Goal: Communication & Community: Answer question/provide support

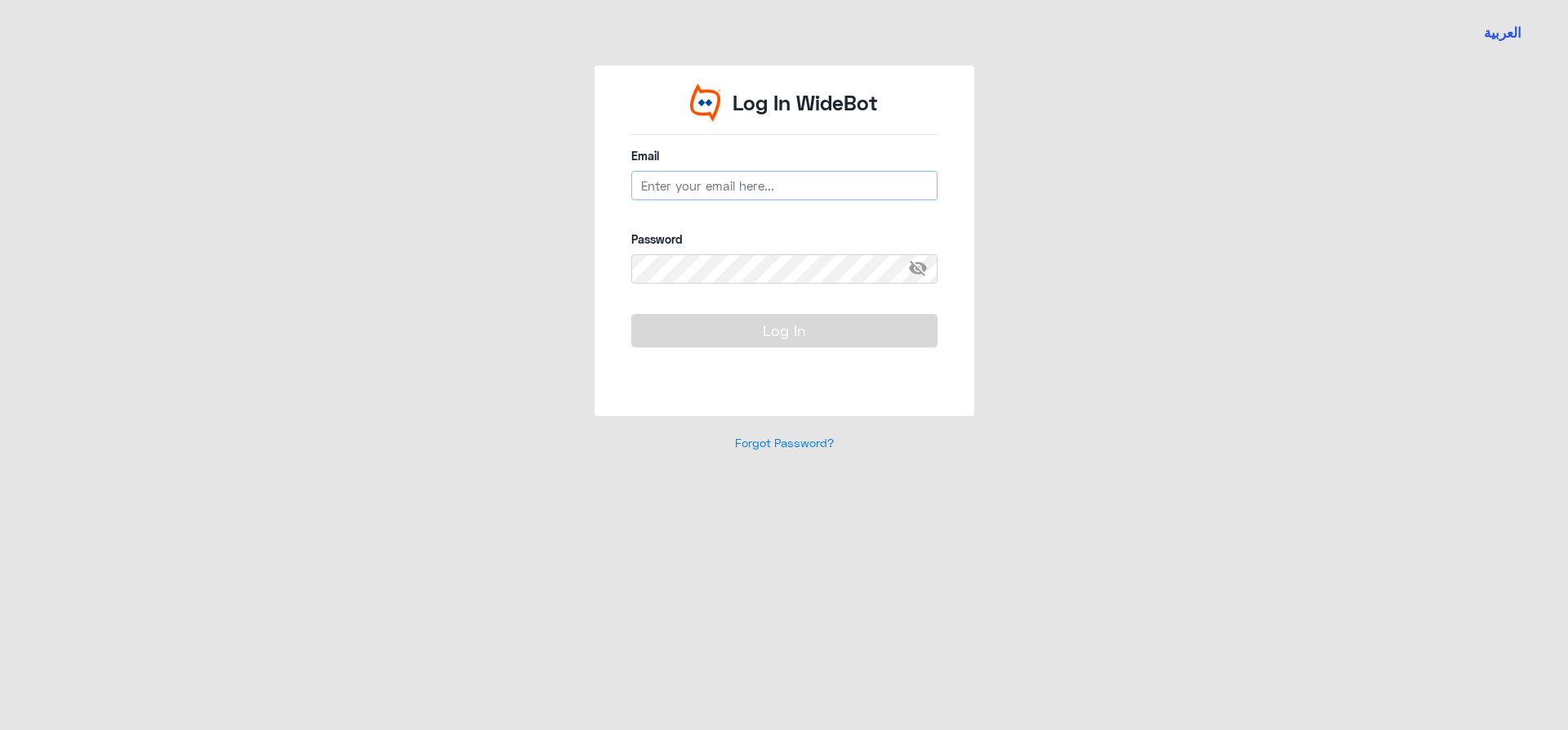
click at [771, 175] on input "email" at bounding box center [784, 185] width 307 height 29
type input "[EMAIL_ADDRESS][DOMAIN_NAME]"
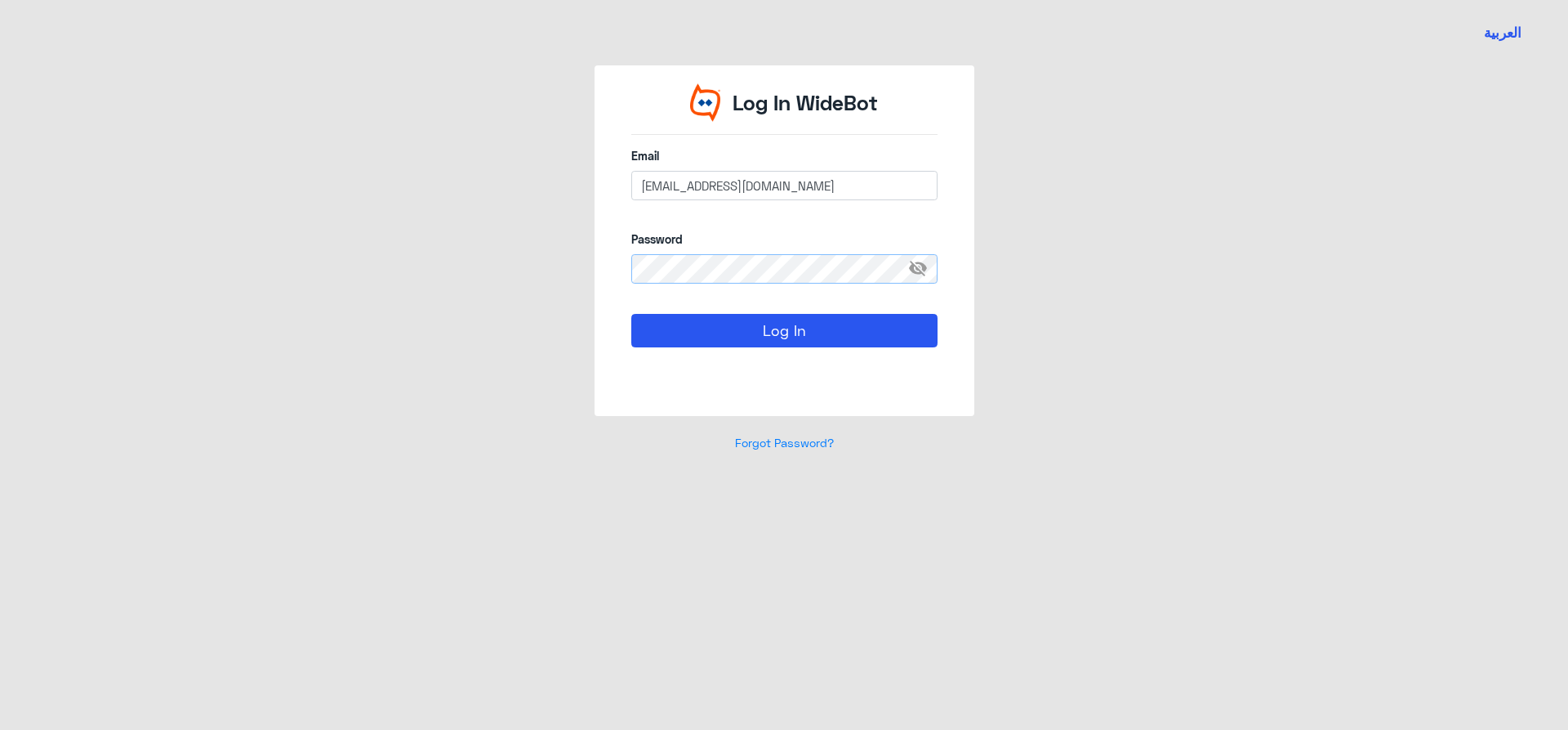
click at [632, 314] on button "Log In" at bounding box center [784, 329] width 307 height 32
drag, startPoint x: 782, startPoint y: 323, endPoint x: 760, endPoint y: 346, distance: 31.8
click at [782, 325] on button "Log In" at bounding box center [784, 329] width 307 height 32
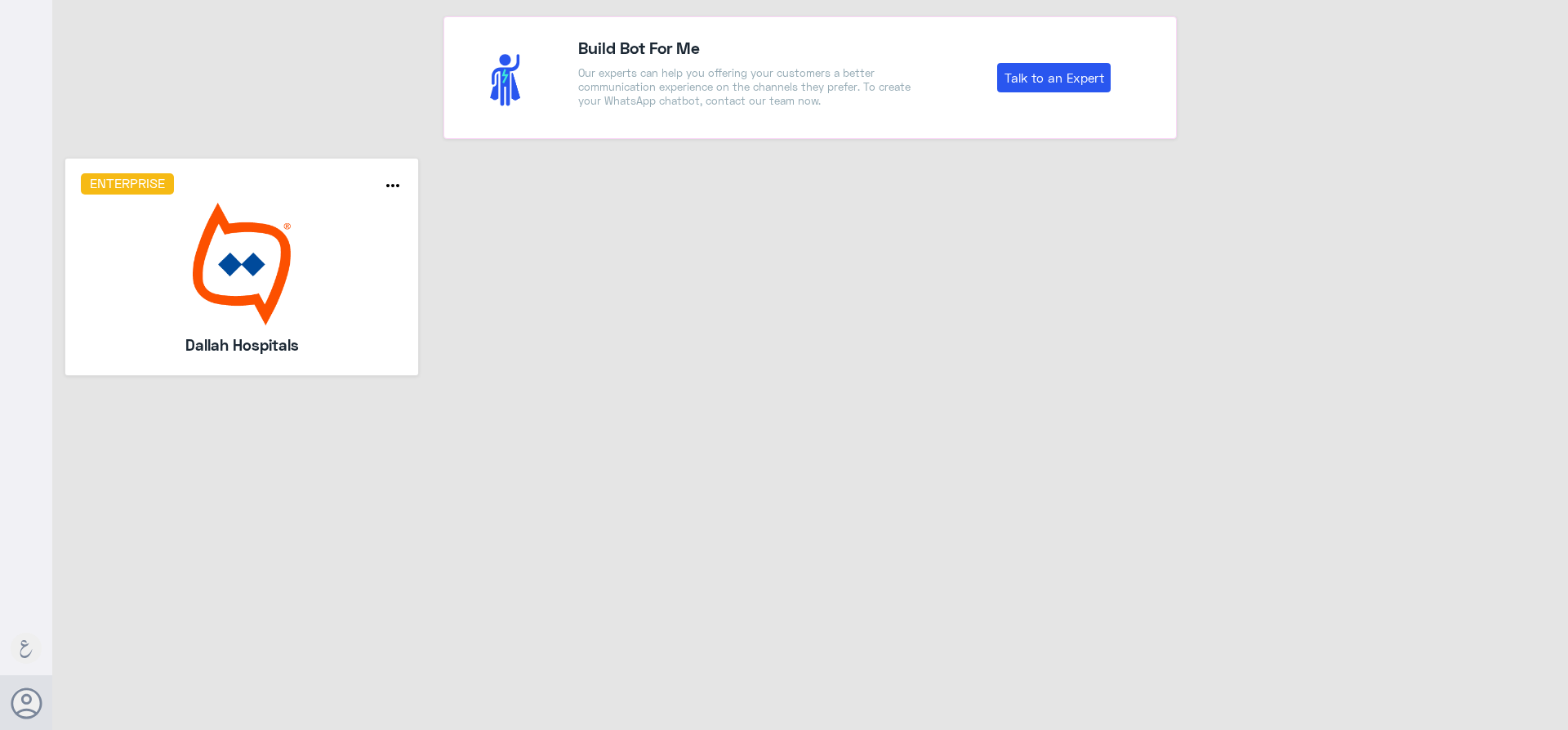
click at [261, 321] on img at bounding box center [242, 264] width 322 height 122
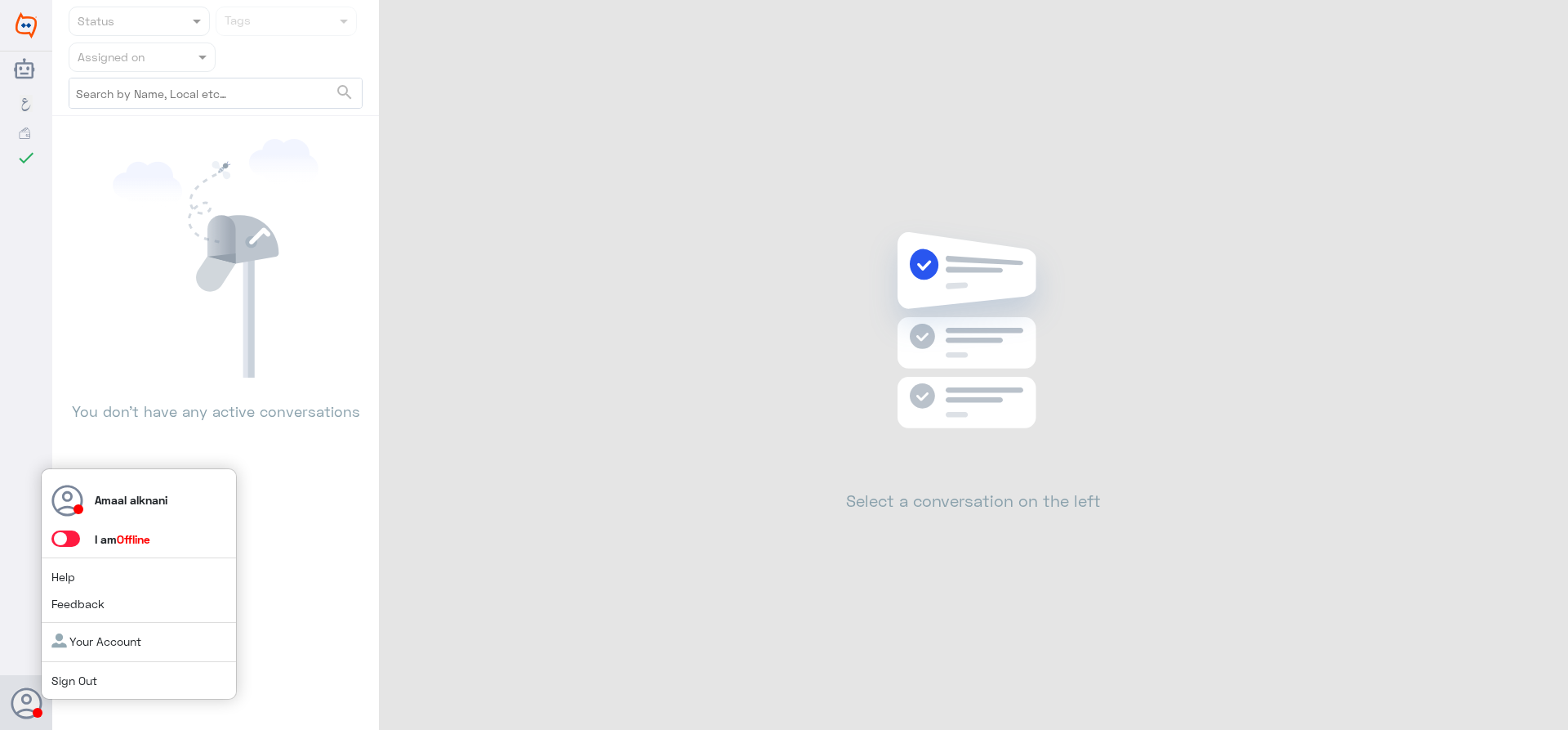
click at [71, 543] on span at bounding box center [66, 538] width 28 height 17
click at [0, 0] on input "checkbox" at bounding box center [0, 0] width 0 height 0
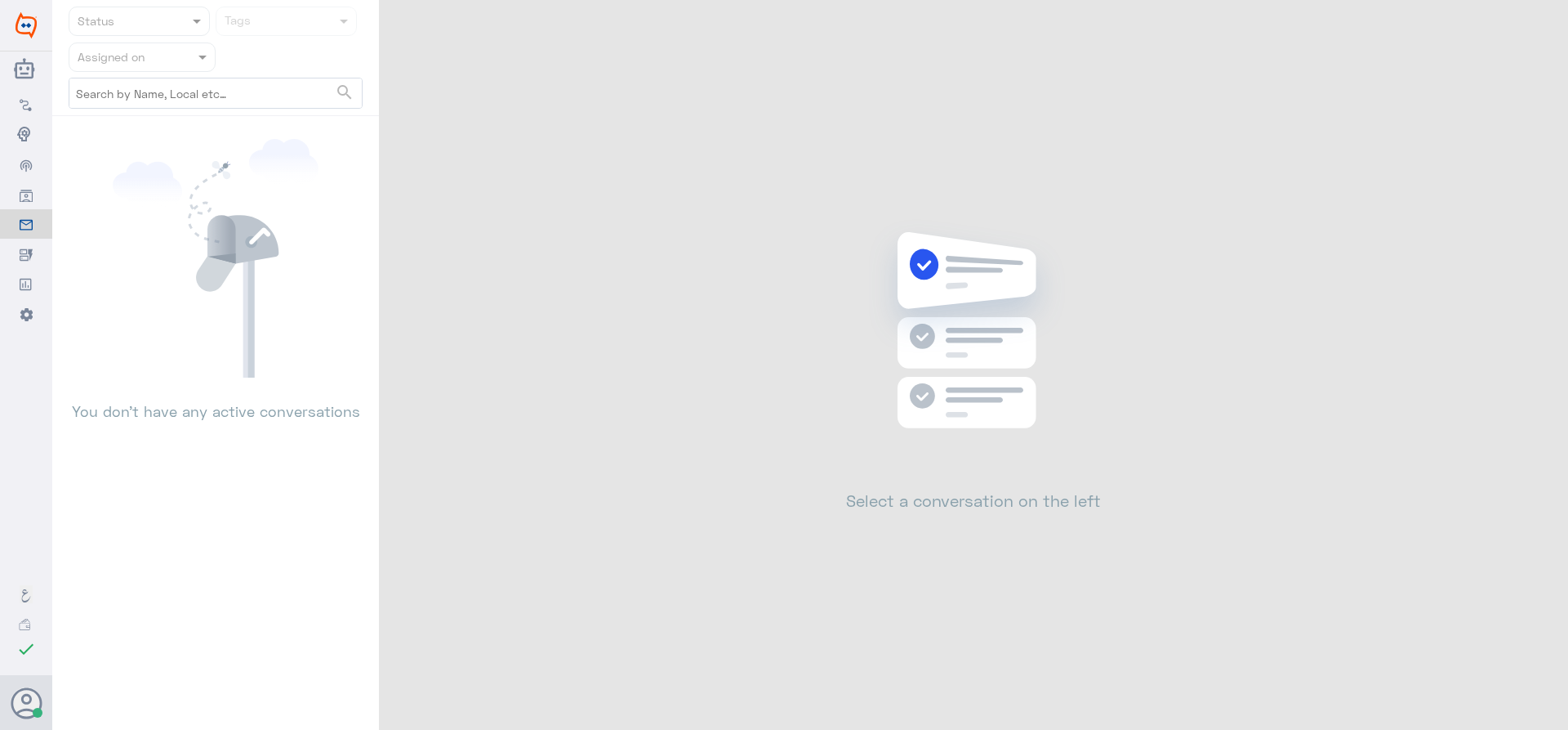
click at [155, 62] on input "text" at bounding box center [122, 56] width 90 height 19
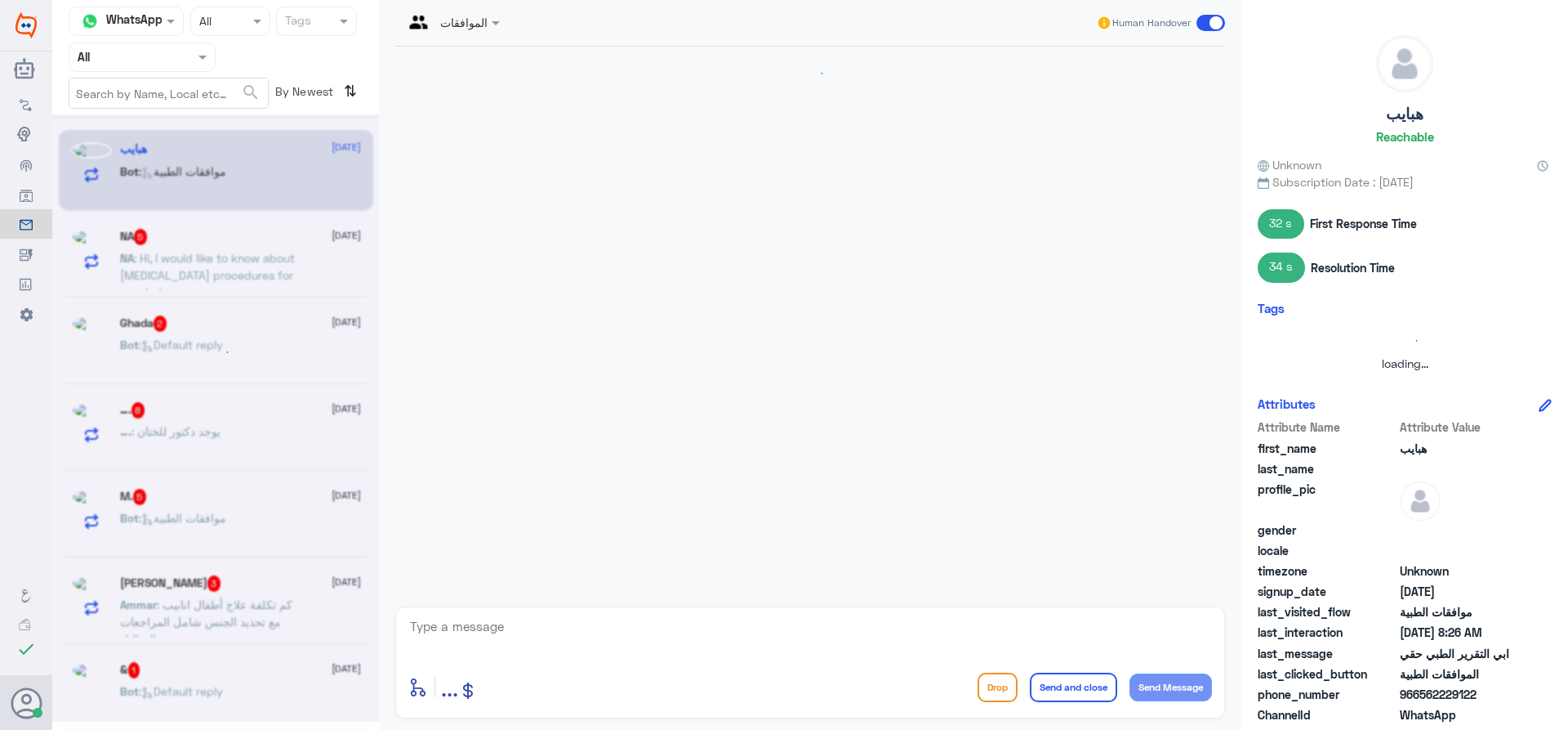
click at [155, 62] on input "text" at bounding box center [122, 56] width 90 height 19
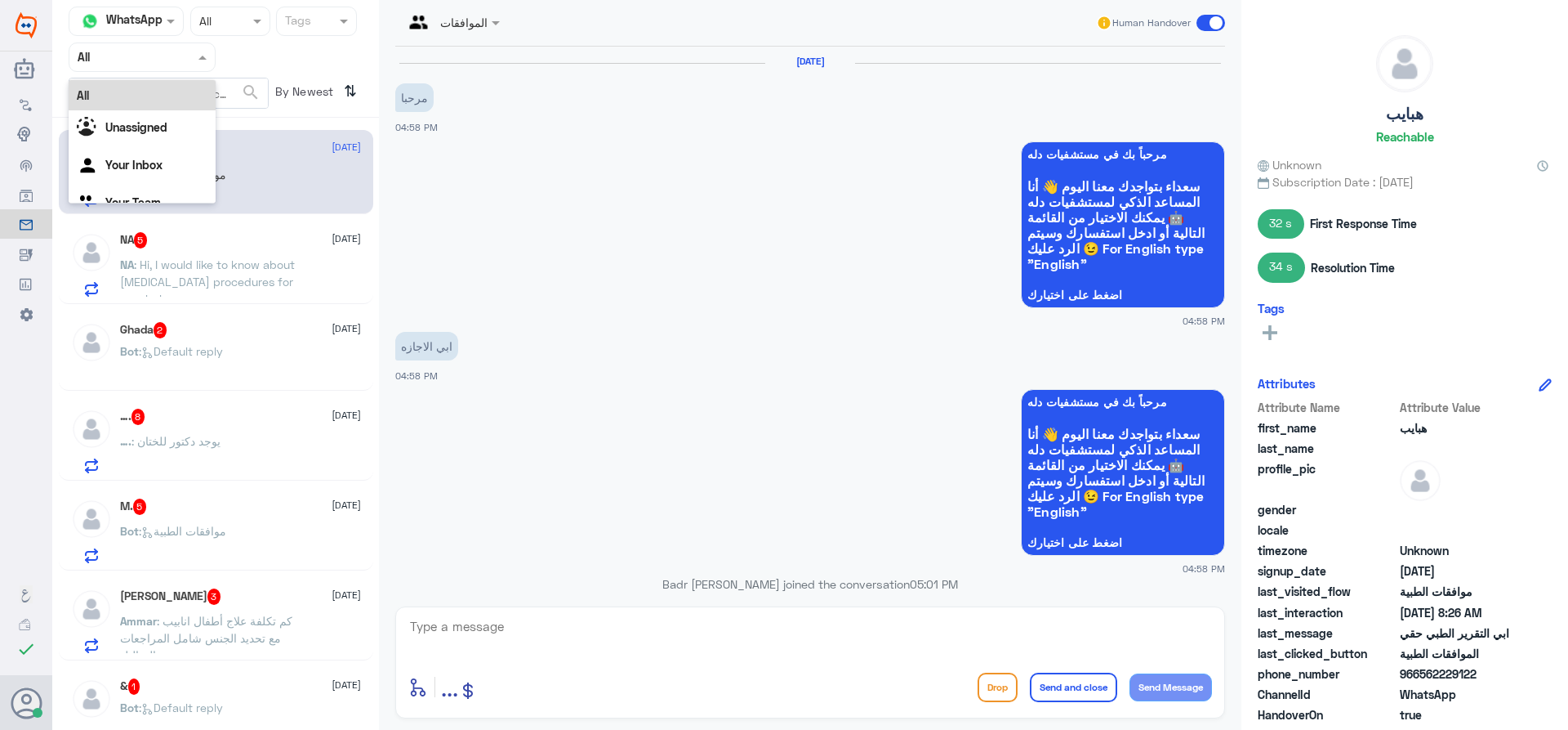
scroll to position [1296, 0]
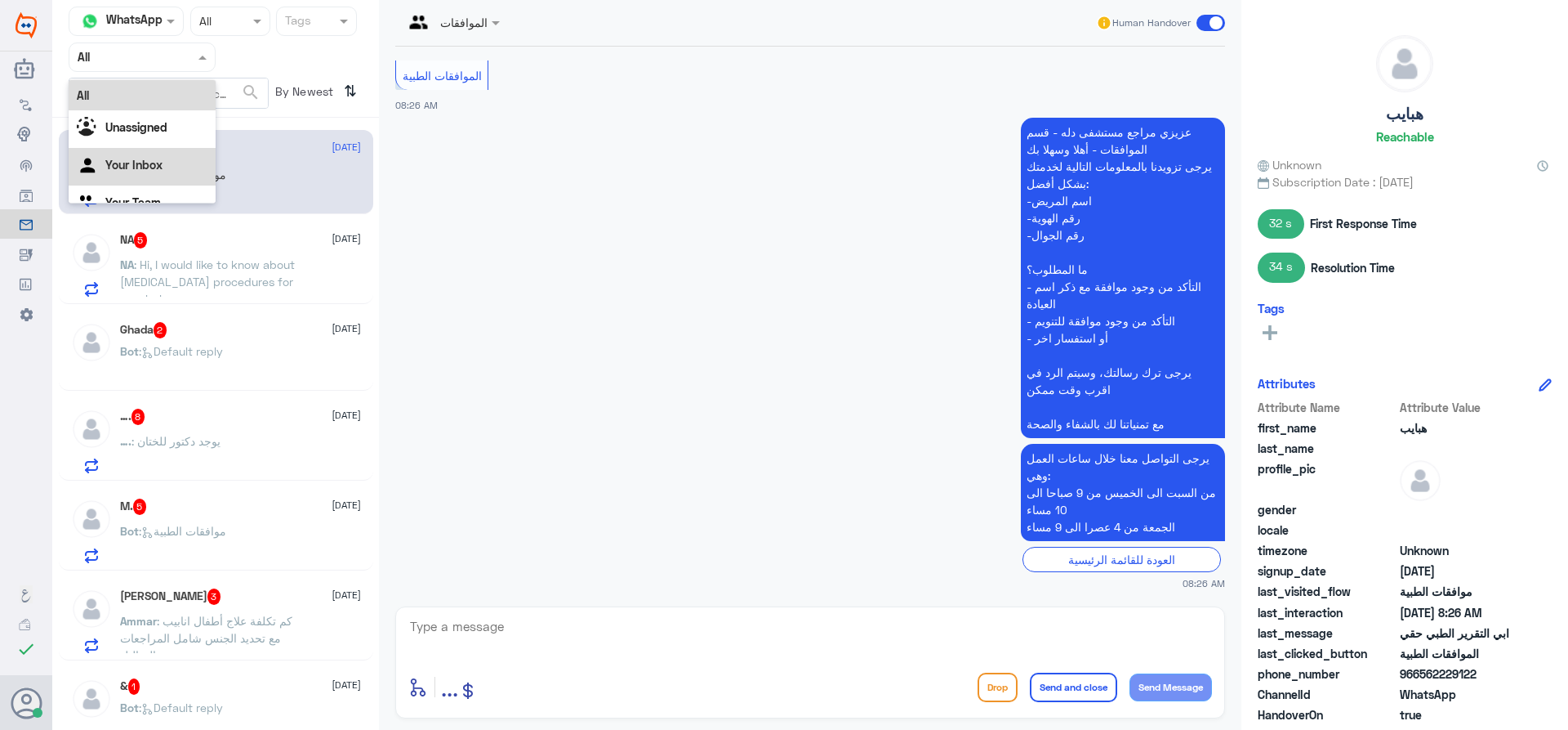
click at [120, 155] on div "Your Inbox" at bounding box center [142, 167] width 147 height 37
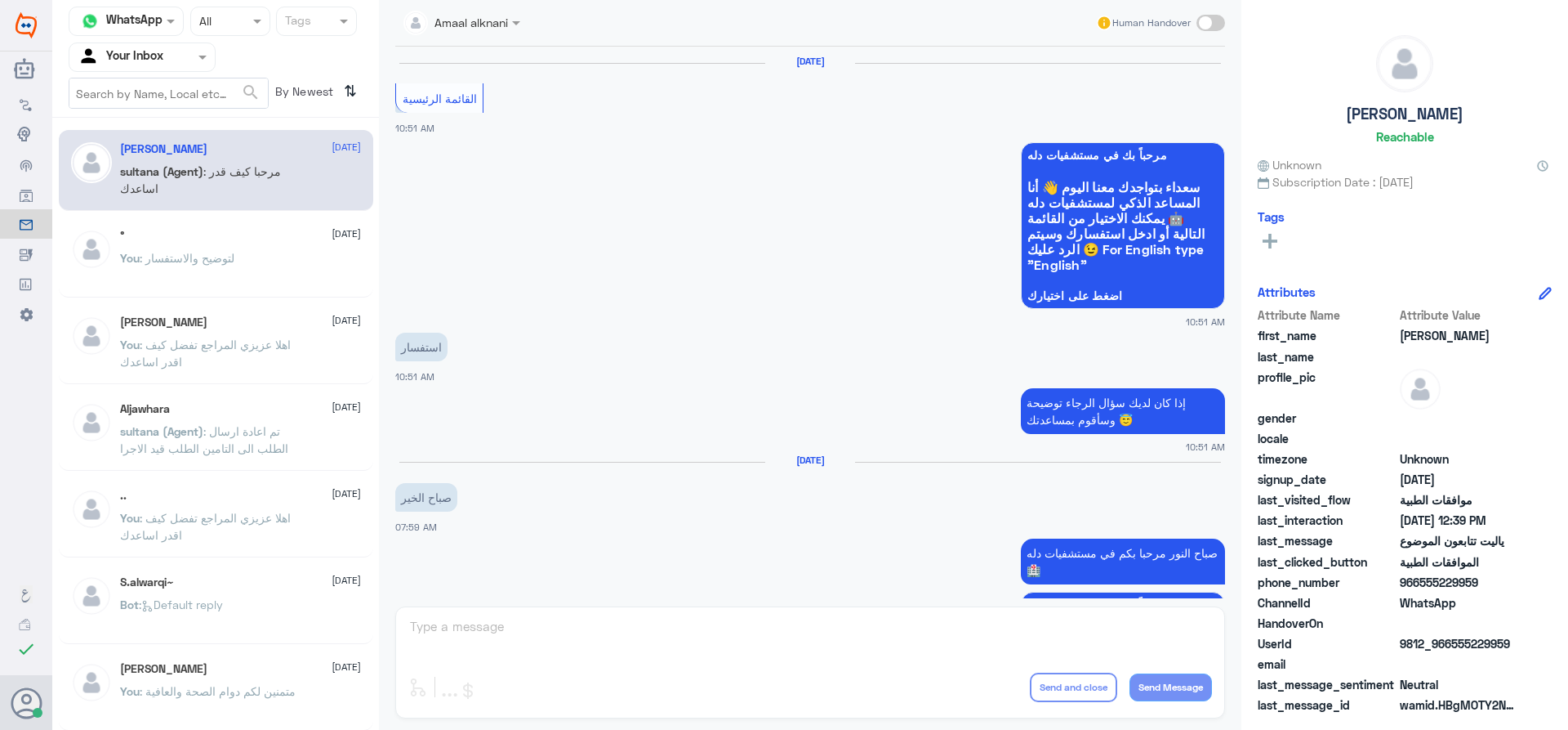
scroll to position [1466, 0]
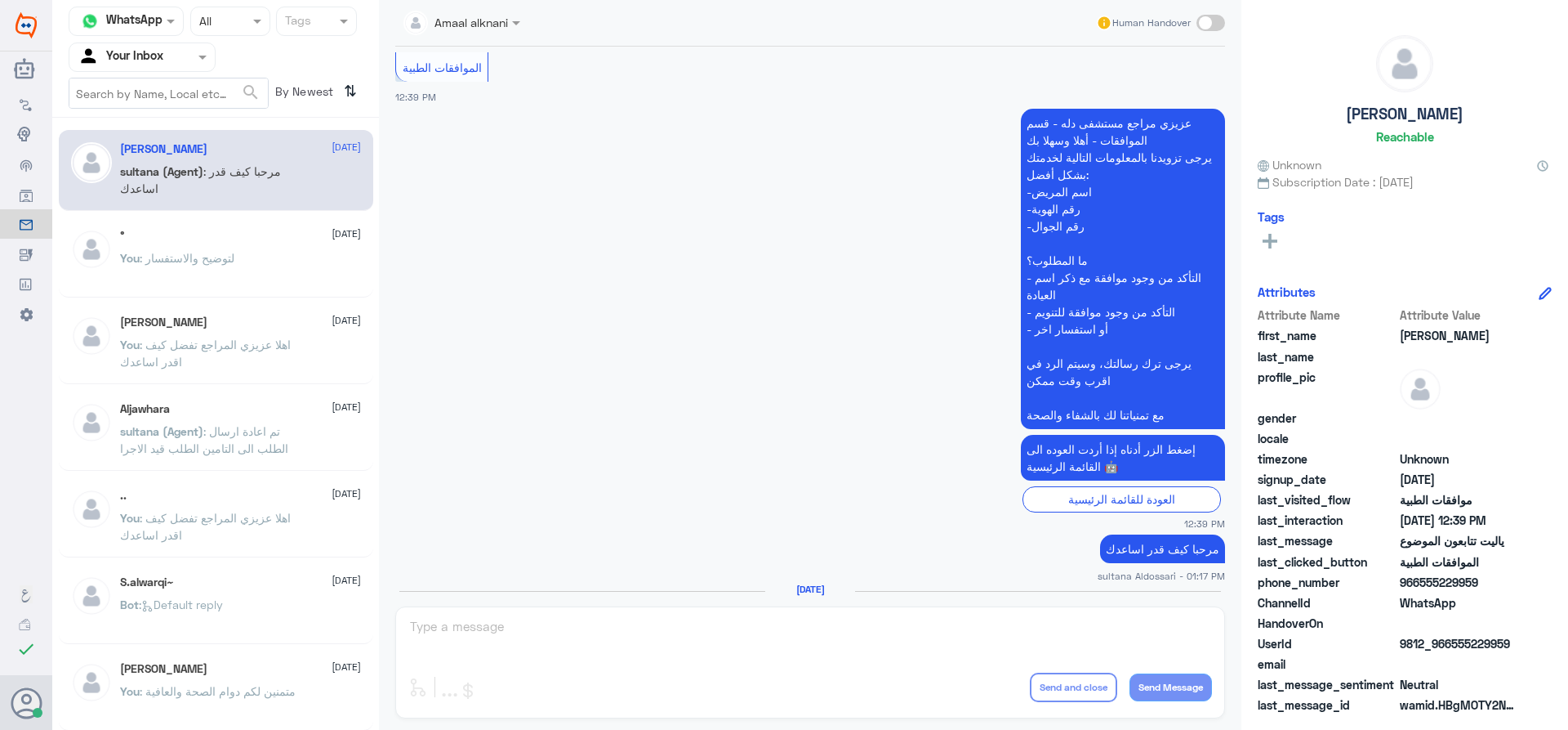
click at [184, 66] on div at bounding box center [142, 56] width 145 height 19
click at [150, 185] on Team "Your Team" at bounding box center [133, 181] width 56 height 14
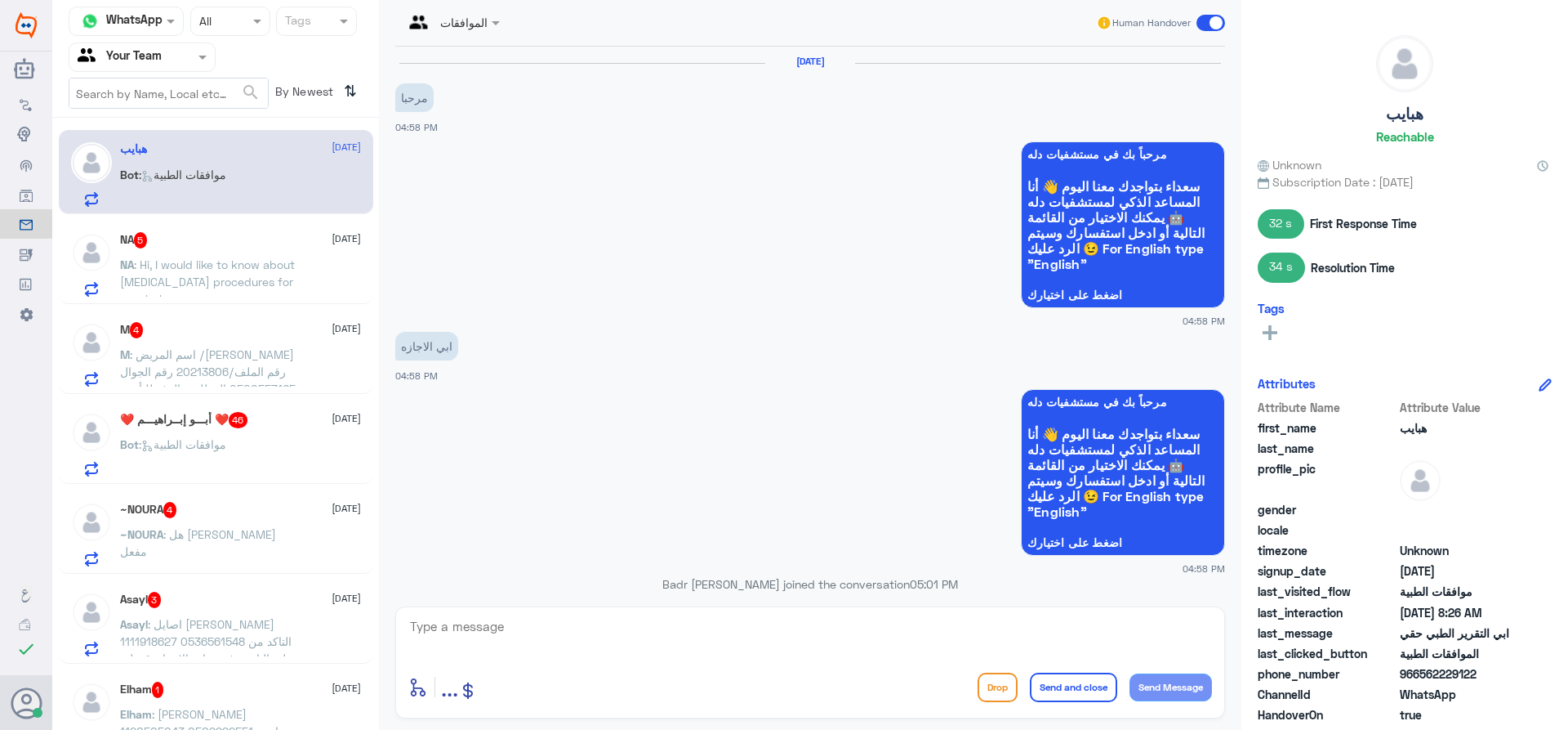
scroll to position [1296, 0]
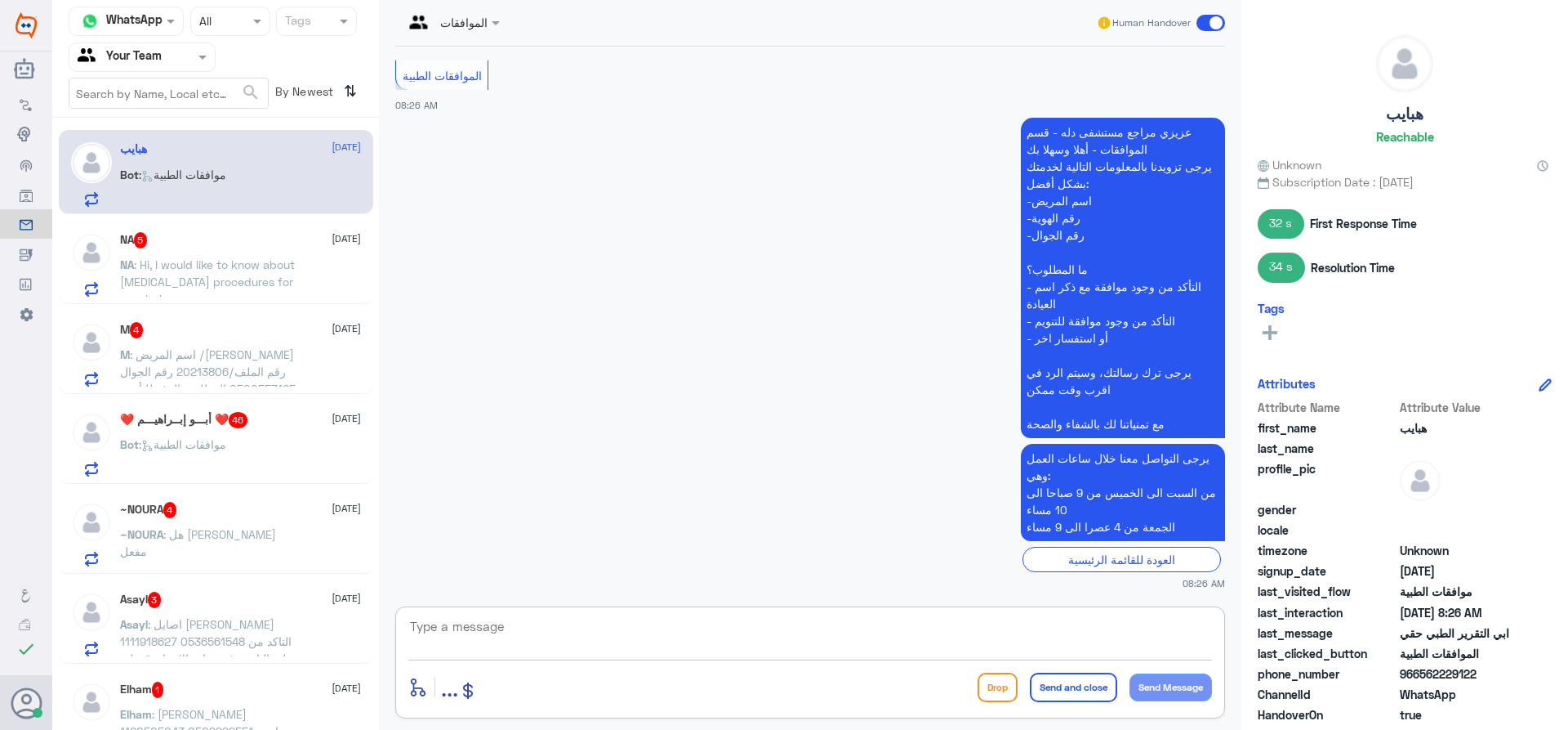
click at [499, 633] on textarea at bounding box center [810, 635] width 803 height 40
type textarea "تفضل كيف اقدر اساعدك"
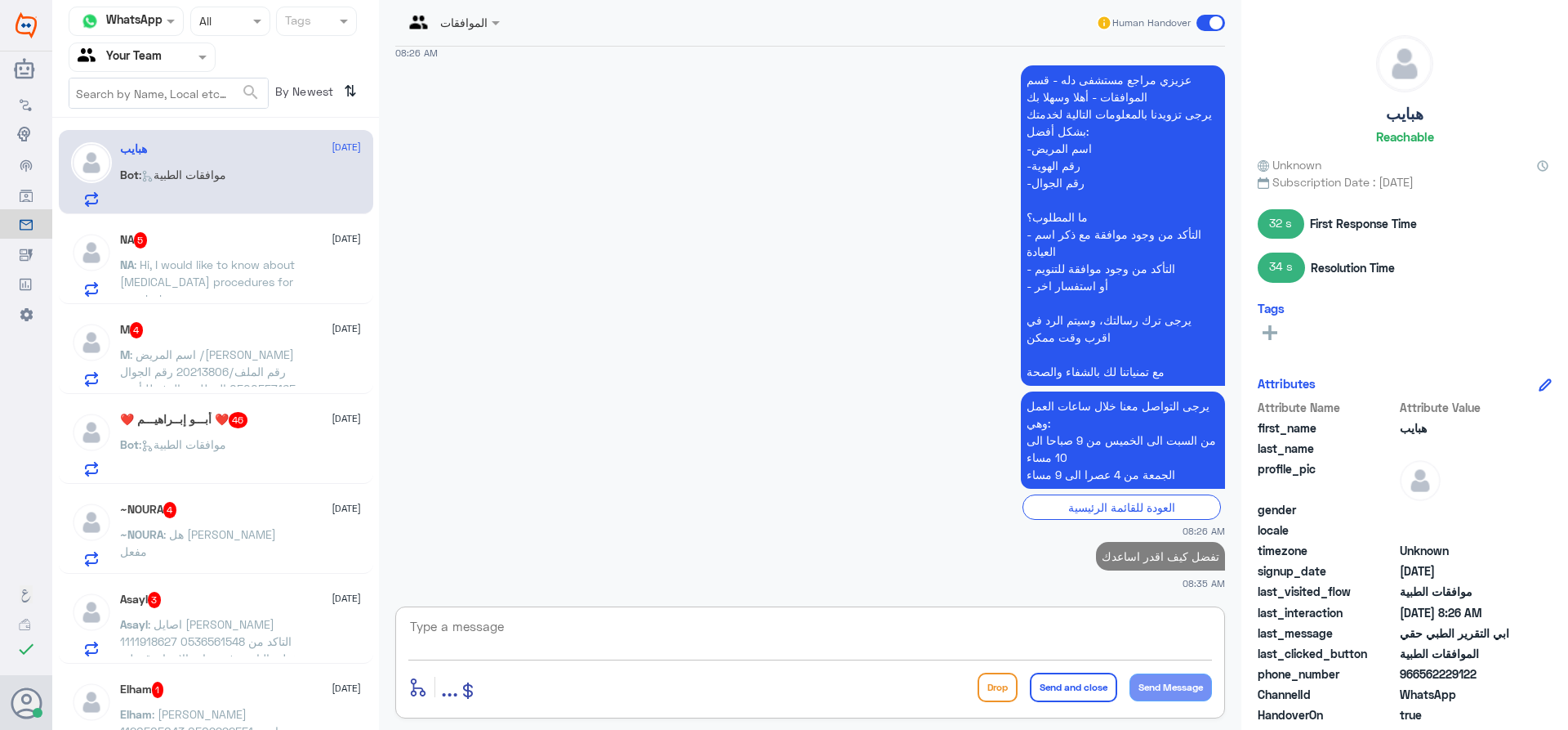
click at [217, 268] on span ": Hi, I would like to know about [MEDICAL_DATA] procedures for new baby" at bounding box center [208, 281] width 174 height 48
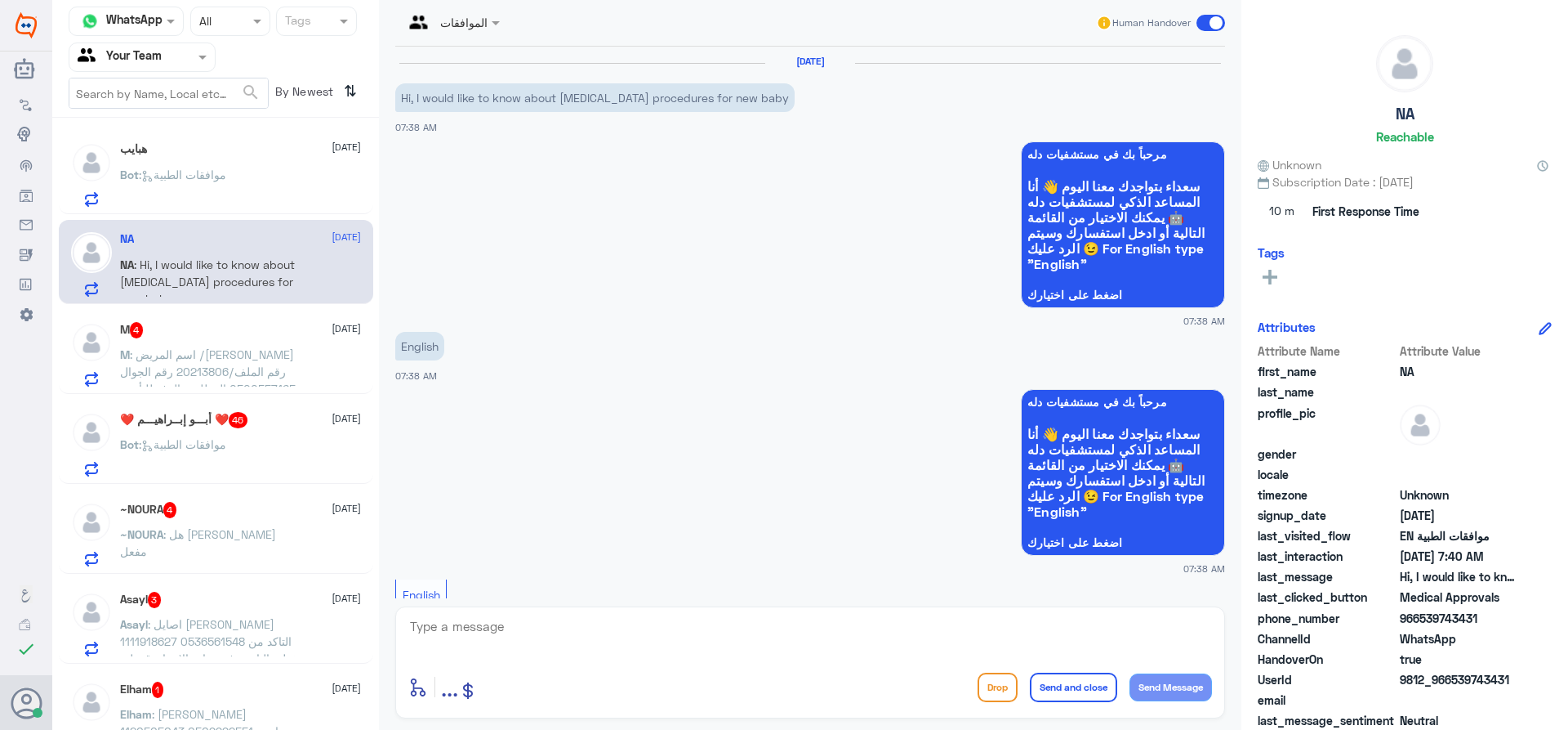
scroll to position [750, 0]
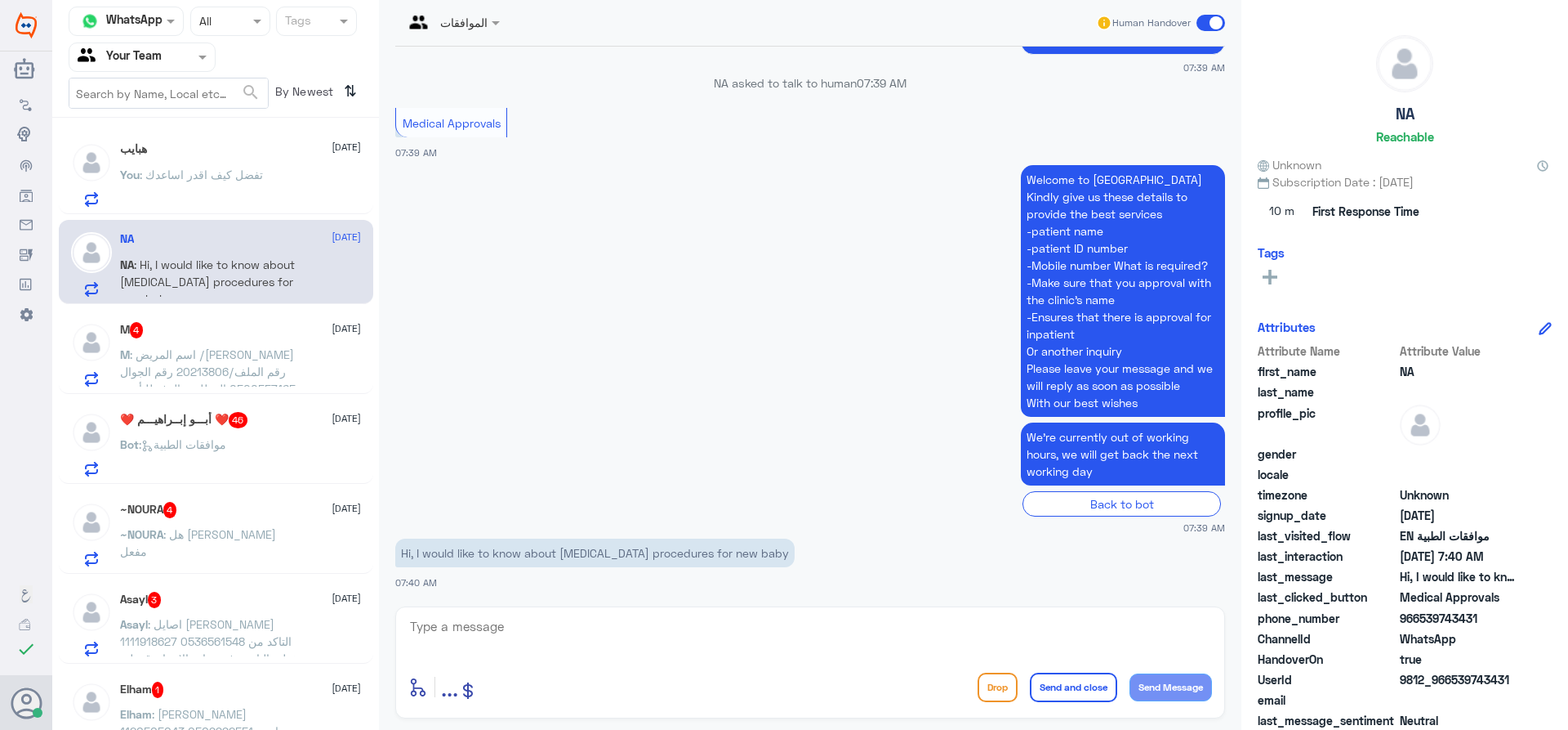
click at [562, 552] on p "Hi, I would like to know about [MEDICAL_DATA] procedures for new baby" at bounding box center [595, 552] width 400 height 28
copy div "Hi, I would like to know about [MEDICAL_DATA] procedures for new baby"
click at [554, 635] on textarea at bounding box center [810, 635] width 803 height 40
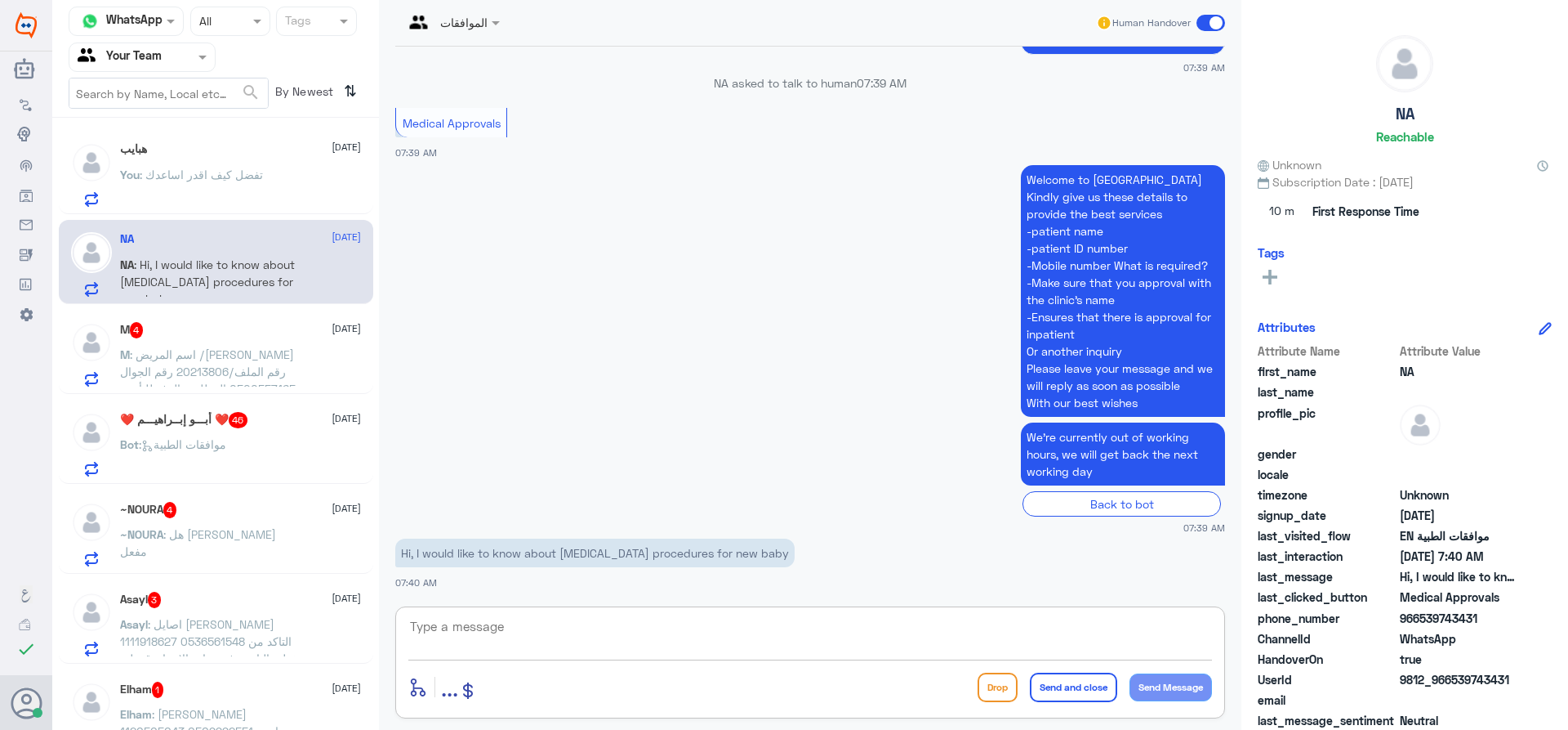
paste textarea "Please call the unified number 920012222 for more details."
click at [788, 637] on textarea "Please call the unified number 920012222 for more details." at bounding box center [810, 635] width 803 height 40
click at [788, 628] on textarea "Please call the unified number 920012222 for more details." at bounding box center [810, 635] width 803 height 40
type textarea "Please call the unified number 920012222 for more details"
click at [1156, 684] on button "Send Message" at bounding box center [1170, 687] width 82 height 27
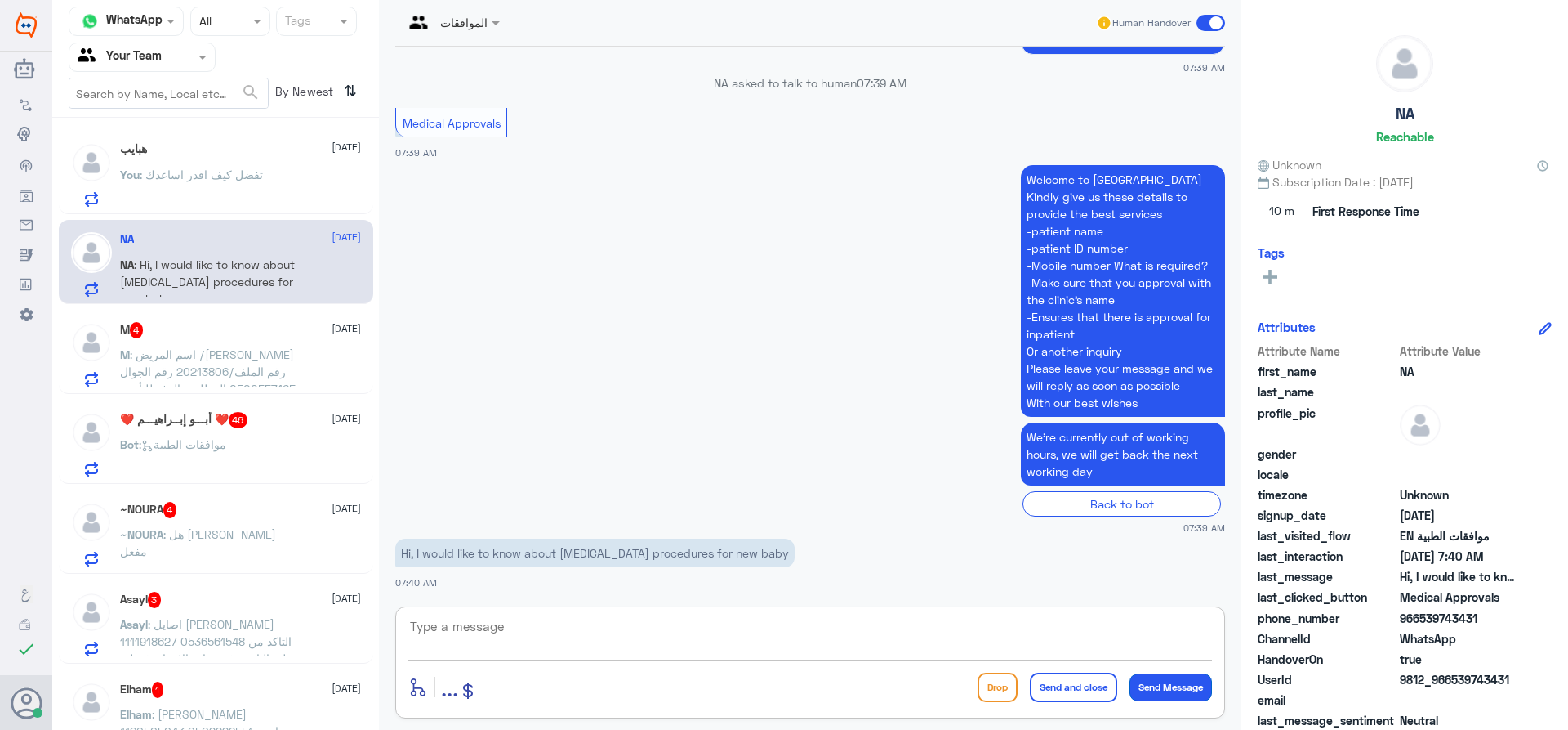
scroll to position [820, 0]
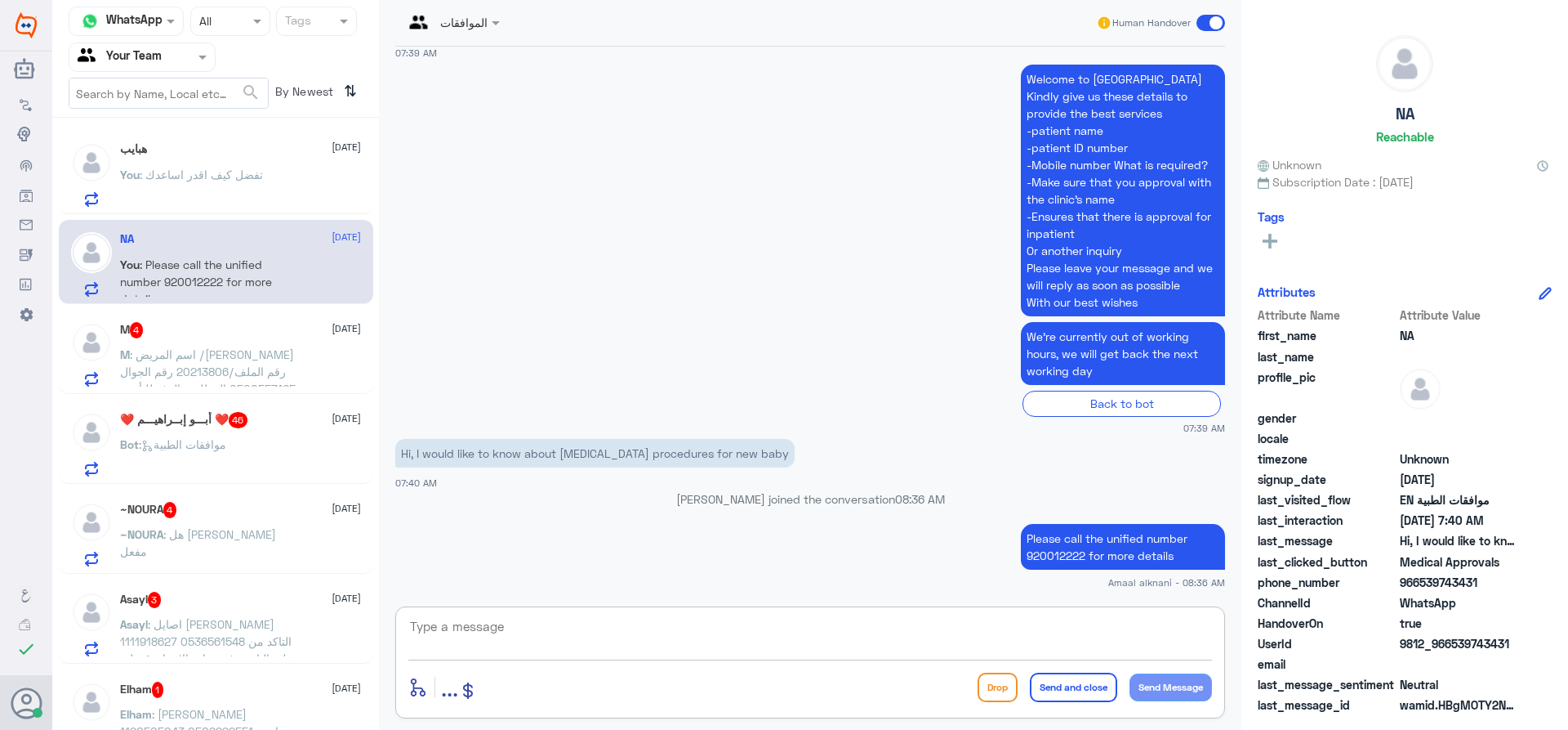
click at [578, 640] on textarea at bounding box center [810, 635] width 803 height 40
paste textarea "Wishing you good health"
type textarea "Wishing you good health"
click at [1078, 691] on button "Send and close" at bounding box center [1072, 687] width 87 height 29
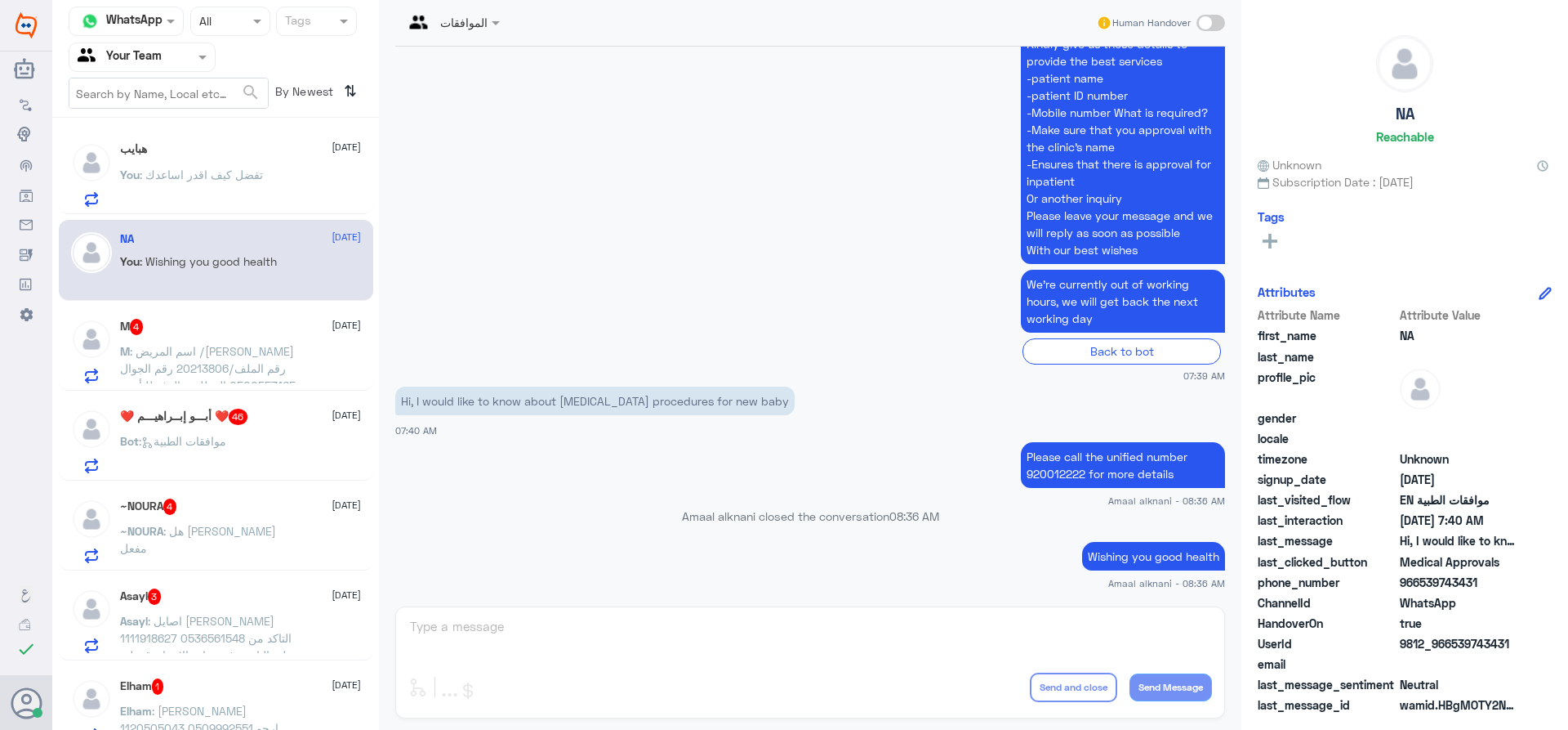
click at [588, 270] on app-msgs-text "We’re currently out of working hours, we will get back the next working day" at bounding box center [810, 302] width 830 height 65
click at [258, 342] on p "M : اسم المريض /[PERSON_NAME] رقم الملف/20213806 رقم الجوال 0500557165 المطلوب …" at bounding box center [213, 363] width 184 height 41
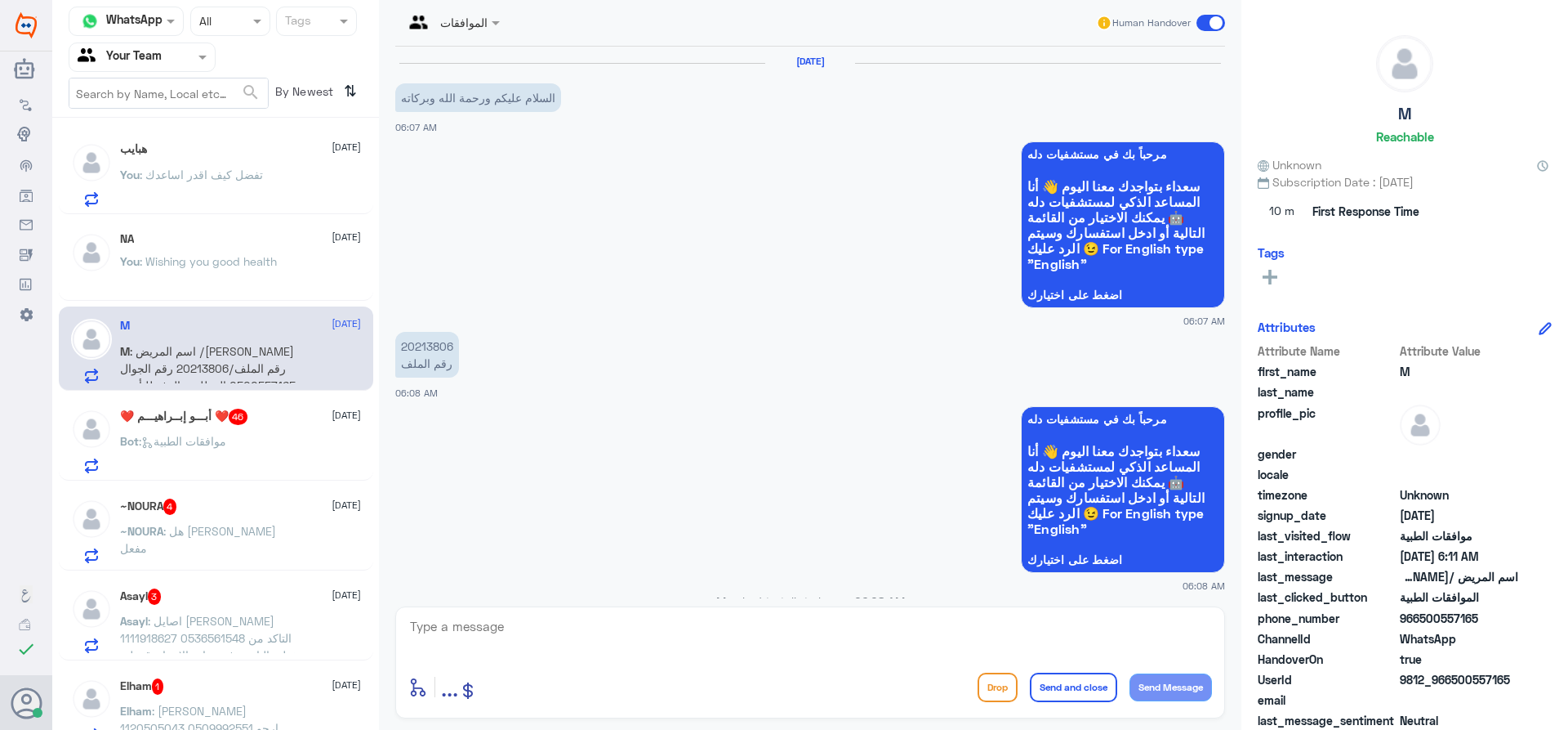
scroll to position [691, 0]
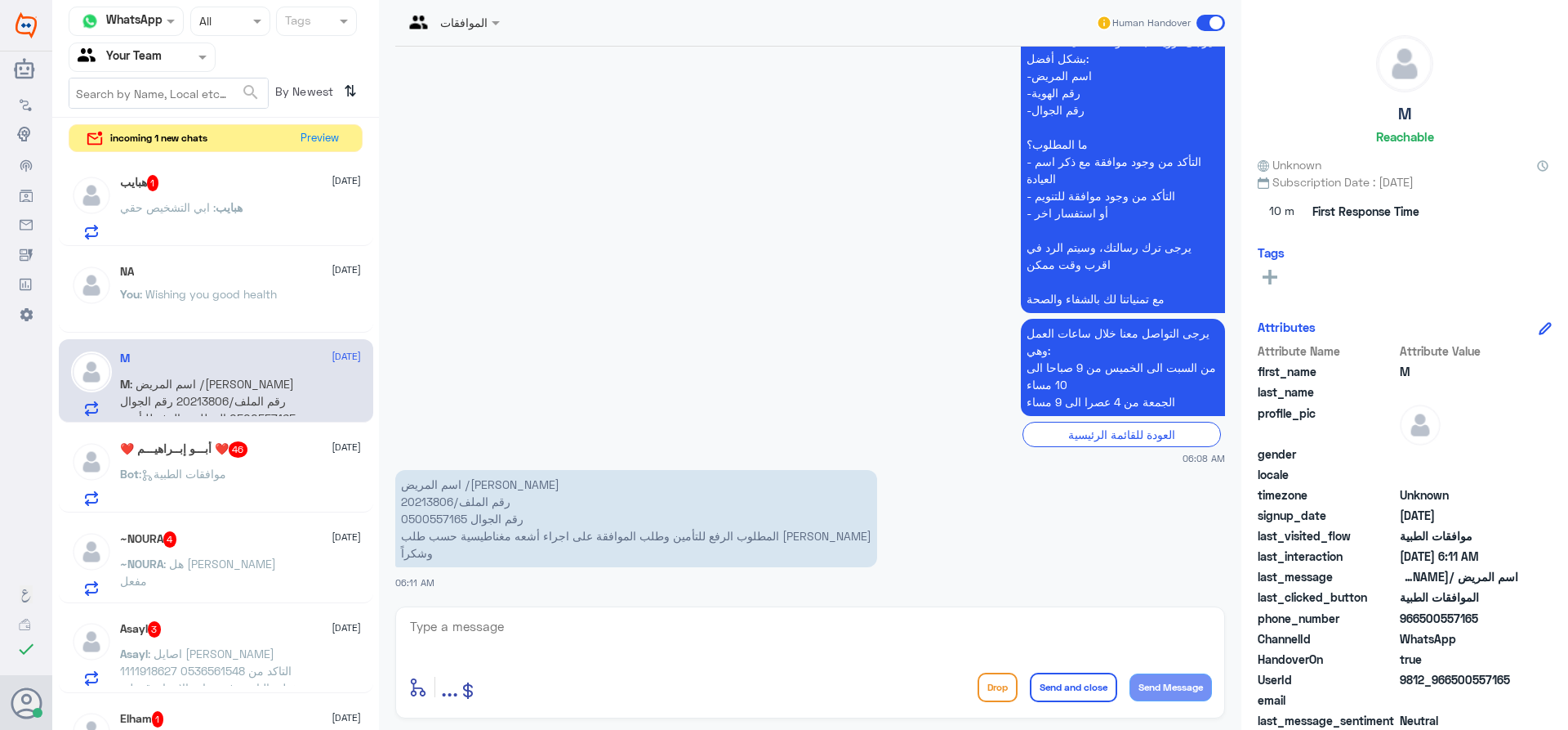
click at [159, 285] on p "You : Wishing you good health" at bounding box center [199, 306] width 157 height 41
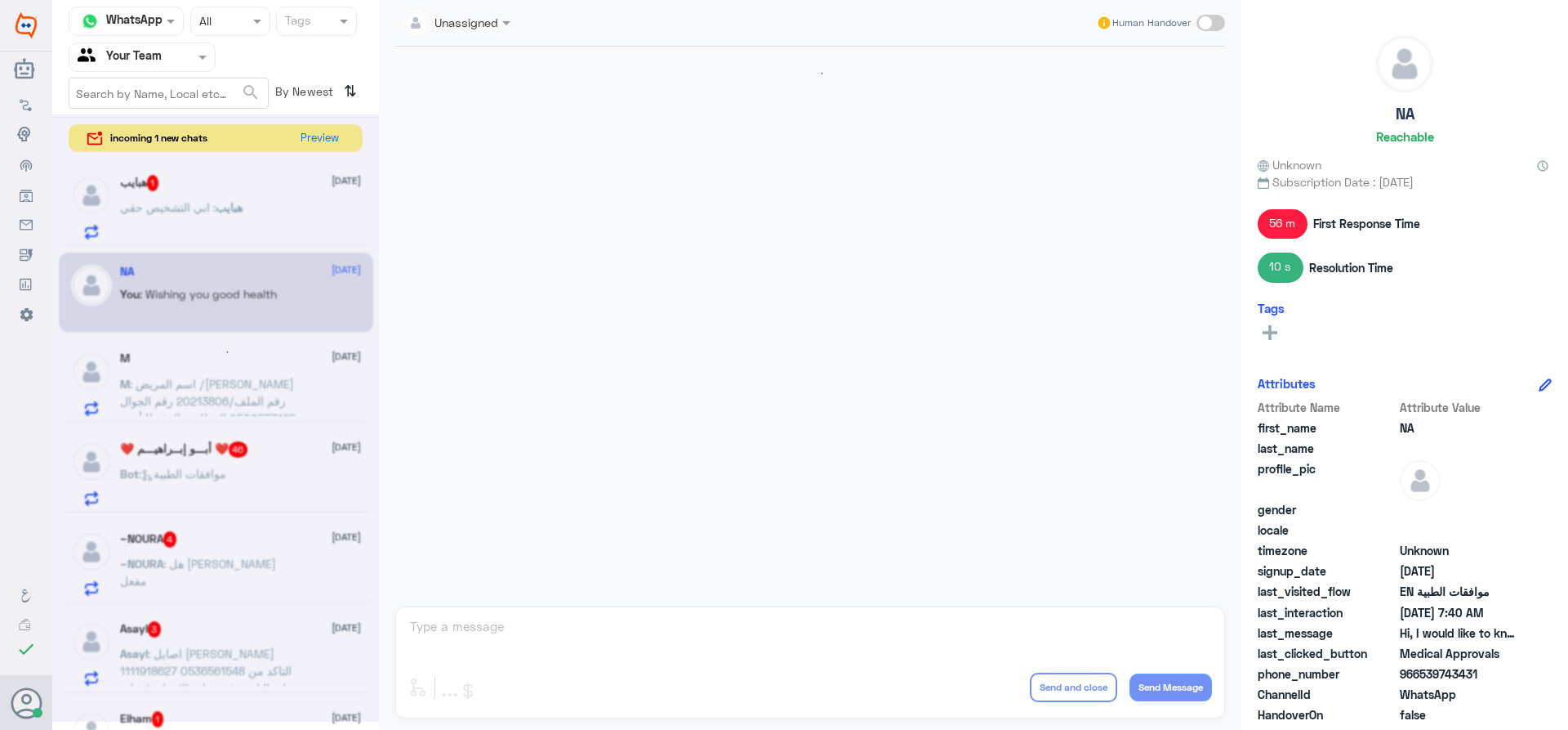
scroll to position [932, 0]
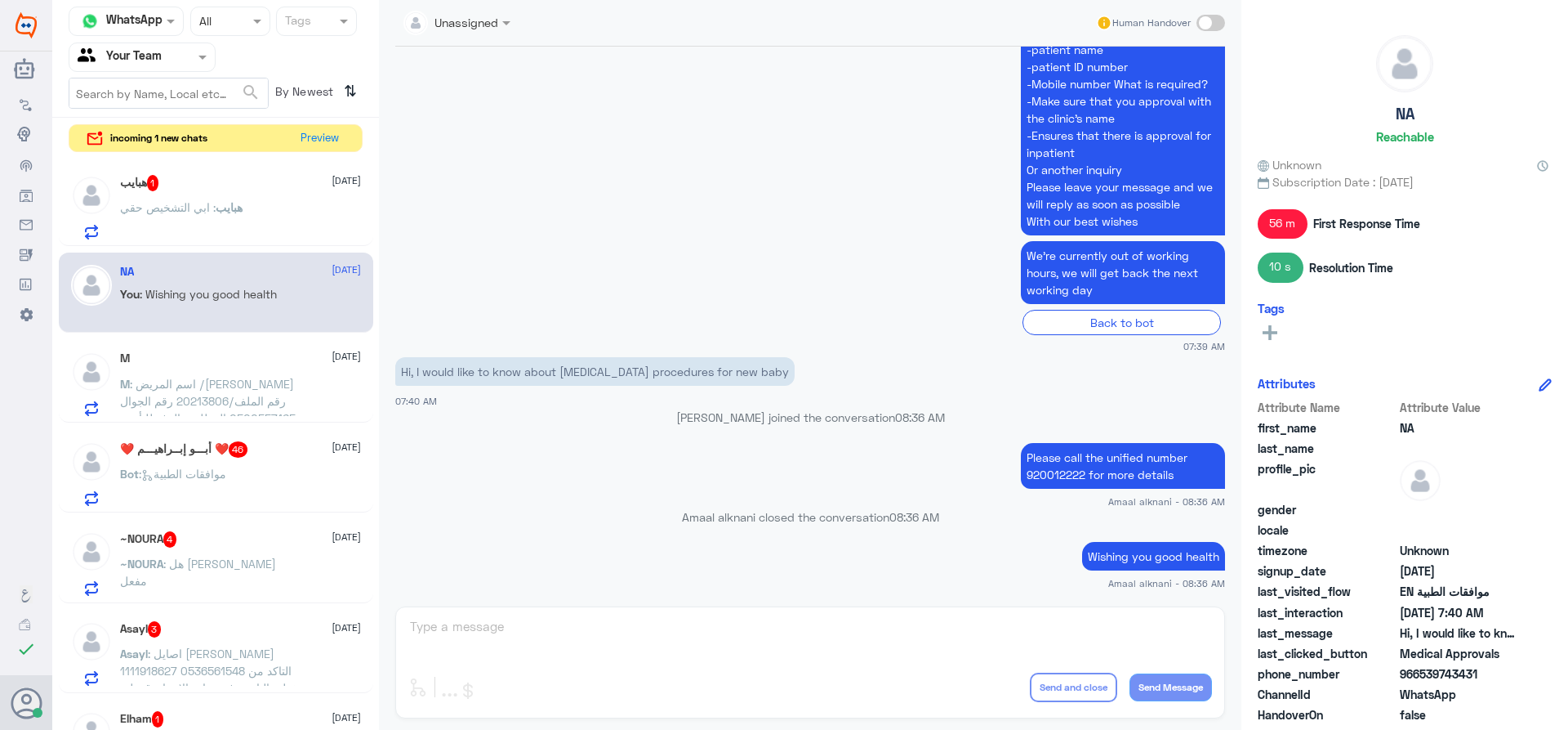
click at [534, 641] on div "Unassigned Human Handover [DATE] Hi, I would like to know about [MEDICAL_DATA] …" at bounding box center [810, 367] width 862 height 735
click at [534, 632] on div "Unassigned Human Handover [DATE] Hi, I would like to know about [MEDICAL_DATA] …" at bounding box center [810, 367] width 862 height 735
click at [269, 210] on div "هبايب : ابي التشخيص حقي" at bounding box center [241, 221] width 241 height 37
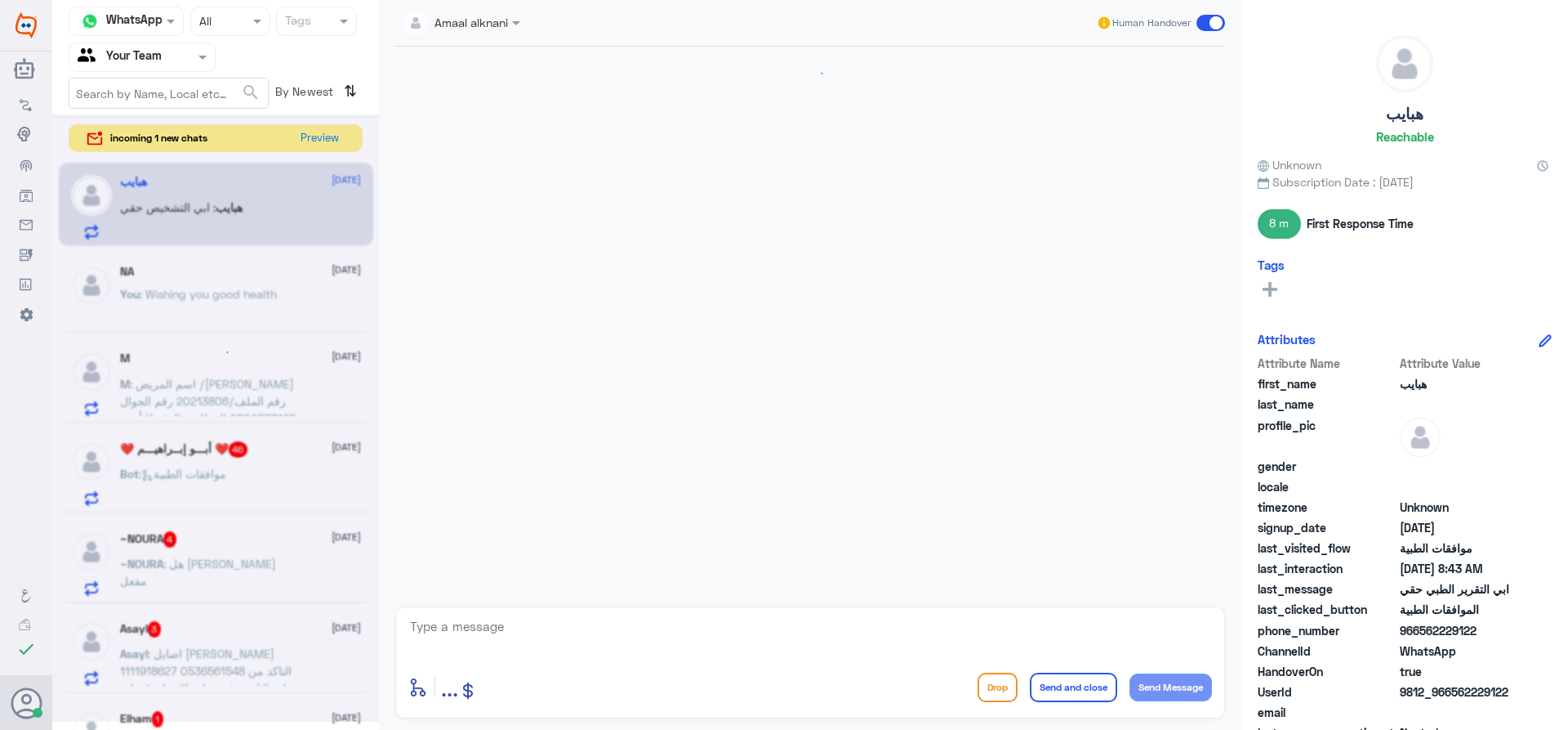
scroll to position [1435, 0]
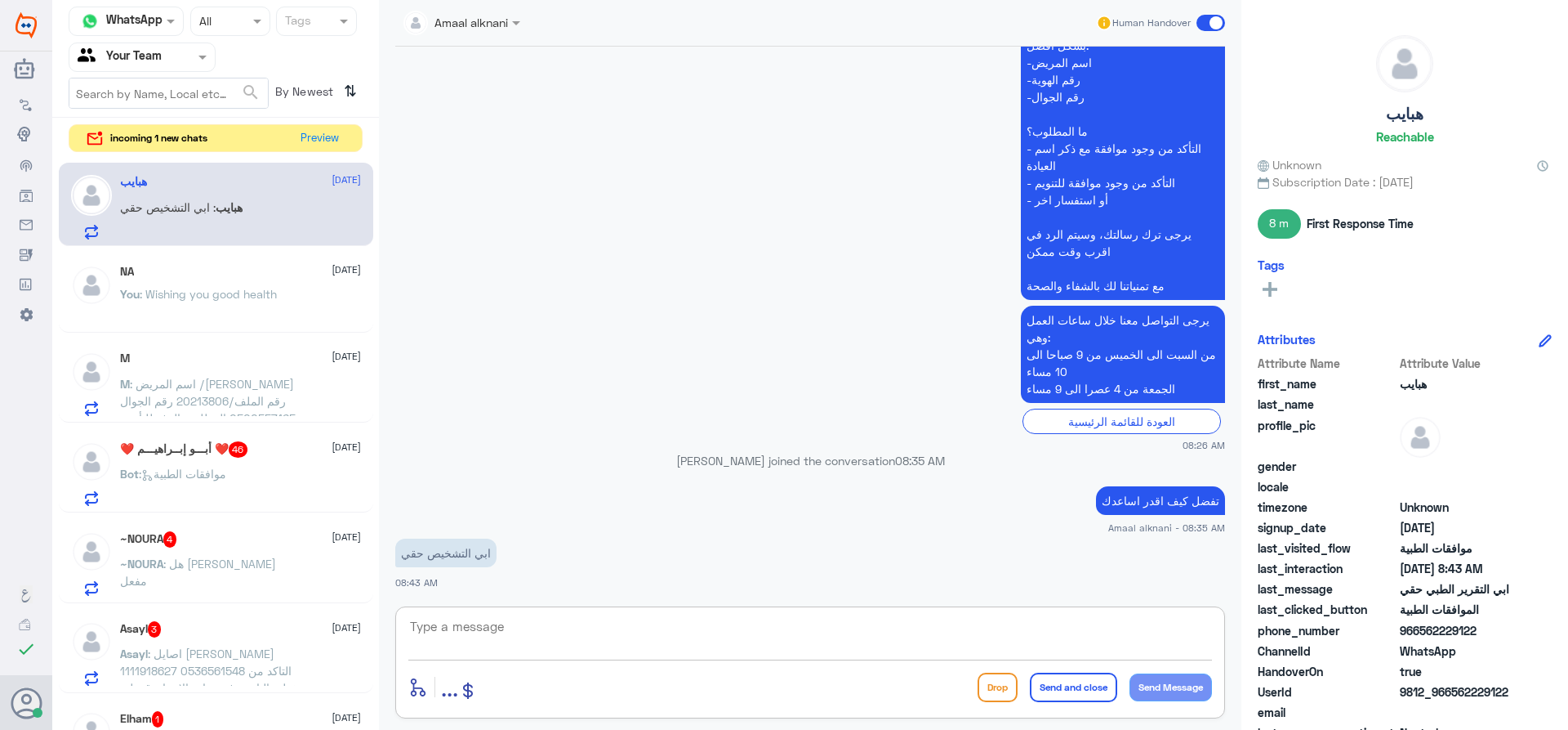
click at [539, 645] on textarea at bounding box center [810, 635] width 803 height 40
type textarea "الرجاء التواصل مع قسم التقارير الطبية لافادتكم بالتقرير التشخيصي من الطبيب"
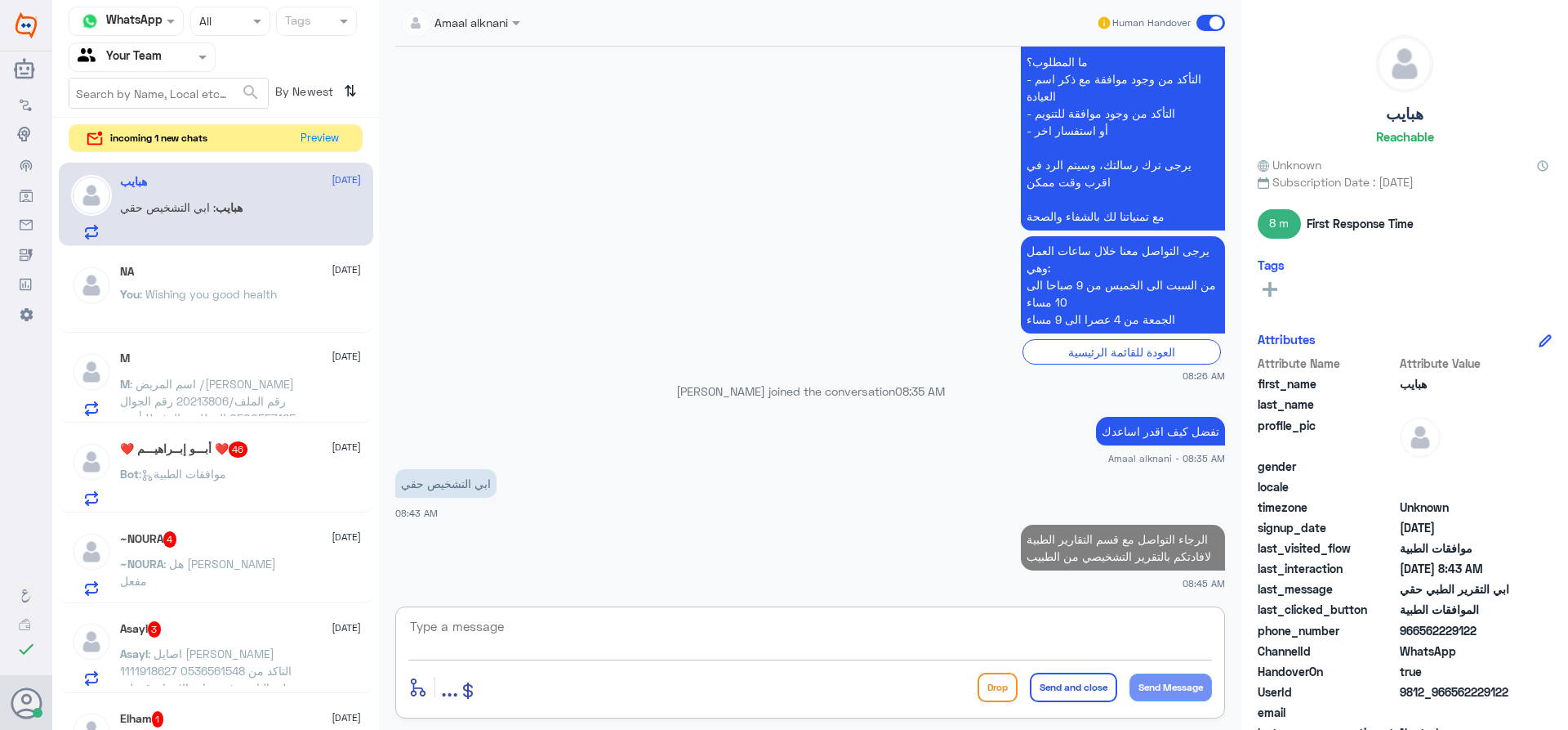
click at [943, 633] on textarea at bounding box center [810, 635] width 803 height 40
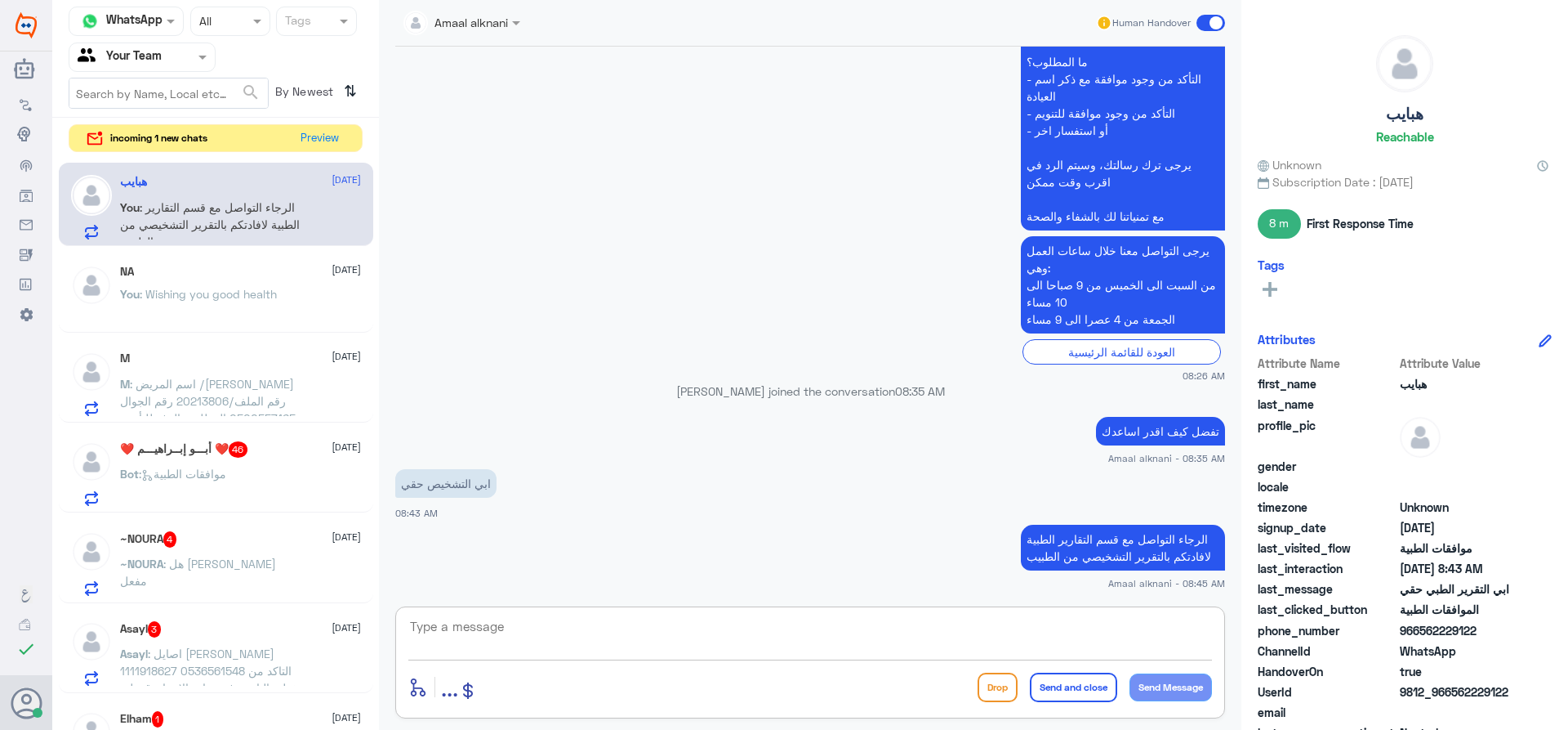
click at [503, 638] on textarea at bounding box center [810, 635] width 803 height 40
type textarea "ة"
type textarea "واتس اب التقارير الطبية 0112994881"
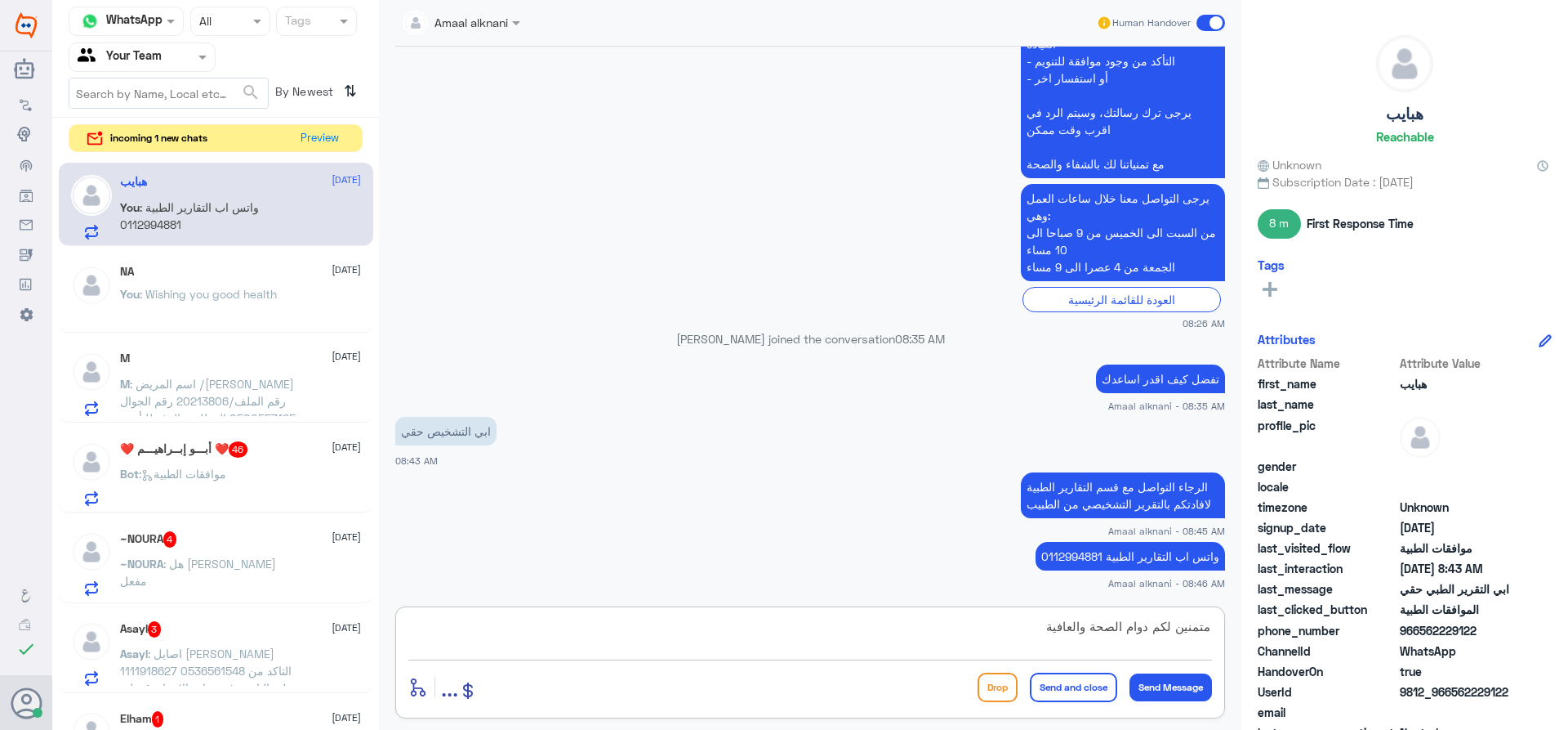
type textarea "متمنين لكم دوام الصحة والعافية"
click at [1069, 683] on button "Send and close" at bounding box center [1072, 687] width 87 height 29
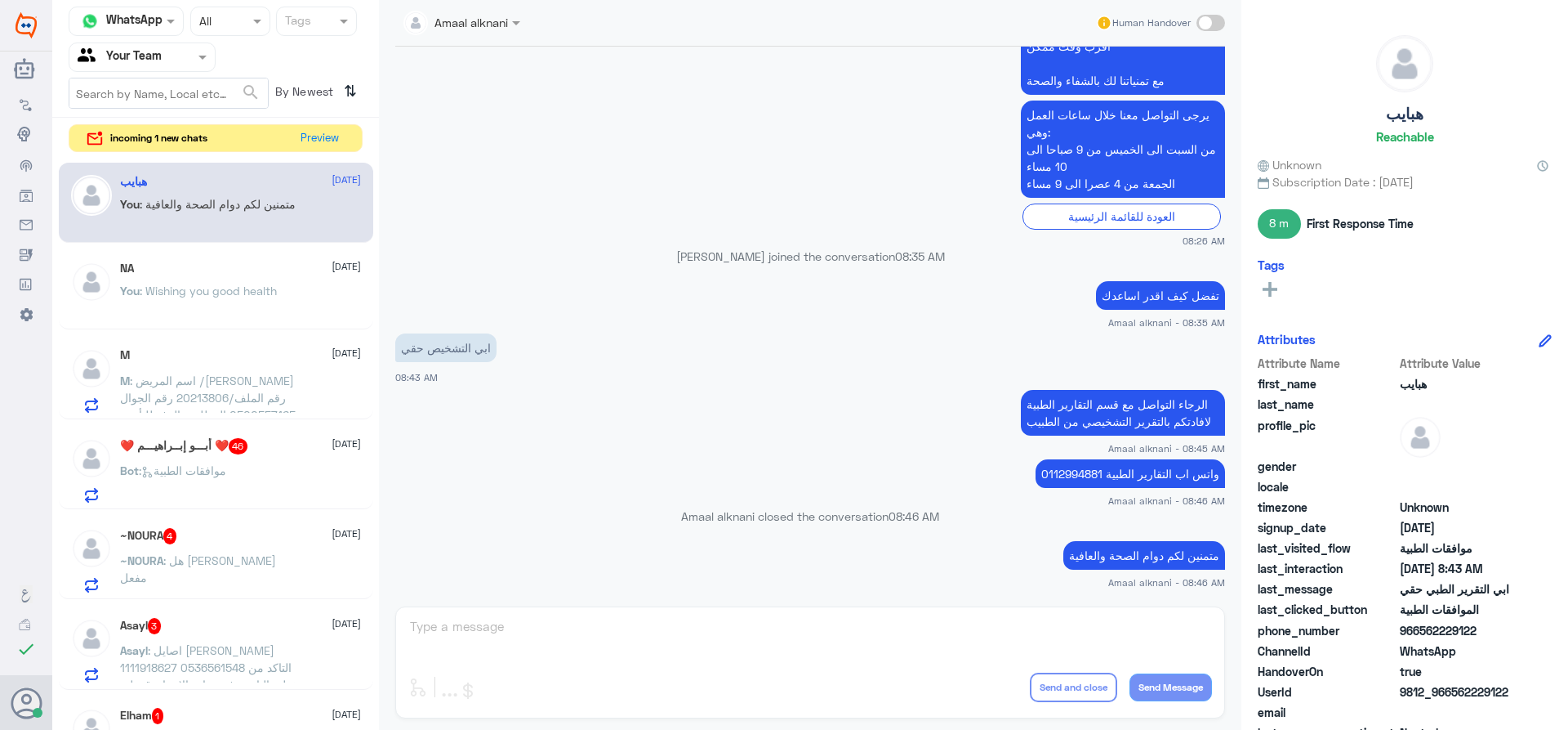
click at [231, 374] on span ": اسم المريض /[PERSON_NAME] رقم الملف/20213806 رقم الجوال 0500557165 المطلوب ال…" at bounding box center [208, 423] width 175 height 100
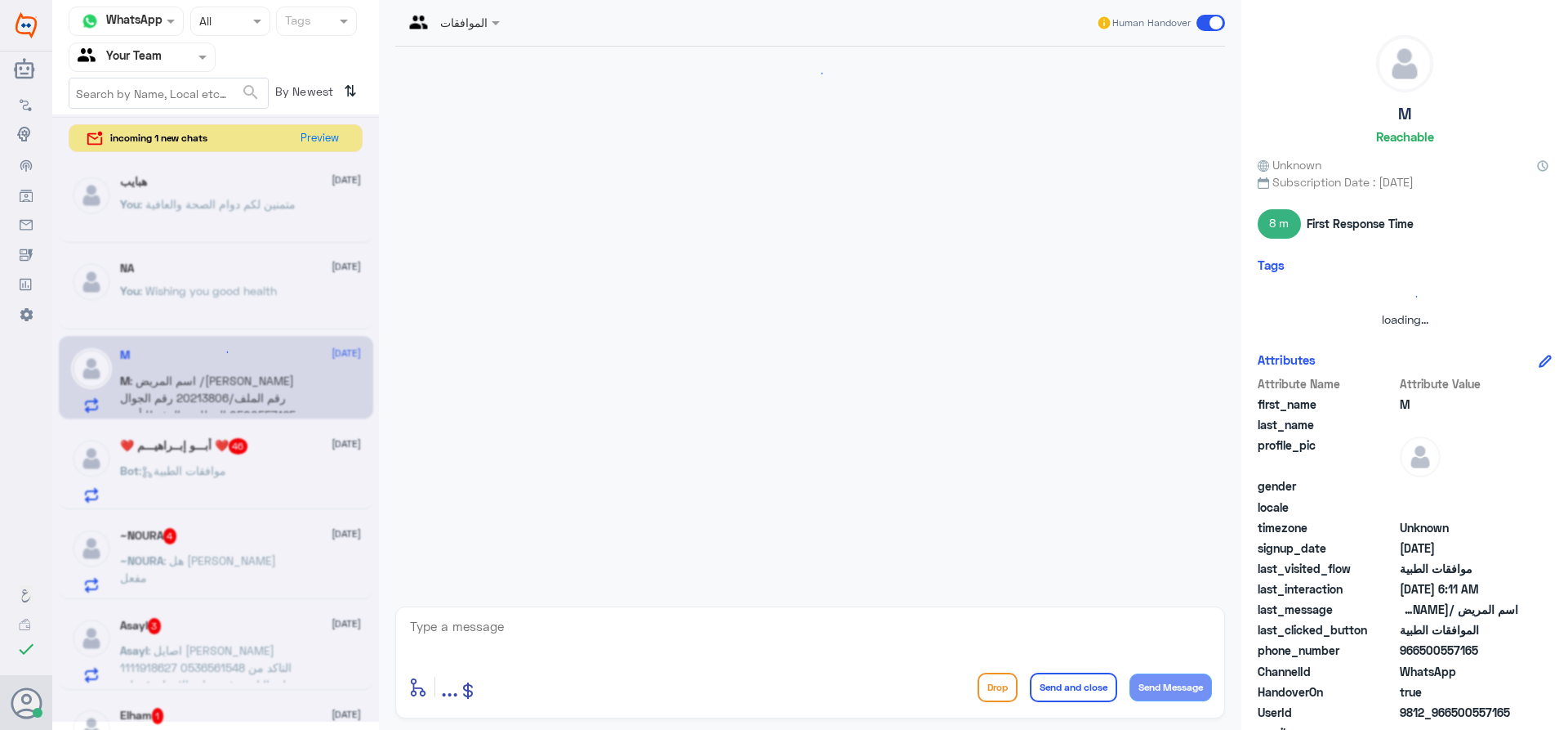
scroll to position [691, 0]
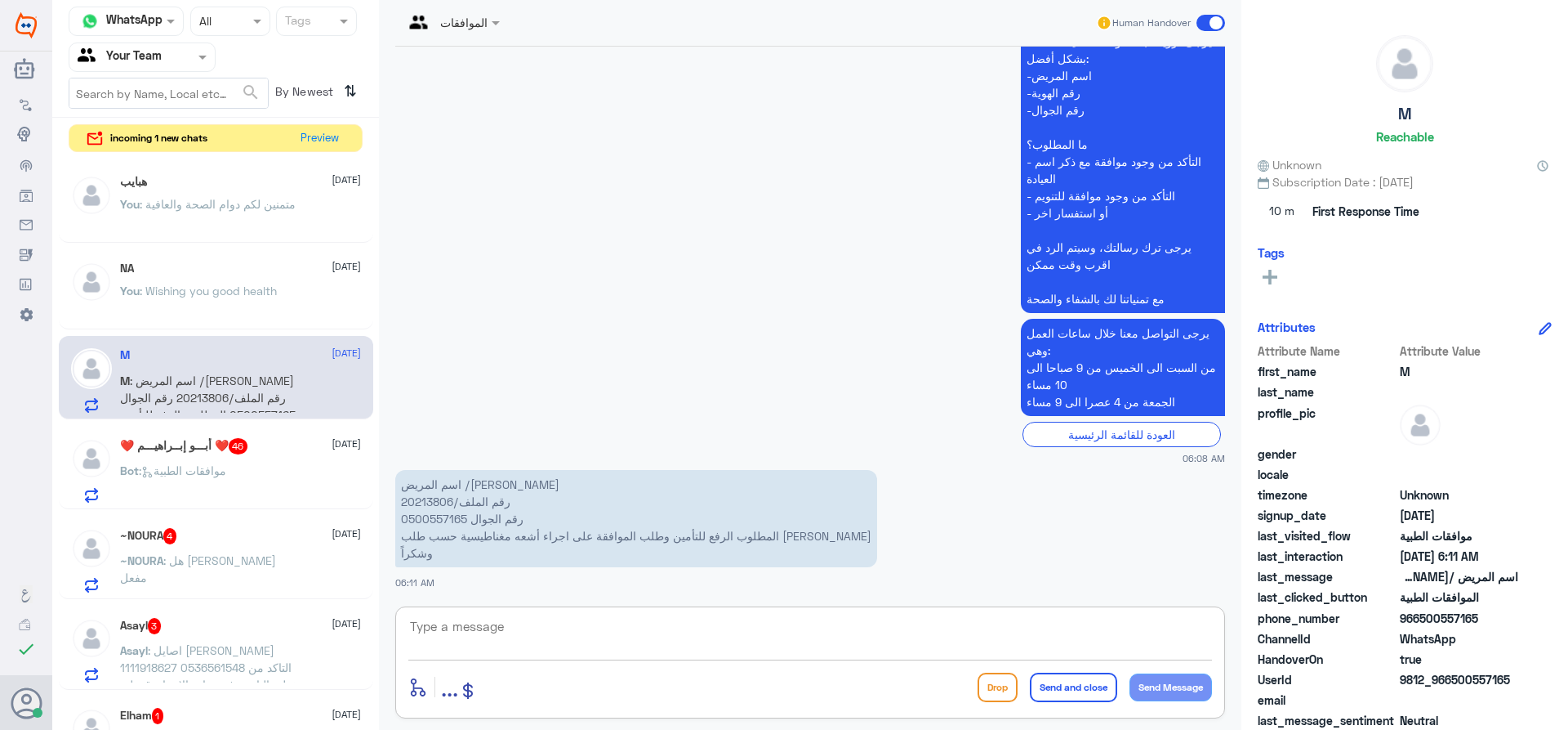
click at [506, 628] on textarea at bounding box center [810, 635] width 803 height 40
click at [450, 517] on p "اسم المريض /[PERSON_NAME] رقم الملف/20213806 رقم الجوال 0500557165 المطلوب الرف…" at bounding box center [637, 517] width 482 height 97
click at [430, 503] on p "اسم المريض /[PERSON_NAME] رقم الملف/20213806 رقم الجوال 0500557165 المطلوب الرف…" at bounding box center [637, 517] width 482 height 97
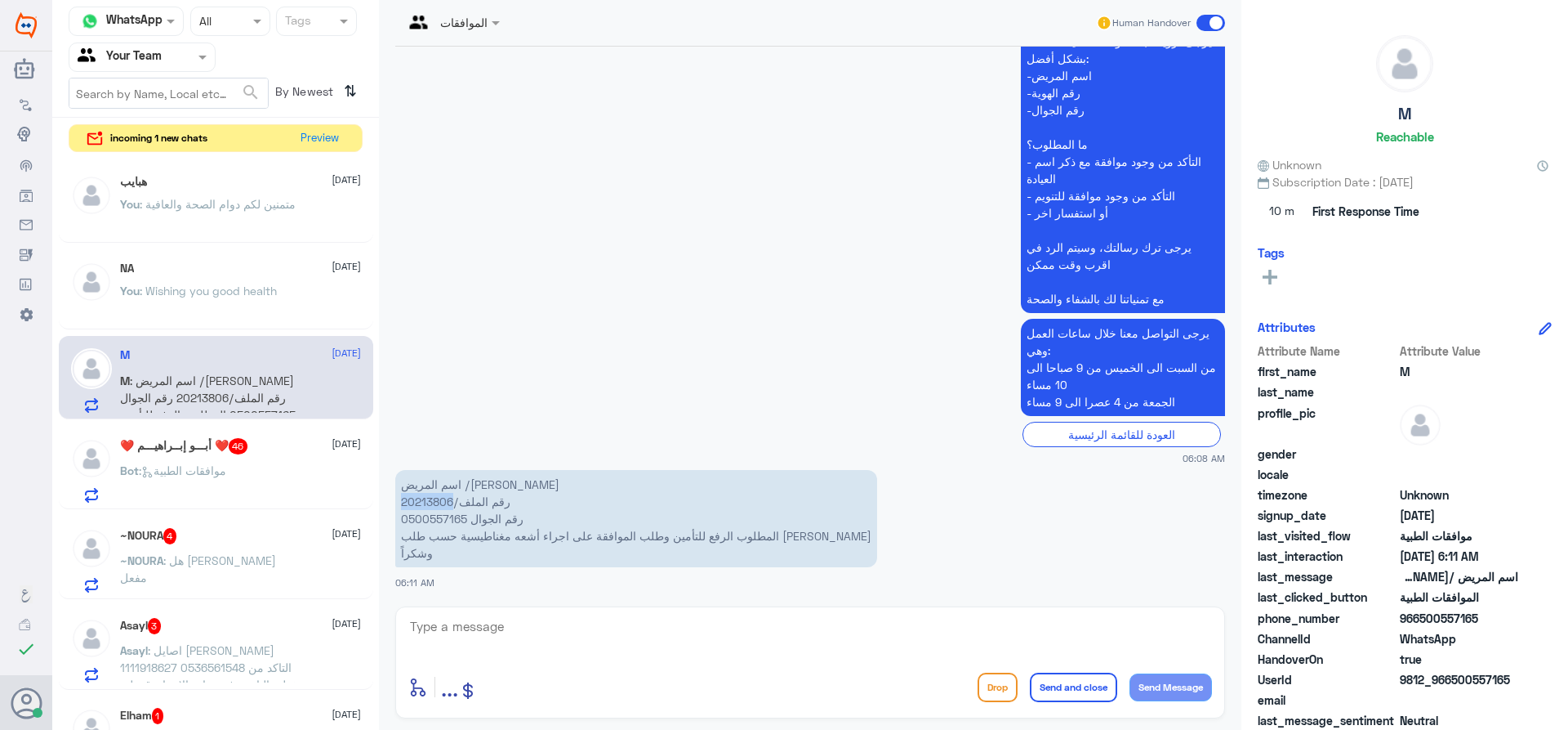
copy p "20213806"
click at [585, 642] on textarea at bounding box center [810, 635] width 803 height 40
type textarea "اهلا عزيزتي المراجعة"
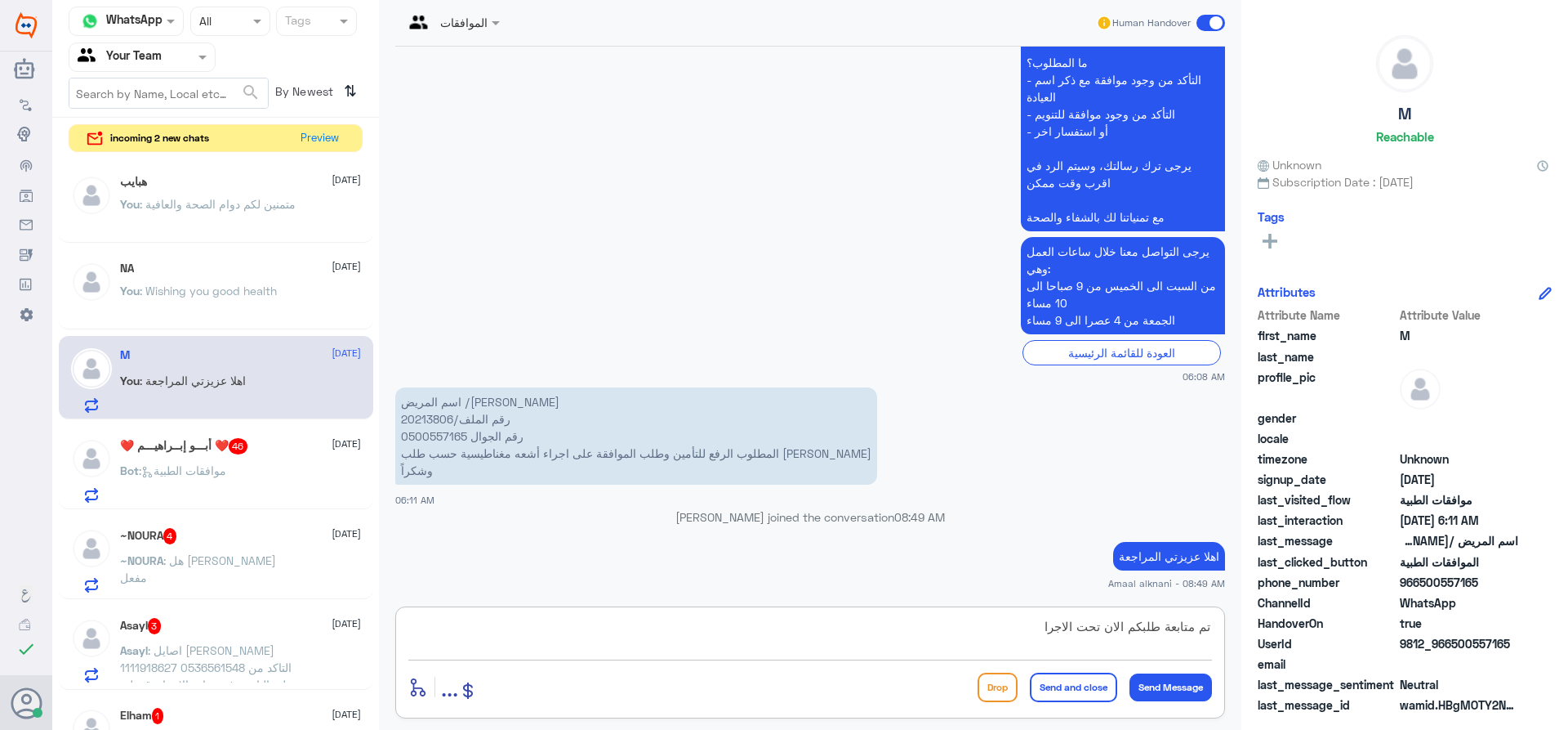
type textarea "تم متابعة طلبكم الان تحت الاجراء"
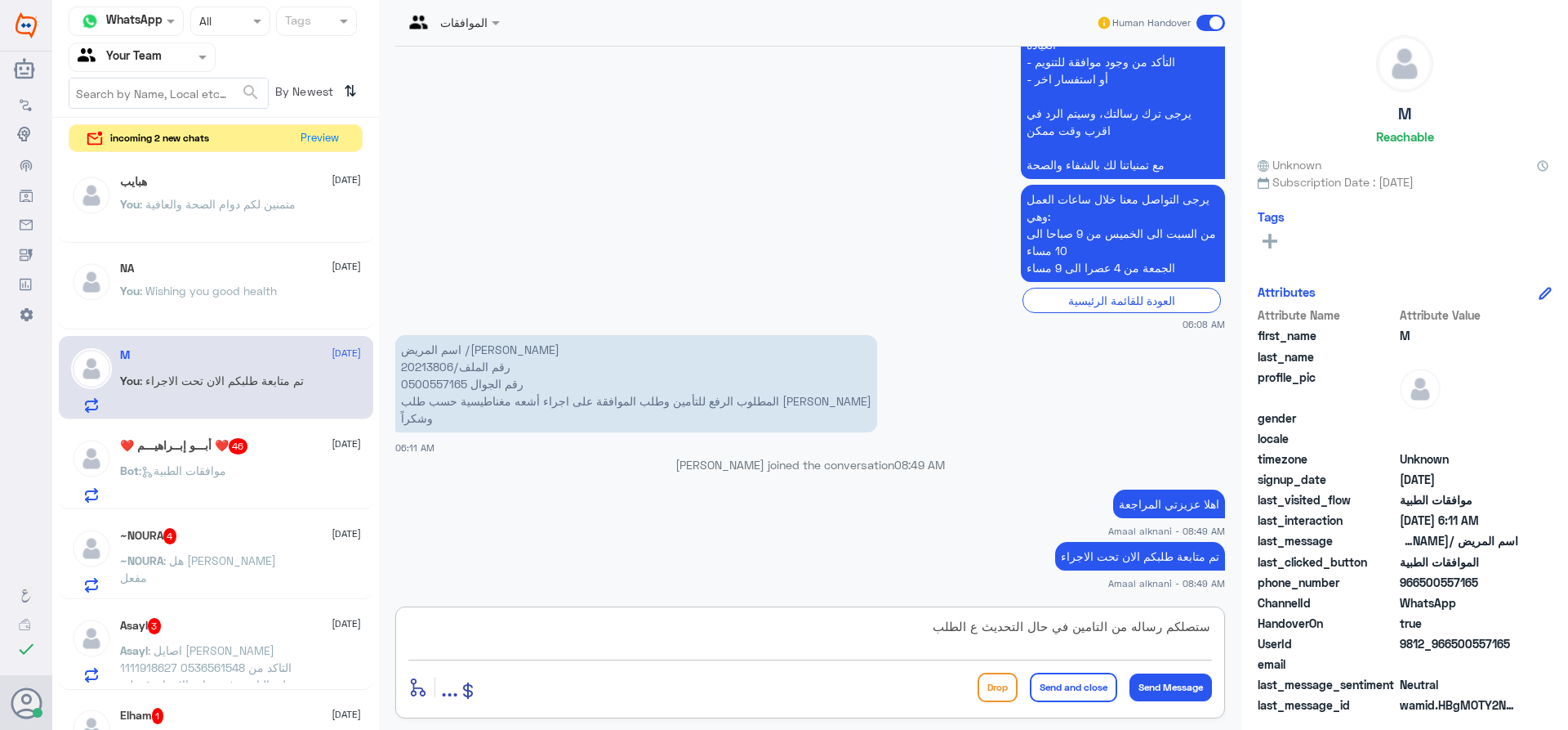
type textarea "ستصلكم رساله من التامين في حال التحديث ع الطلب"
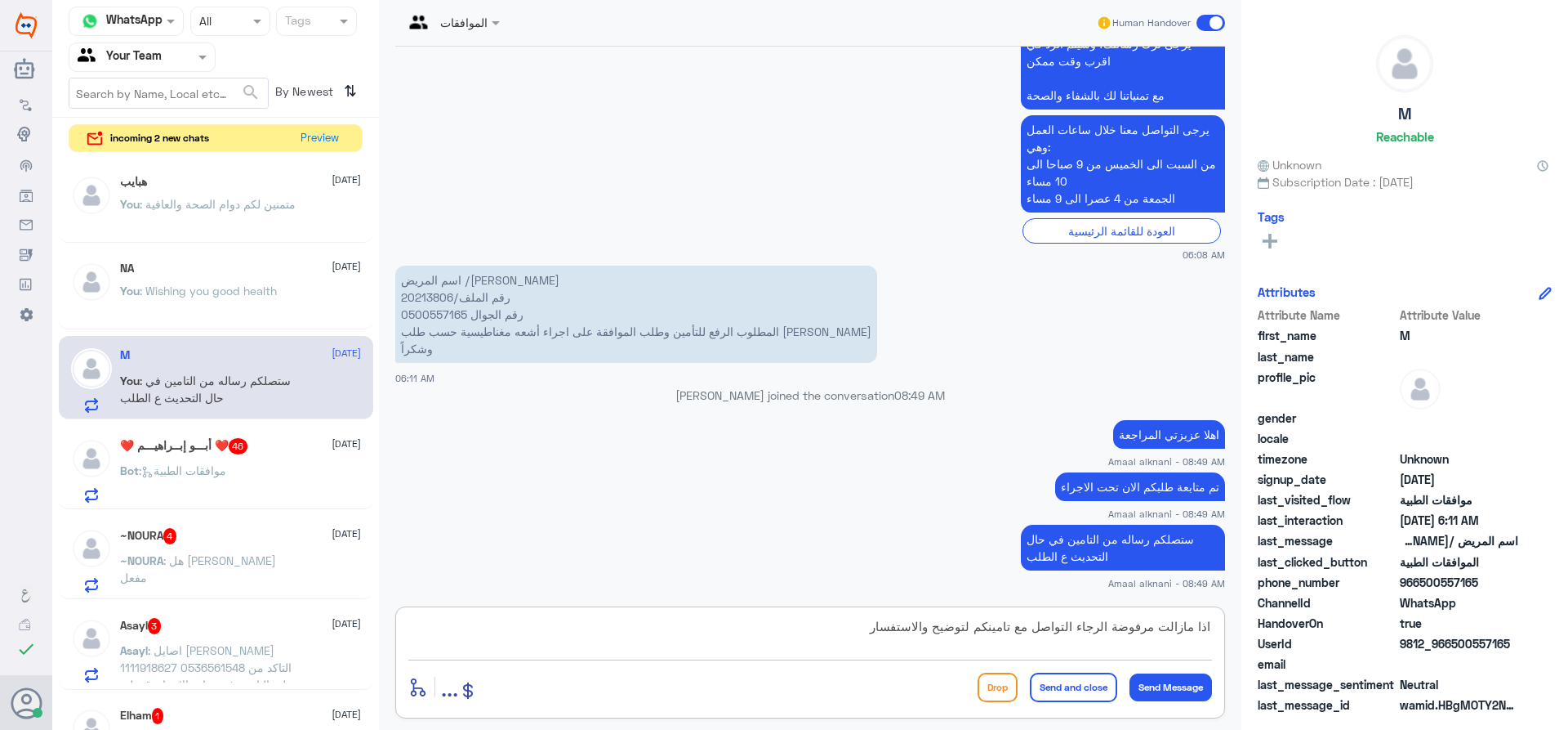
type textarea "اذا مازالت مرفوضة الرجاء التواصل مع تامينكم لتوضيح والاستفسار"
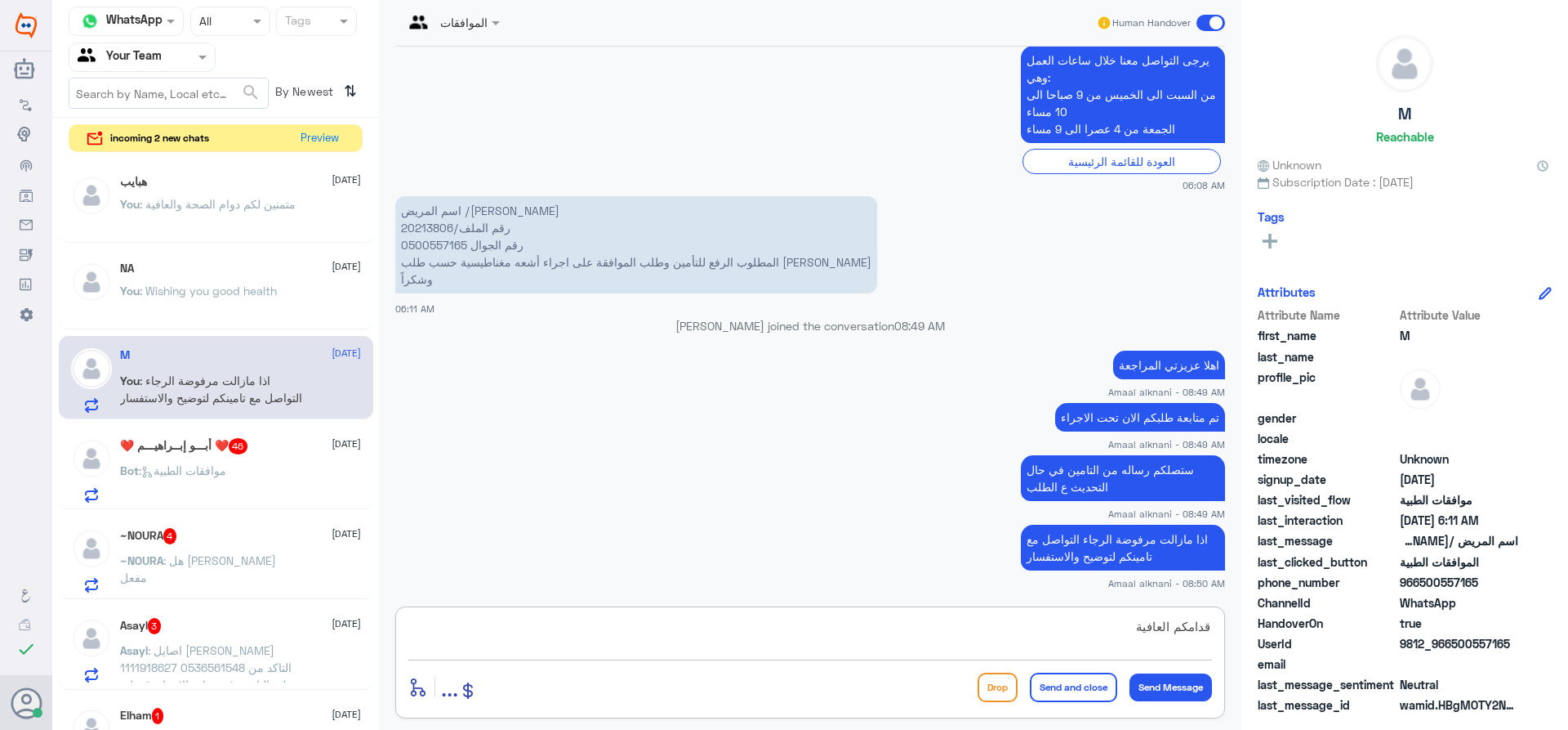
type textarea "قدامكم العافية"
click at [1076, 684] on button "Send and close" at bounding box center [1072, 687] width 87 height 29
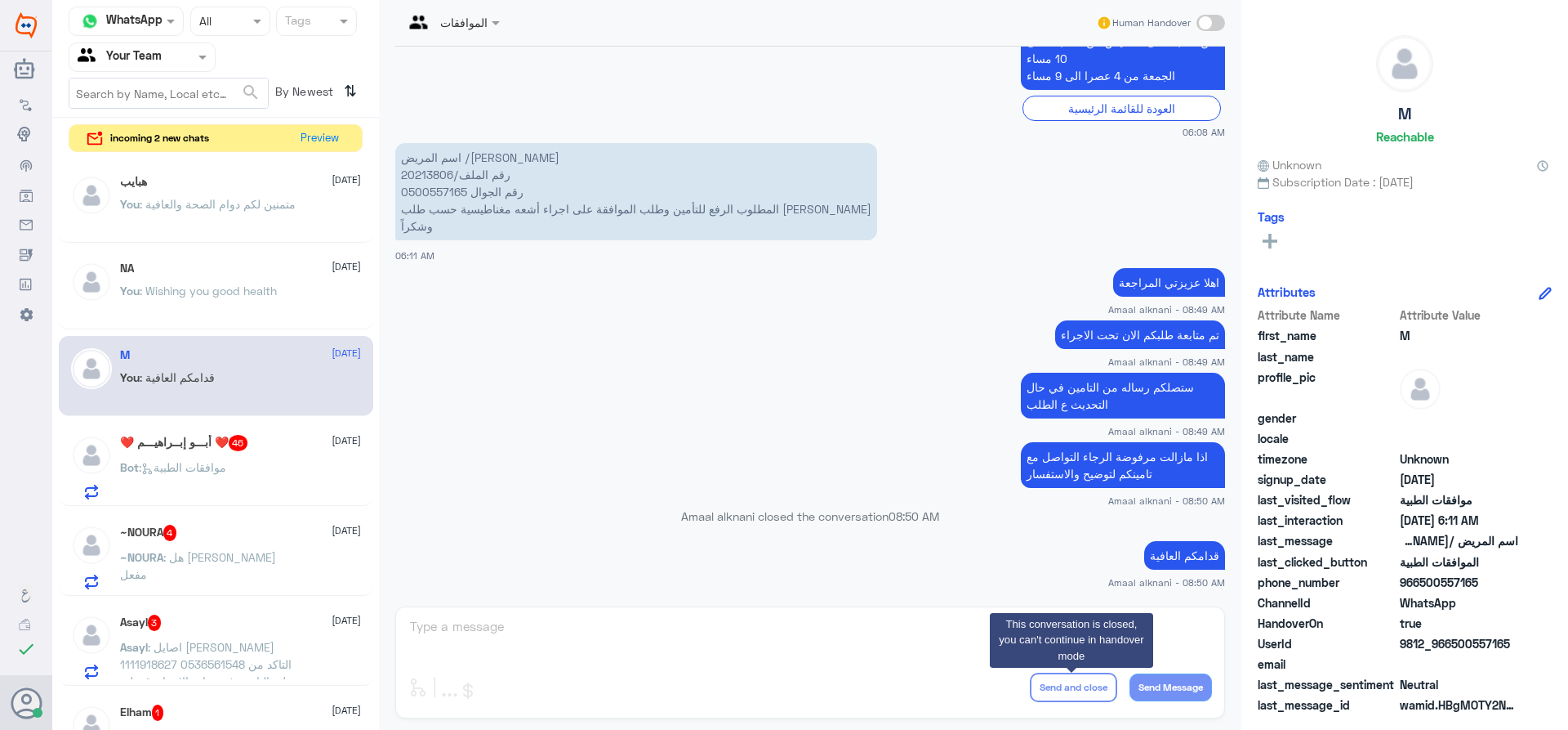
click at [196, 467] on span ": موافقات الطبية" at bounding box center [182, 466] width 87 height 14
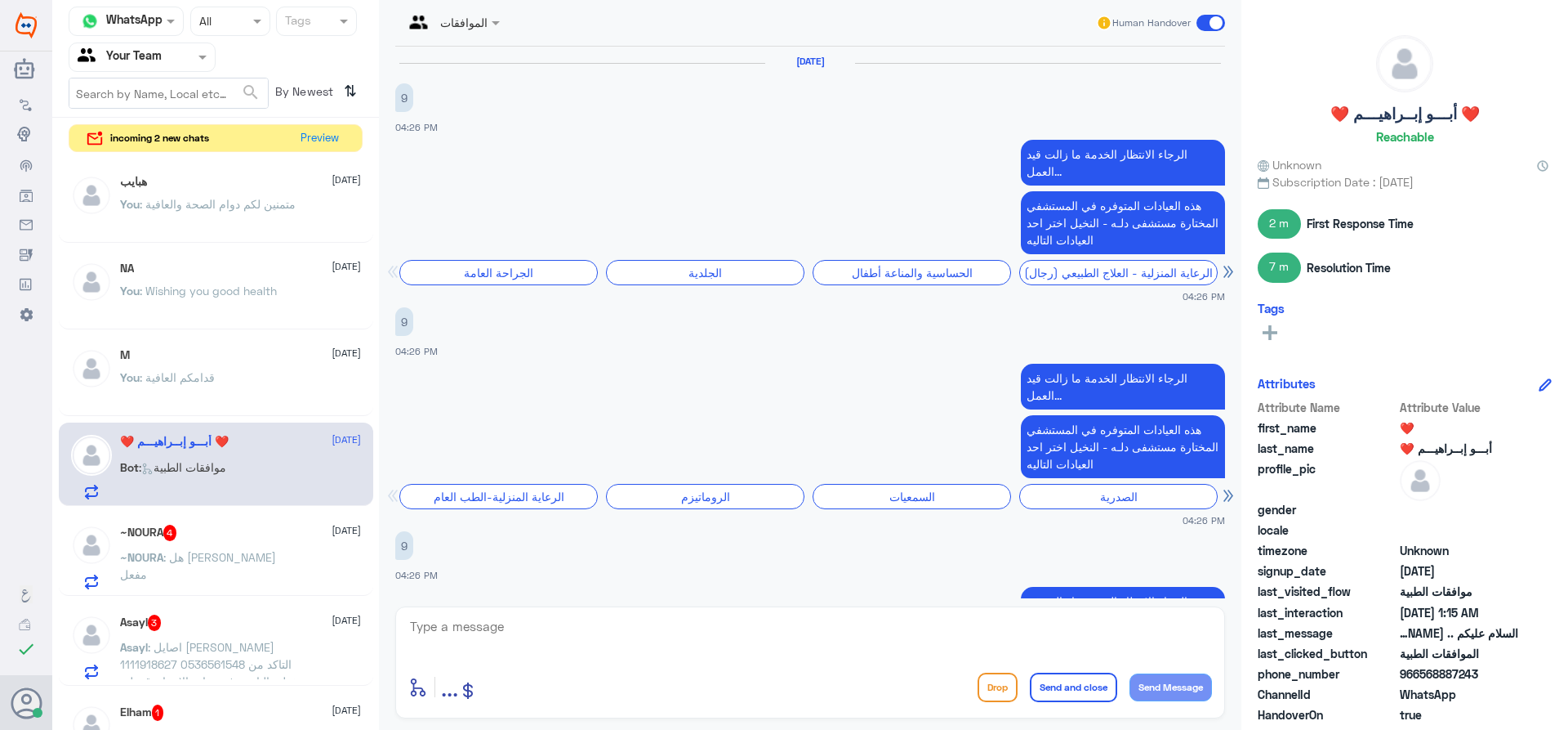
scroll to position [1892, 0]
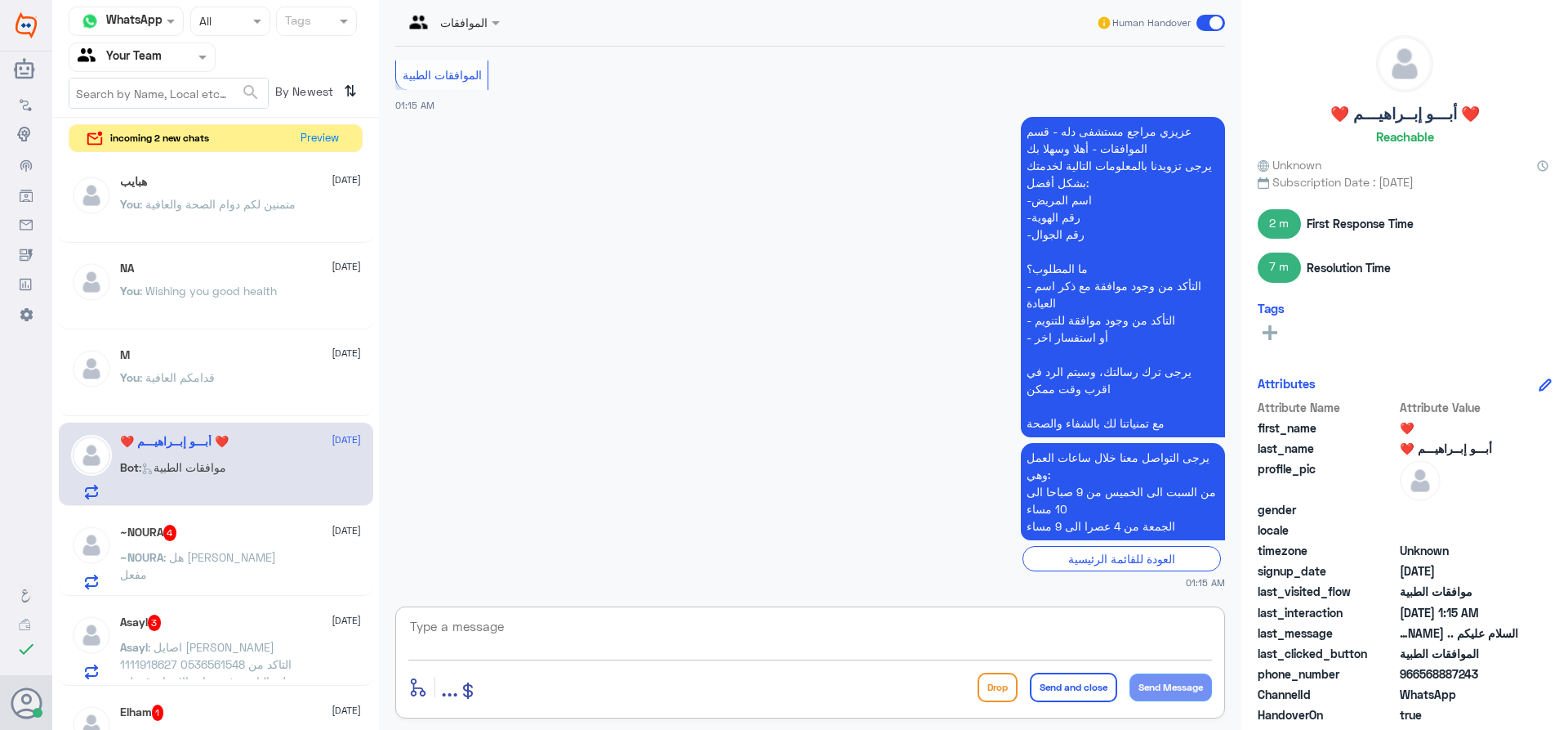
click at [690, 640] on textarea at bounding box center [810, 635] width 803 height 40
click at [1175, 632] on textarea "تفضل كيف اقدر اساعدك" at bounding box center [810, 635] width 803 height 40
type textarea "تفضل كيف اقدر اساعدك"
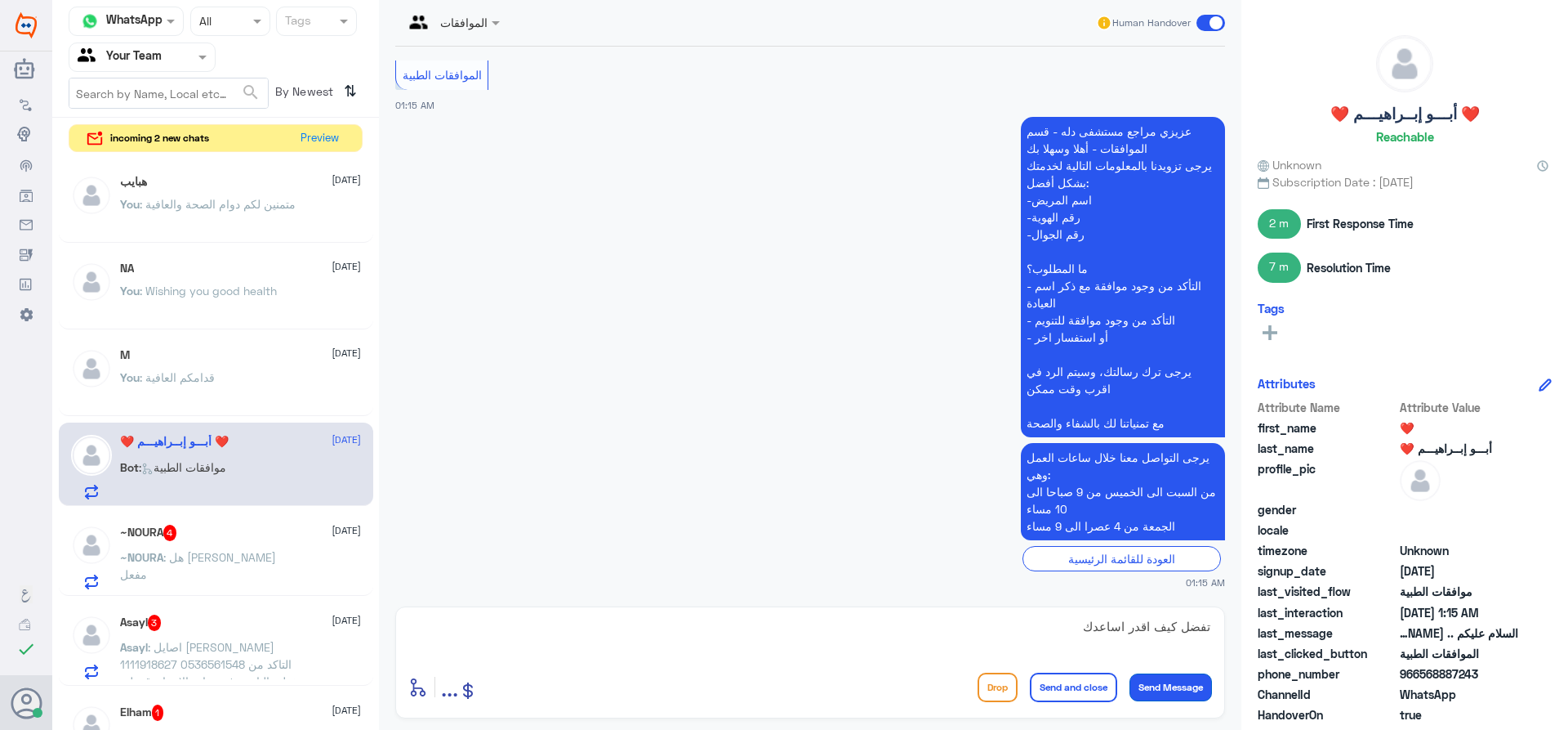
click at [1166, 684] on button "Send Message" at bounding box center [1170, 687] width 82 height 27
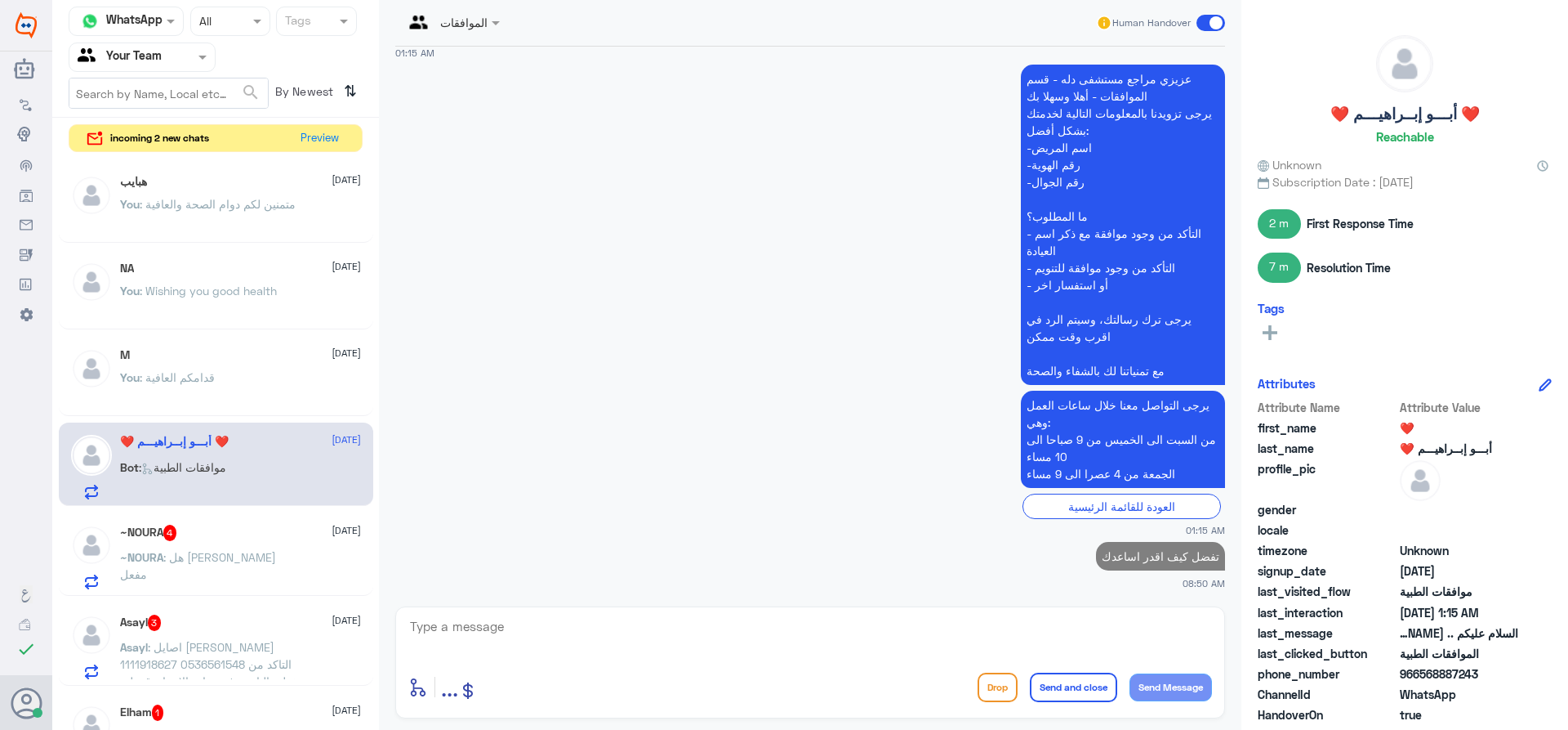
click at [202, 548] on p "~NOURA : هل [PERSON_NAME] مفعل" at bounding box center [213, 568] width 184 height 41
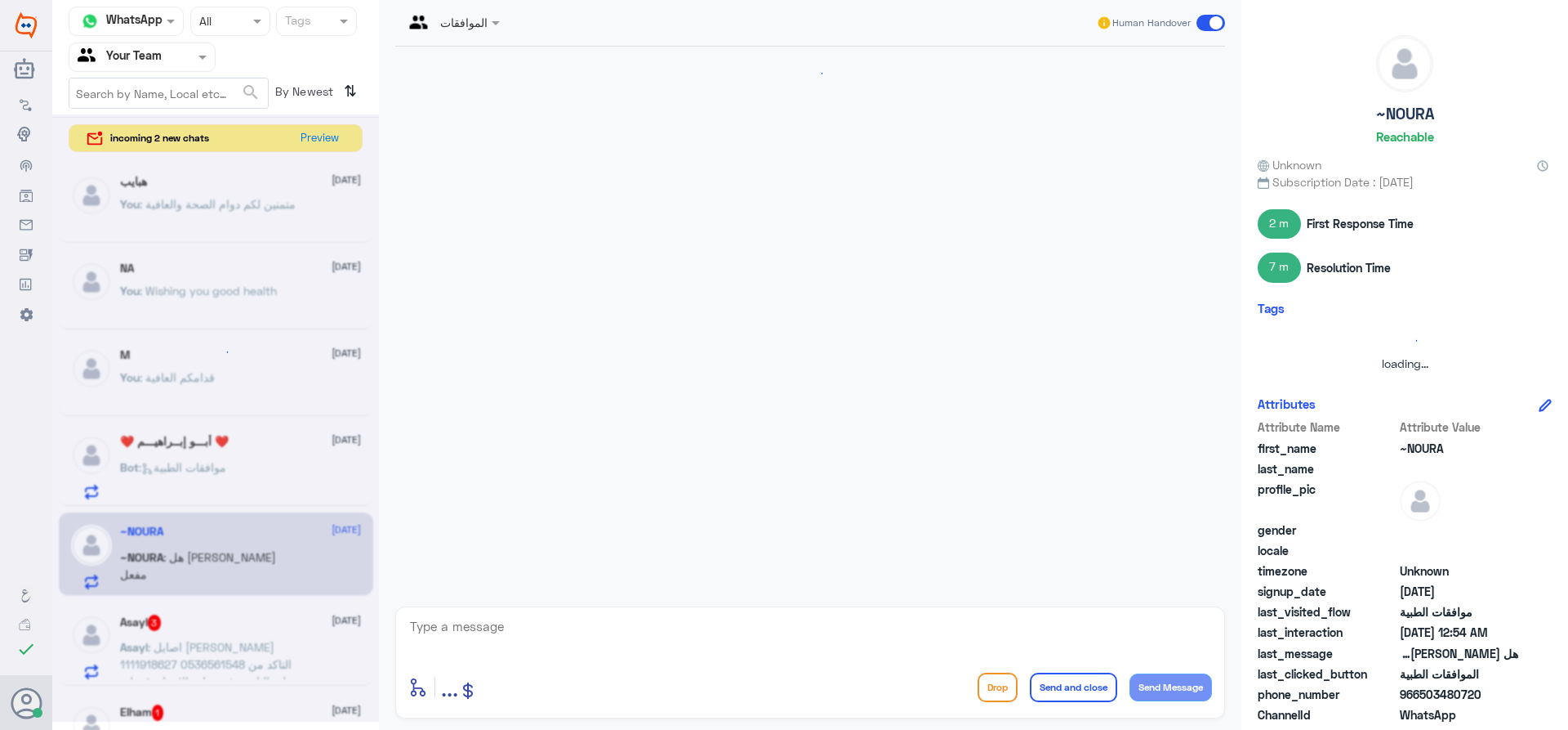
scroll to position [636, 0]
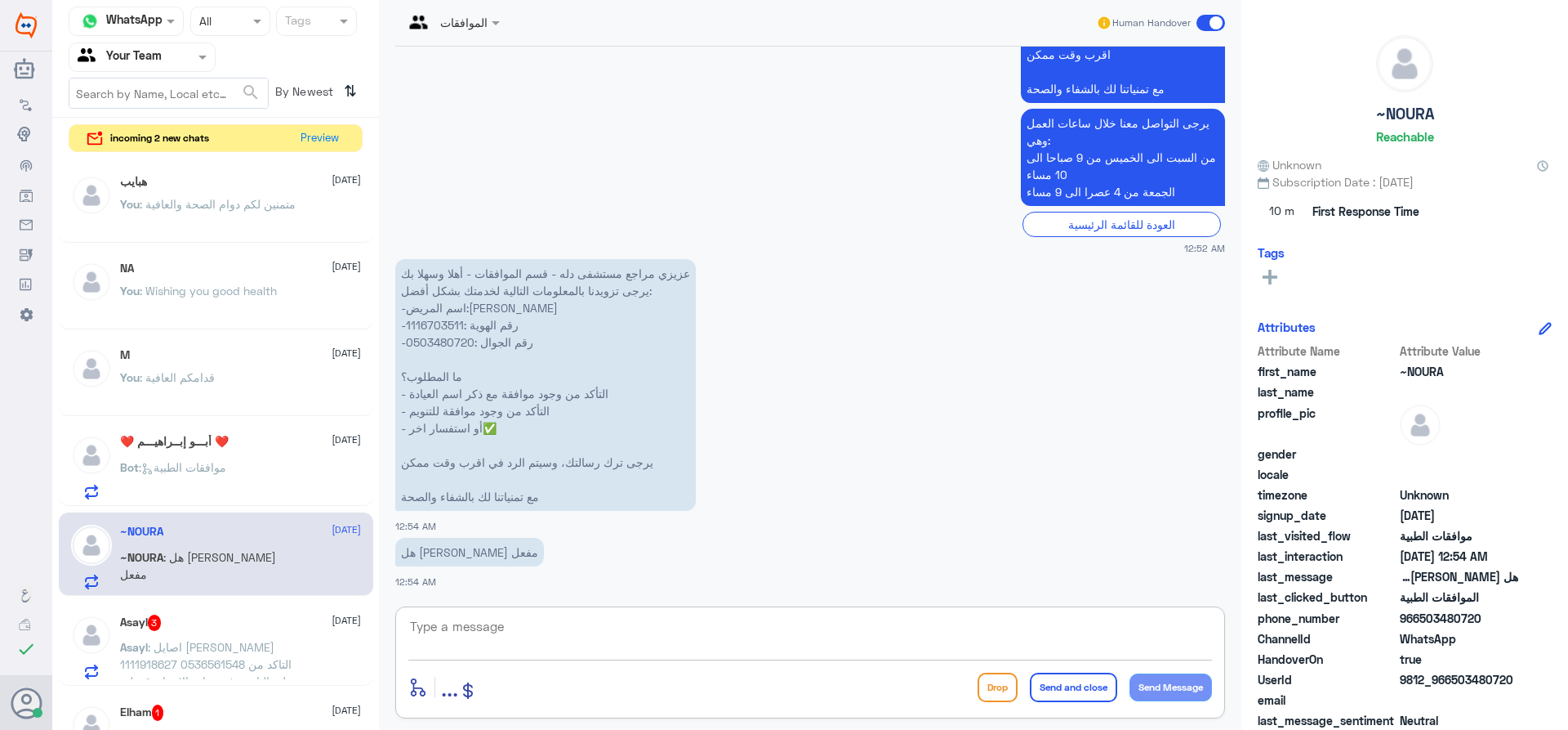
click at [605, 625] on textarea at bounding box center [810, 635] width 803 height 40
type textarea "ا"
type textarea "يتوجب عليكم التواصل مع تامينكم لمعرفة مزودي الخدمة ونسبة التغطية والمنافع المقد…"
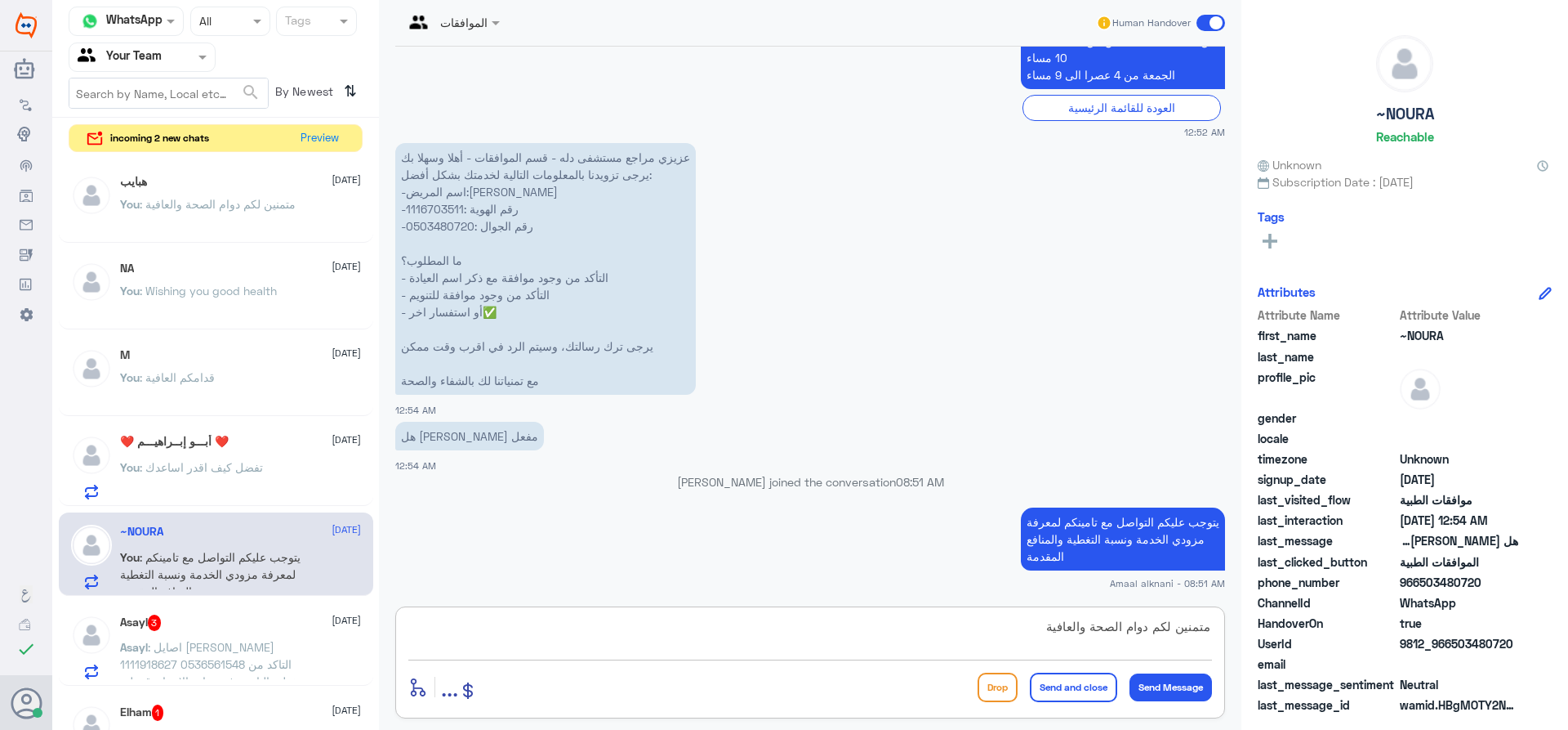
type textarea "متمنين لكم دوام الصحة والعافية"
click at [1093, 687] on button "Send and close" at bounding box center [1072, 687] width 87 height 29
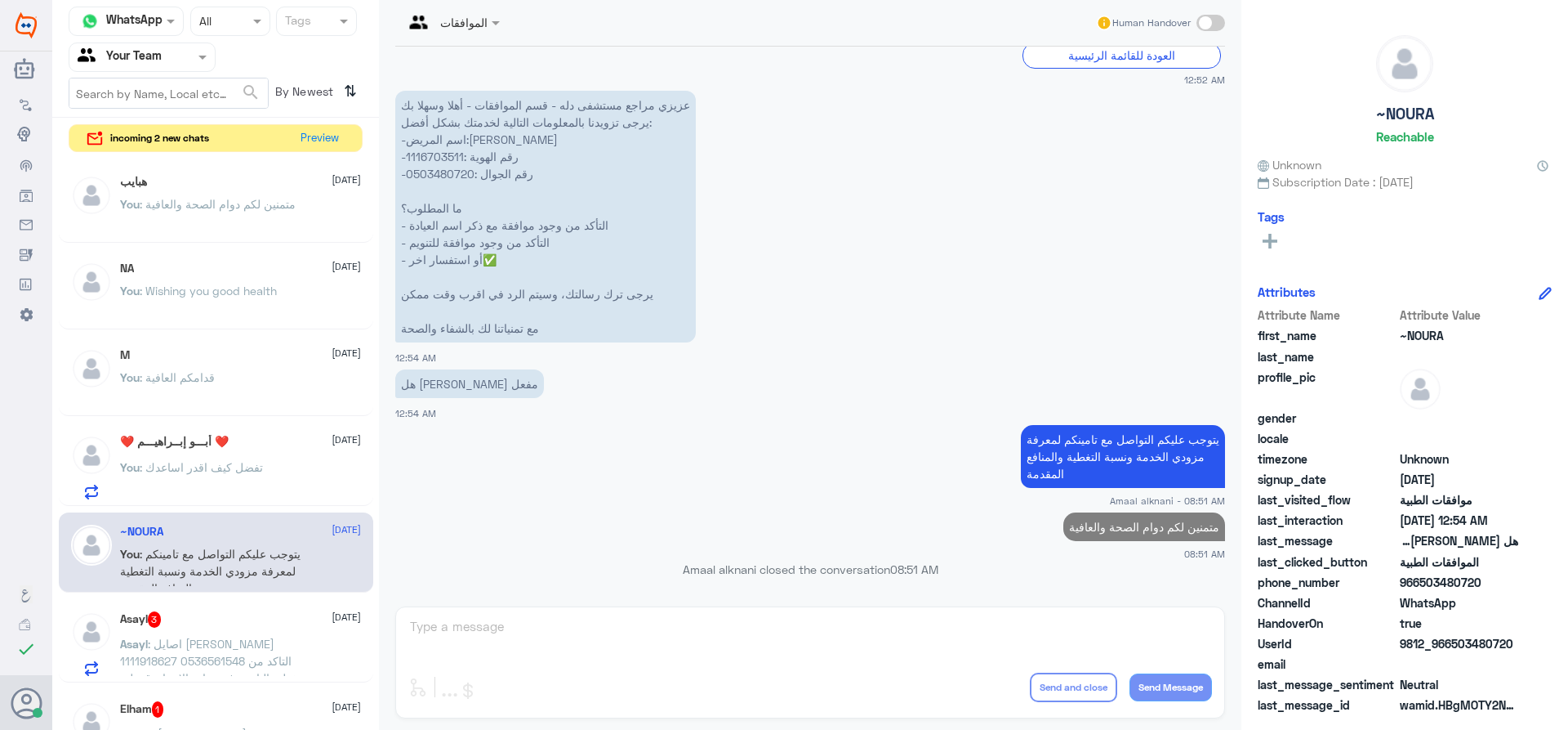
click at [173, 643] on span ": اصايل [PERSON_NAME] 1111918627 0536561548 التاكد من تغطيه التامين في عياده ال…" at bounding box center [211, 660] width 180 height 48
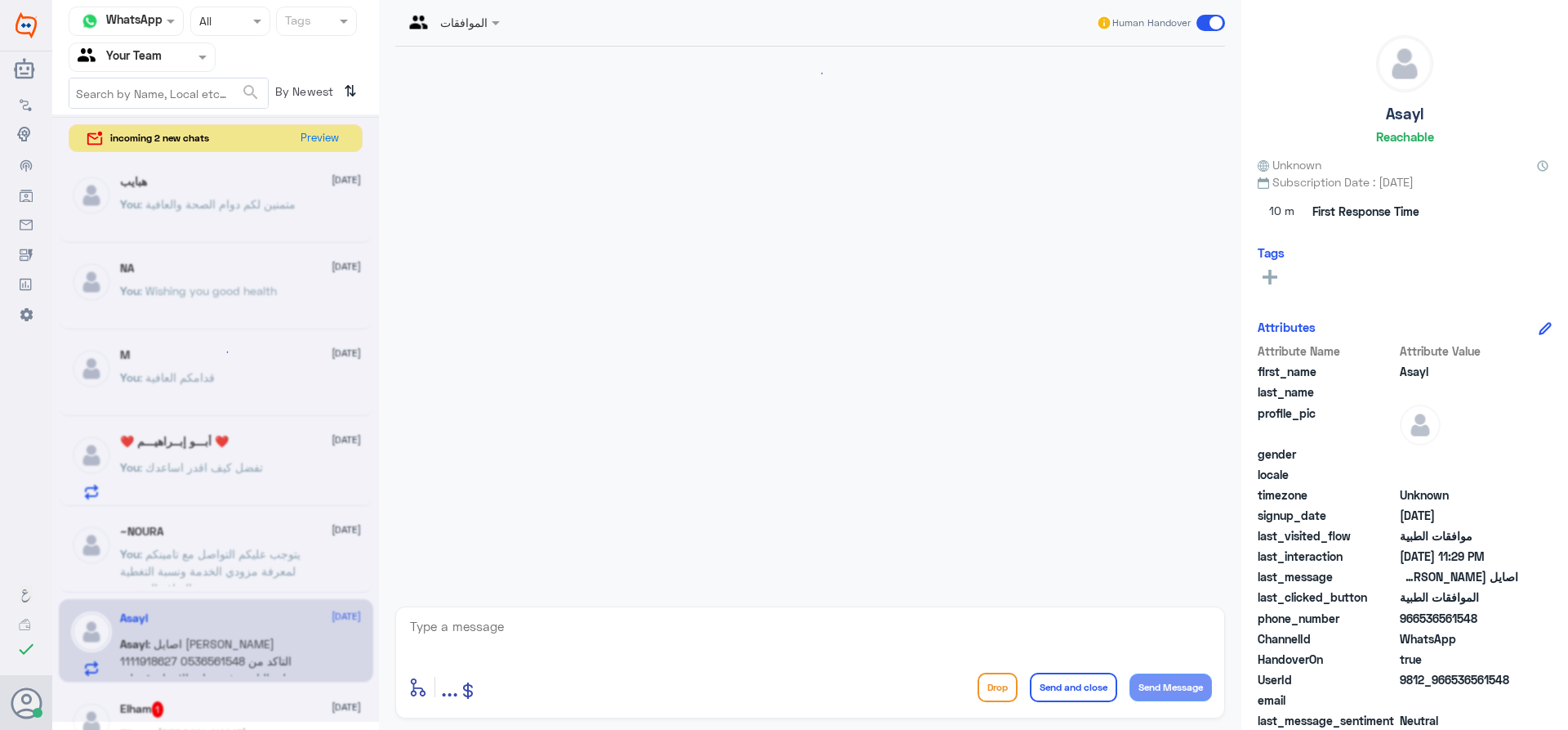
scroll to position [408, 0]
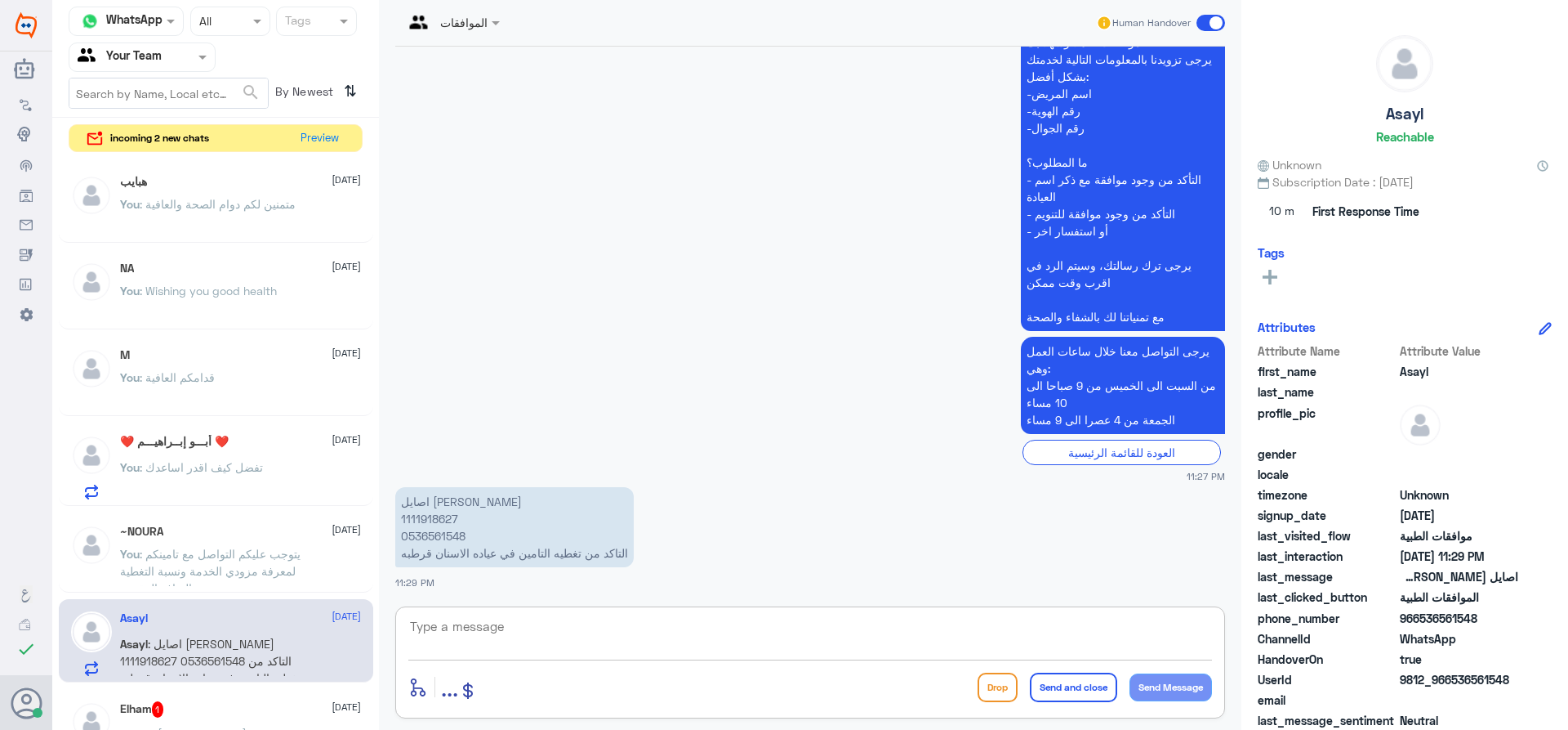
click at [606, 633] on textarea at bounding box center [810, 635] width 803 height 40
type textarea "الرجاء التواصل مع تامينكم لافادتمكم"
click at [208, 548] on span ": متمنين لكم دوام الصحة والعافية" at bounding box center [217, 554] width 156 height 14
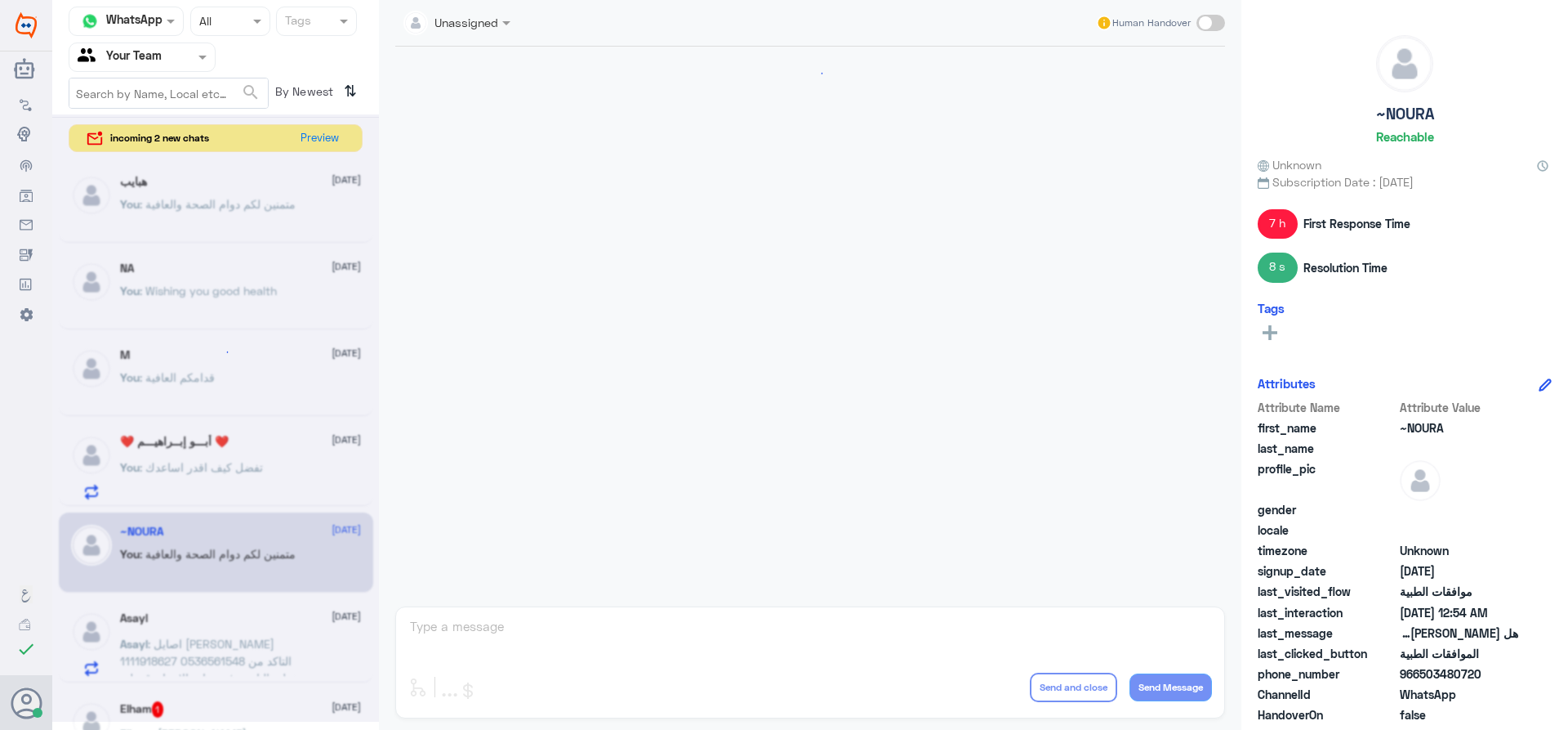
scroll to position [834, 0]
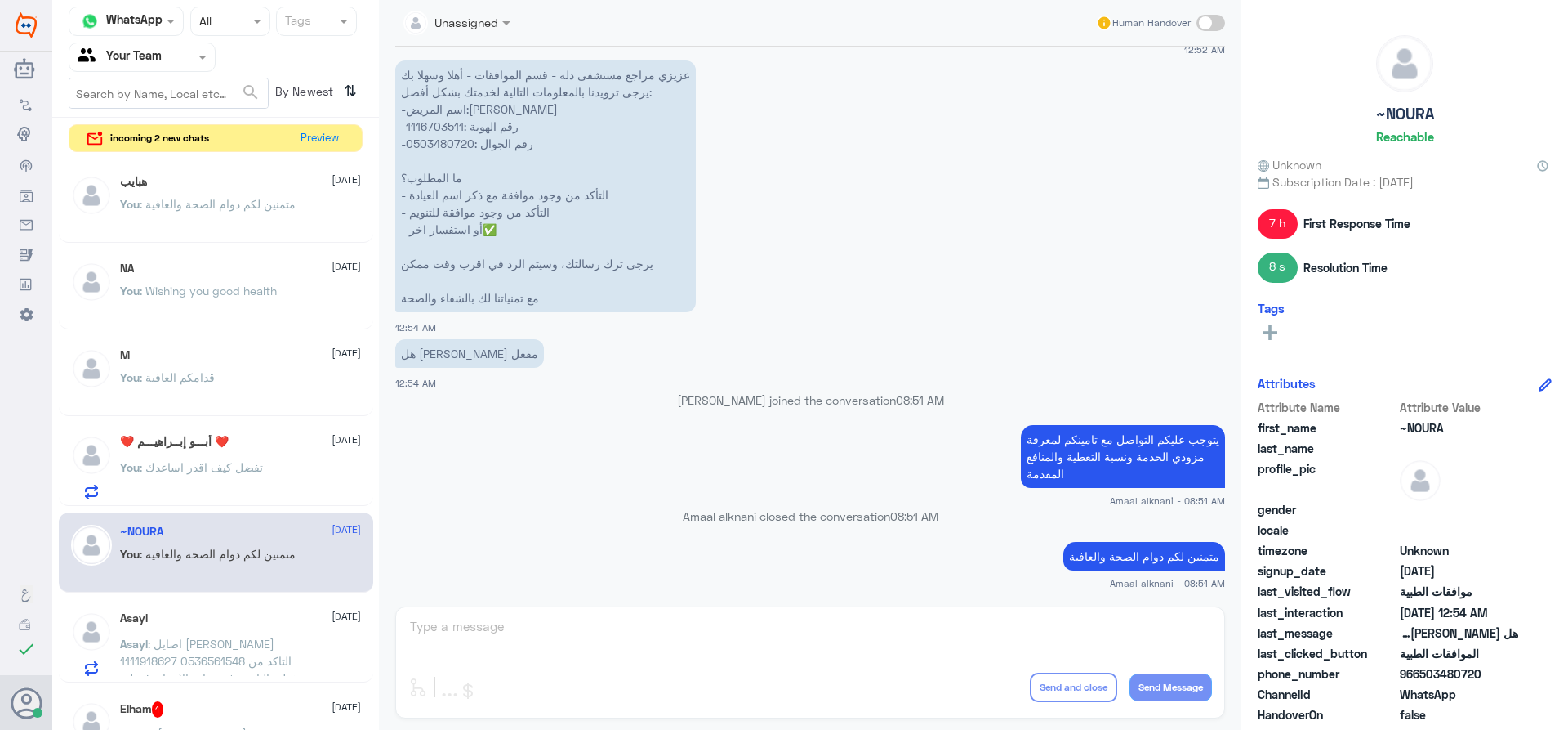
click at [1108, 439] on p "يتوجب عليكم التواصل مع تامينكم لمعرفة مزودي الخدمة ونسبة التغطية والمنافع المقد…" at bounding box center [1122, 457] width 204 height 63
copy div "يتوجب عليكم التواصل مع تامينكم لمعرفة مزودي الخدمة ونسبة التغطية والمنافع المقد…"
click at [215, 463] on span ": تفضل كيف اقدر اساعدك" at bounding box center [202, 466] width 123 height 14
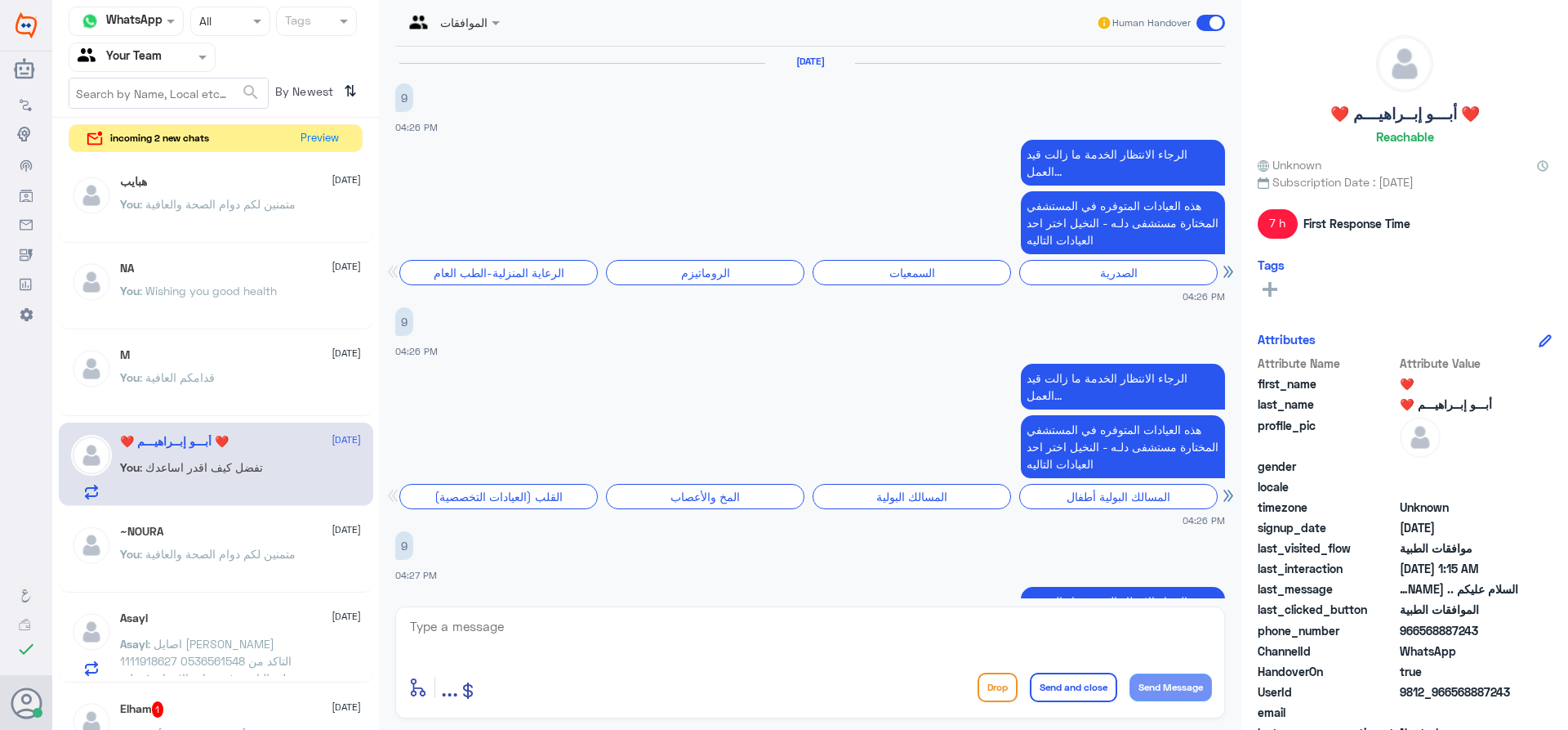
scroll to position [1750, 0]
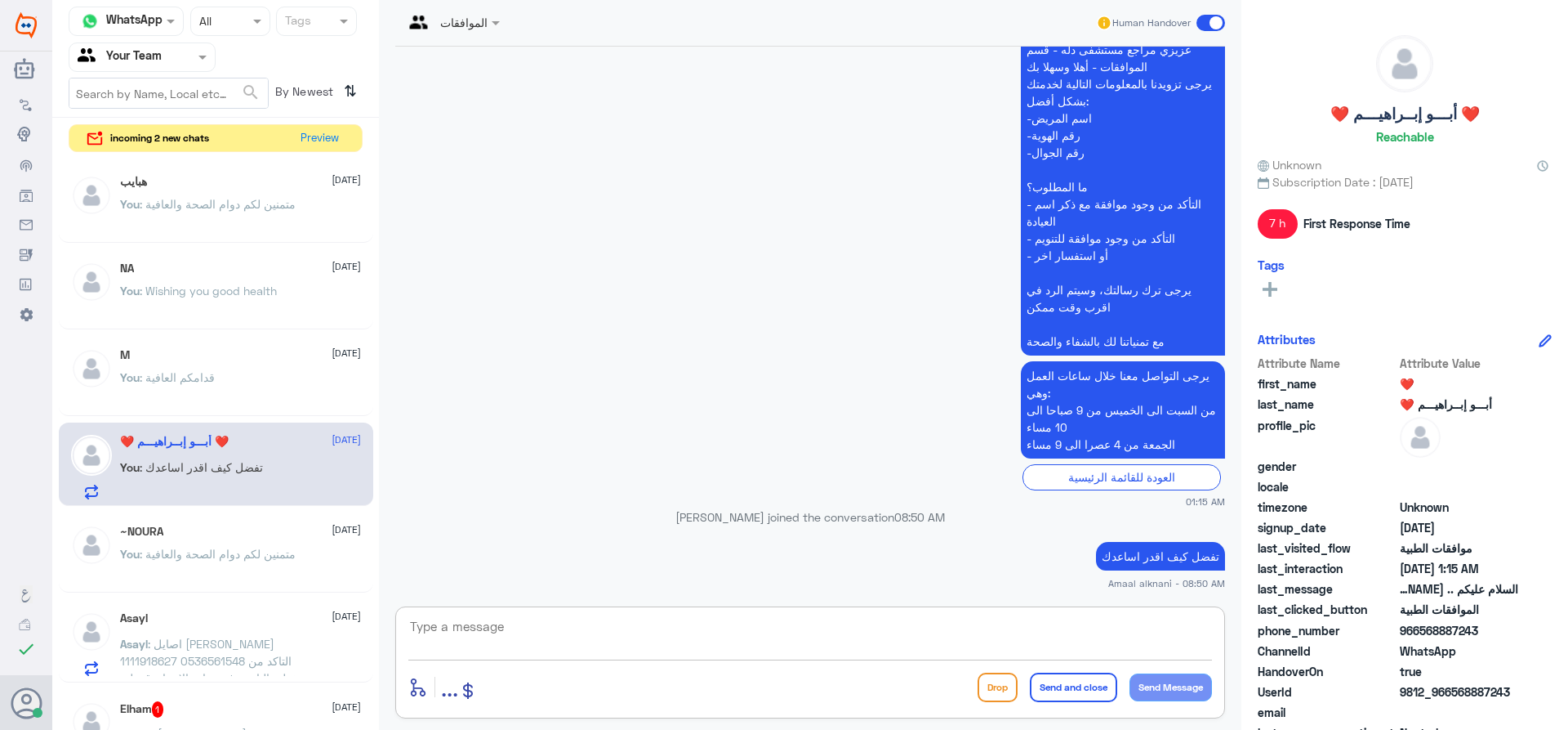
click at [638, 646] on textarea at bounding box center [810, 635] width 803 height 40
click at [194, 543] on div "~NOURA [DATE] You : متمنين لكم دوام الصحة والعافية" at bounding box center [241, 555] width 241 height 62
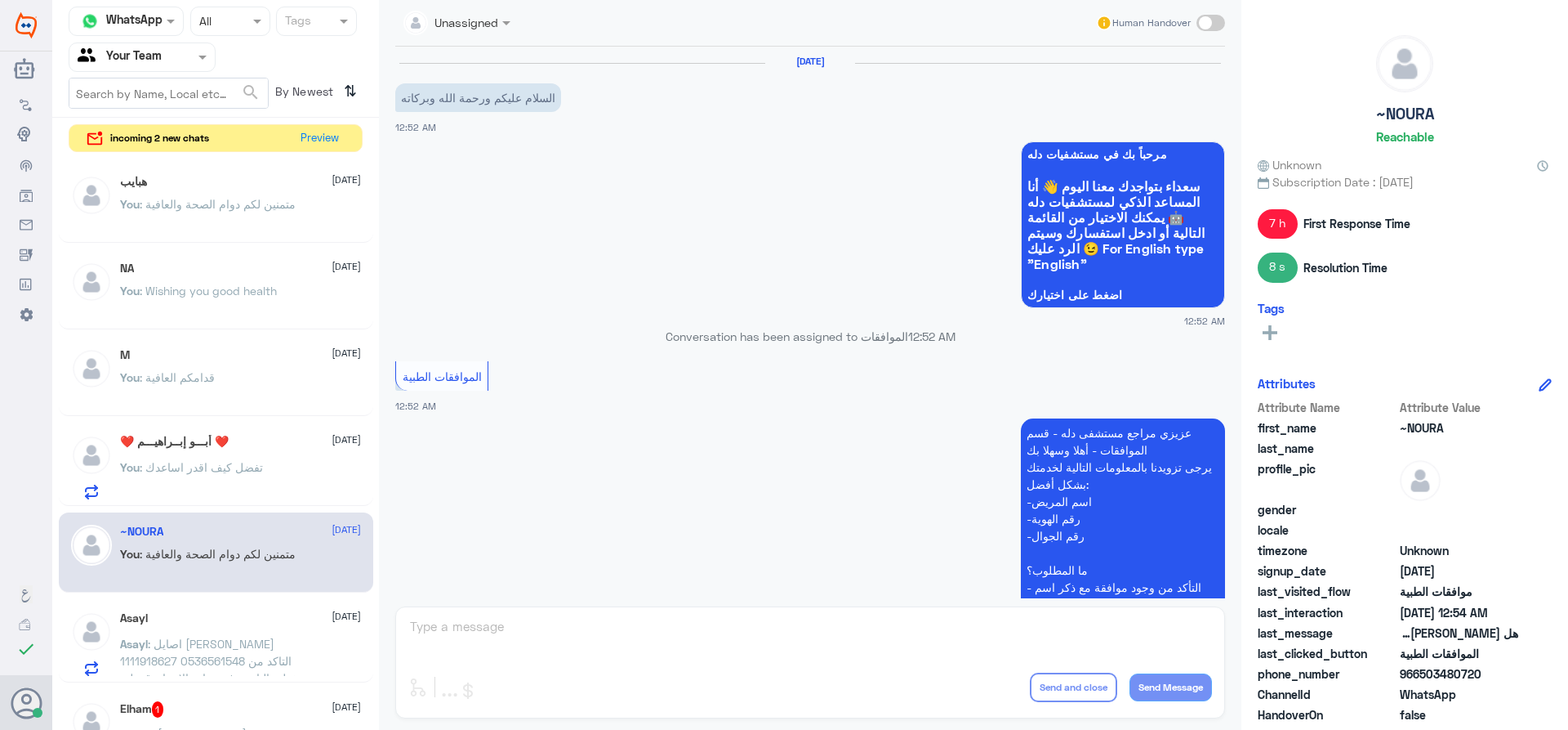
scroll to position [834, 0]
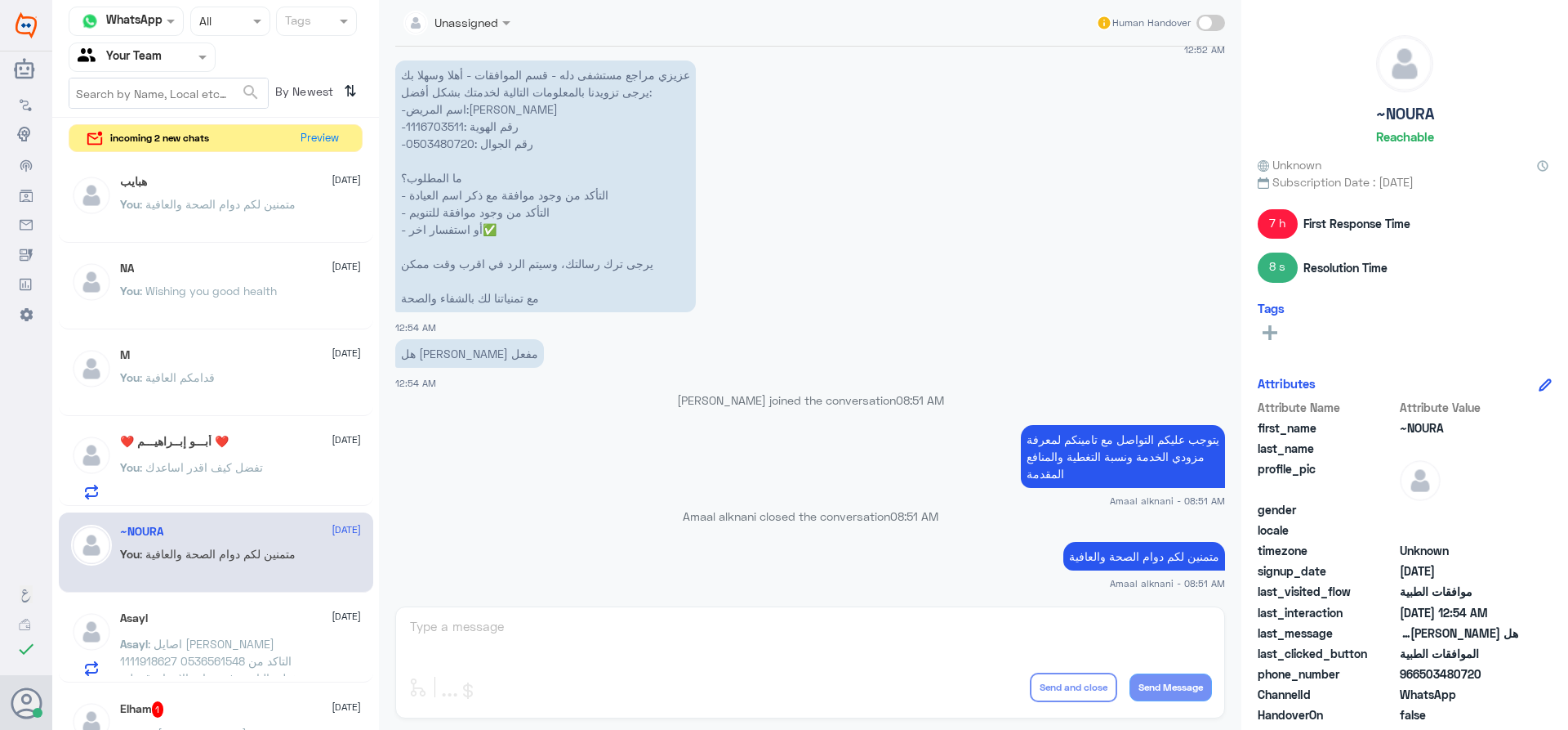
click at [595, 649] on div "Unassigned Human Handover [DATE] السلام عليكم ورحمة الله وبركاته 12:52 AM مرحبا…" at bounding box center [810, 367] width 862 height 735
click at [220, 654] on span ": اصايل [PERSON_NAME] 1111918627 0536561548 التاكد من تغطيه التامين في عياده ال…" at bounding box center [211, 660] width 180 height 48
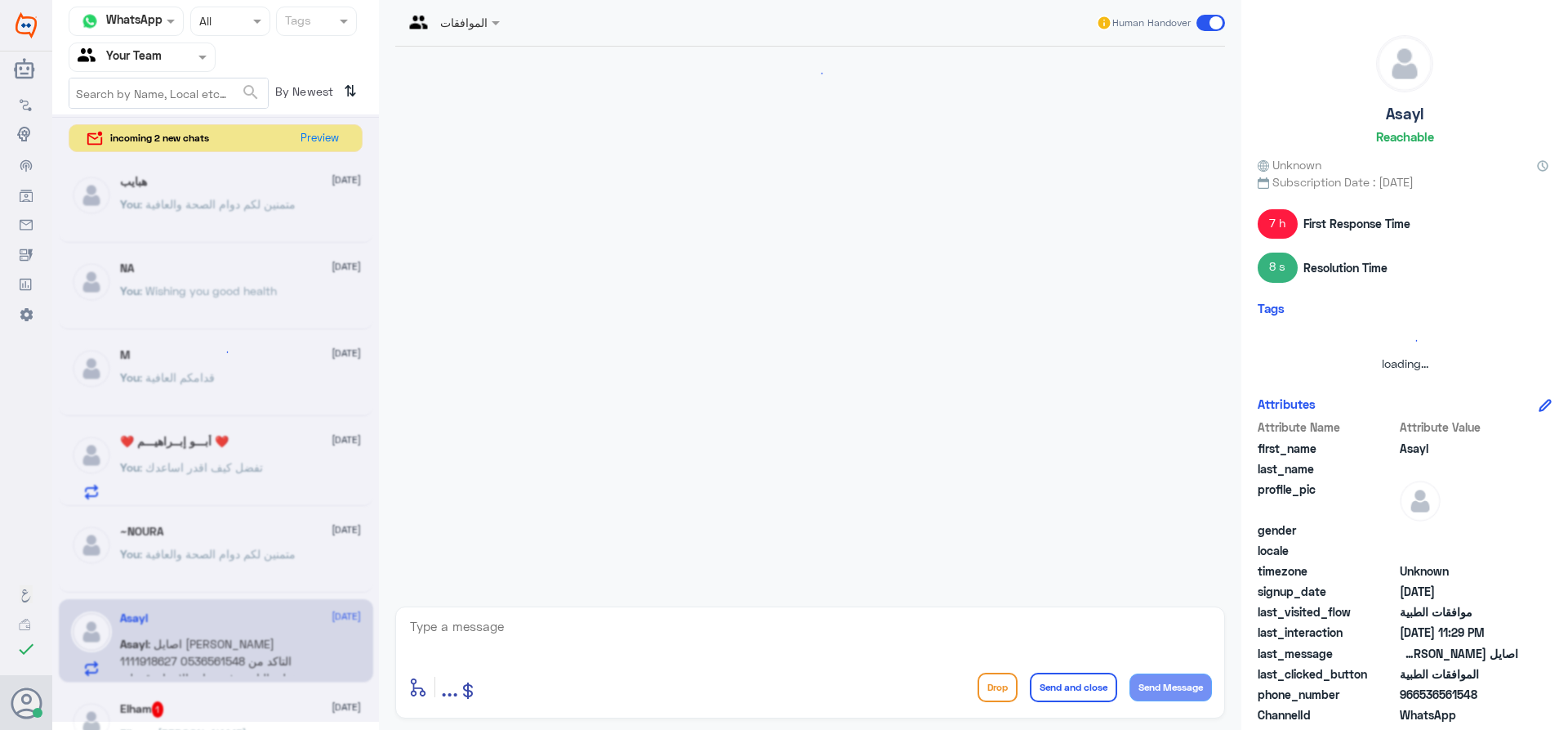
scroll to position [408, 0]
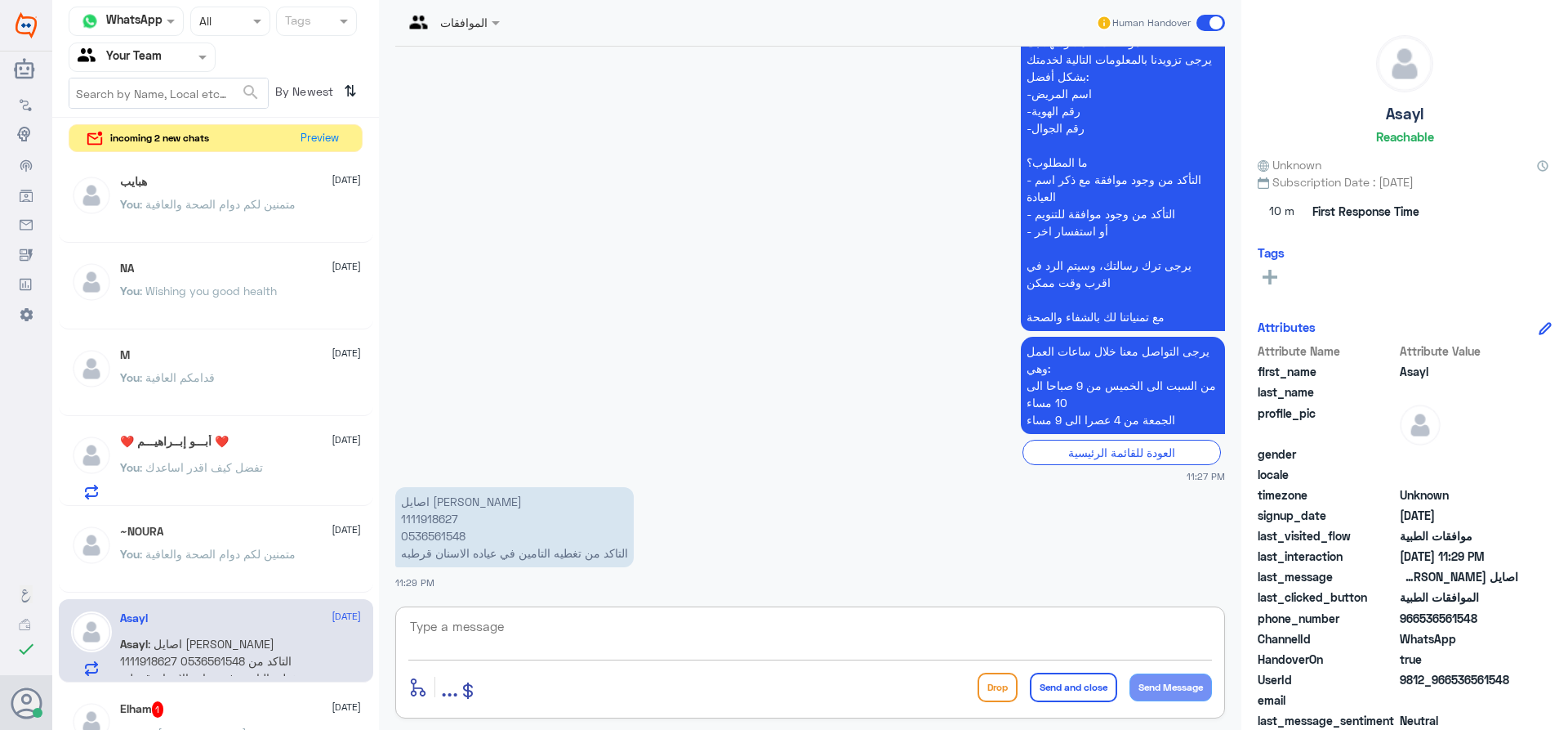
click at [651, 637] on textarea at bounding box center [810, 635] width 803 height 40
paste textarea "يتوجب عليكم التواصل مع تامينكم لمعرفة مزودي الخدمة ونسبة التغطية والمنافع المقد…"
click at [663, 637] on textarea "يتوجب عليكم التواصل مع تامينكم لمعرفة مزودي الخدمة ونسبة التغطية والمنافع المقد…" at bounding box center [810, 635] width 803 height 40
click at [711, 627] on textarea "يتوجب عليكم التواصل مع تامينكم لمعرفة مزودي الخدمة ونسبة التغطية والمنافع المقد…" at bounding box center [810, 635] width 803 height 40
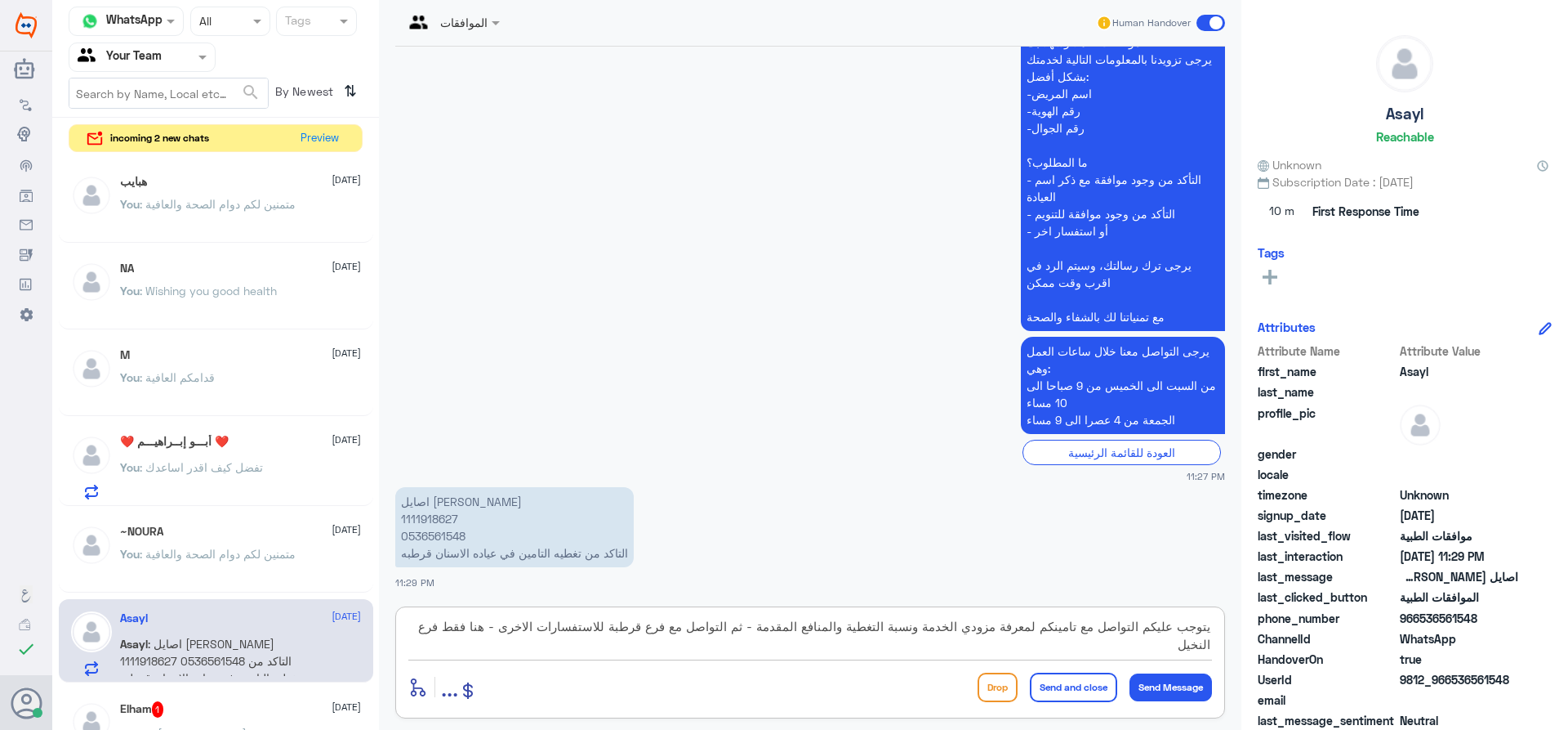
type textarea "يتوجب عليكم التواصل مع تامينكم لمعرفة مزودي الخدمة ونسبة التغطية والمنافع المقد…"
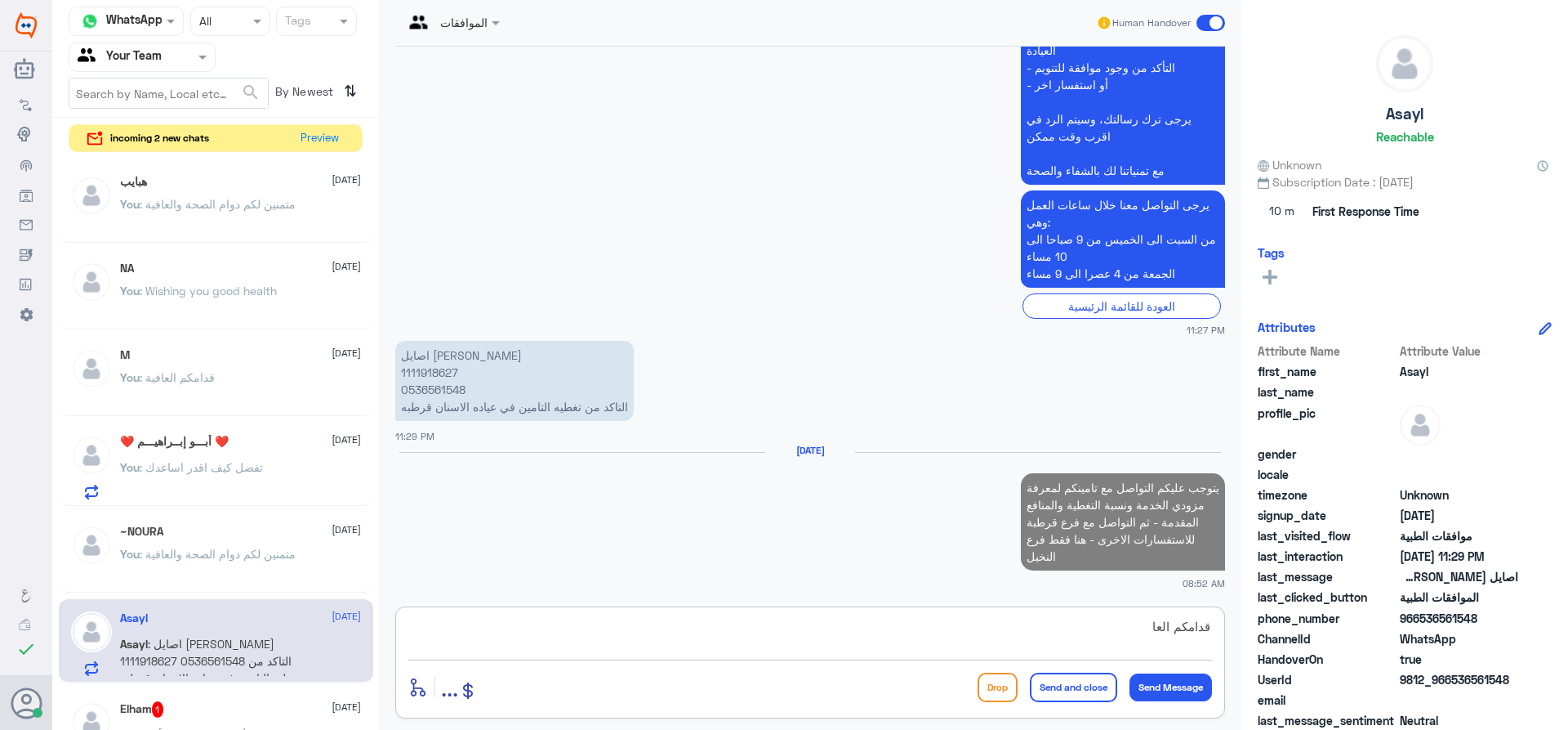
scroll to position [558, 0]
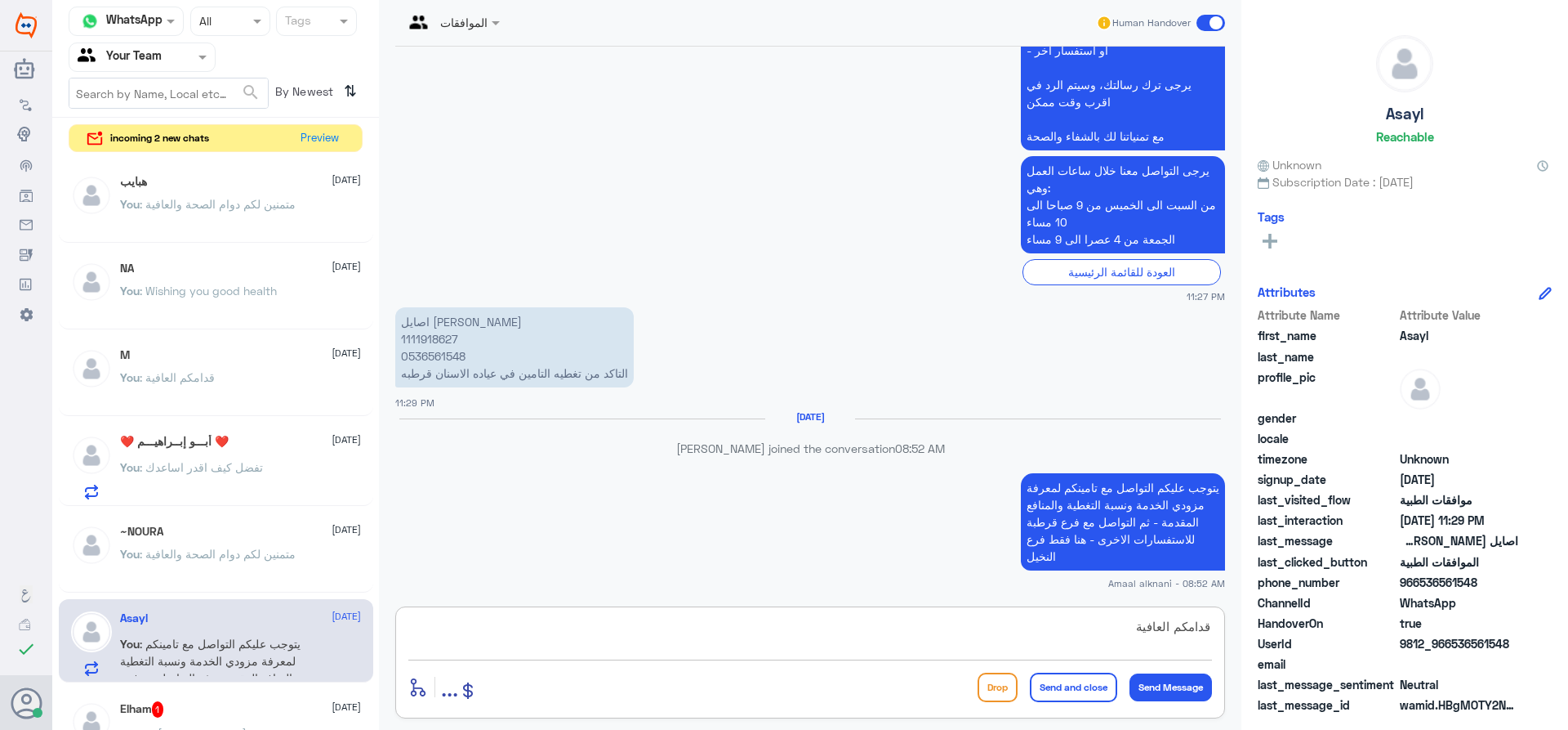
type textarea "قدامكم العافية"
click at [1054, 686] on button "Send and close" at bounding box center [1072, 687] width 87 height 29
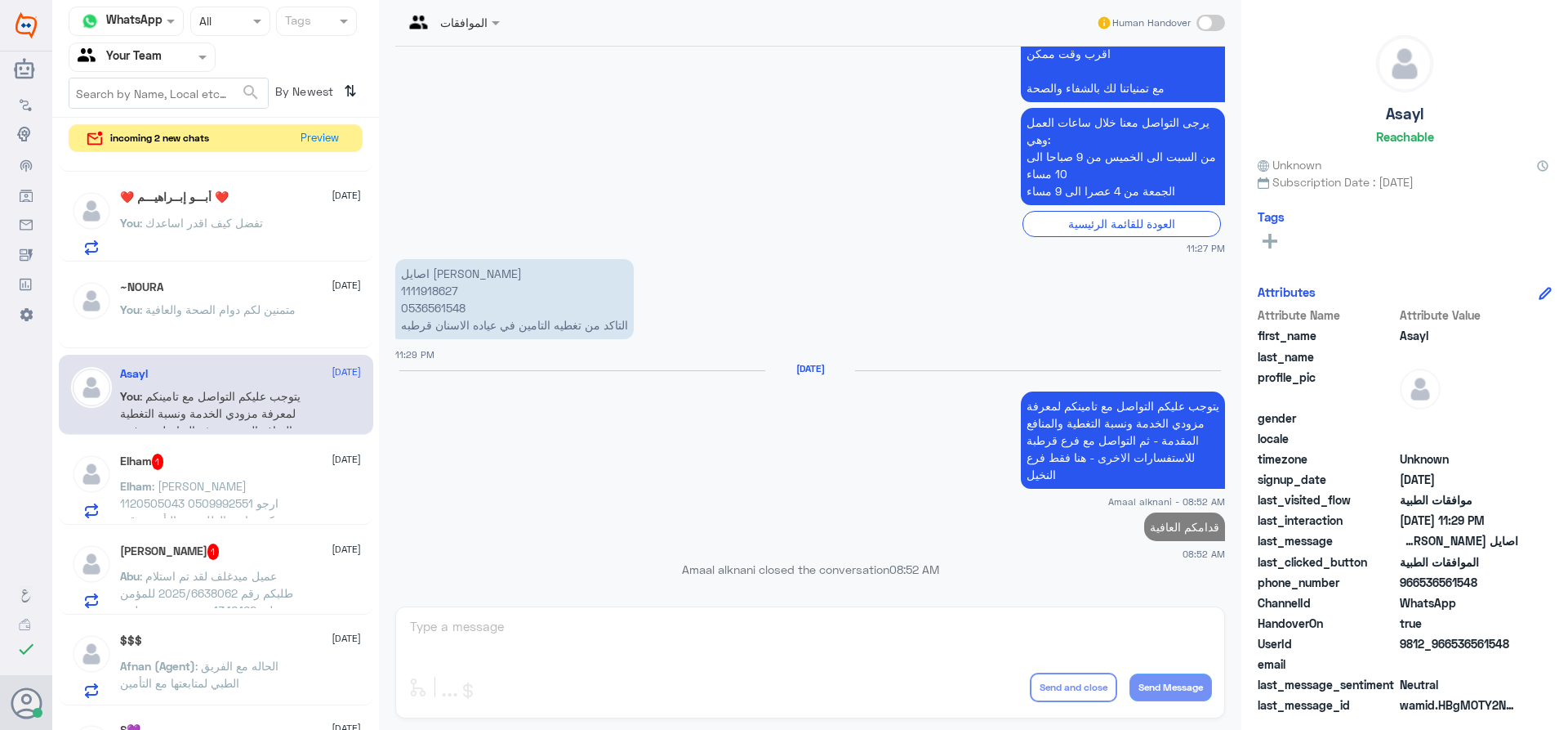
scroll to position [245, 0]
click at [214, 494] on span ": [PERSON_NAME] 1120505043 0509992551 ارجو منكم متابعه الطلب مع التأمين رقم: 12…" at bounding box center [203, 511] width 165 height 66
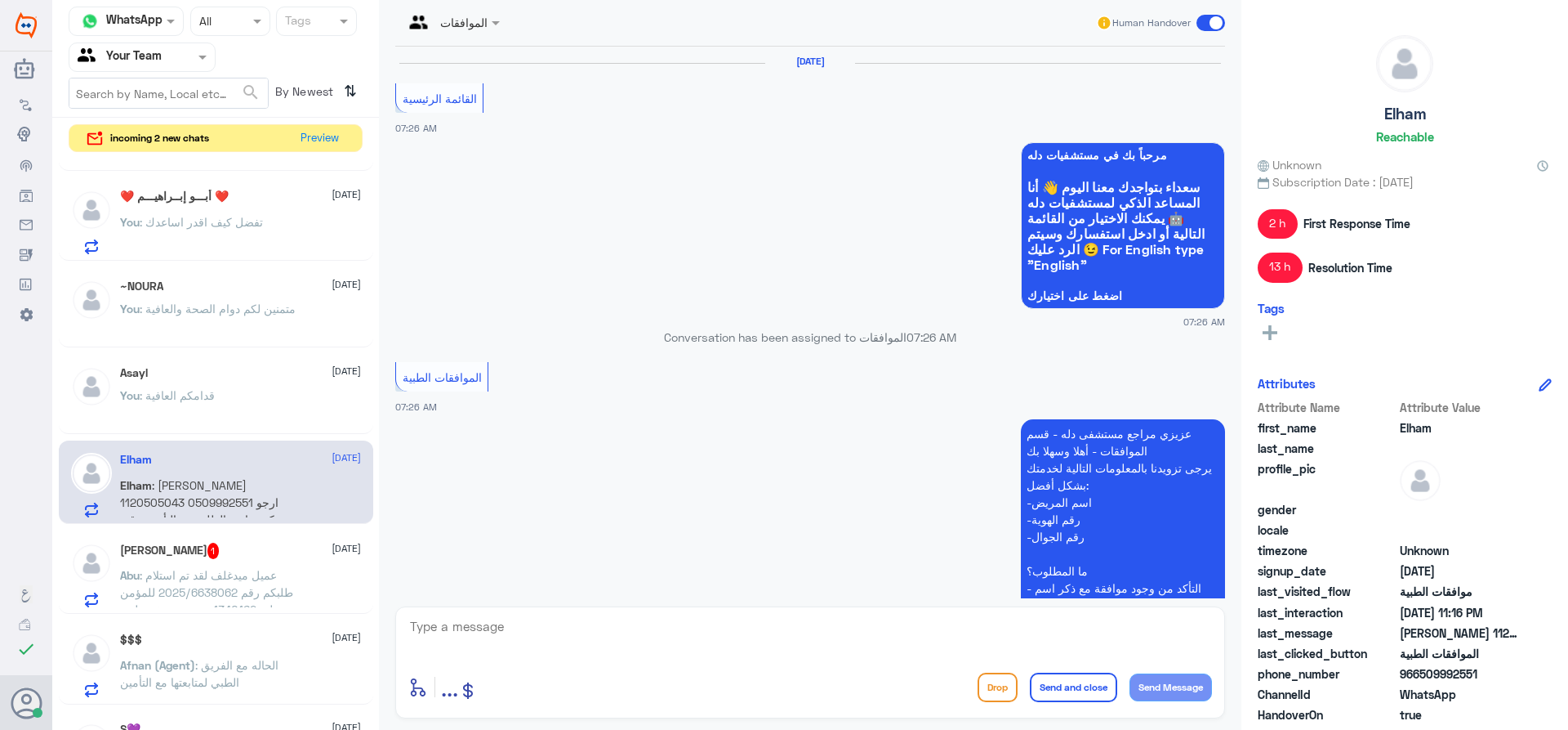
scroll to position [1683, 0]
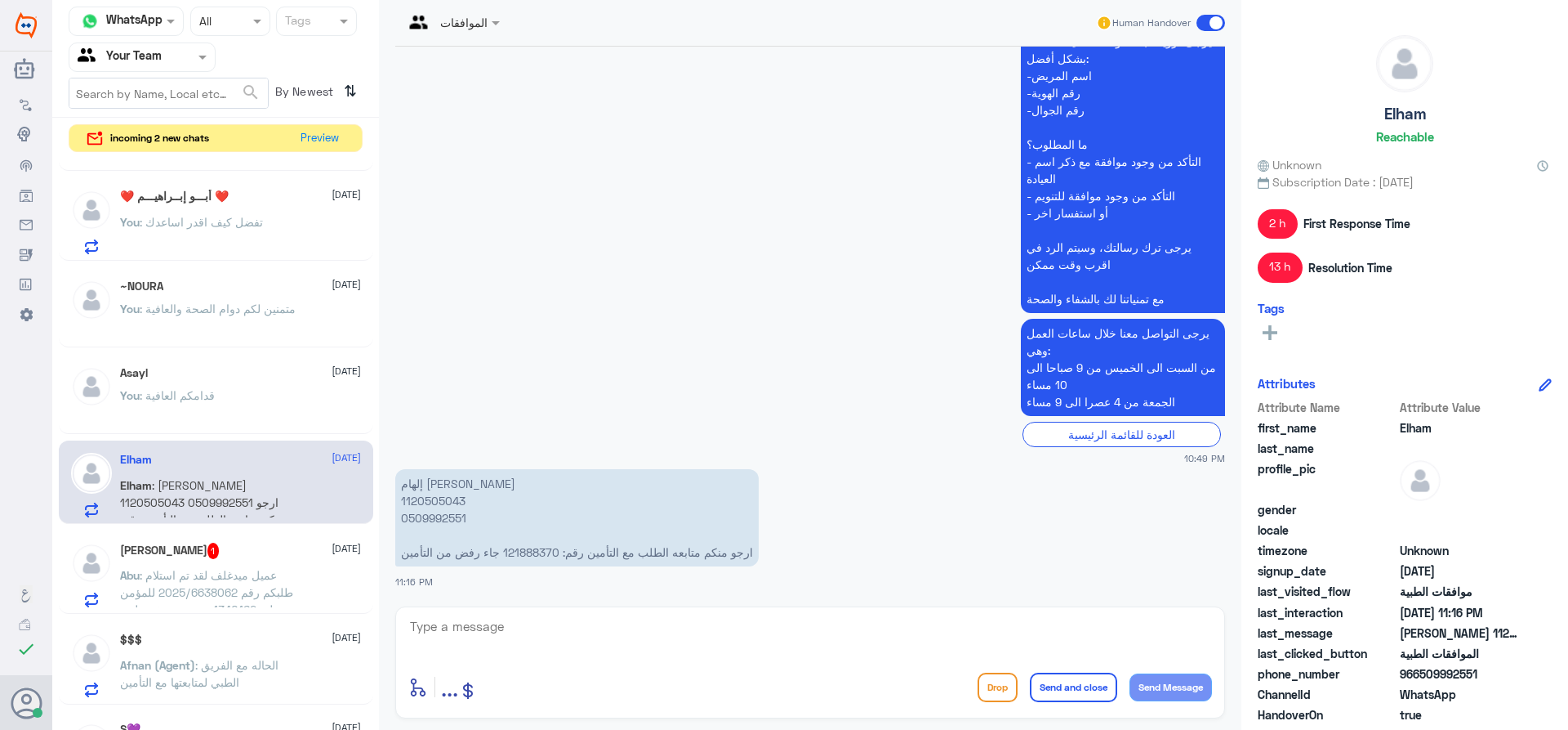
click at [531, 622] on textarea at bounding box center [810, 635] width 803 height 40
click at [533, 549] on p "[PERSON_NAME] 1120505043 0509992551 ارجو منكم متابعه الطلب مع التأمين رقم: 1218…" at bounding box center [577, 517] width 363 height 97
copy p "121888370"
click at [516, 627] on textarea at bounding box center [810, 635] width 803 height 40
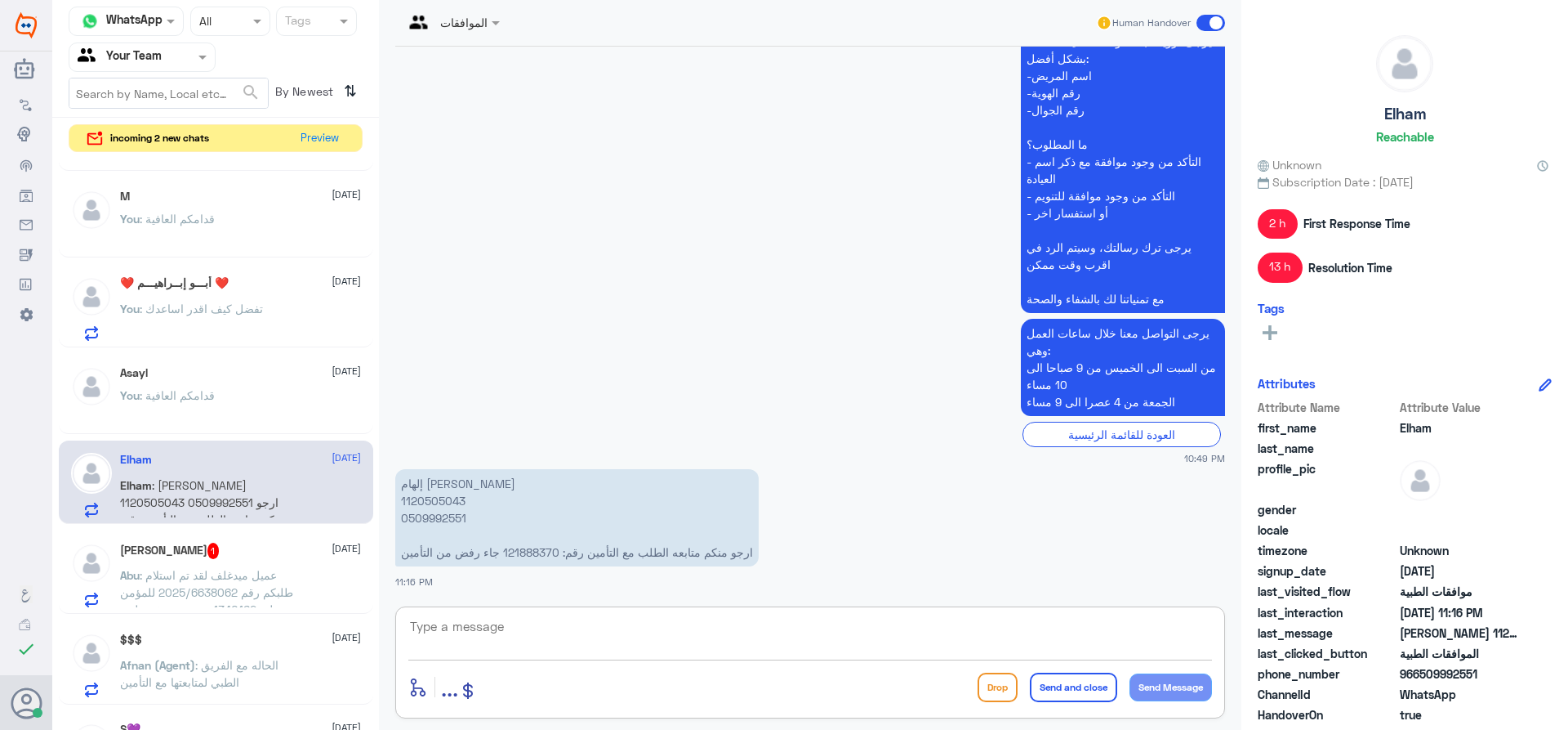
click at [543, 623] on textarea at bounding box center [810, 635] width 803 height 40
type textarea "اهلا عزيزتي المراجعة"
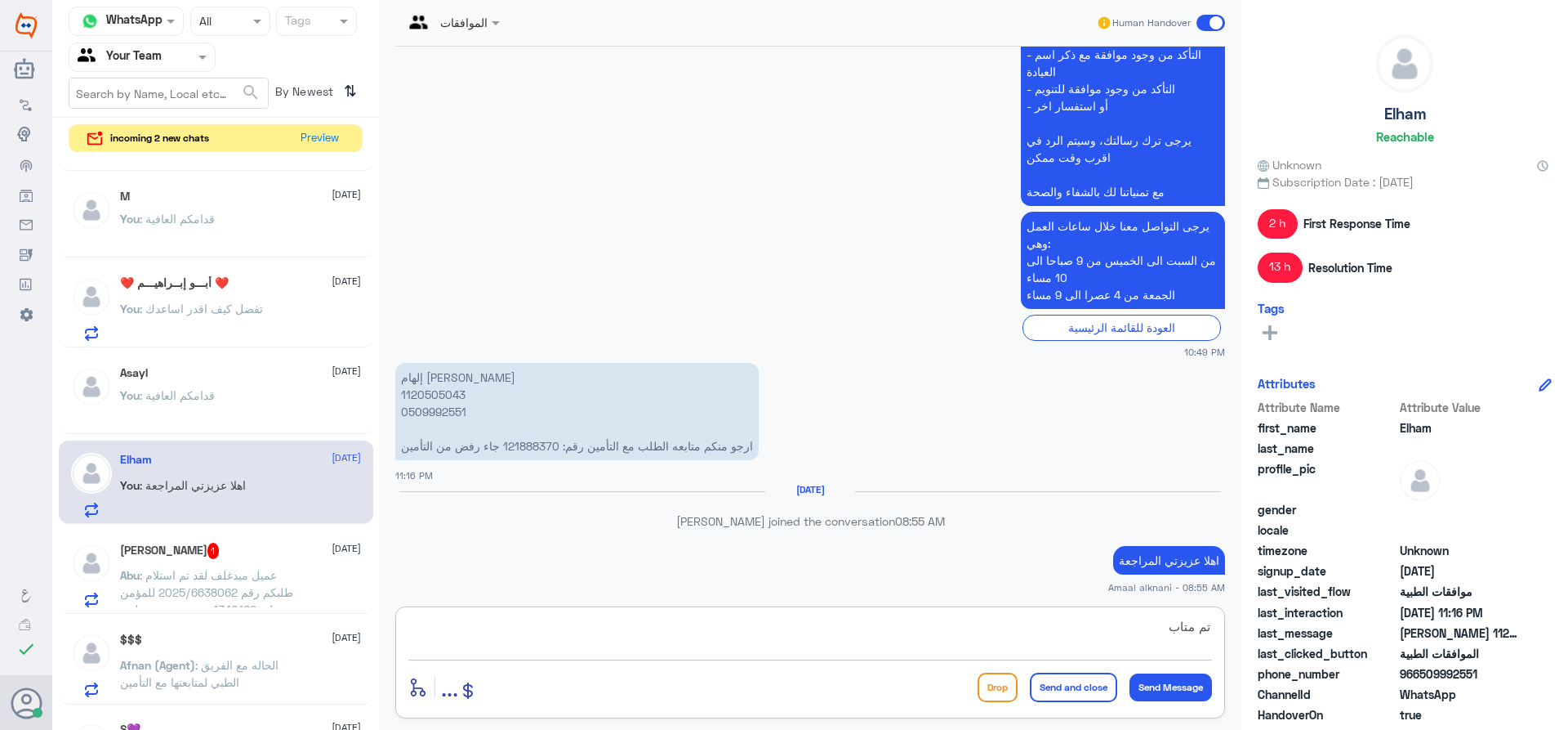
scroll to position [1765, 0]
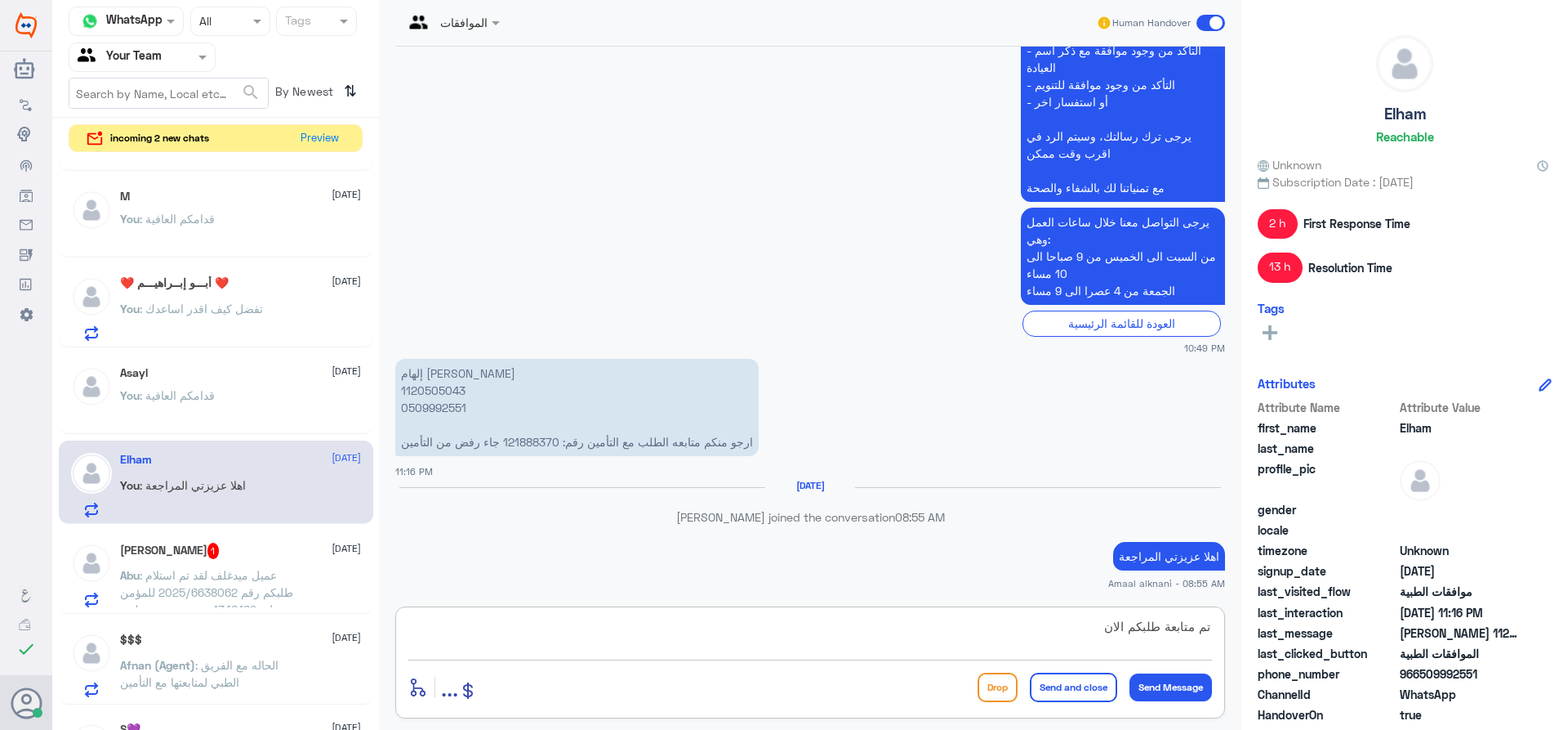
type textarea "تم متابعة طلبكم الان"
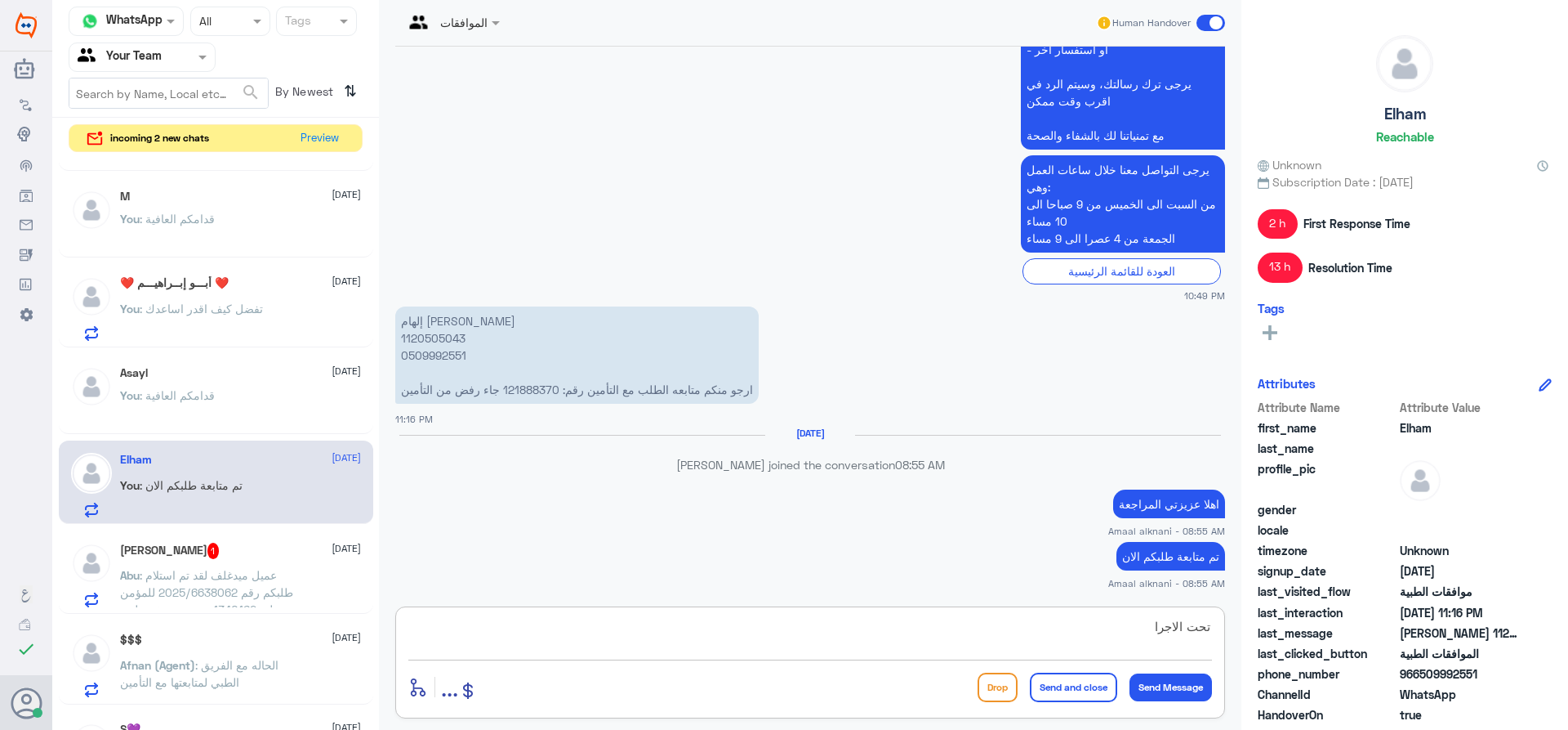
type textarea "تحت الاجراء"
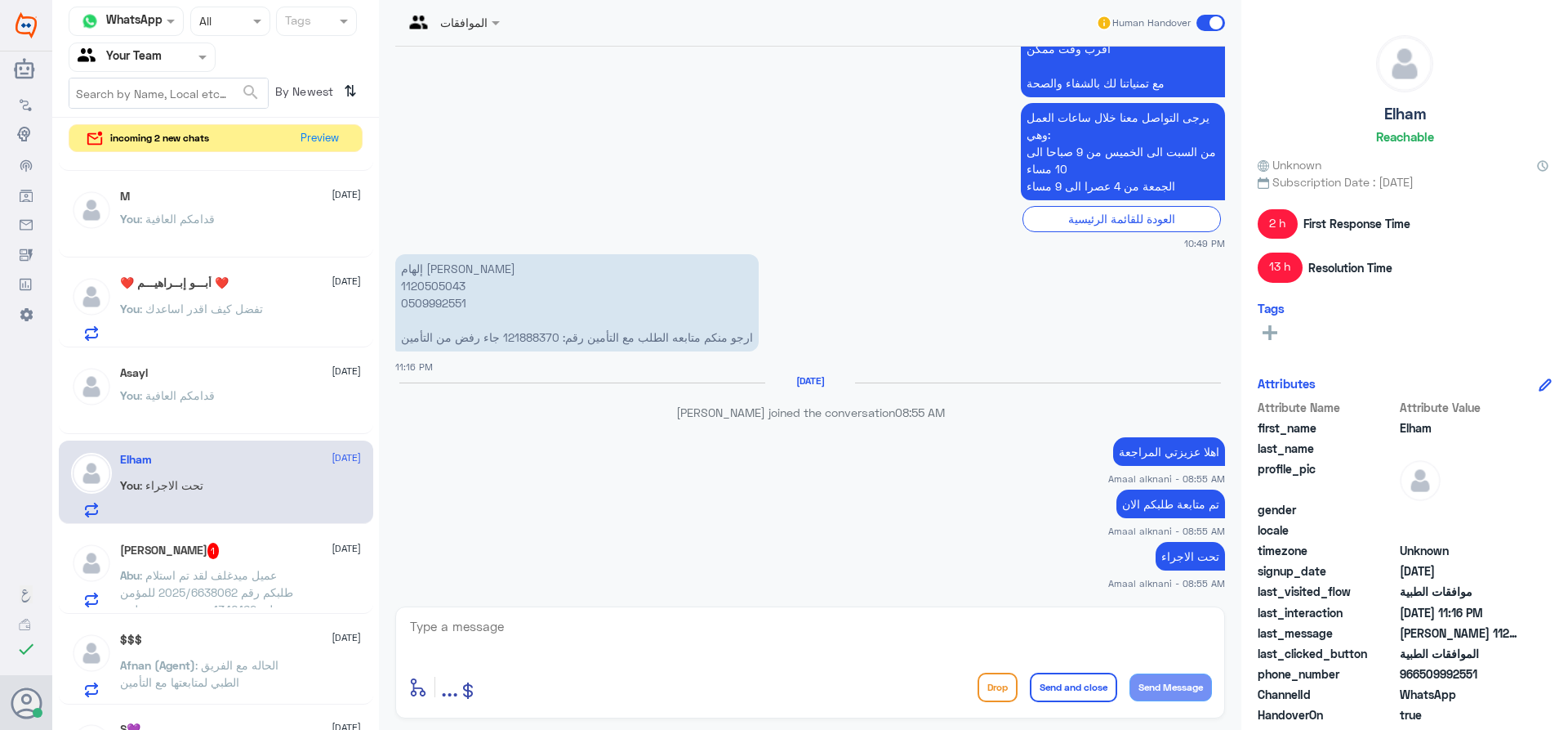
click at [214, 559] on div "[PERSON_NAME] 1 [DATE] Abu : عميل ميدغلف لقد تم استلام طلبكم رقم 2025/6638062 ل…" at bounding box center [241, 575] width 241 height 65
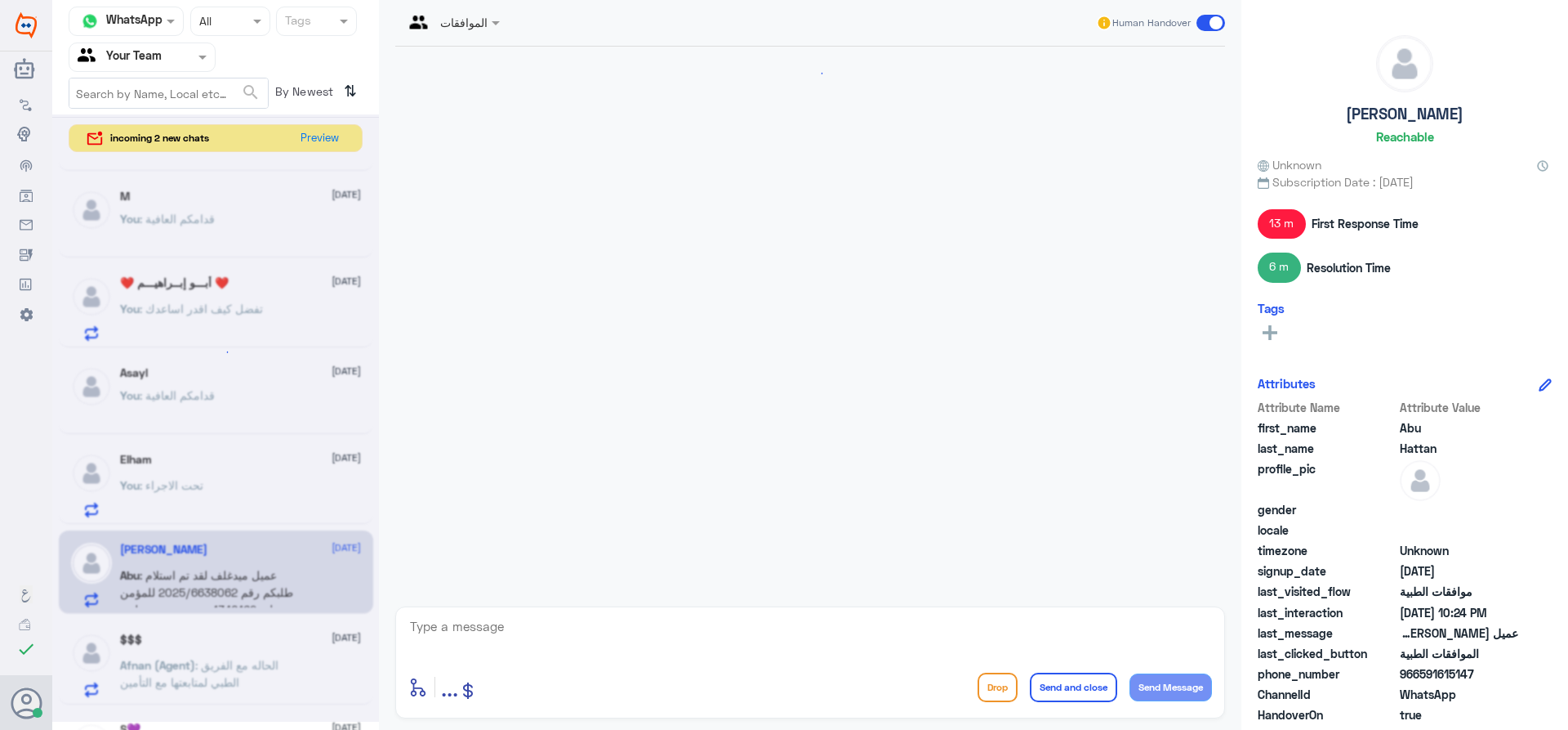
scroll to position [1753, 0]
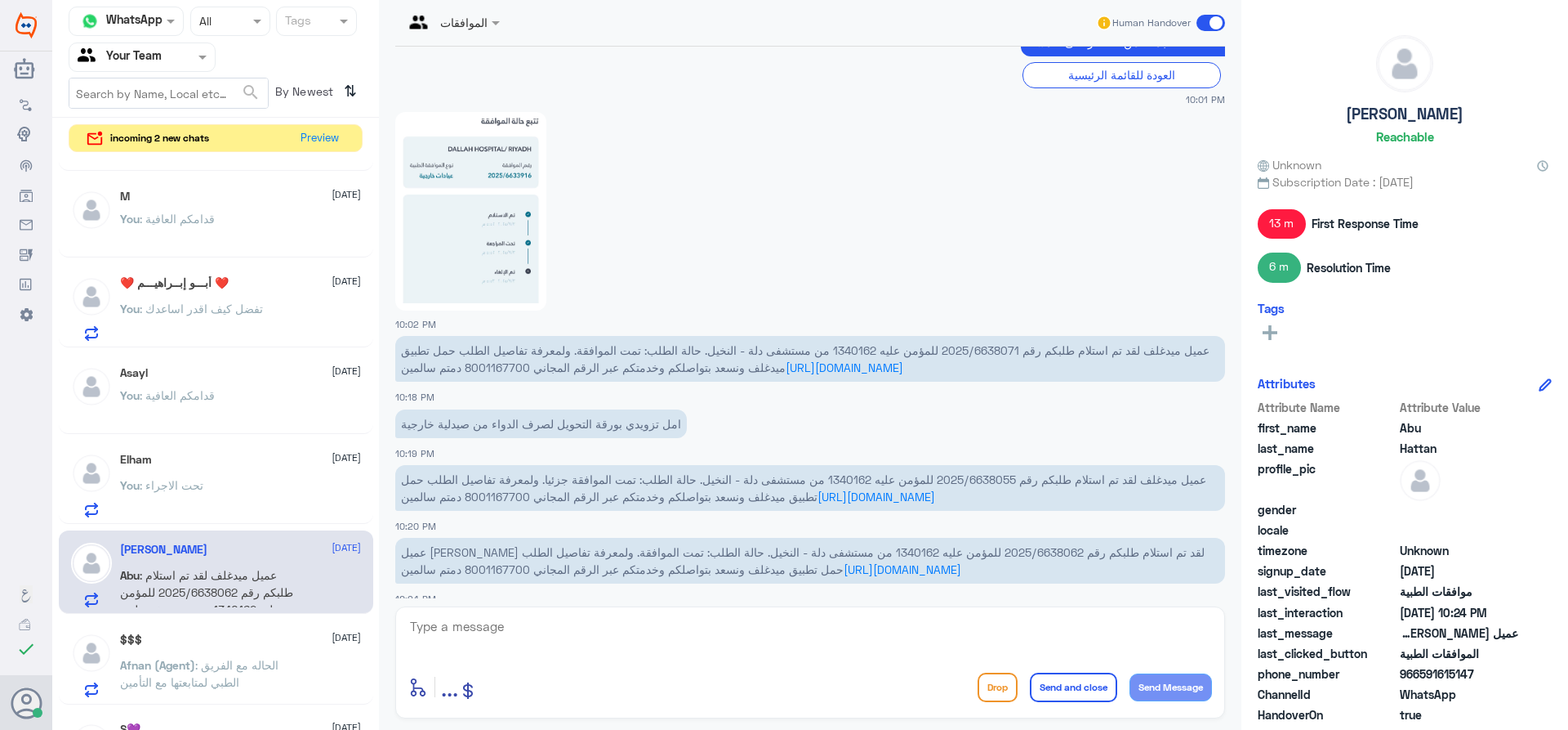
click at [606, 620] on textarea at bounding box center [810, 635] width 803 height 40
drag, startPoint x: 914, startPoint y: 332, endPoint x: 990, endPoint y: 328, distance: 76.1
click at [990, 343] on span "عميل ميدغلف لقد تم استلام طلبكم رقم 2025/6638071 للمؤمن عليه 1340162 من مستشفى …" at bounding box center [804, 359] width 808 height 31
copy span "2025/6638071"
click at [995, 545] on span "عميل [PERSON_NAME] لقد تم استلام طلبكم رقم 2025/6638062 للمؤمن عليه 1340162 من …" at bounding box center [802, 560] width 803 height 31
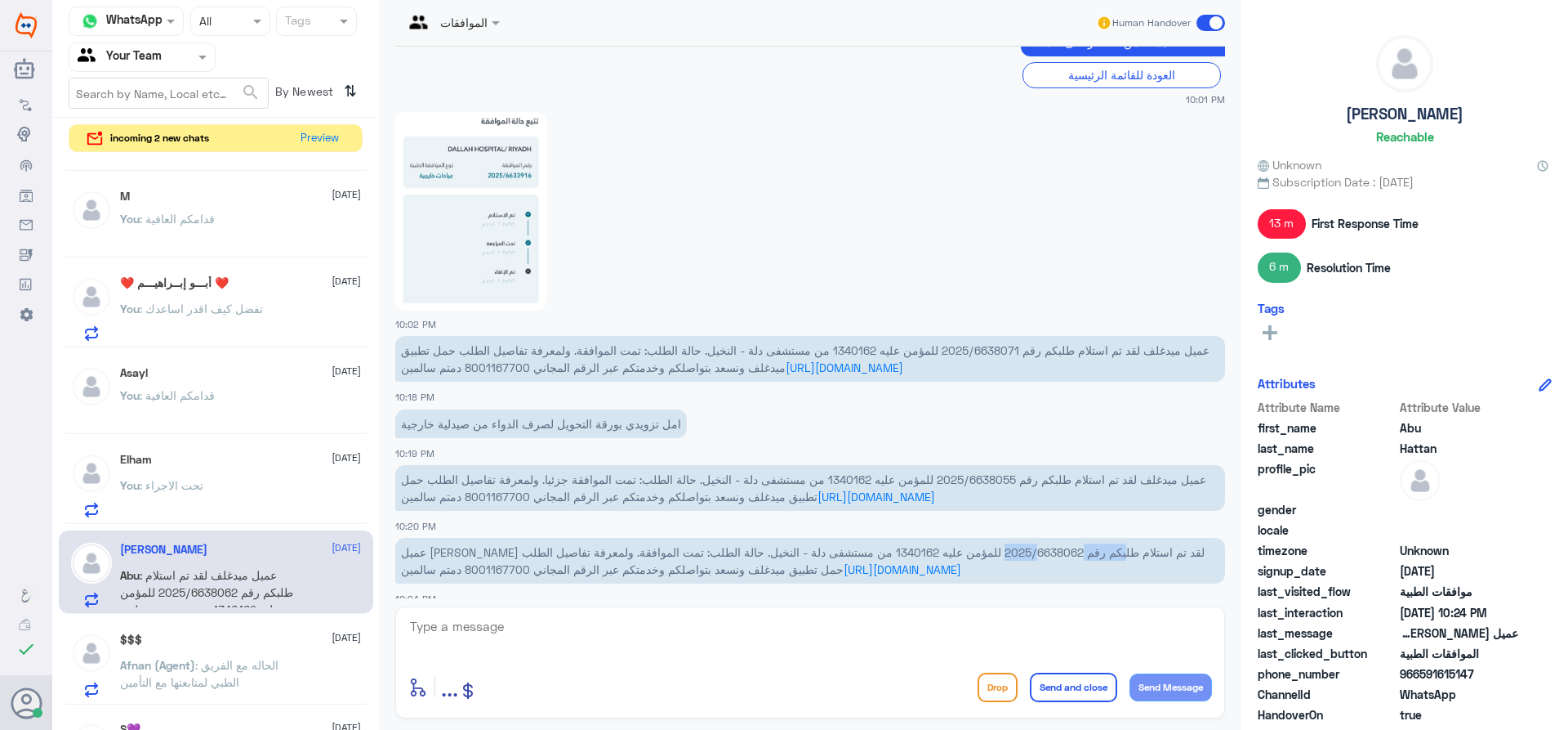
copy span "2025/6638062"
drag, startPoint x: 918, startPoint y: 334, endPoint x: 993, endPoint y: 335, distance: 75.0
click at [993, 343] on span "عميل ميدغلف لقد تم استلام طلبكم رقم 2025/6638071 للمؤمن عليه 1340162 من مستشفى …" at bounding box center [804, 359] width 808 height 31
copy span "2025/6638071"
click at [644, 622] on textarea at bounding box center [810, 635] width 803 height 40
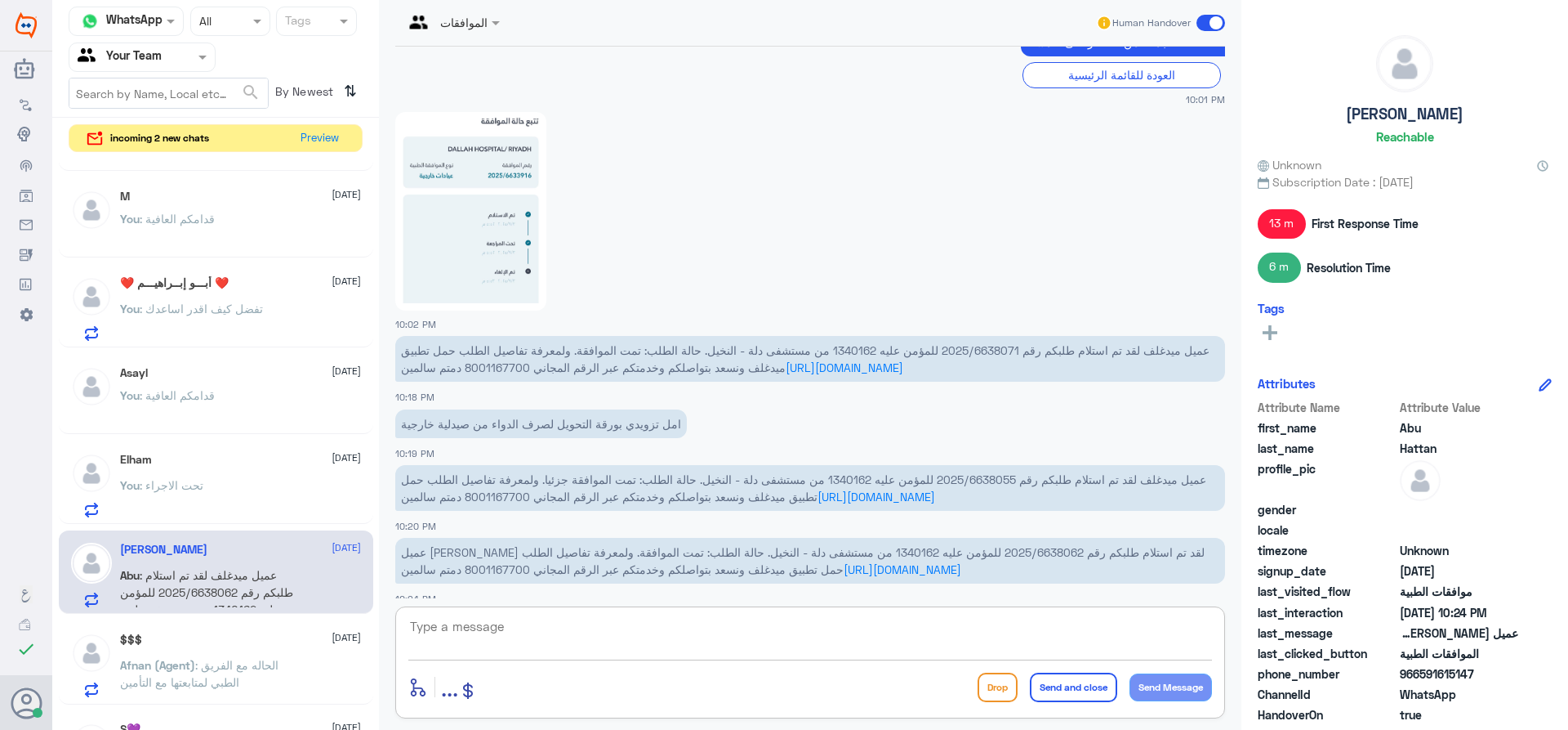
click at [450, 238] on img at bounding box center [471, 211] width 151 height 199
click at [622, 652] on textarea at bounding box center [810, 635] width 803 height 40
type textarea "عفوا طلبكم بخصوص ماذا ؟"
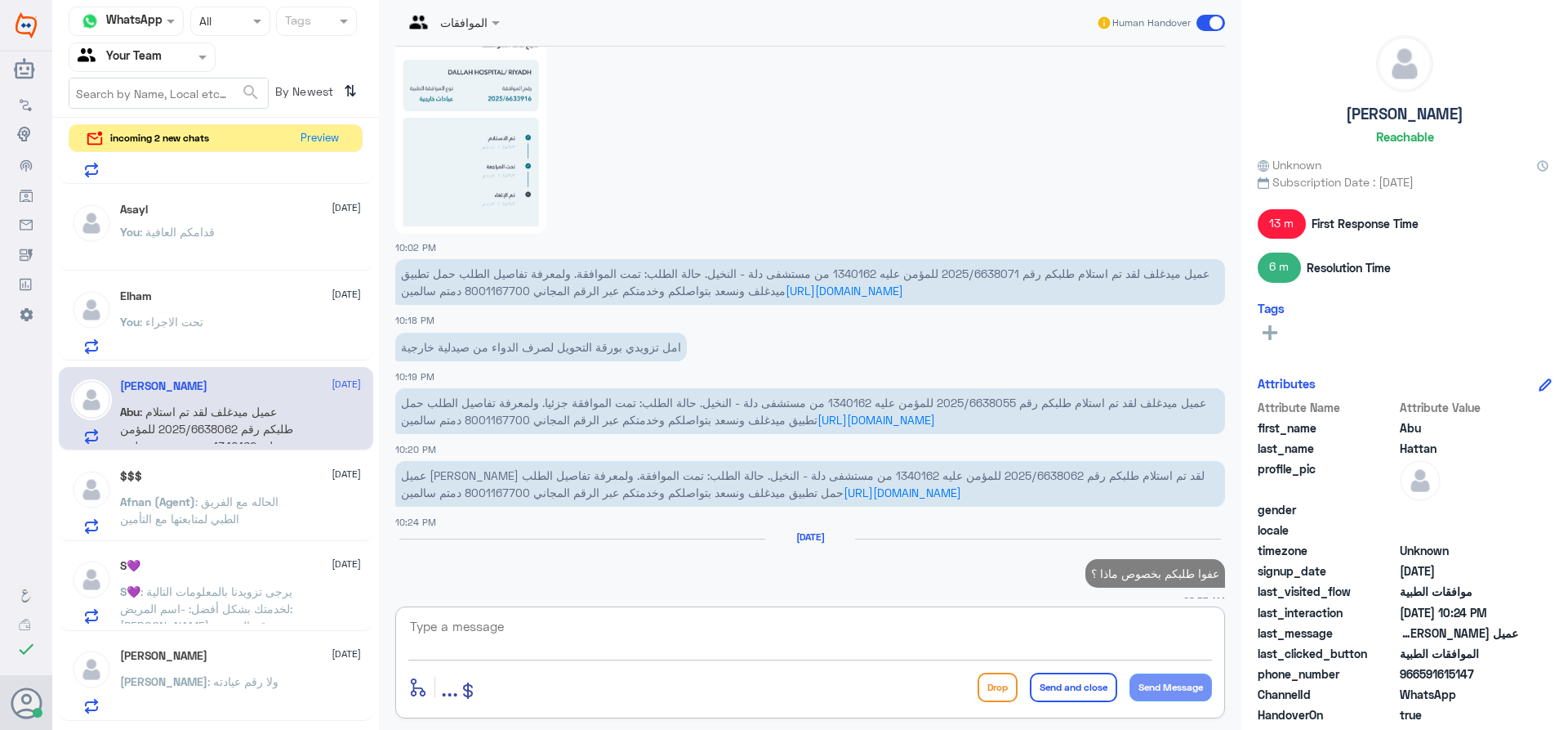
scroll to position [1834, 0]
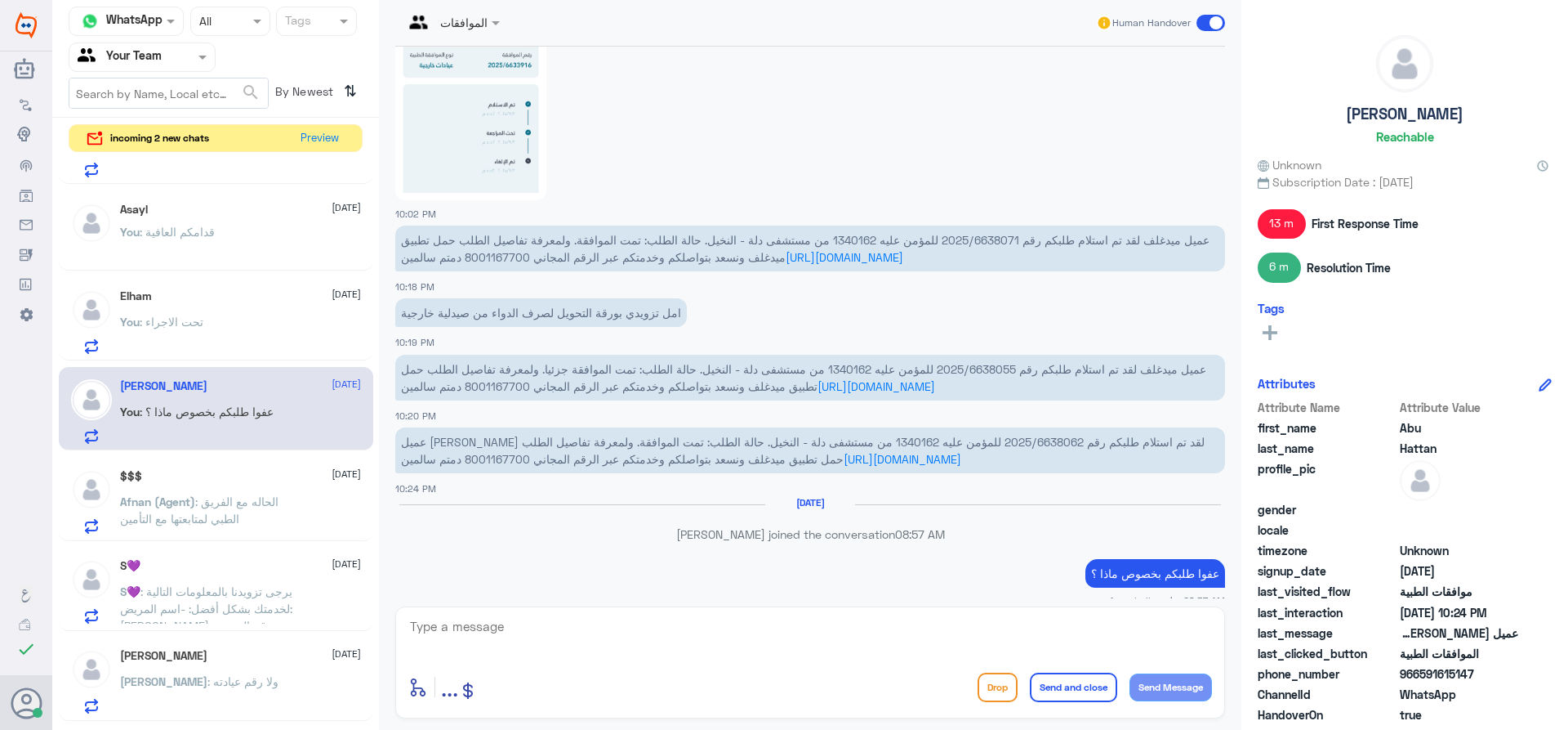
click at [245, 611] on span ": يرجى تزويدنا بالمعلومات التالية لخدمتك بشكل أفضل: -اسم المريض: [PERSON_NAME] …" at bounding box center [209, 651] width 177 height 134
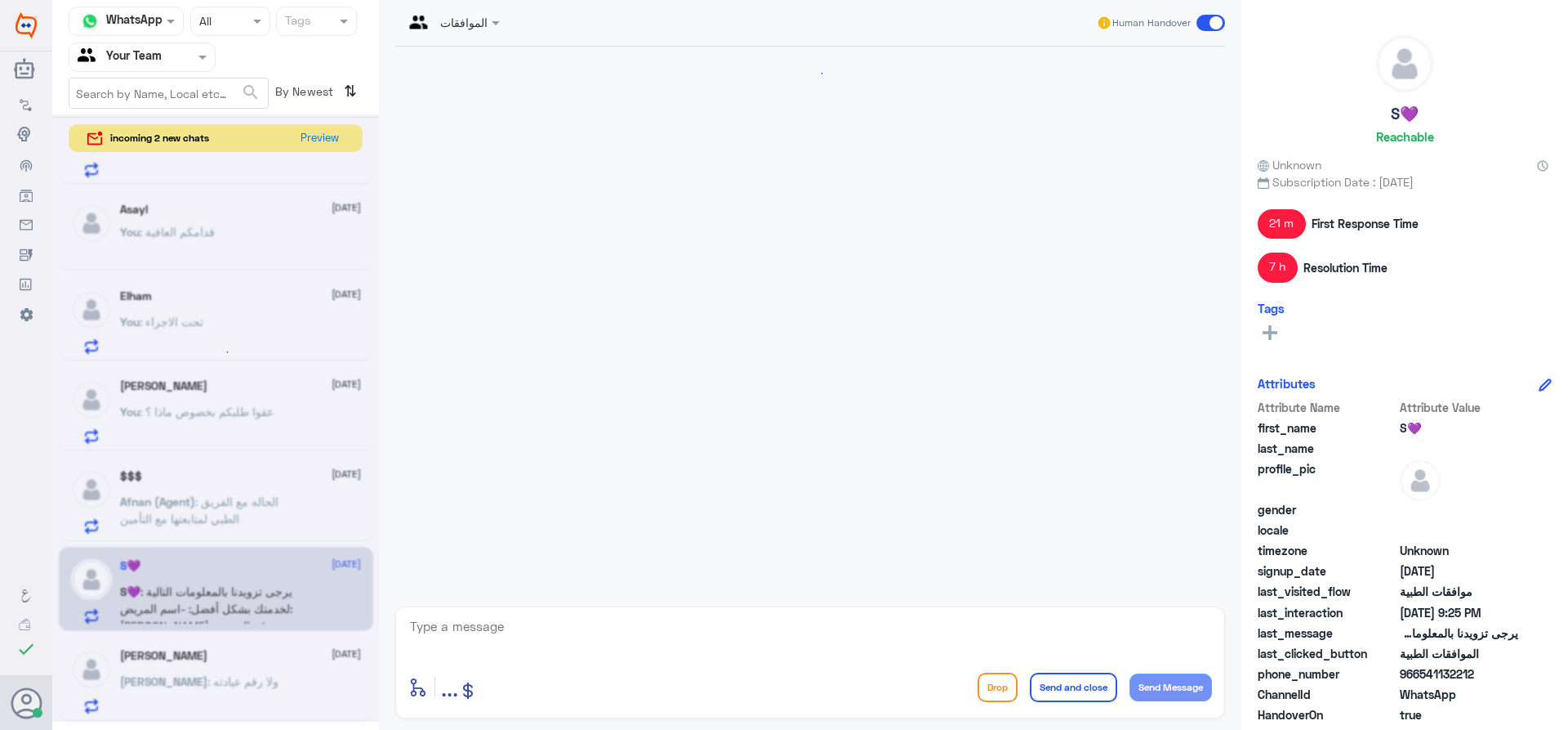
scroll to position [1688, 0]
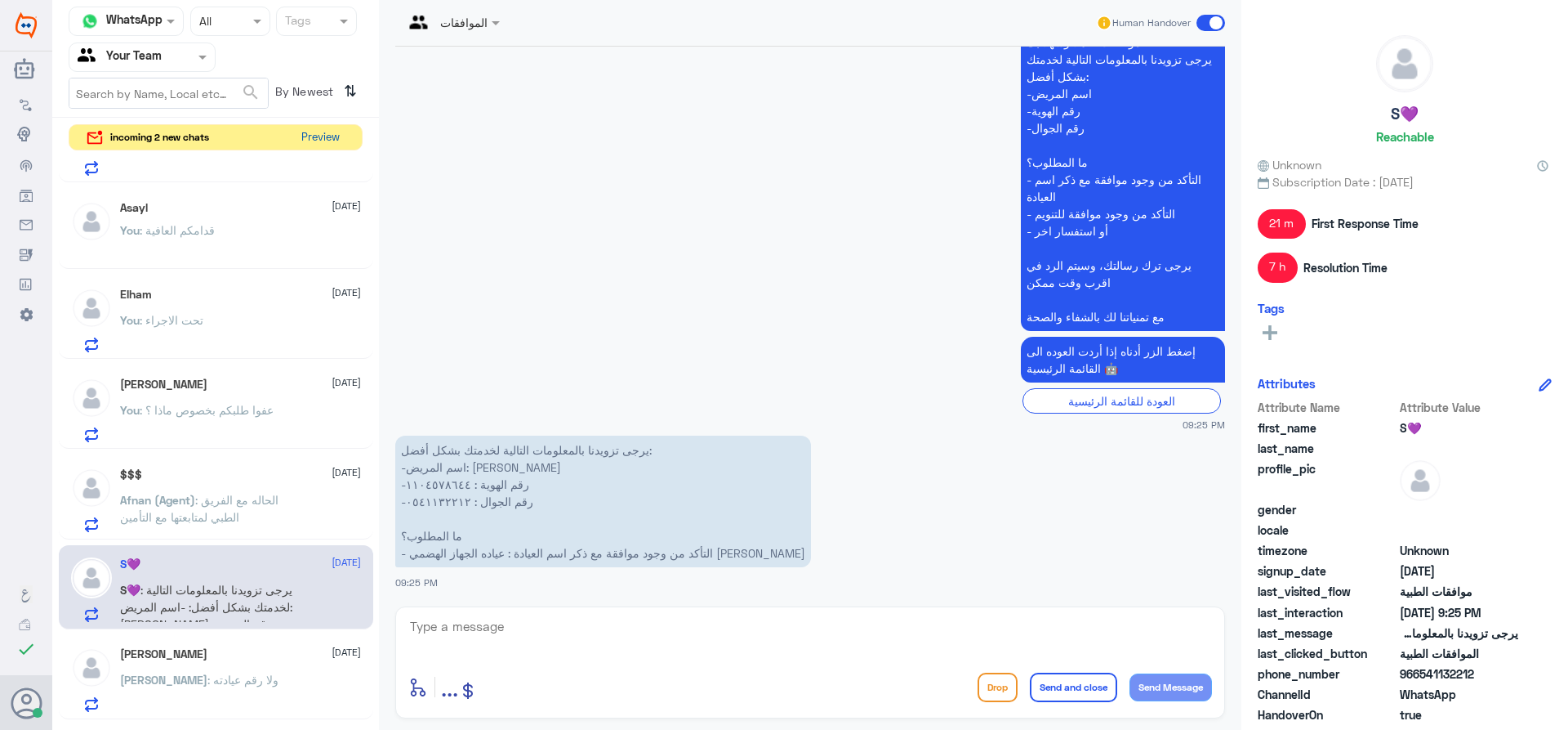
click at [321, 130] on button "Preview" at bounding box center [320, 138] width 51 height 25
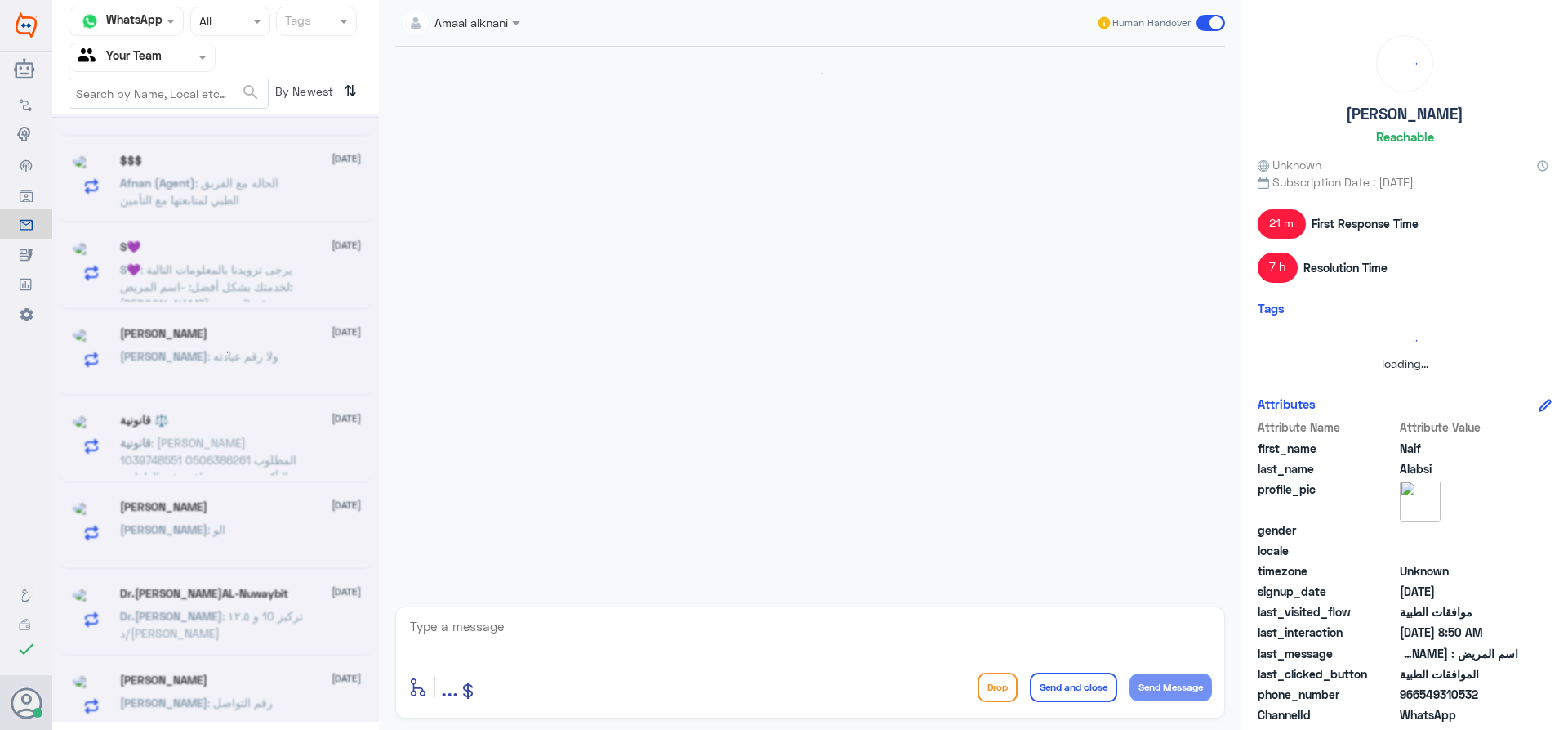
scroll to position [421, 0]
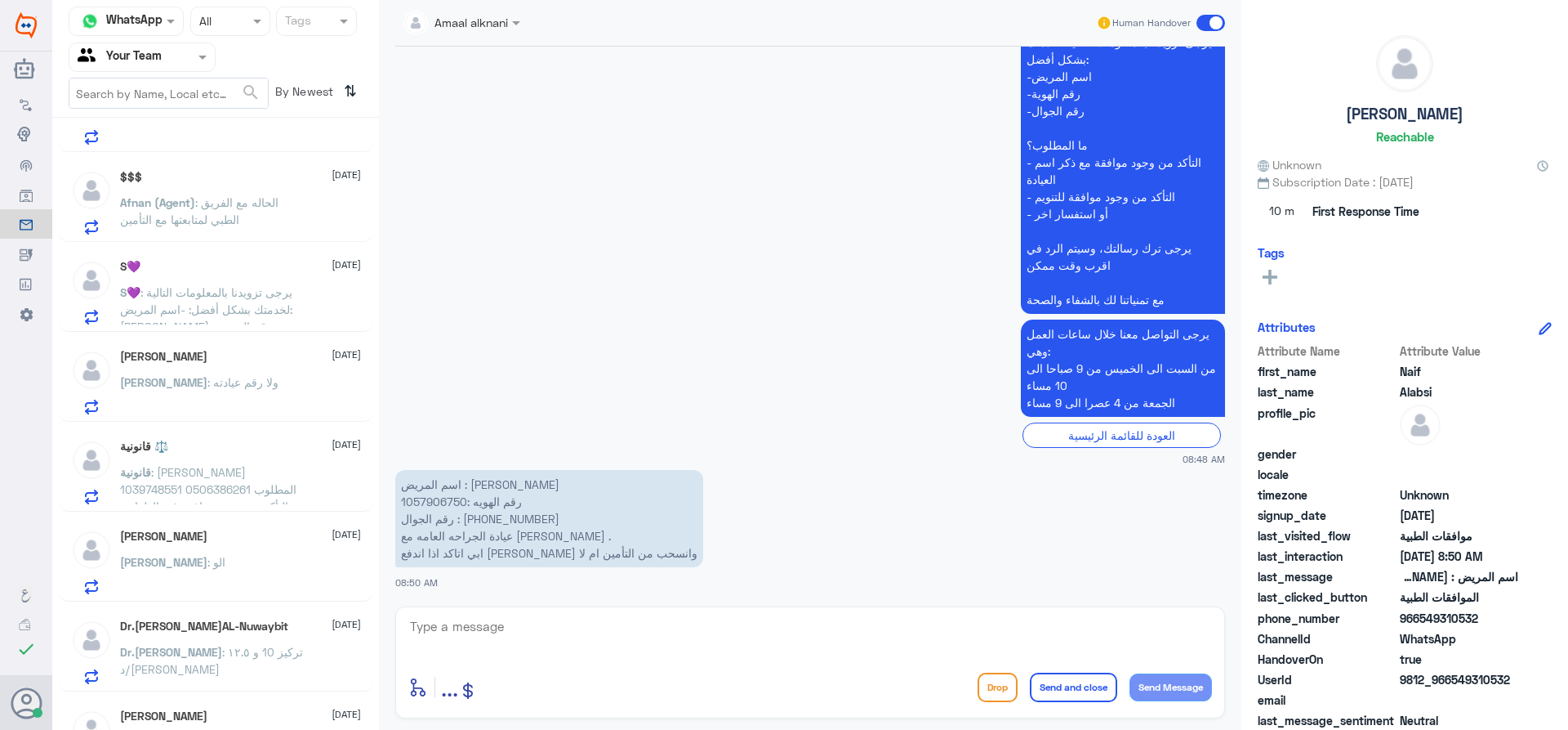
click at [430, 497] on p "اسم المريض : [PERSON_NAME] رقم الهويه :1057906750 رقم الجوال : [PHONE_NUMBER] ع…" at bounding box center [549, 517] width 308 height 97
copy p "1057906750"
click at [556, 618] on textarea at bounding box center [810, 635] width 803 height 40
click at [543, 642] on textarea at bounding box center [810, 635] width 803 height 40
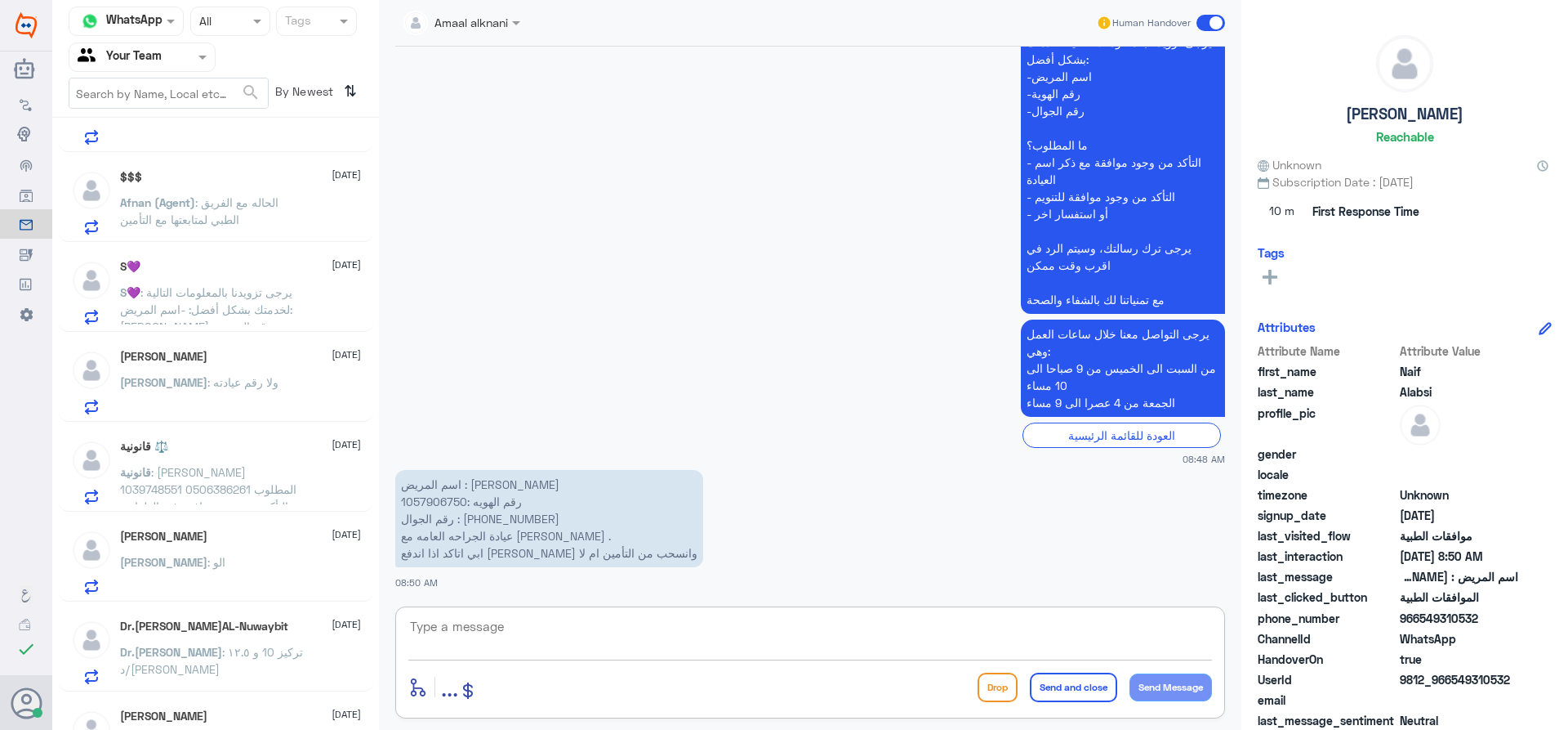
click at [543, 640] on textarea at bounding box center [810, 635] width 803 height 40
type textarea "عفوا طلبكم بخصوص عملية؟"
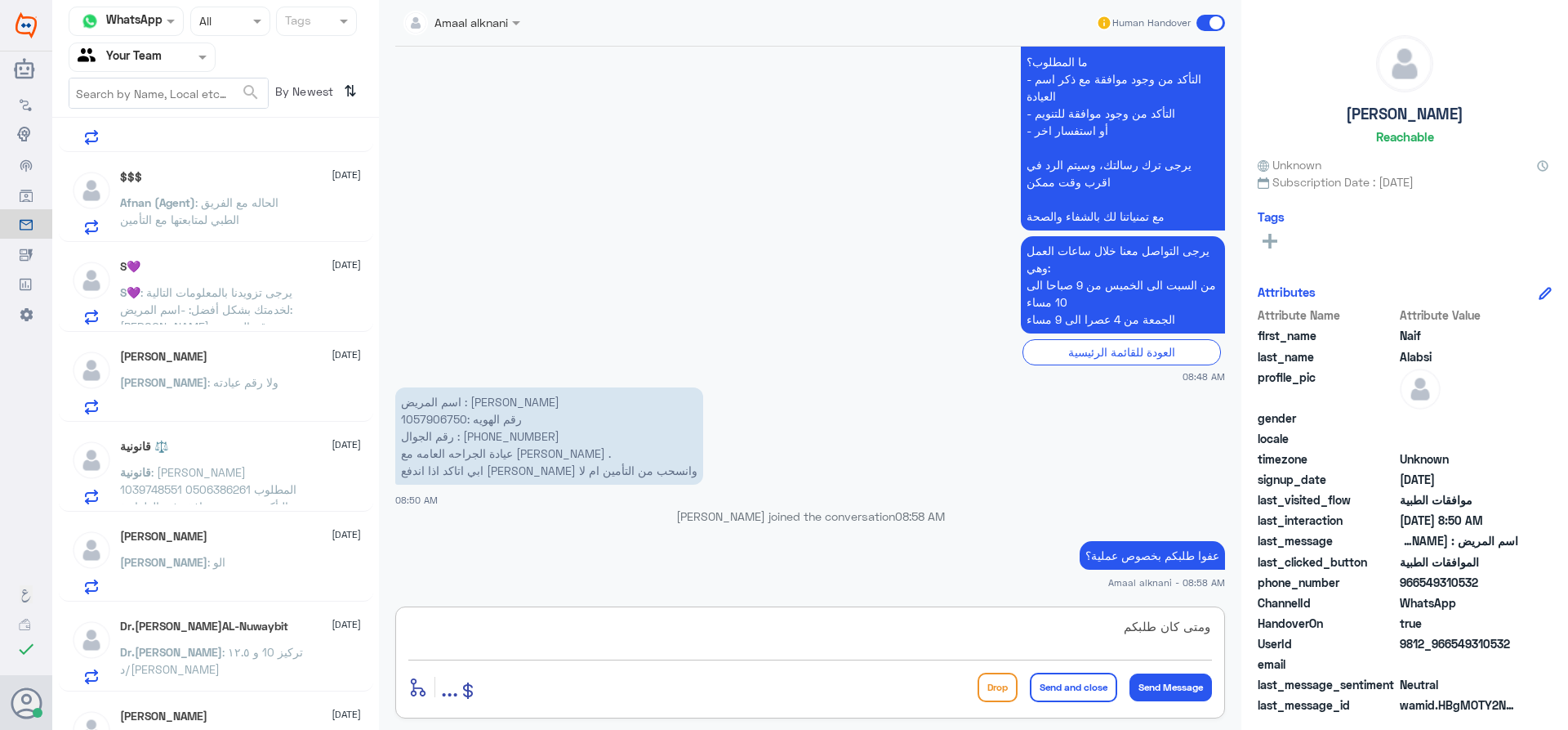
type textarea "ومتى كان طلبكم"
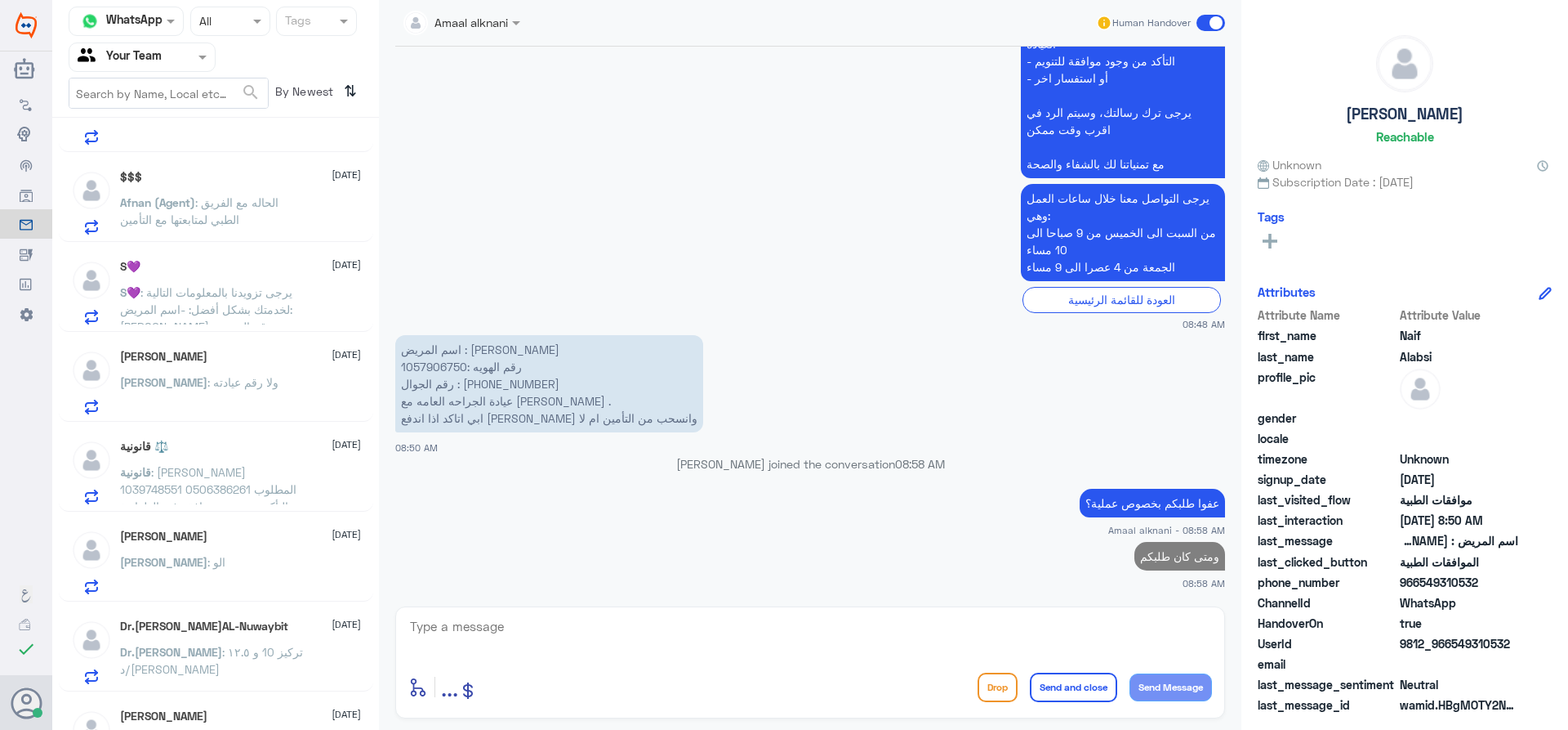
click at [204, 308] on span ": يرجى تزويدنا بالمعلومات التالية لخدمتك بشكل أفضل: -اسم المريض: [PERSON_NAME] …" at bounding box center [209, 352] width 177 height 134
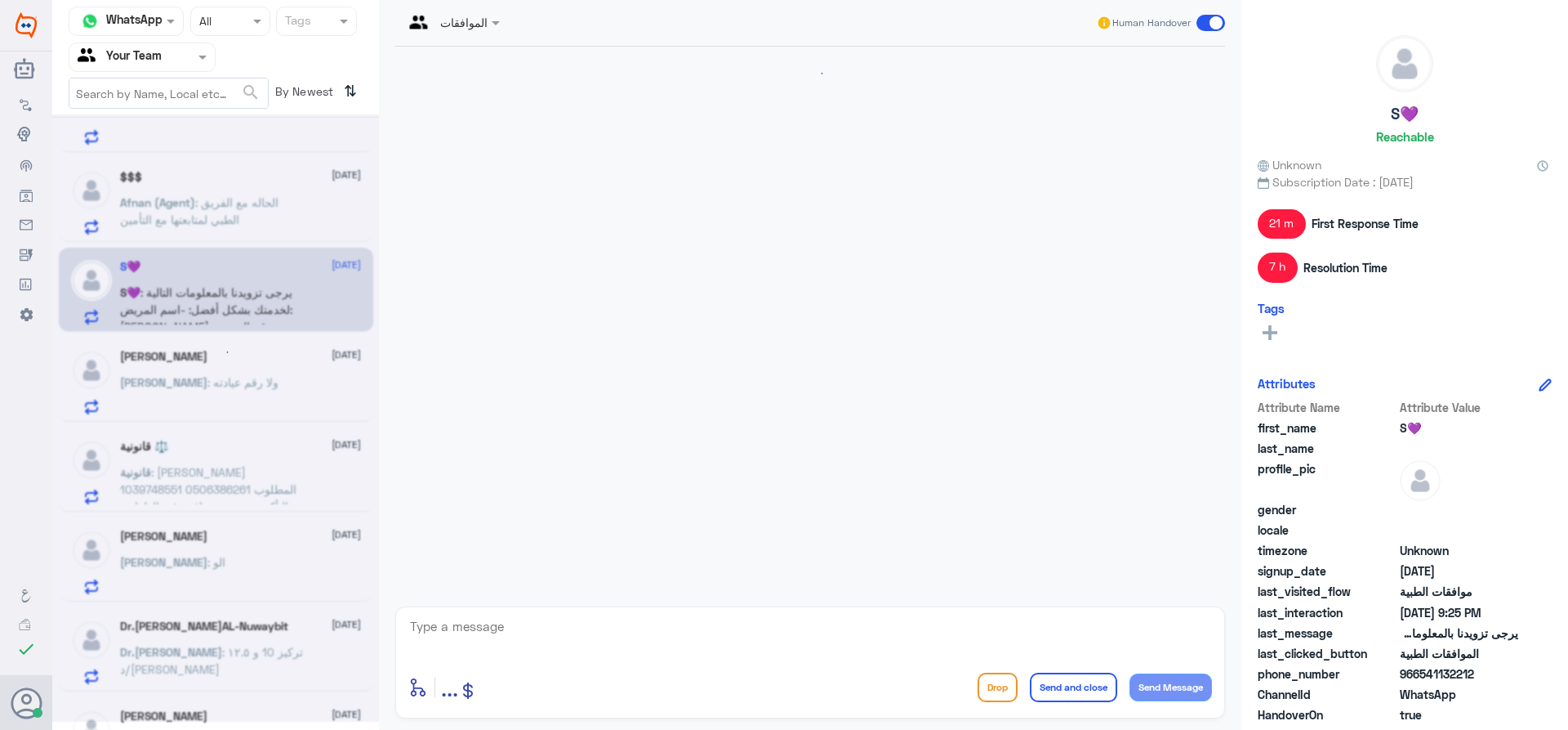
scroll to position [1688, 0]
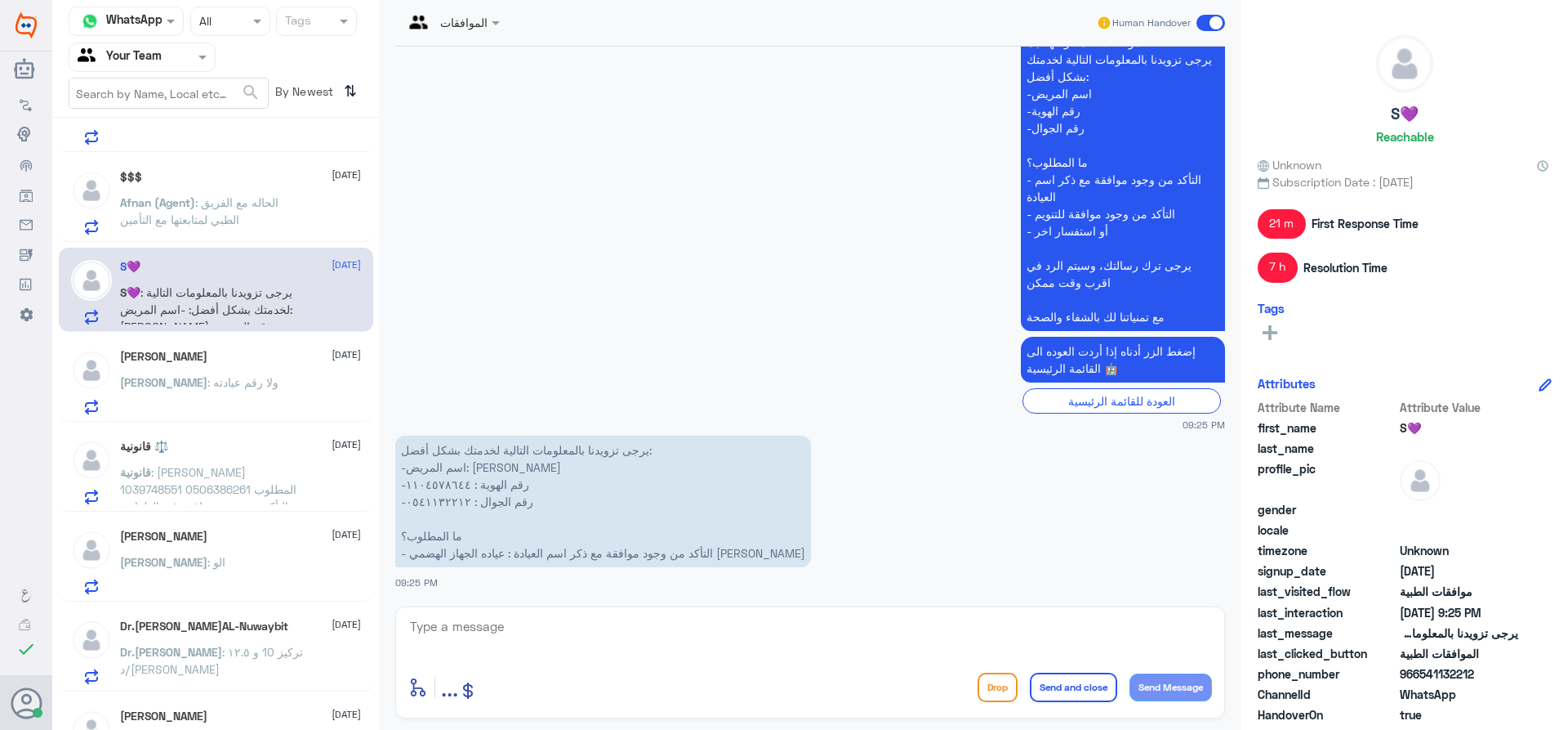
click at [522, 633] on textarea at bounding box center [810, 635] width 803 height 40
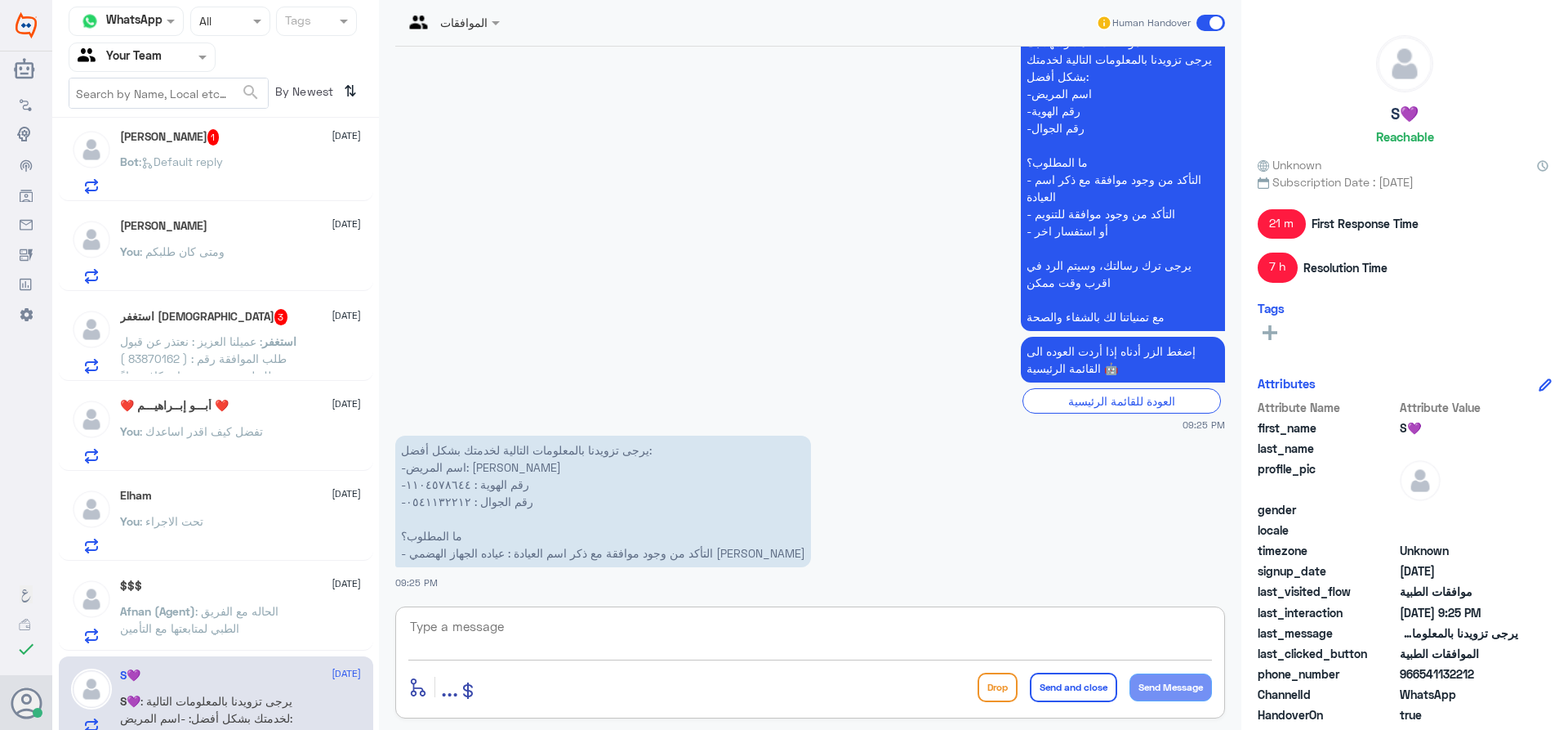
scroll to position [0, 0]
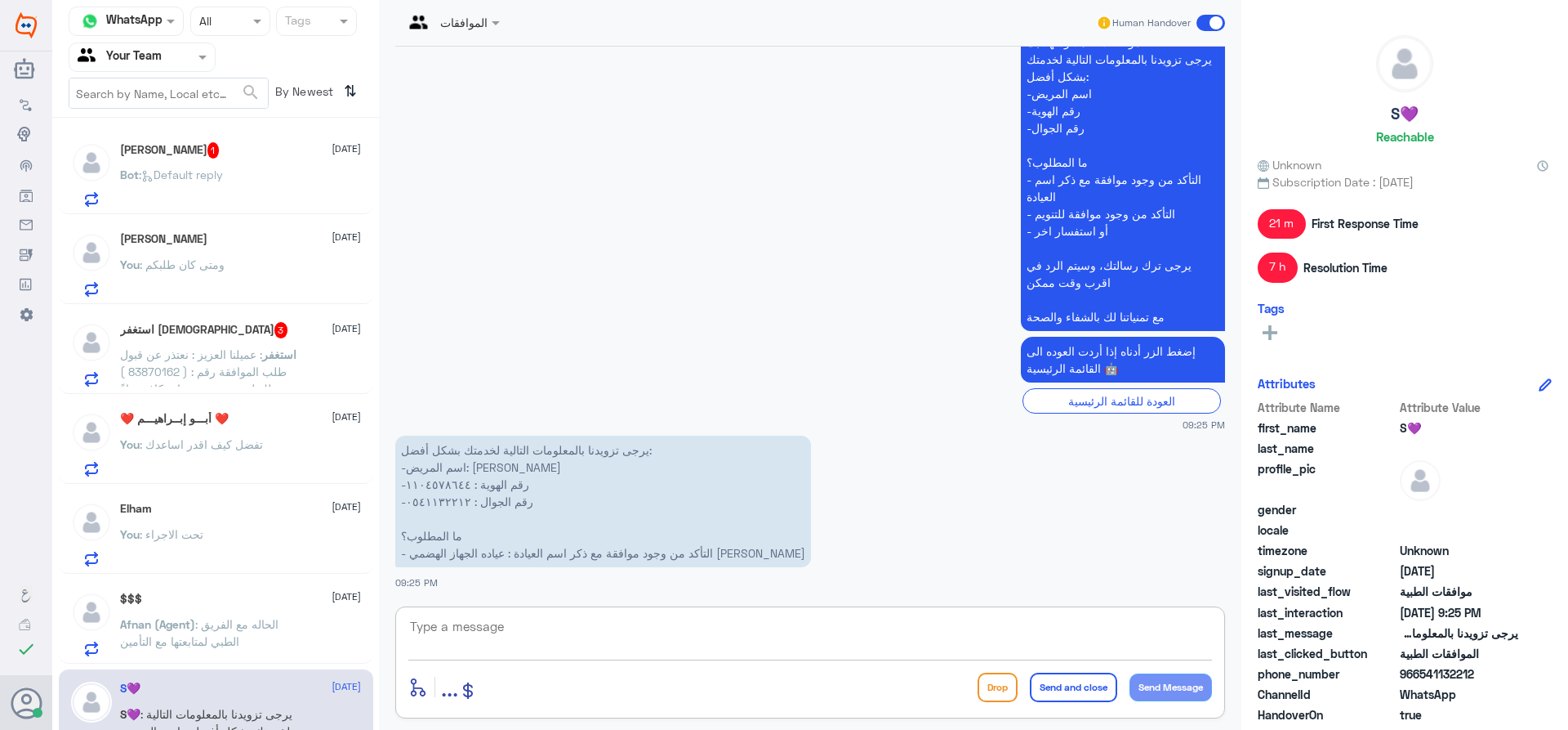
click at [209, 164] on div "Abu Hattan 1 [DATE] Bot : Default reply" at bounding box center [241, 174] width 241 height 65
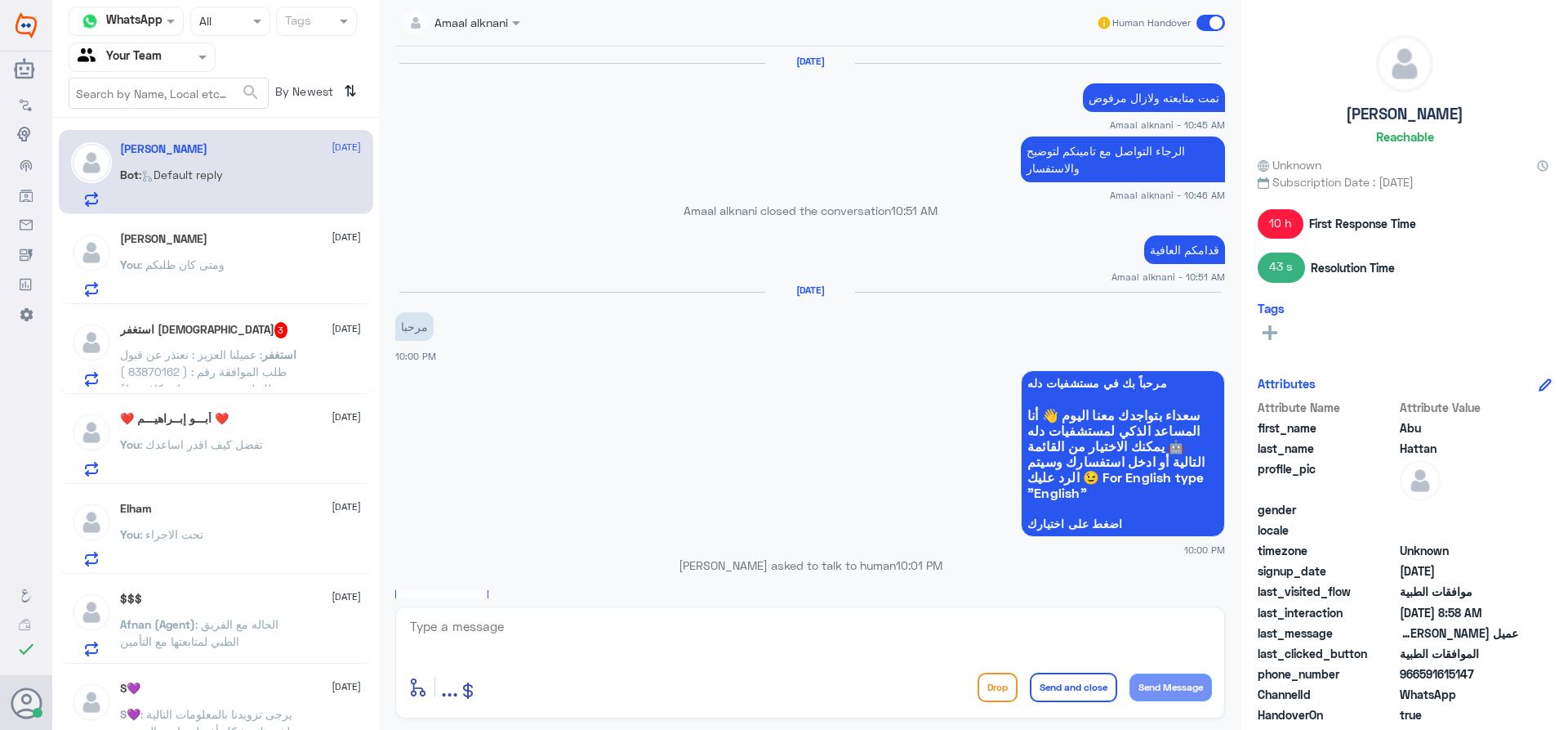
scroll to position [1419, 0]
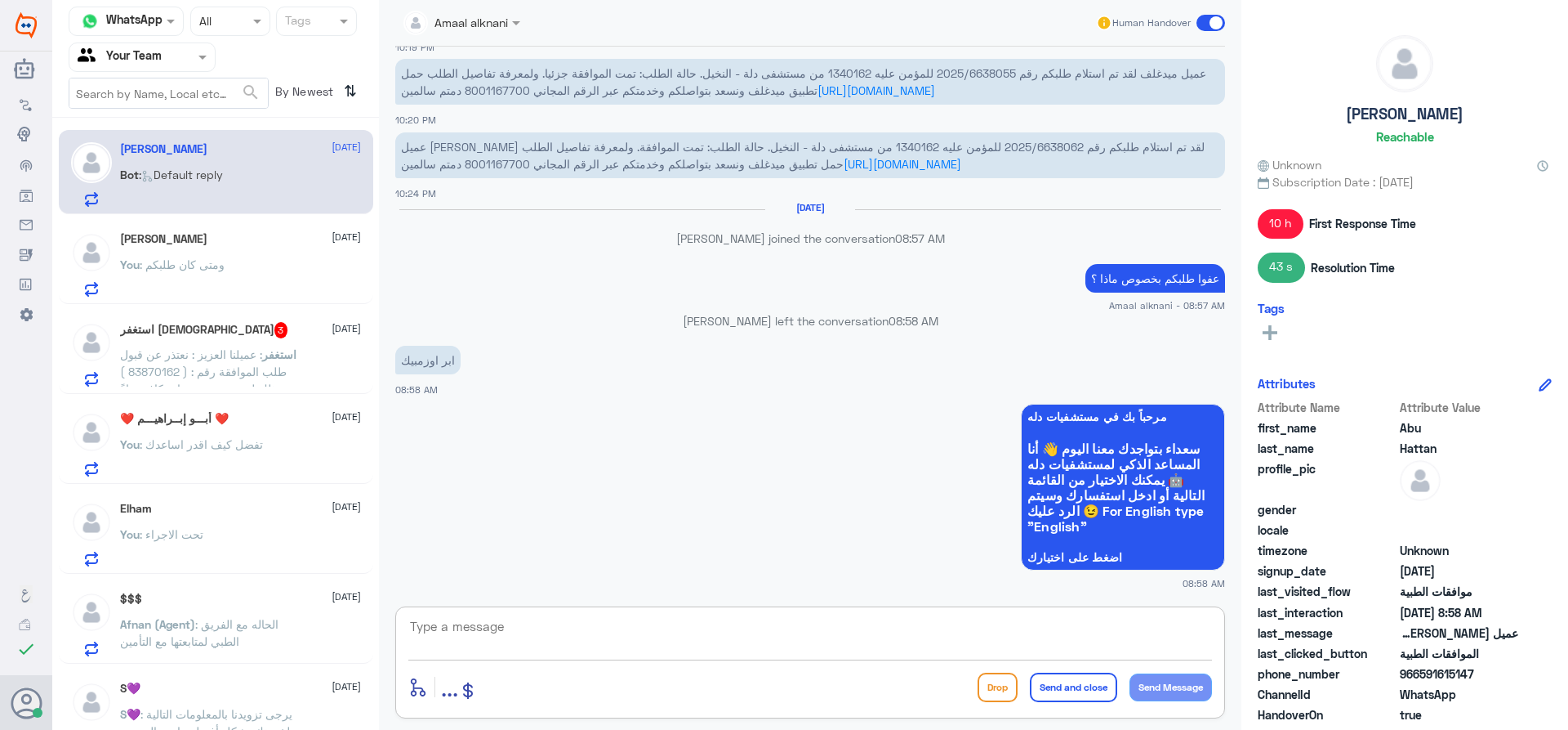
click at [520, 642] on textarea at bounding box center [810, 635] width 803 height 40
click at [522, 640] on textarea at bounding box center [810, 635] width 803 height 40
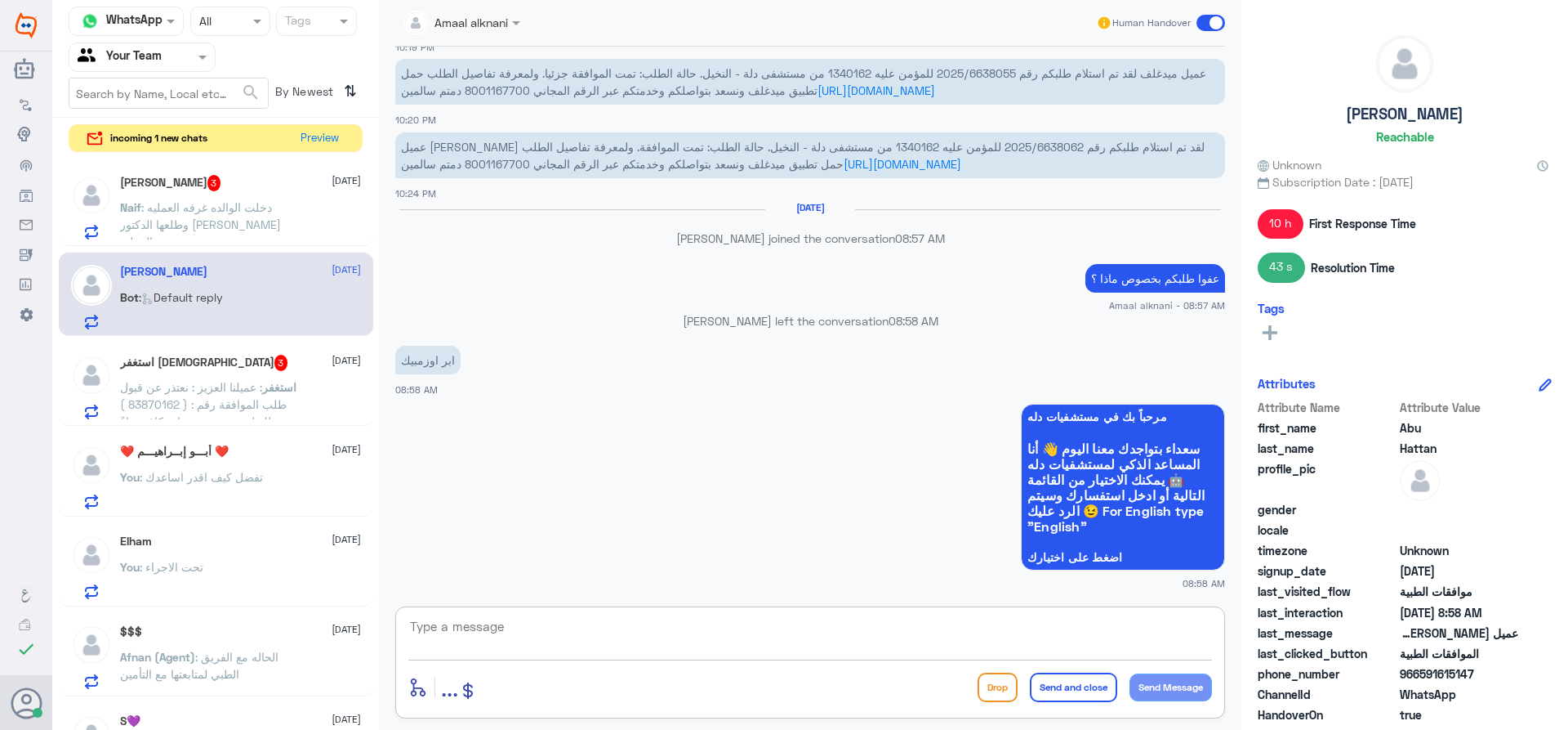
click at [530, 616] on div "enter flow name ... Drop Send and close Send Message" at bounding box center [810, 662] width 830 height 112
click at [530, 619] on textarea at bounding box center [810, 635] width 803 height 40
type textarea "طيب معليش انتظر مندوب مد قلف ياكددلي كم الكمية الموافق عليها"
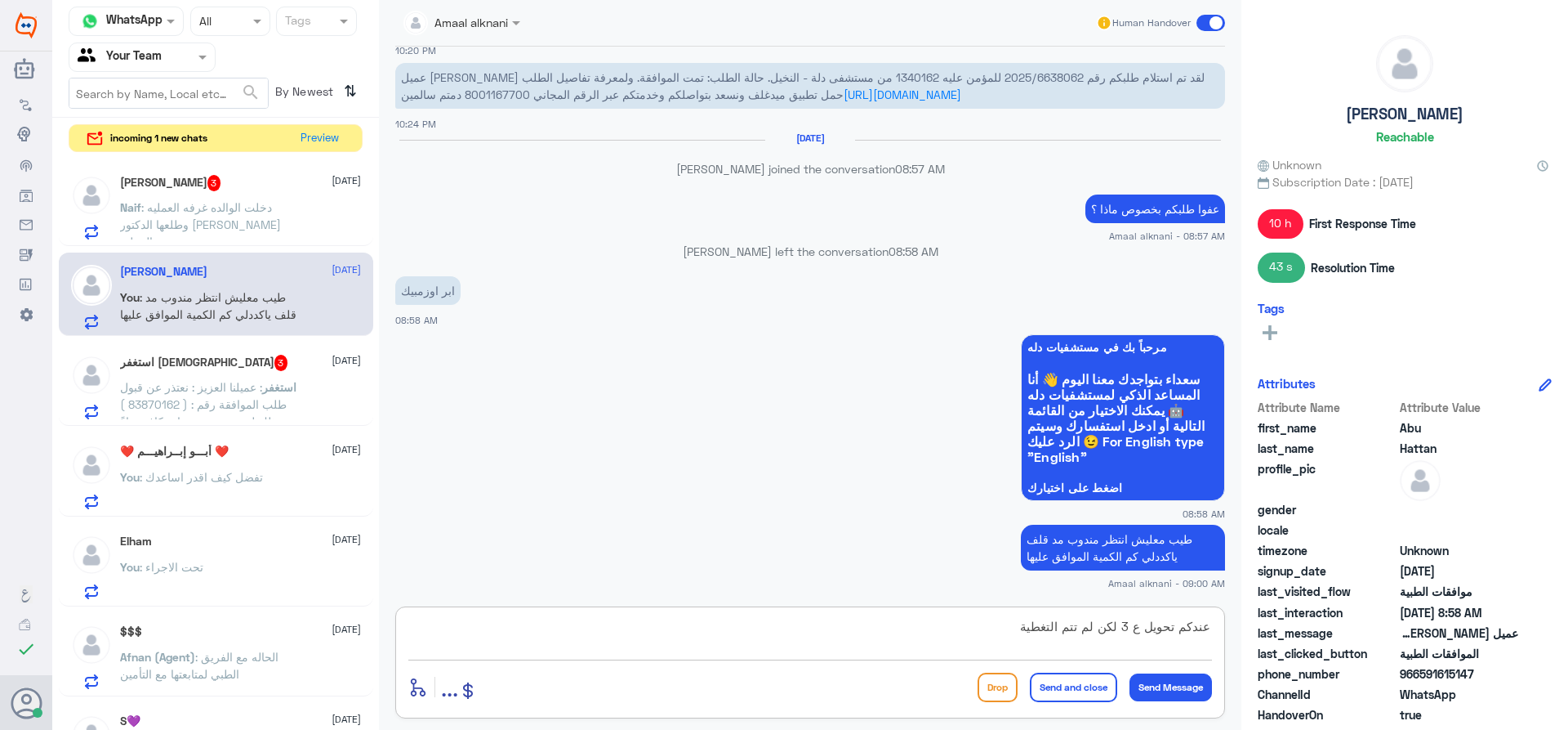
click at [1171, 630] on textarea "عندكم تحويل ع 3 لكن لم تتم التغطية" at bounding box center [810, 635] width 803 height 40
click at [1174, 630] on textarea "عندكم تحويل ع 3 لكن لم تتم التغطية" at bounding box center [810, 635] width 803 height 40
type textarea "عندكم طلب تحويل ع 3 لكن لم تتم التغطية"
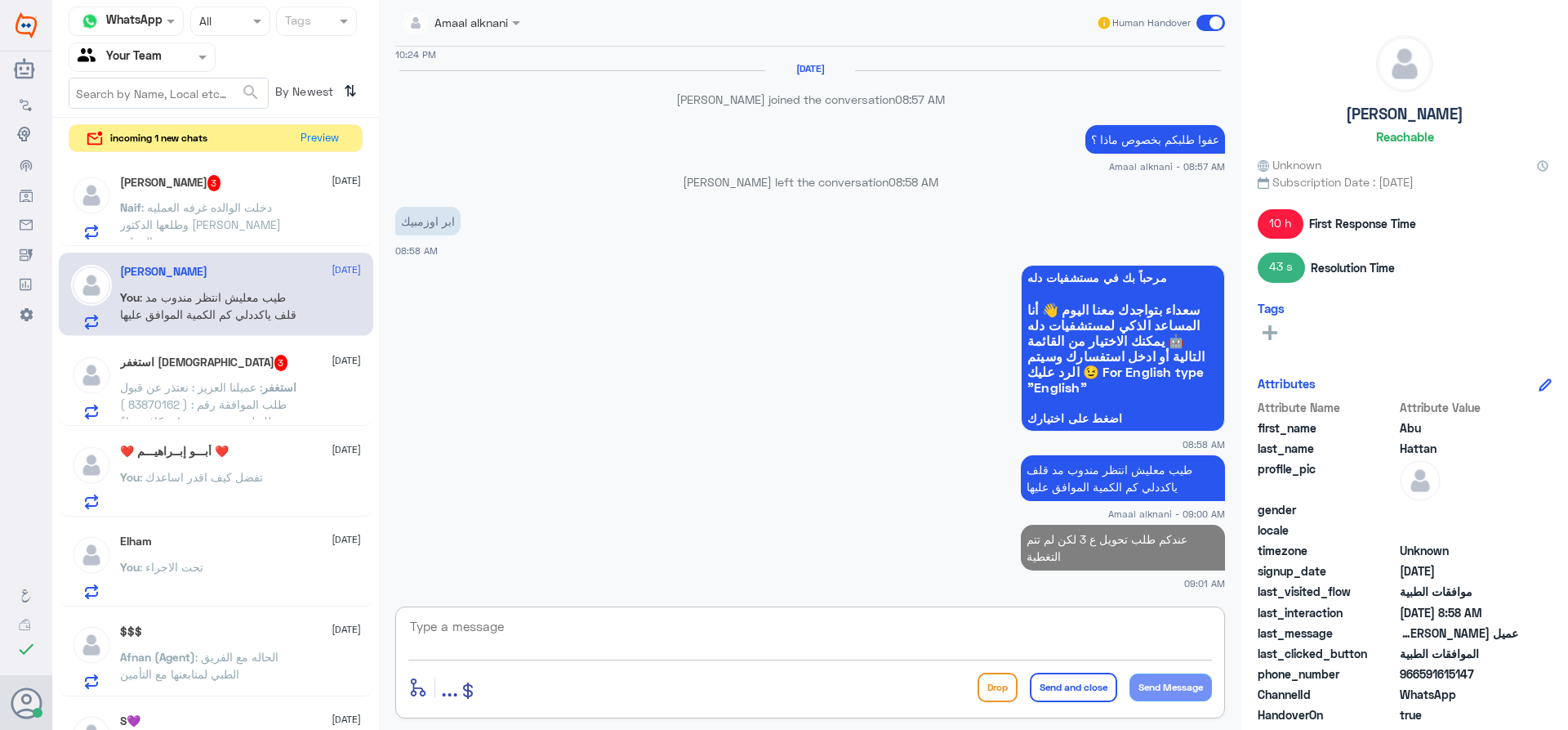
click at [1117, 641] on textarea at bounding box center [810, 635] width 803 height 40
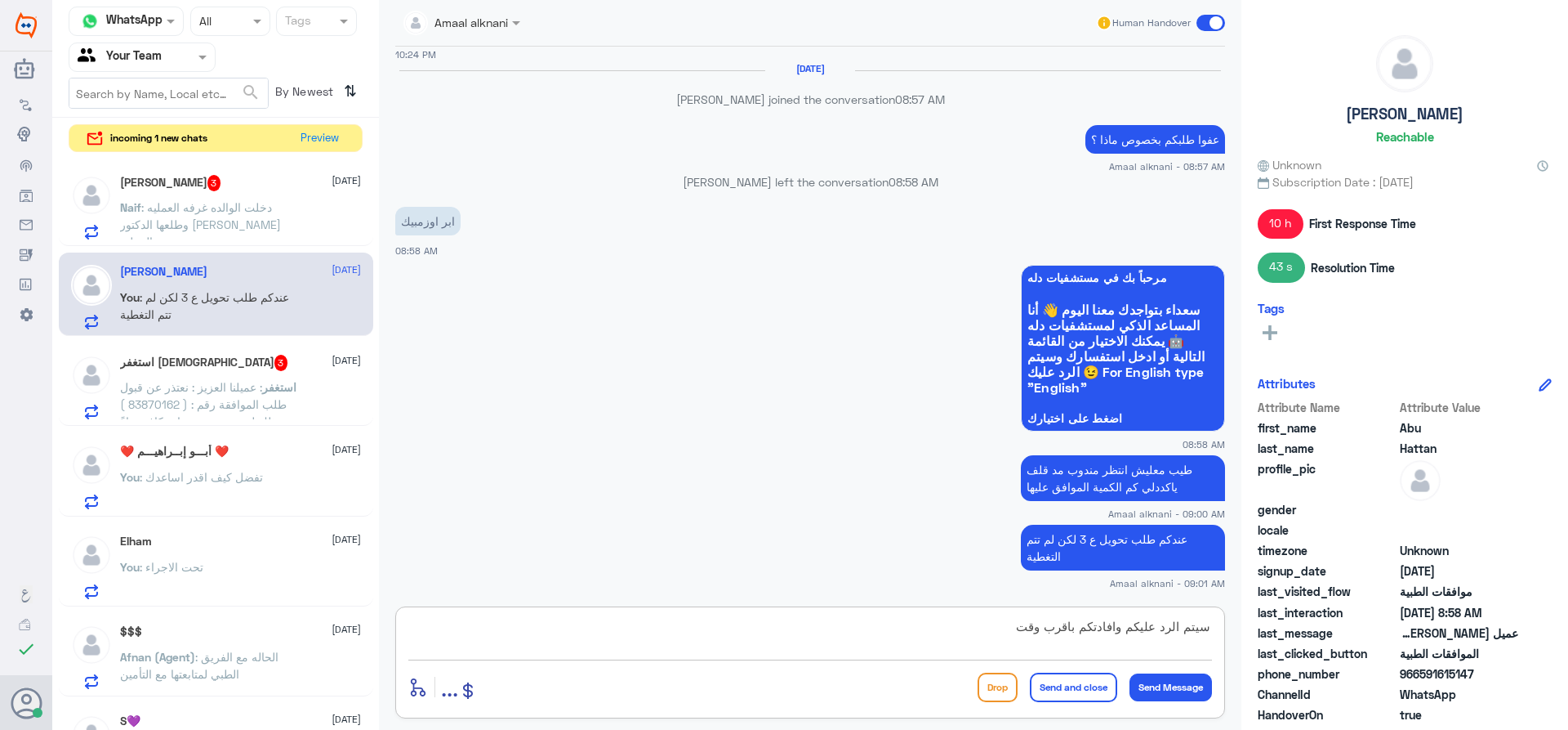
type textarea "سيتم الرد عليكم وافادتكم باقرب وقت"
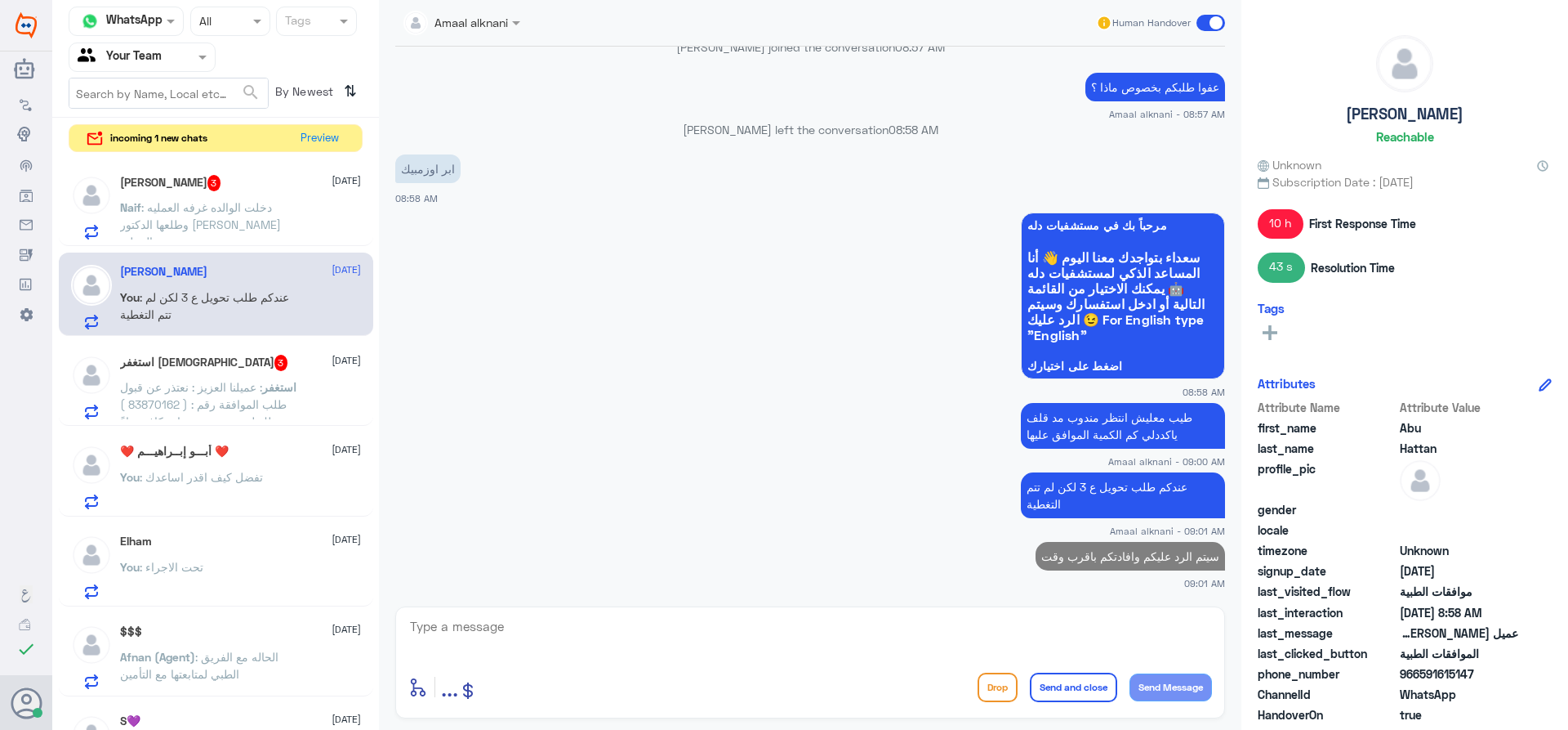
click at [243, 375] on div "استغفر الله 3 [DATE] استغفر : عميلنا العزيز : نعتذر عن قبول طلب الموافقة رقم : …" at bounding box center [241, 387] width 241 height 65
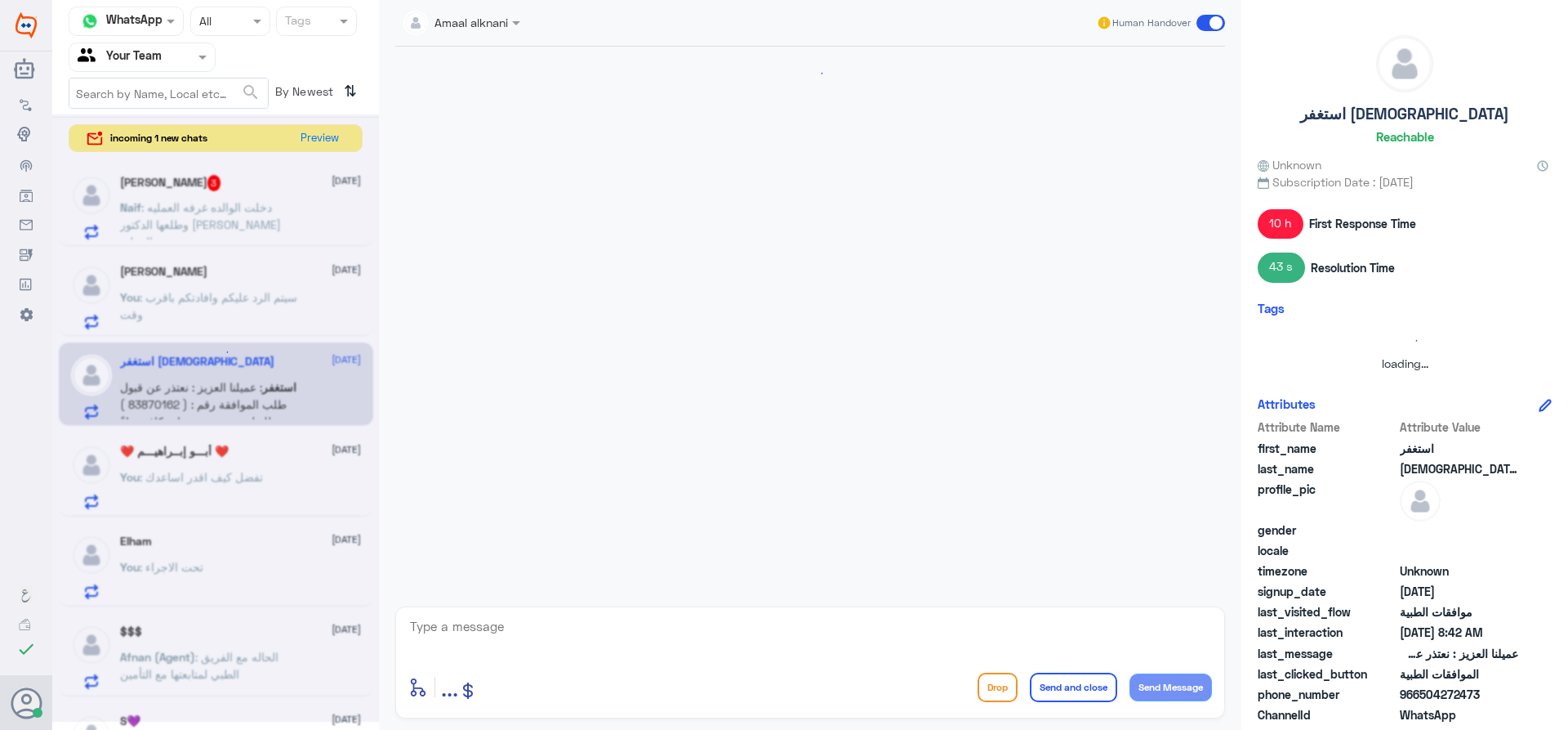
scroll to position [373, 0]
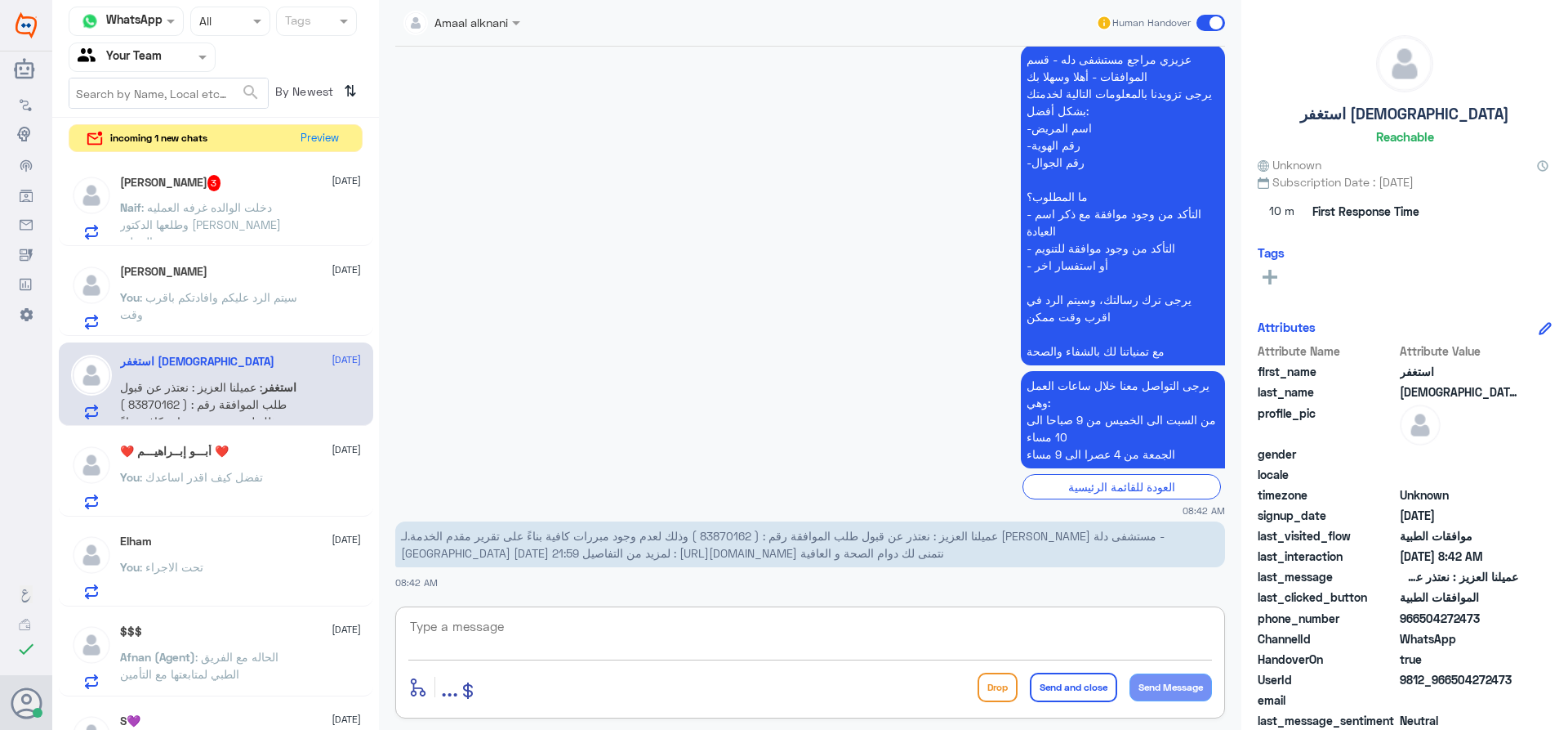
click at [585, 637] on textarea at bounding box center [810, 635] width 803 height 40
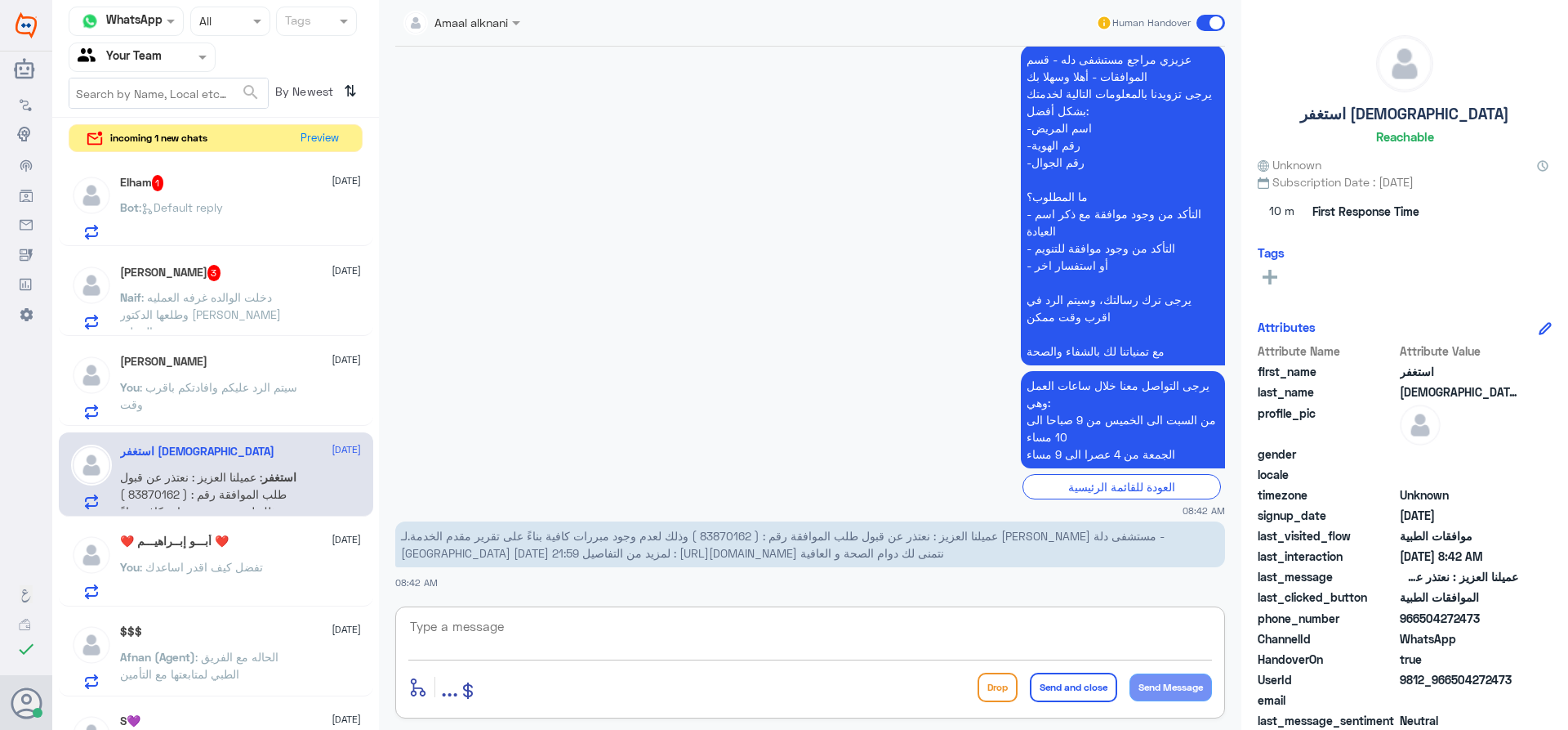
click at [710, 538] on span "عميلنا العزيز : نعتذر عن قبول طلب الموافقة رقم : ( 83870162 ) وذلك لعدم وجود مب…" at bounding box center [783, 544] width 764 height 31
copy span "83870162"
click at [561, 627] on textarea at bounding box center [810, 635] width 803 height 40
type textarea "ا"
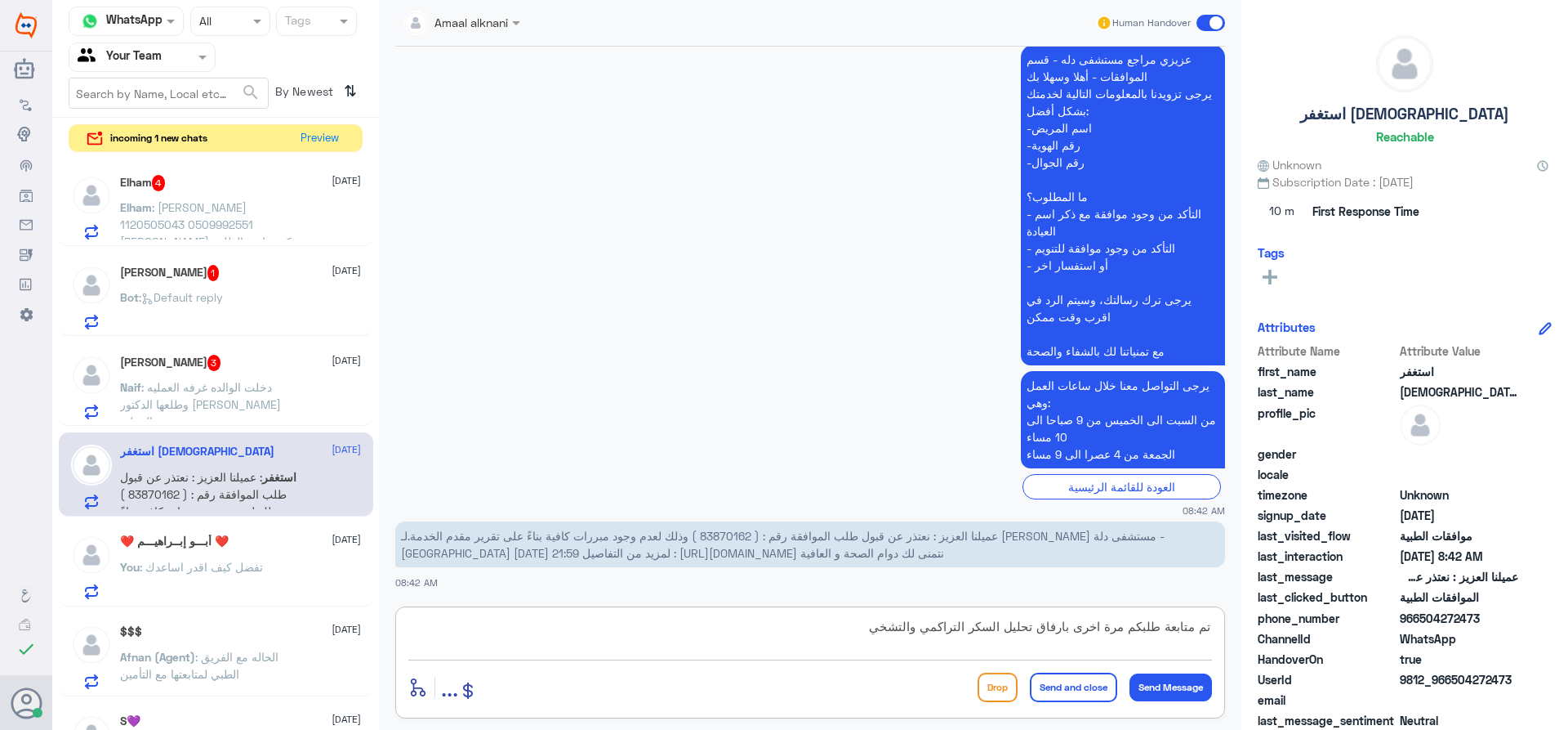
type textarea "تم متابعة طلبكم مرة اخرى بارفاق تحليل السكر التراكمي والتشخيص"
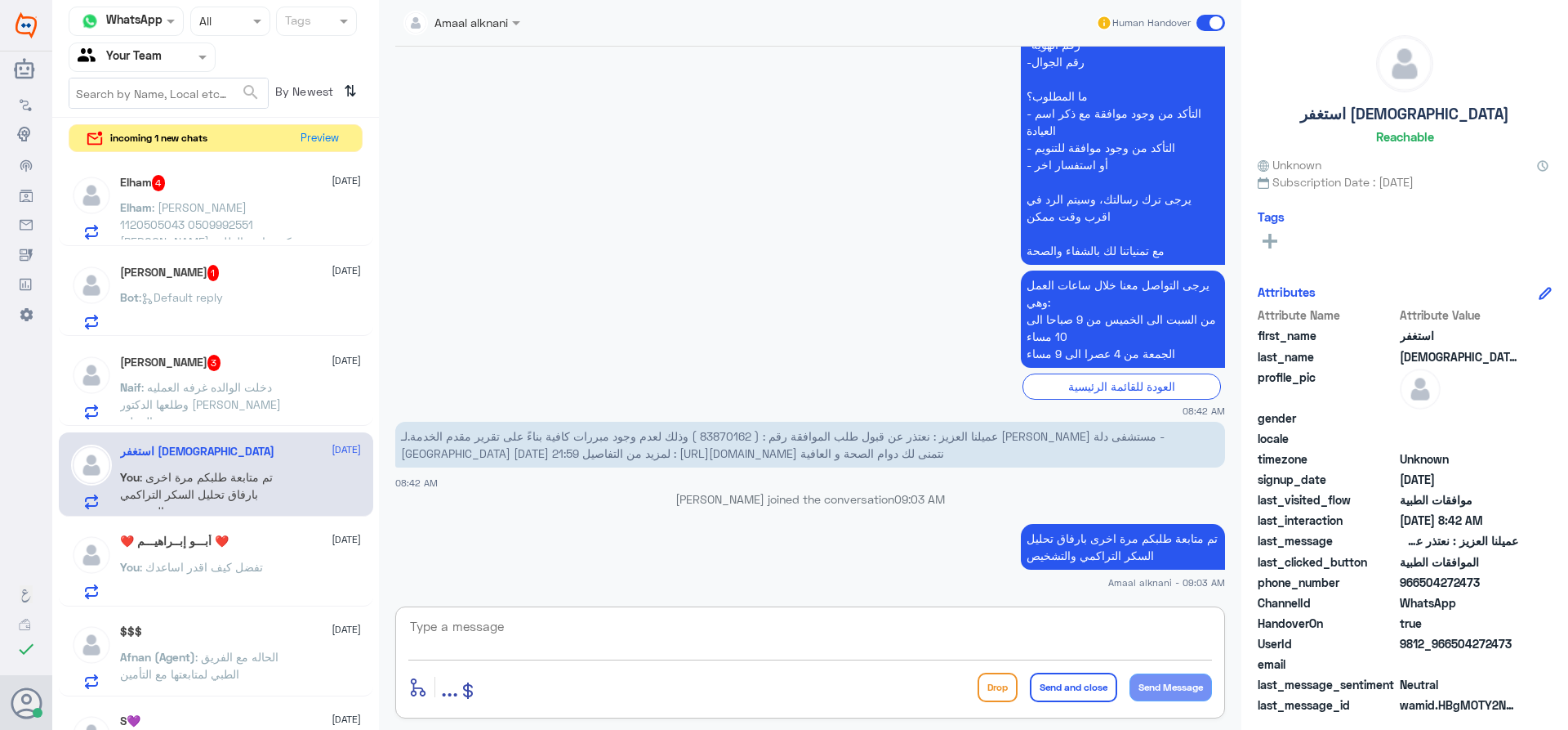
type textarea "ل"
type textarea "تحت الاجراء الان"
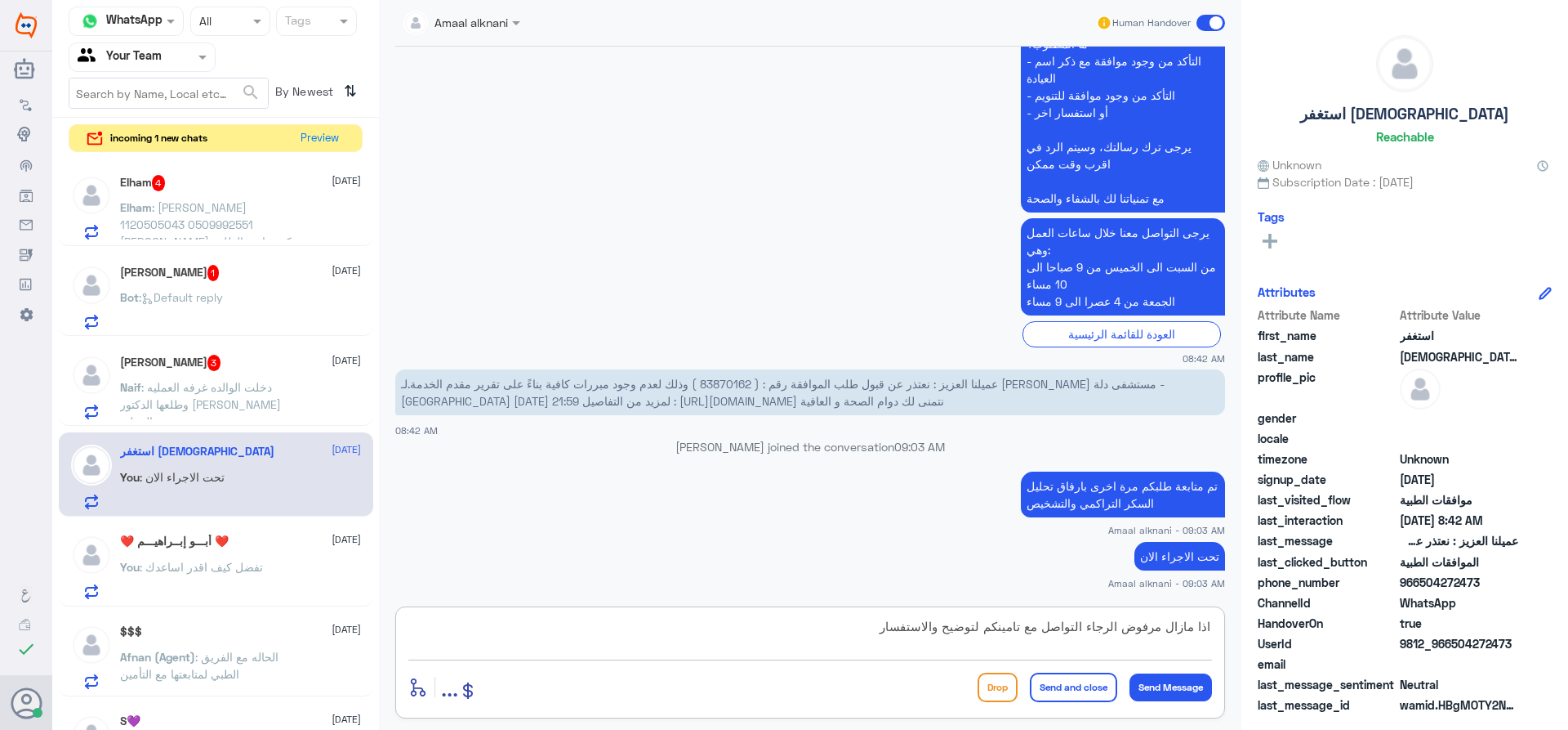
type textarea "اذا مازال مرفوض الرجاء التواصل مع تامينكم لتوضيح والاستفسار"
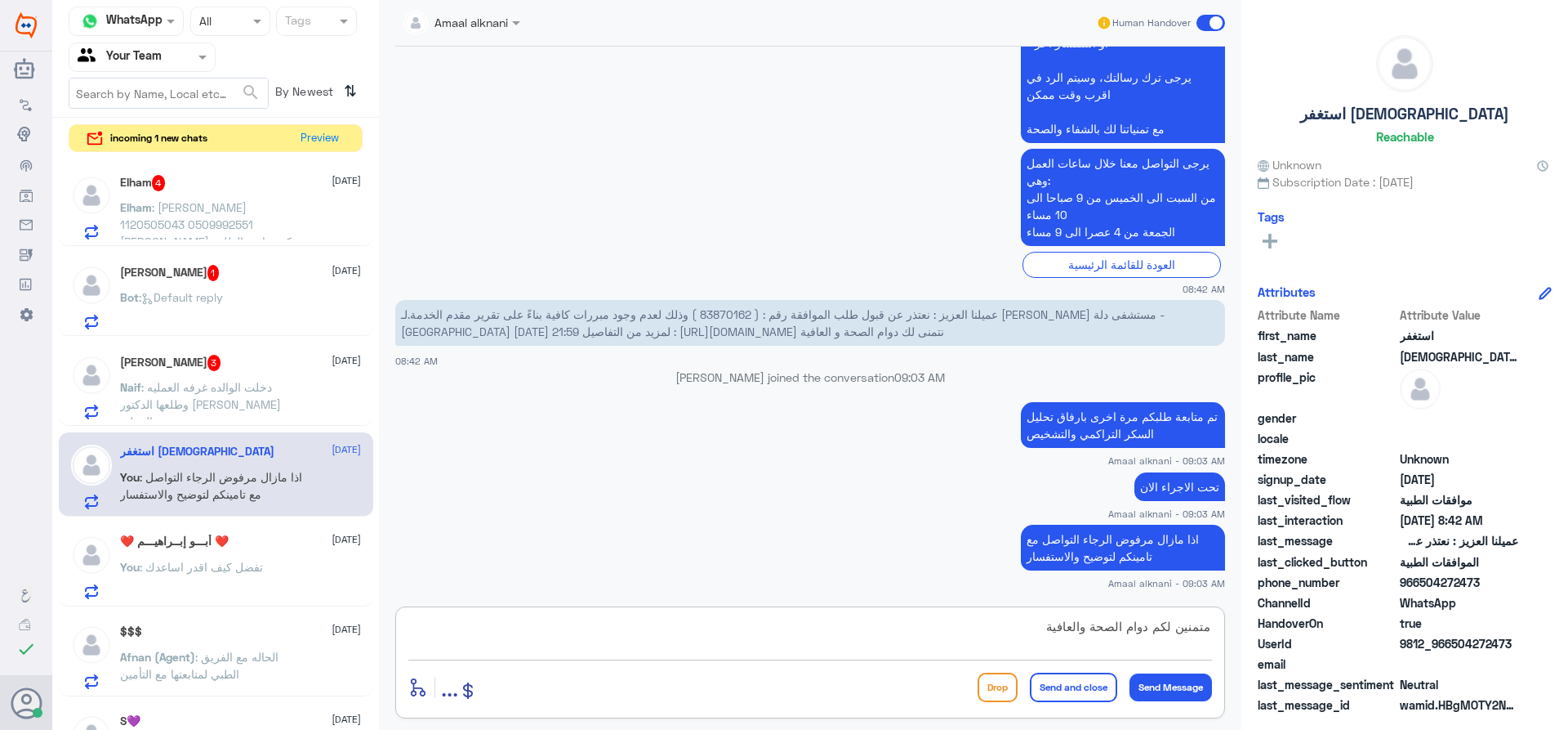
type textarea "متمنين لكم دوام الصحة والعافية"
click at [1071, 692] on button "Send and close" at bounding box center [1072, 687] width 87 height 29
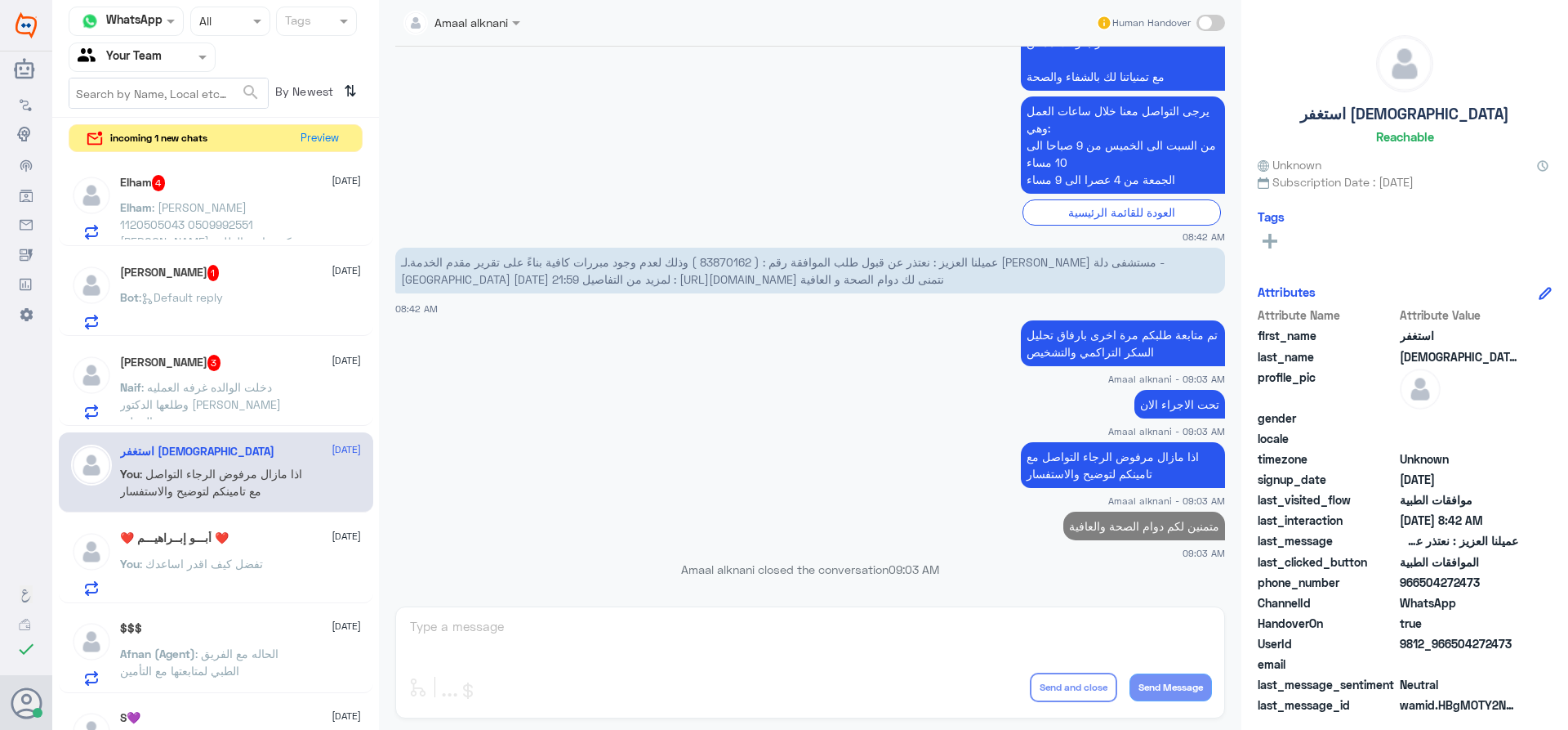
click at [316, 386] on div "Naif : دخلت الوالده غرفه العمليه وطلعها الدكتور [PERSON_NAME] العمليه" at bounding box center [241, 401] width 241 height 37
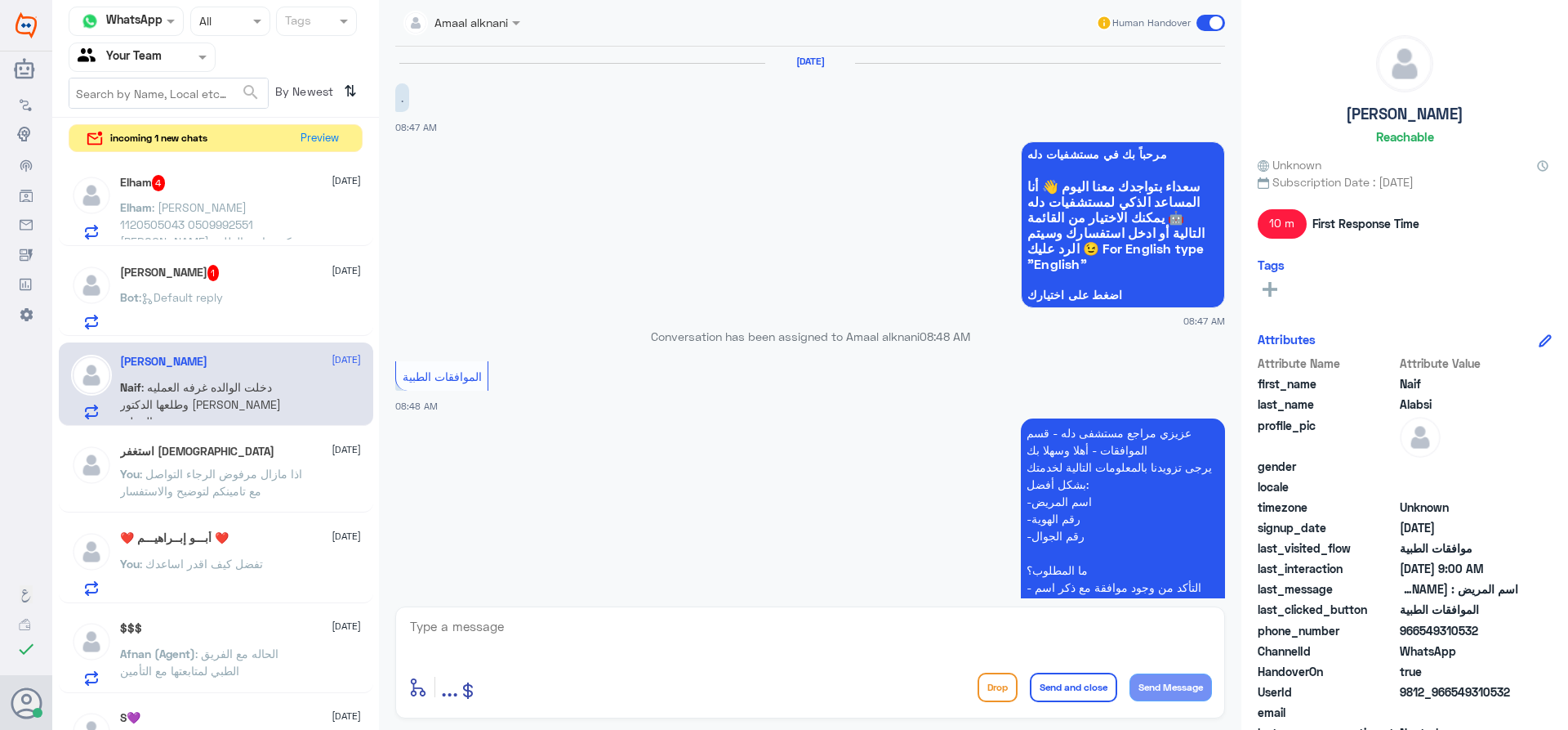
scroll to position [727, 0]
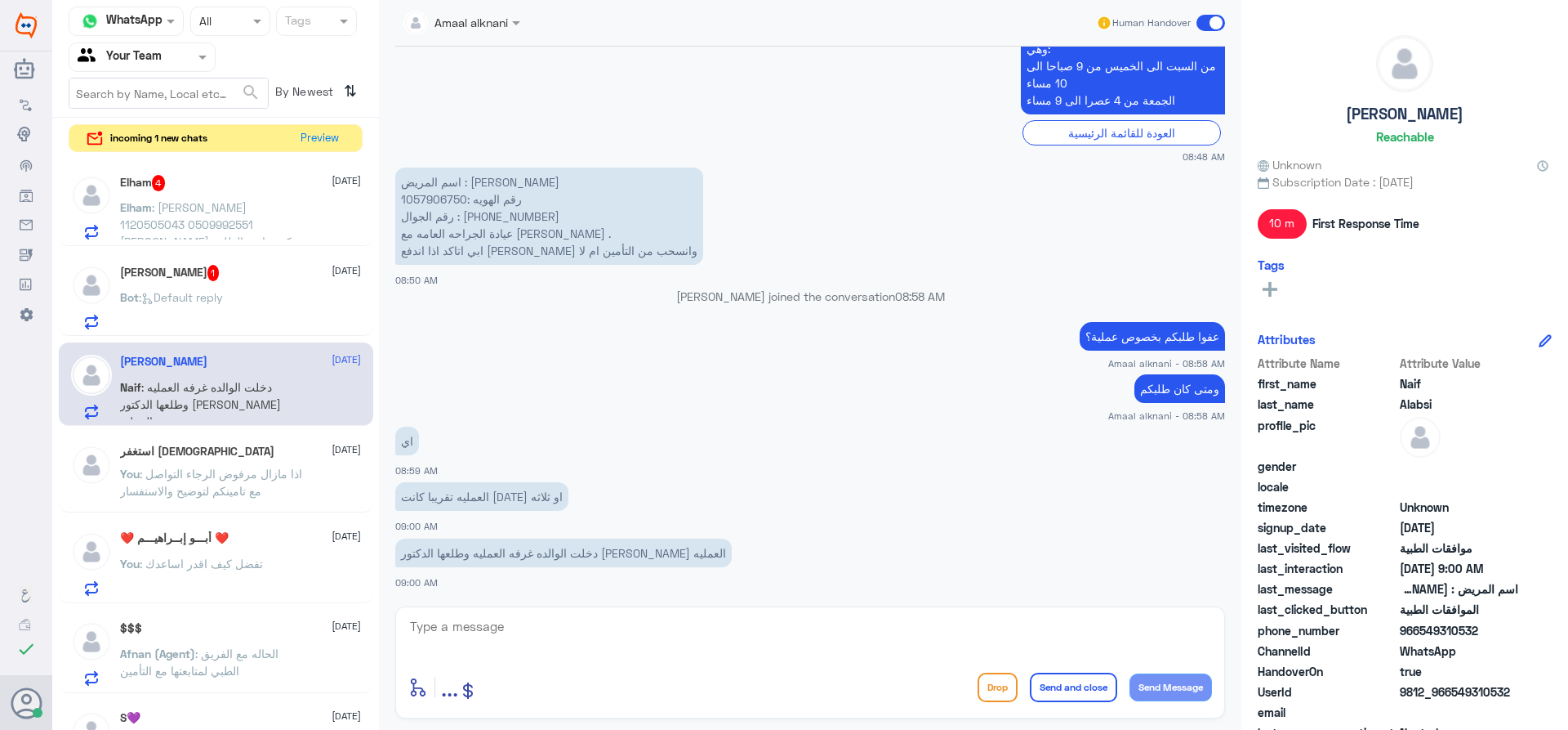
click at [553, 631] on textarea at bounding box center [810, 635] width 803 height 40
click at [629, 647] on textarea at bounding box center [810, 635] width 803 height 40
click at [629, 641] on textarea at bounding box center [810, 635] width 803 height 40
click at [444, 200] on p "اسم المريض : [PERSON_NAME] رقم الهويه :1057906750 رقم الجوال : [PHONE_NUMBER] ع…" at bounding box center [549, 216] width 308 height 97
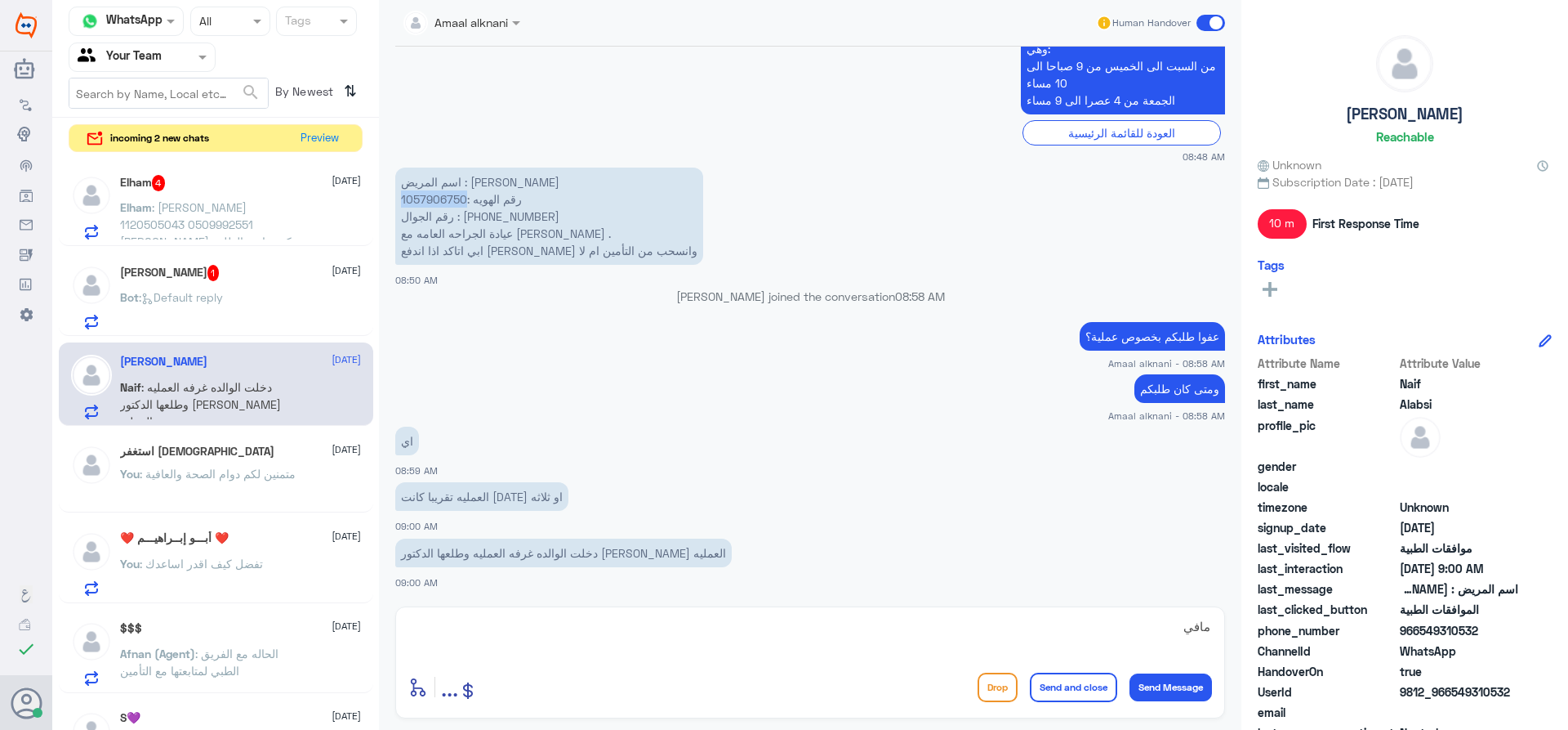
click at [444, 200] on p "اسم المريض : [PERSON_NAME] رقم الهويه :1057906750 رقم الجوال : [PHONE_NUMBER] ع…" at bounding box center [549, 216] width 308 height 97
copy p "1057906750"
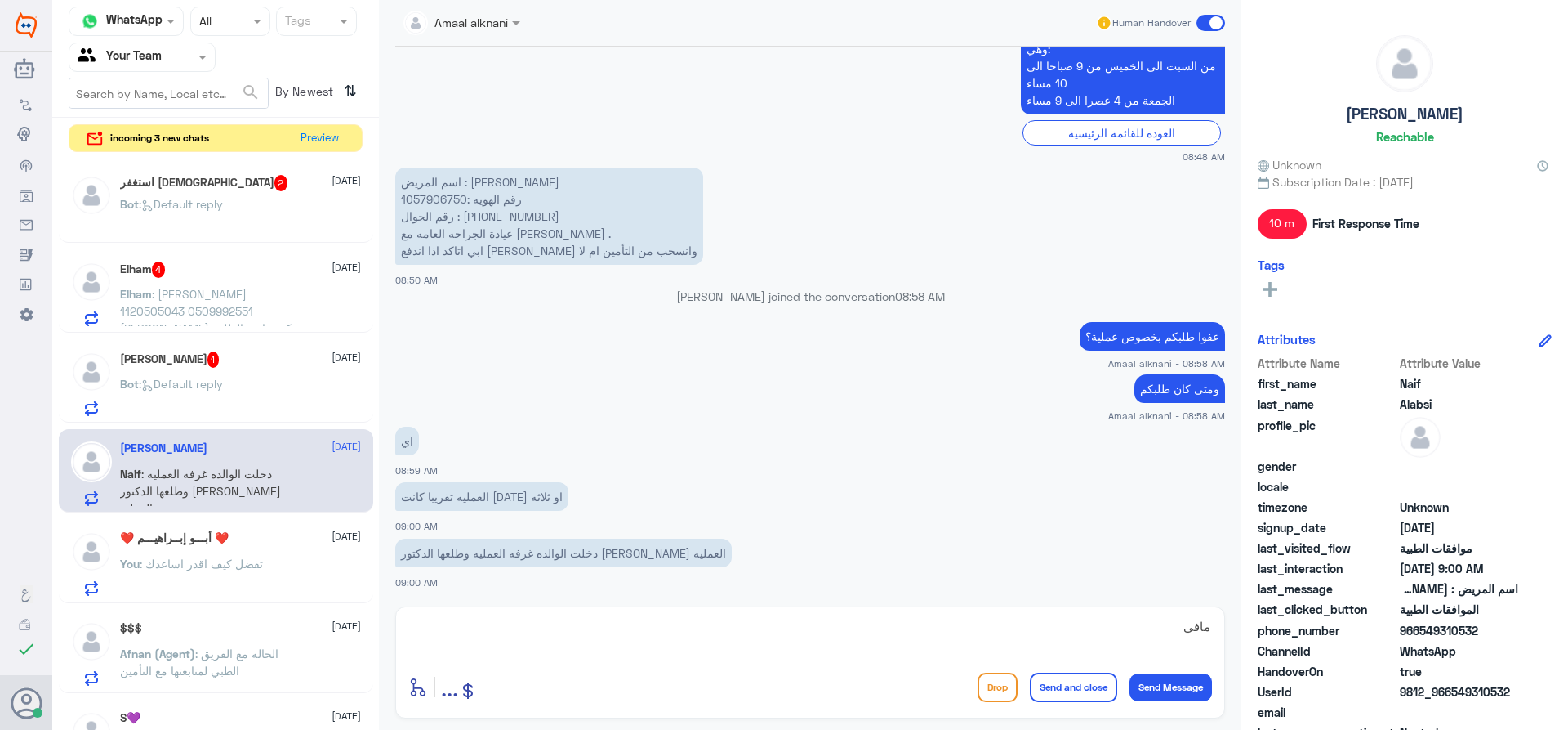
click at [798, 639] on textarea "مافي" at bounding box center [810, 635] width 803 height 40
click at [797, 632] on textarea "مافي" at bounding box center [810, 635] width 803 height 40
type textarea "م"
paste textarea "[DATE]"
type textarea "فيه طلب عملية كان موافق عليه بتاريخ [DATE]"
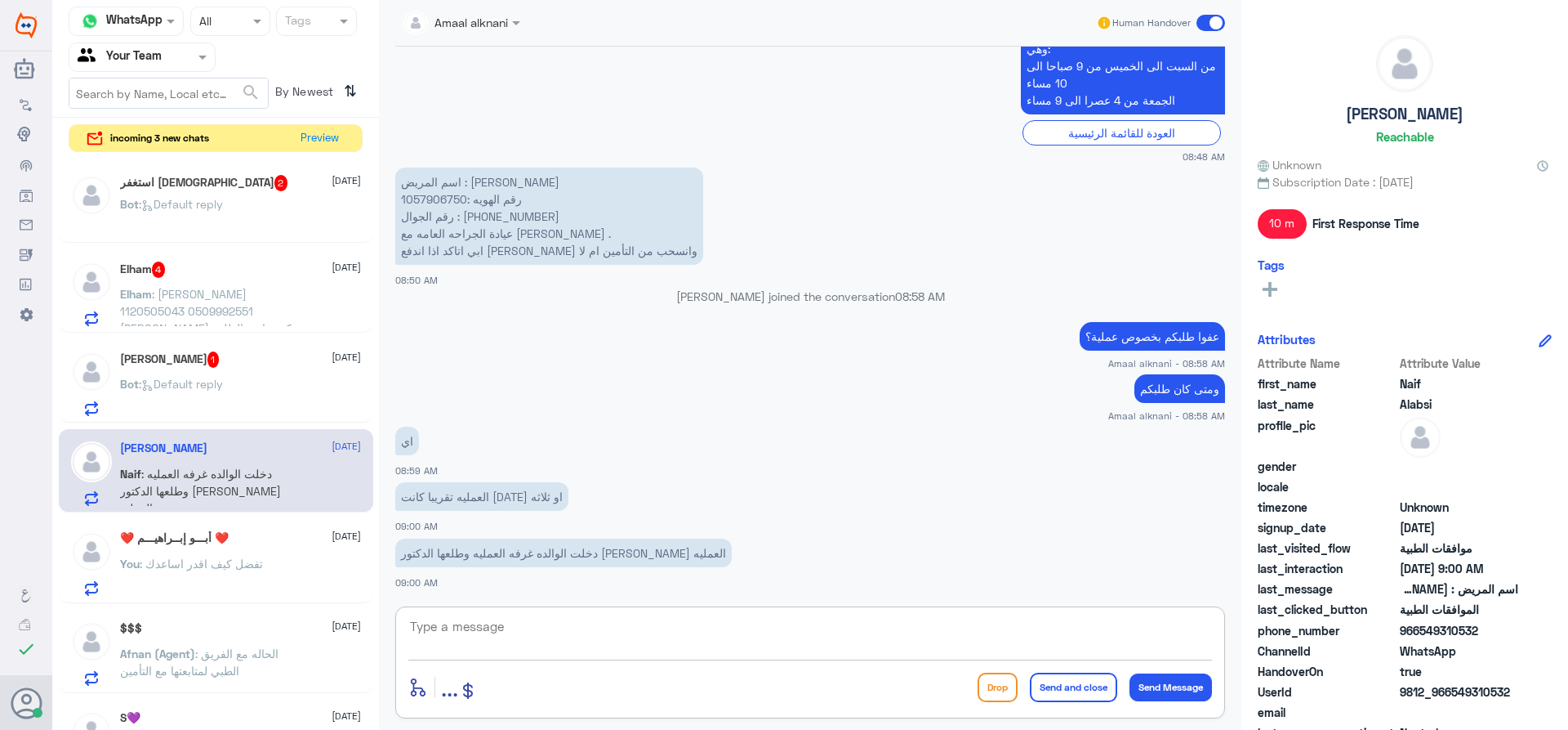
scroll to position [797, 0]
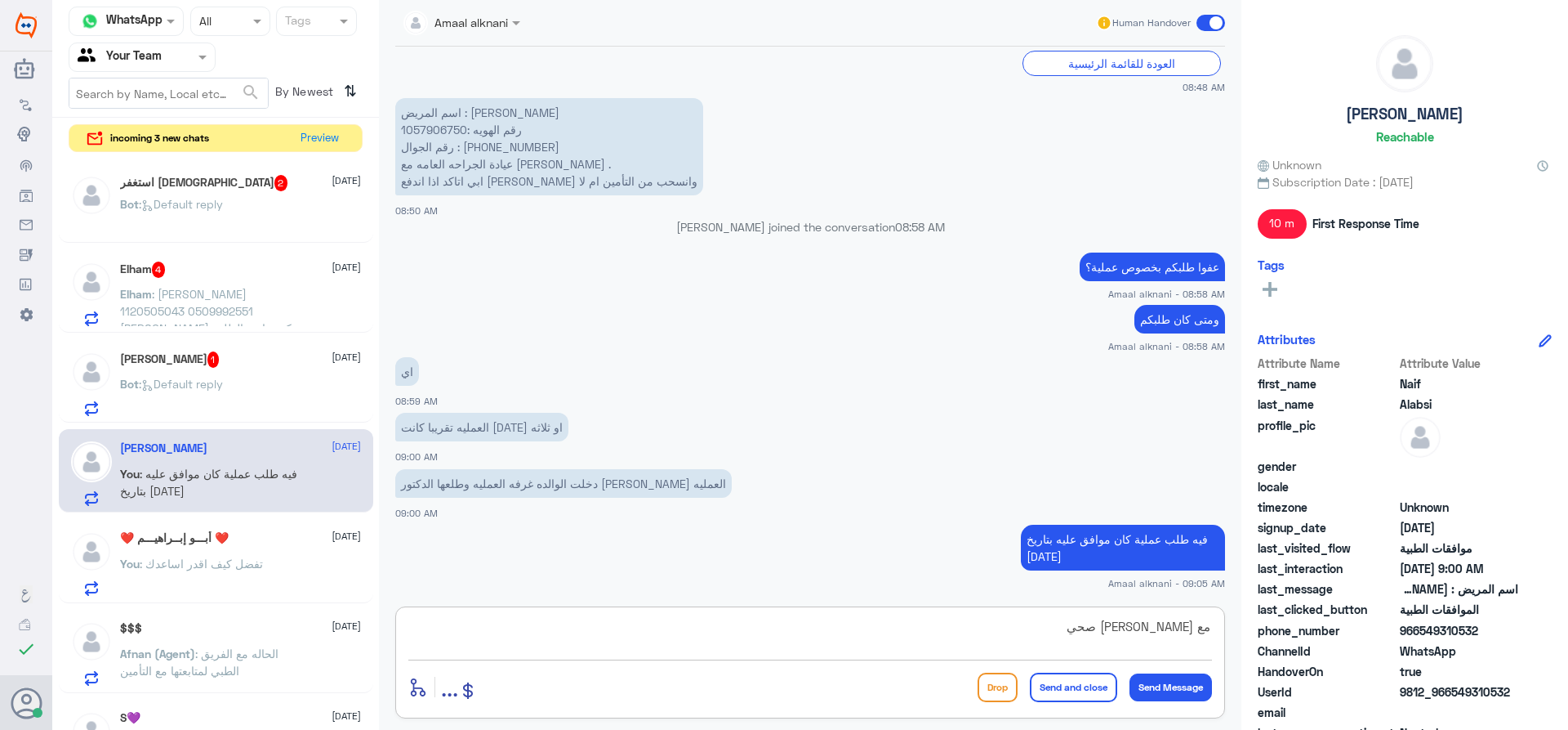
type textarea "مع [PERSON_NAME] صحيح"
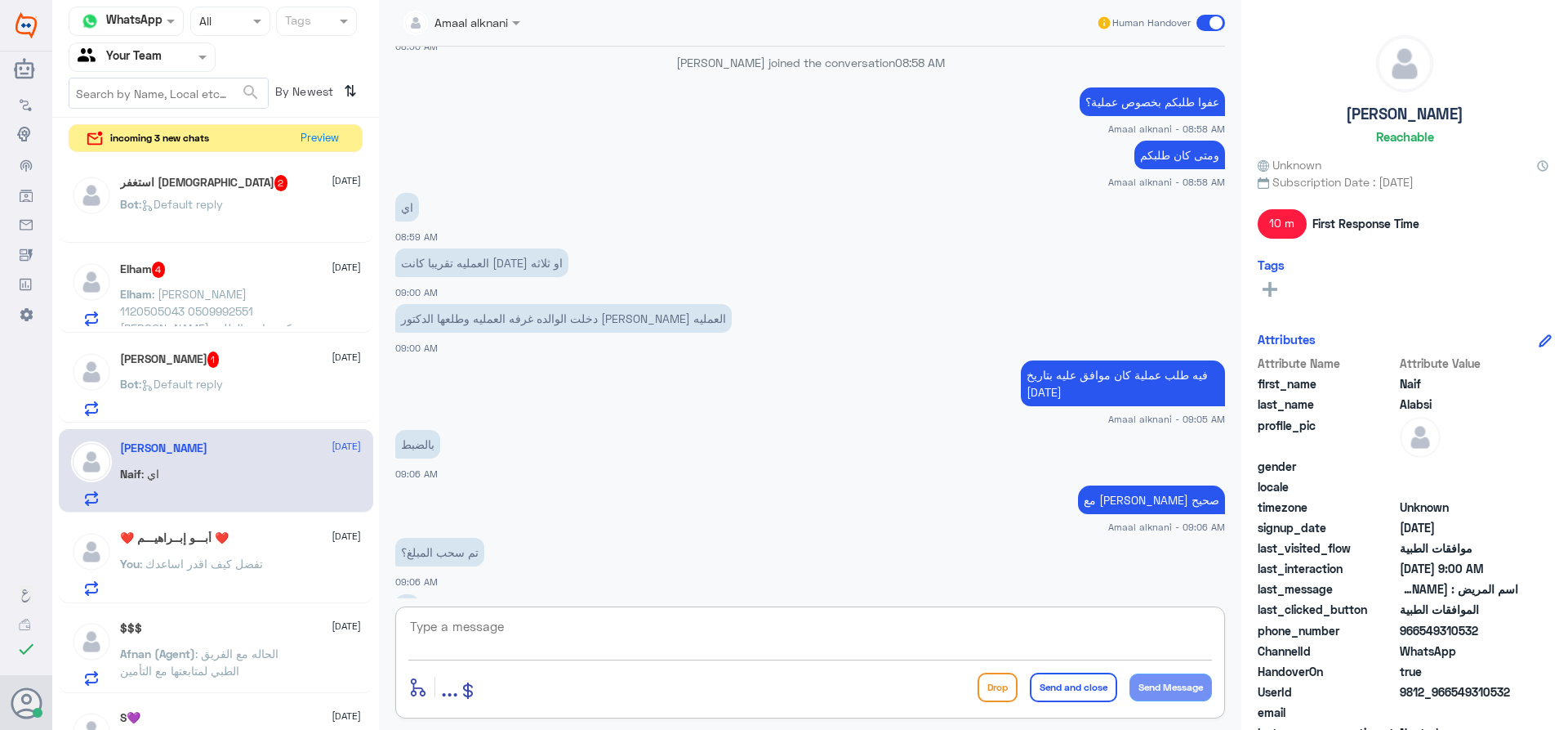
scroll to position [961, 0]
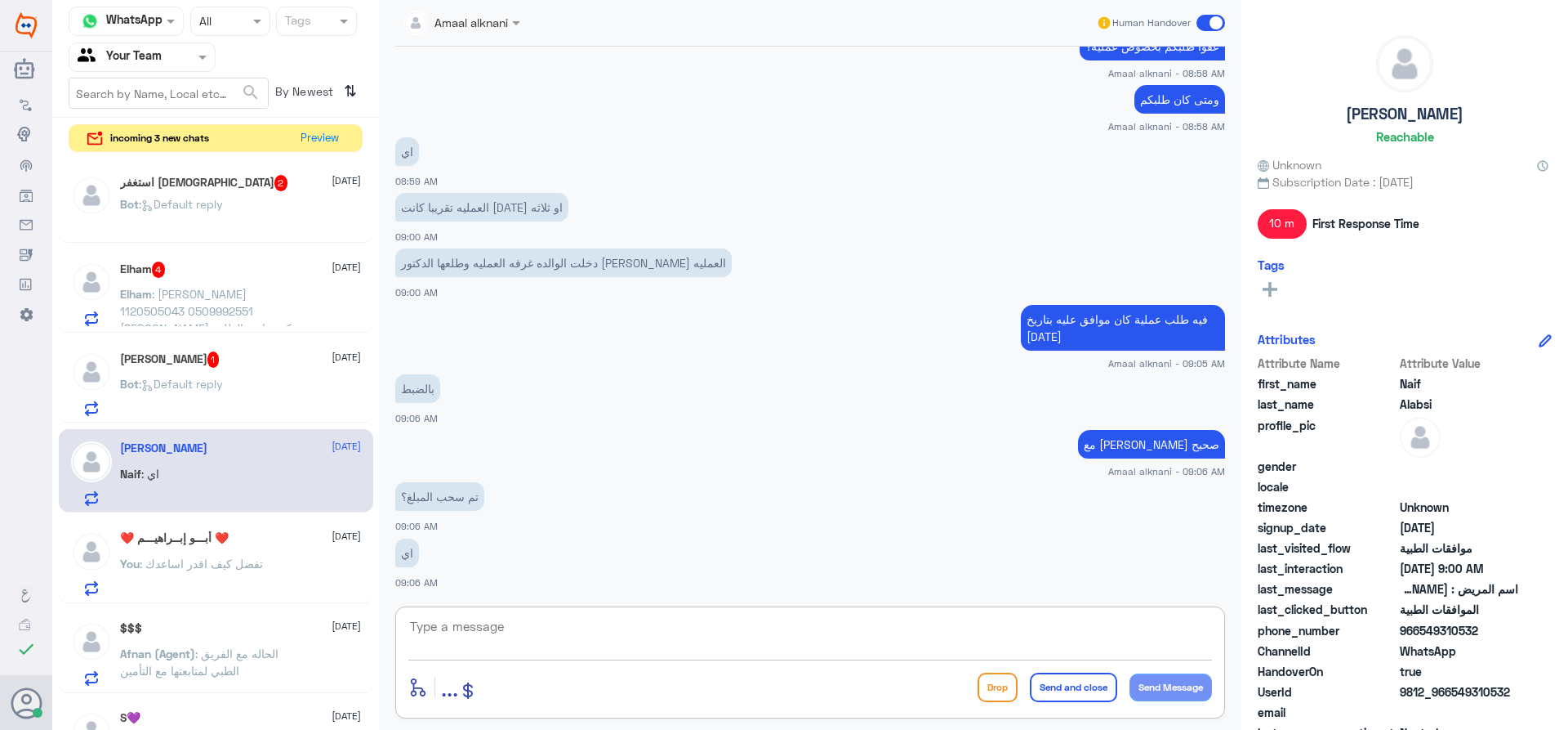
click at [679, 631] on textarea at bounding box center [810, 635] width 803 height 40
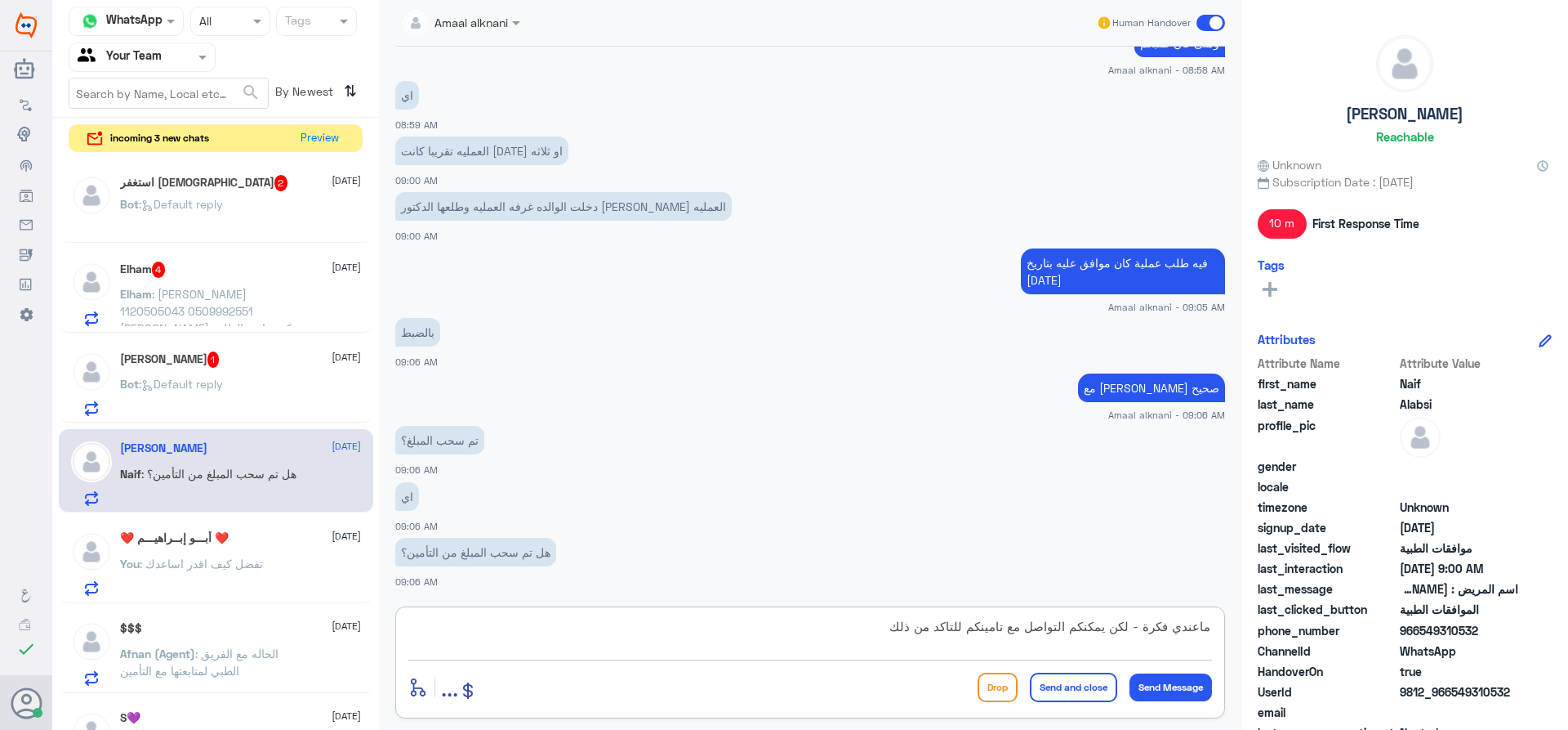
drag, startPoint x: 1211, startPoint y: 624, endPoint x: 612, endPoint y: 601, distance: 599.4
click at [612, 601] on div "Amaal alknani Human Handover [DATE] مرحباً بك في مستشفيات دله سعداء بتواجدك معن…" at bounding box center [810, 367] width 862 height 735
type textarea "دقيقه اتاكد بتوجهيكم للمصدر الصحيح لافادتكم"
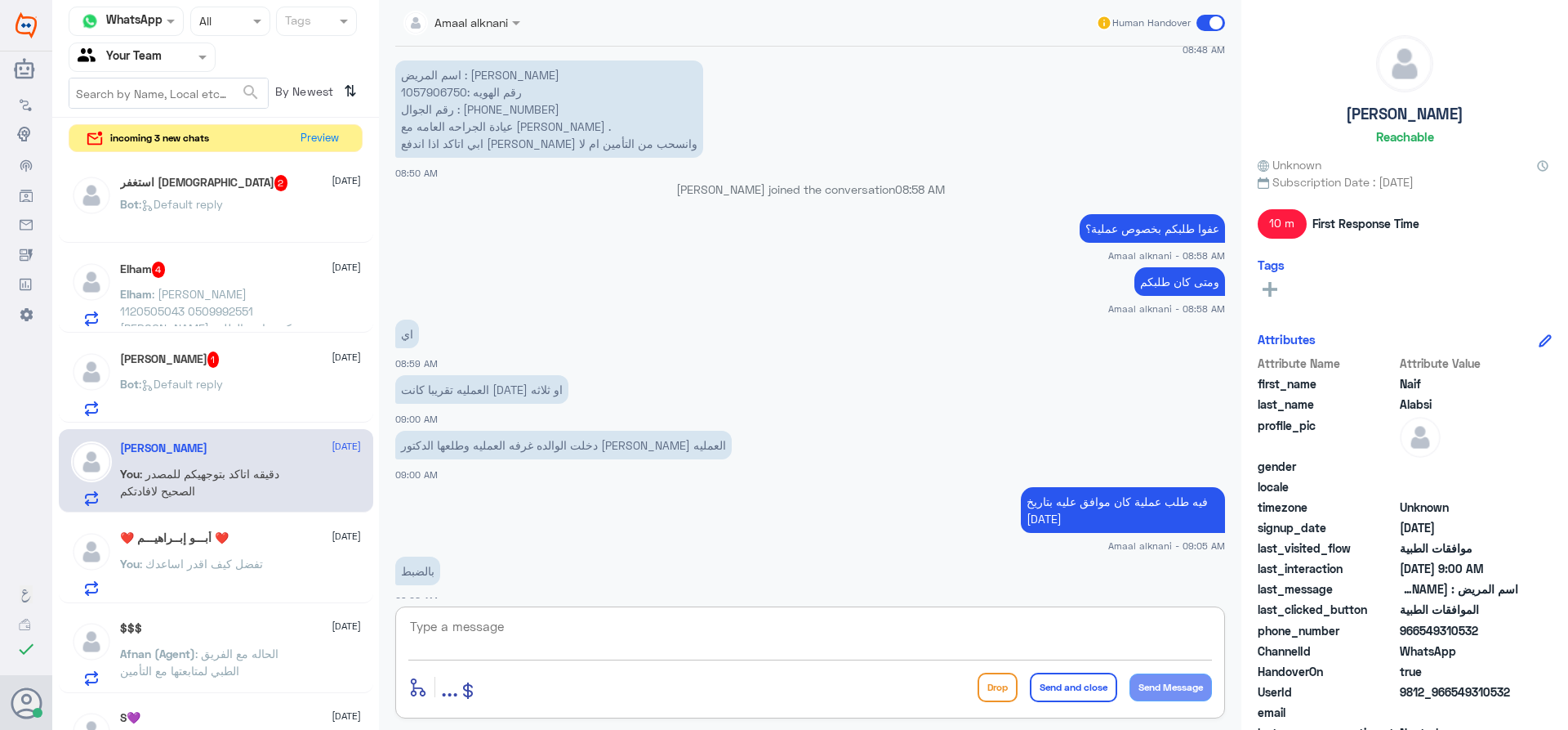
scroll to position [776, 0]
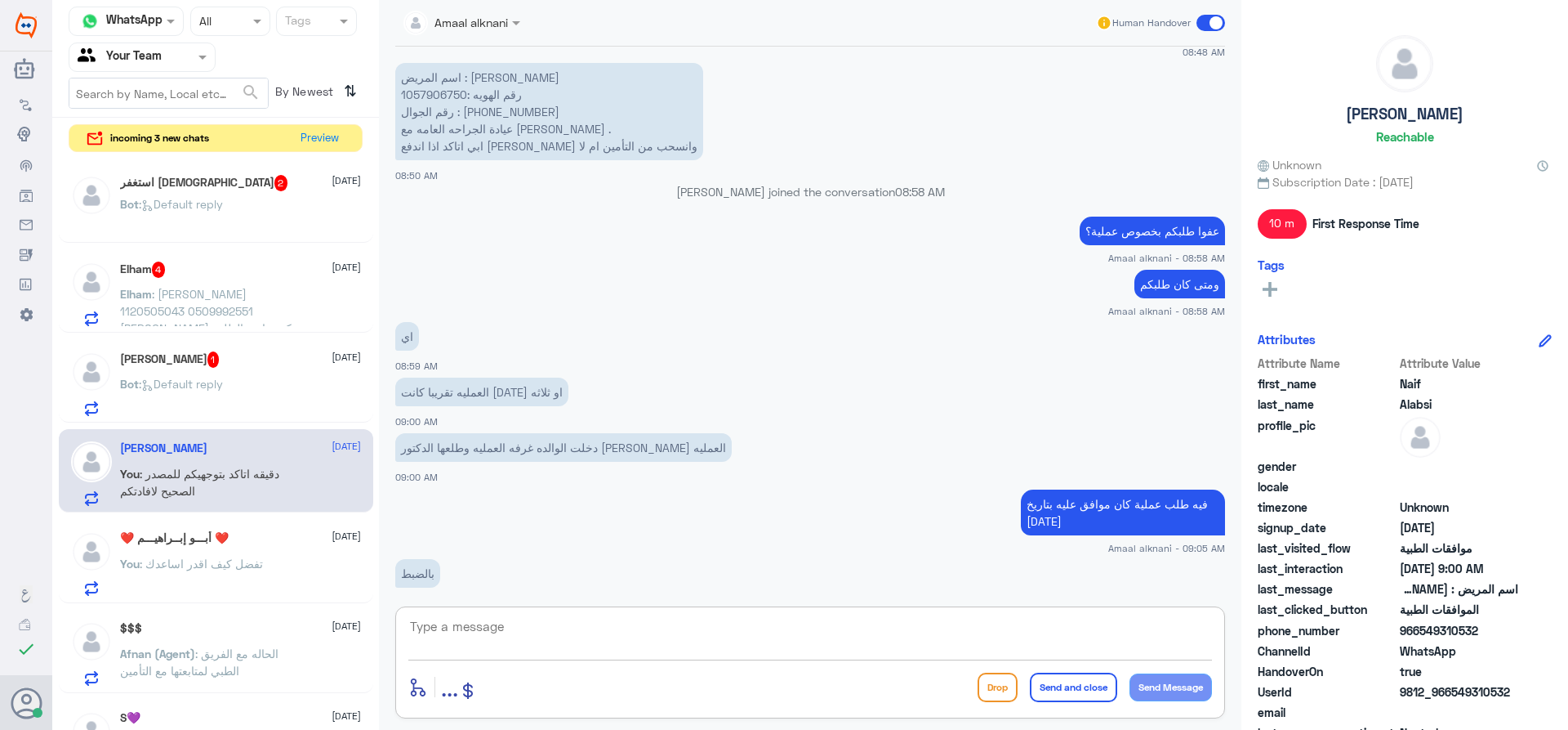
click at [494, 621] on textarea at bounding box center [810, 635] width 803 height 40
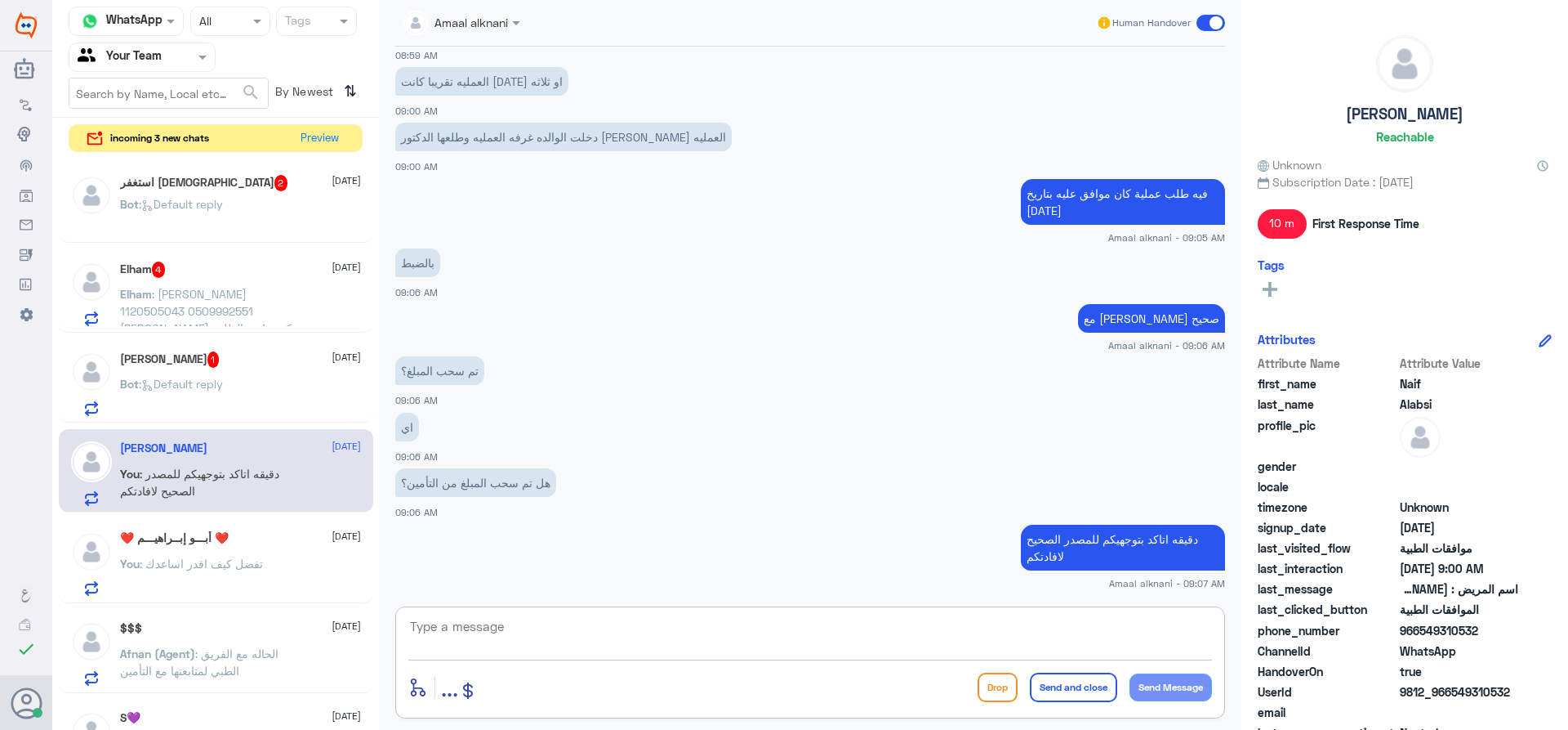
click at [193, 204] on span ": Default reply" at bounding box center [181, 204] width 84 height 14
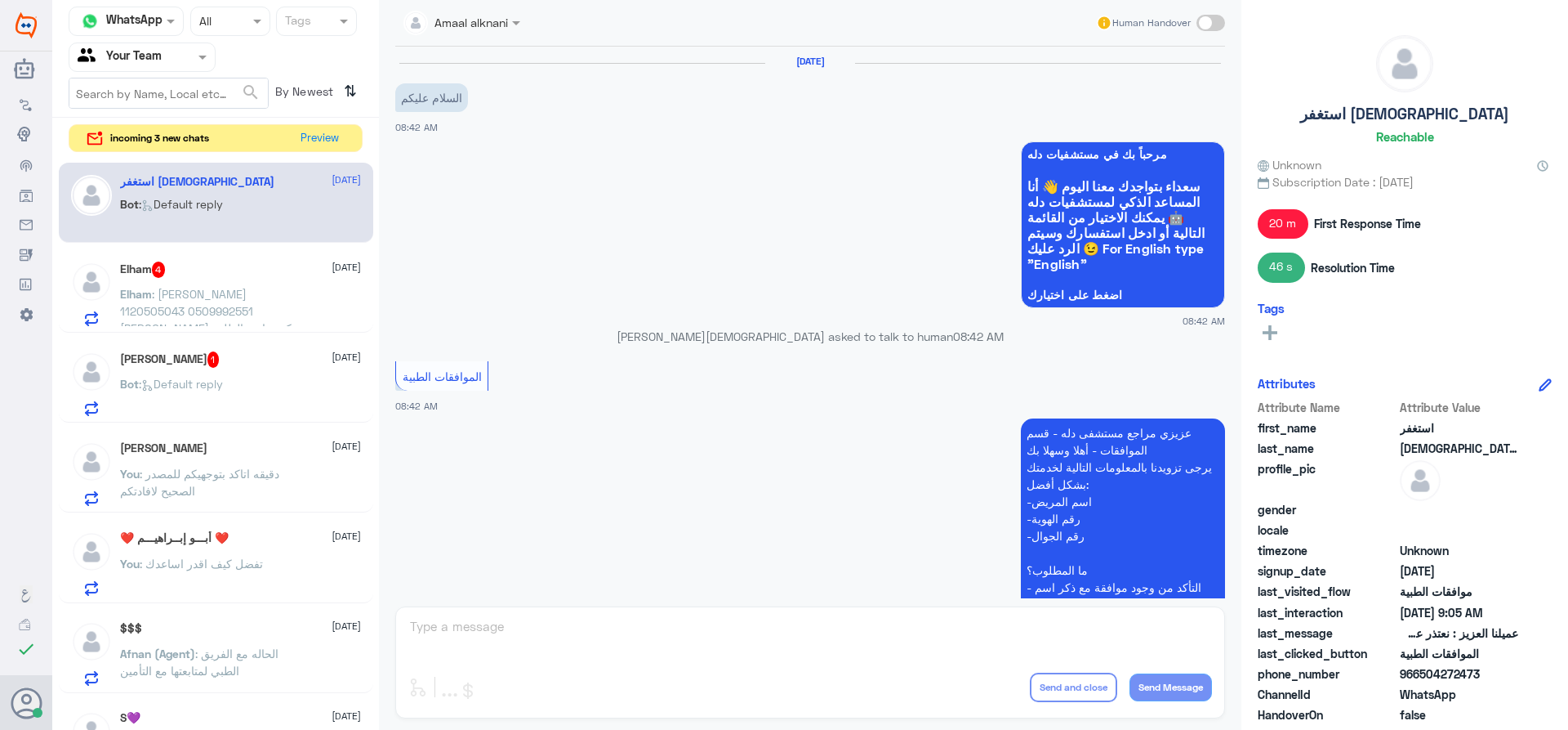
scroll to position [1225, 0]
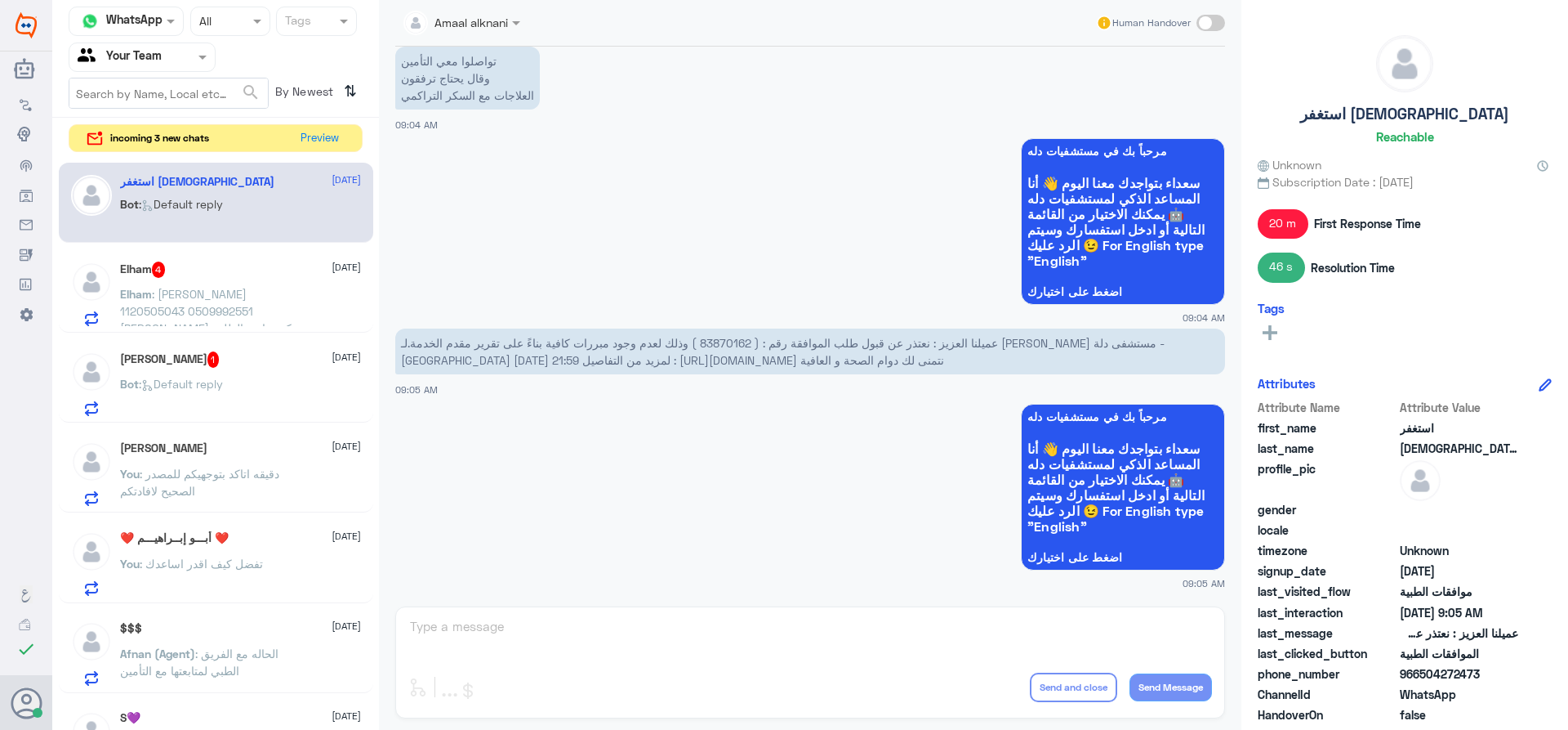
click at [539, 644] on div "Amaal alknani Human Handover [DATE] السلام عليكم 08:42 AM مرحباً بك في مستشفيات…" at bounding box center [810, 367] width 862 height 735
click at [736, 344] on span "عميلنا العزيز : نعتذر عن قبول طلب الموافقة رقم : ( 83870162 ) وذلك لعدم وجود مب…" at bounding box center [783, 352] width 764 height 31
click at [676, 631] on div "Amaal alknani Human Handover [DATE] السلام عليكم 08:42 AM مرحباً بك في مستشفيات…" at bounding box center [810, 367] width 862 height 735
click at [637, 634] on div "Amaal alknani Human Handover [DATE] السلام عليكم 08:42 AM مرحباً بك في مستشفيات…" at bounding box center [810, 367] width 862 height 735
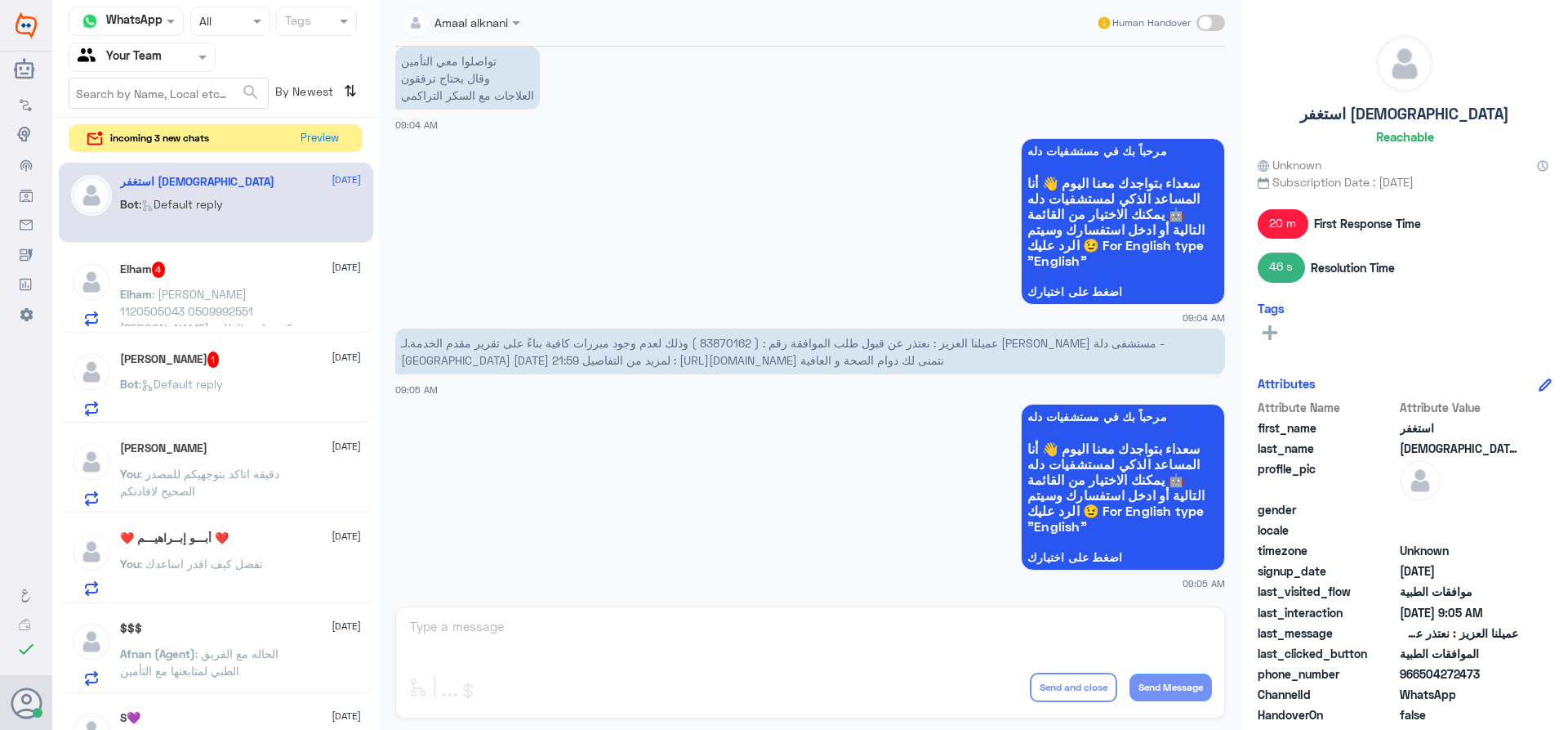
click at [187, 289] on span ": [PERSON_NAME] 1120505043 0509992551 [PERSON_NAME] منكم متابعه الطلب مع التأمي…" at bounding box center [212, 328] width 182 height 82
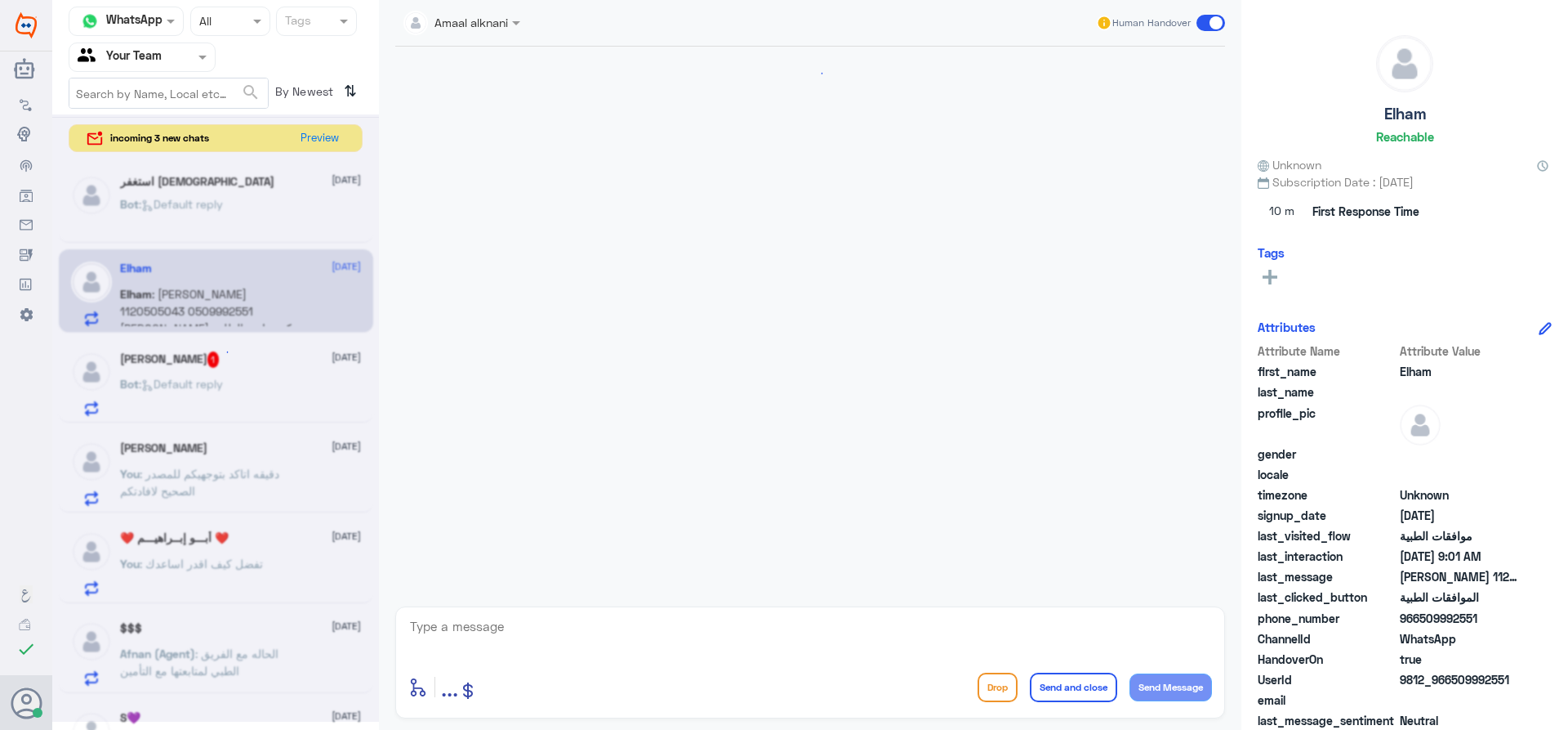
scroll to position [1747, 0]
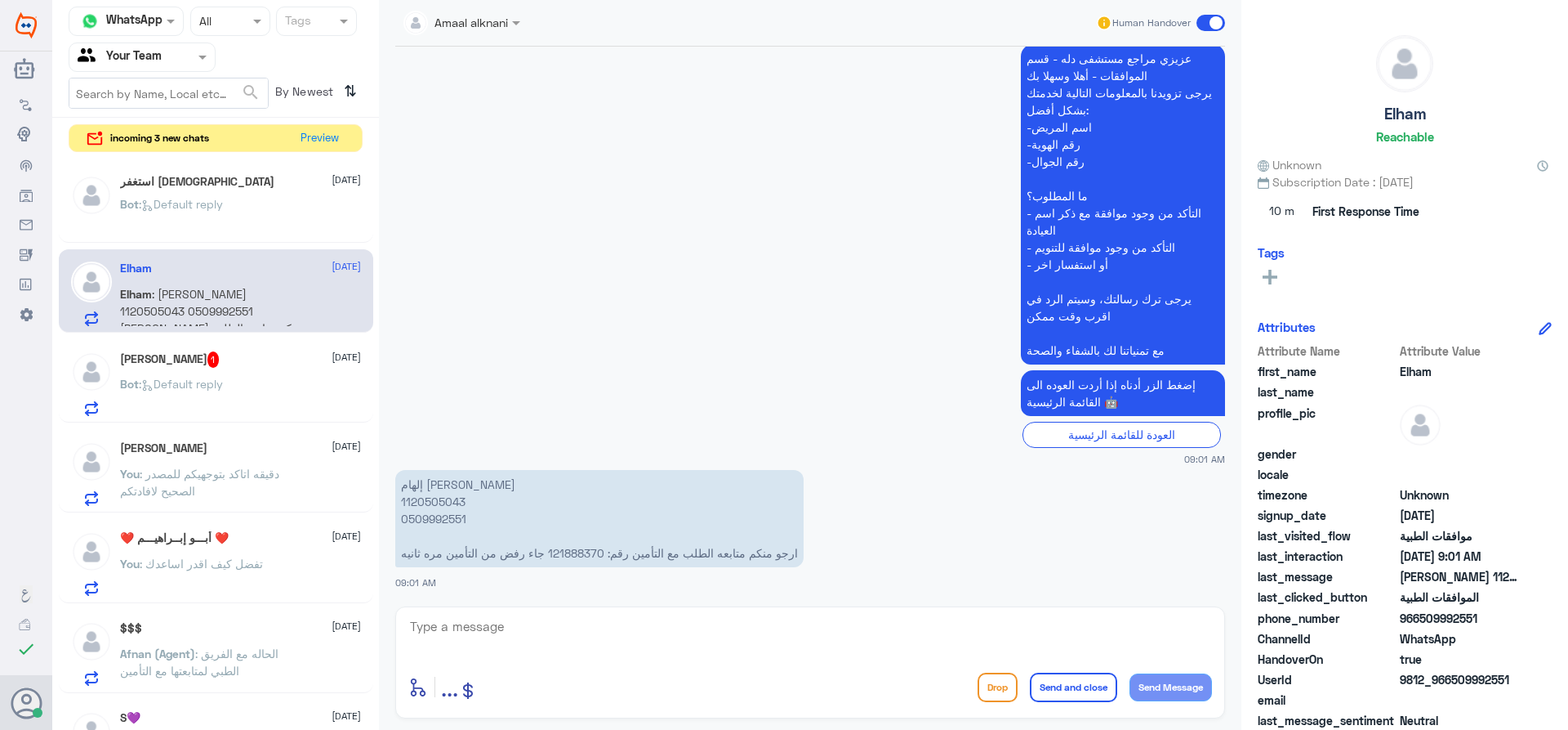
click at [499, 633] on textarea at bounding box center [810, 635] width 803 height 40
click at [579, 550] on p "[PERSON_NAME] 1120505043 0509992551 ارجو منكم متابعه الطلب مع التأمين رقم: 1218…" at bounding box center [599, 517] width 408 height 97
click at [798, 681] on div "enter flow name ... Drop Send and close Send Message" at bounding box center [810, 687] width 803 height 37
click at [560, 652] on textarea at bounding box center [810, 635] width 803 height 40
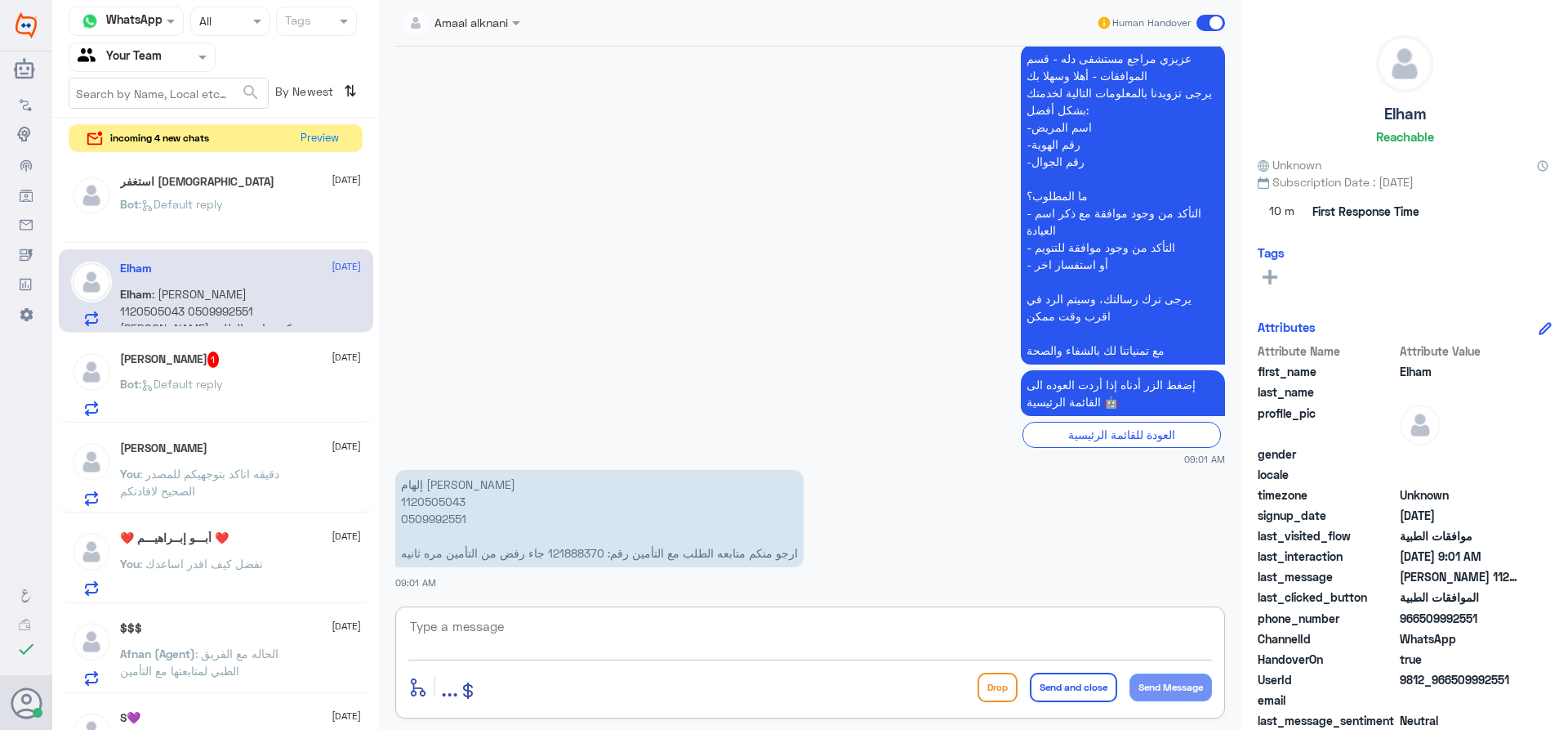
click at [575, 627] on textarea at bounding box center [810, 635] width 803 height 40
type textarea "ابشري تم تحويل الطلب لمندوب بوبا لدينا في المستشفى للمتابعه"
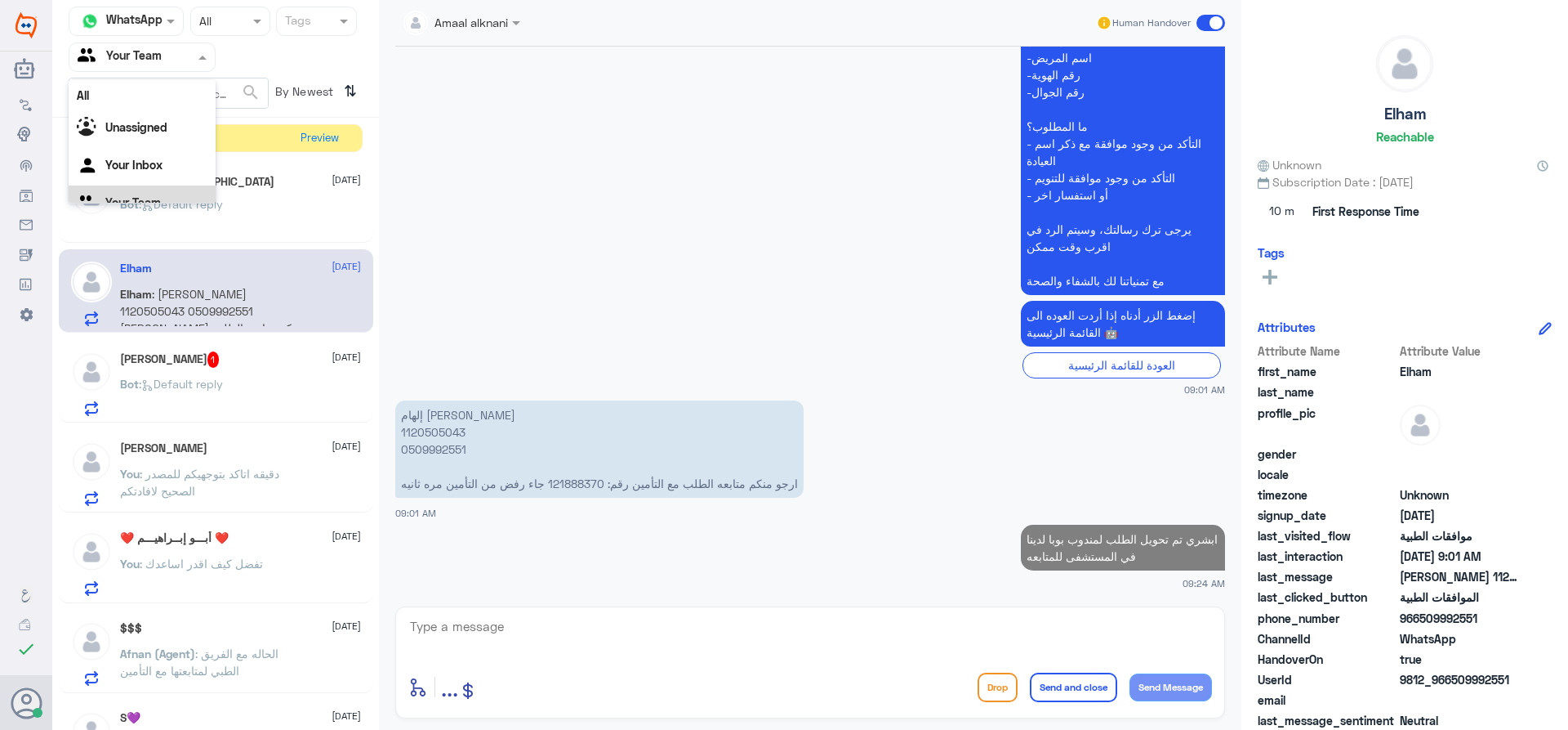
click at [165, 63] on input "text" at bounding box center [122, 56] width 90 height 19
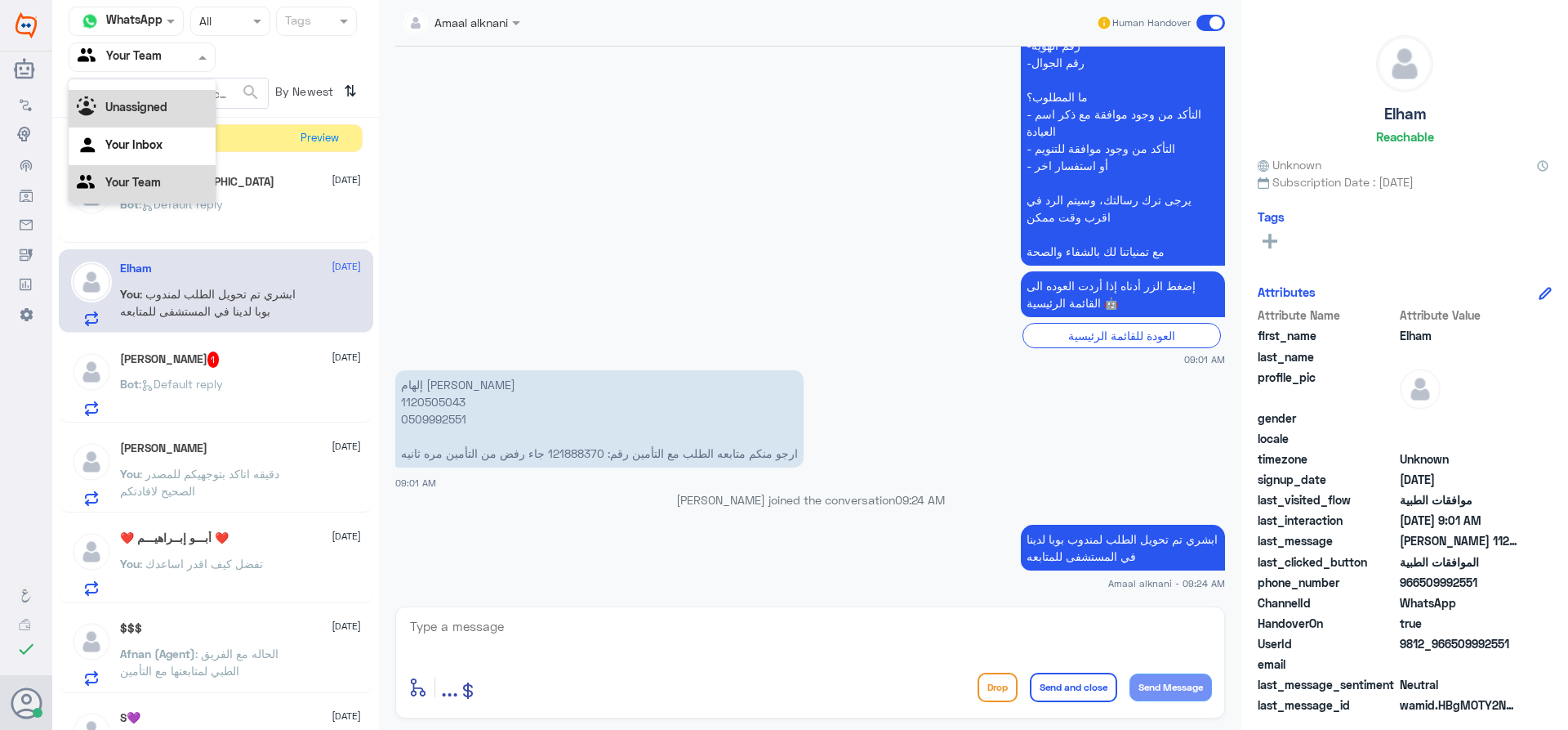
click at [530, 105] on app-msgs-text "عزيزي مراجع مستشفى دله - قسم الموافقات - أهلا وسهلا بك يرجى تزويدنا بالمعلومات …" at bounding box center [810, 106] width 830 height 322
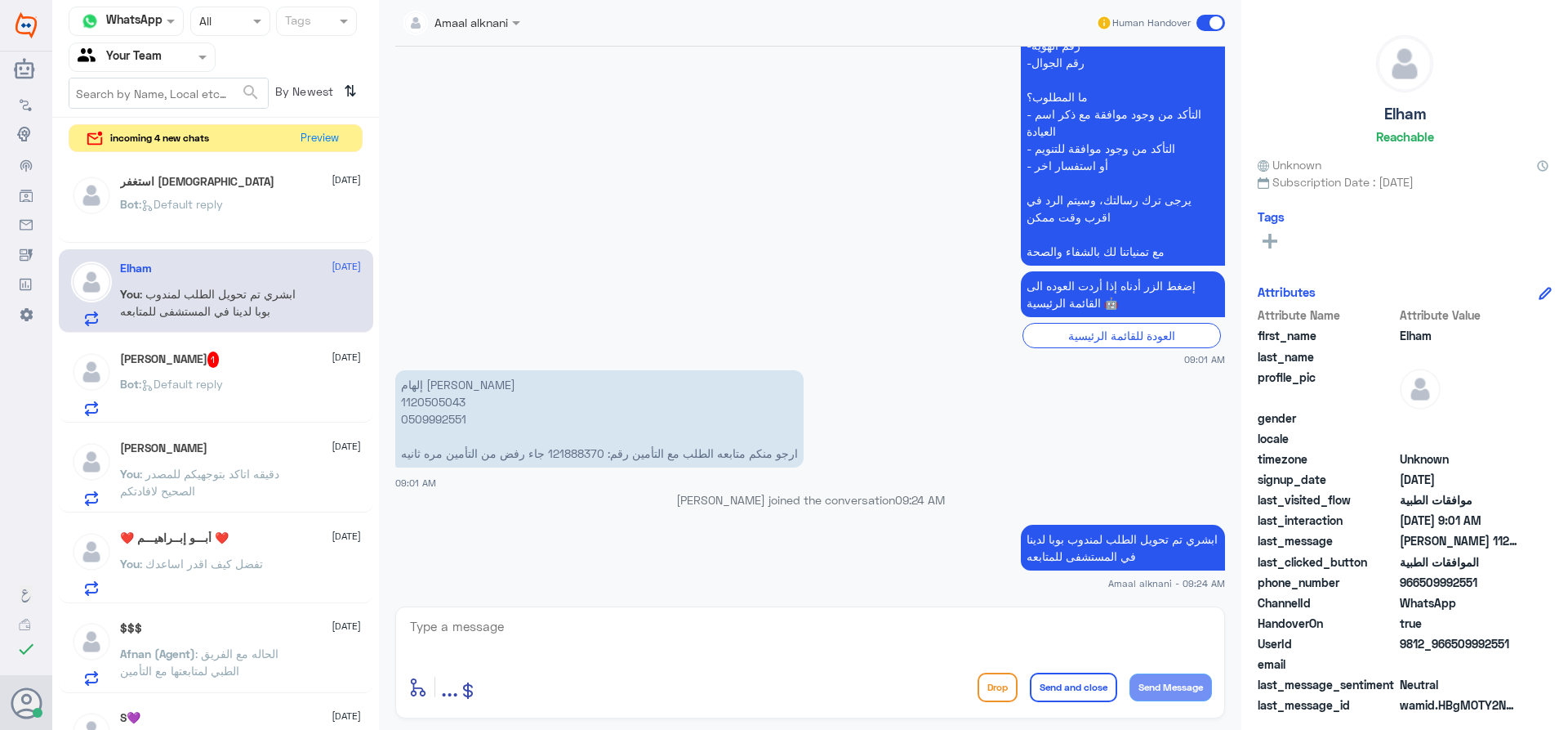
click at [182, 370] on div "Abu Hattan 1 [DATE] Bot : Default reply" at bounding box center [241, 384] width 241 height 65
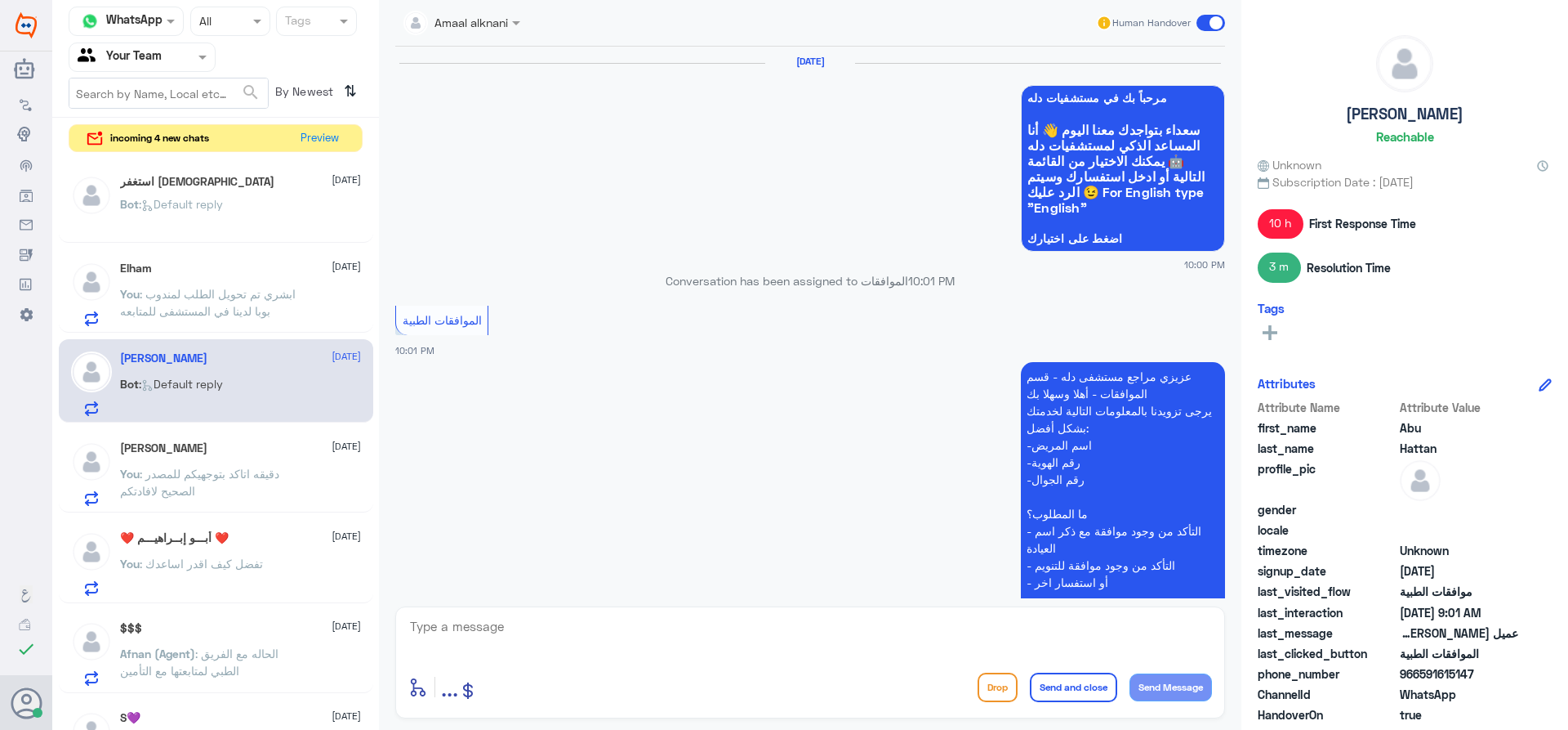
scroll to position [1574, 0]
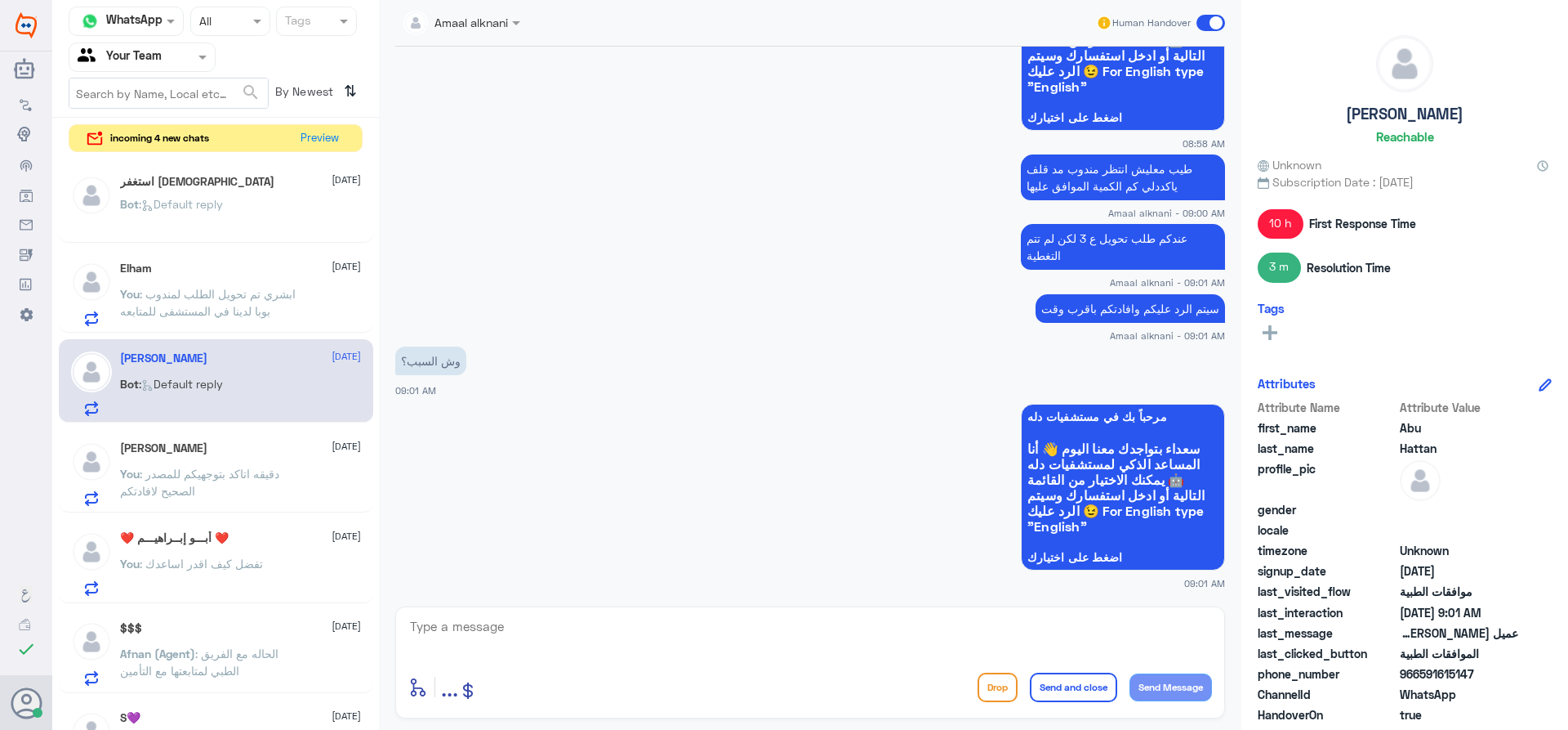
click at [506, 634] on textarea at bounding box center [810, 635] width 803 height 40
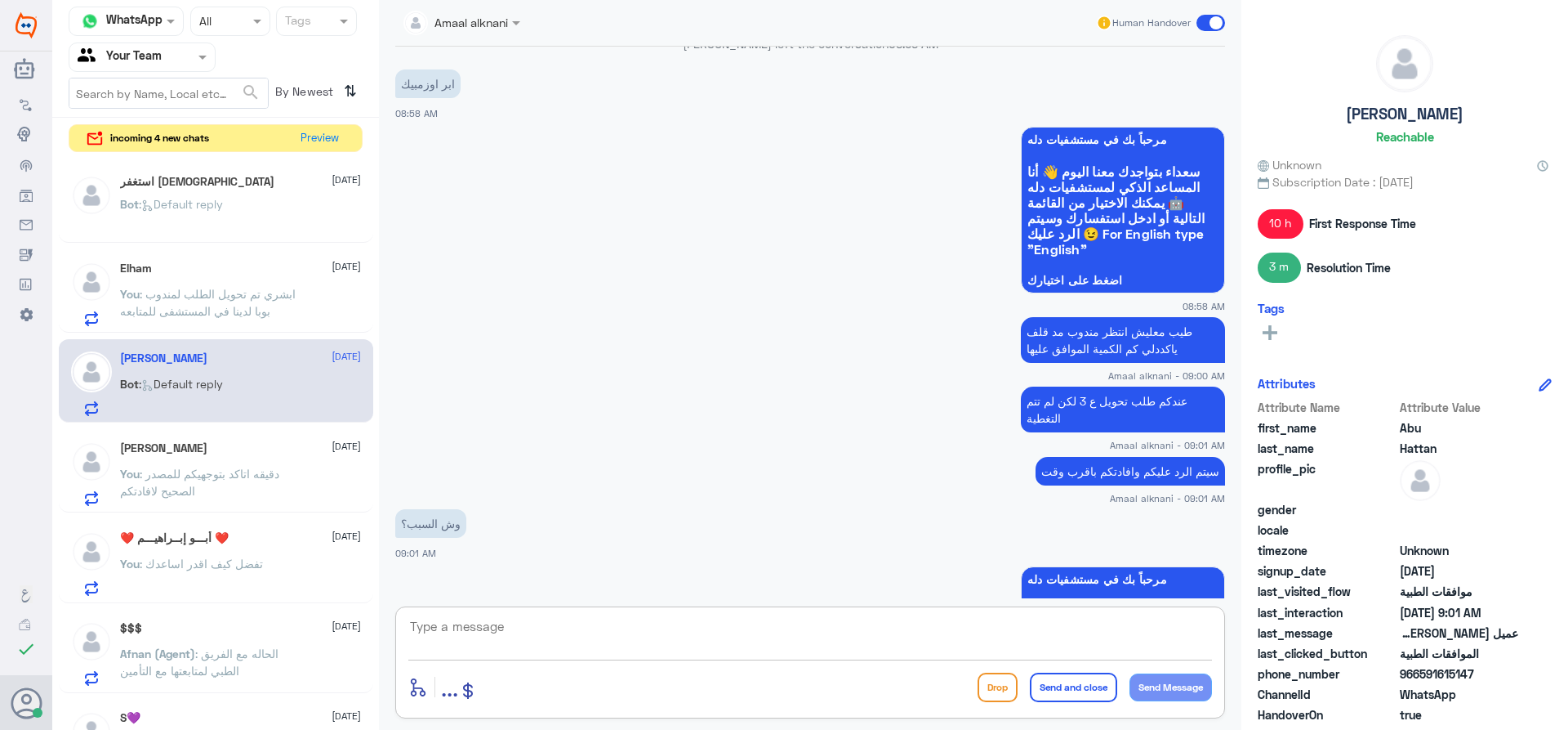
scroll to position [1410, 0]
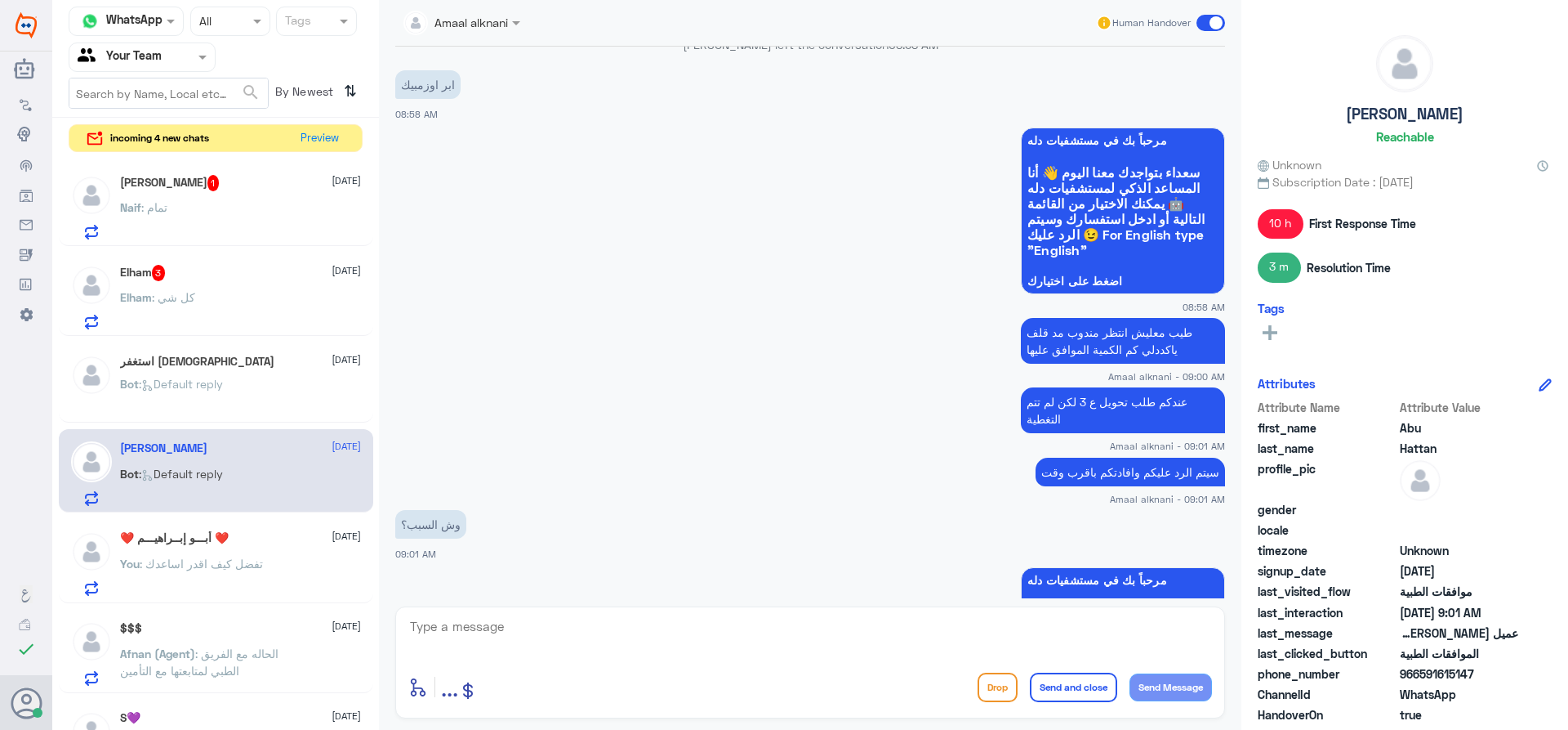
click at [208, 369] on div "استغفر الله [DATE] Bot : Default reply" at bounding box center [241, 385] width 241 height 62
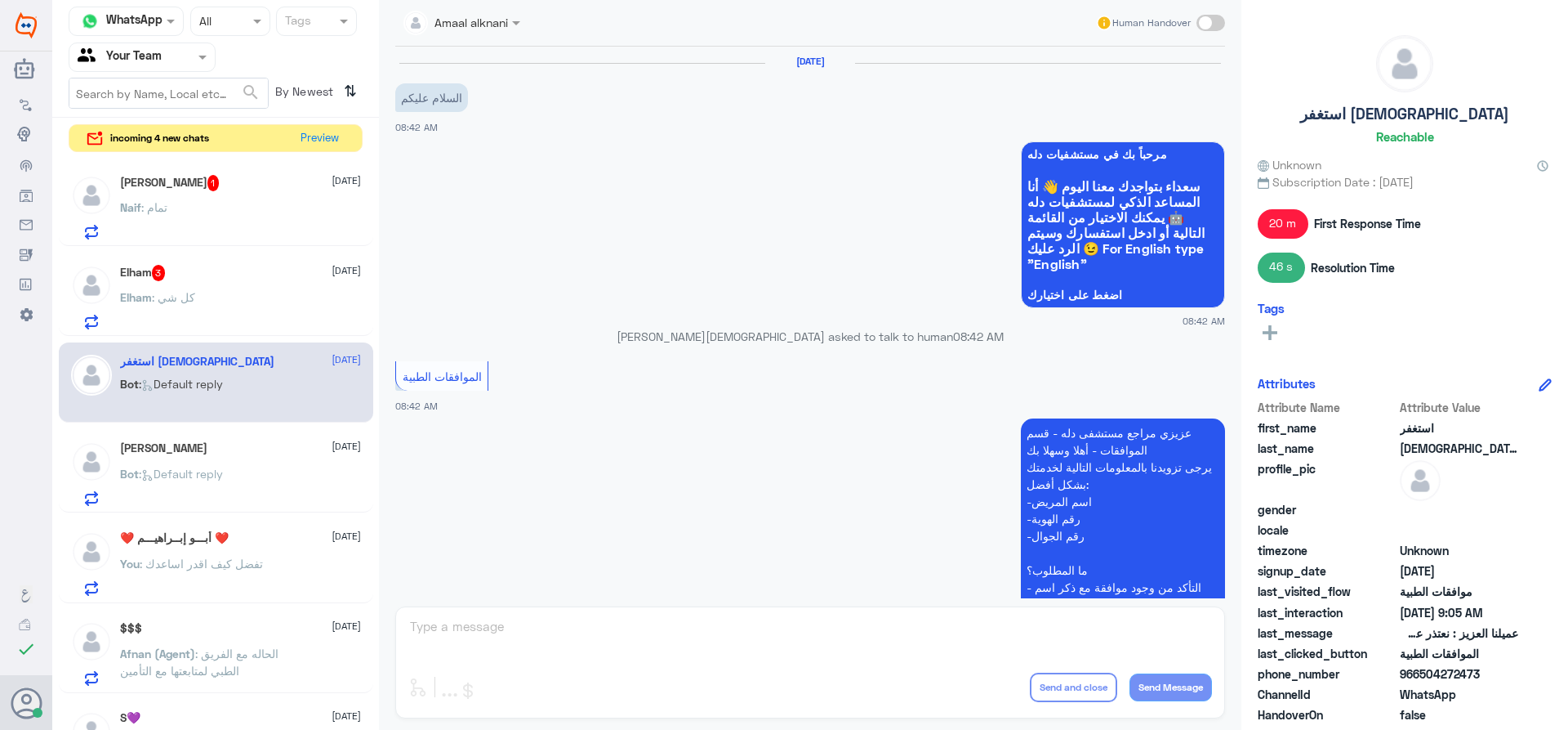
scroll to position [1225, 0]
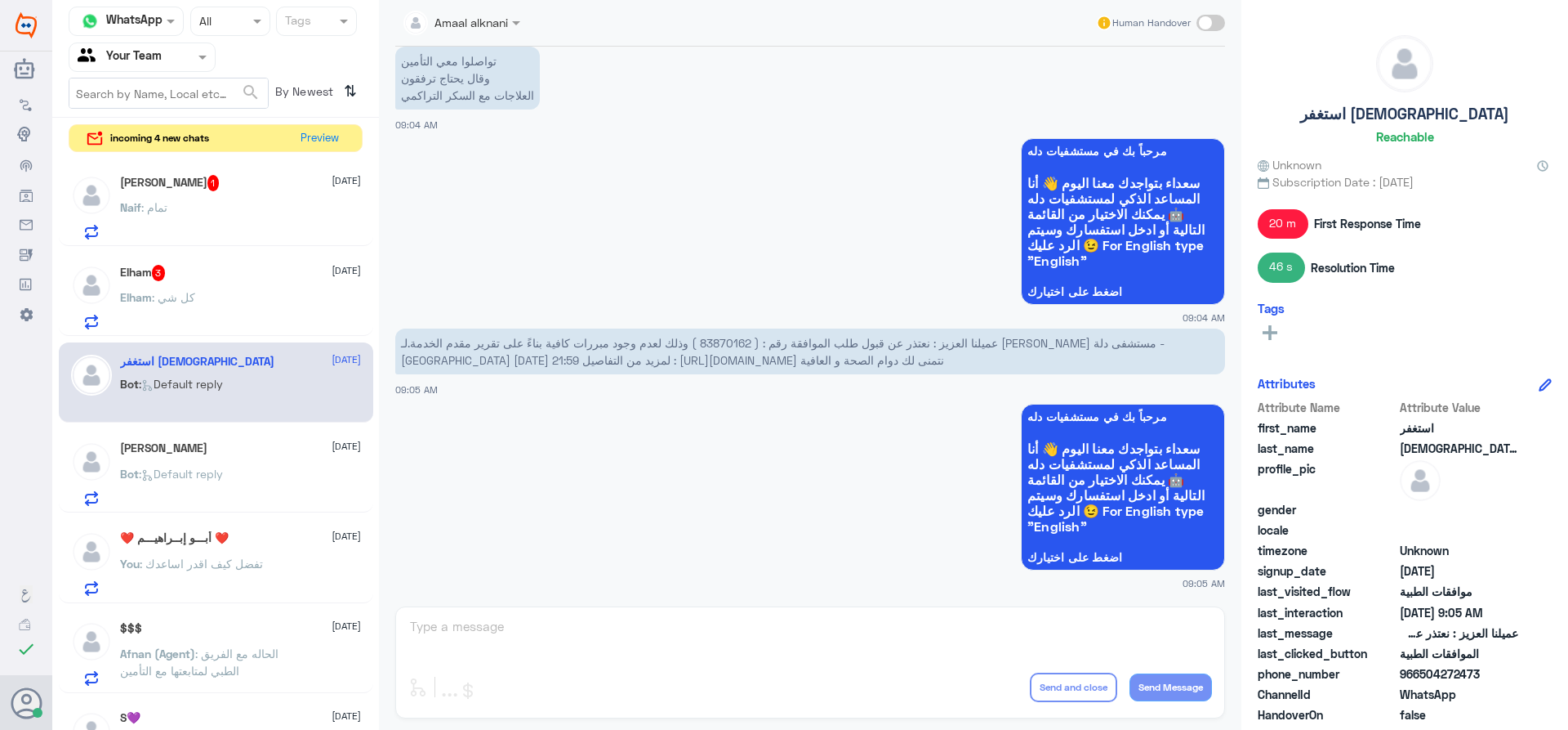
click at [207, 300] on div "Elham : كل شي" at bounding box center [241, 311] width 241 height 37
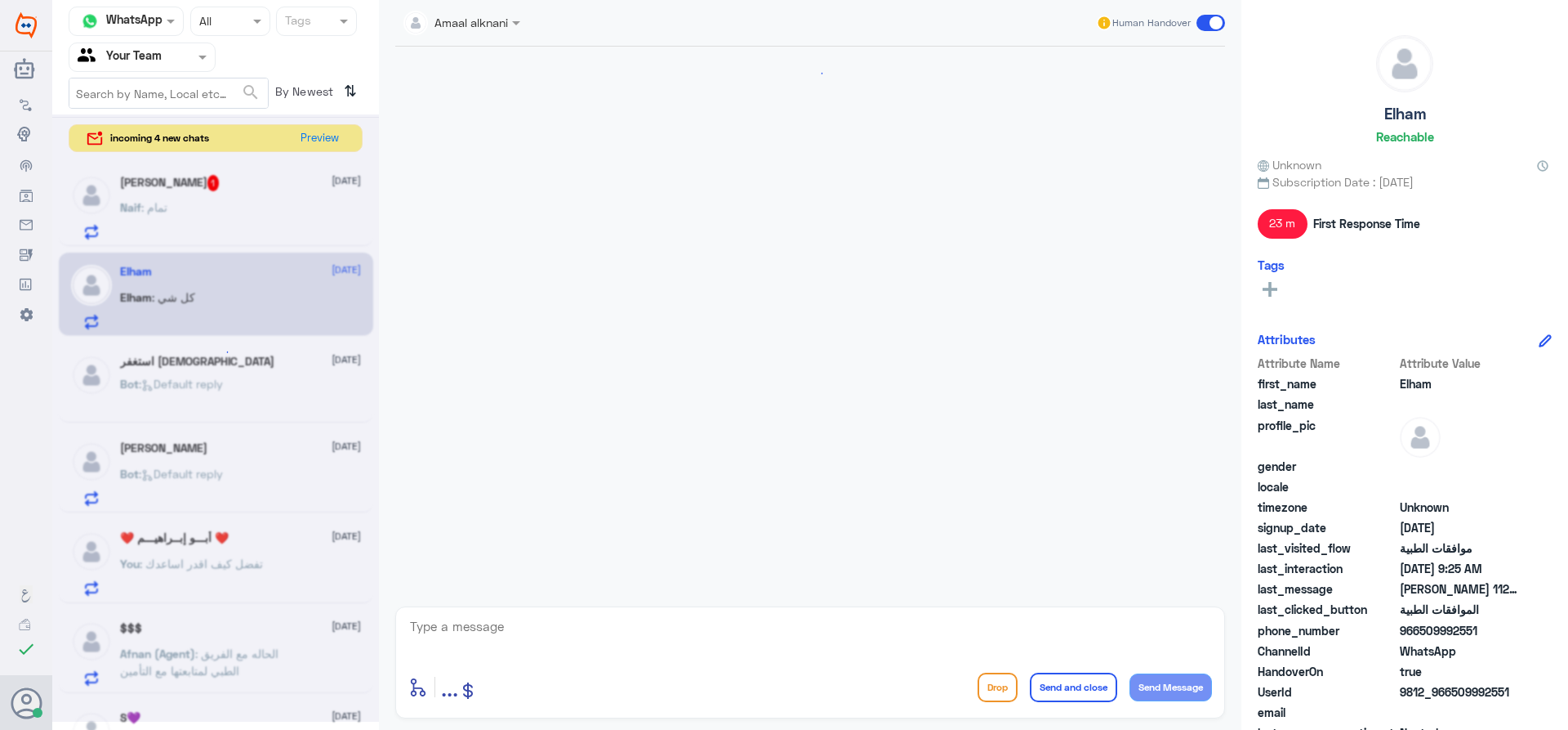
scroll to position [1258, 0]
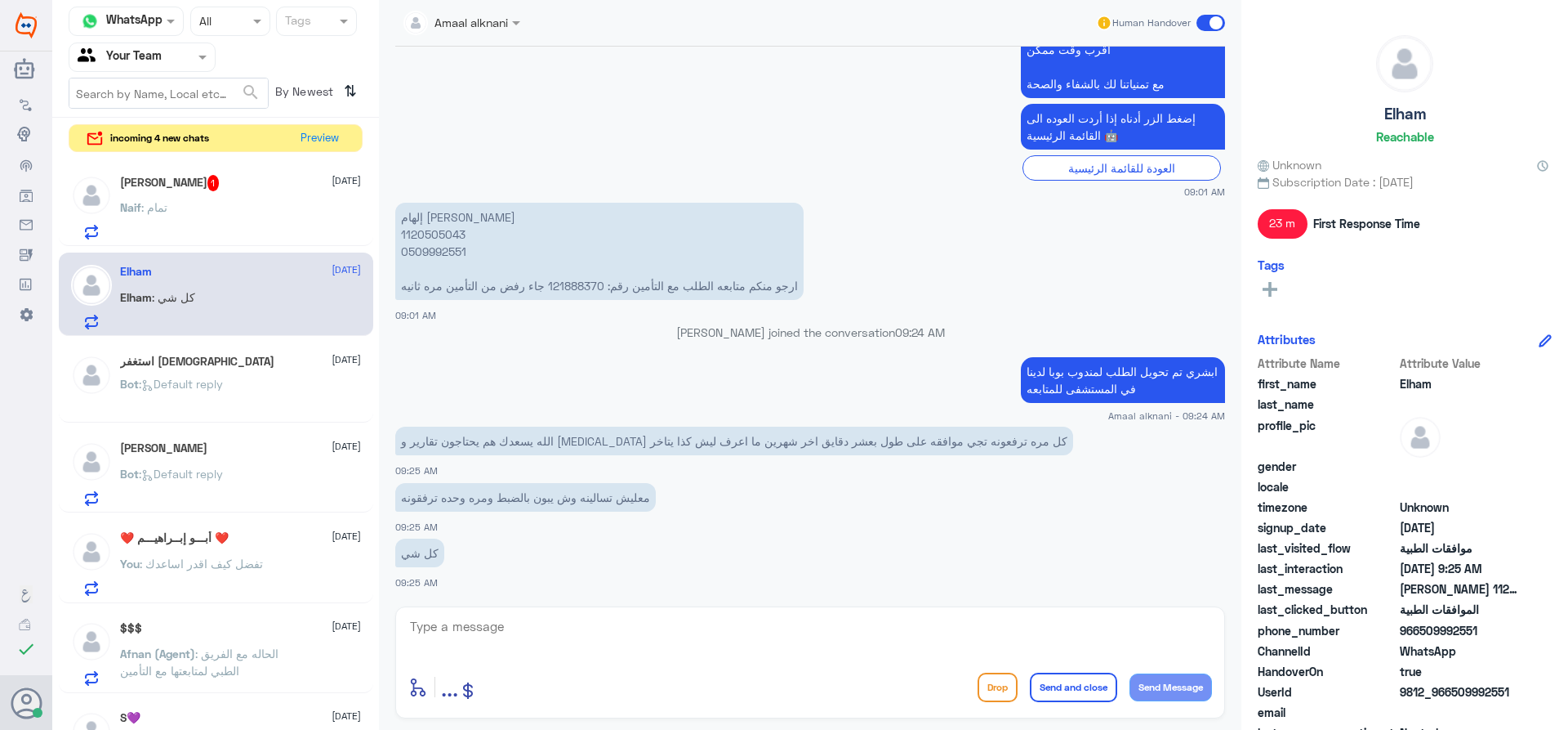
click at [483, 610] on div "enter flow name ... Drop Send and close Send Message" at bounding box center [810, 662] width 830 height 112
click at [472, 632] on textarea at bounding box center [810, 635] width 803 height 40
click at [473, 640] on textarea at bounding box center [810, 635] width 803 height 40
type textarea "خلاص تمت الموافقة"
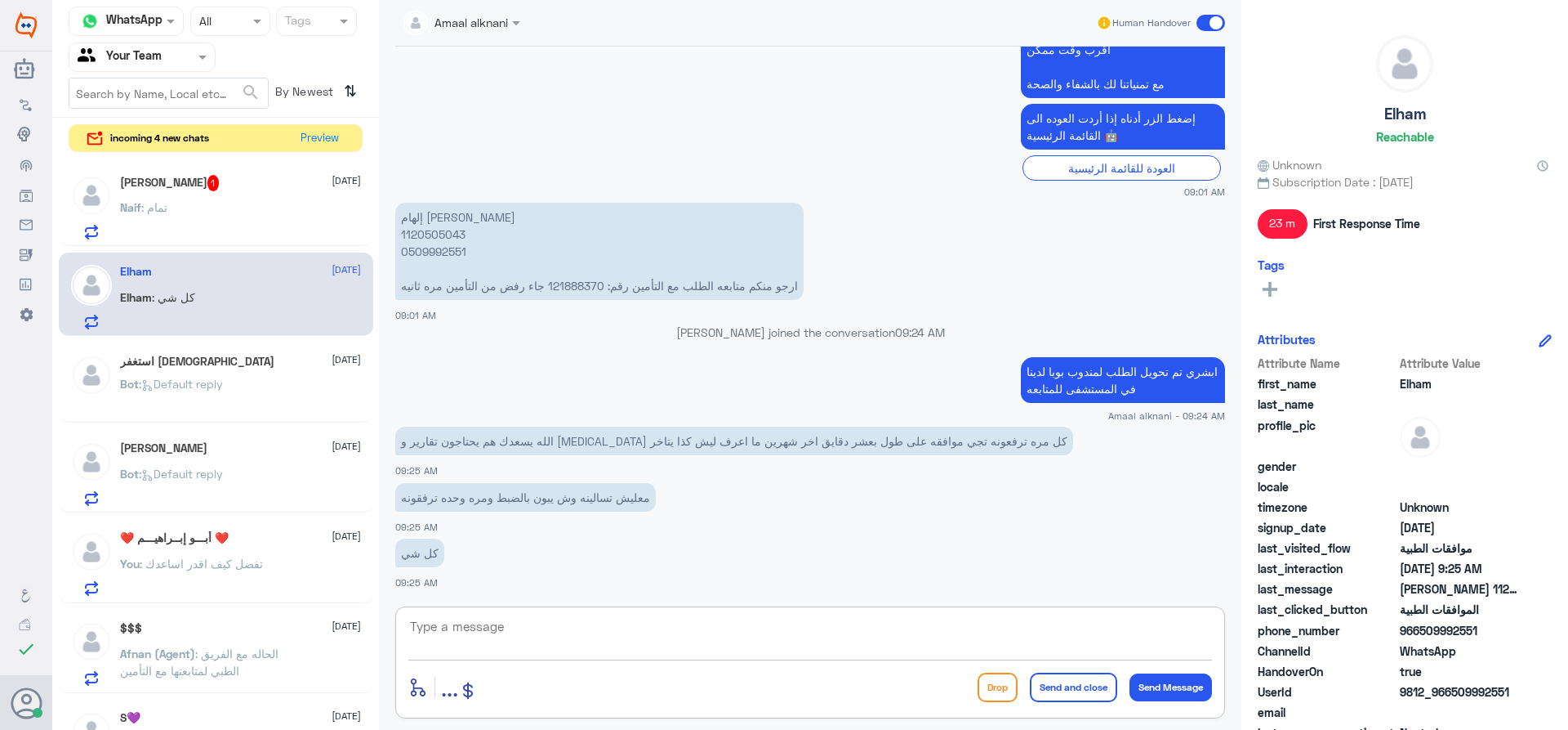
scroll to position [1311, 0]
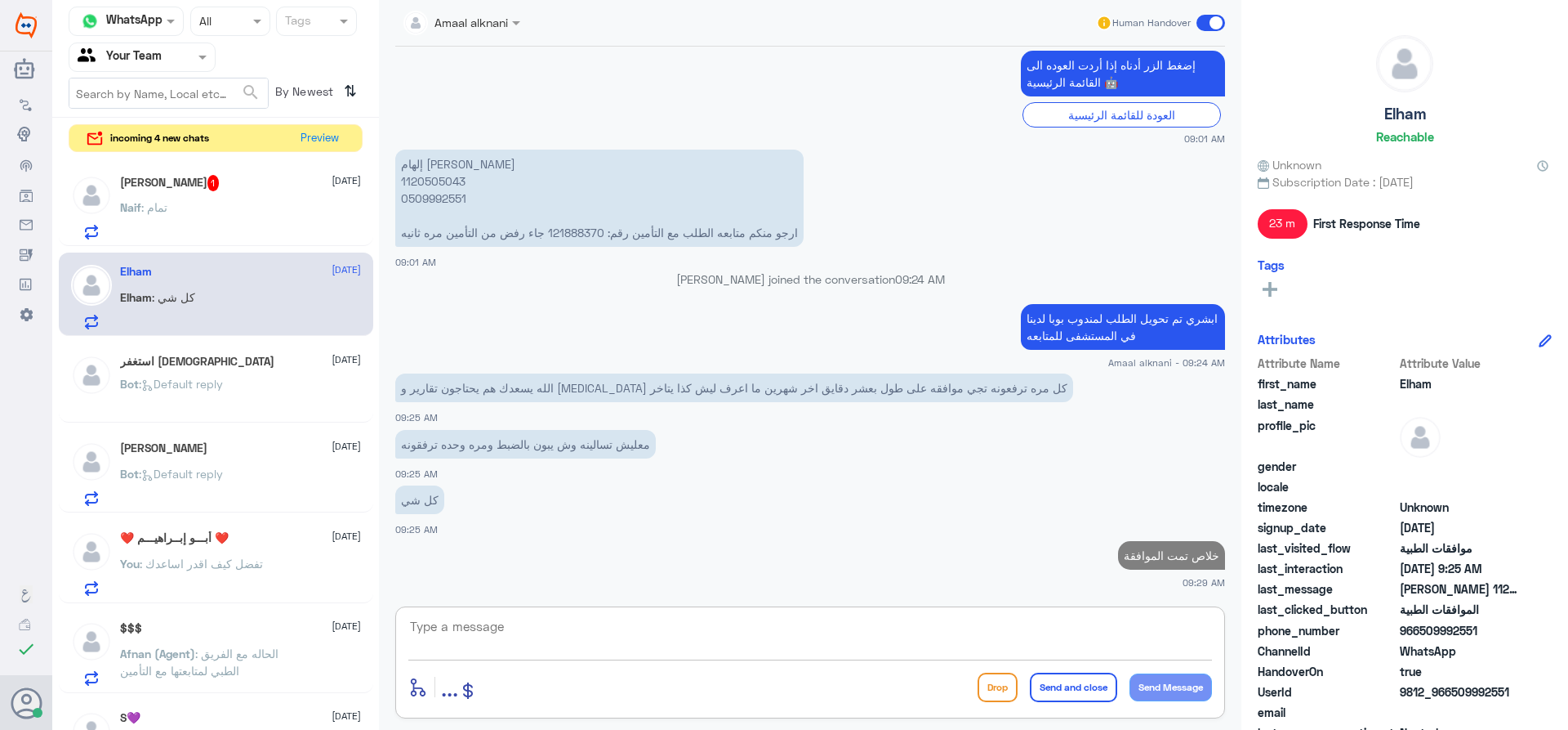
click at [536, 632] on textarea at bounding box center [810, 635] width 803 height 40
type textarea "ت"
type textarea "قدامكم العافية"
click at [1212, 622] on div "قدامكم العافية enter flow name ... Drop Send and close Send Message" at bounding box center [810, 662] width 830 height 112
click at [1089, 684] on button "Send and close" at bounding box center [1072, 687] width 87 height 29
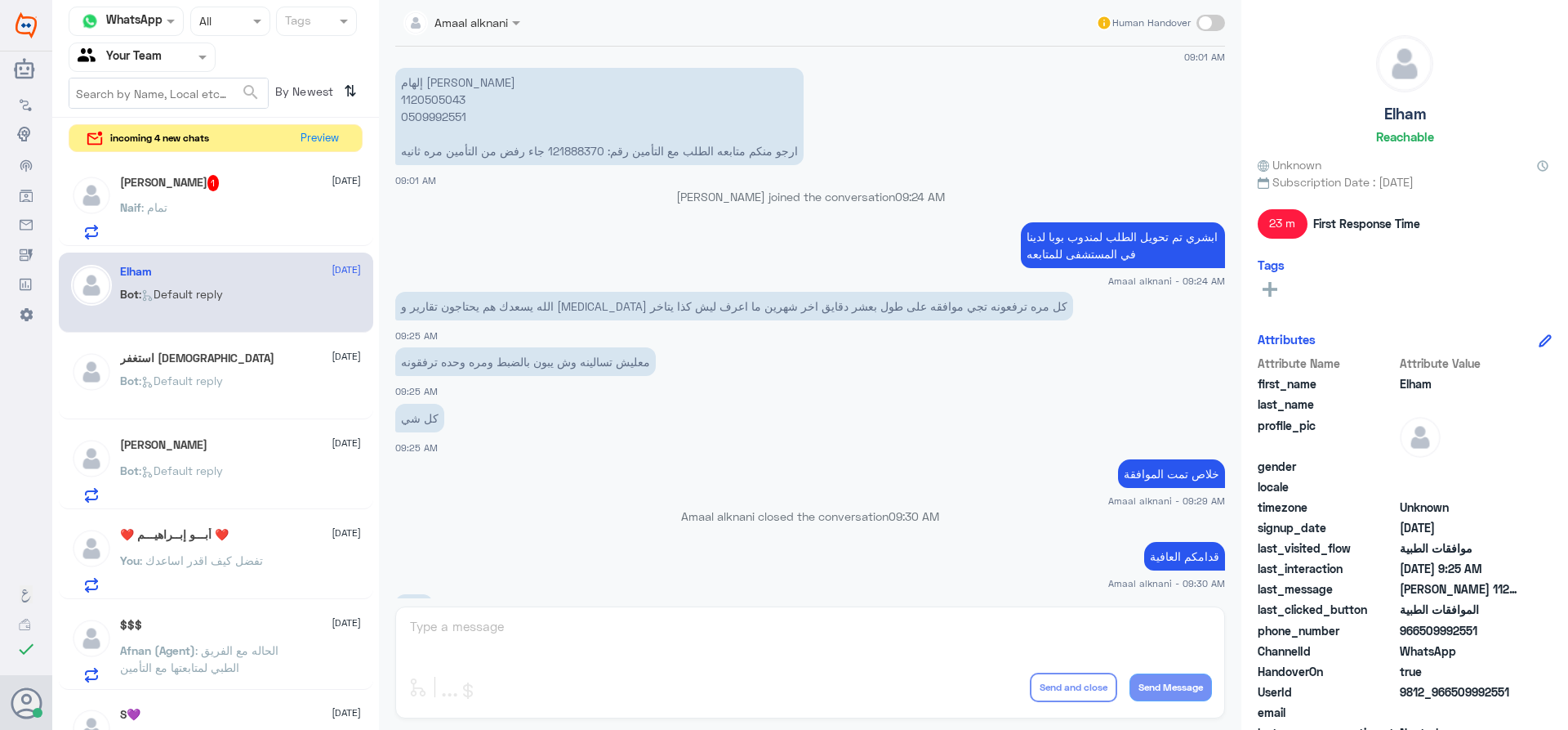
scroll to position [1607, 0]
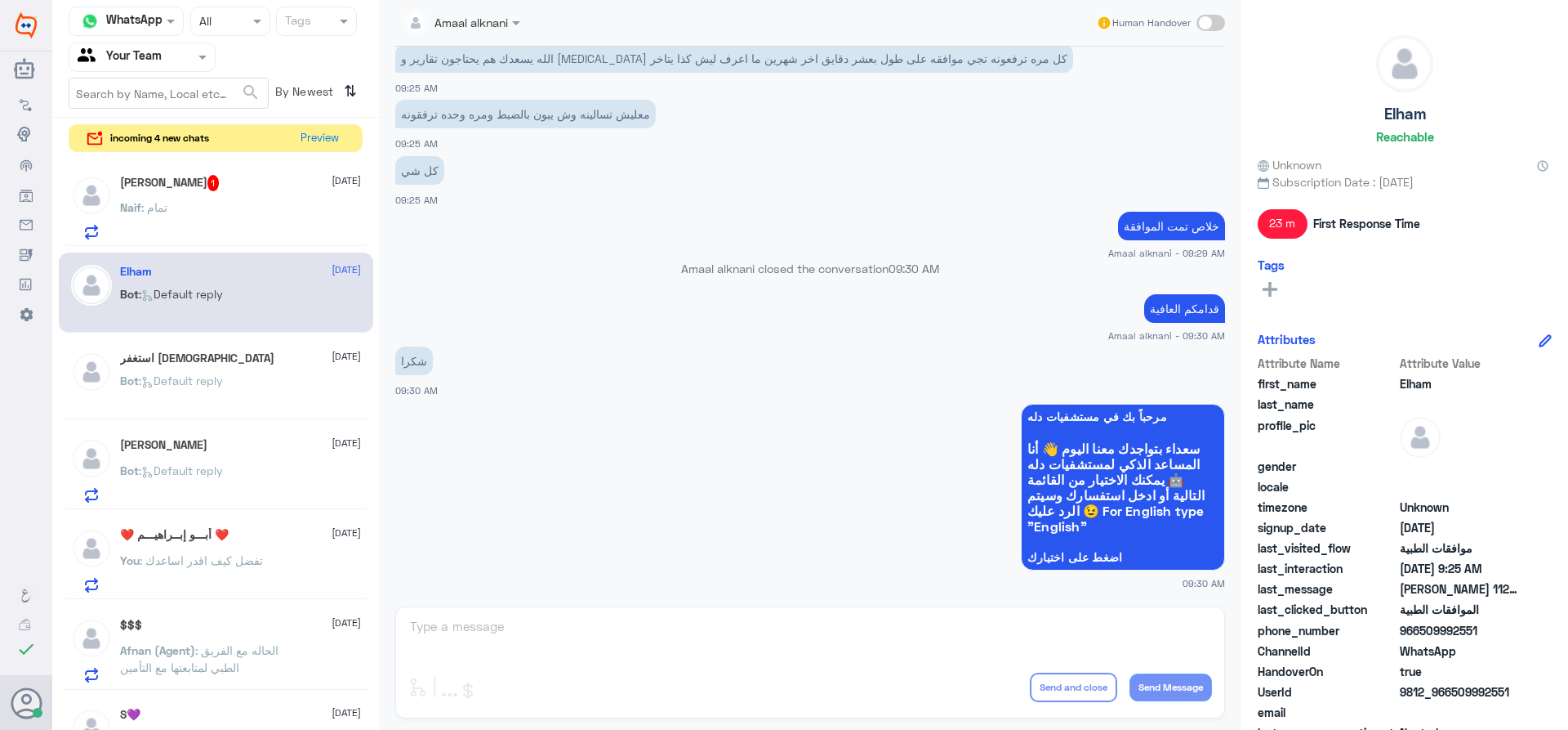
click at [664, 665] on div "Amaal alknani Human Handover [DATE] [PERSON_NAME] 1120505043 0509992551 ارجو من…" at bounding box center [810, 367] width 862 height 735
click at [659, 665] on div "Amaal alknani Human Handover [DATE] [PERSON_NAME] 1120505043 0509992551 ارجو من…" at bounding box center [810, 367] width 862 height 735
click at [622, 633] on div "Amaal alknani Human Handover [DATE] [PERSON_NAME] 1120505043 0509992551 ارجو من…" at bounding box center [810, 367] width 862 height 735
click at [213, 200] on div "Naif Alabsi 1 [DATE] Naif : تمام" at bounding box center [241, 207] width 241 height 65
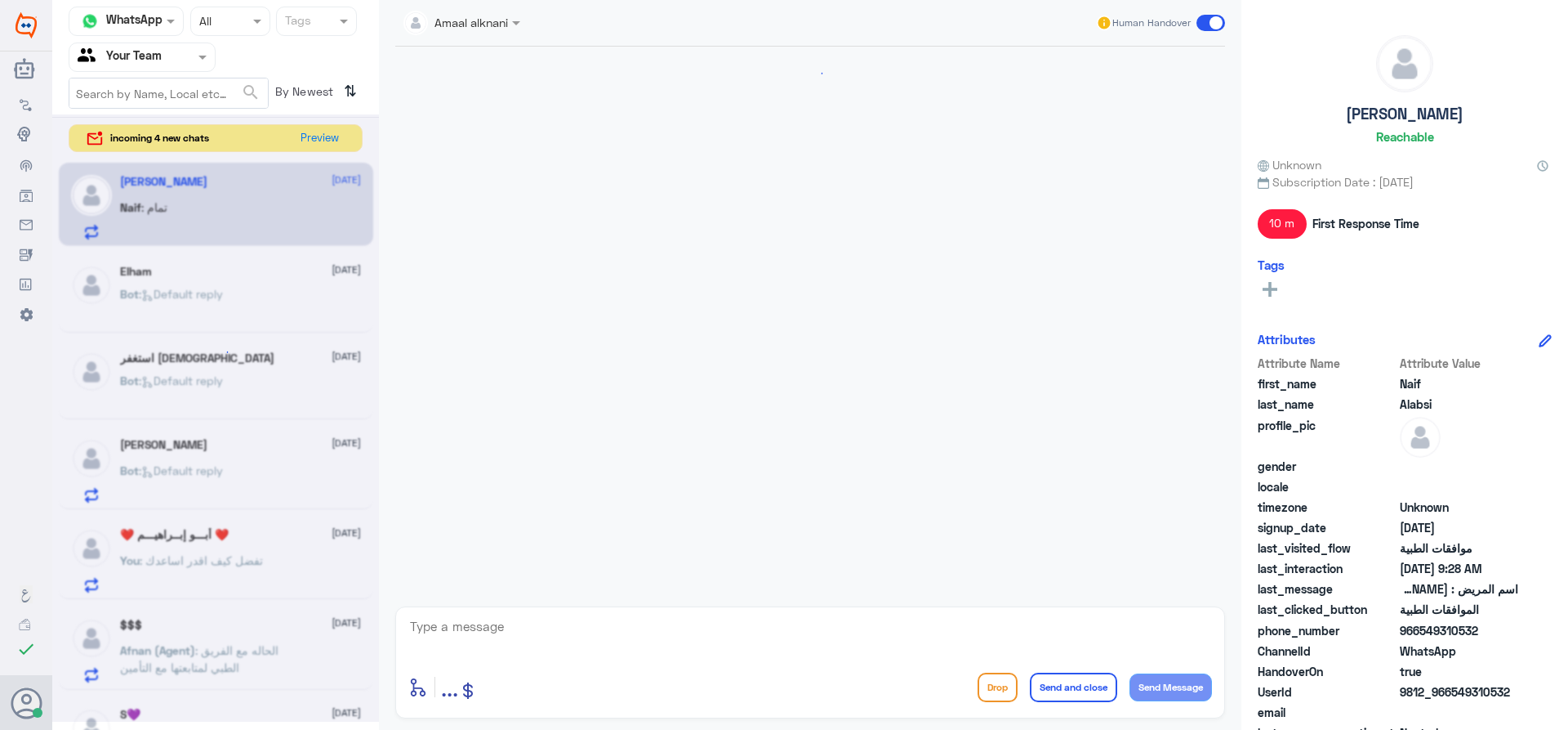
scroll to position [1143, 0]
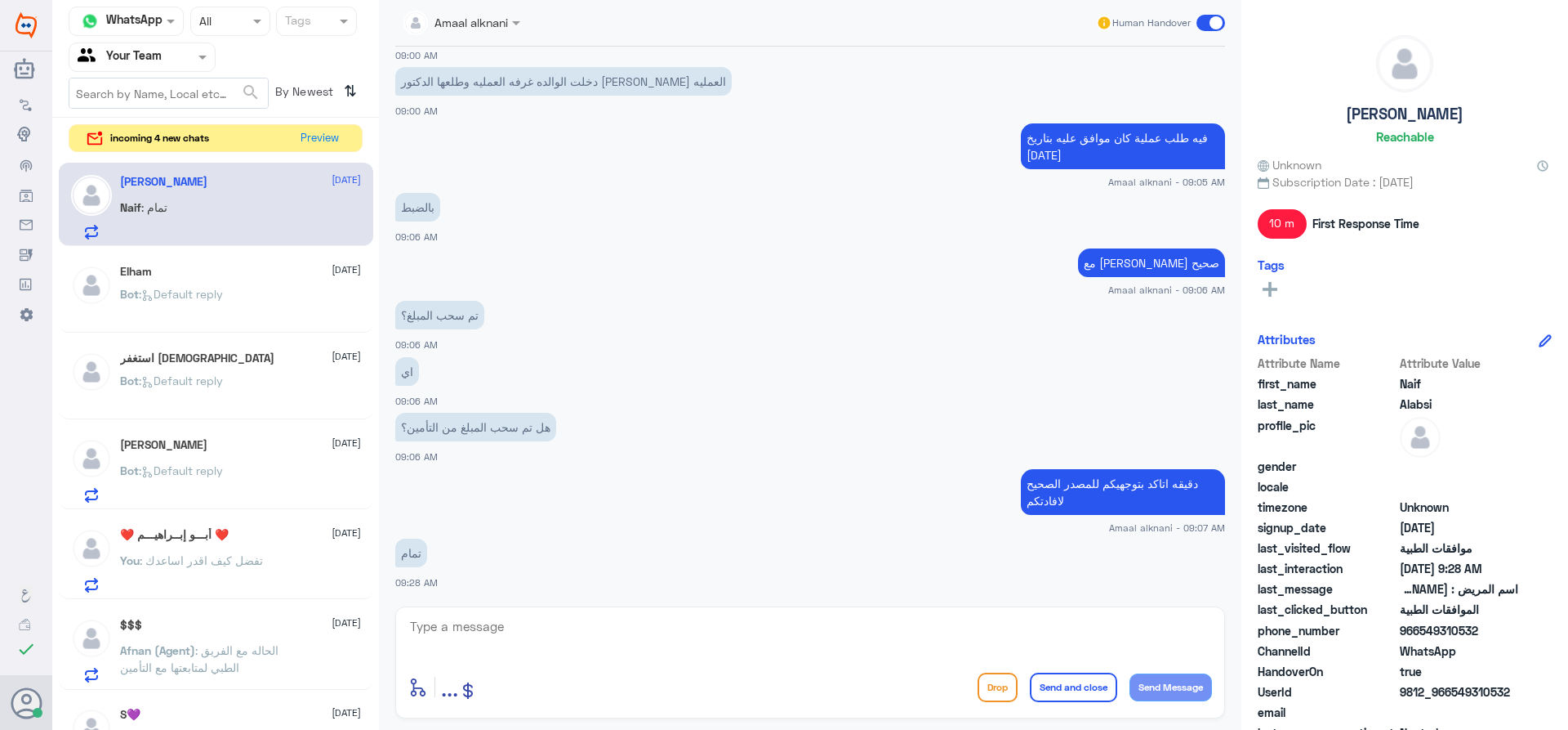
click at [223, 383] on span ": Default reply" at bounding box center [181, 380] width 84 height 14
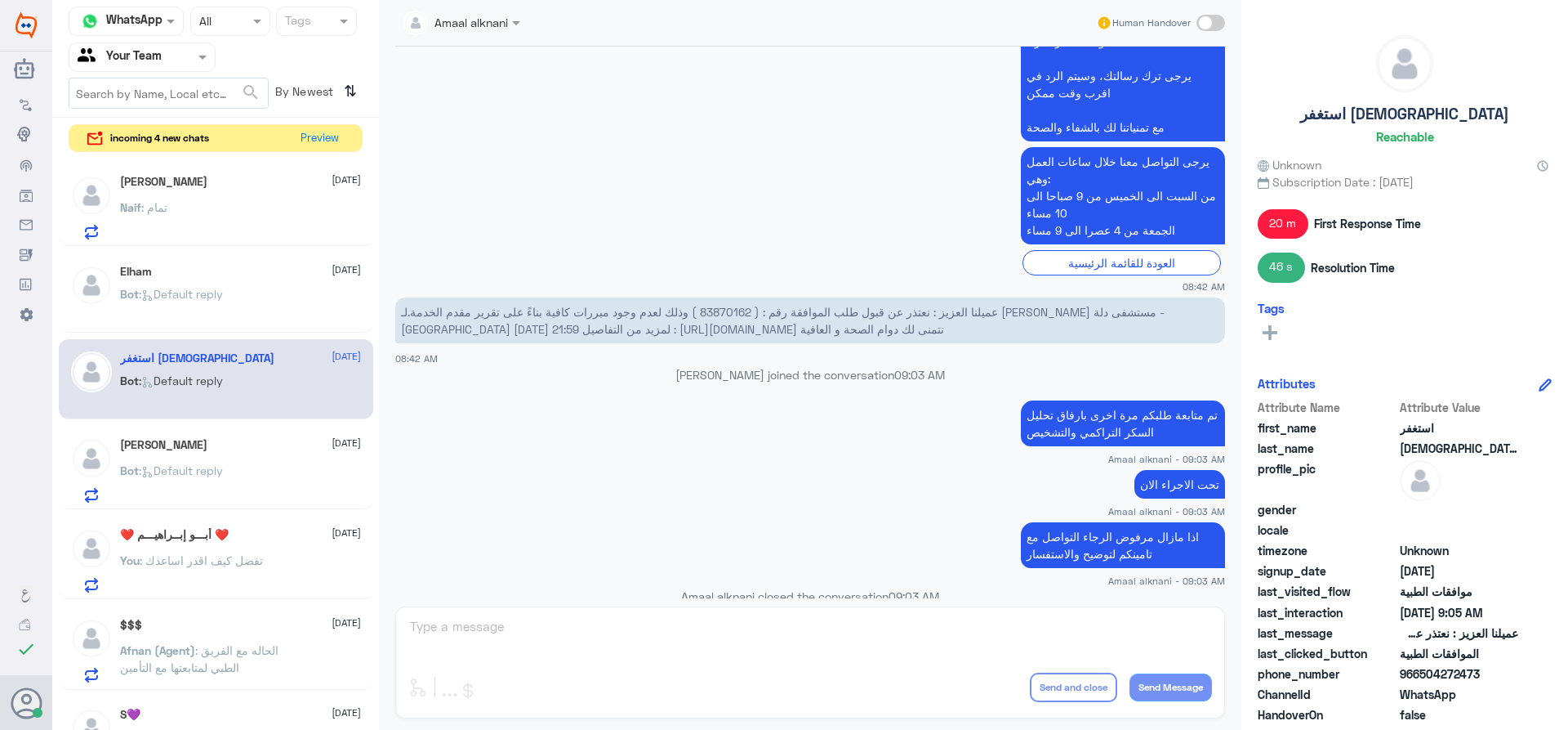
scroll to position [571, 0]
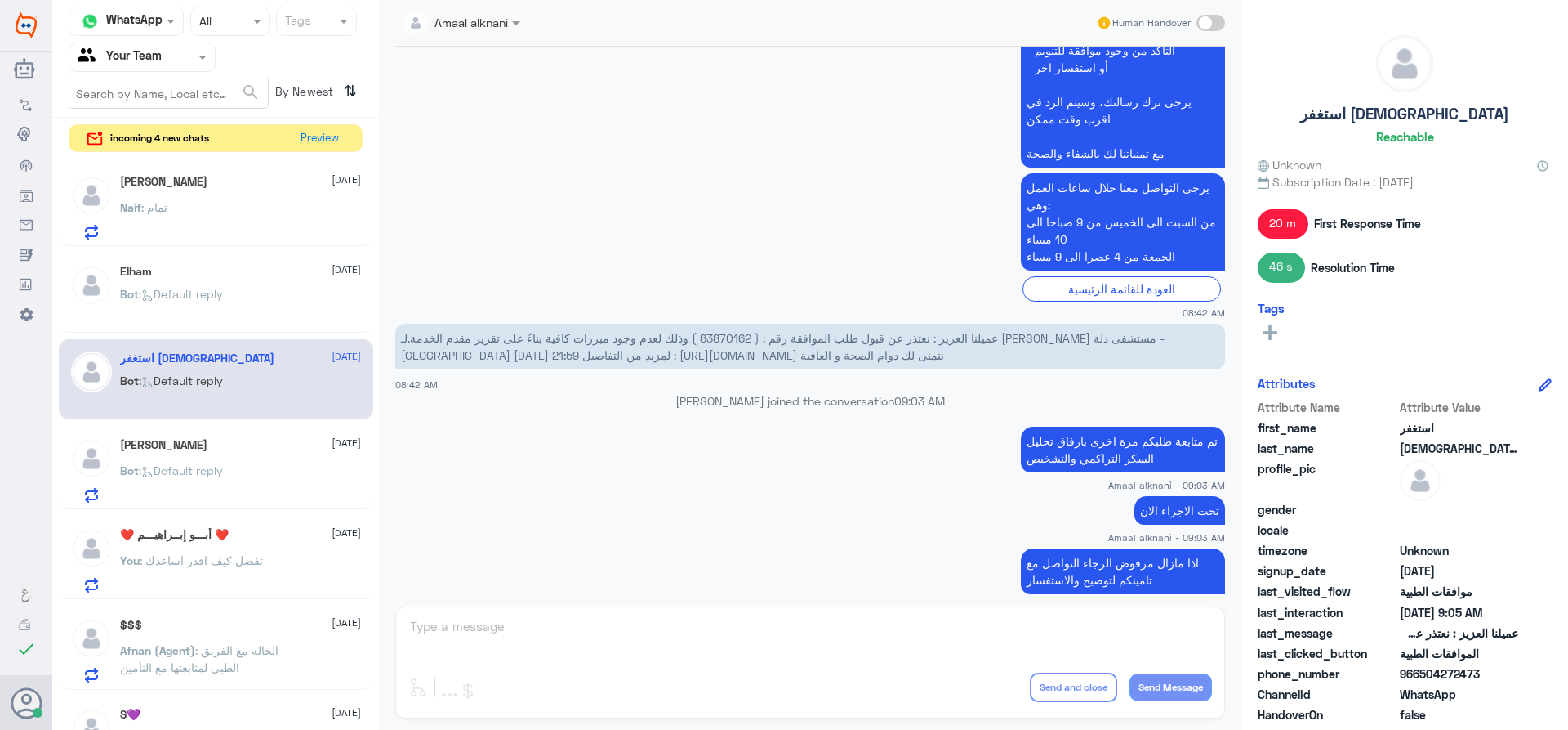
click at [238, 475] on div "Bot : Default reply" at bounding box center [241, 484] width 241 height 37
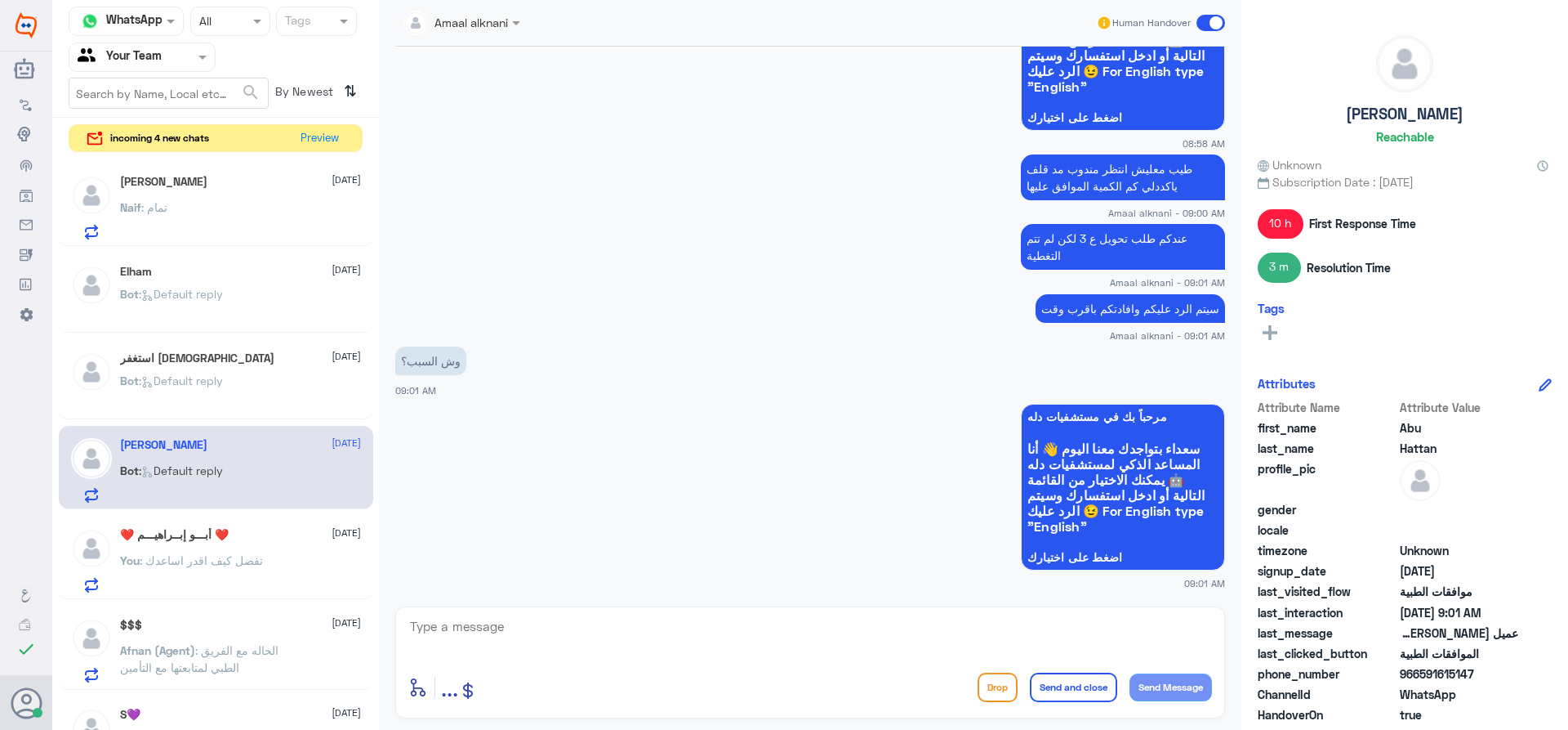
scroll to position [1574, 0]
click at [758, 632] on textarea at bounding box center [810, 635] width 803 height 40
type textarea "تمت الموافقة ع ابرة وحده فقط"
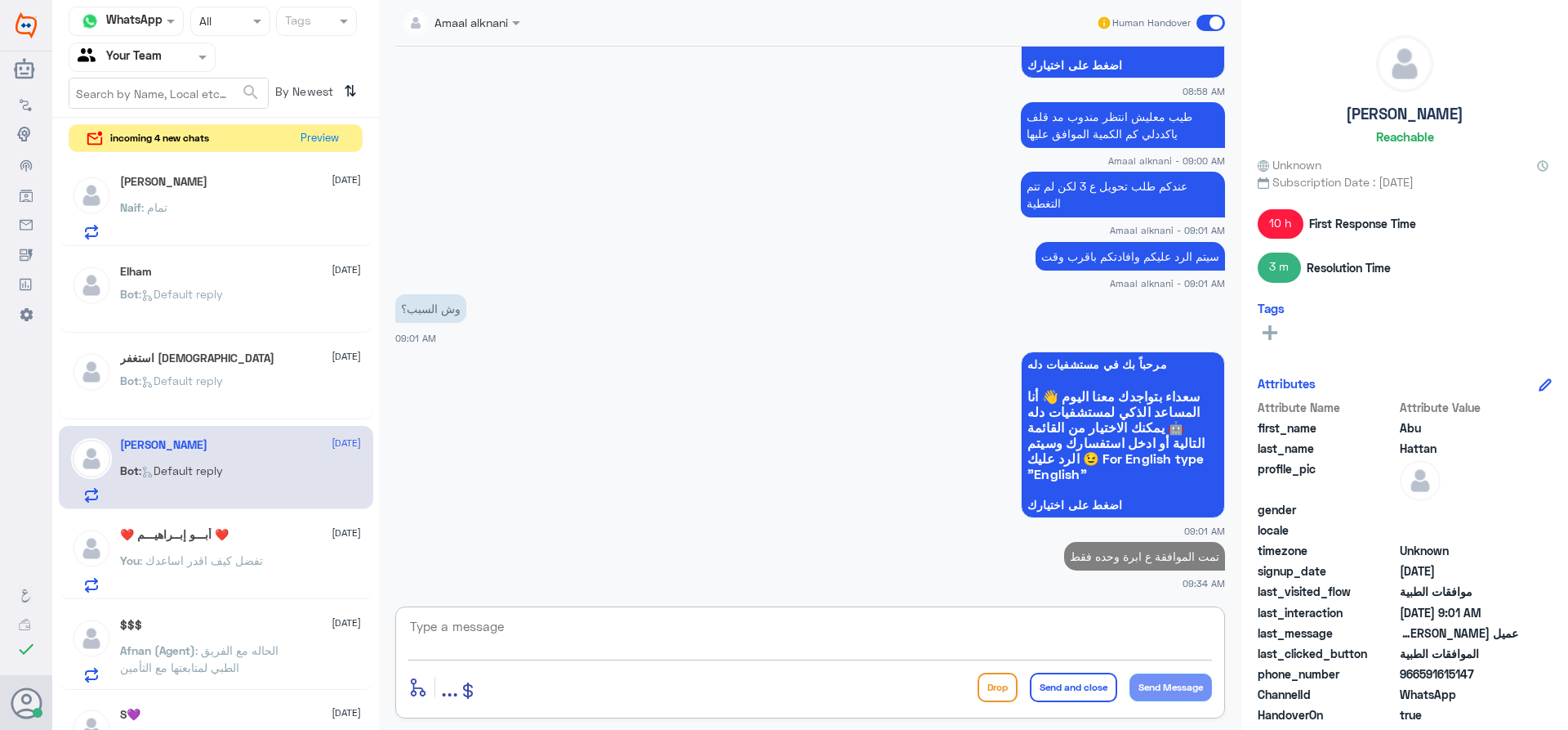
paste textarea "refer the patient to alnahdi/ aldawa/ lemon / whites / kunooz Pharmacy, kindly …"
type textarea "refer the patient to alnahdi/ aldawa/ lemon / whites / kunooz Pharmacy, kindly …"
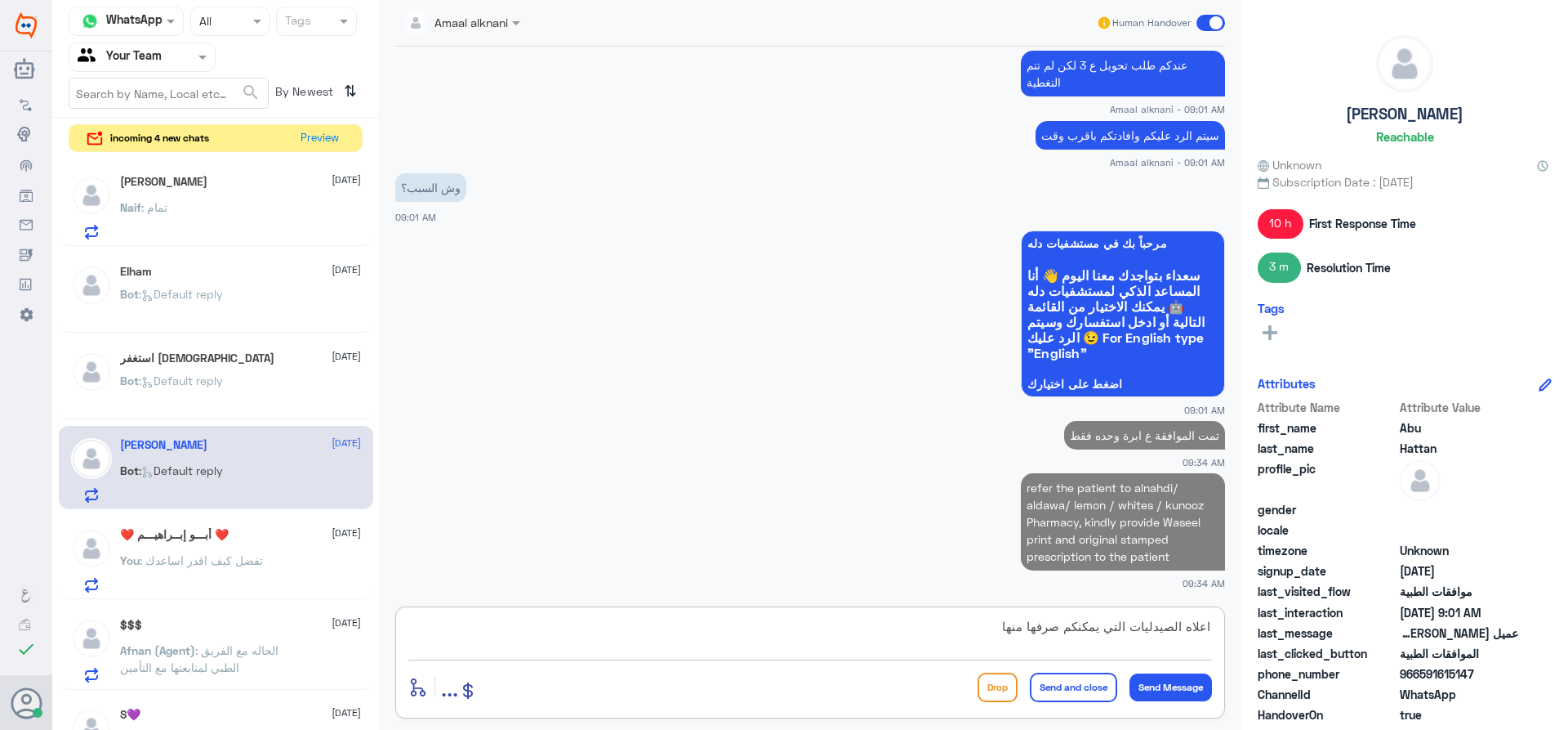
type textarea "اعلاه الصيدليات التي يمكنكم صرفها منها"
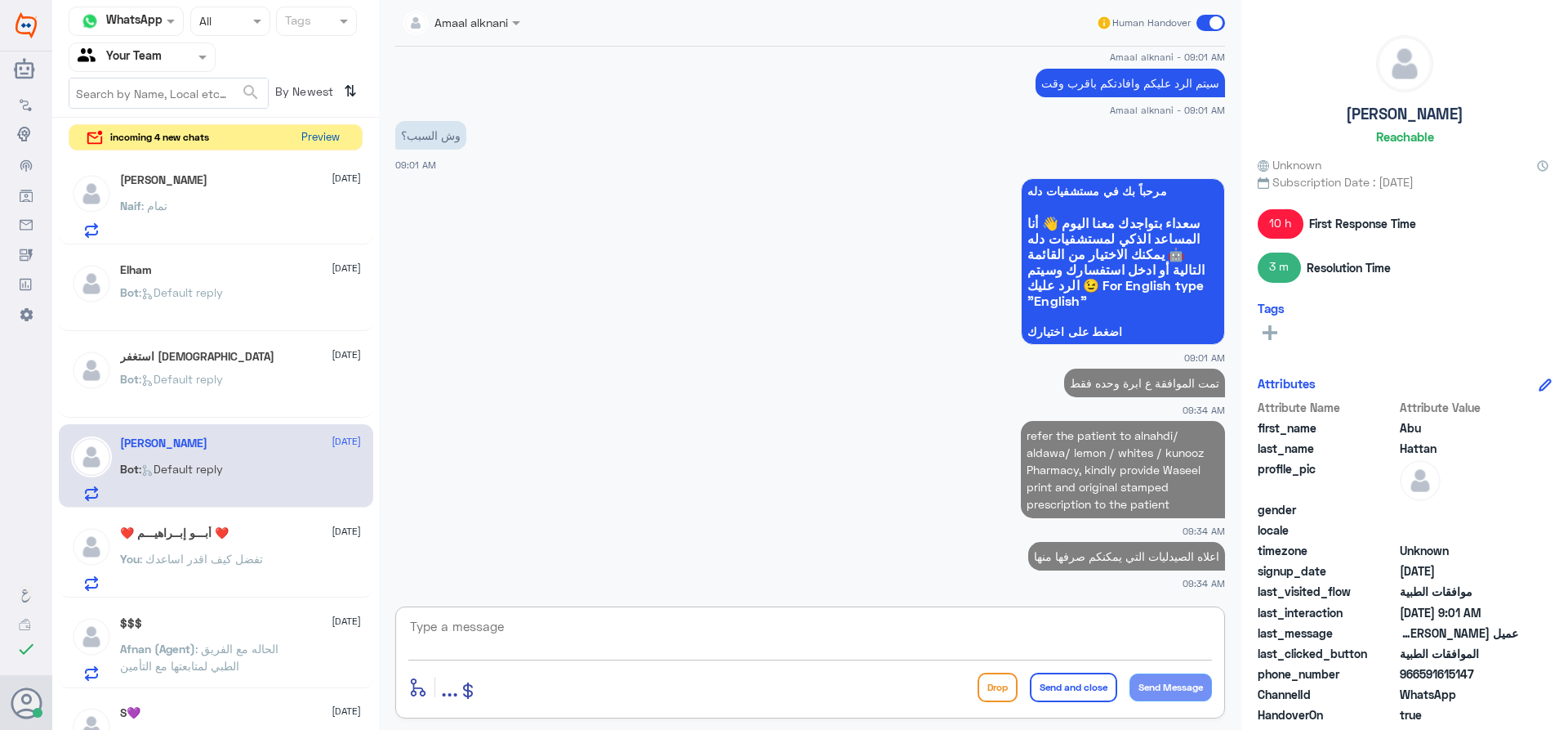
click at [327, 135] on button "Preview" at bounding box center [320, 138] width 51 height 25
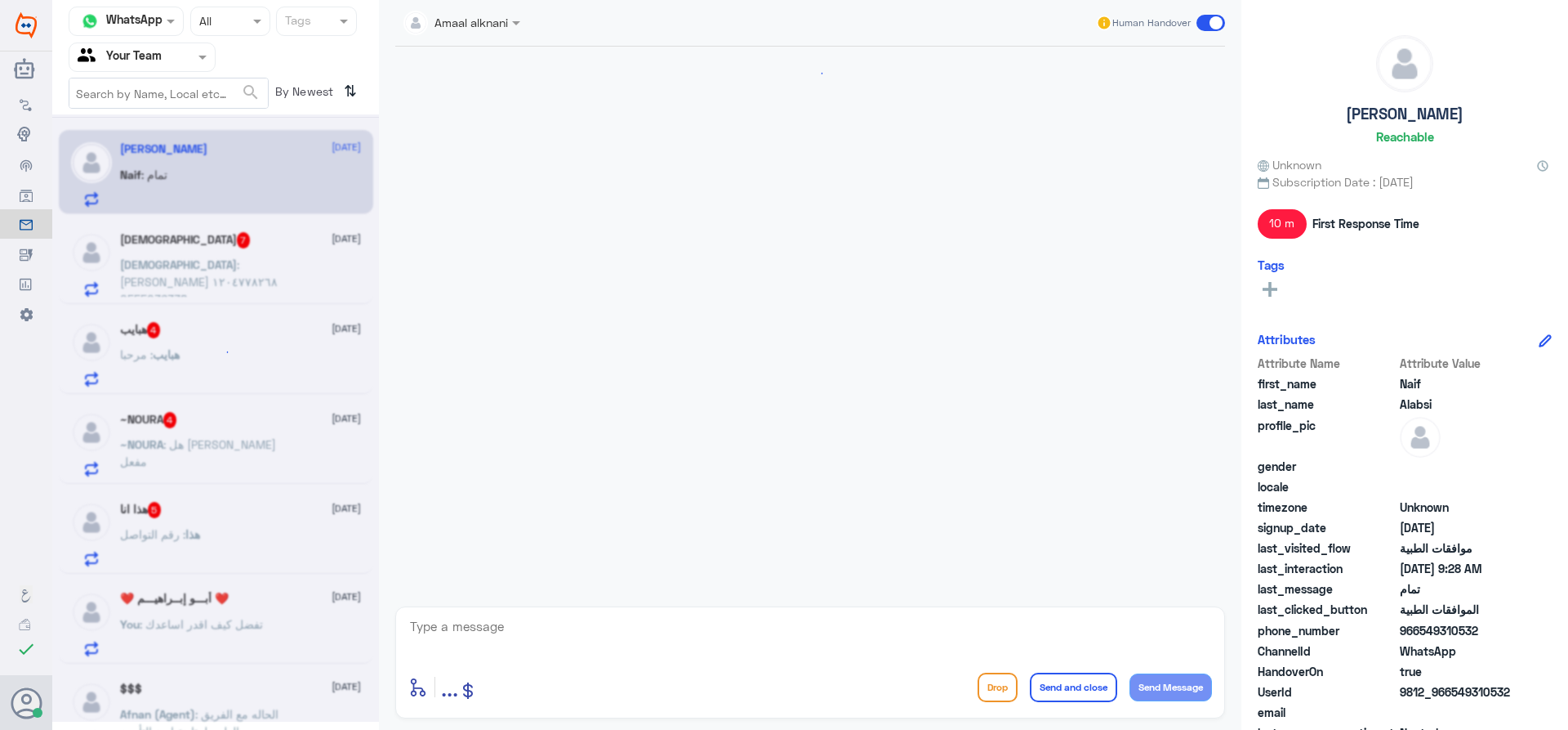
scroll to position [1143, 0]
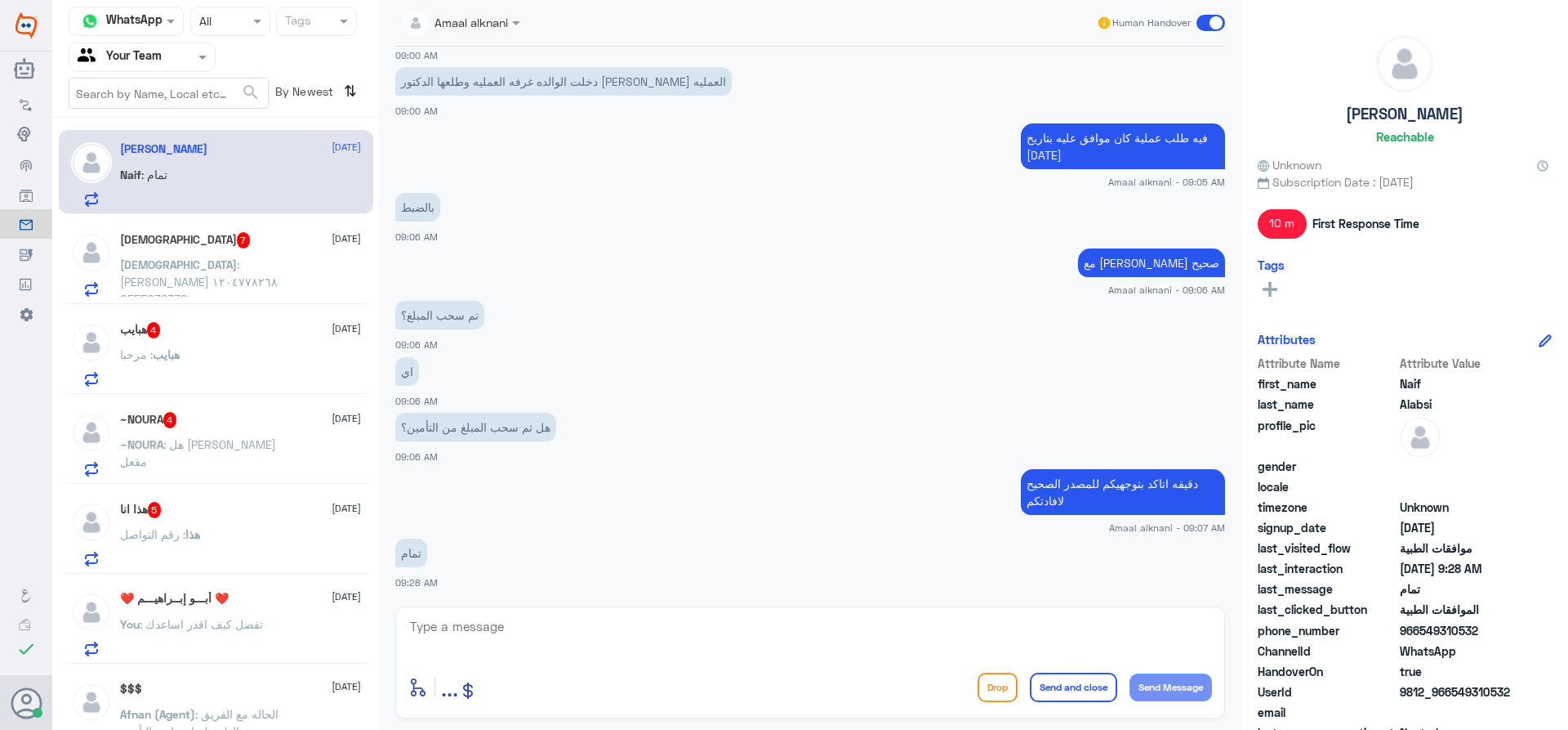
click at [284, 536] on div "هذا : رقم التواصل" at bounding box center [241, 548] width 241 height 37
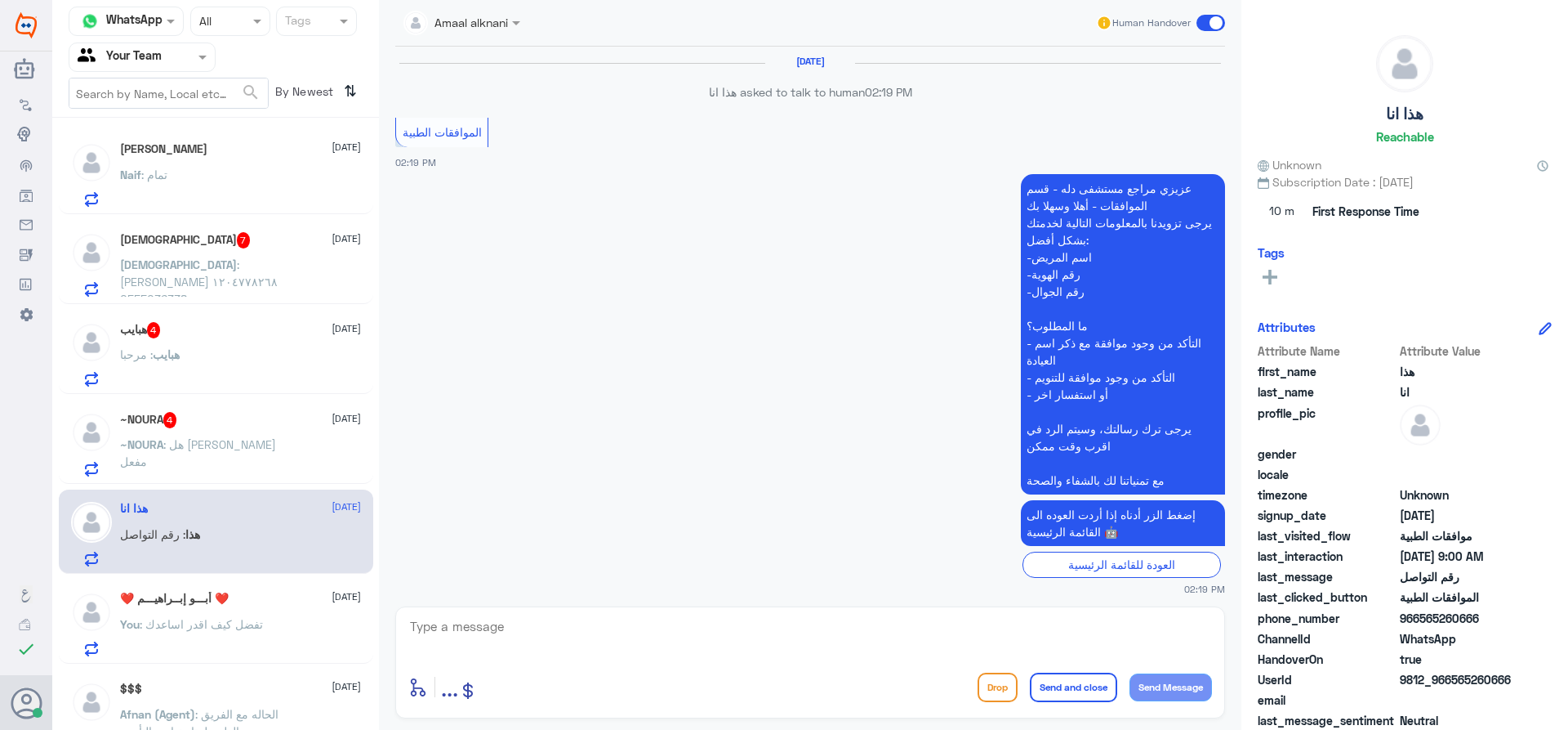
scroll to position [1707, 0]
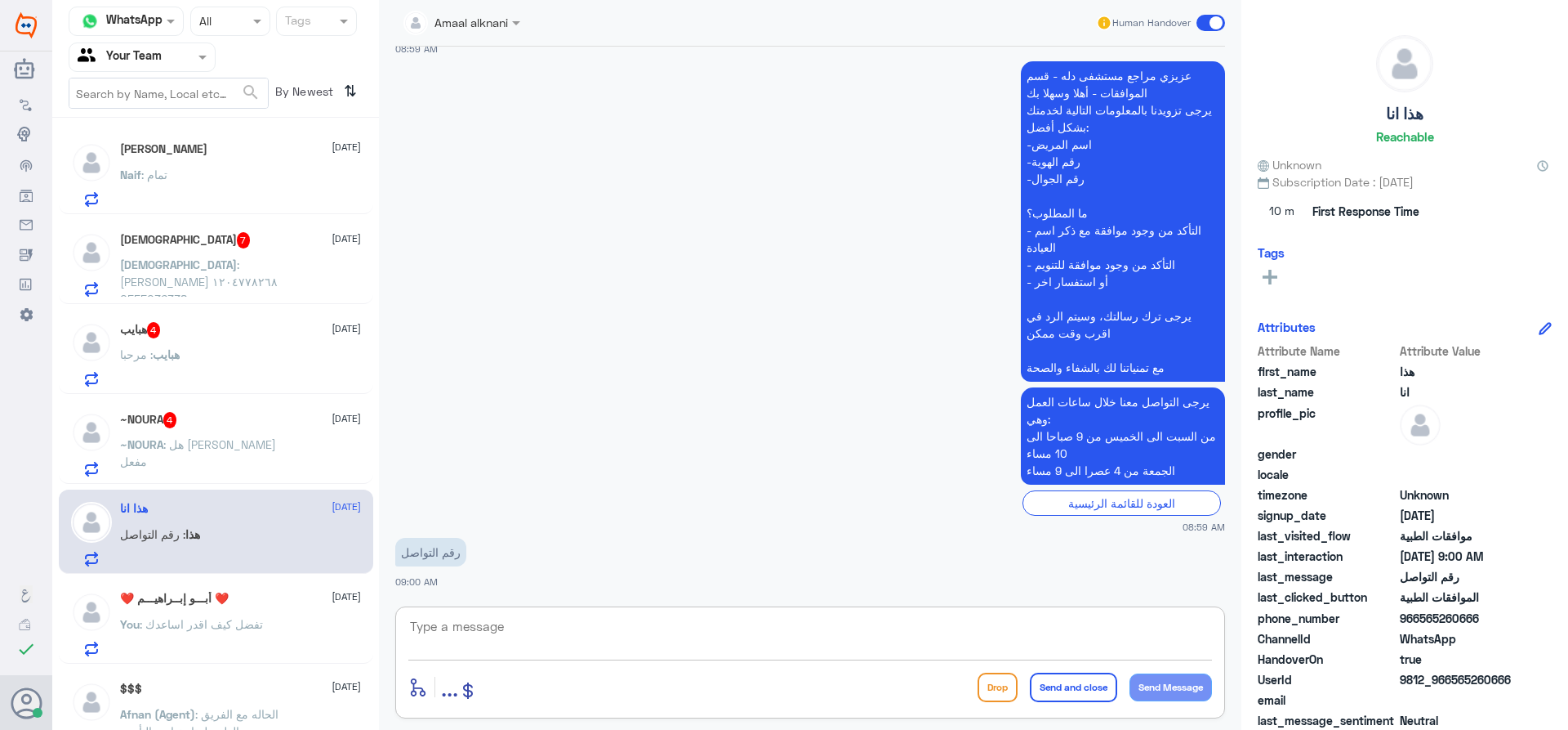
click at [557, 637] on textarea at bounding box center [810, 635] width 803 height 40
click at [205, 449] on span ": هل [PERSON_NAME] مفعل" at bounding box center [198, 453] width 156 height 31
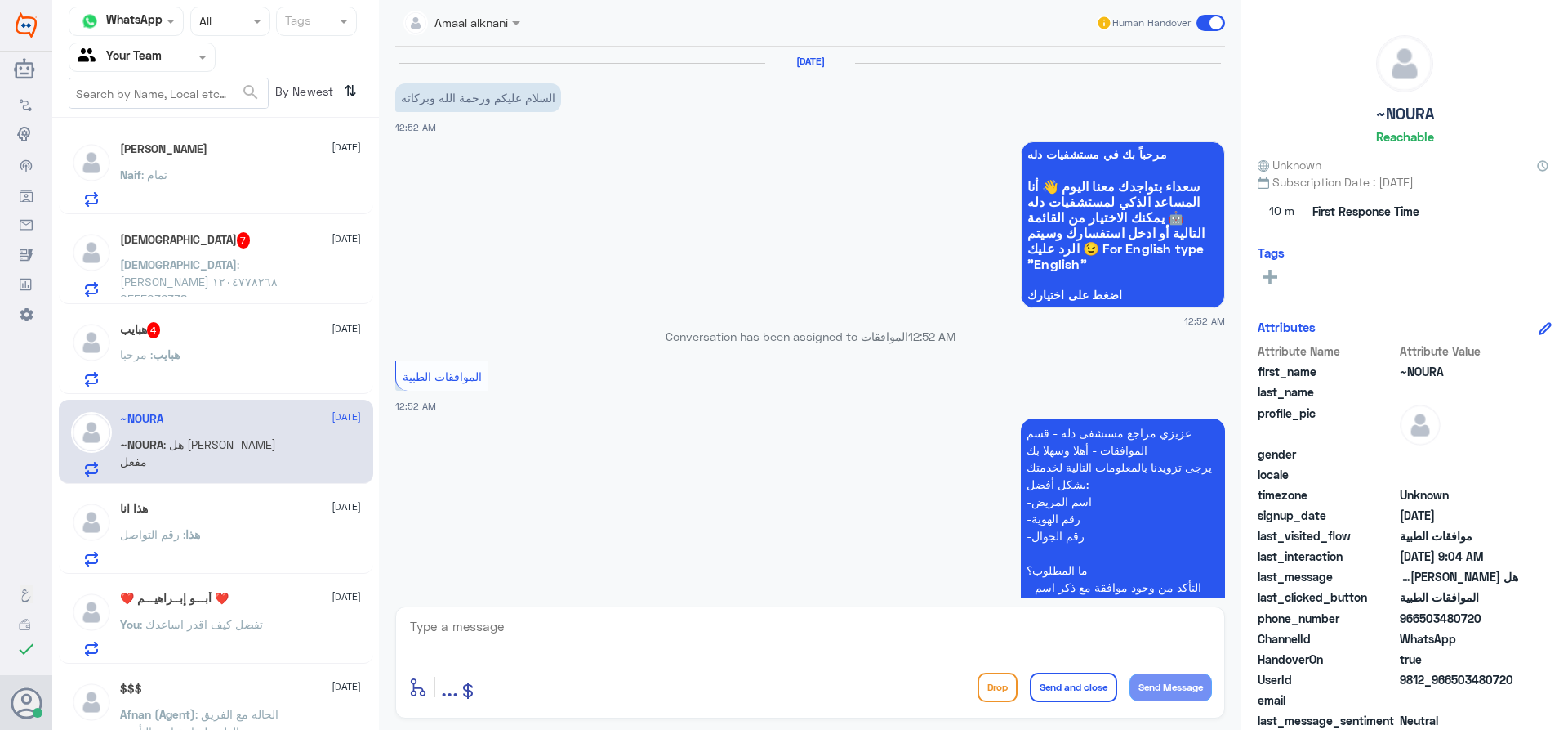
scroll to position [1928, 0]
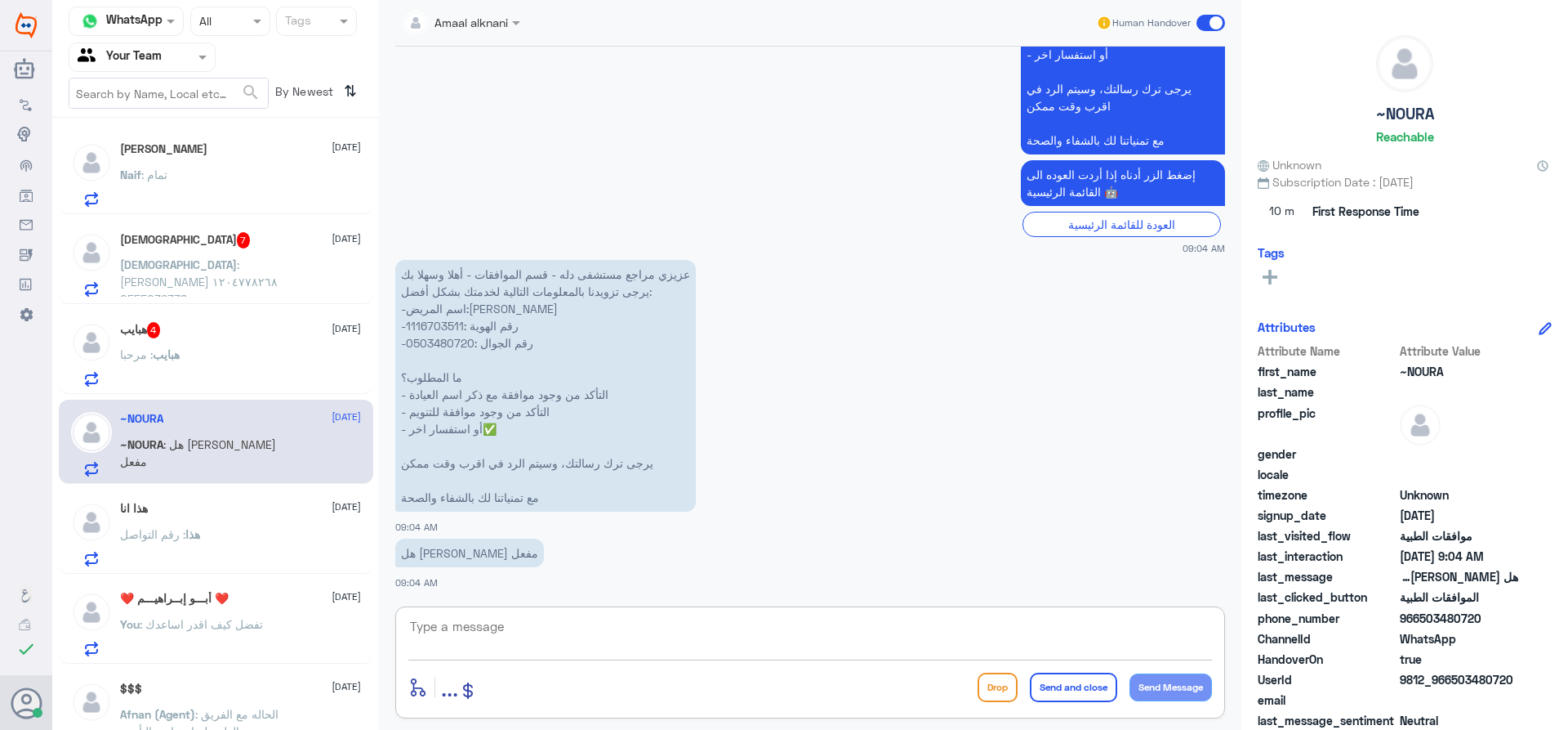
click at [581, 646] on textarea at bounding box center [810, 635] width 803 height 40
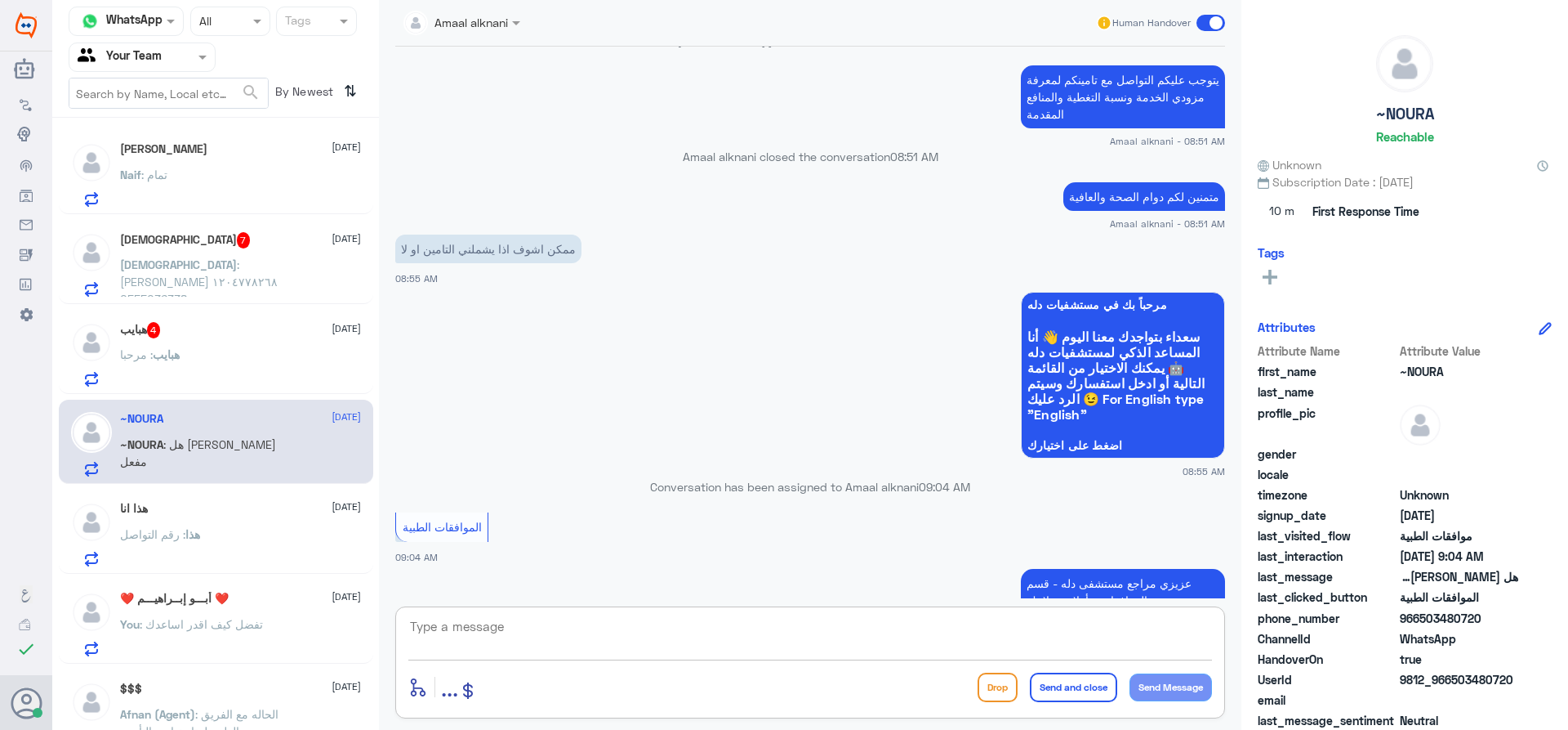
scroll to position [1187, 0]
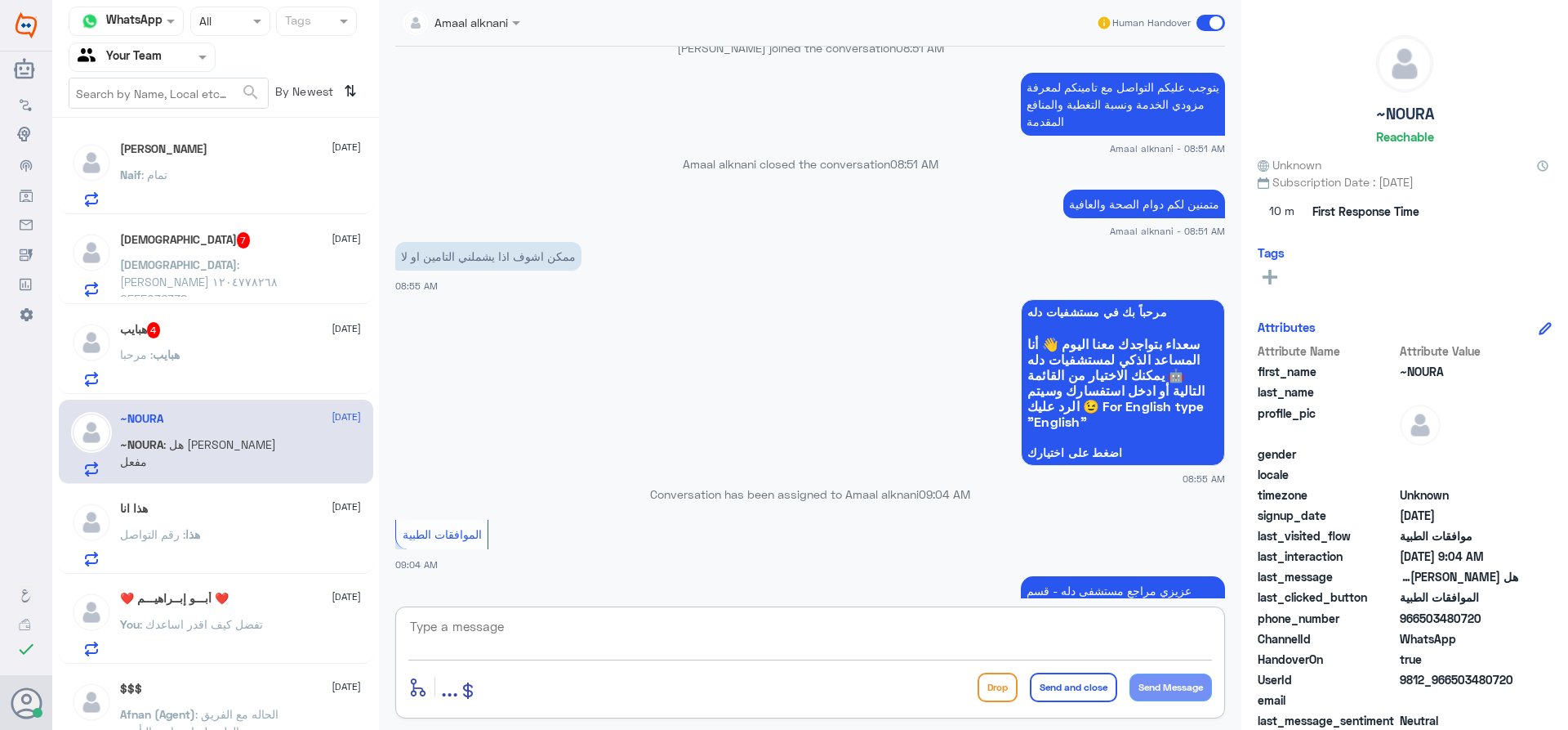
click at [1089, 99] on p "يتوجب عليكم التواصل مع تامينكم لمعرفة مزودي الخدمة ونسبة التغطية والمنافع المقد…" at bounding box center [1122, 104] width 204 height 63
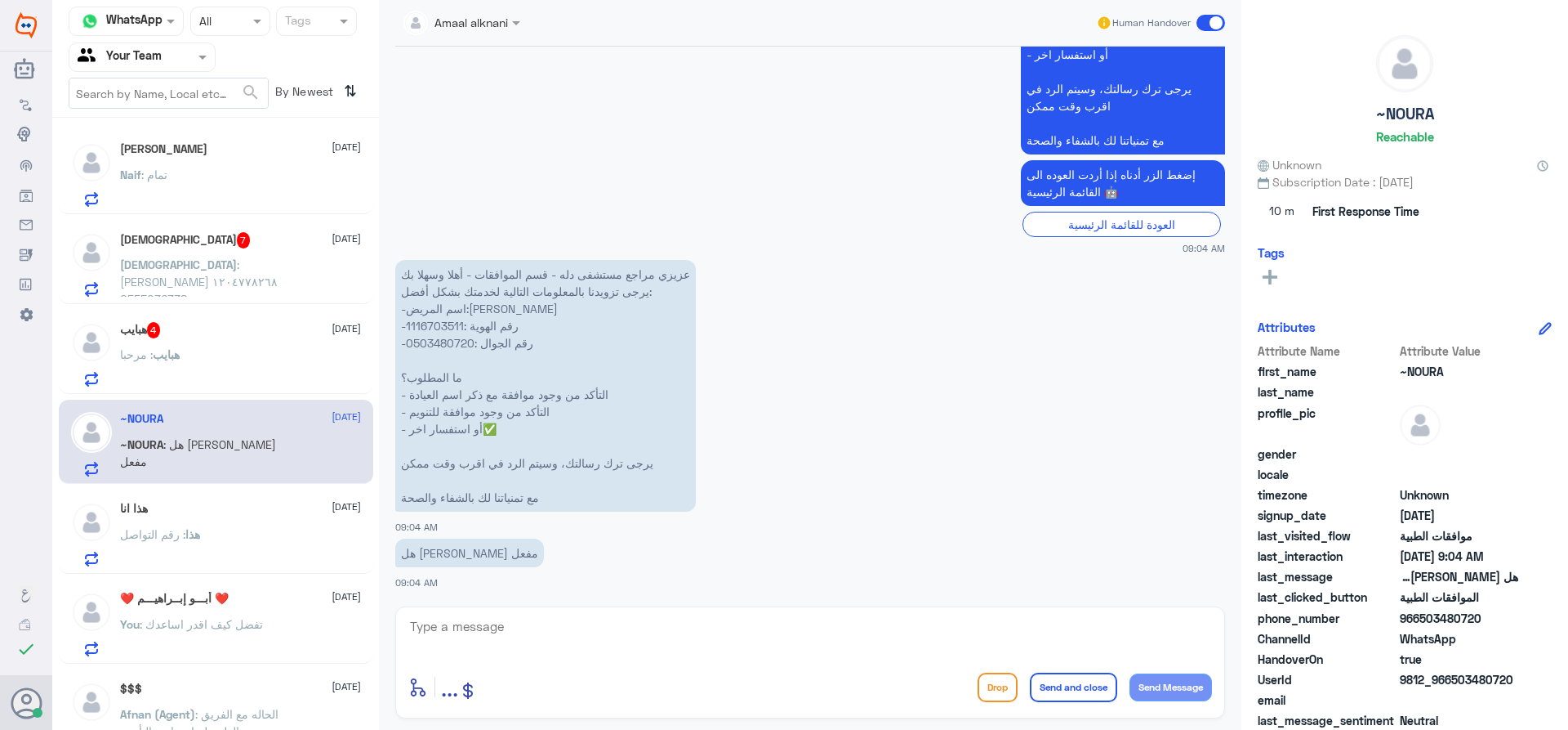
click at [578, 633] on textarea at bounding box center [810, 635] width 803 height 40
paste textarea "يتوجب عليكم التواصل مع تامينكم لمعرفة مزودي الخدمة ونسبة التغطية والمنافع المقد…"
type textarea "عزيزي المراجع (يتوجب عليكم التواصل مع تامينكم لمعرفة مزودي الخدمة ونسبة التغطية…"
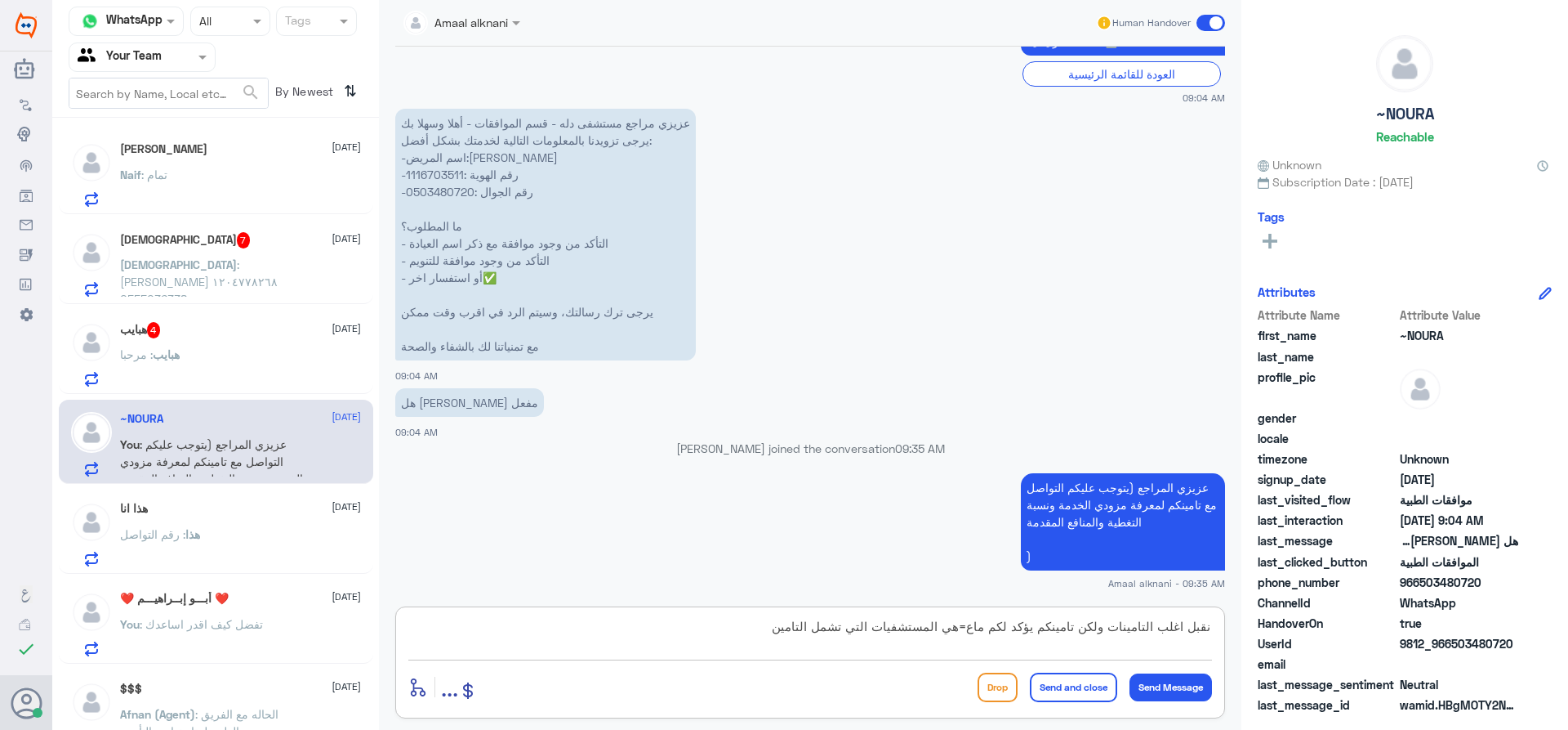
type textarea "نقبل اغلب التامينات ولكن تامينكم يؤكد لكم ماع=هي المستشفيات التي تشمل التامين"
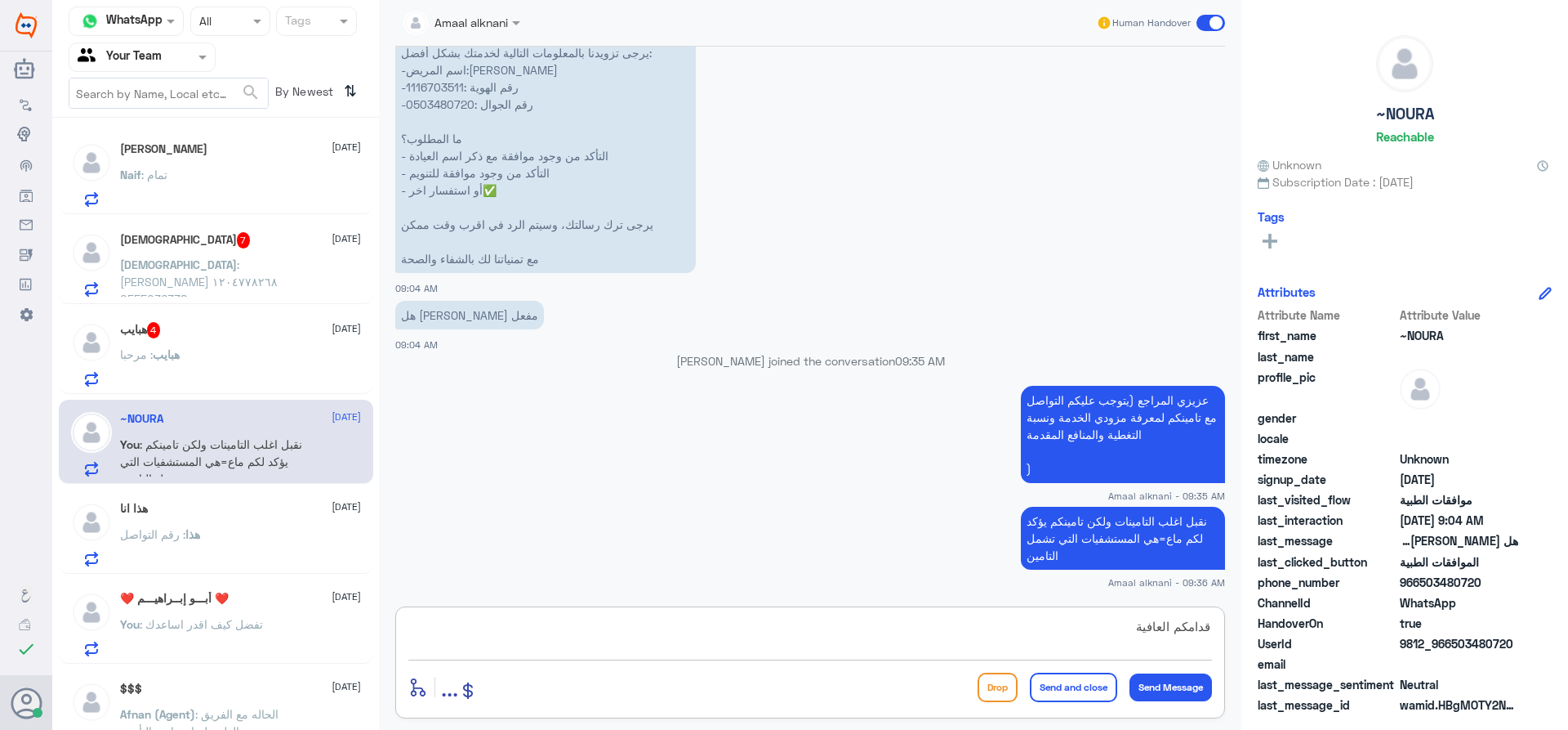
type textarea "قدامكم العافية"
click at [1079, 691] on button "Send and close" at bounding box center [1072, 687] width 87 height 29
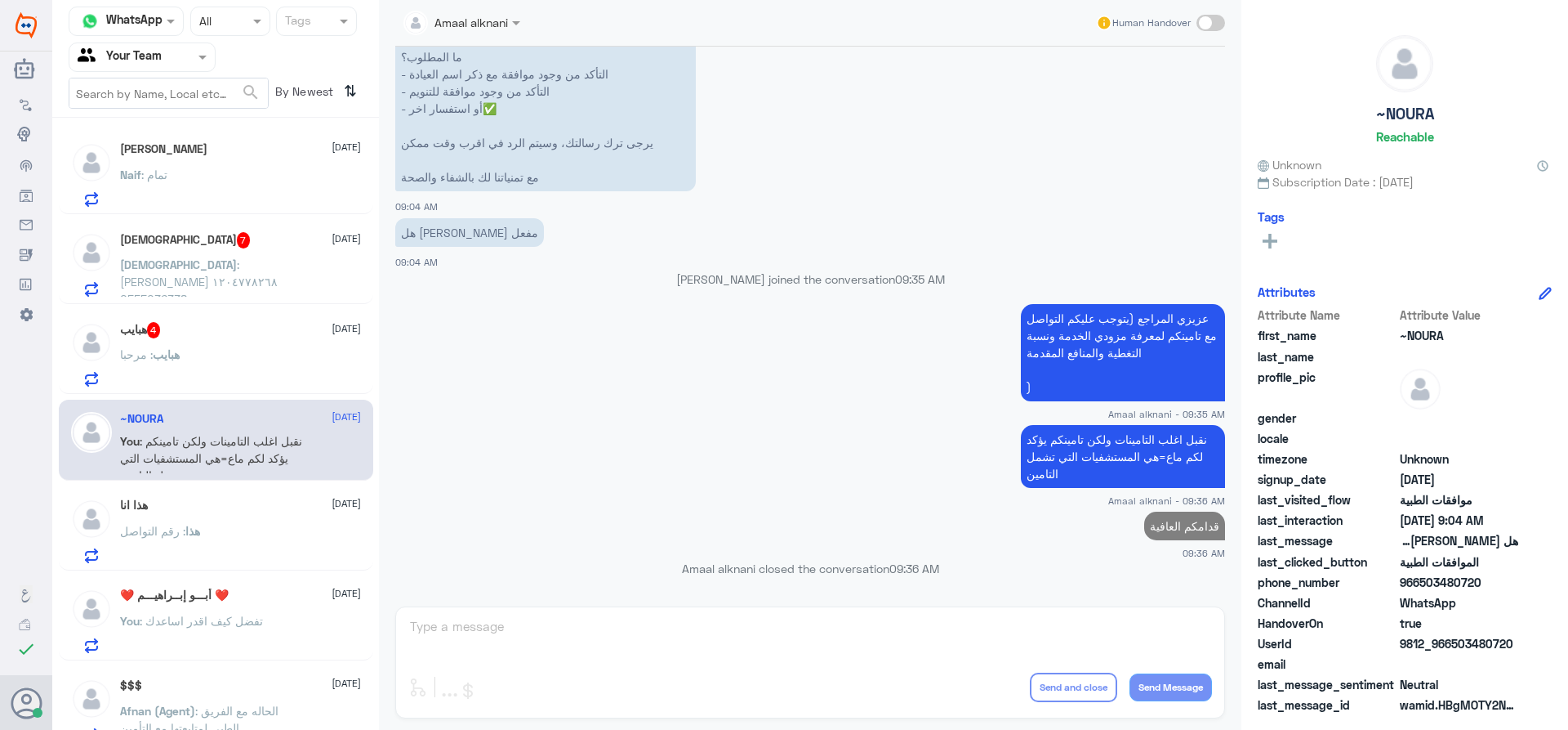
click at [183, 347] on div "هبايب 4 [DATE] هبايب : مرحبا" at bounding box center [241, 355] width 241 height 65
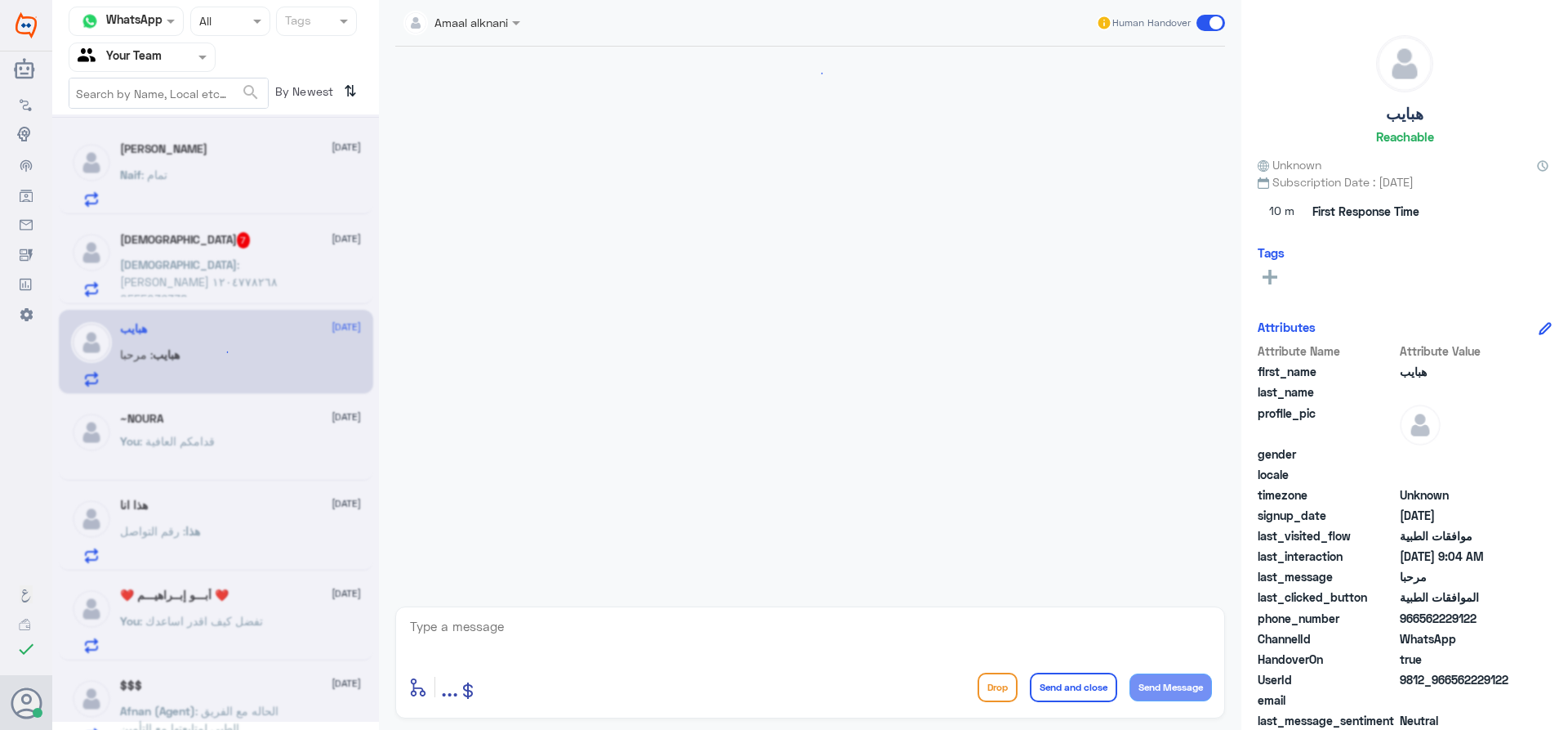
scroll to position [1462, 0]
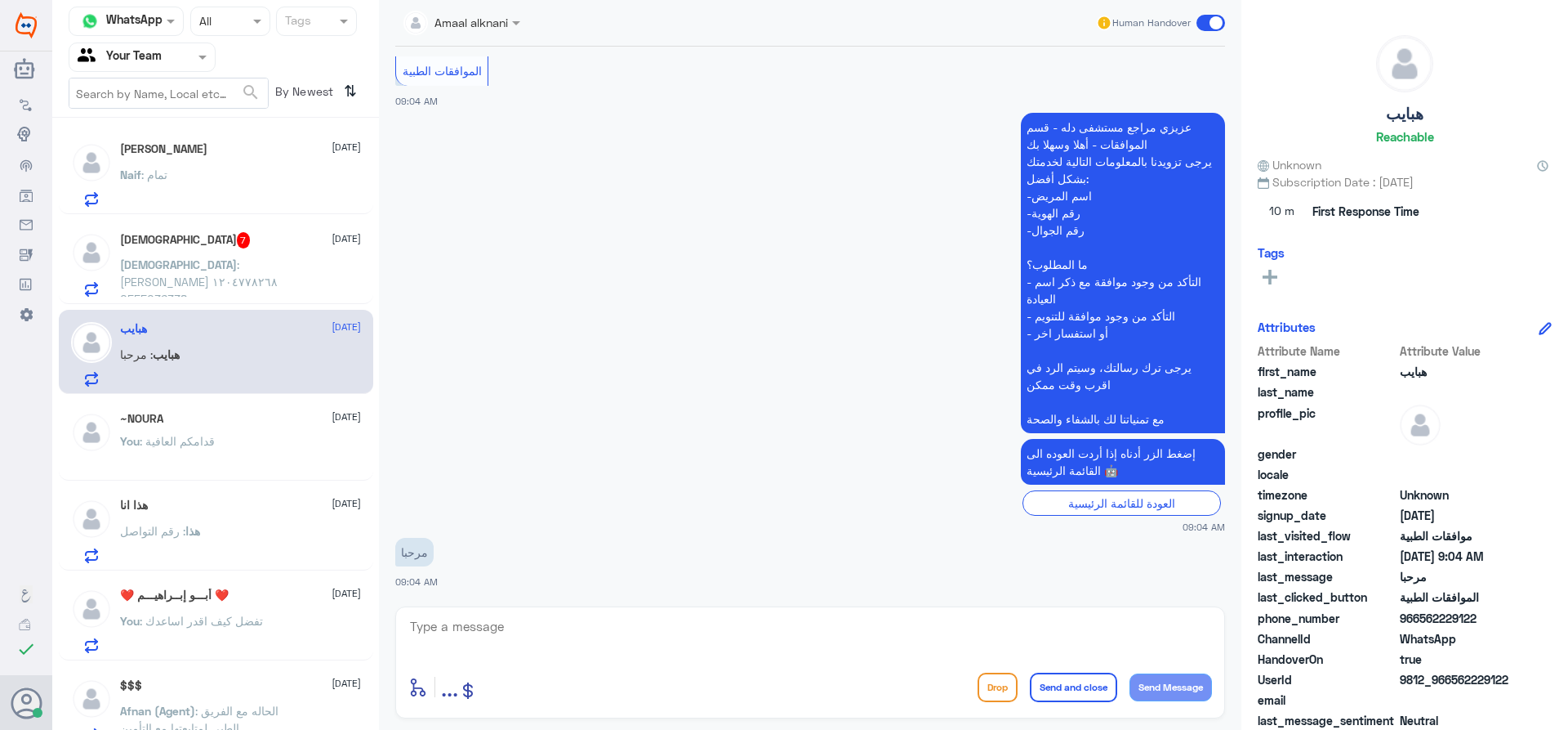
click at [572, 634] on textarea at bounding box center [810, 635] width 803 height 40
type textarea "تفضل كيف اقدر اساعدك"
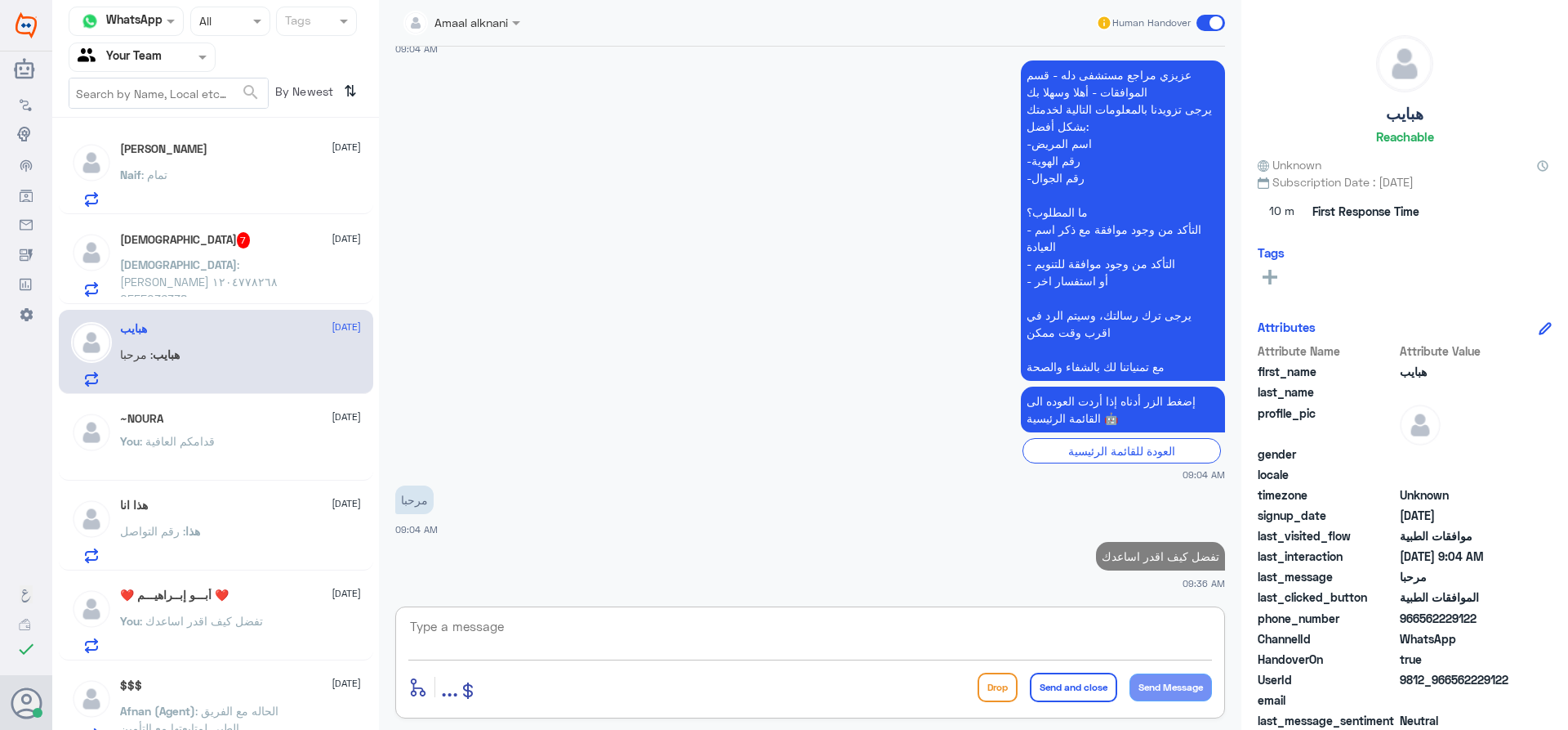
click at [253, 273] on p "[PERSON_NAME] : [PERSON_NAME] ١٢٠٤٧٧٨٢٦٨ 0555036338" at bounding box center [213, 276] width 184 height 41
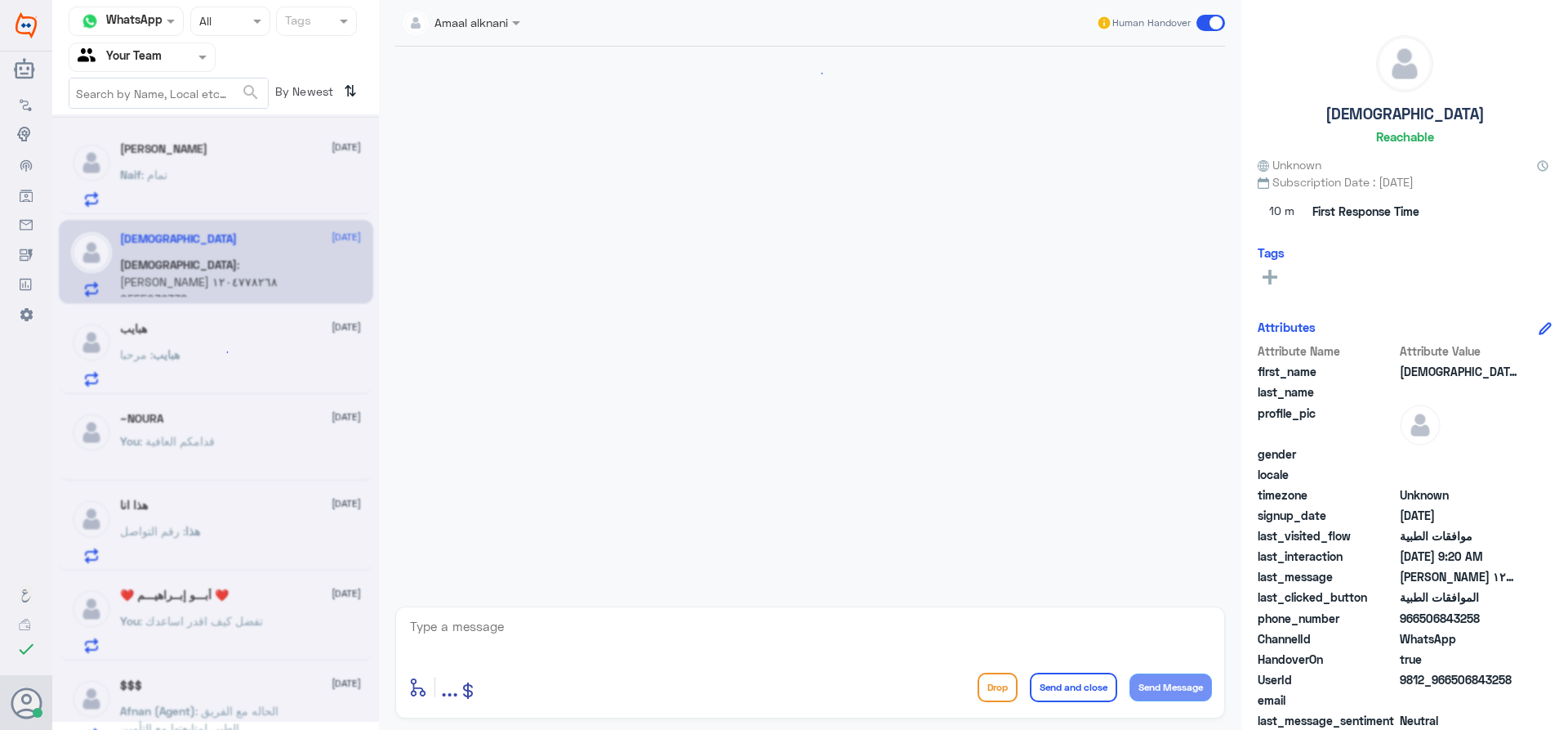
scroll to position [1269, 0]
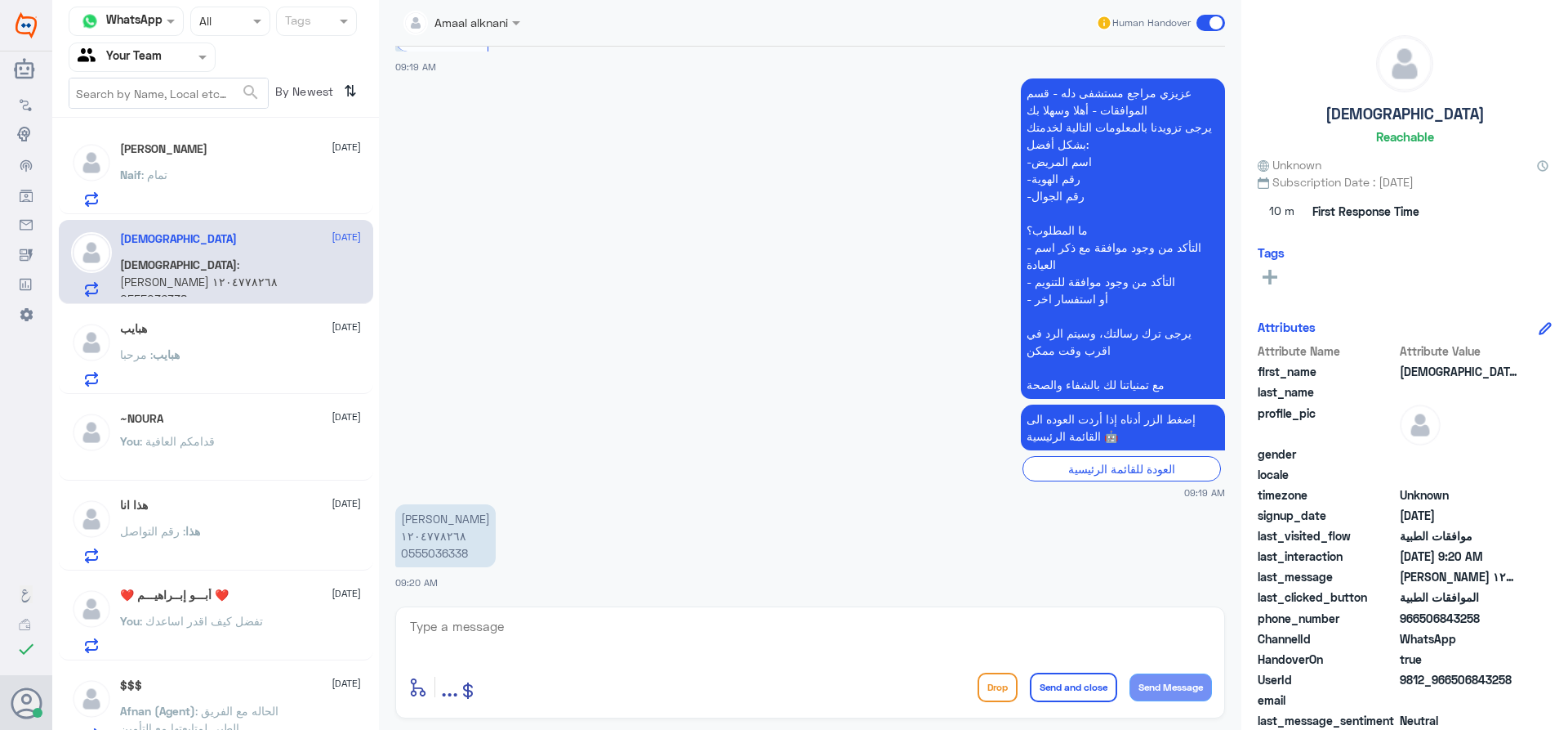
click at [535, 645] on textarea at bounding box center [810, 635] width 803 height 40
click at [448, 557] on p "[PERSON_NAME] ١٢٠٤٧٧٨٢٦٨ 0555036338" at bounding box center [446, 535] width 101 height 63
click at [492, 642] on textarea at bounding box center [810, 635] width 803 height 40
type textarea "تفضل كيف اقدر اساعدك"
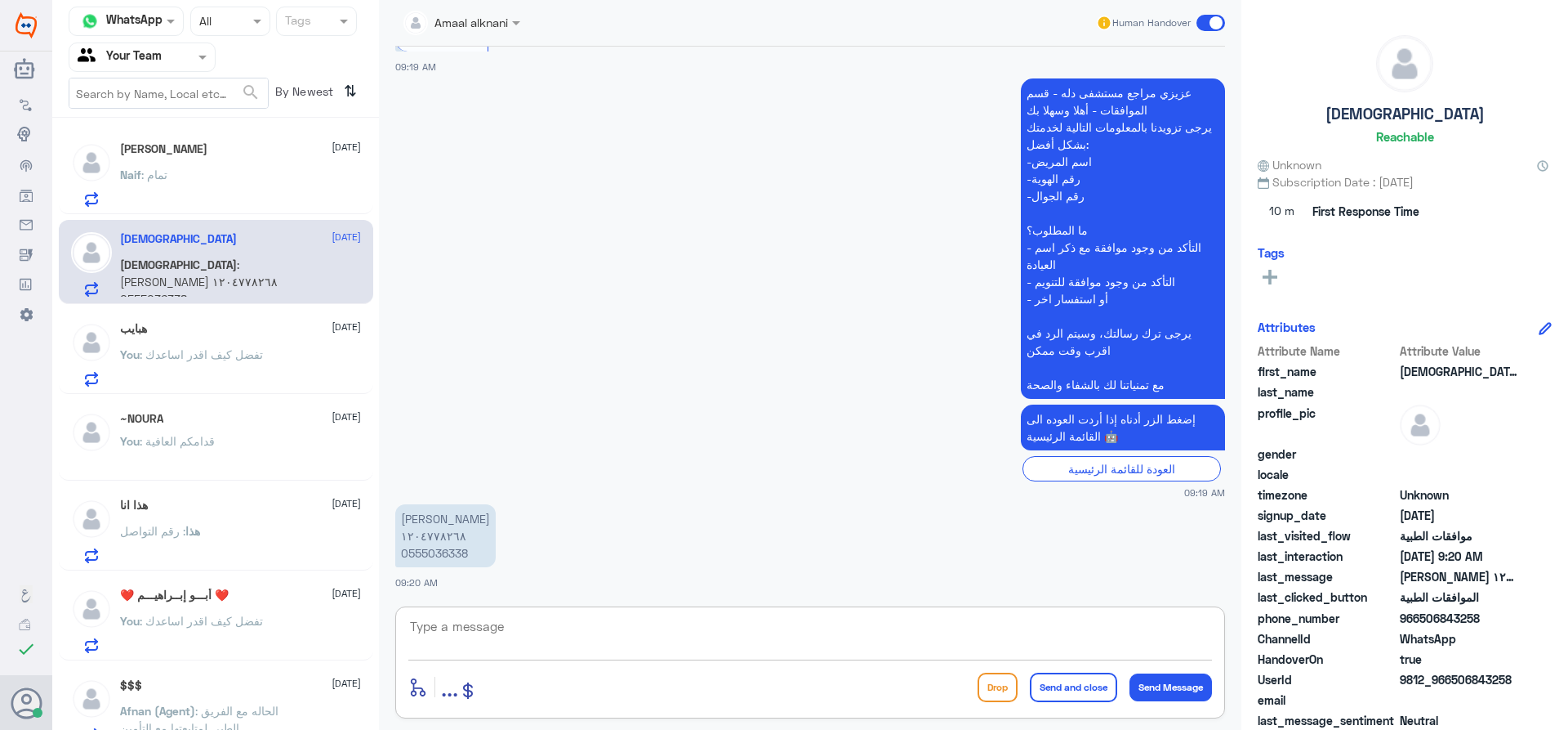
scroll to position [1321, 0]
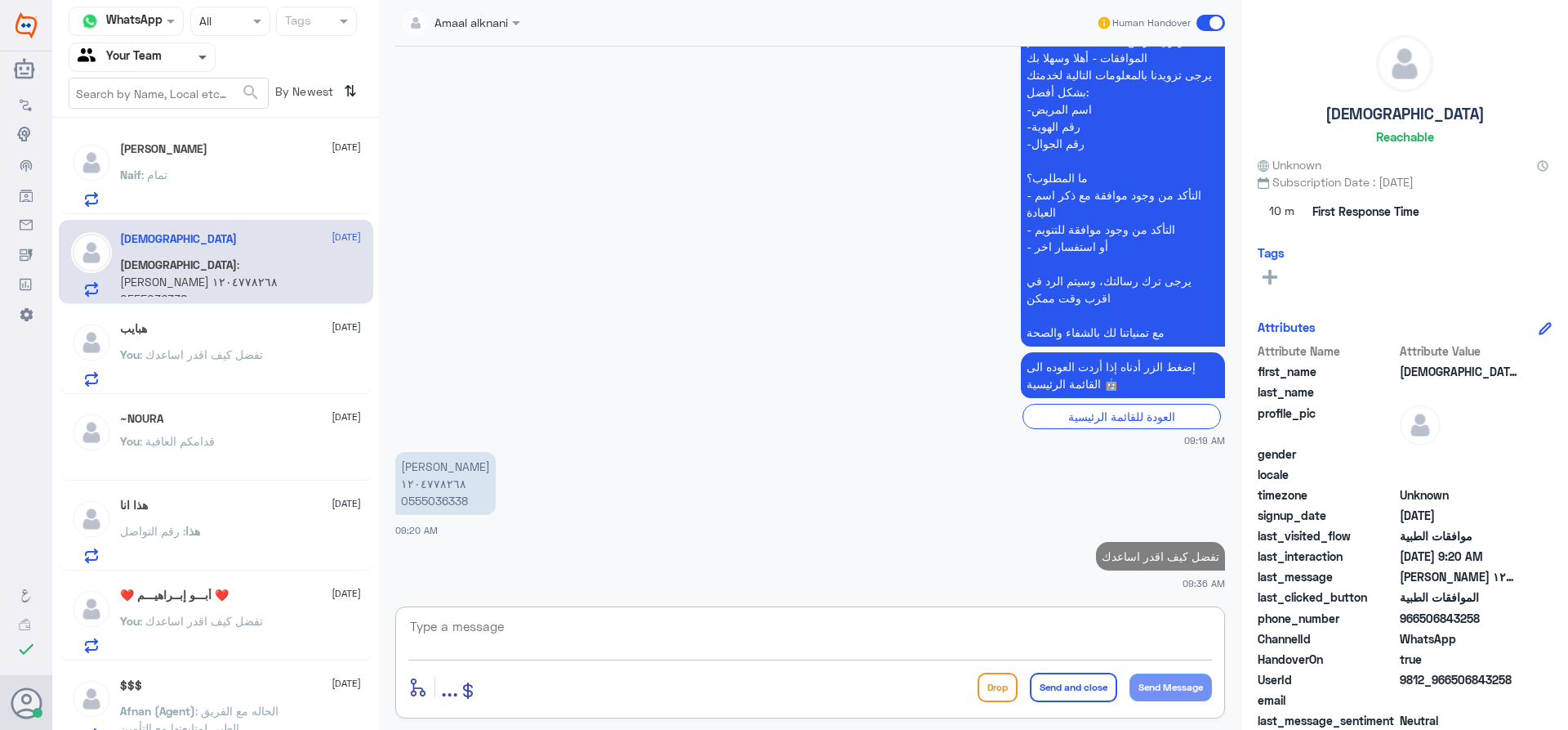
click at [203, 58] on span at bounding box center [203, 59] width 8 height 6
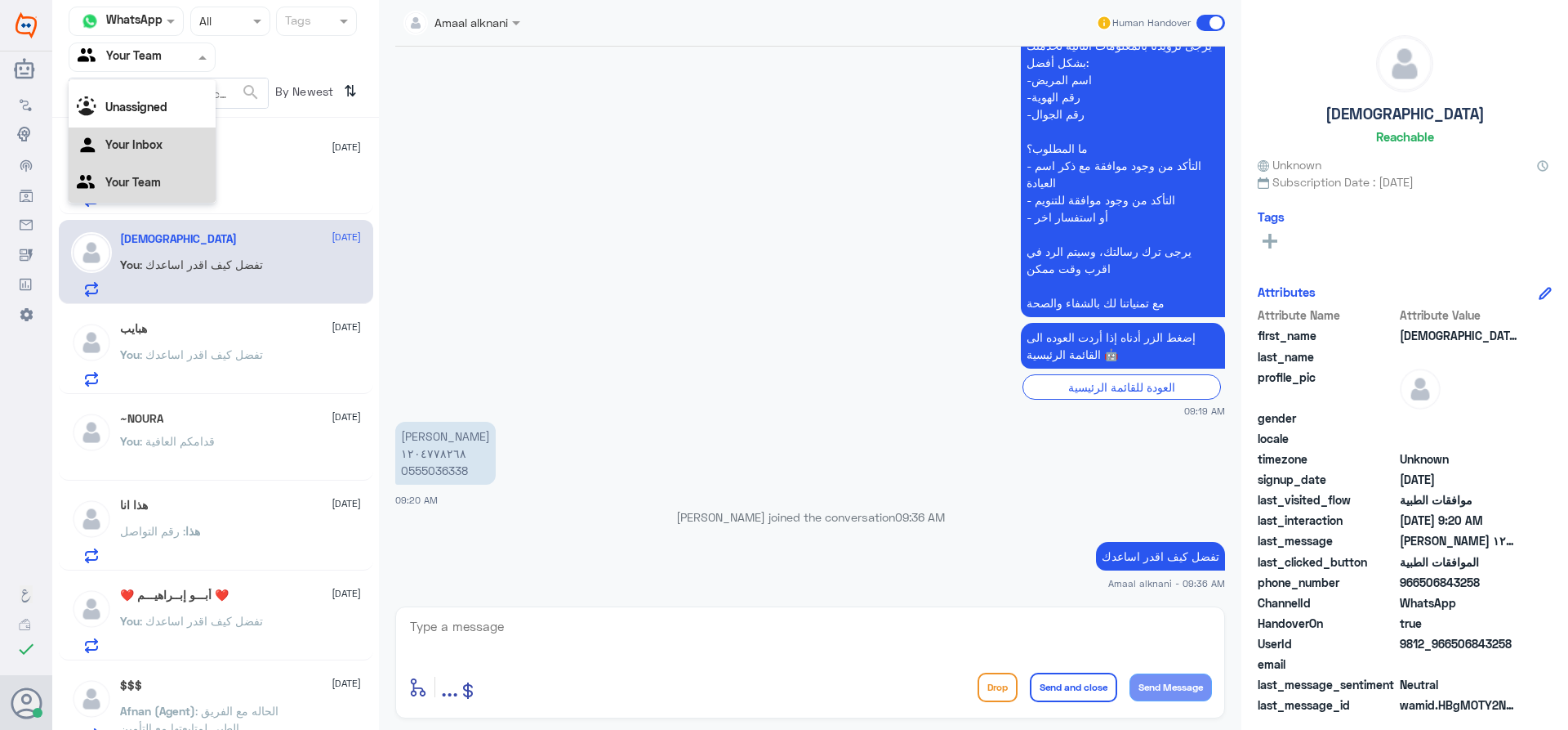
click at [169, 142] on div "Your Inbox" at bounding box center [142, 146] width 147 height 37
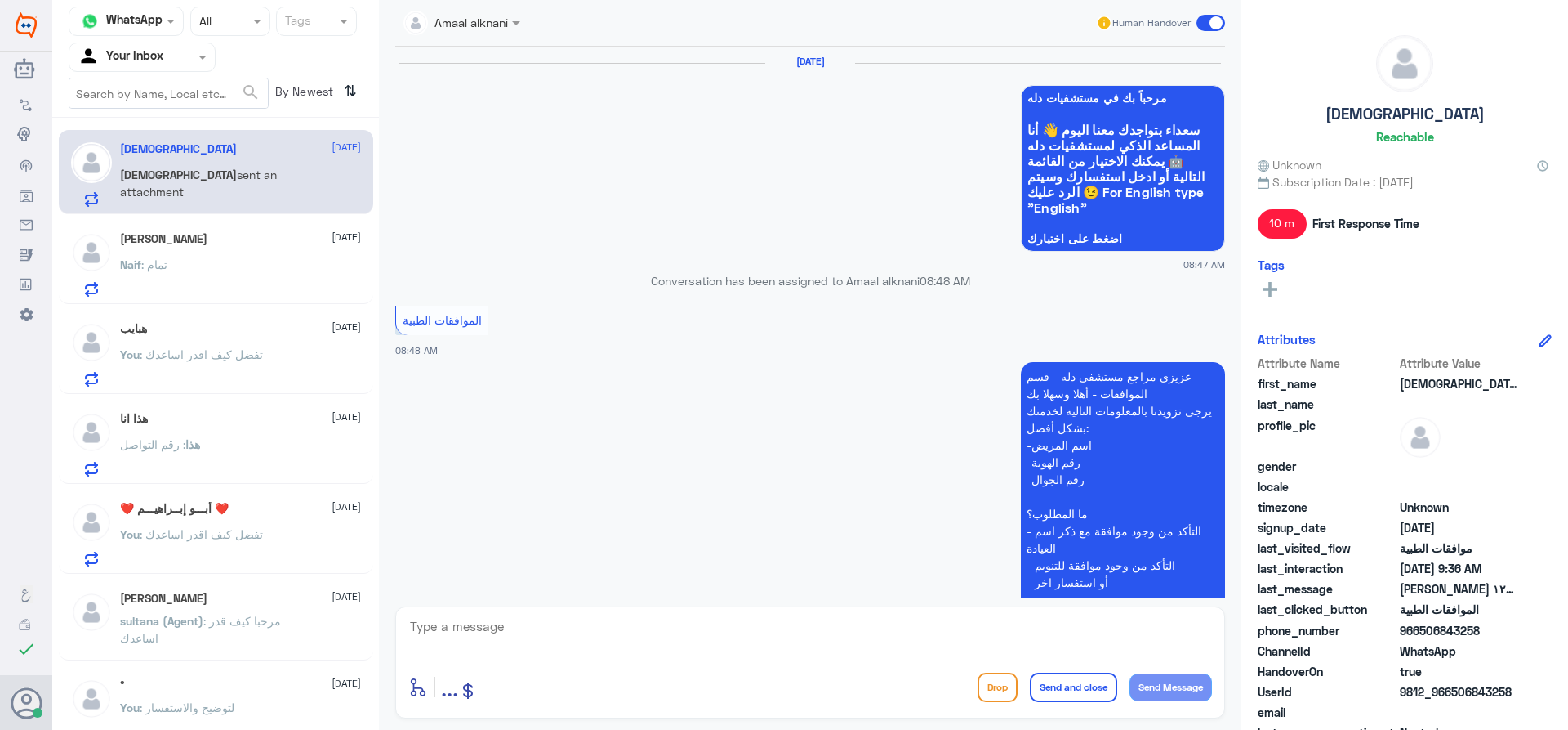
scroll to position [1143, 0]
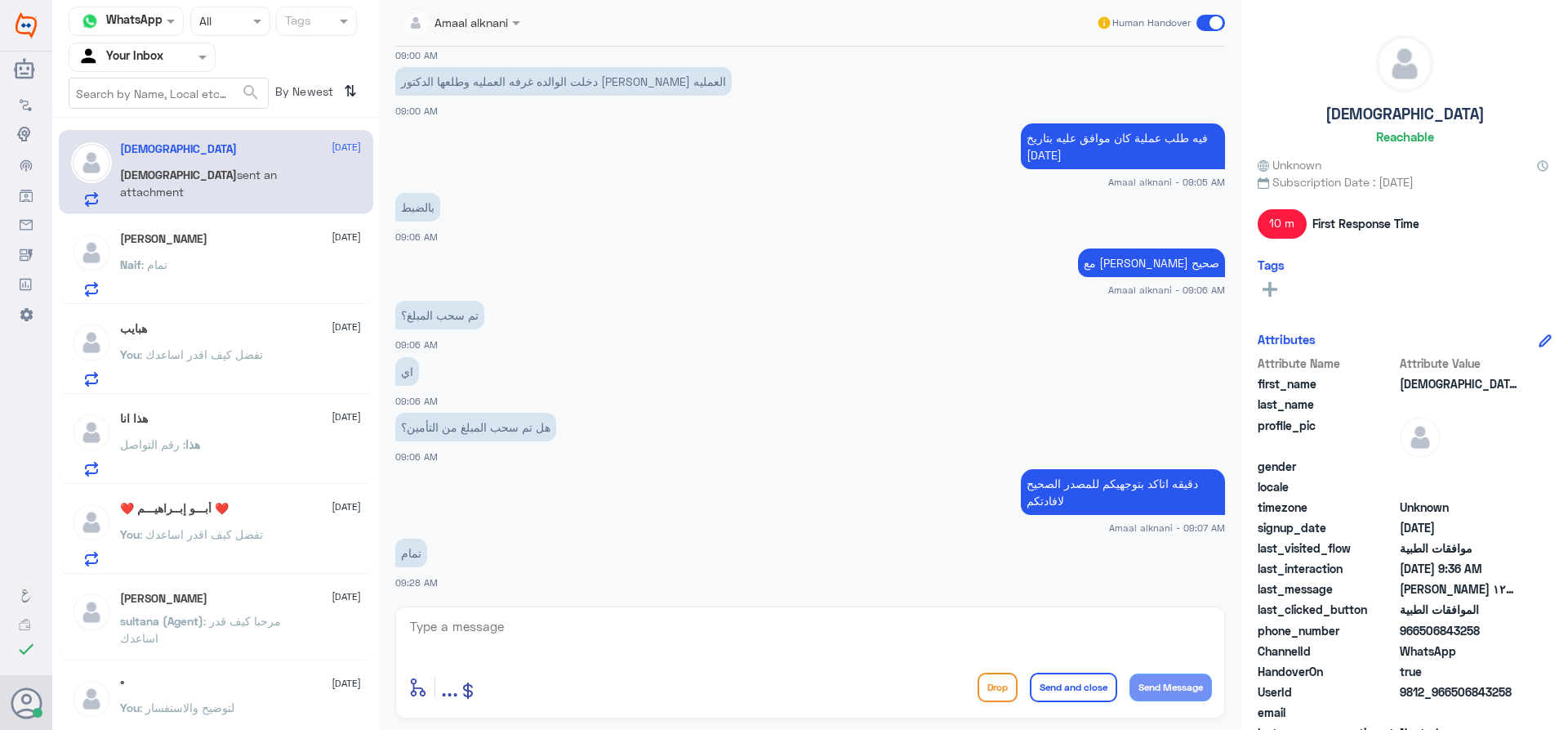
click at [231, 275] on div "Naif : تمام" at bounding box center [241, 278] width 241 height 37
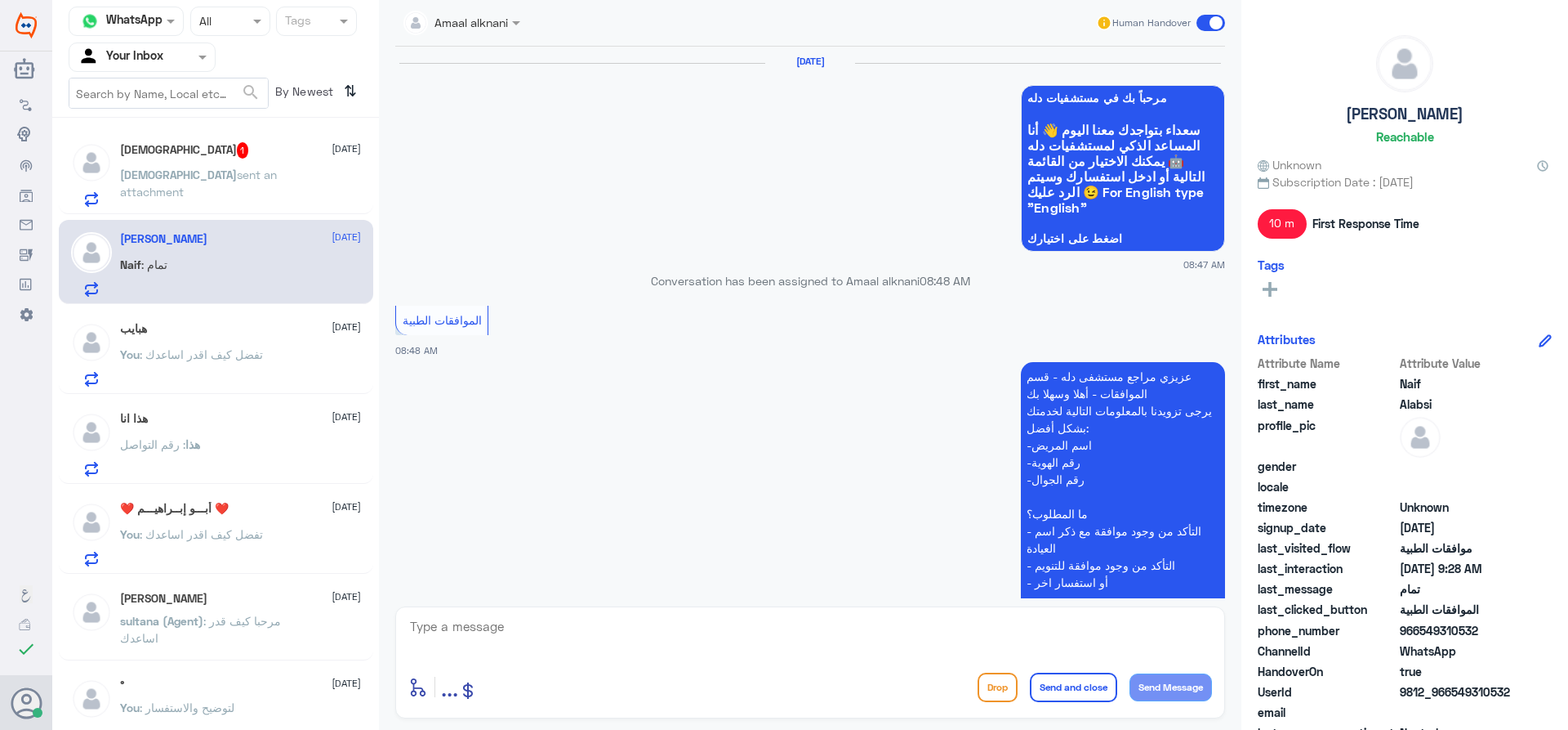
scroll to position [1143, 0]
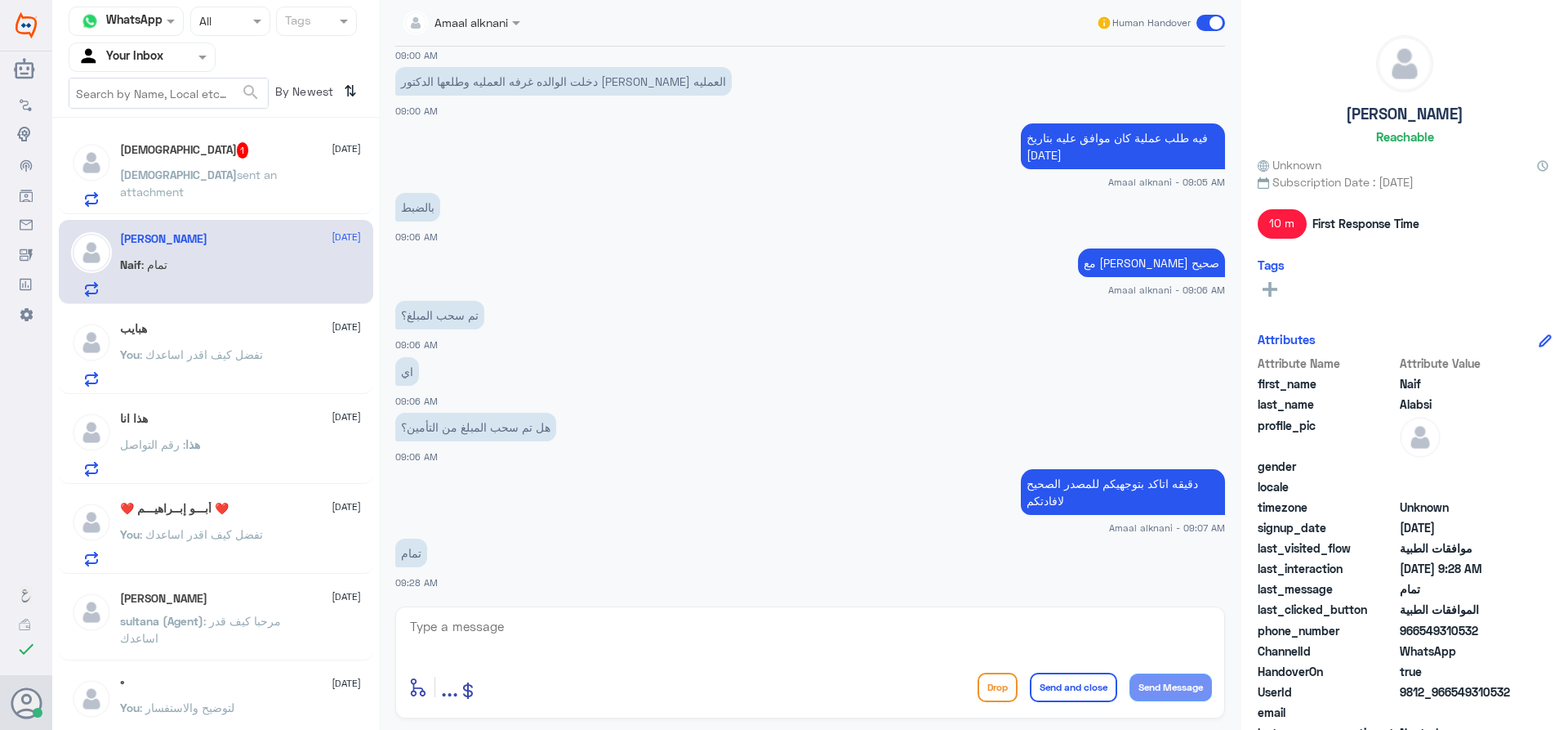
click at [236, 170] on span "sent an attachment" at bounding box center [199, 183] width 157 height 31
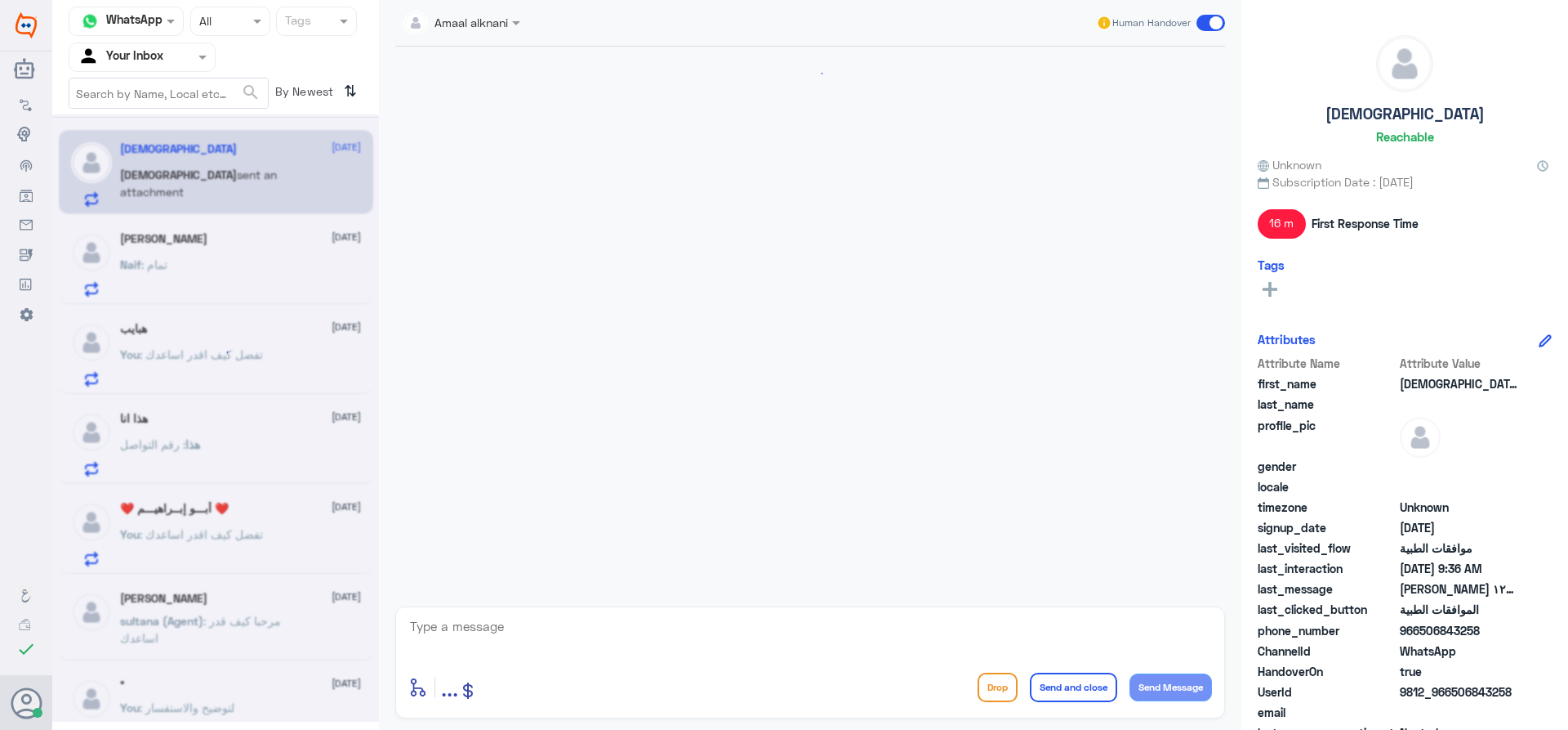
scroll to position [1577, 0]
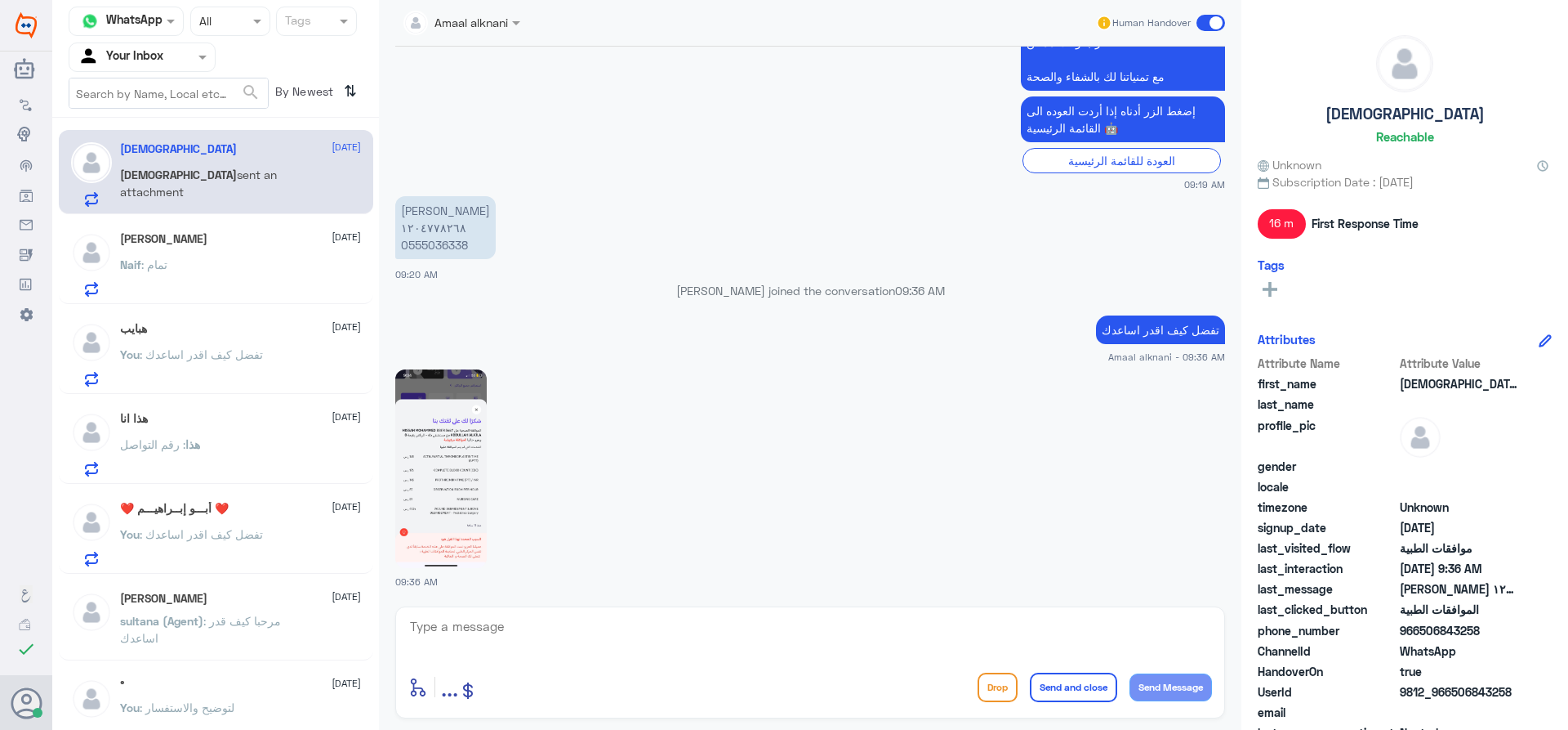
click at [523, 618] on textarea at bounding box center [810, 635] width 803 height 40
click at [432, 500] on img at bounding box center [441, 468] width 91 height 199
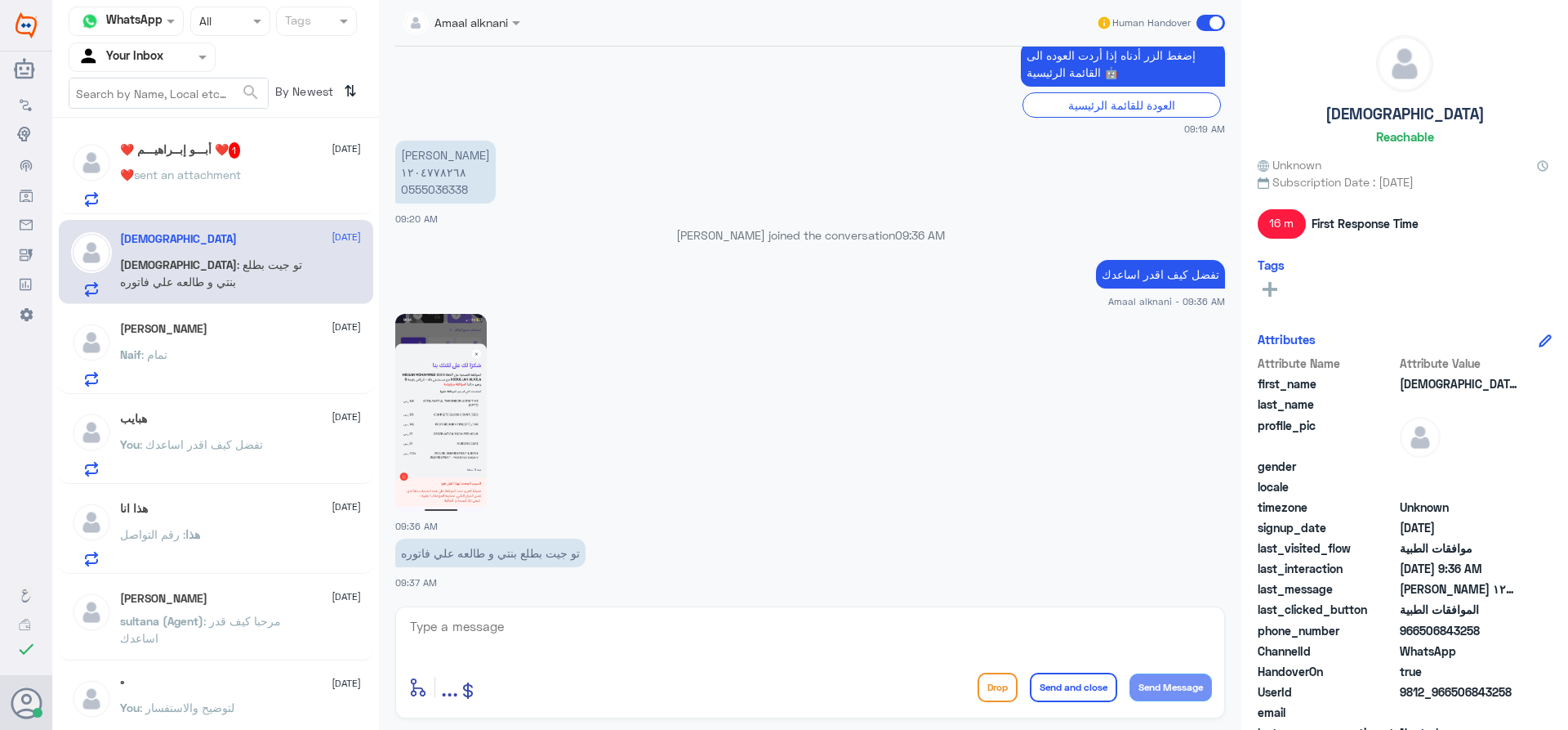
click at [447, 469] on img at bounding box center [441, 413] width 91 height 199
click at [533, 628] on textarea at bounding box center [810, 635] width 803 height 40
click at [464, 190] on p "[PERSON_NAME] ١٢٠٤٧٧٨٢٦٨ 0555036338" at bounding box center [446, 171] width 101 height 63
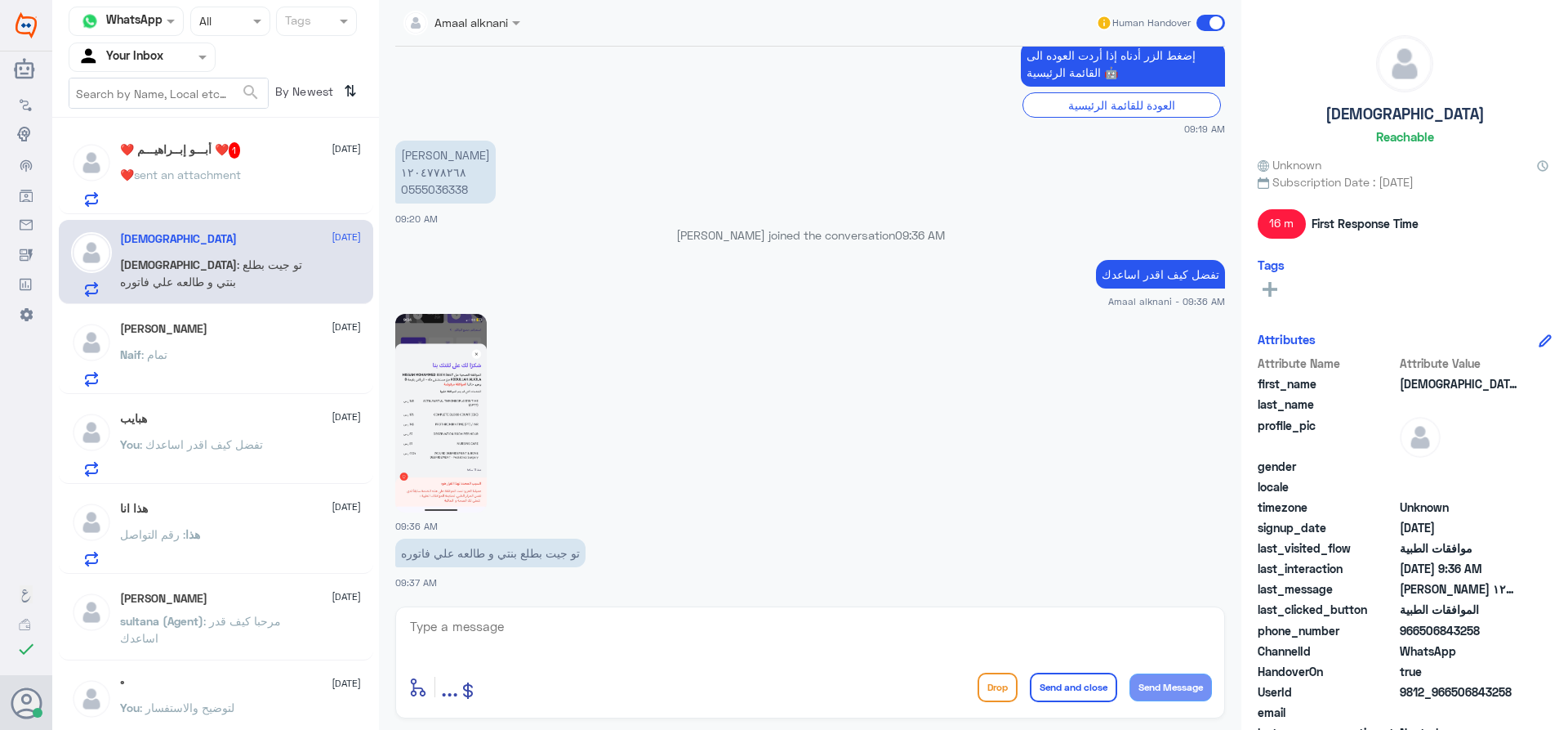
click at [565, 631] on textarea at bounding box center [810, 635] width 803 height 40
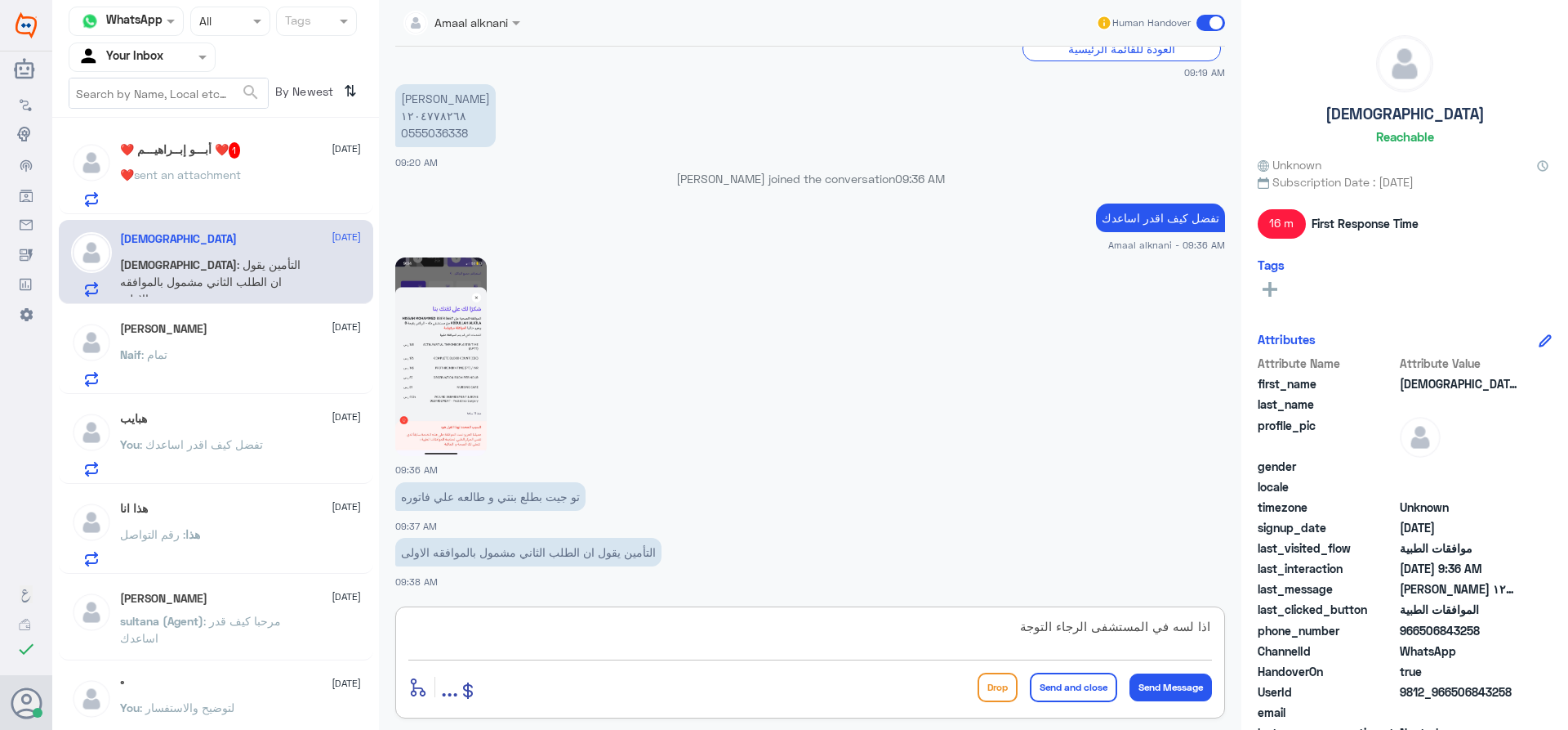
scroll to position [1915, 0]
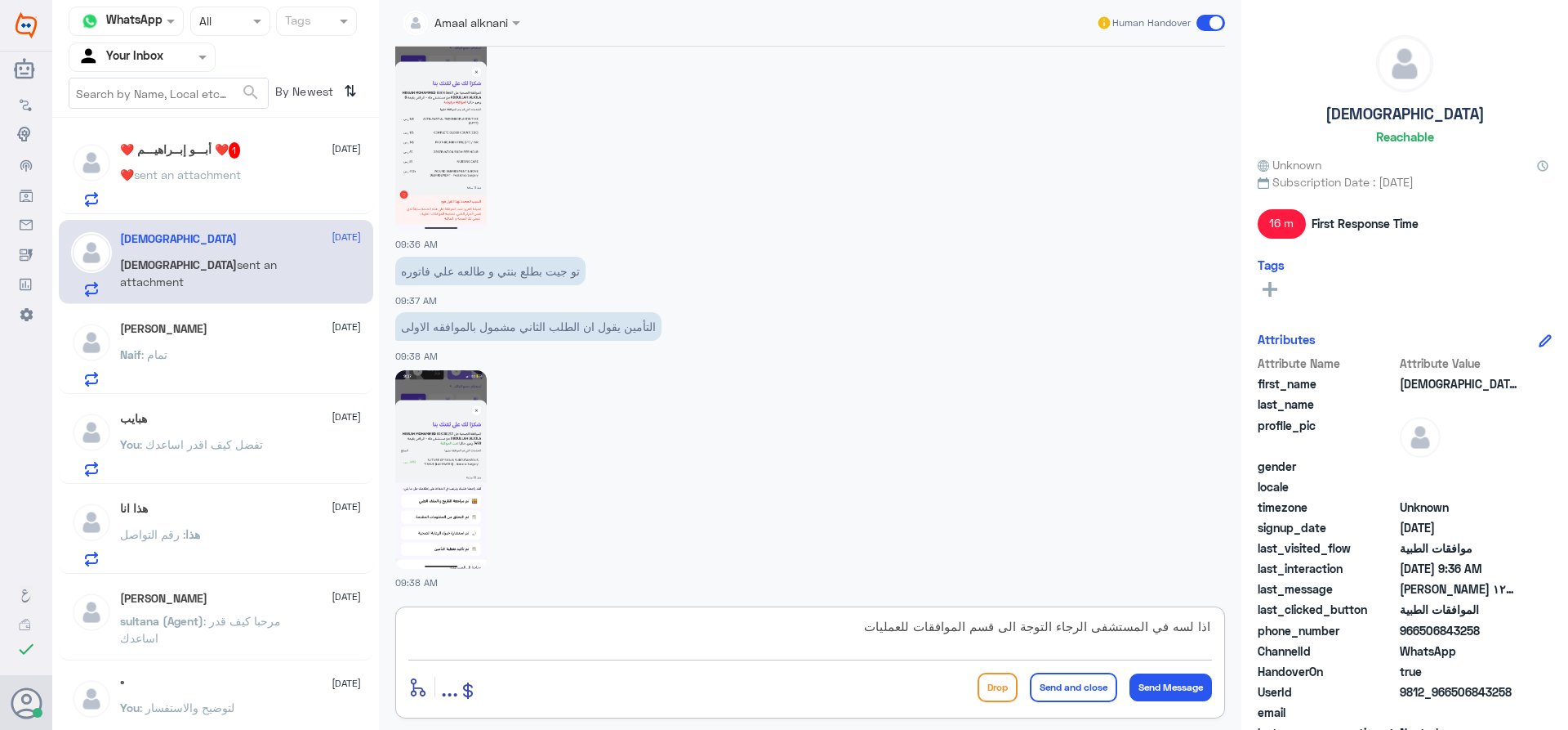
type textarea "اذا لسه في المستشفى الرجاء التوجة الى قسم الموافقات للعمليات"
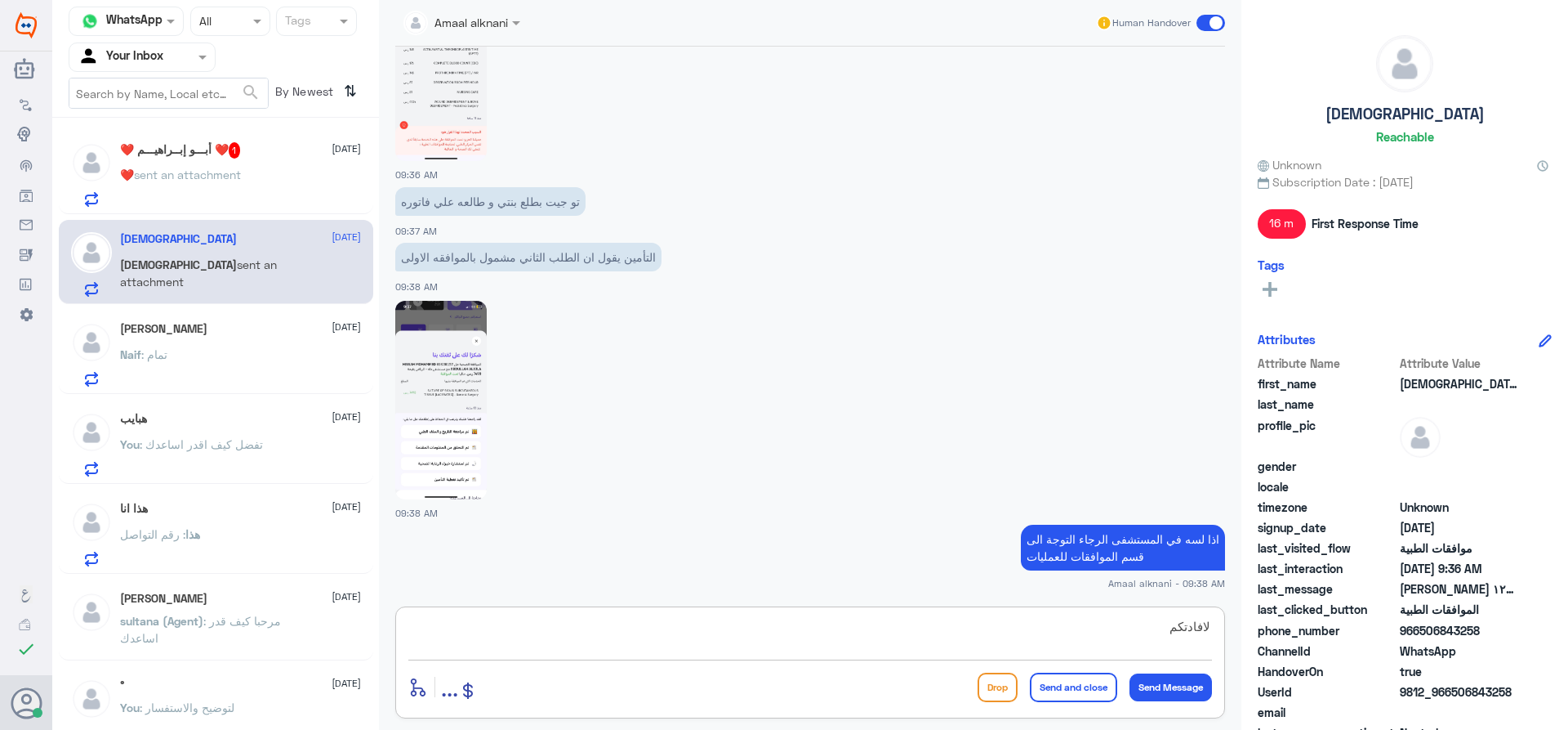
type textarea "لافادتكم"
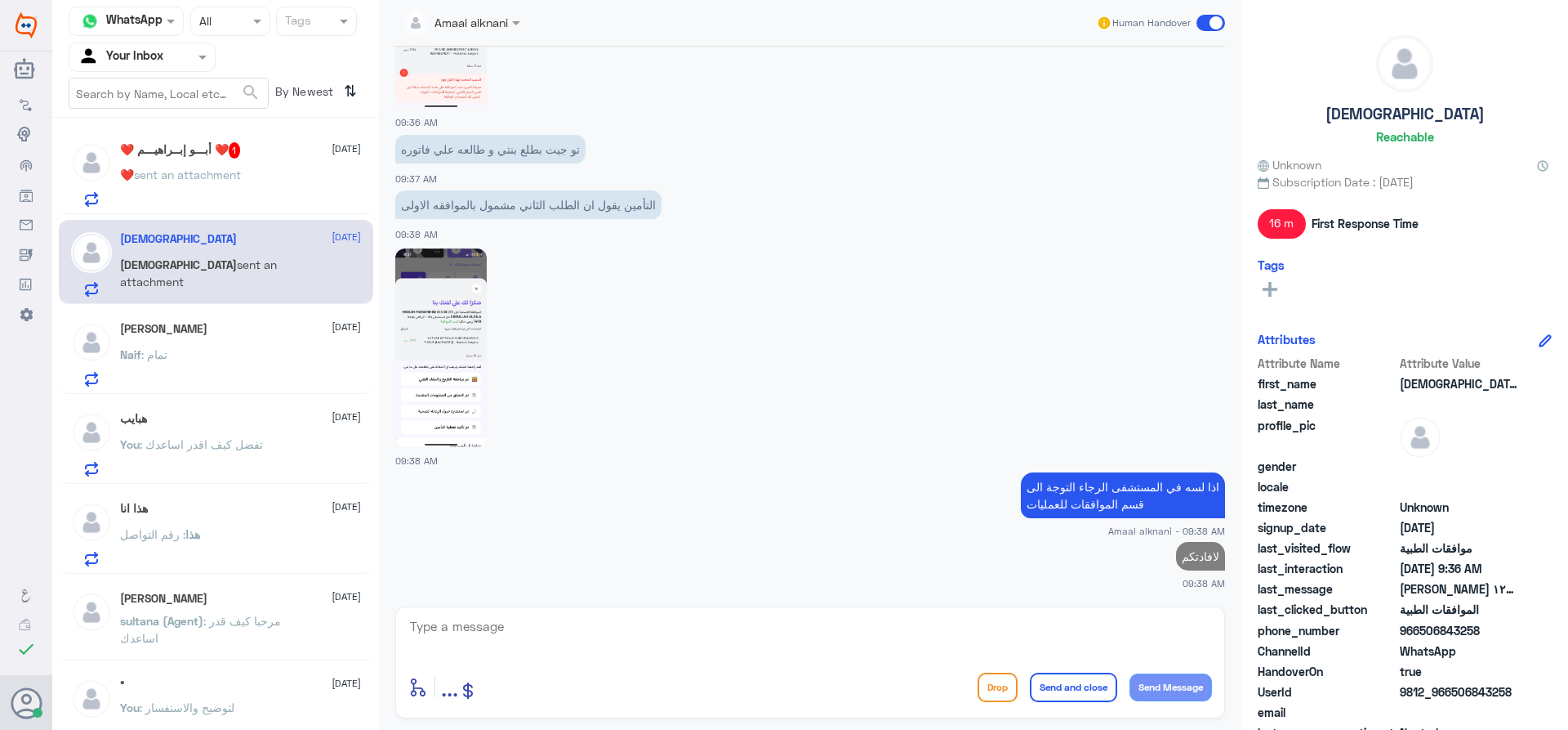
click at [233, 170] on span "sent an attachment" at bounding box center [187, 174] width 107 height 14
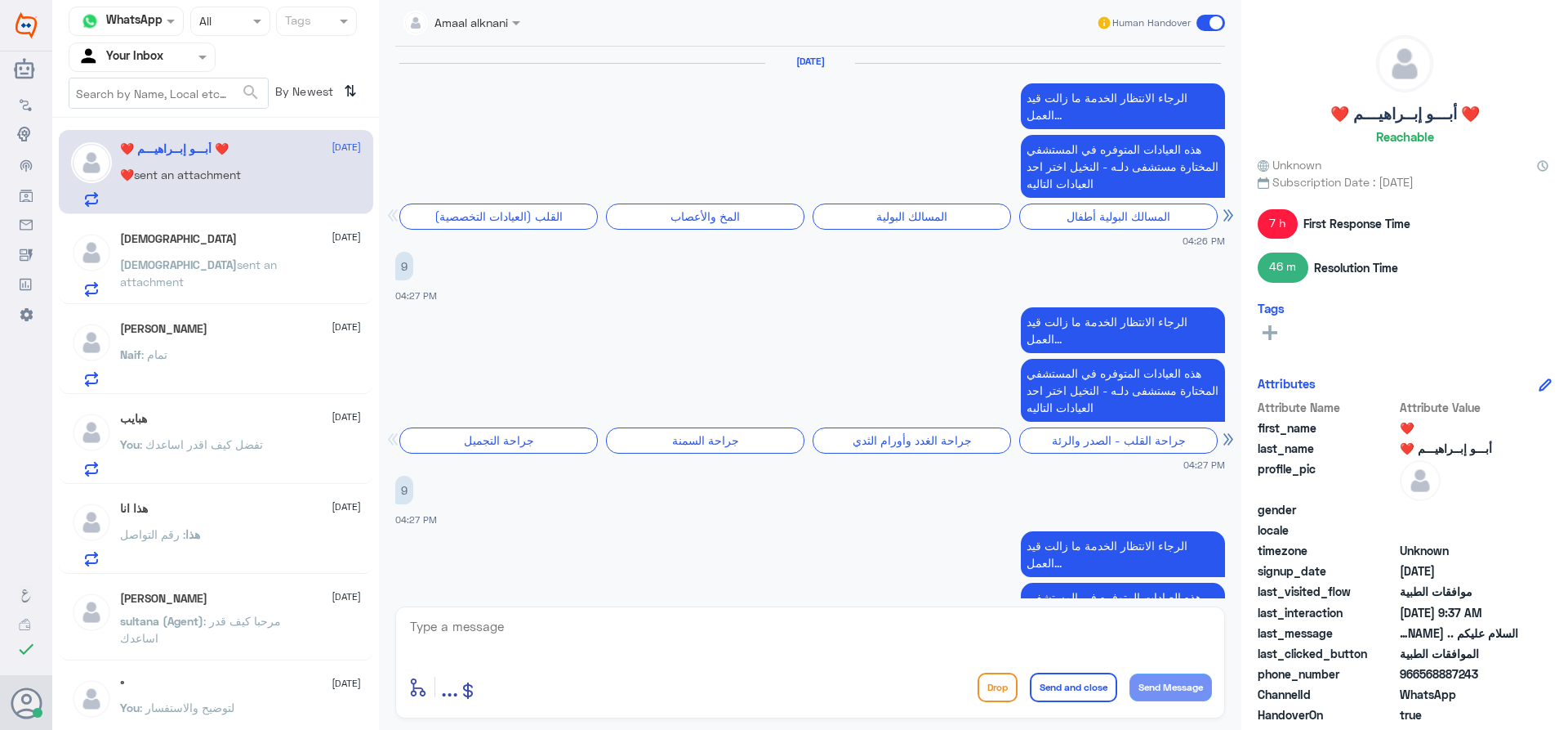
scroll to position [1766, 0]
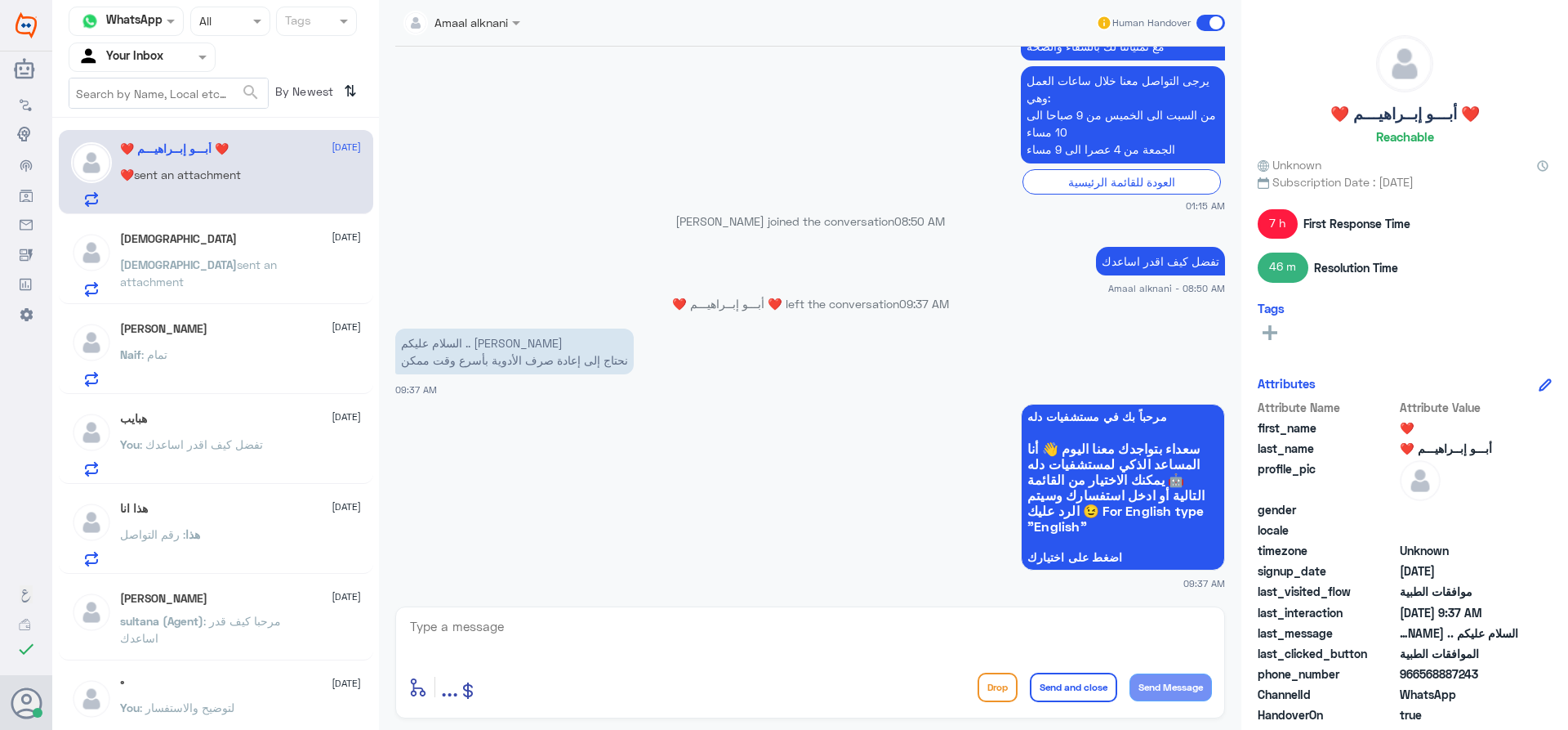
click at [479, 618] on textarea at bounding box center [810, 635] width 803 height 40
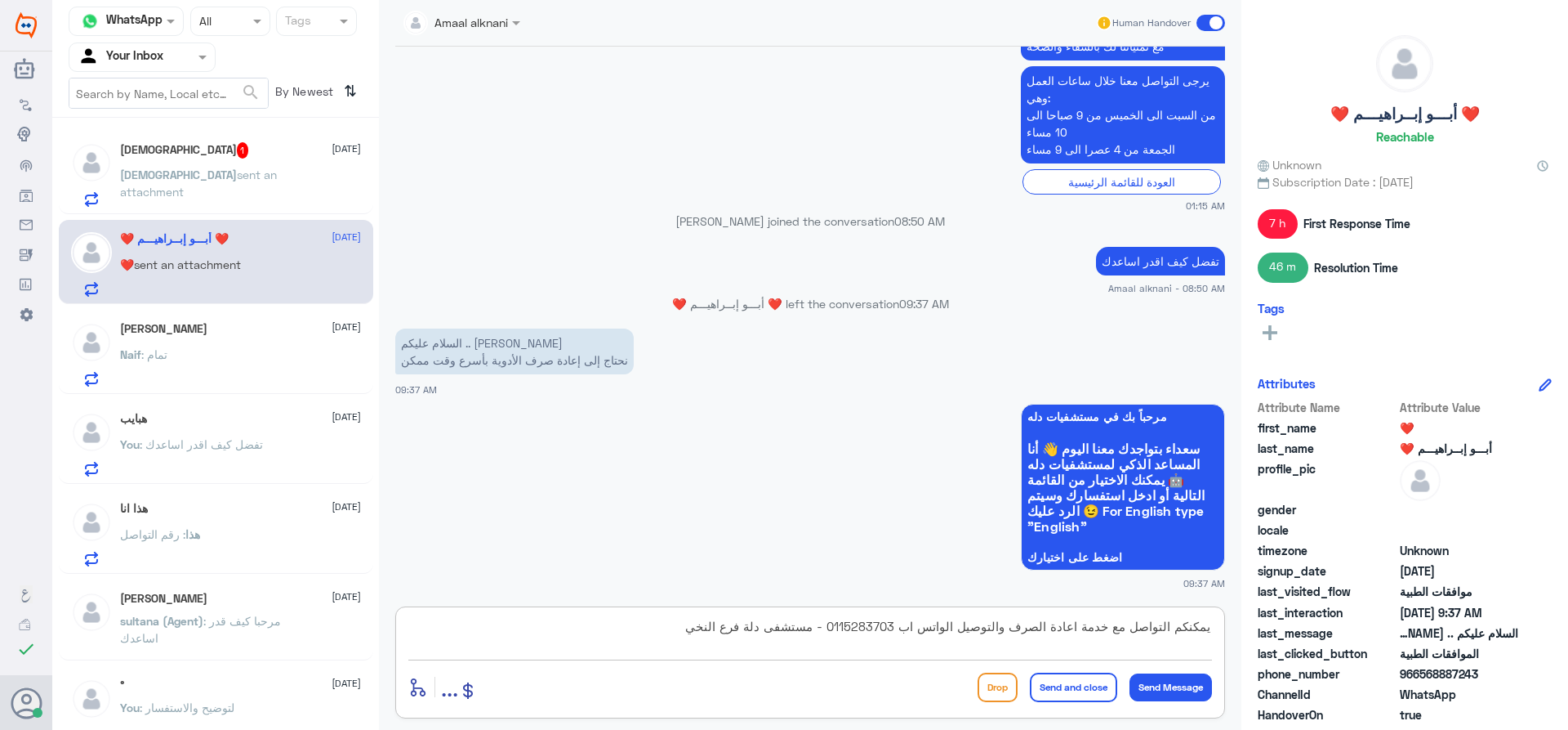
type textarea "يمكنكم التواصل مع خدمة اعادة الصرف والتوصيل الواتس اب 0115283703 - مستشفى دلة ف…"
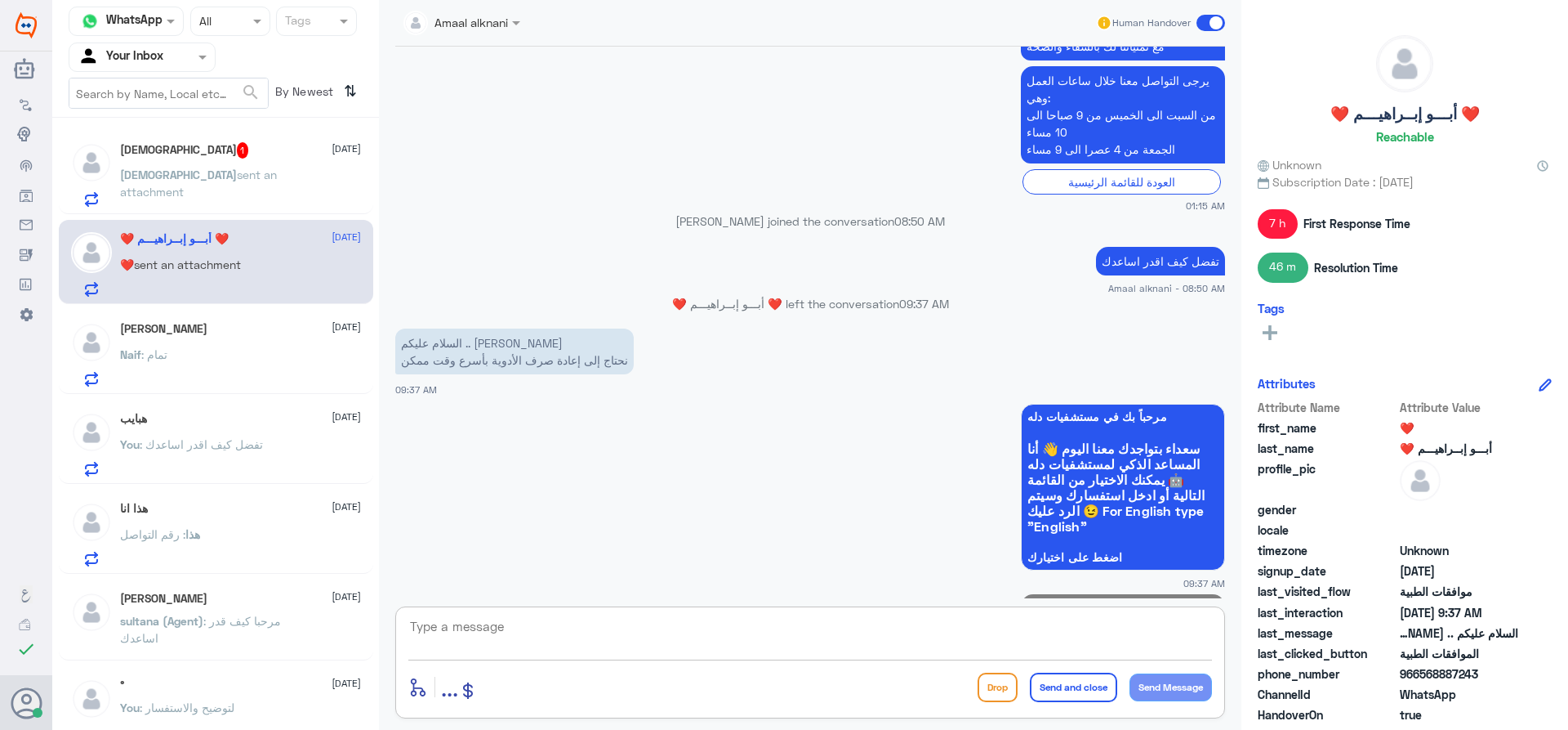
scroll to position [1852, 0]
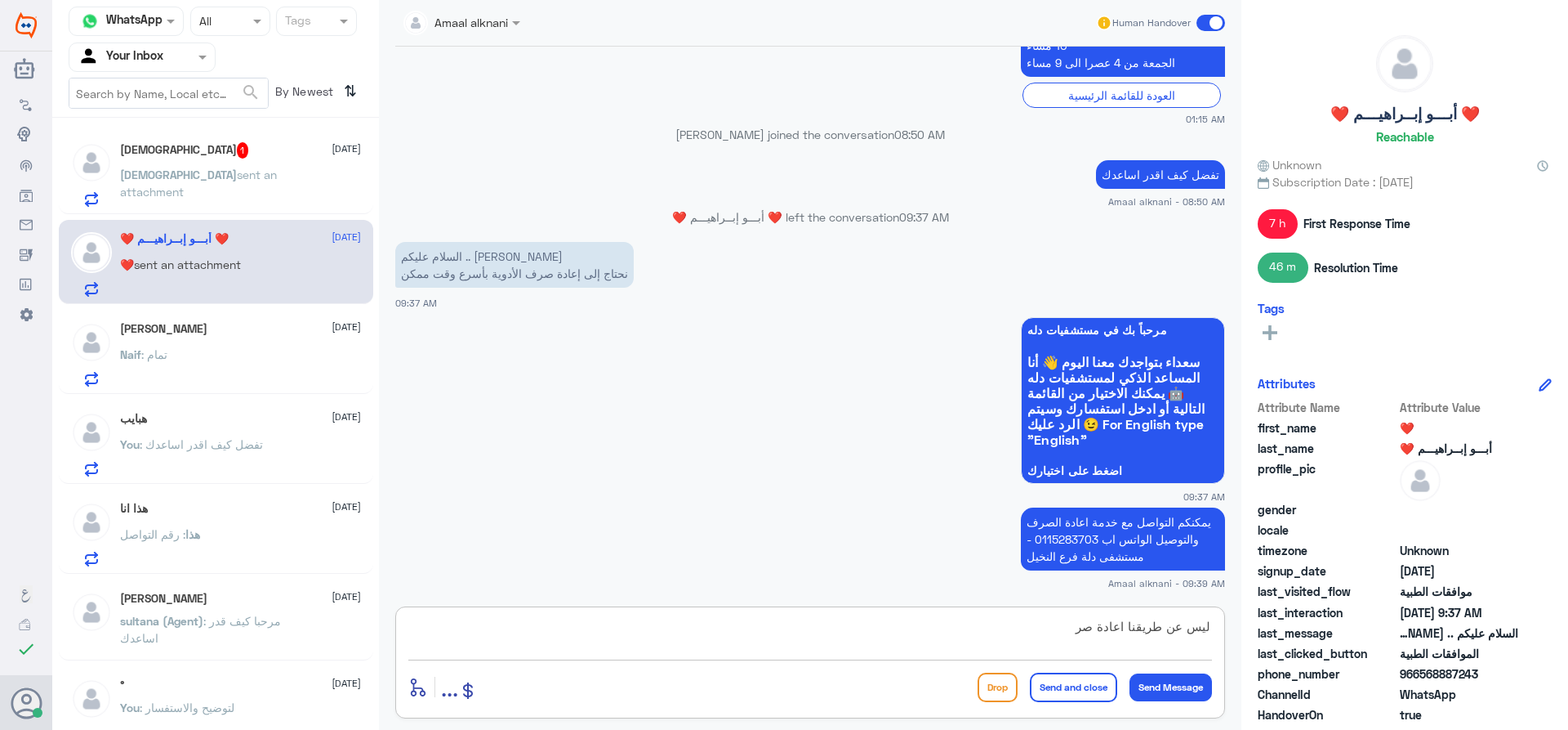
type textarea "ليس عن طريقنا اعادة صرف"
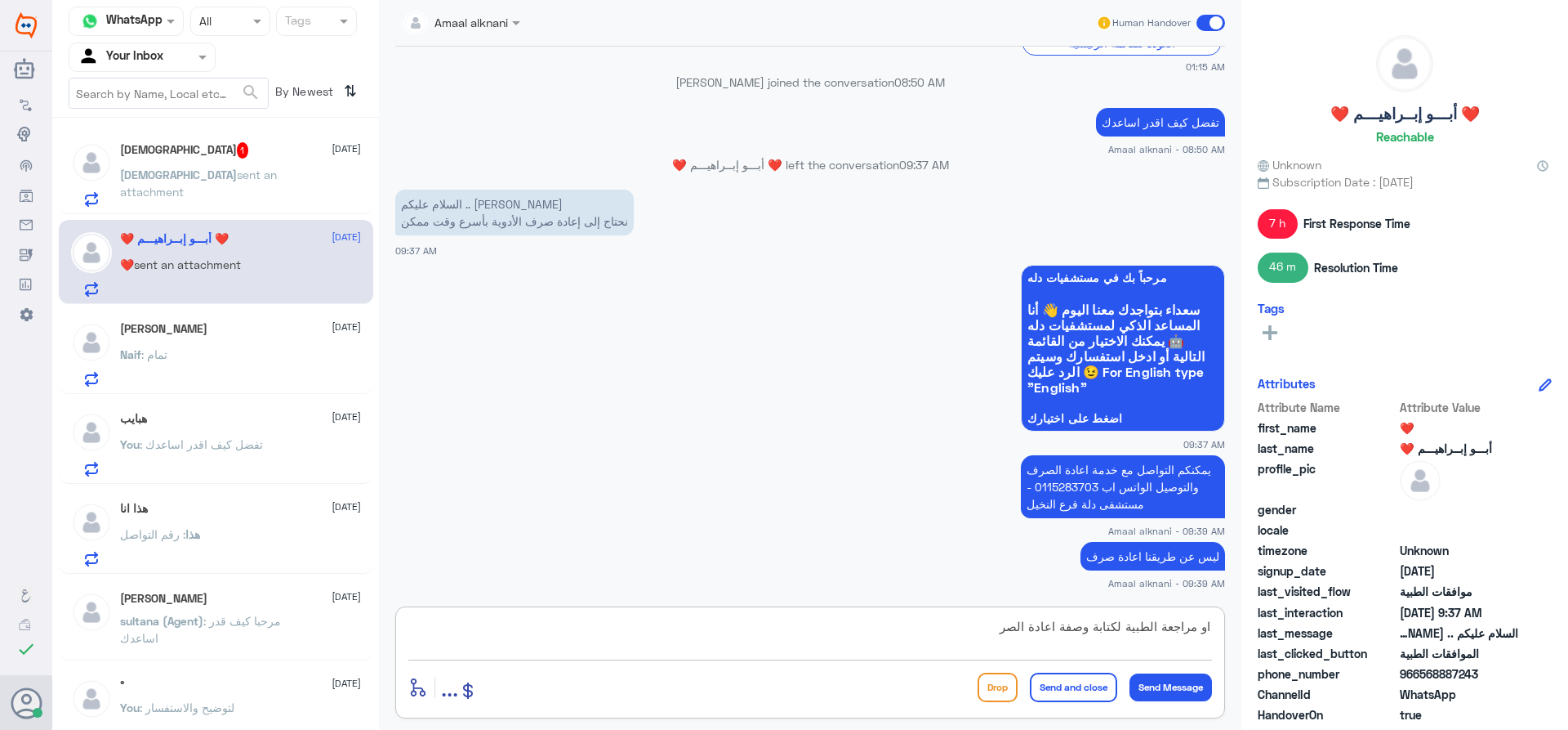
type textarea "او مراجعة الطبية لكتابة وصفة اعادة الصرف"
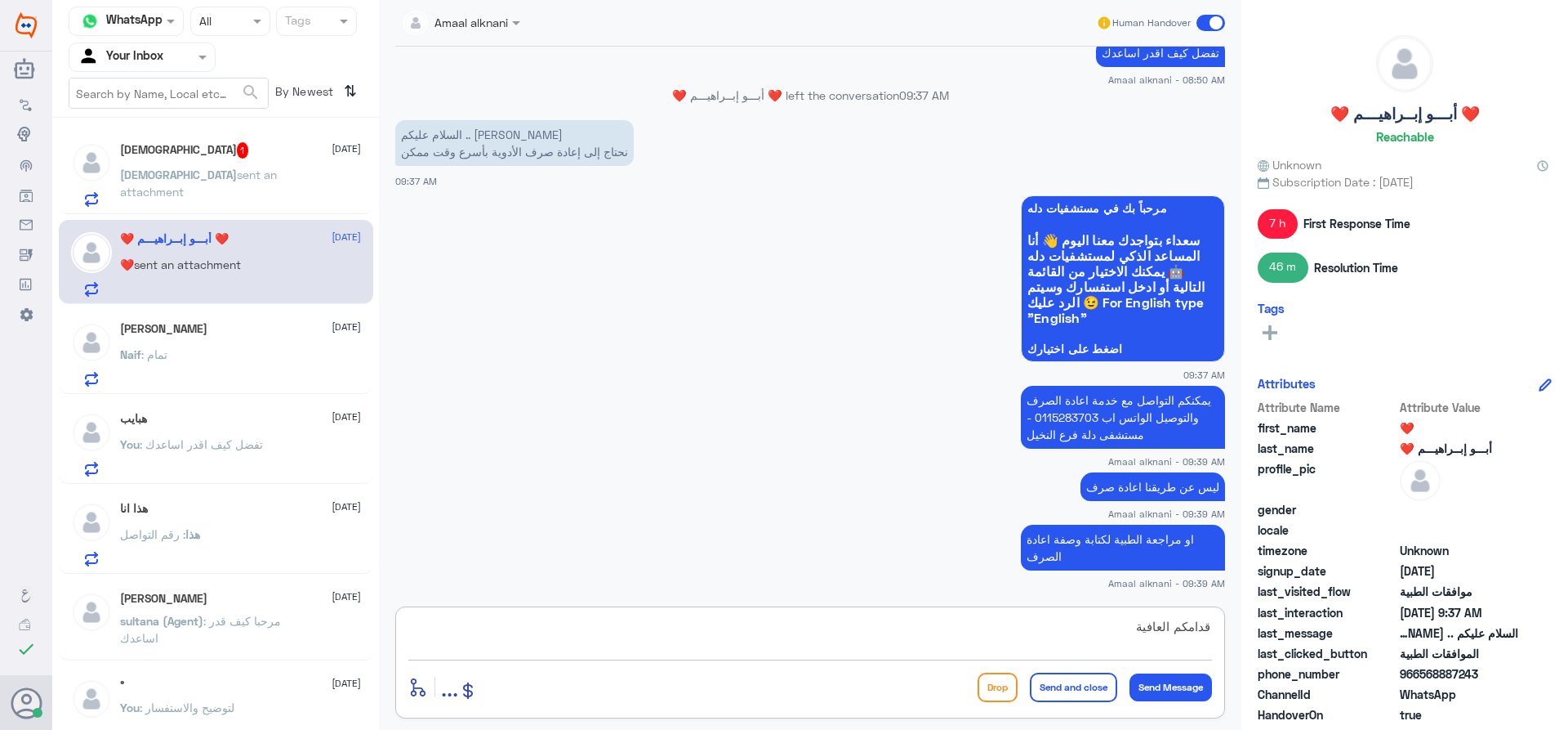
type textarea "قدامكم العافية"
click at [1084, 685] on button "Send and close" at bounding box center [1072, 687] width 87 height 29
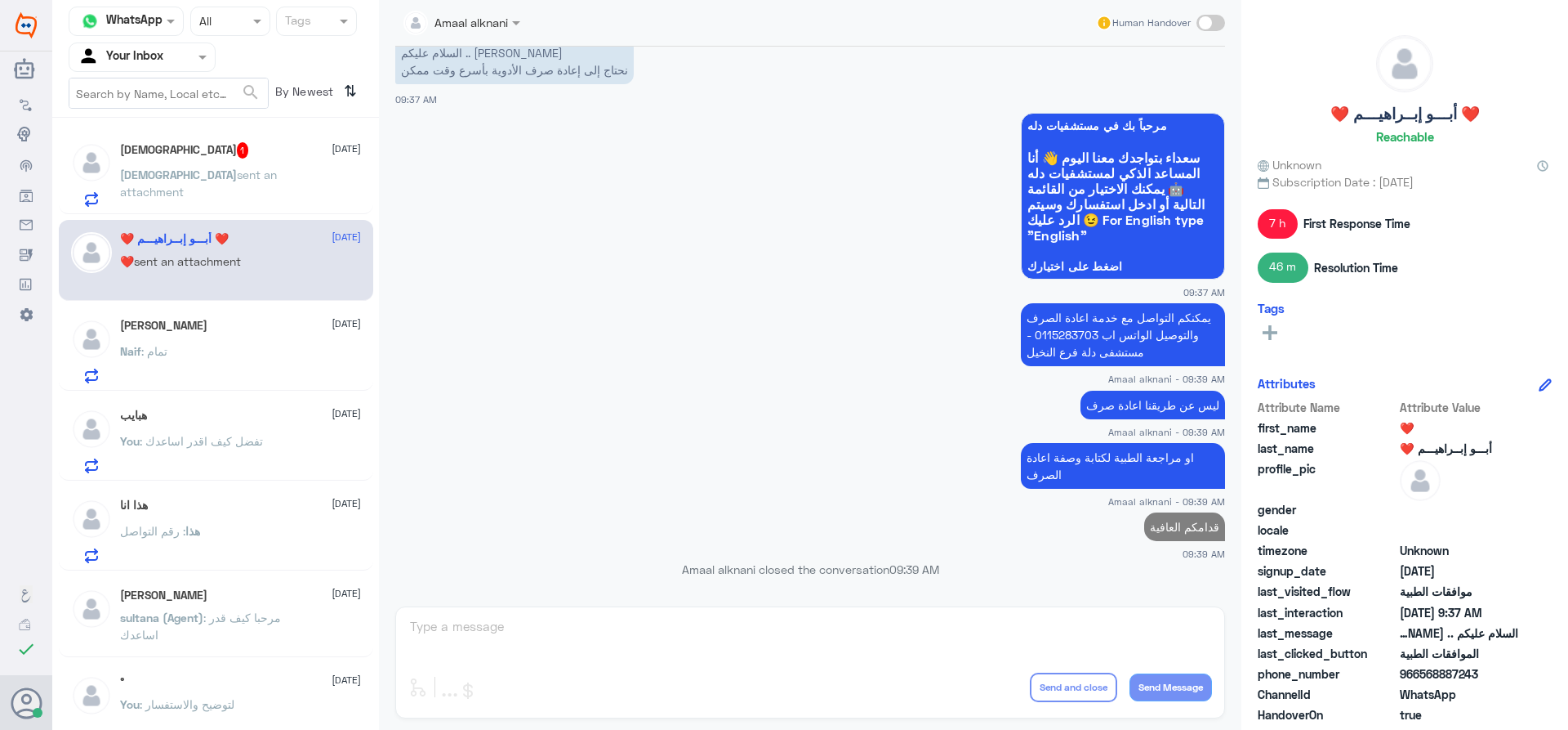
click at [238, 163] on div "[DEMOGRAPHIC_DATA] 1 [DATE] [PERSON_NAME] sent an attachment" at bounding box center [241, 174] width 241 height 65
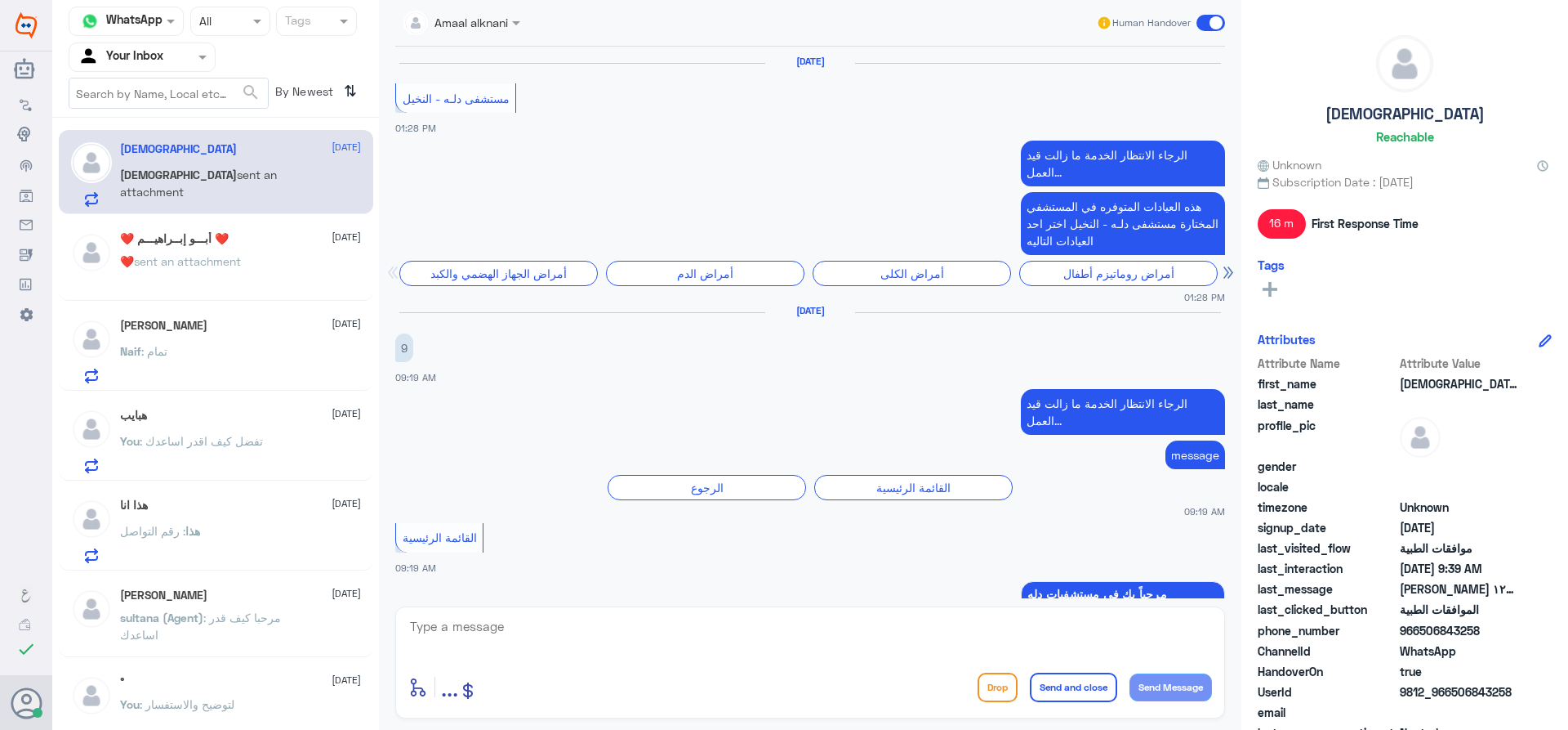
scroll to position [1602, 0]
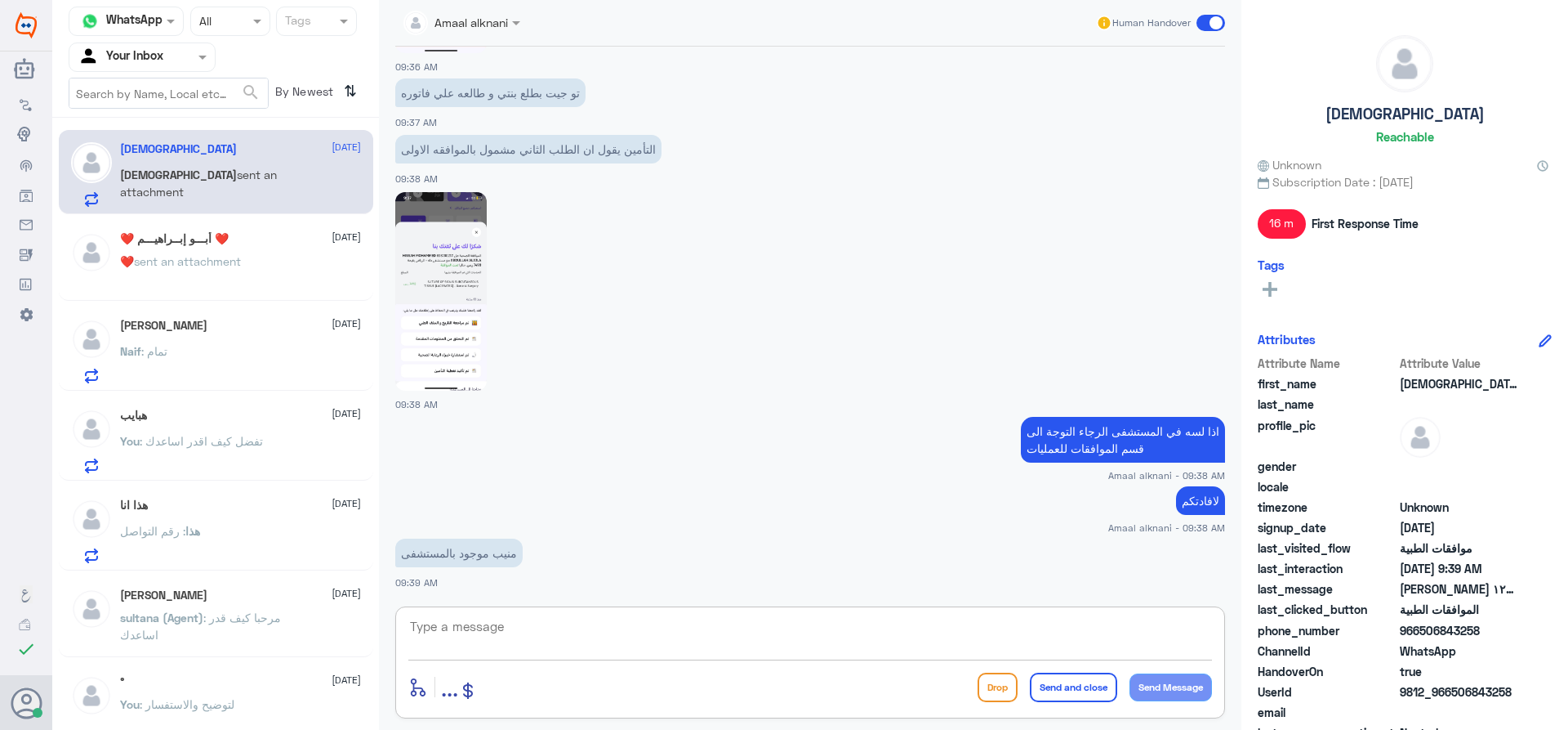
click at [538, 620] on textarea at bounding box center [810, 635] width 803 height 40
click at [543, 628] on textarea at bounding box center [810, 635] width 803 height 40
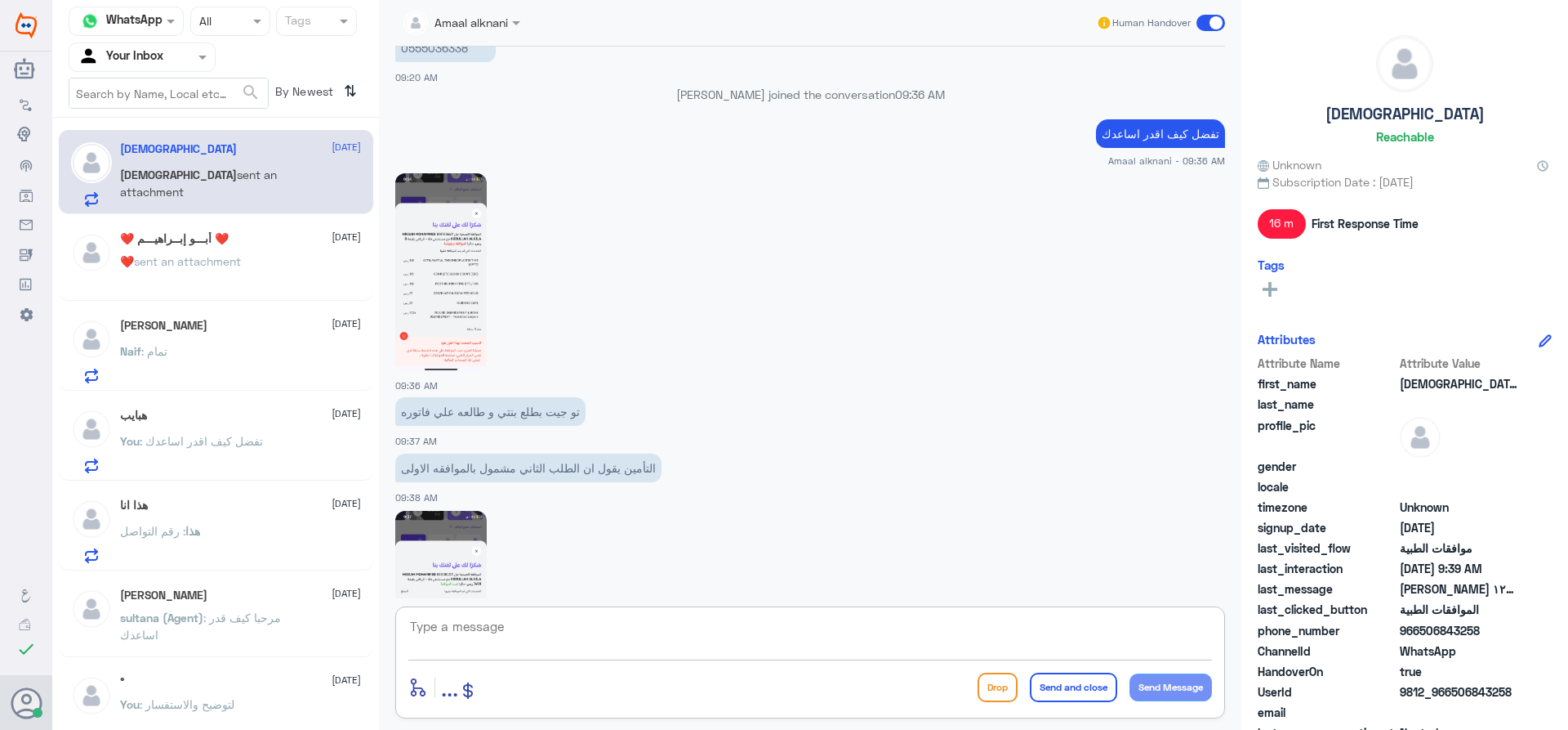
scroll to position [1276, 0]
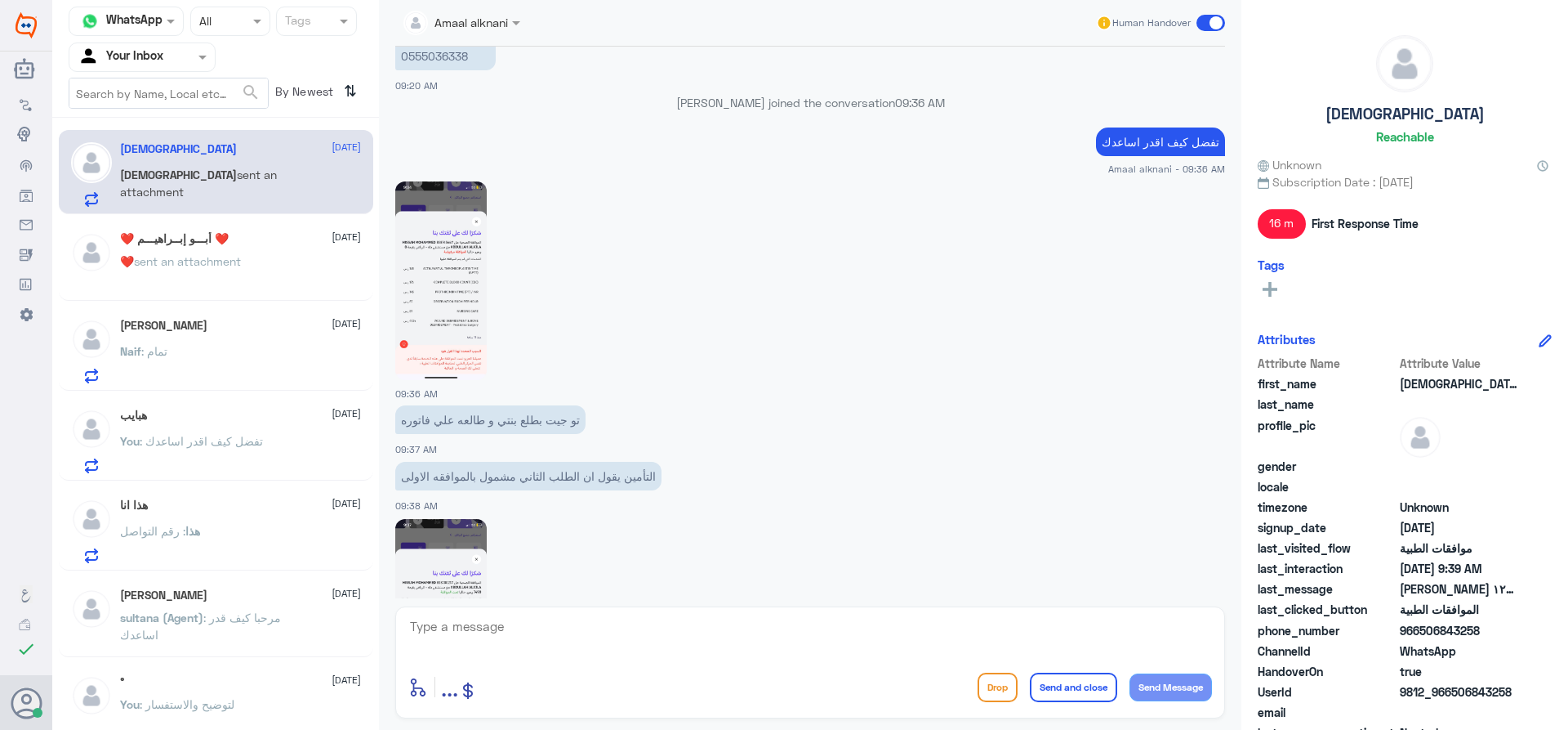
click at [749, 374] on div at bounding box center [810, 279] width 830 height 200
click at [784, 628] on textarea at bounding box center [810, 635] width 803 height 40
type textarea "مسالة الفواتير والدفع الرجاء مراجعة المستشفى لافادتكم"
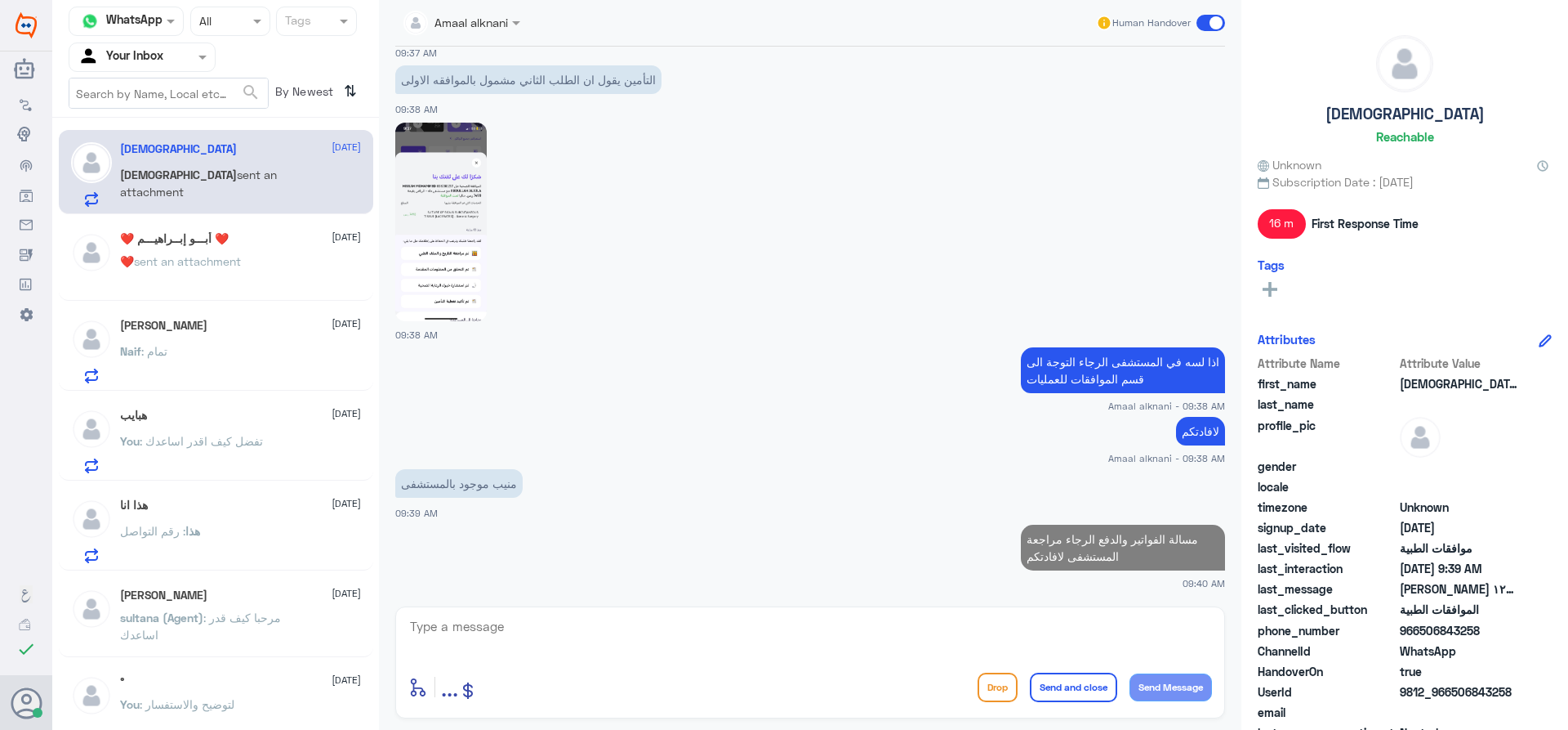
click at [257, 256] on div "❤️ أبـــو إبــراهيـــم ❤️ [DATE] ❤️ sent an attachment" at bounding box center [241, 263] width 241 height 62
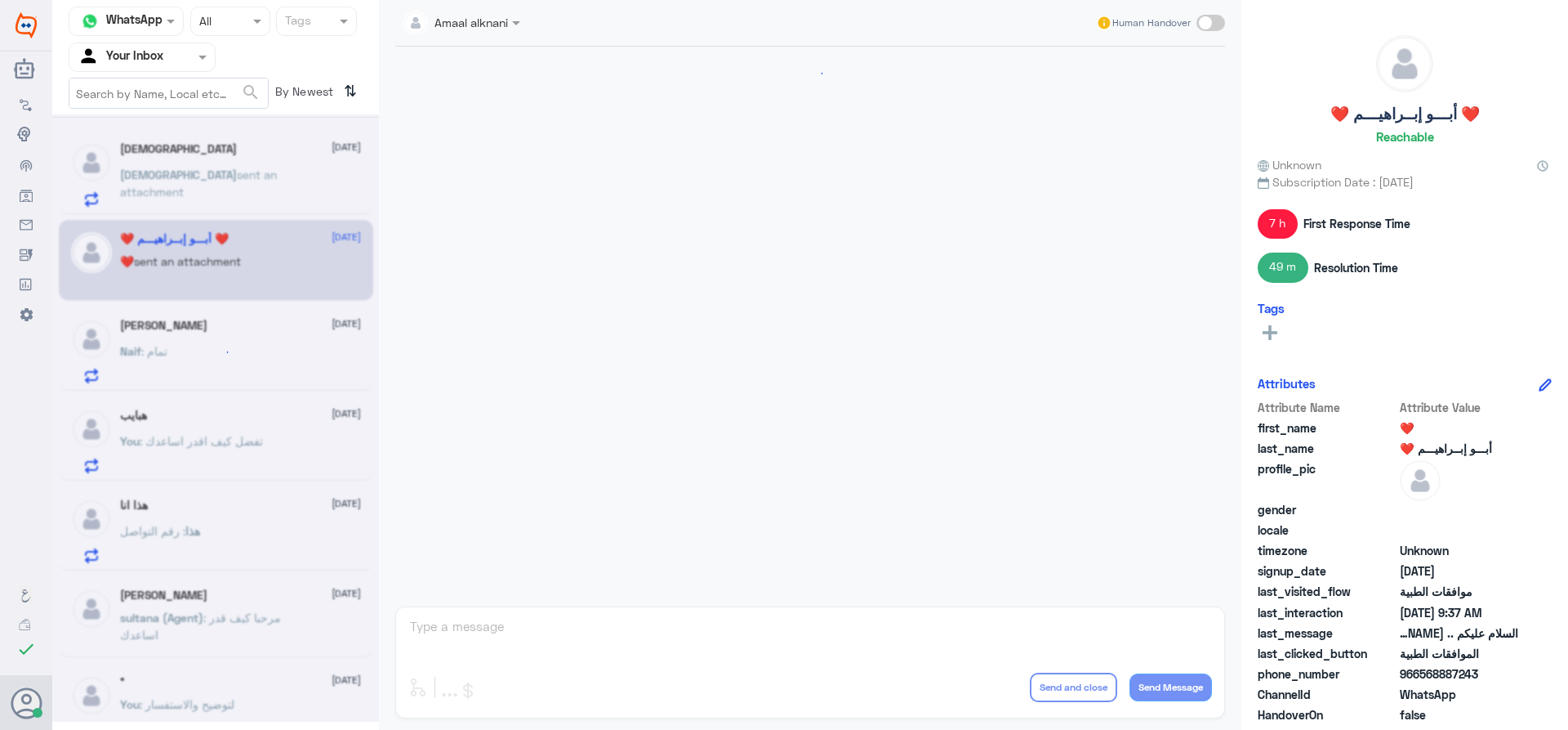
scroll to position [1440, 0]
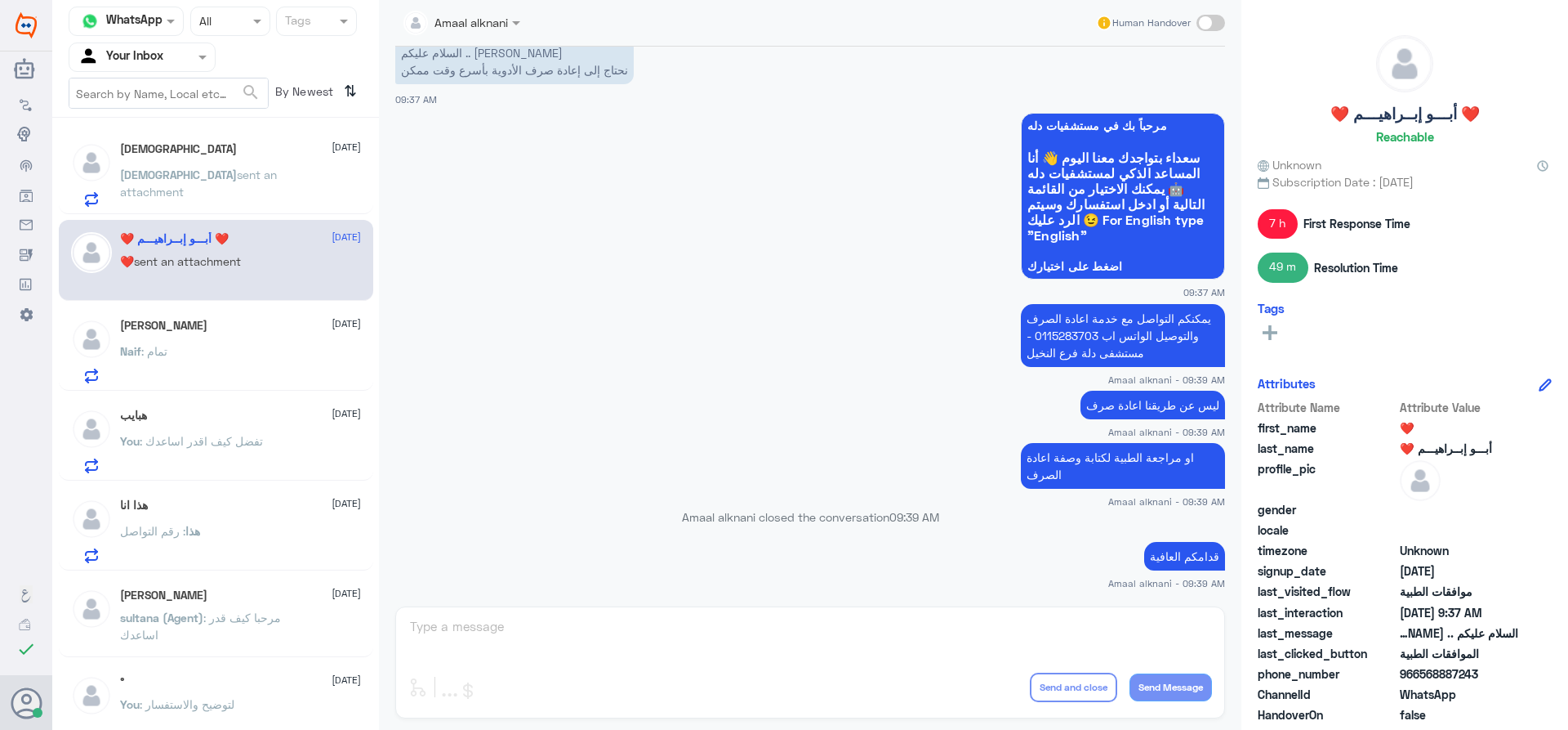
click at [563, 637] on div "Amaal alknani Human Handover [DATE] 9 04:27 PM الرجاء الانتظار الخدمة ما زالت ق…" at bounding box center [810, 367] width 862 height 735
click at [242, 363] on div "Naif : تمام" at bounding box center [241, 365] width 241 height 37
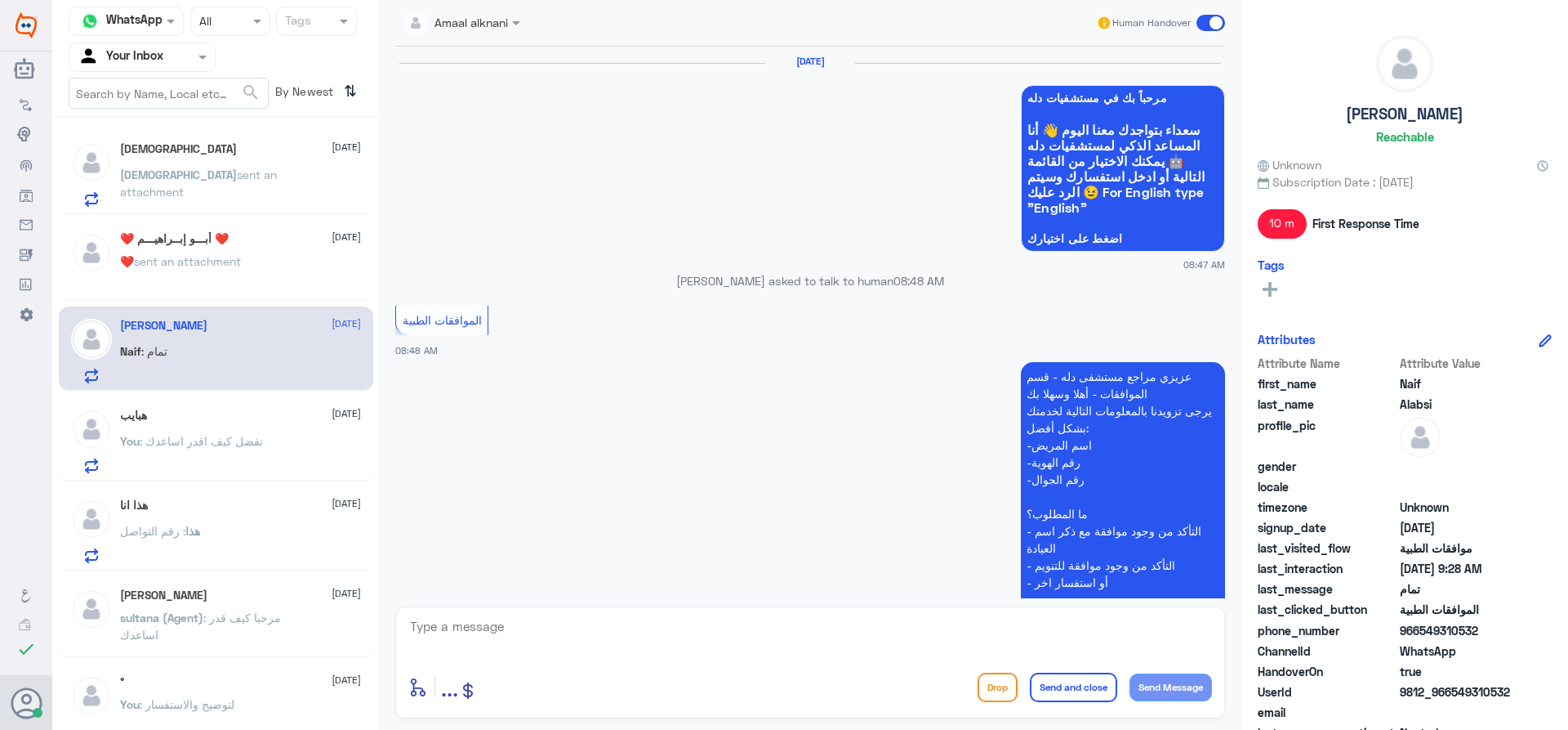
scroll to position [1143, 0]
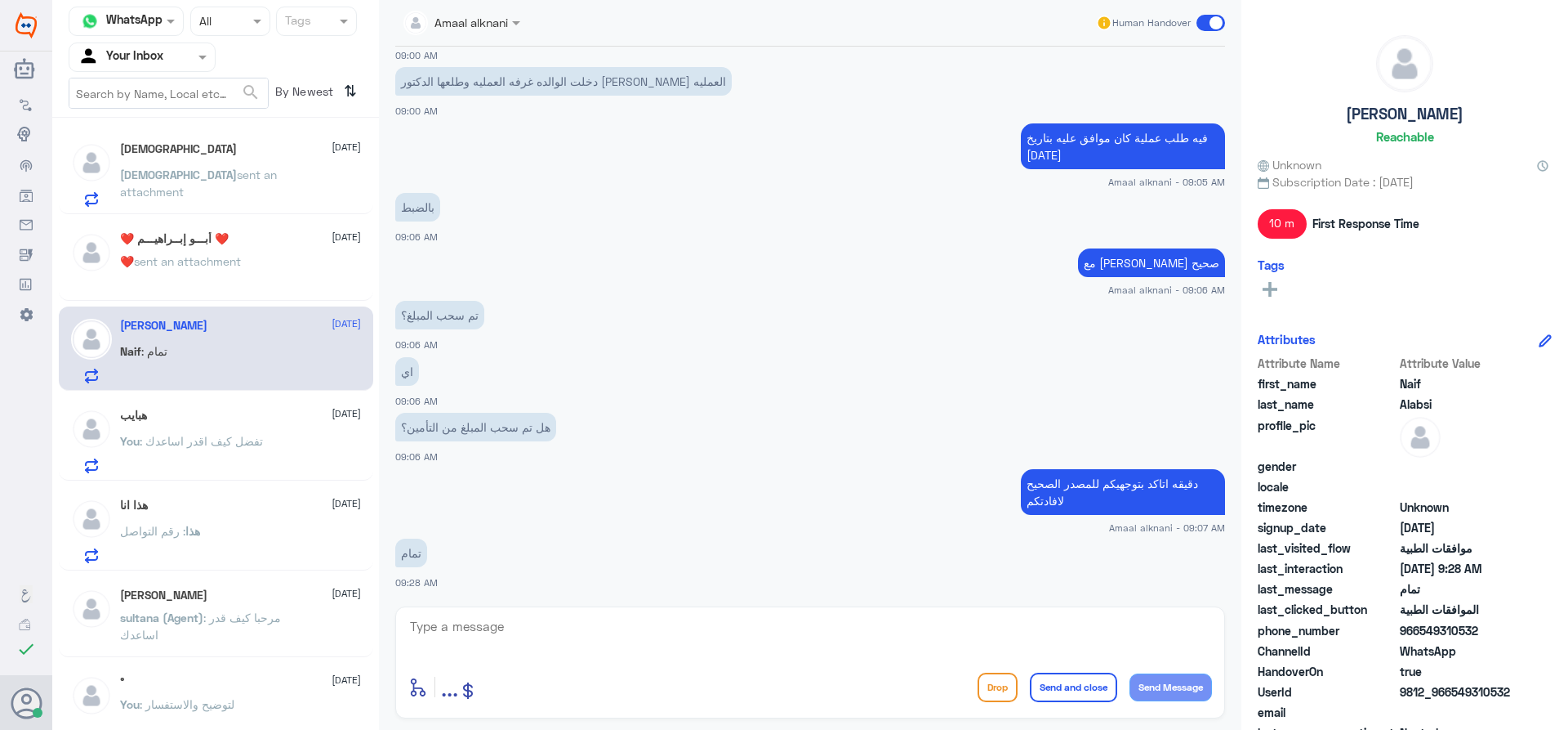
click at [230, 442] on span ": تفضل كيف اقدر اساعدك" at bounding box center [202, 441] width 123 height 14
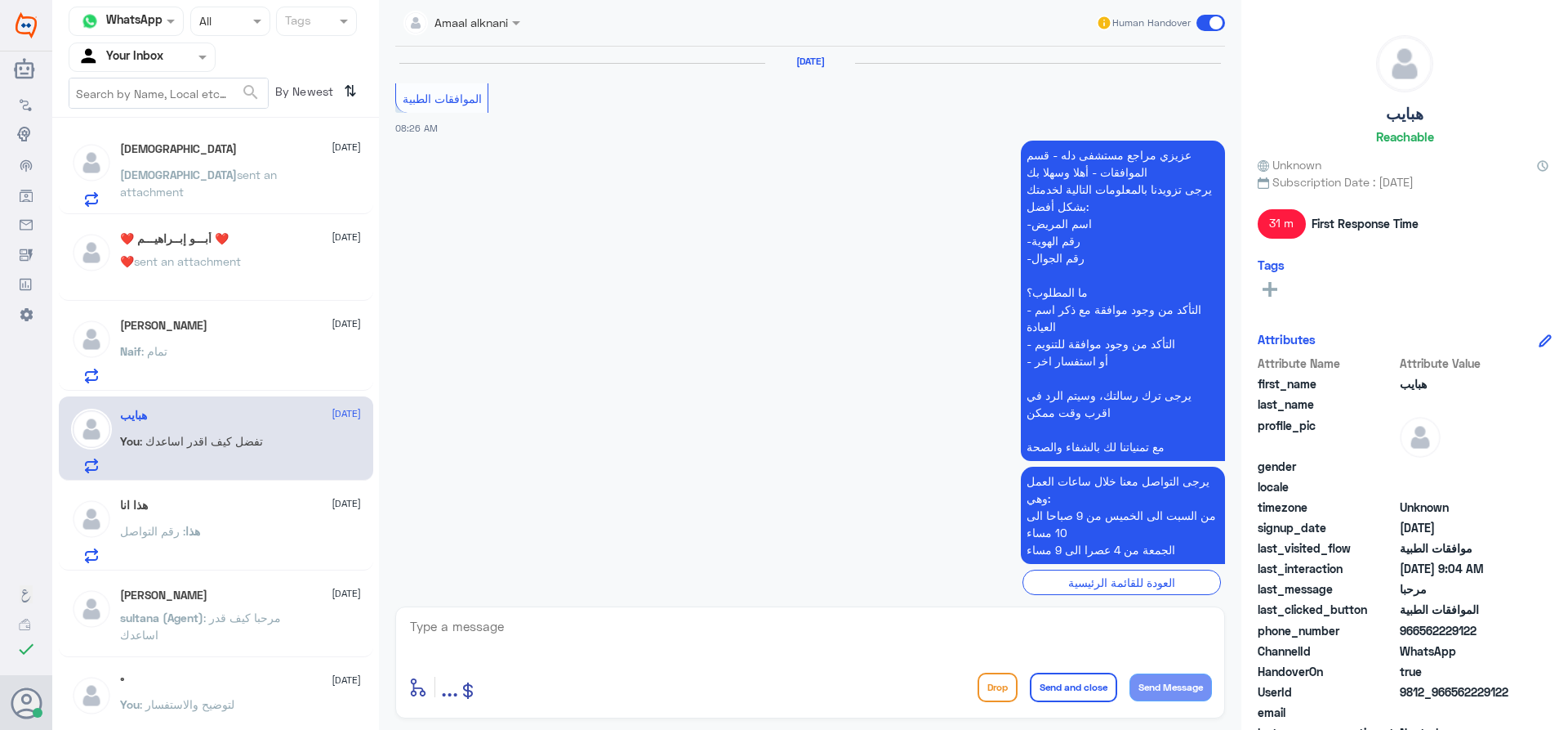
scroll to position [1511, 0]
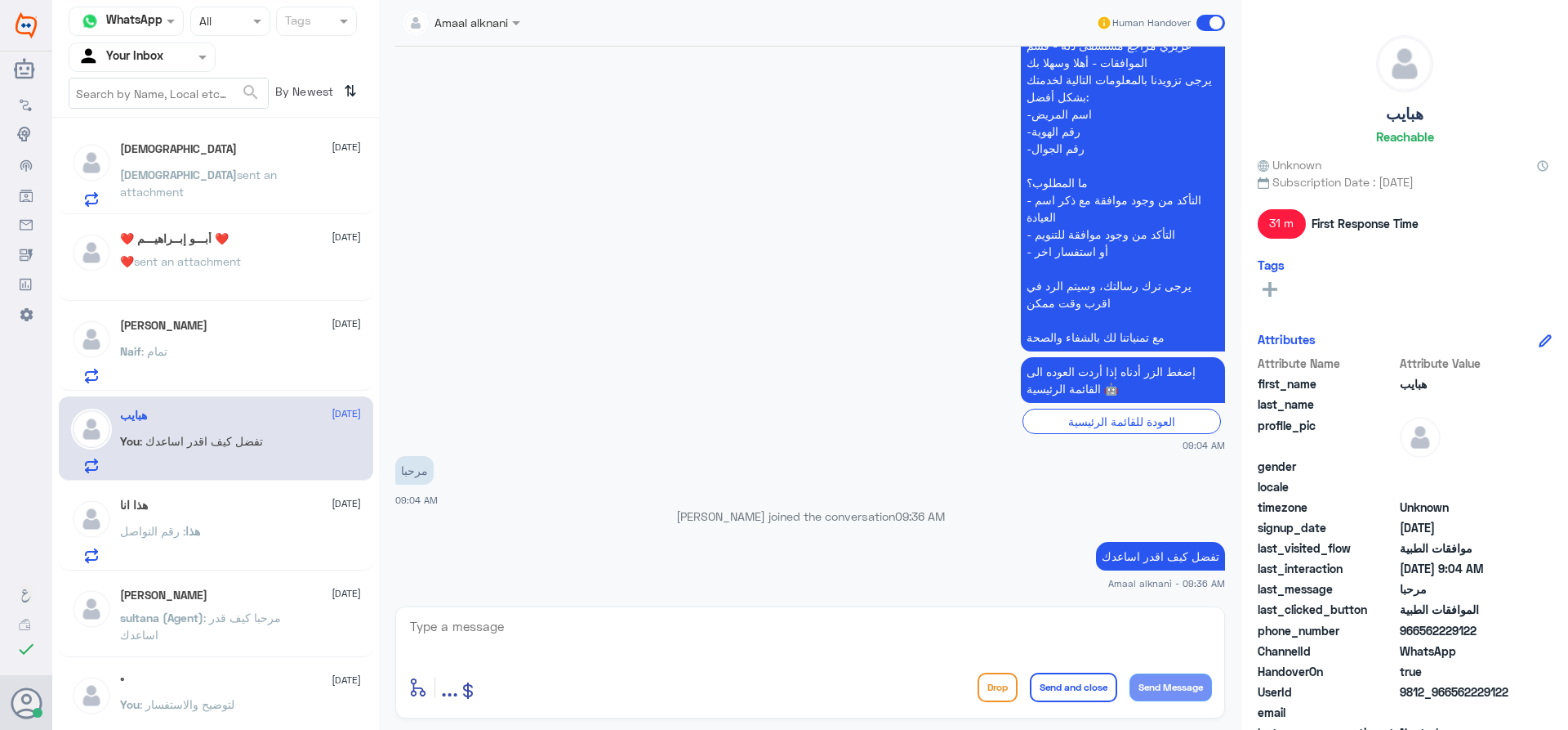
click at [512, 636] on textarea at bounding box center [810, 635] width 803 height 40
click at [245, 539] on div "هذا : رقم التواصل" at bounding box center [241, 545] width 241 height 37
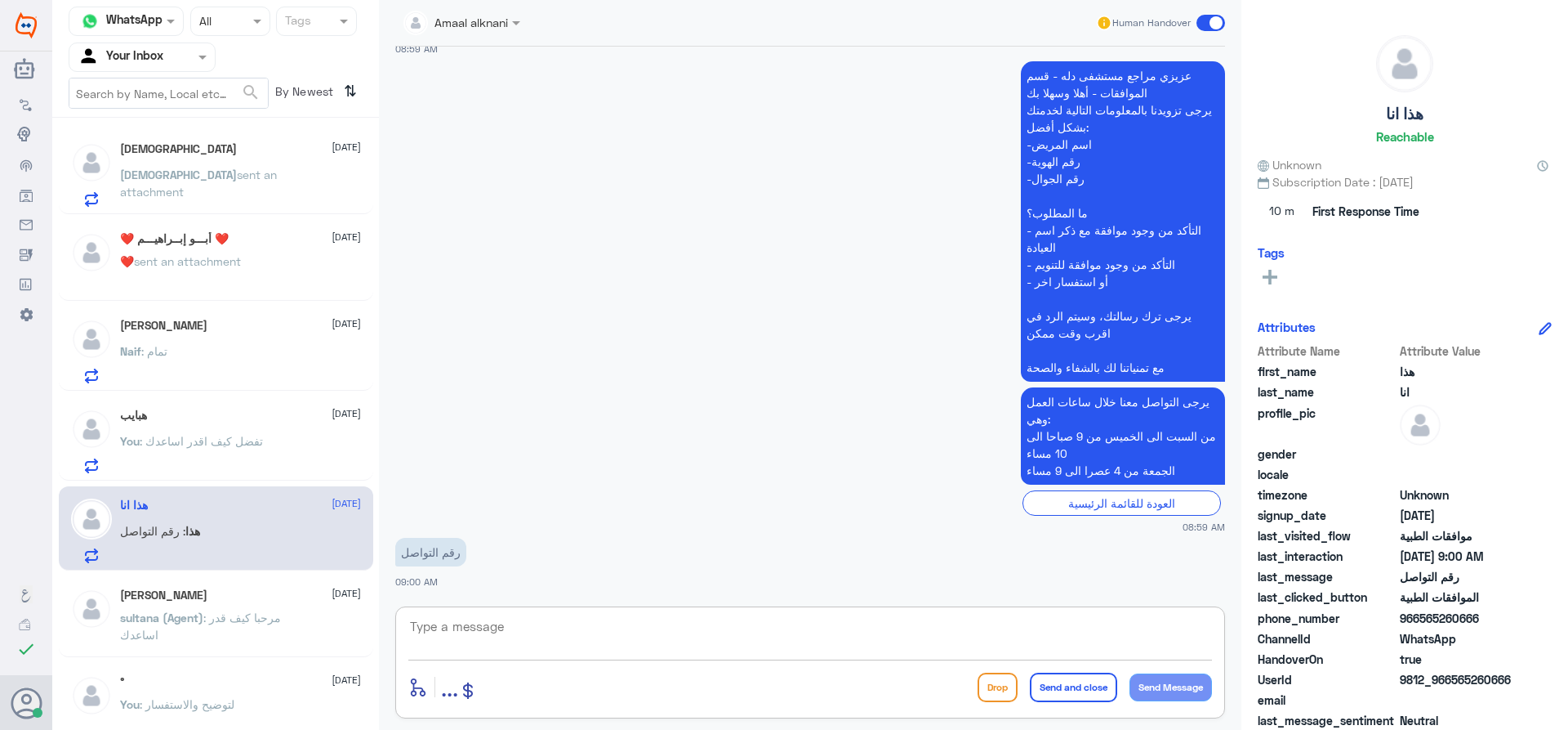
click at [503, 616] on textarea at bounding box center [810, 635] width 803 height 40
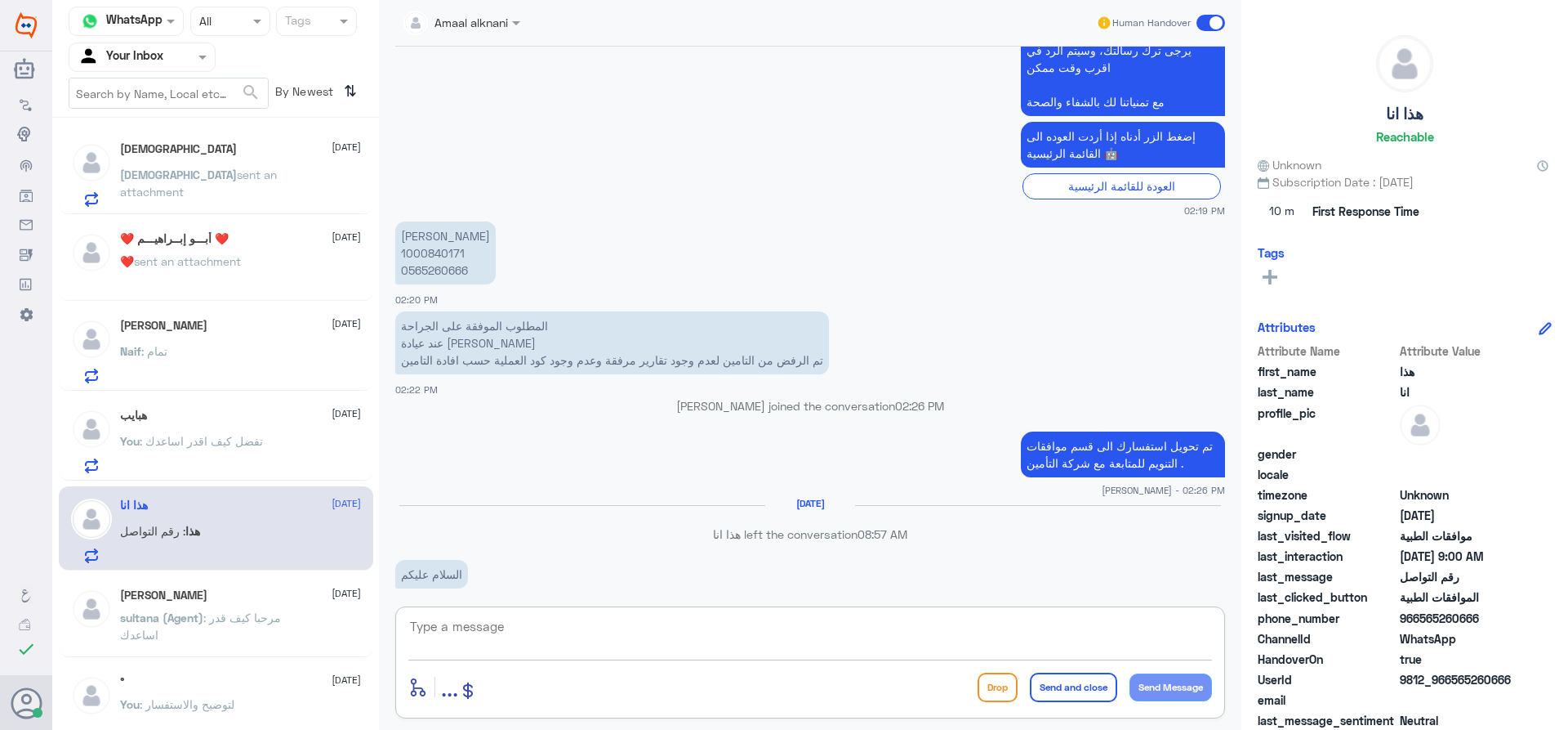
scroll to position [381, 0]
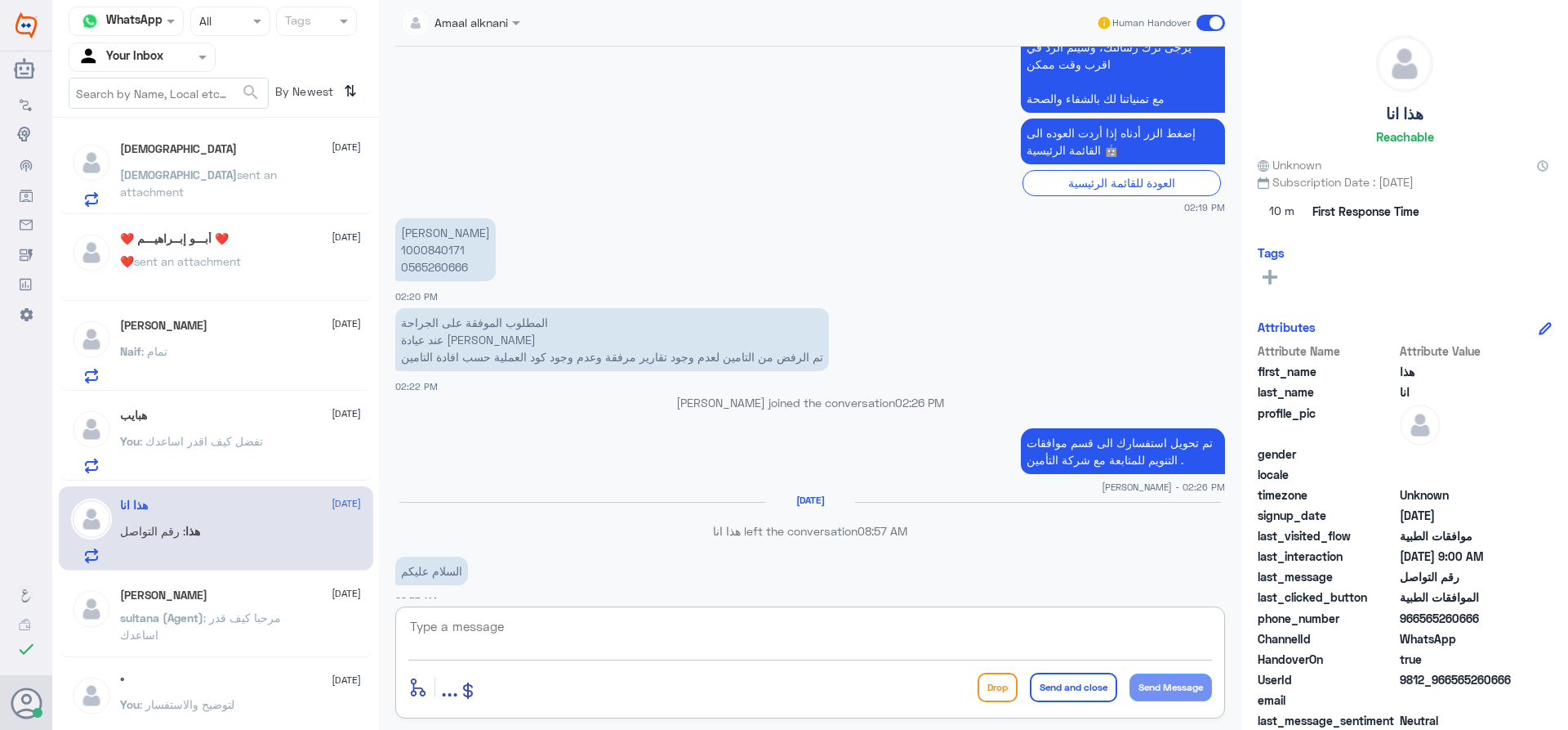
click at [695, 624] on textarea at bounding box center [810, 635] width 803 height 40
type textarea "تفضل كيف اقدر اساعدك"
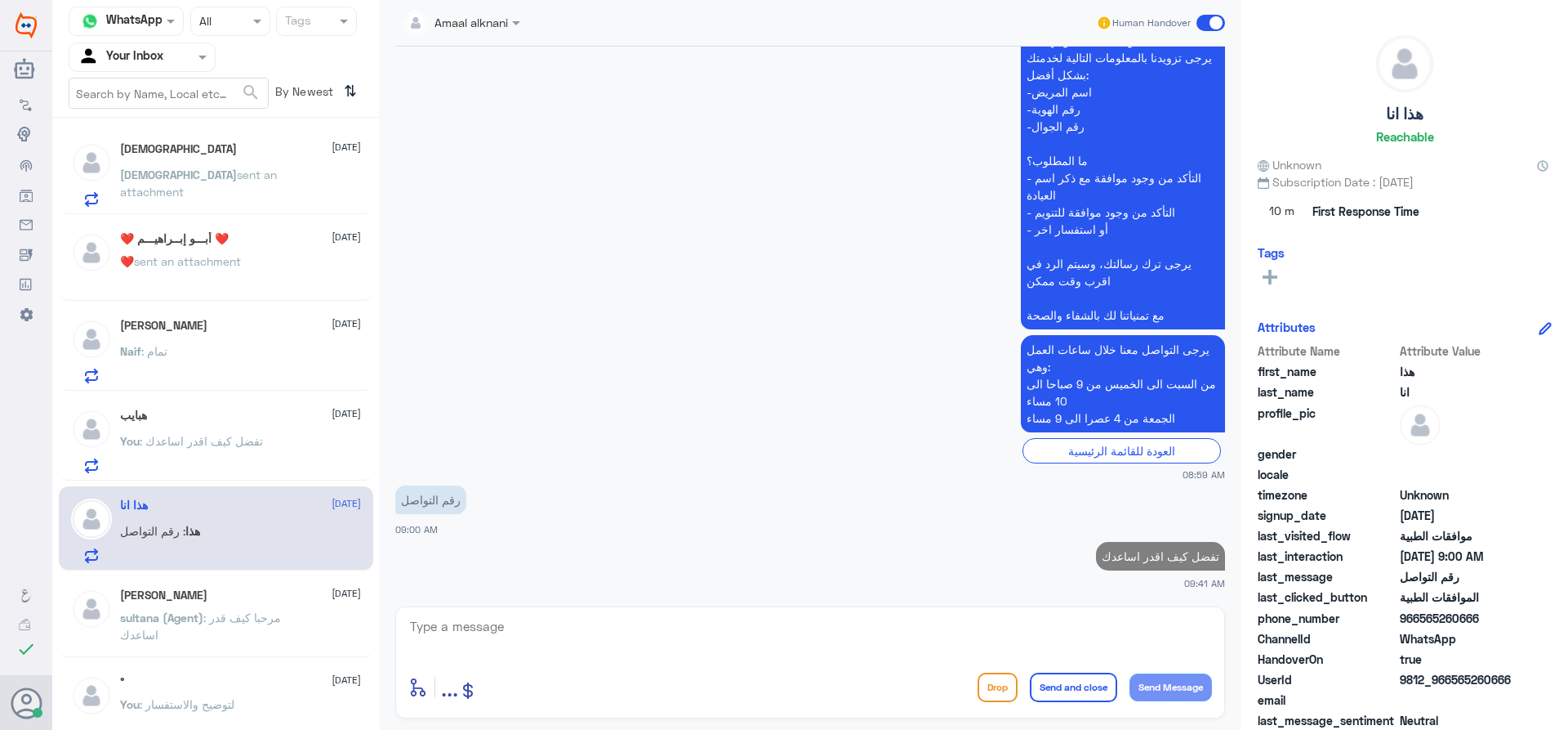
click at [265, 631] on p "[PERSON_NAME] (Agent) : مرحبا كيف قدر اساعدك" at bounding box center [213, 629] width 184 height 41
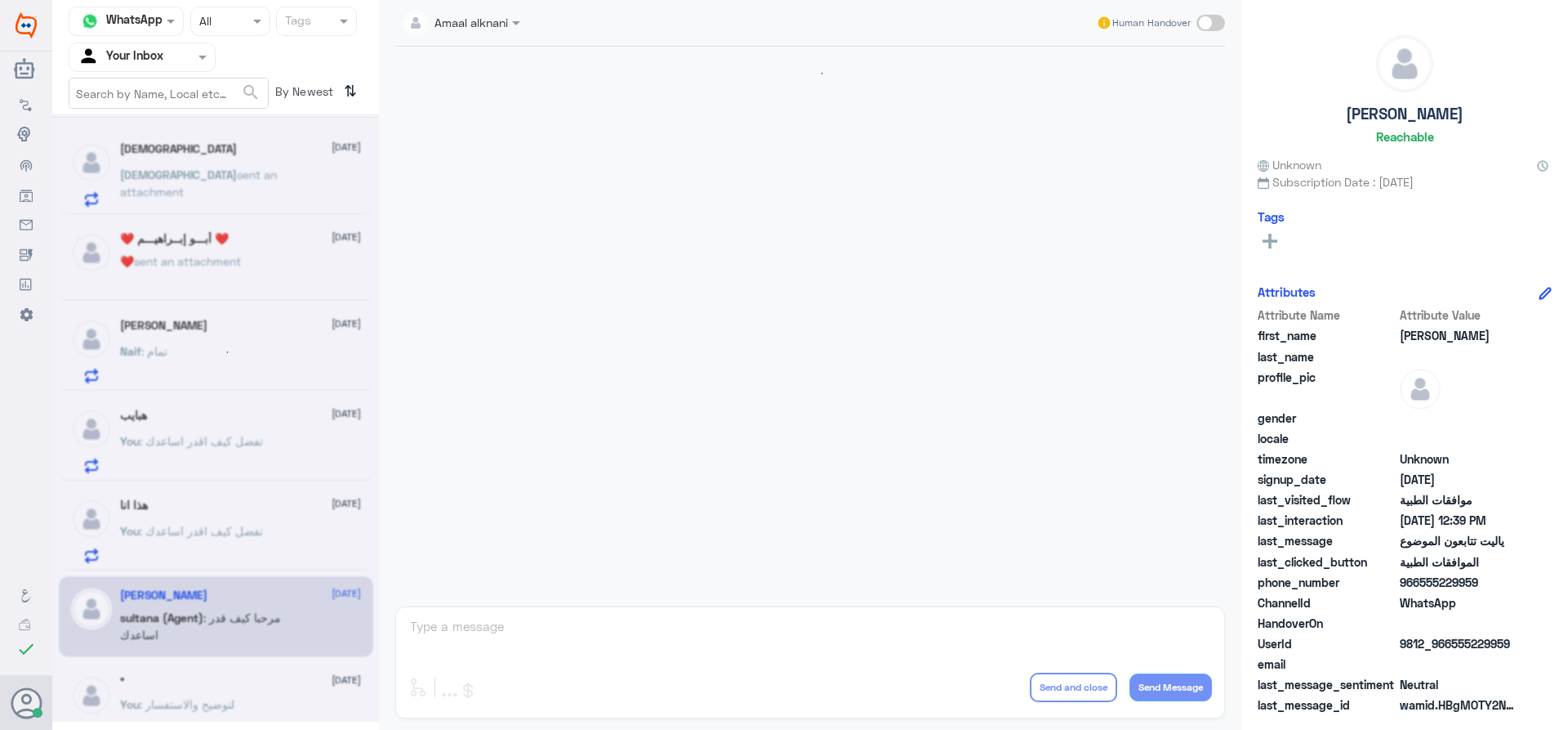
scroll to position [1466, 0]
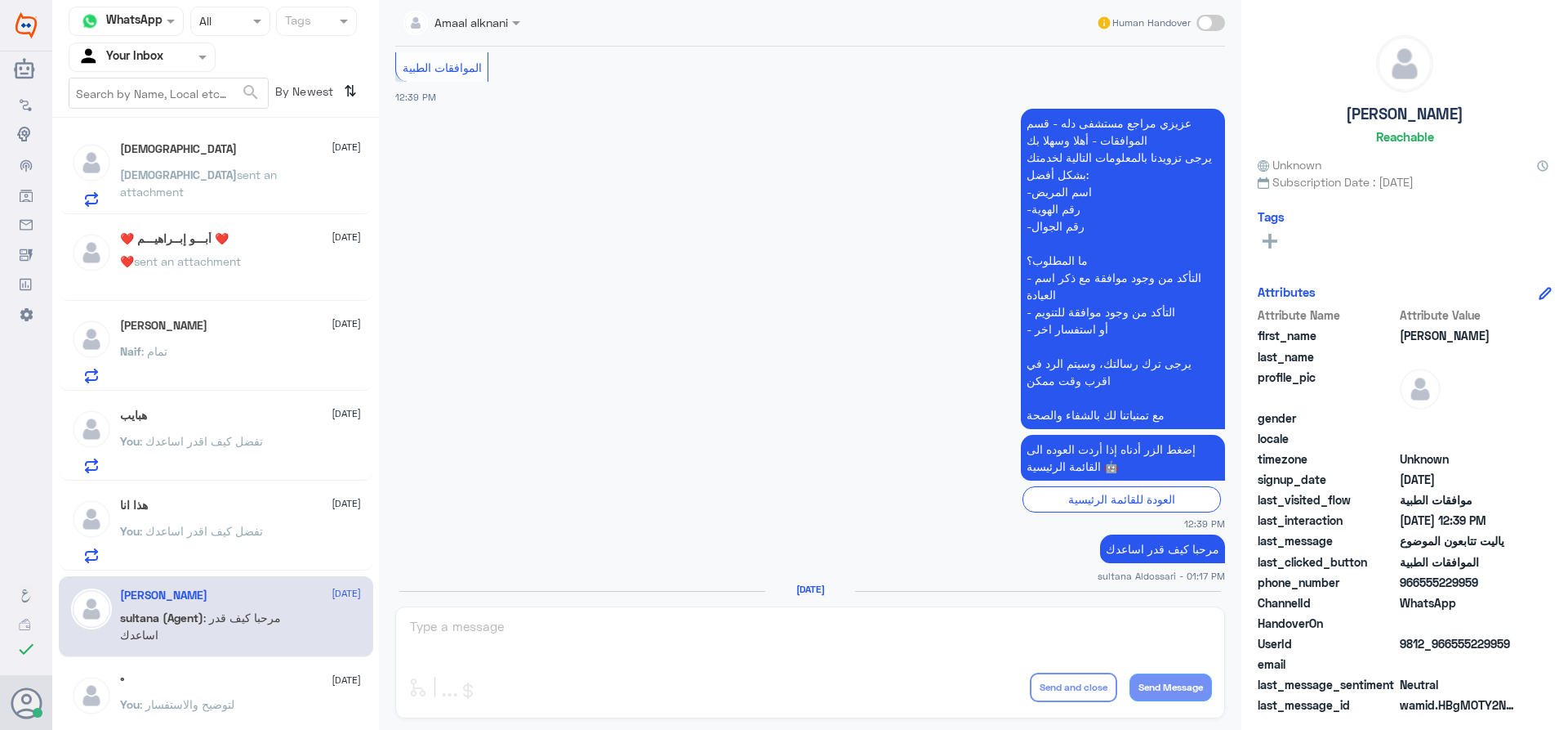
click at [632, 616] on div "Amaal alknani Human Handover [DATE] القائمة الرئيسية 10:51 AM مرحباً بك في مستش…" at bounding box center [810, 367] width 862 height 735
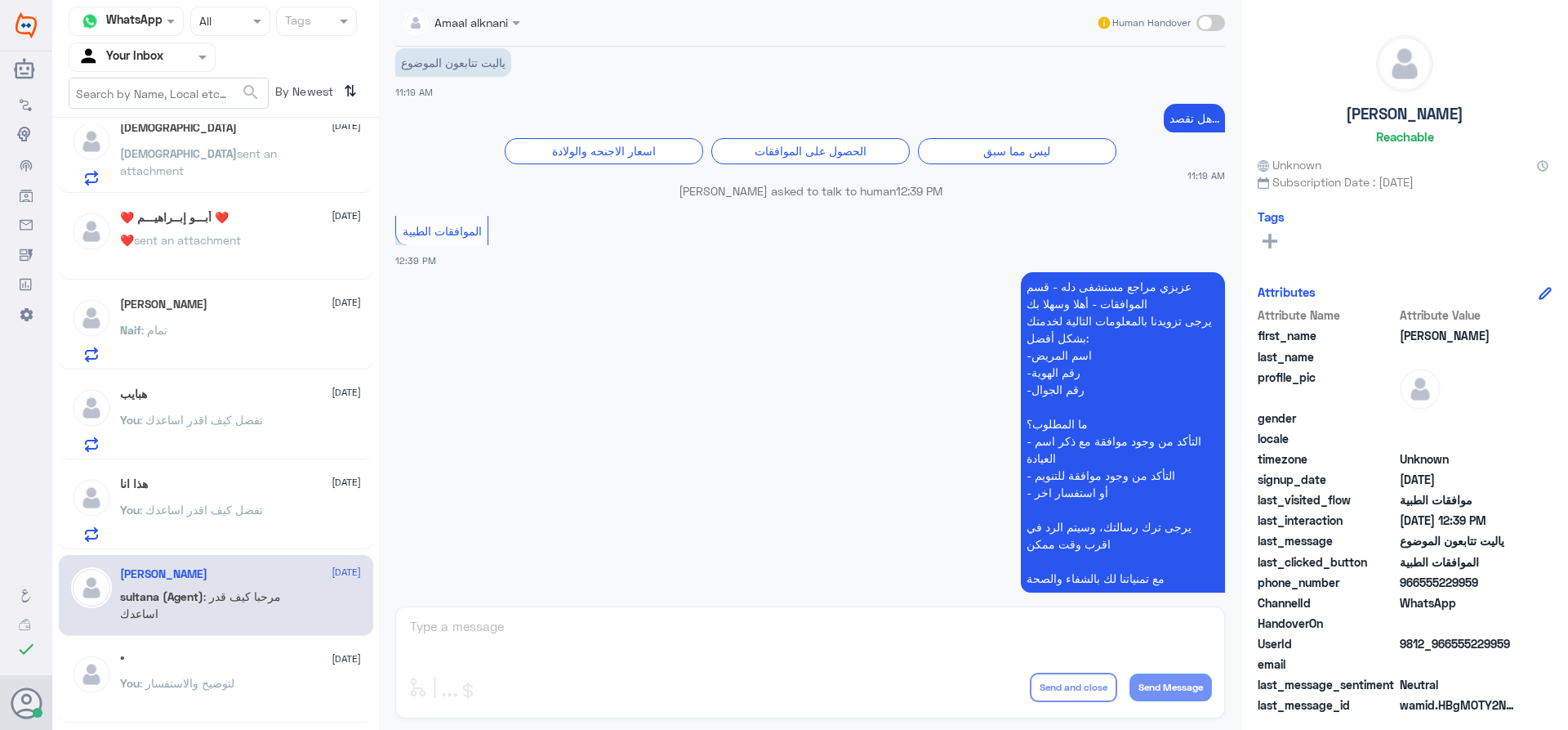
scroll to position [0, 0]
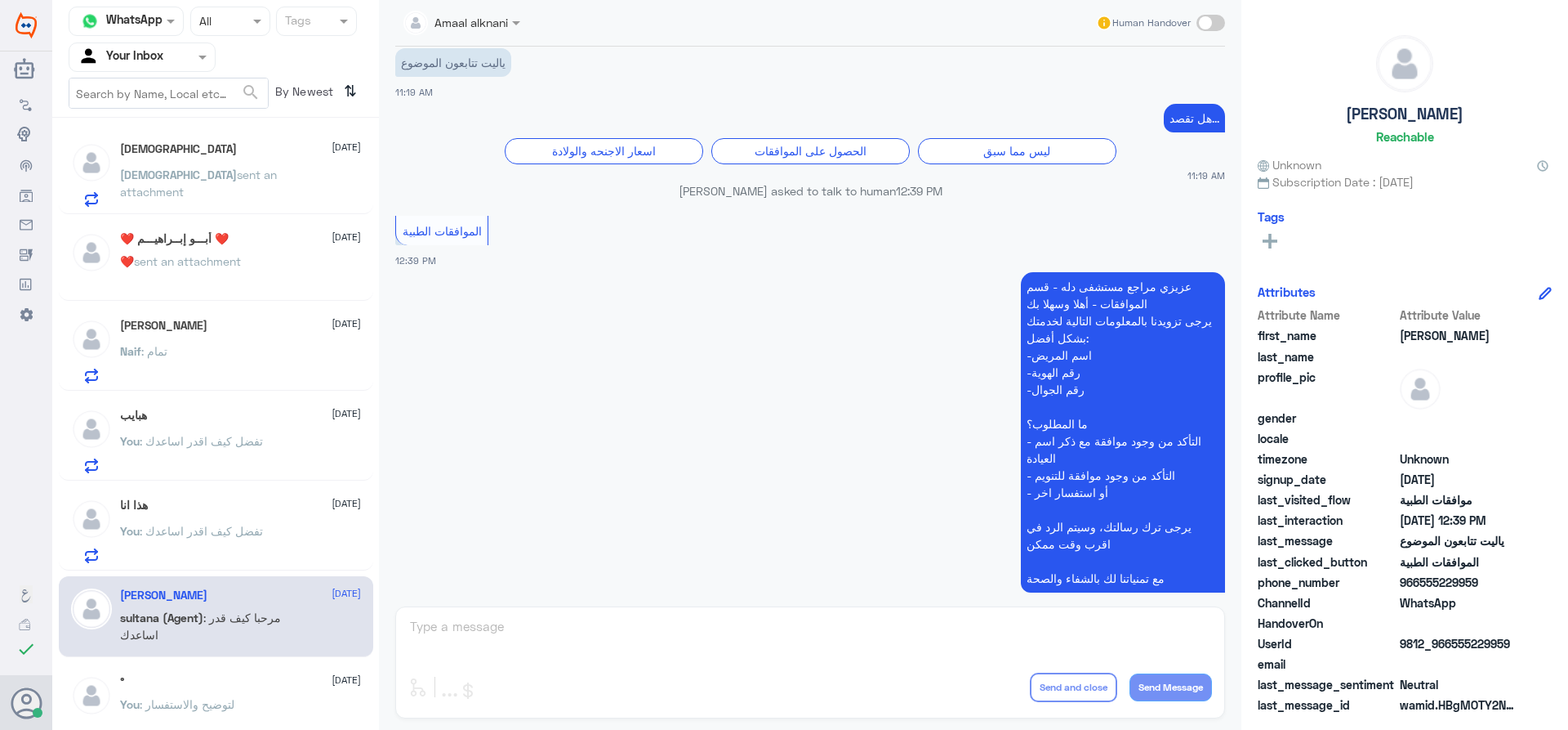
drag, startPoint x: 370, startPoint y: 186, endPoint x: 394, endPoint y: 93, distance: 96.0
click at [391, 96] on div "Channel WhatsApp Status × All Tags Agent Filter Your Inbox search By Newest ⇅ […" at bounding box center [809, 367] width 1515 height 735
click at [201, 59] on span at bounding box center [203, 58] width 8 height 4
drag, startPoint x: 166, startPoint y: 108, endPoint x: 161, endPoint y: 163, distance: 55.2
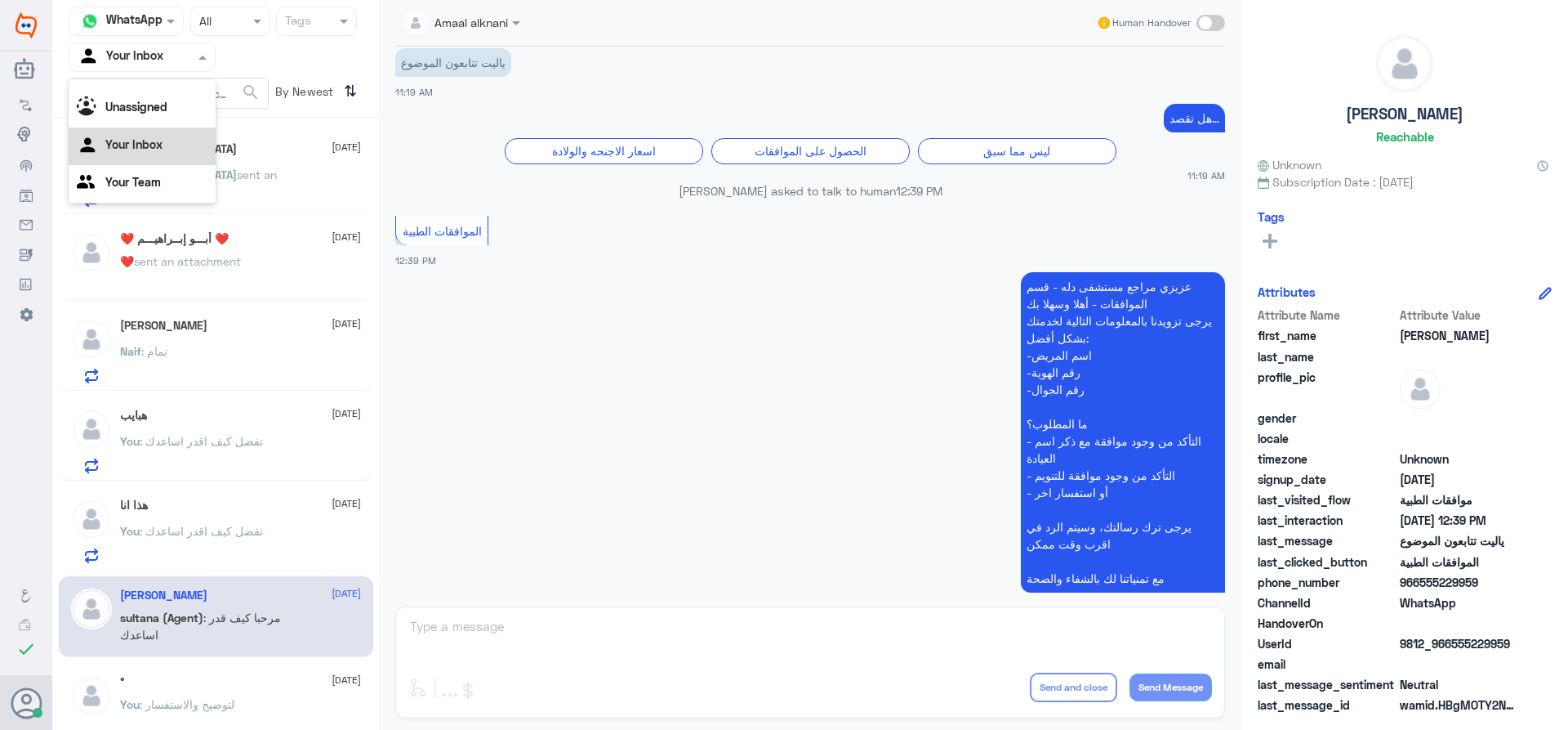
click at [161, 163] on div "All Unassigned Your Inbox Your Team" at bounding box center [142, 131] width 147 height 143
click at [158, 150] on Inbox "Your Inbox" at bounding box center [134, 144] width 57 height 14
click at [192, 65] on div at bounding box center [142, 56] width 145 height 19
click at [158, 184] on Team "Your Team" at bounding box center [133, 181] width 56 height 14
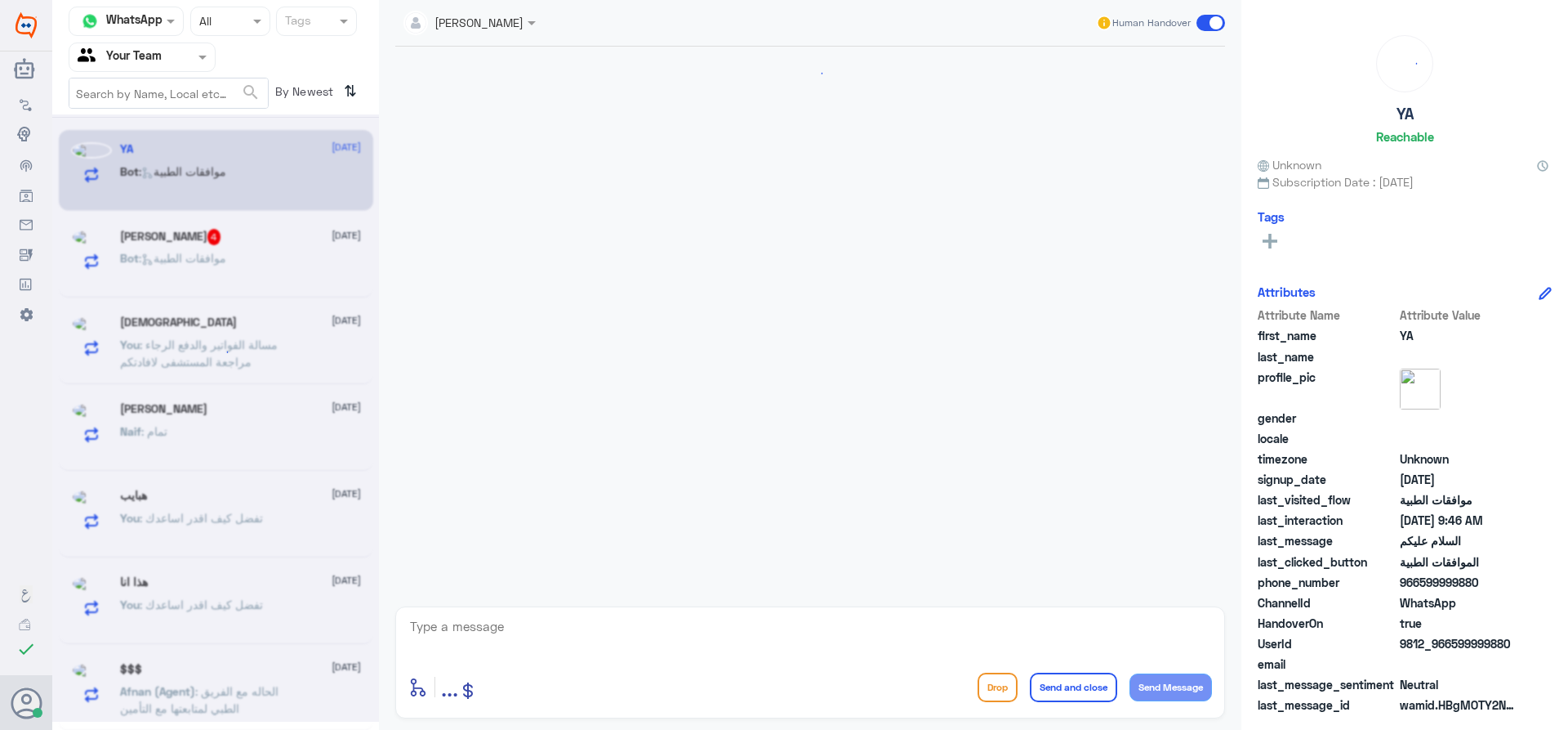
scroll to position [249, 0]
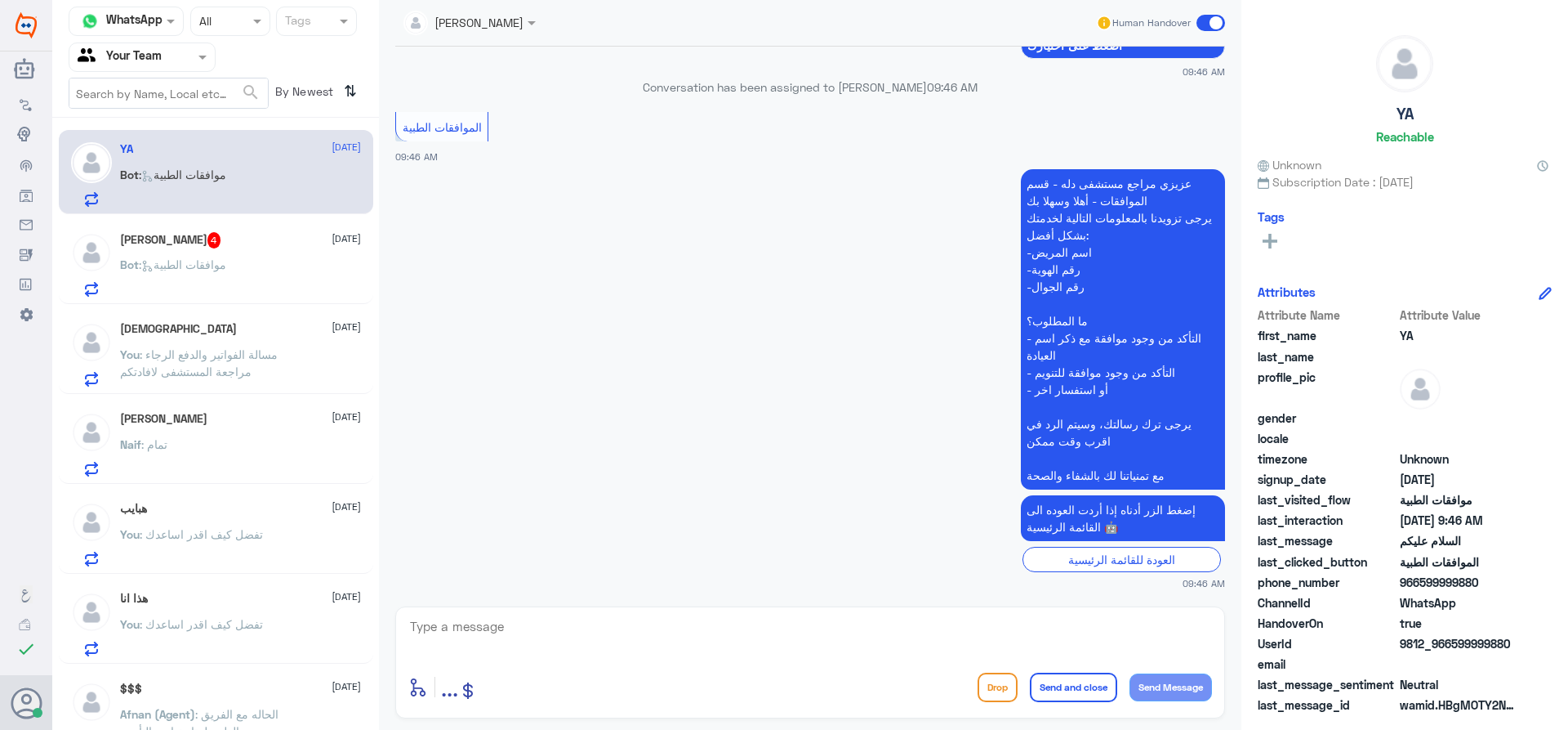
click at [273, 255] on div "Khaled Rawy 4 [DATE] Bot : موافقات الطبية" at bounding box center [241, 265] width 241 height 65
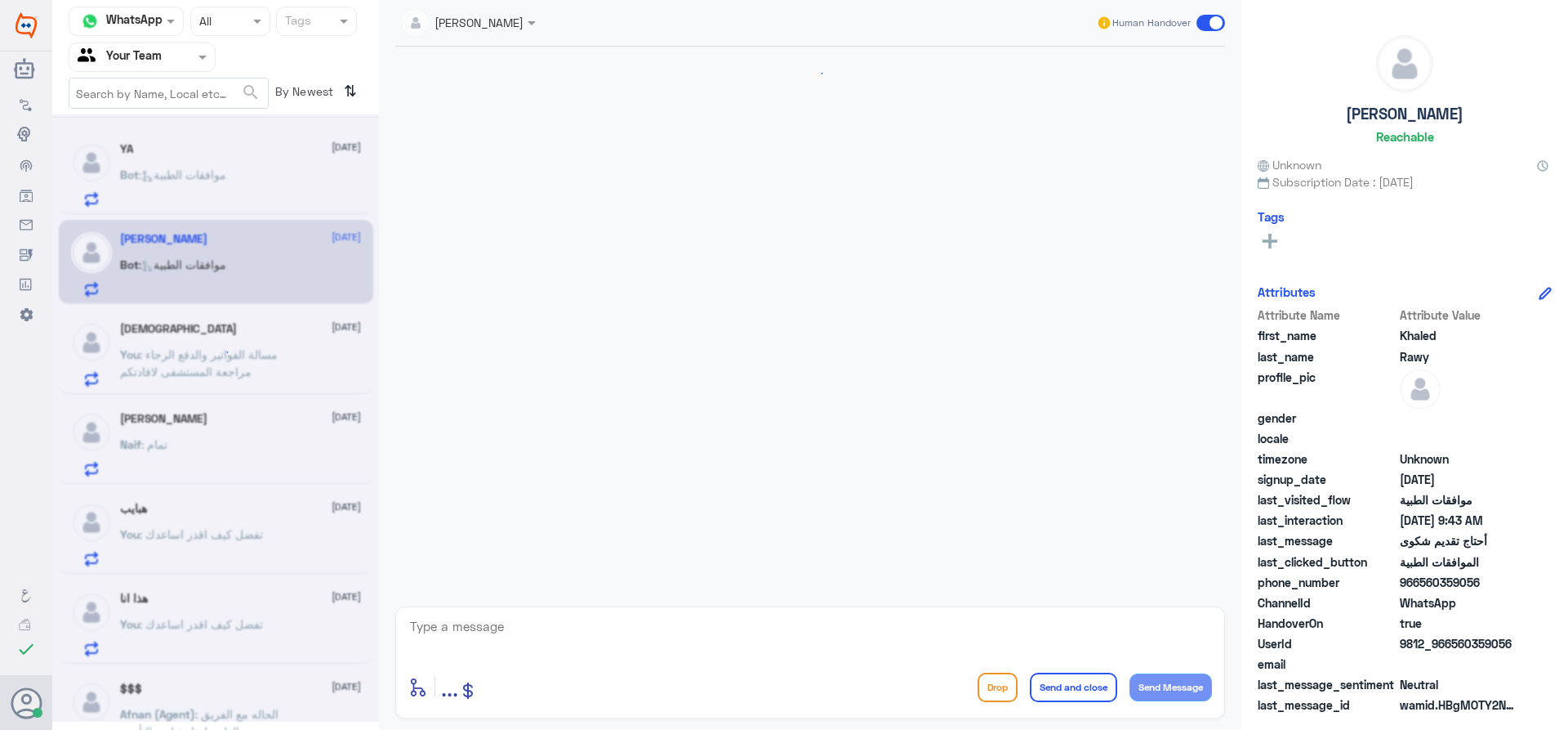
scroll to position [1742, 0]
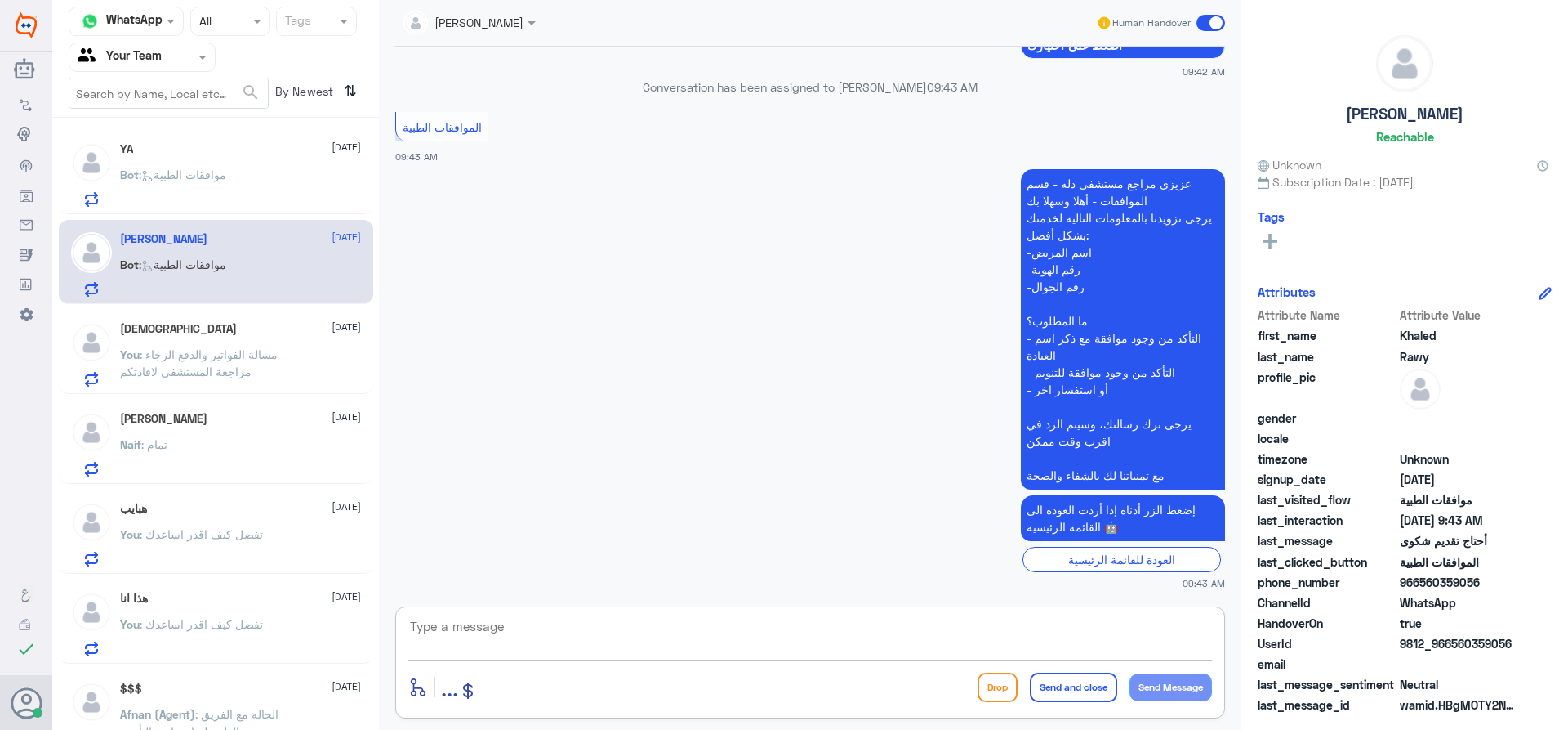
click at [460, 623] on textarea at bounding box center [810, 635] width 803 height 40
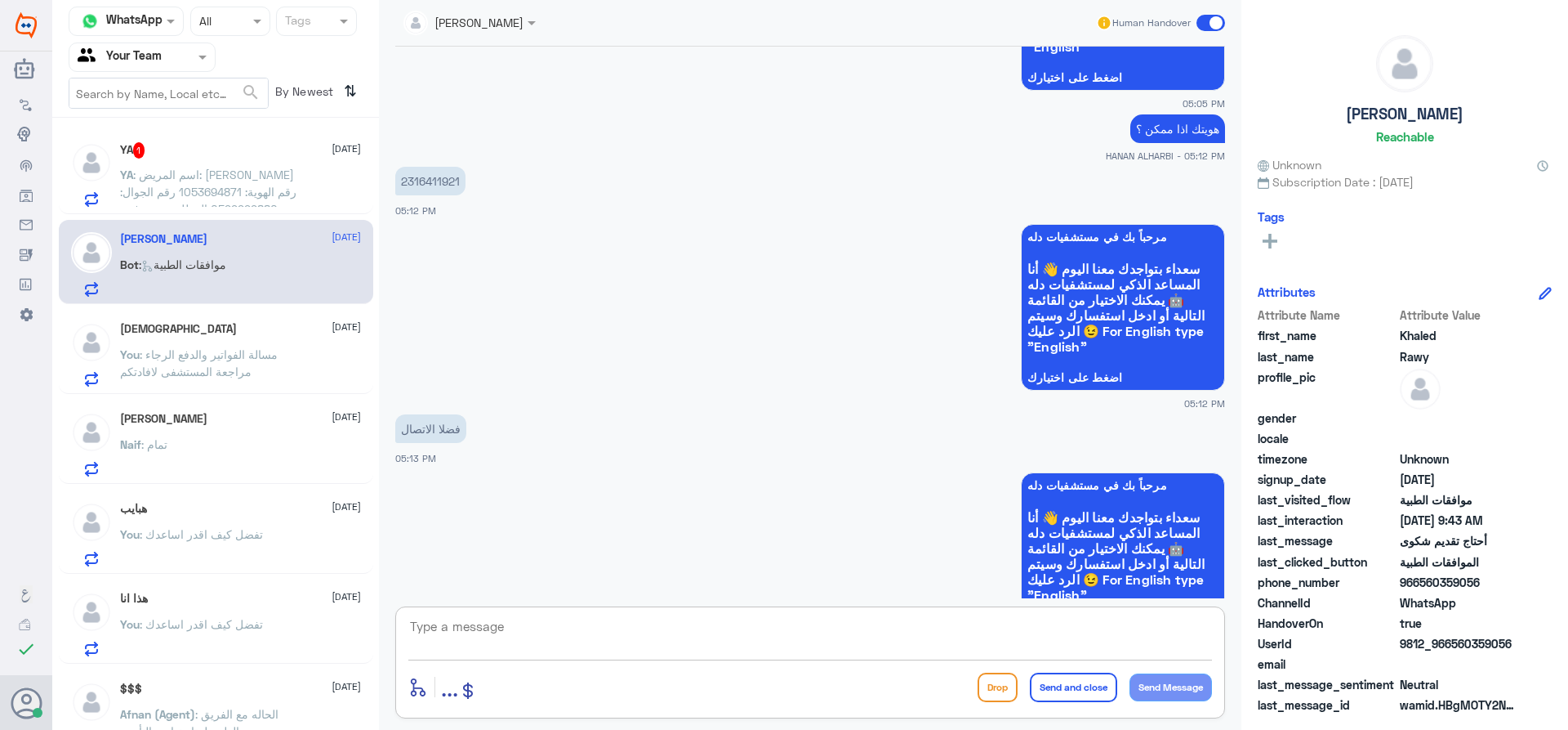
scroll to position [214, 0]
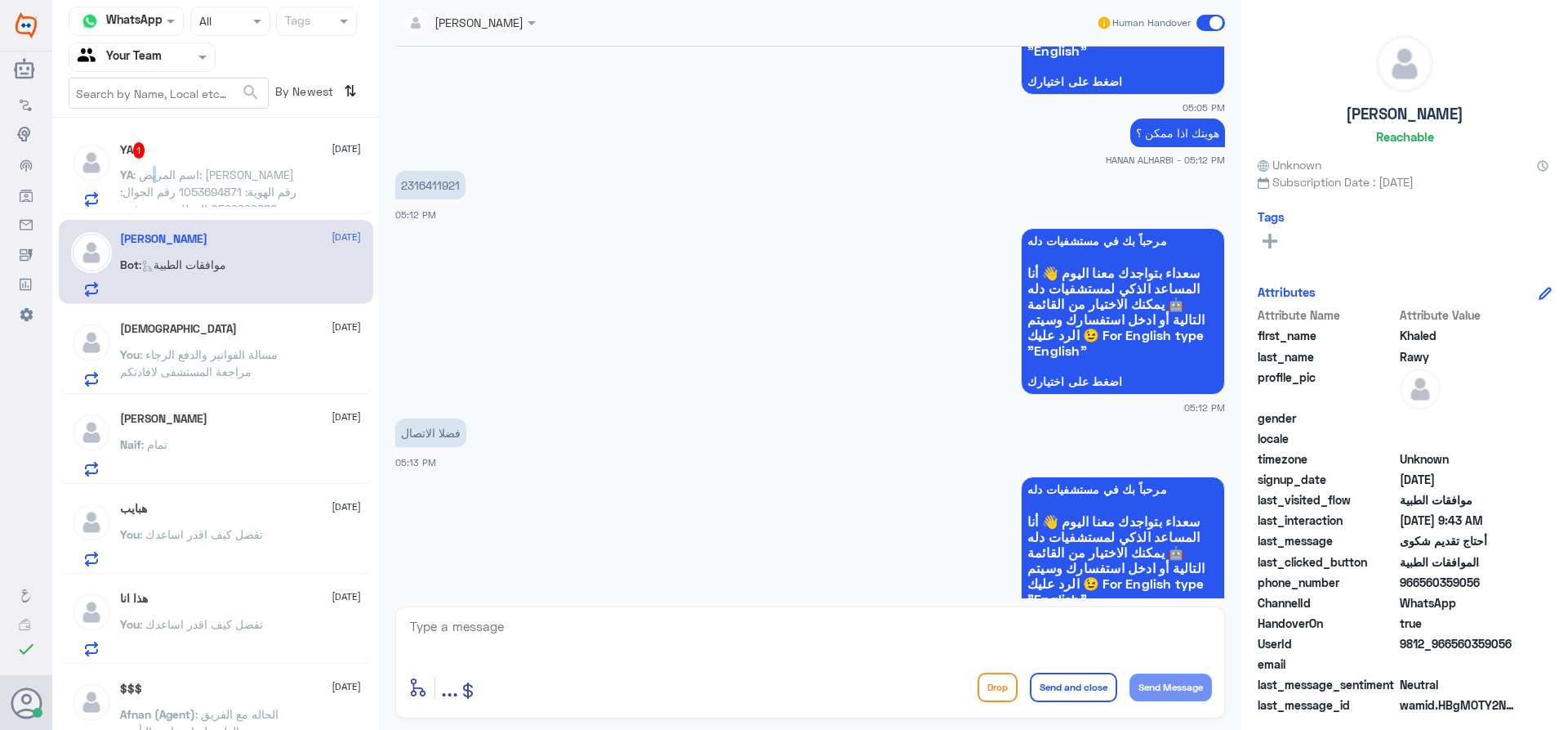
click at [228, 182] on p "YA : اسم المريض: [PERSON_NAME] رقم الهوية: 1053694871 رقم الجوال: 0599999880 ال…" at bounding box center [213, 186] width 184 height 41
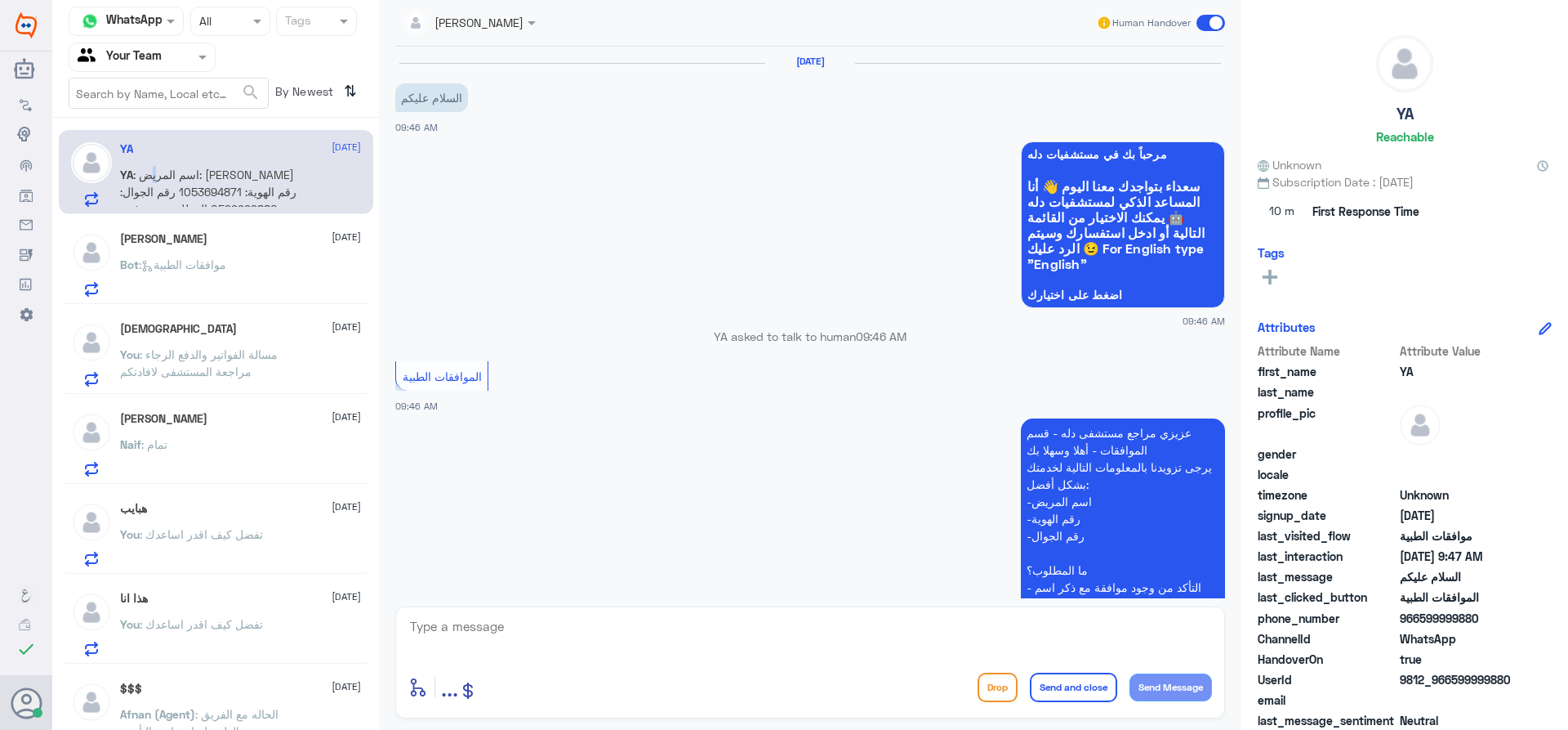
scroll to position [357, 0]
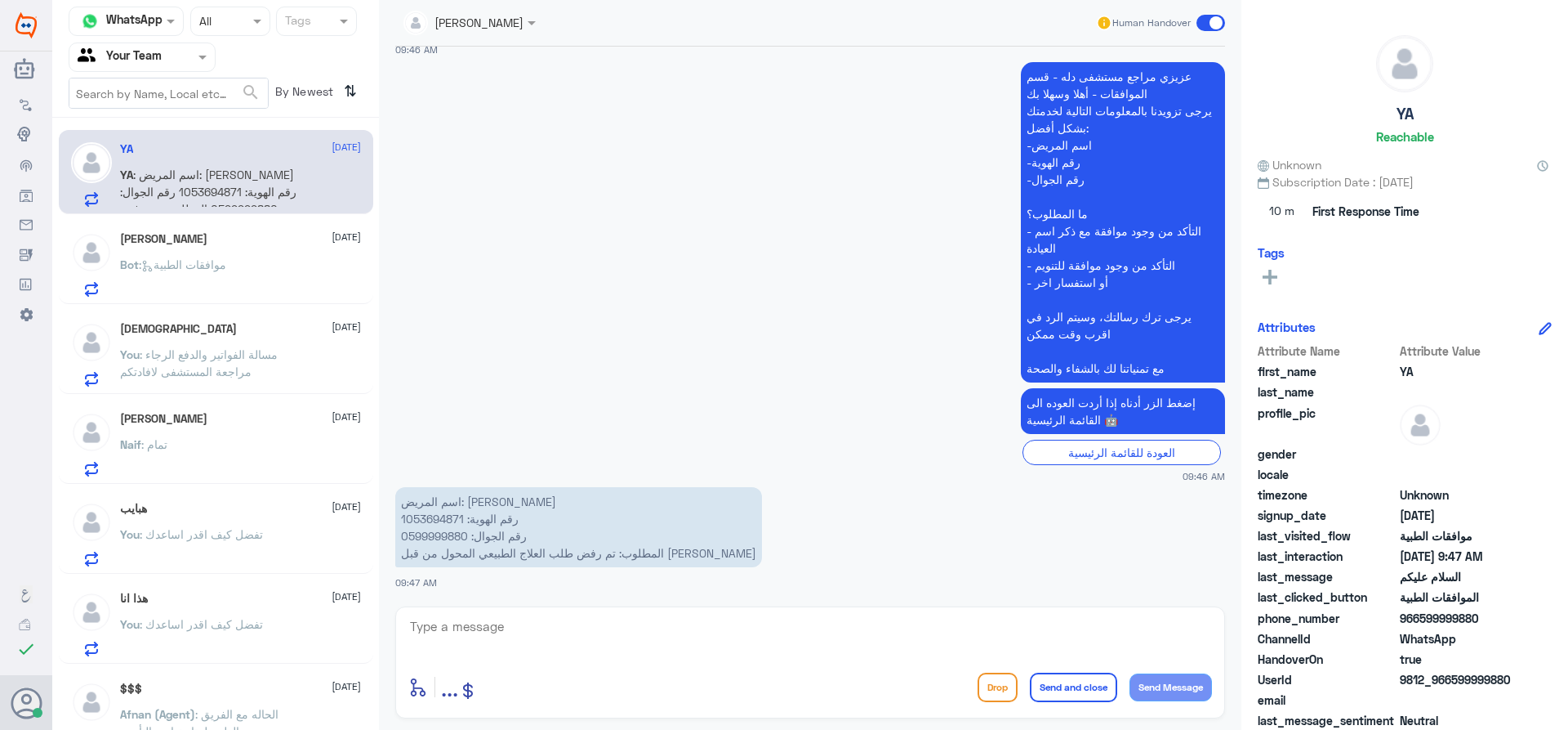
click at [444, 512] on p "اسم المريض: [PERSON_NAME] رقم الهوية: 1053694871 رقم الجوال: 0599999880 المطلوب…" at bounding box center [579, 527] width 366 height 80
click at [654, 647] on textarea at bounding box center [810, 635] width 803 height 40
type textarea "سيتم متابعة طلبكم الان"
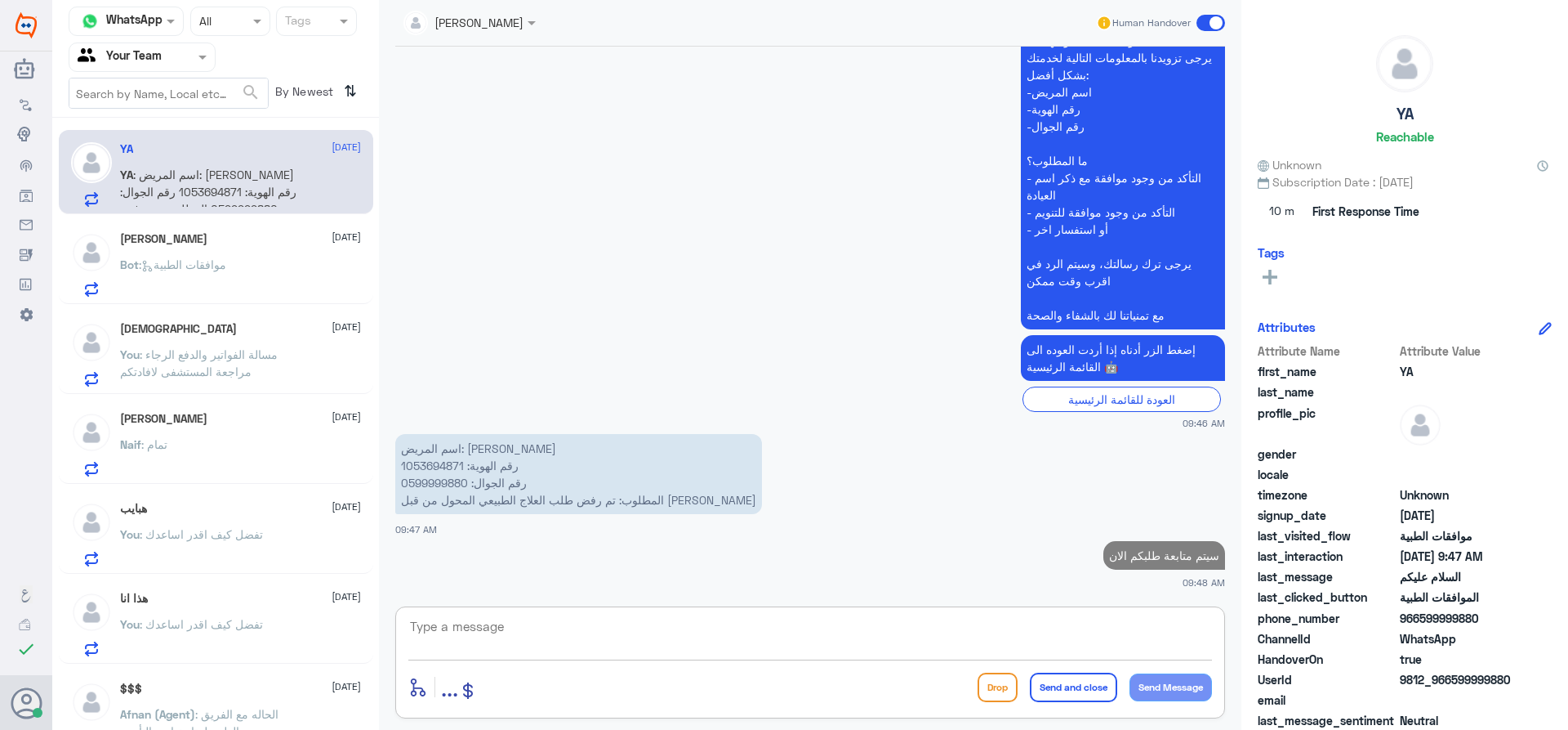
click at [183, 57] on div at bounding box center [142, 56] width 145 height 19
click at [160, 135] on div "Your Inbox" at bounding box center [142, 146] width 147 height 37
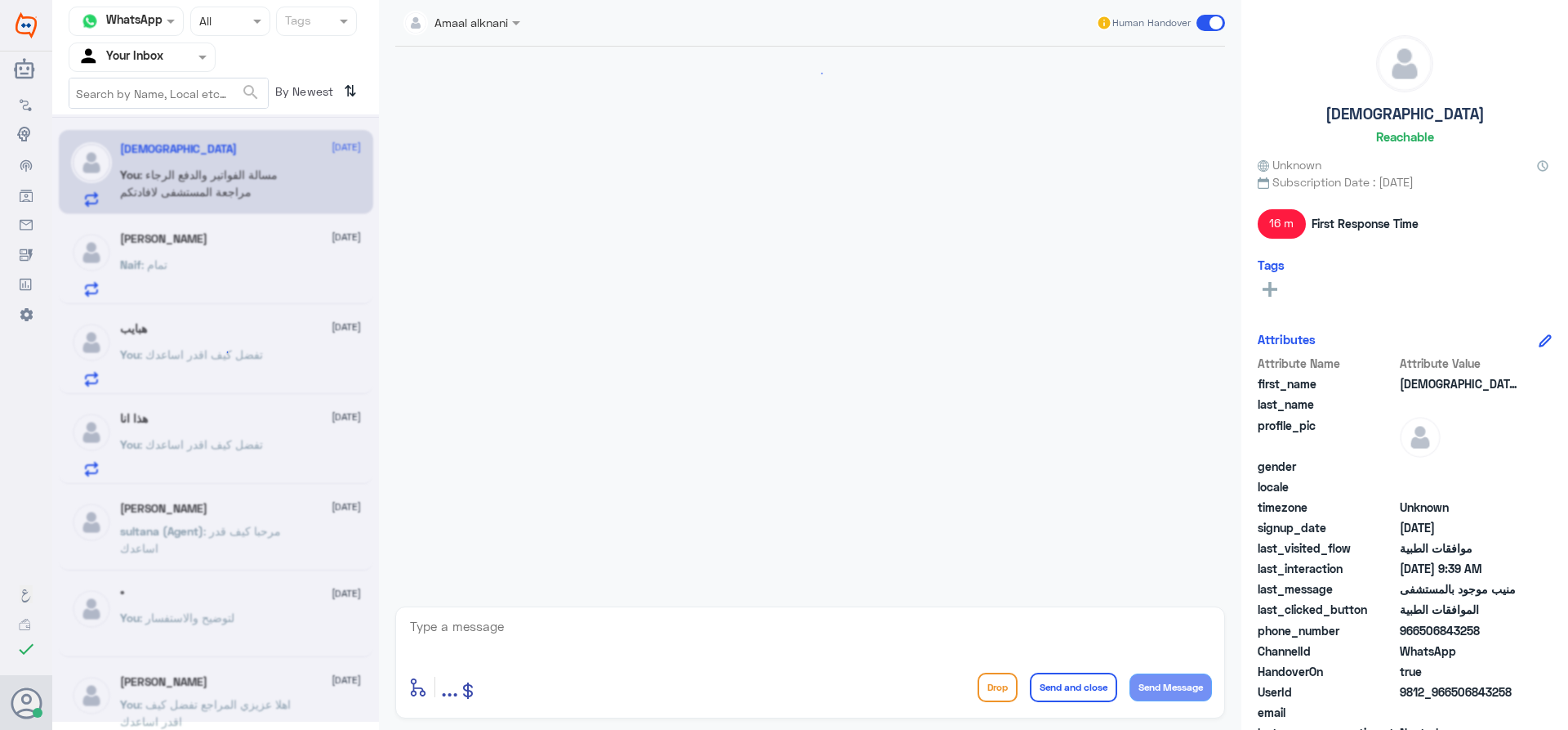
scroll to position [1615, 0]
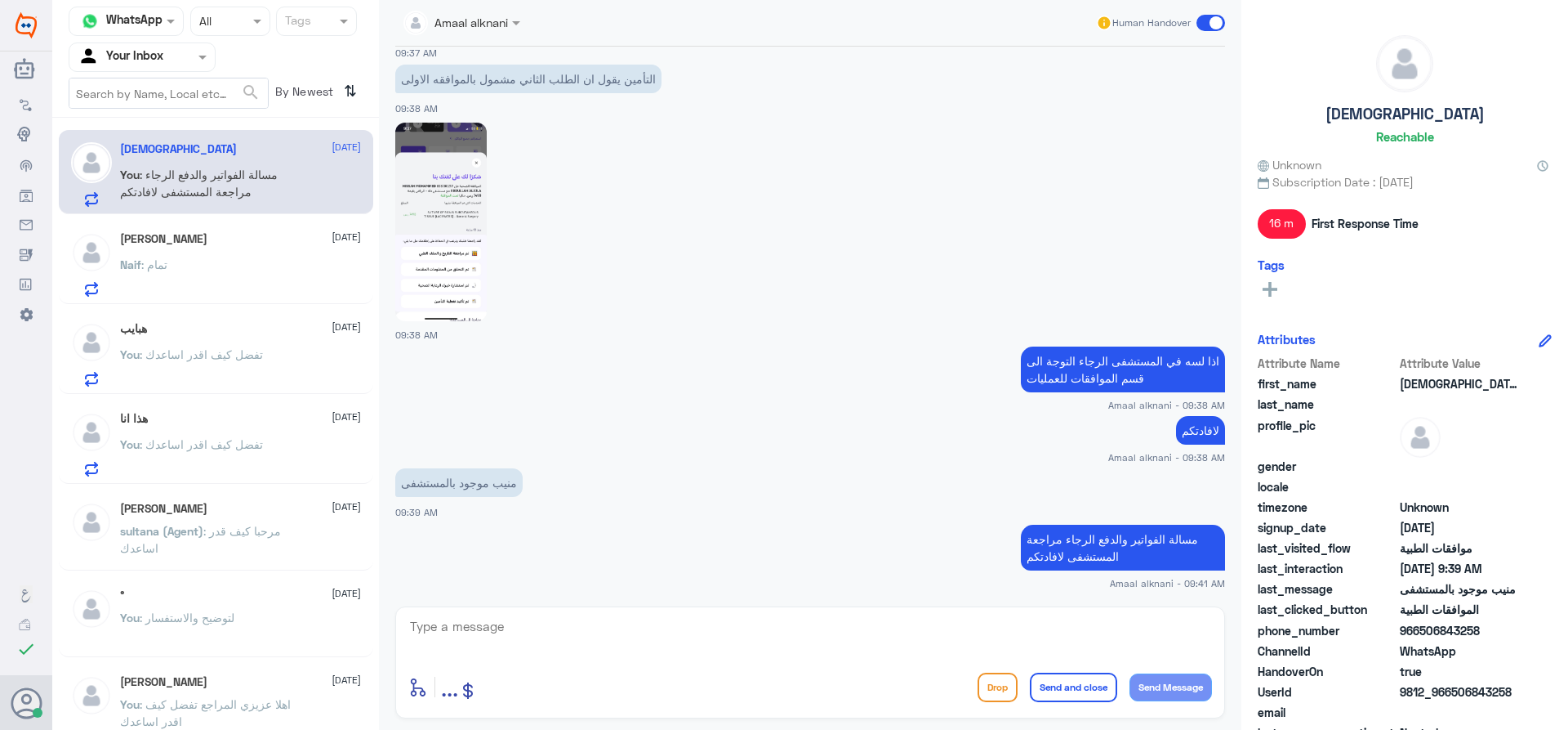
click at [157, 58] on input "text" at bounding box center [122, 56] width 90 height 19
click at [142, 169] on div "Your Team" at bounding box center [142, 183] width 147 height 37
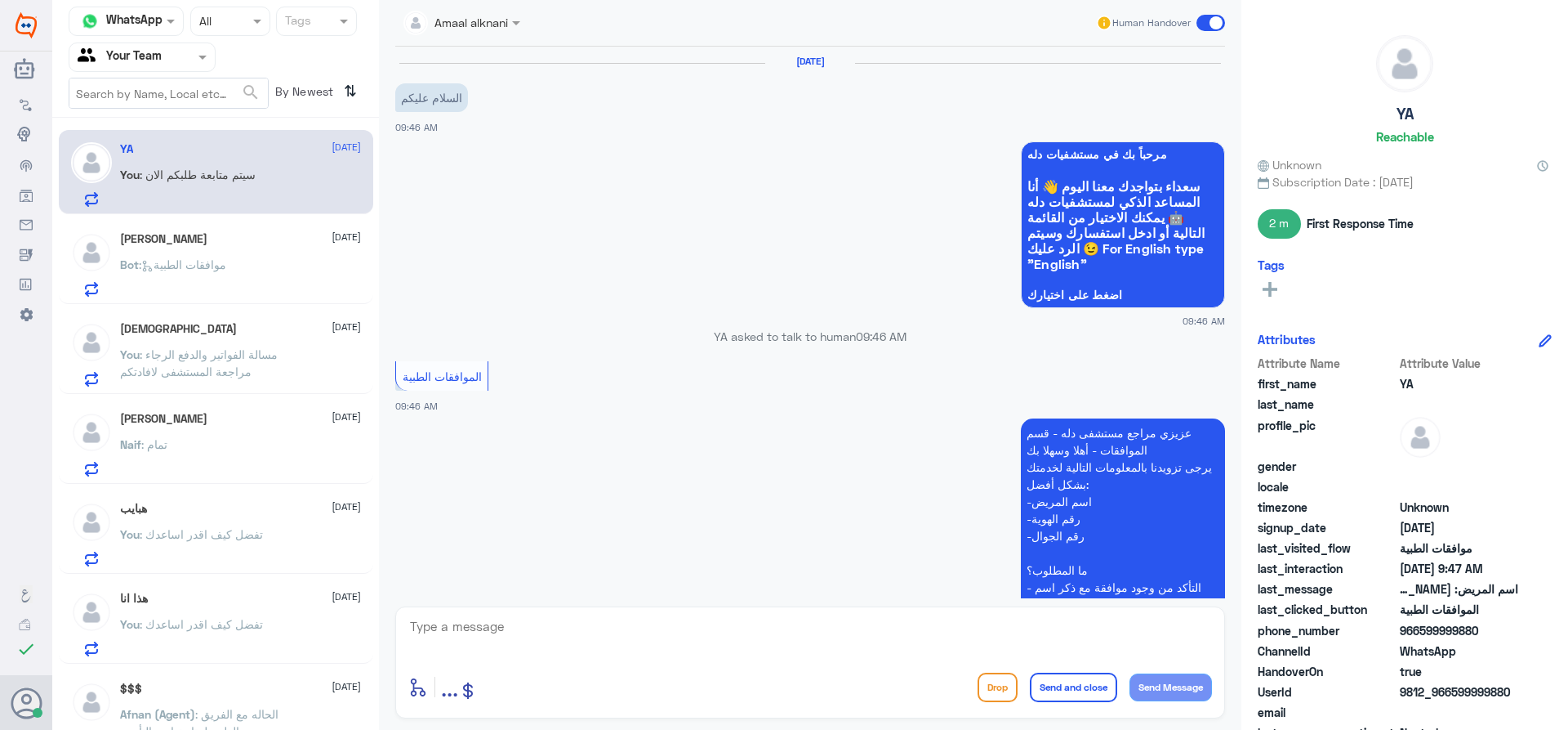
scroll to position [439, 0]
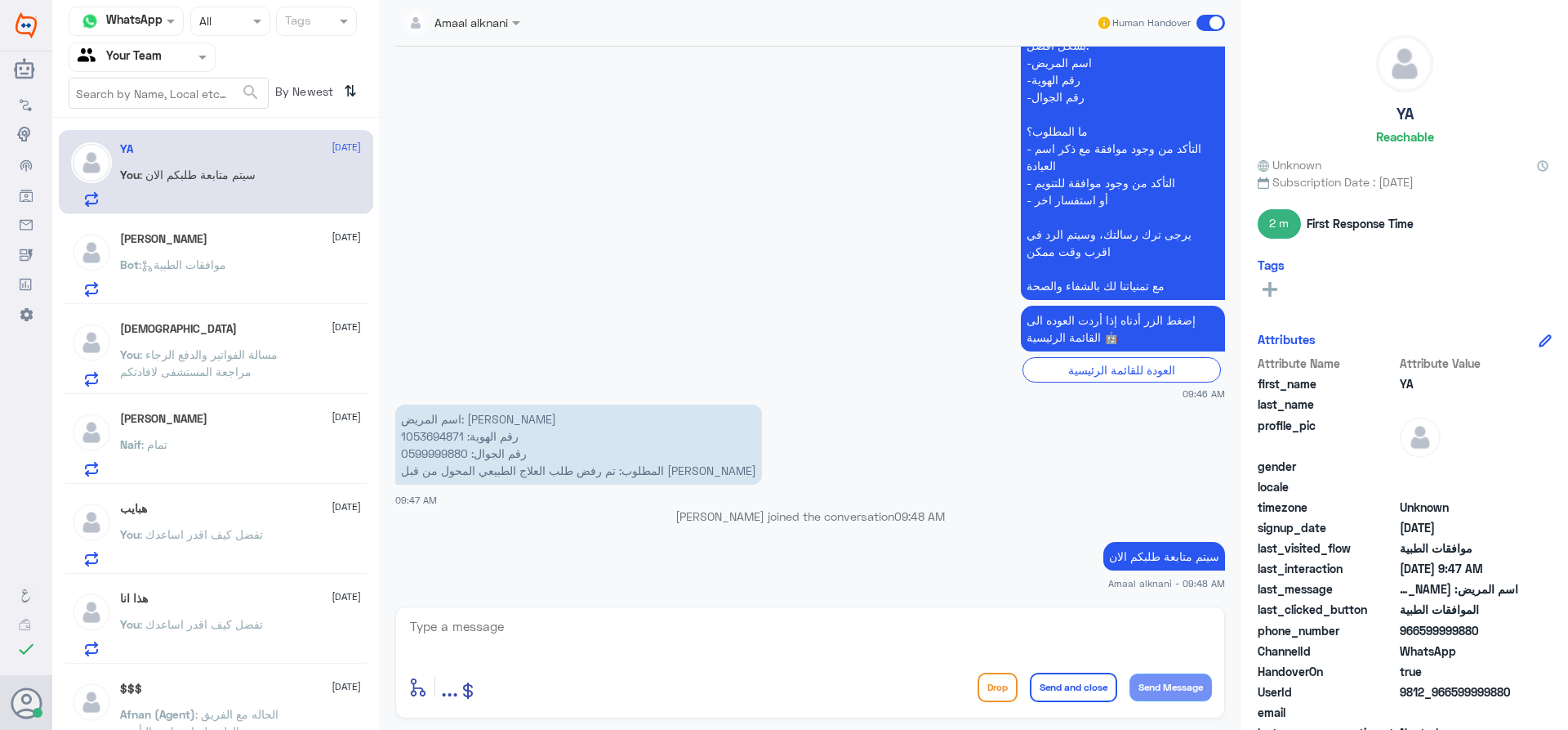
click at [791, 624] on textarea at bounding box center [810, 635] width 803 height 40
type textarea "هل يوجد لديكم اشعة ؟"
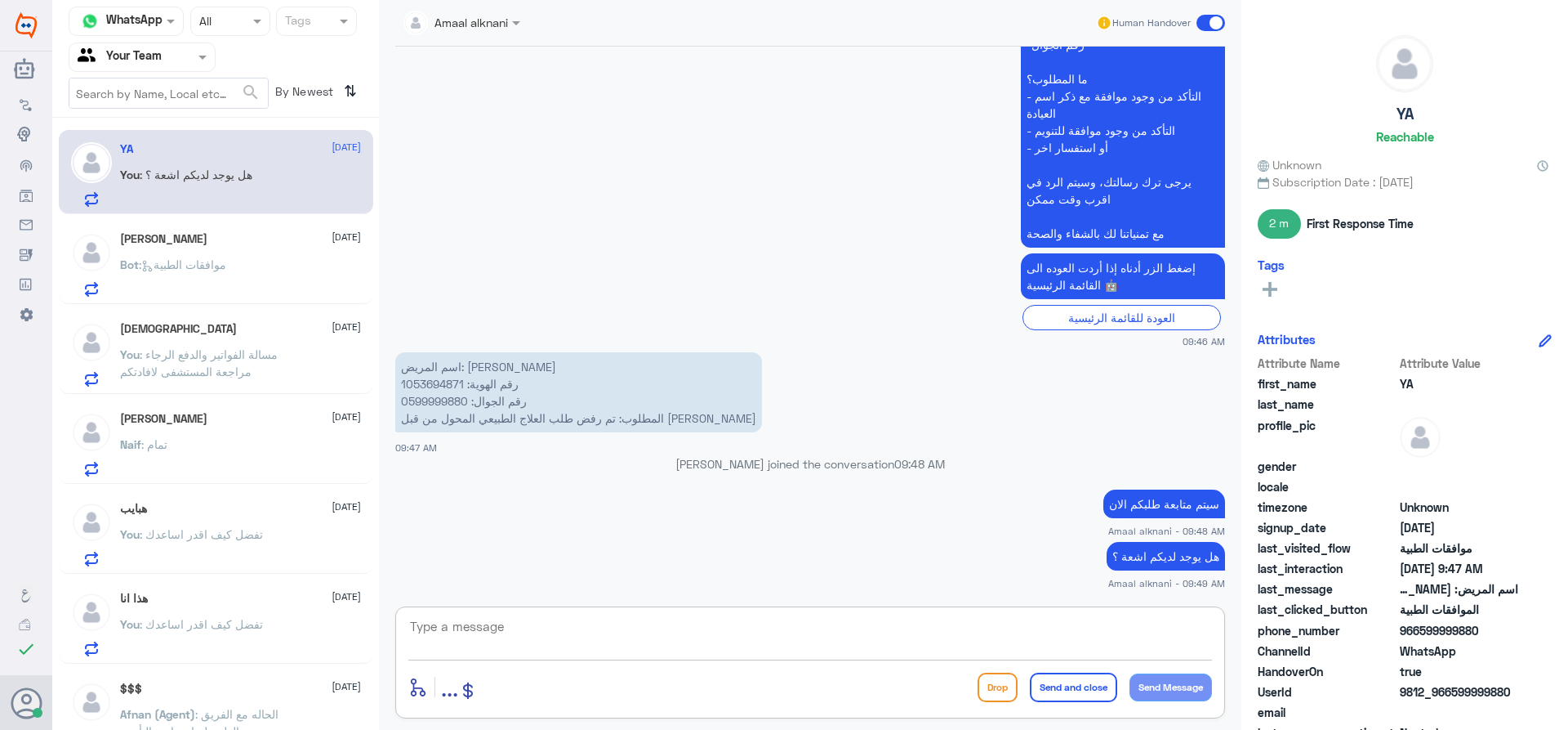
click at [555, 629] on textarea at bounding box center [810, 635] width 803 height 40
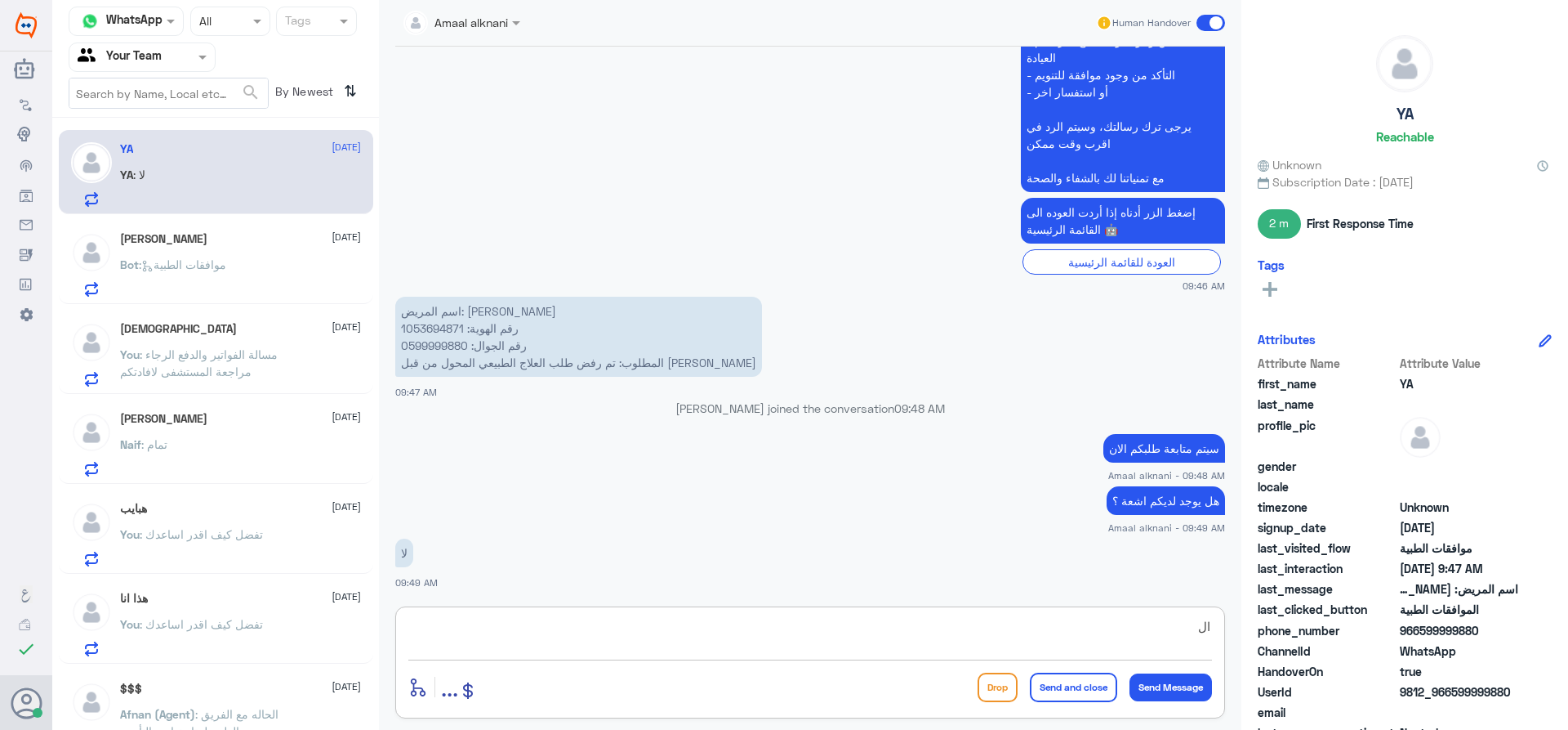
type textarea "ا"
type textarea "من خارج دلة ؟"
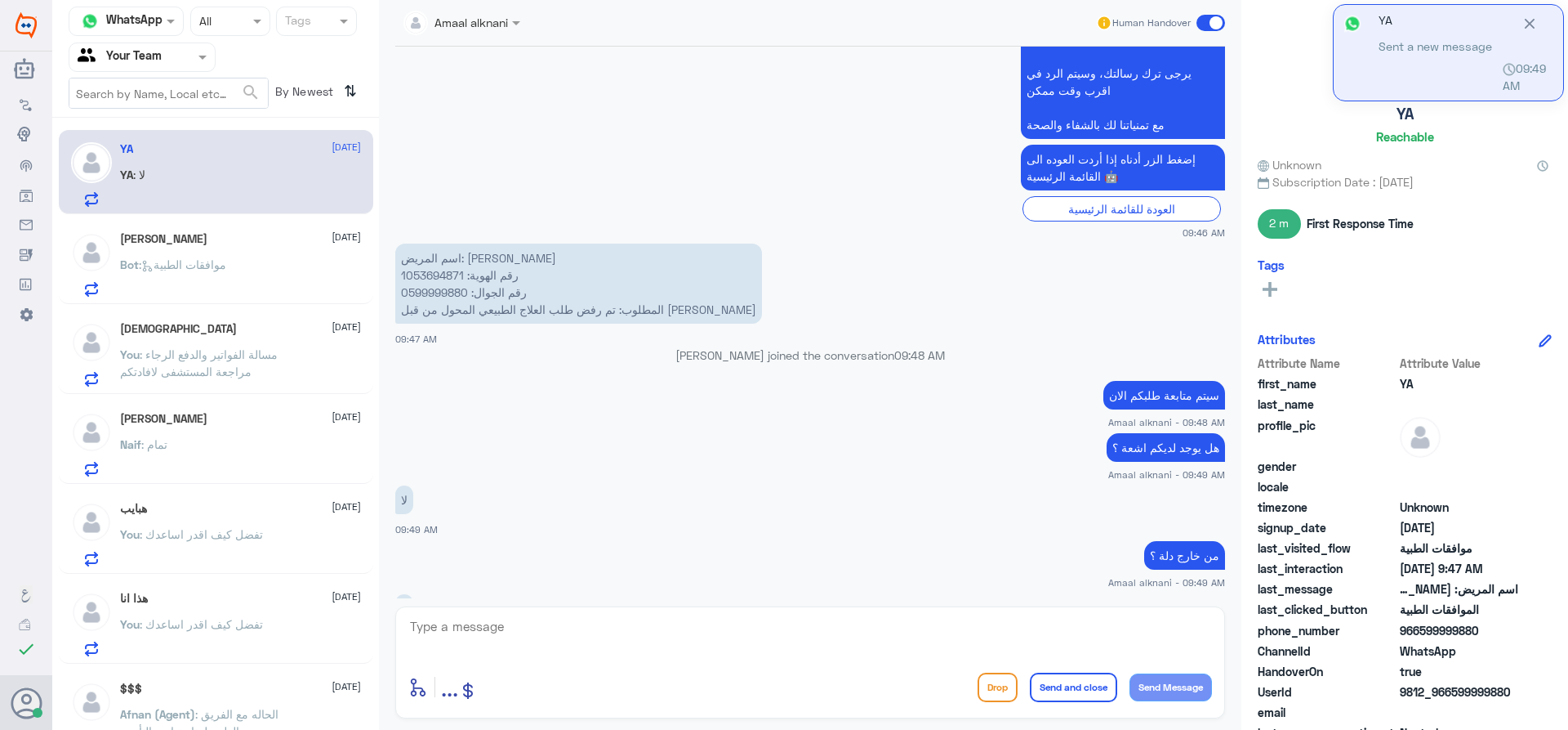
scroll to position [656, 0]
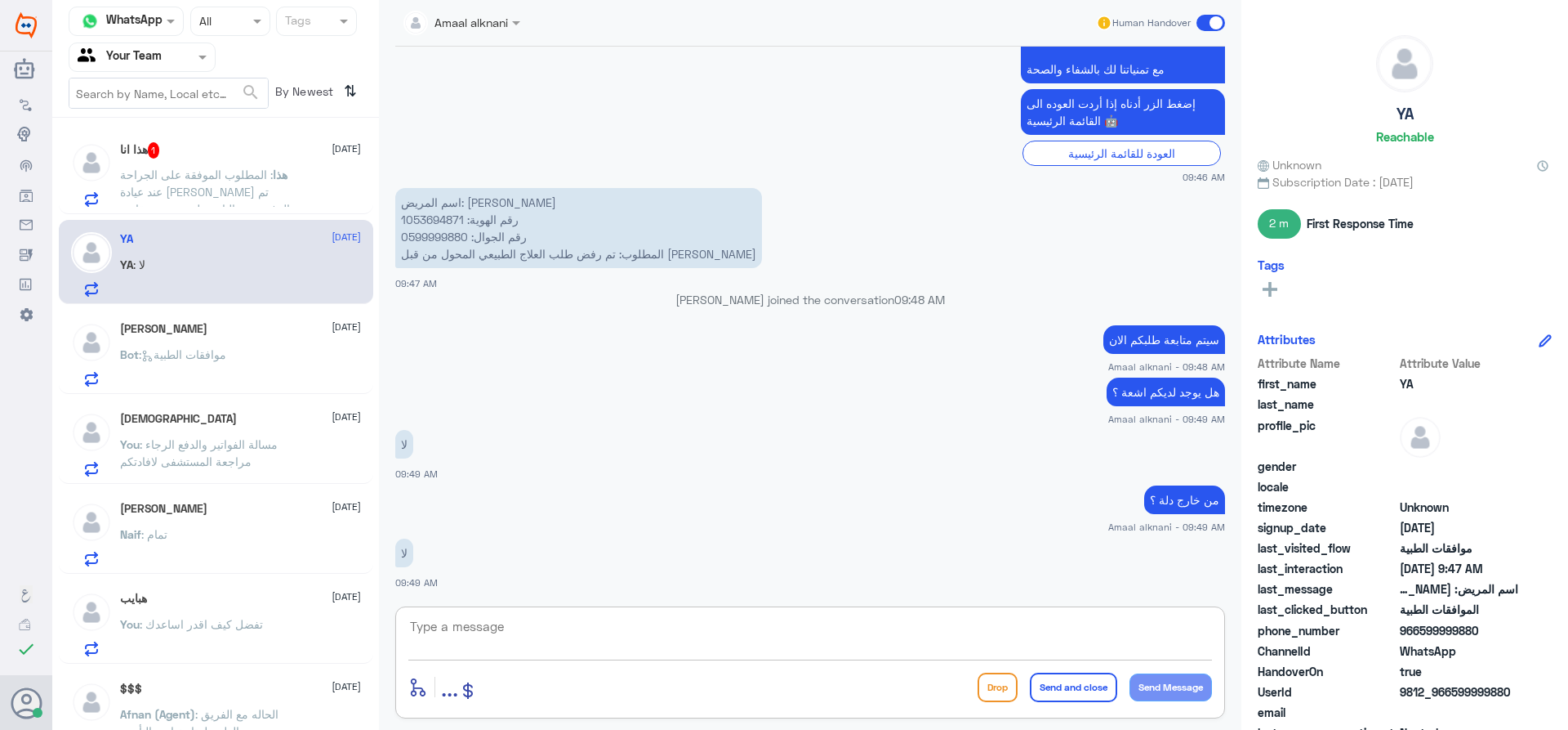
click at [627, 629] on textarea at bounding box center [810, 635] width 803 height 40
type textarea "تم متابعة الطلب بالتقرير التشخيصي من الطبيب"
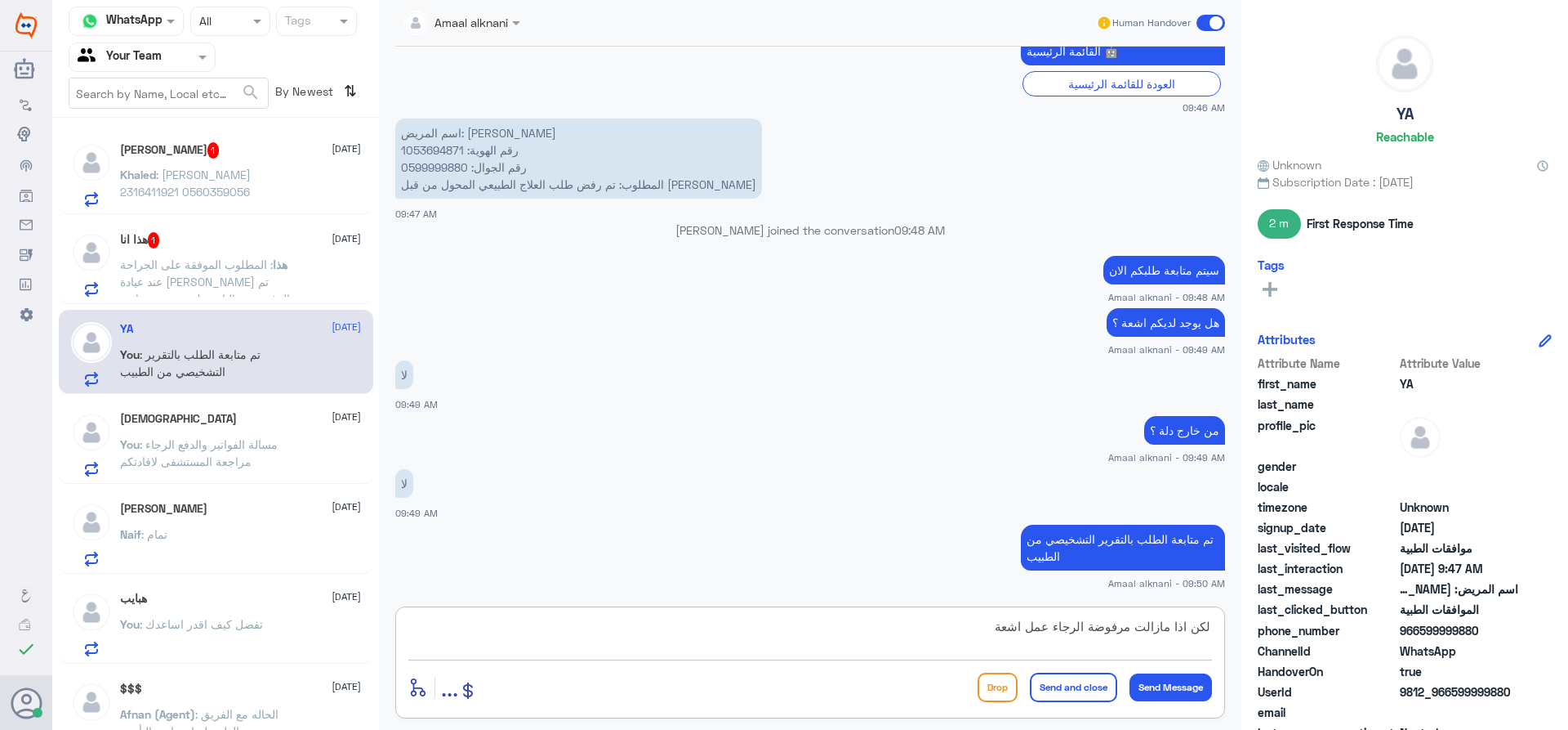
type textarea "لكن اذا مازالت مرفوضة الرجاء عمل اشعة"
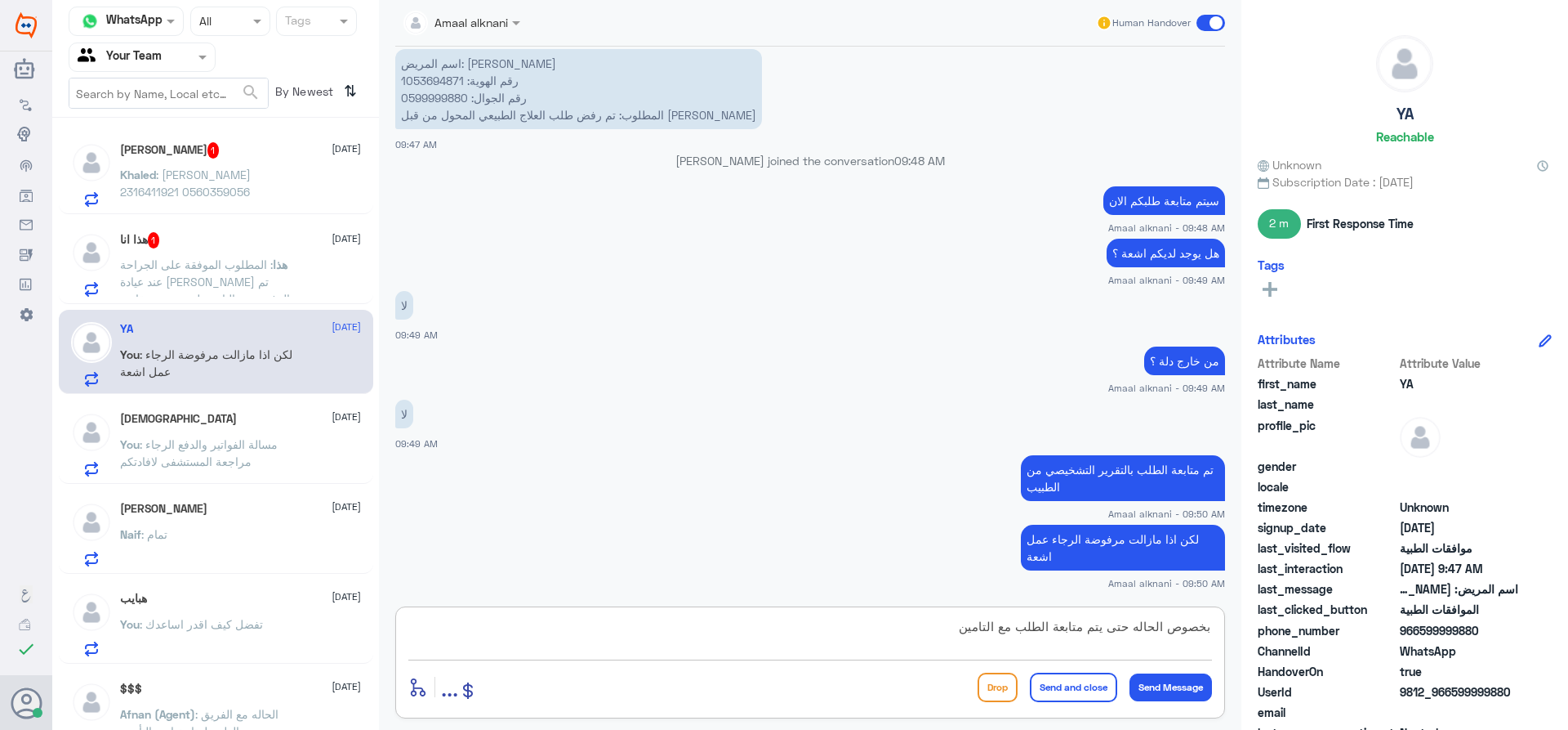
type textarea "بخصوص الحاله حتى يتم متابعة الطلب مع التامين"
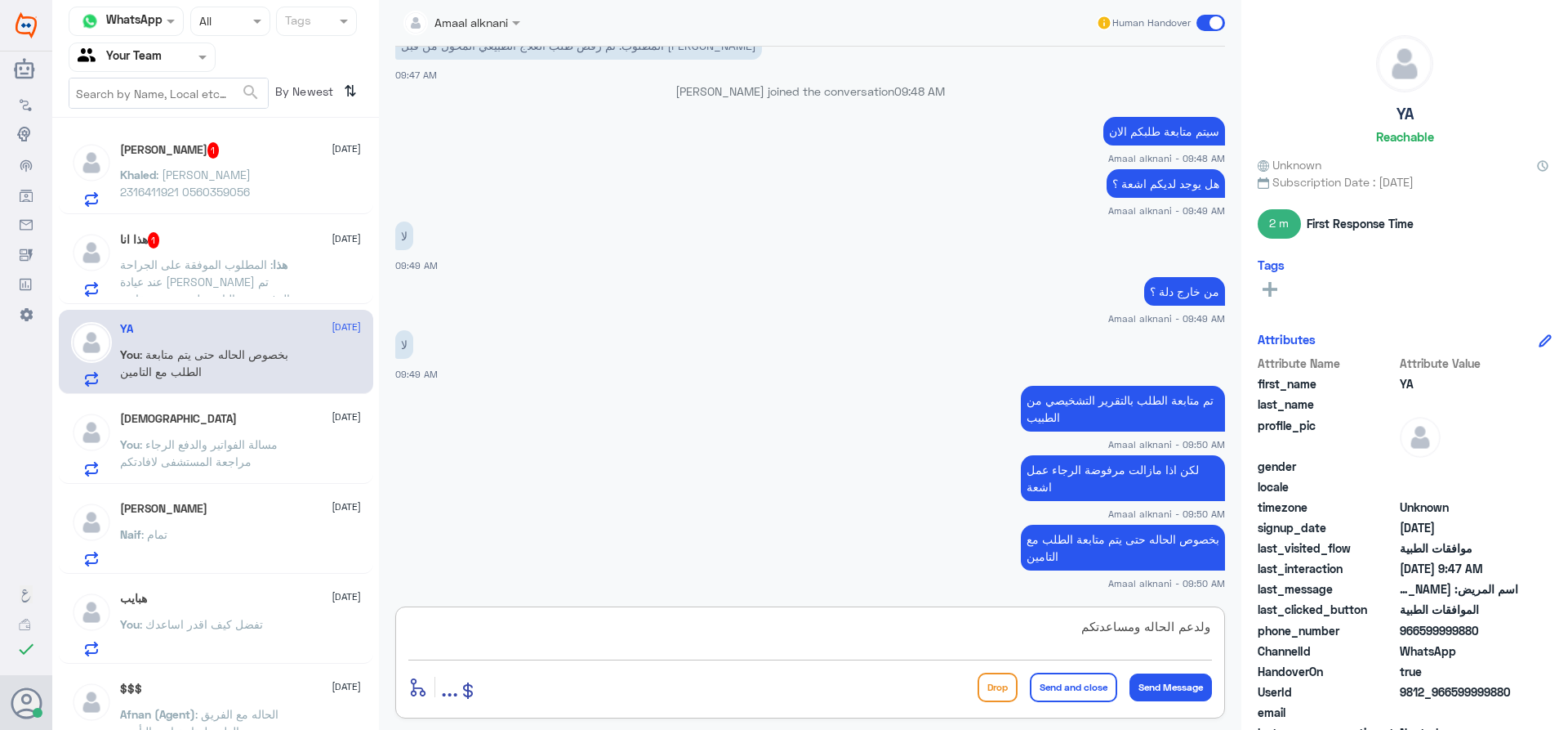
type textarea "ولدعم الحاله ومساعدتكم"
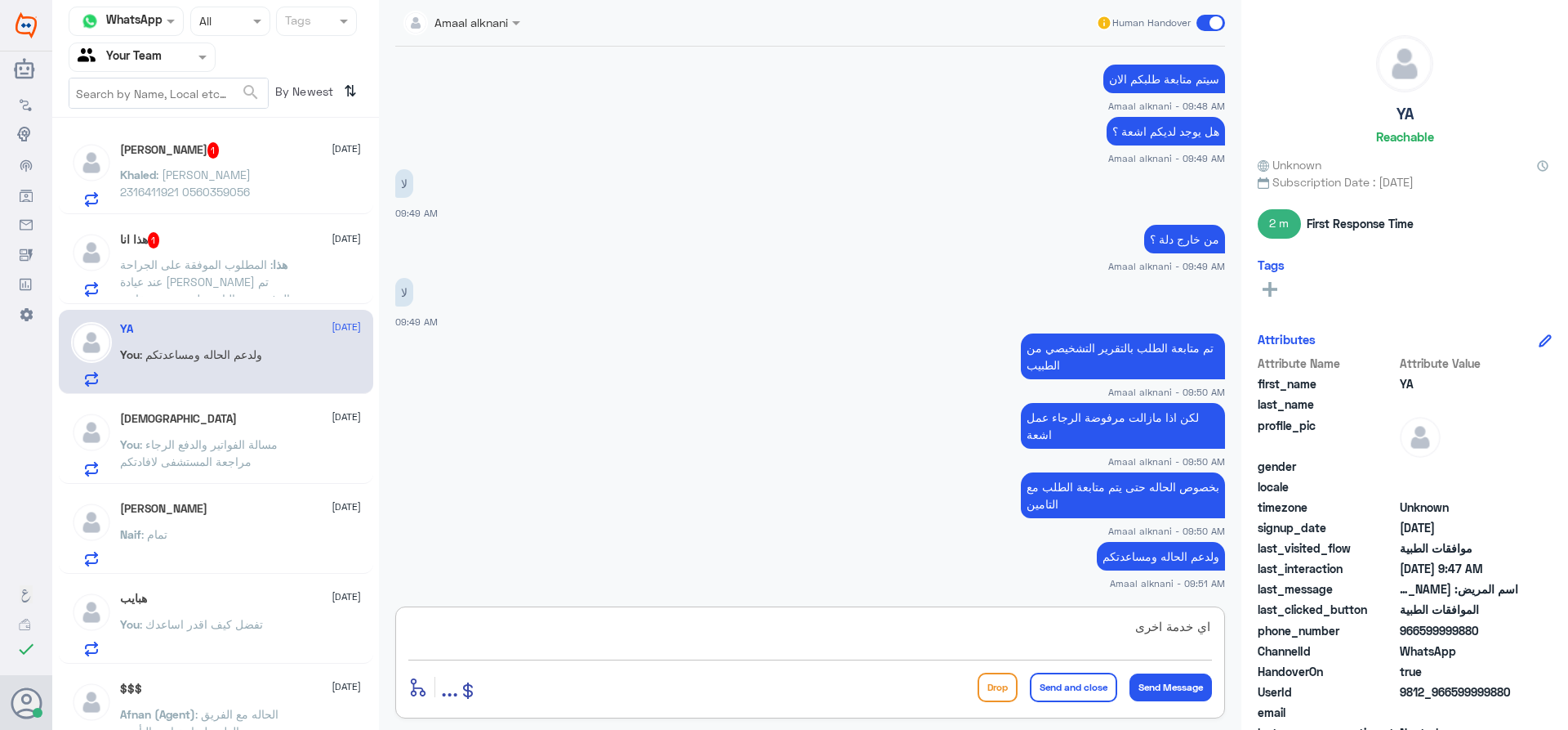
type textarea "اي خدمة اخرى ؟"
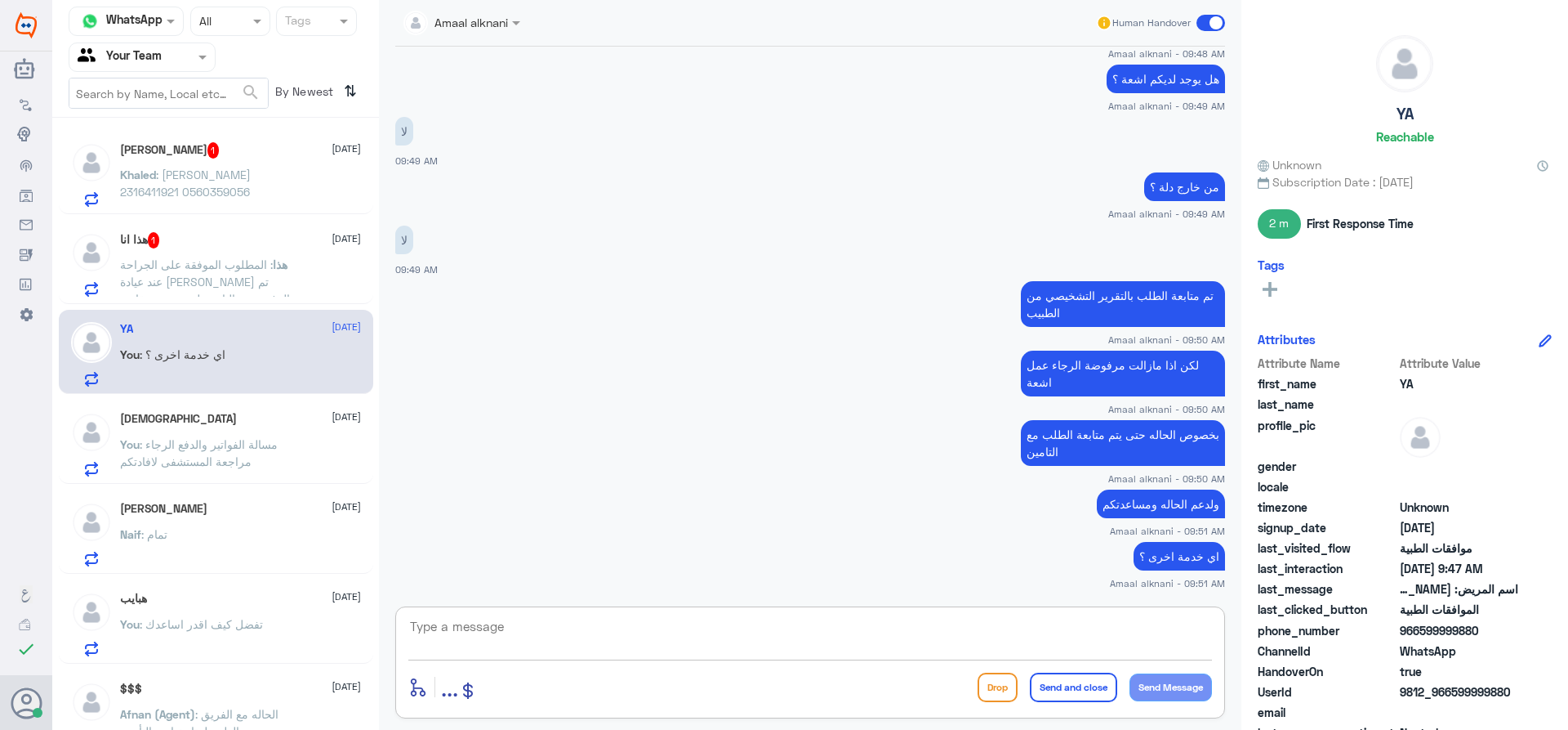
click at [209, 470] on p "You : مسالة الفواتير والدفع الرجاء مراجعة المستشفى لافادتكم" at bounding box center [213, 456] width 184 height 41
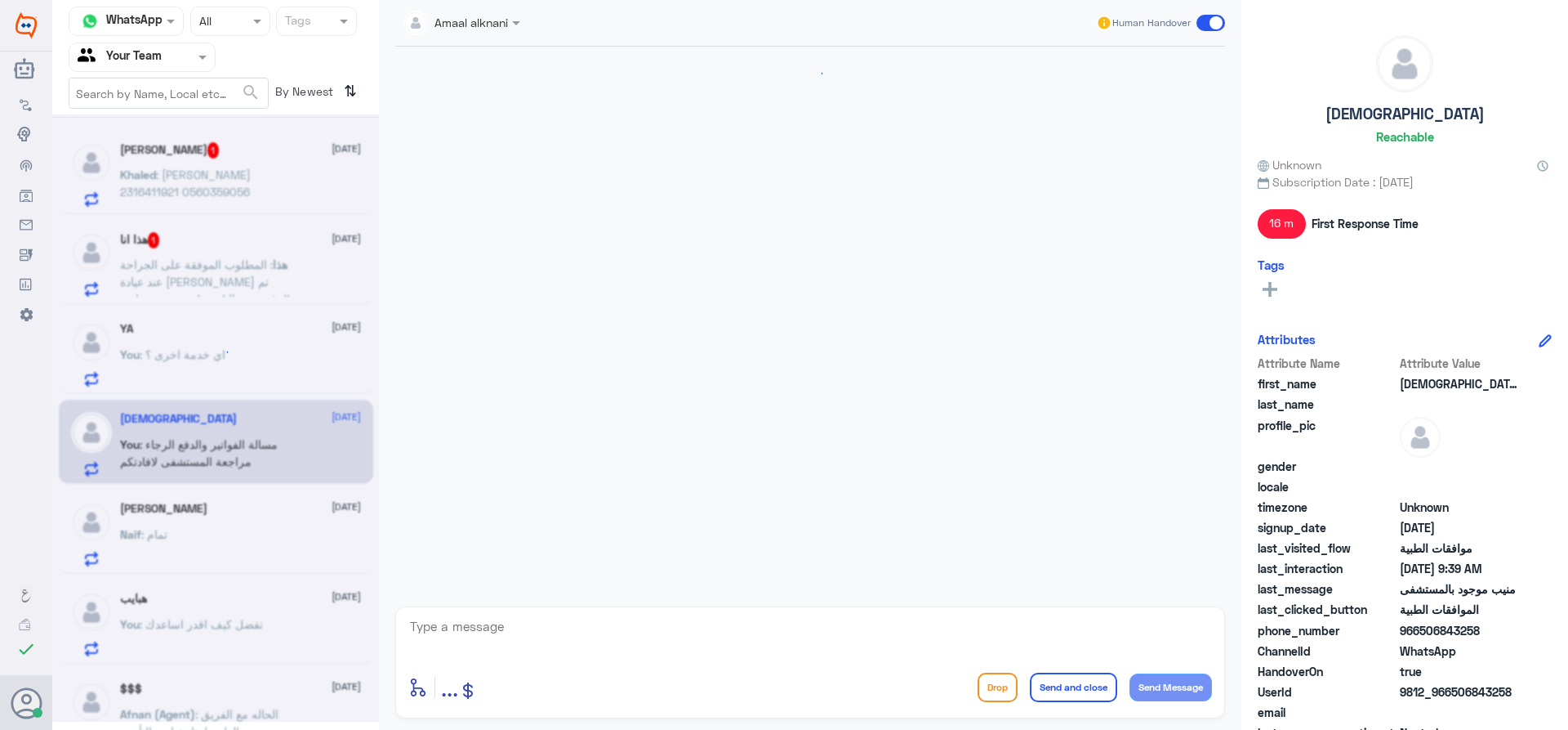
scroll to position [1615, 0]
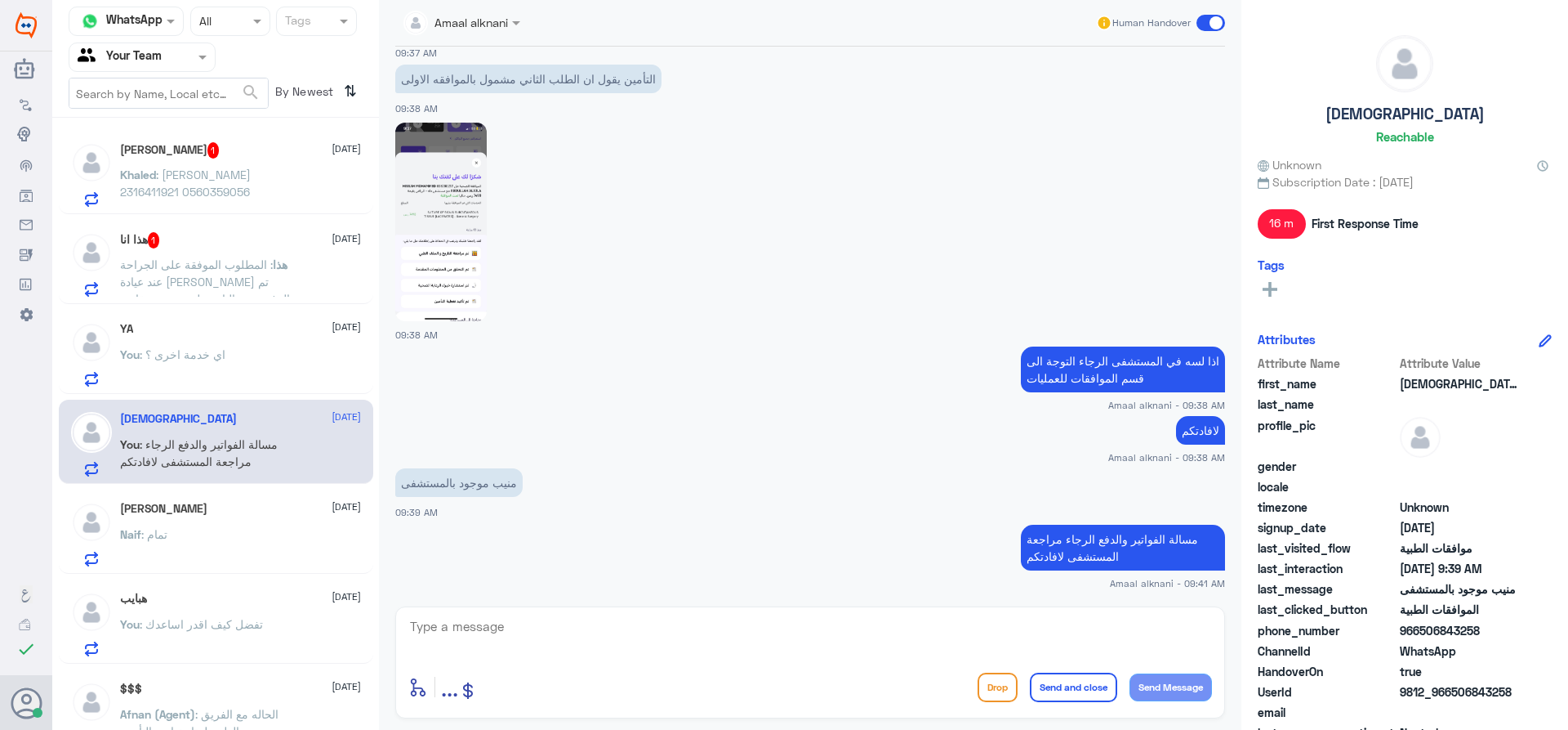
click at [209, 555] on div "Naif : تمام" at bounding box center [241, 548] width 241 height 37
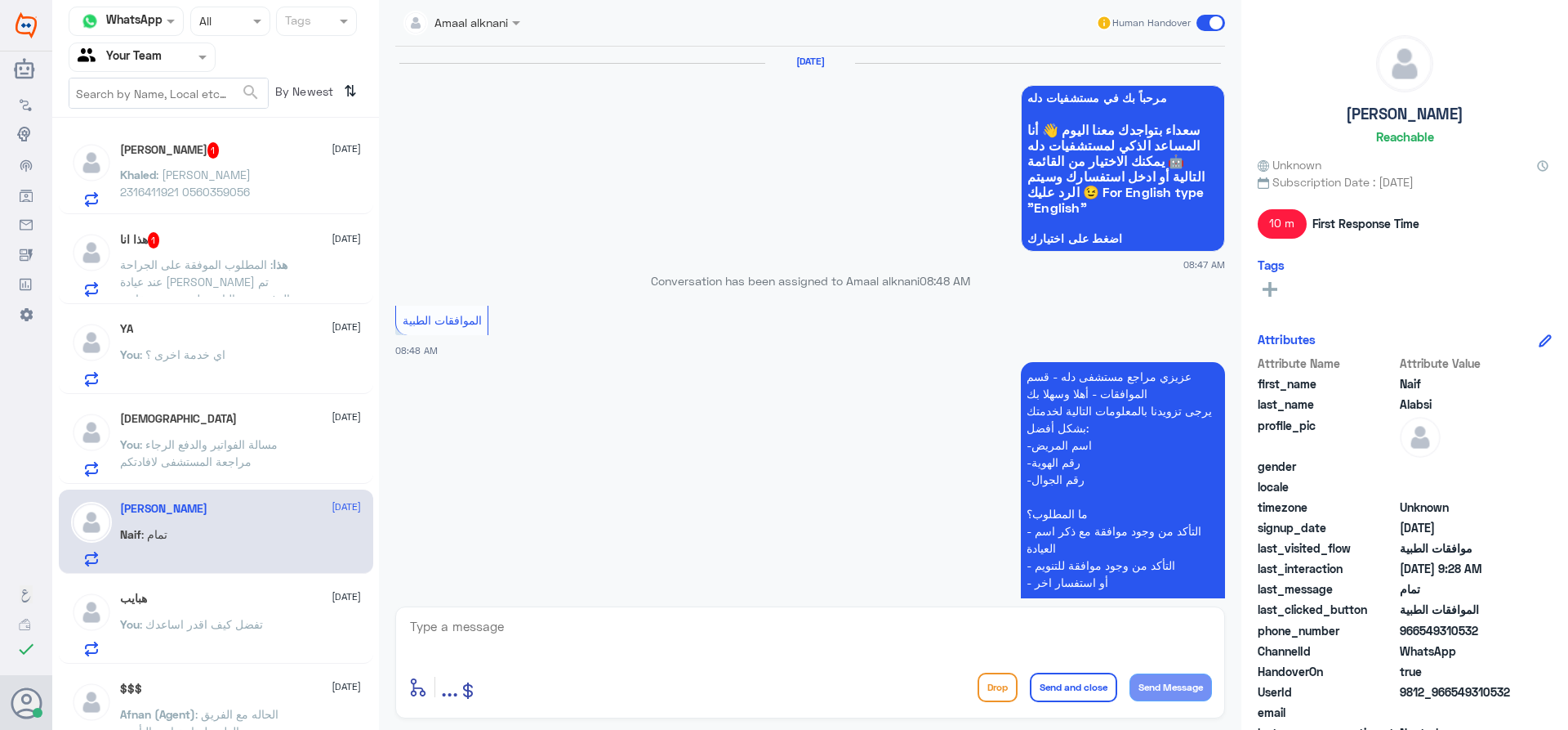
scroll to position [1143, 0]
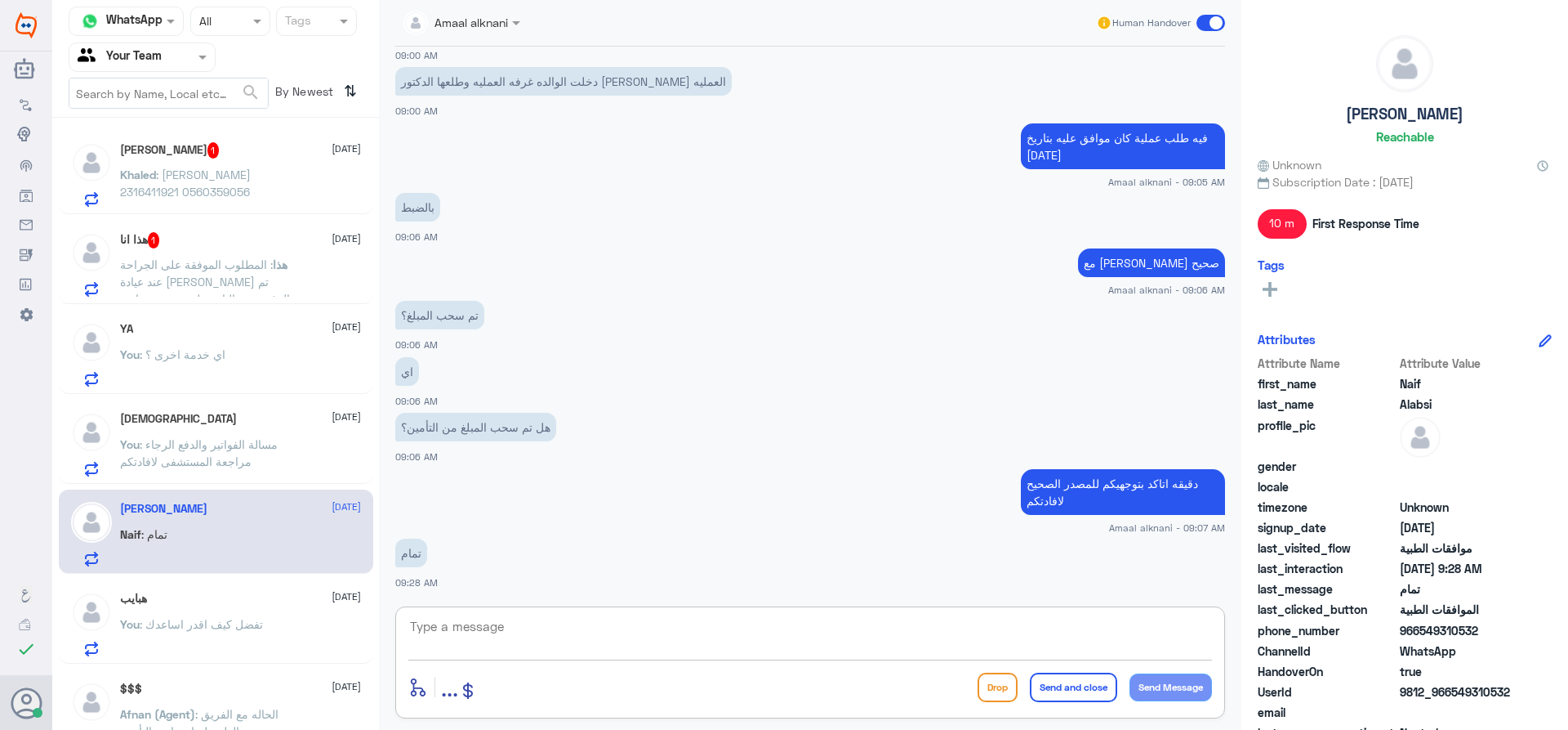
click at [531, 640] on textarea at bounding box center [810, 635] width 803 height 40
click at [232, 627] on span ": تفضل كيف اقدر اساعدك" at bounding box center [202, 624] width 123 height 14
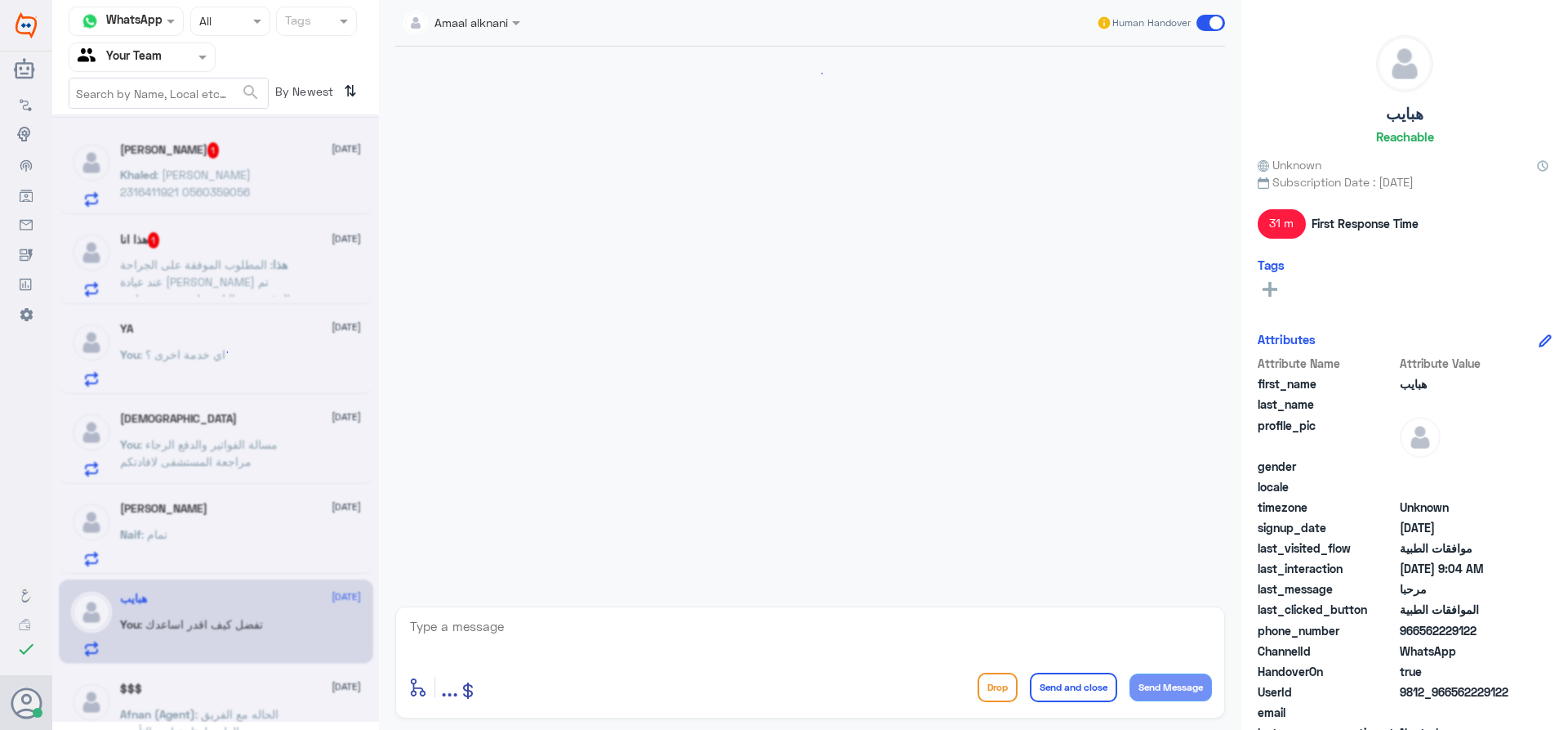
scroll to position [1511, 0]
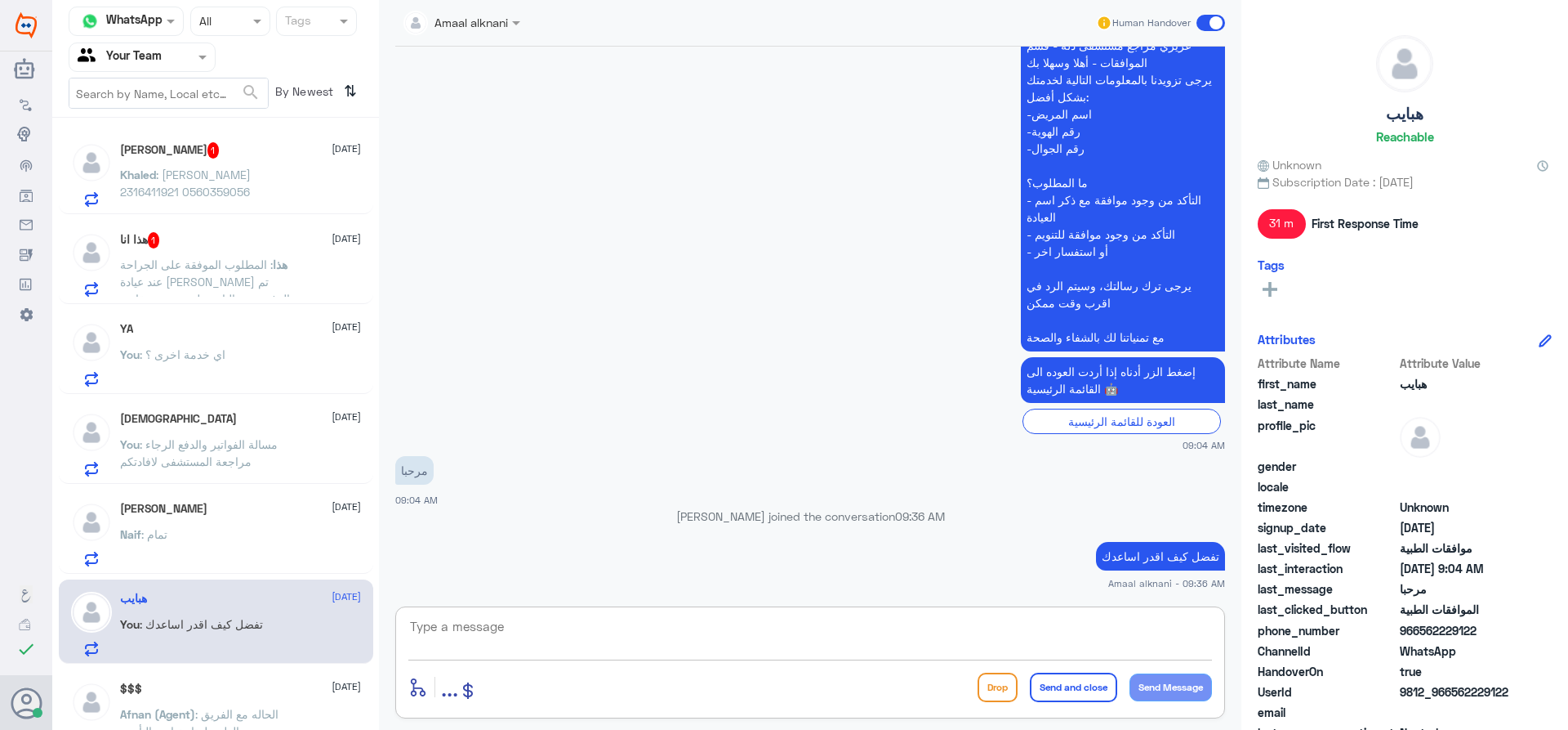
click at [556, 638] on textarea at bounding box center [810, 635] width 803 height 40
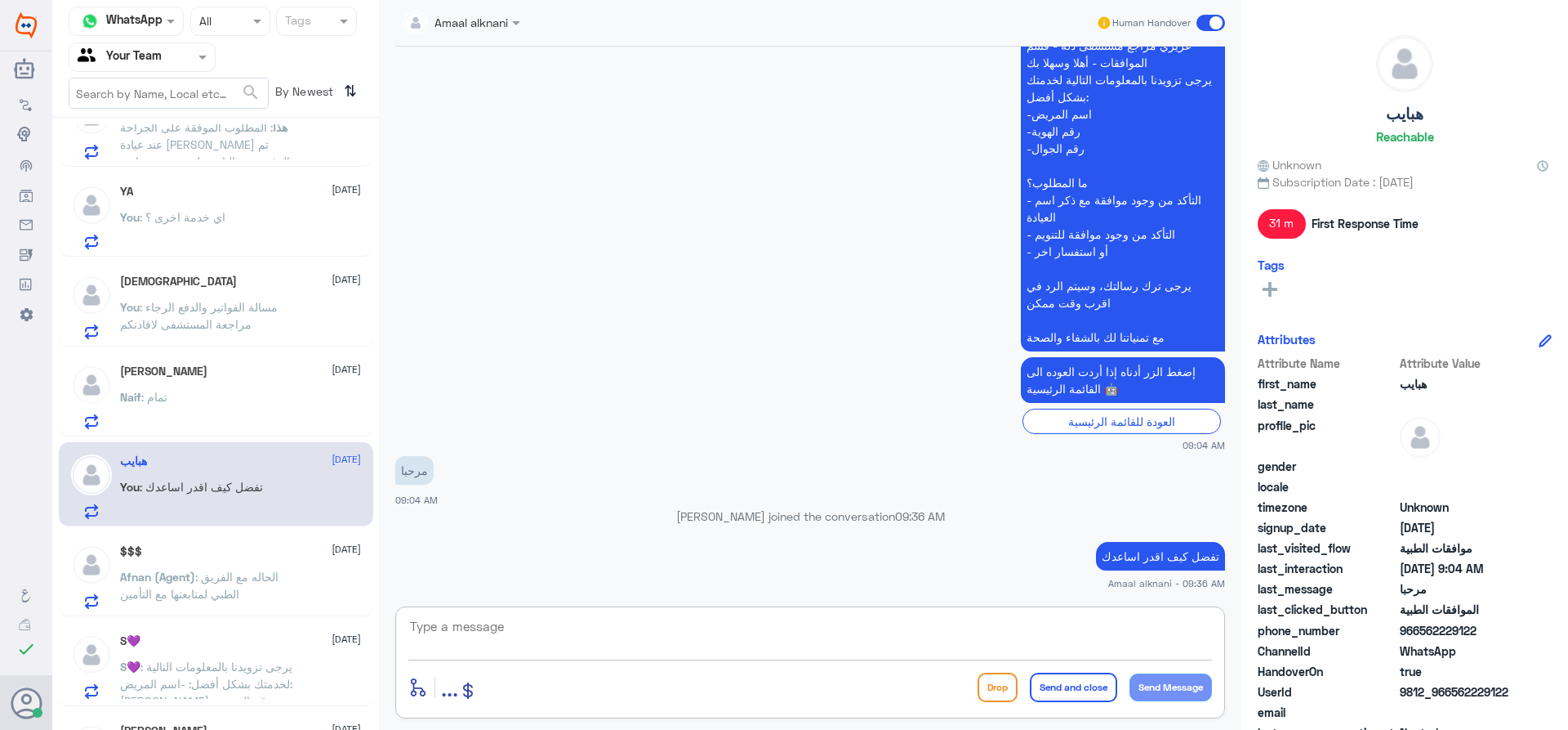
scroll to position [190, 0]
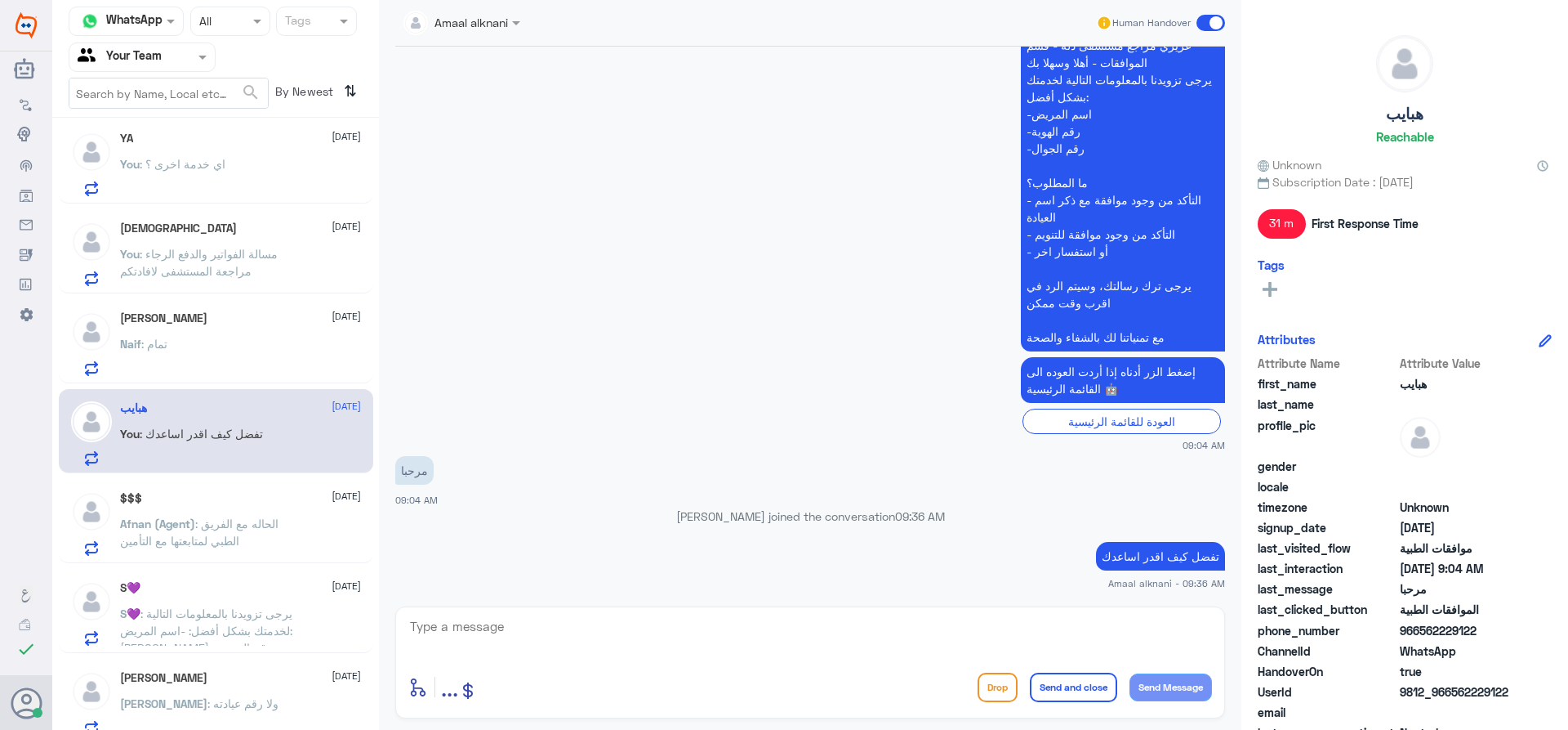
click at [287, 523] on p "Afnan (Agent) : الحاله مع الفريق الطبي لمتابعتها مع التأمين" at bounding box center [213, 535] width 184 height 41
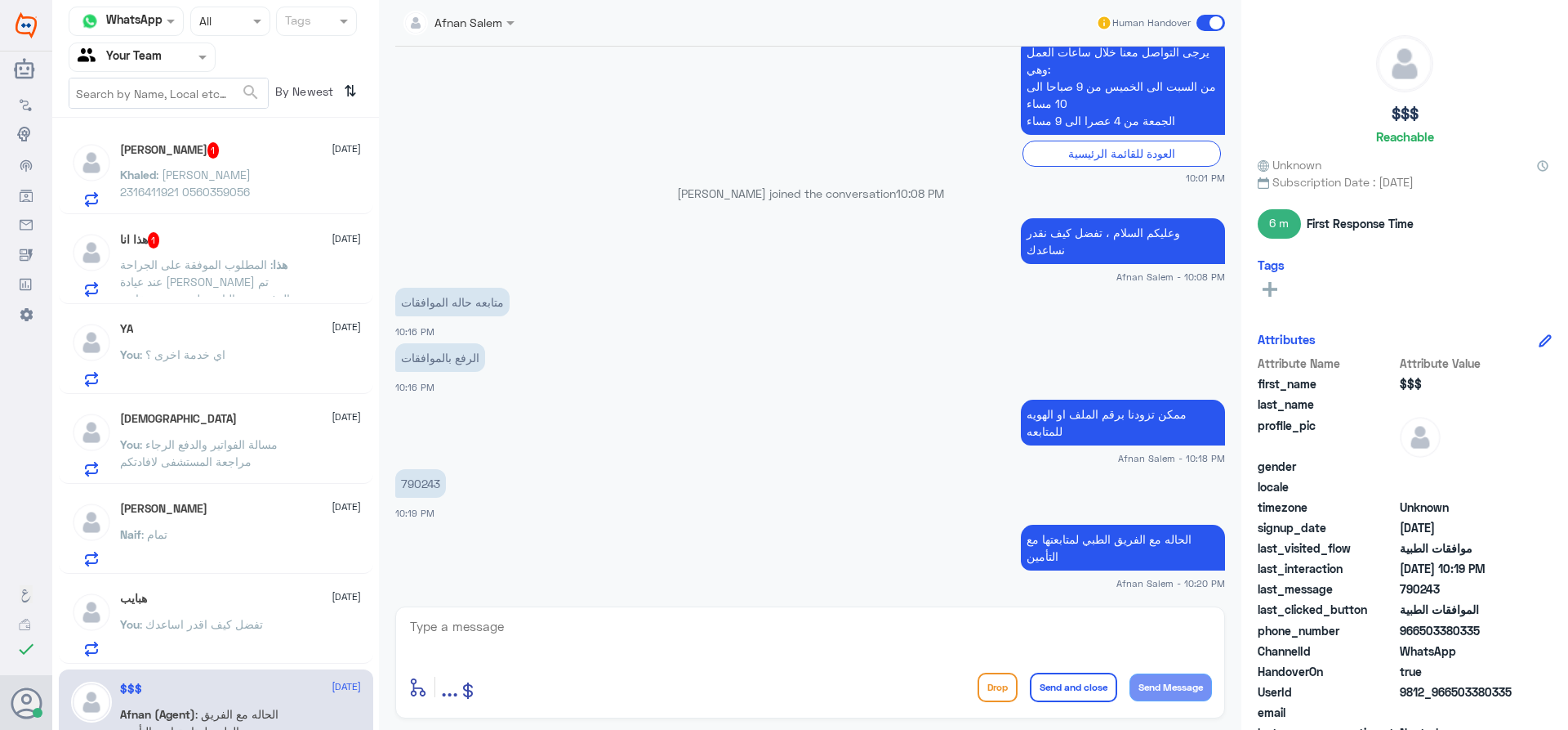
click at [169, 54] on div at bounding box center [142, 56] width 145 height 19
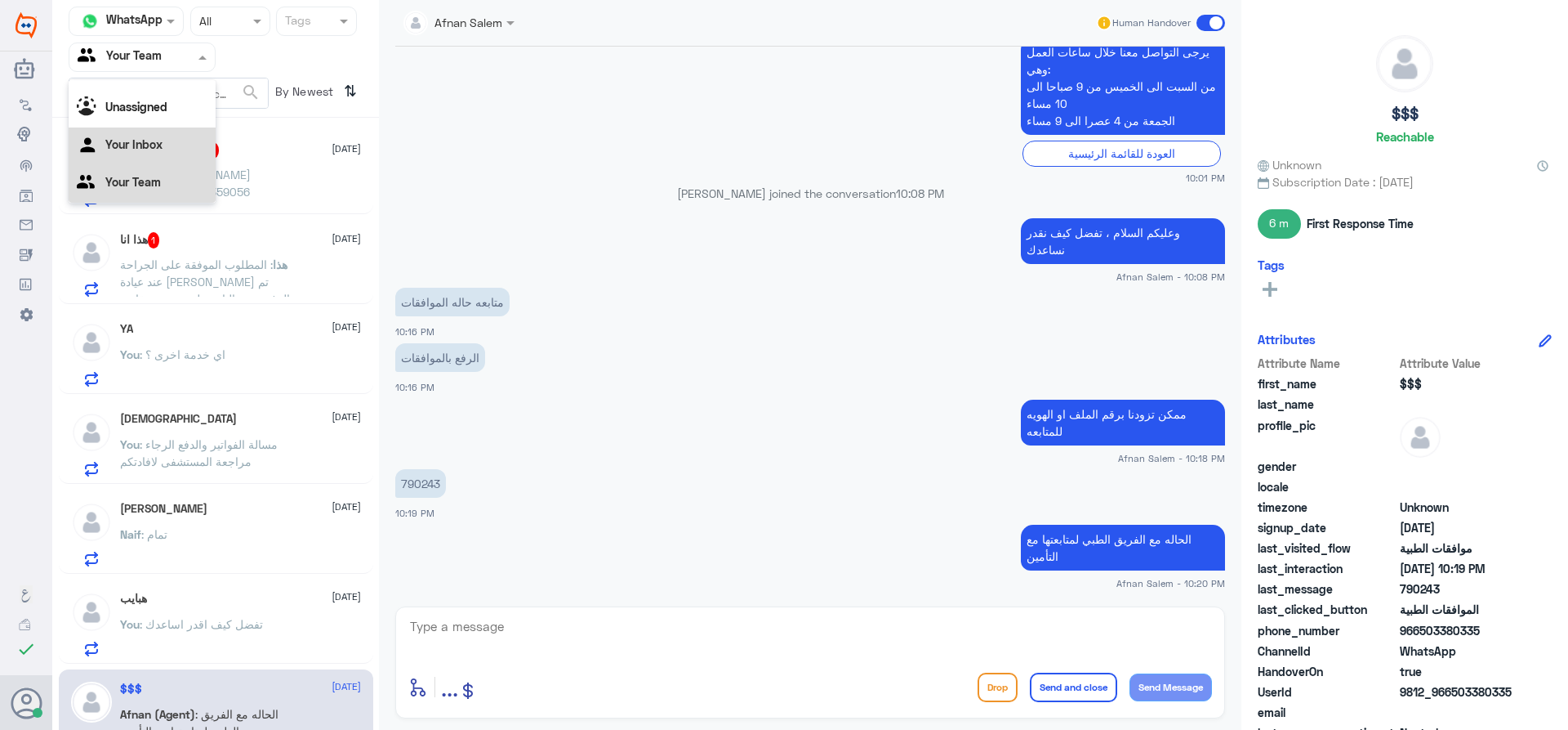
click at [151, 158] on div "Your Inbox" at bounding box center [142, 146] width 147 height 37
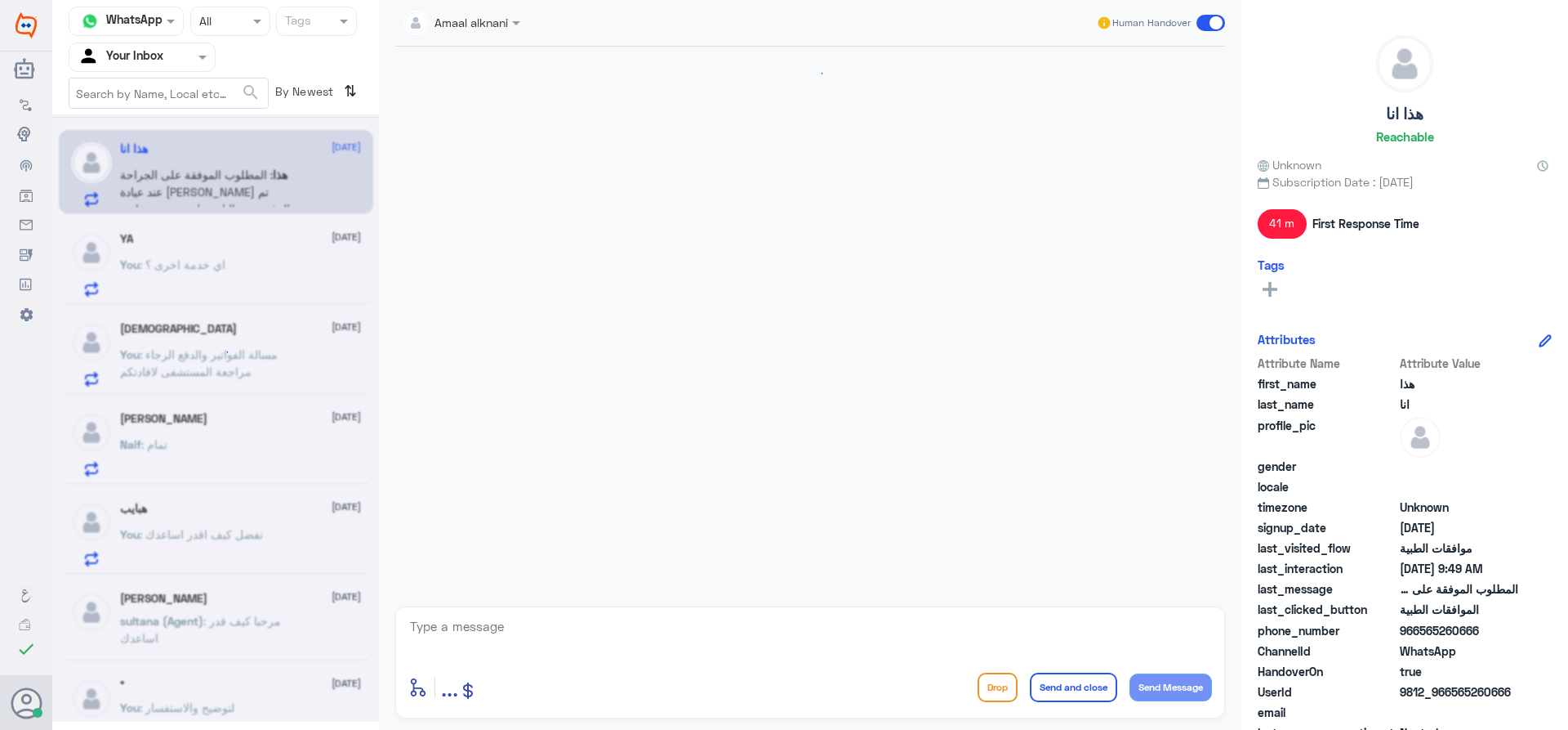
scroll to position [1788, 0]
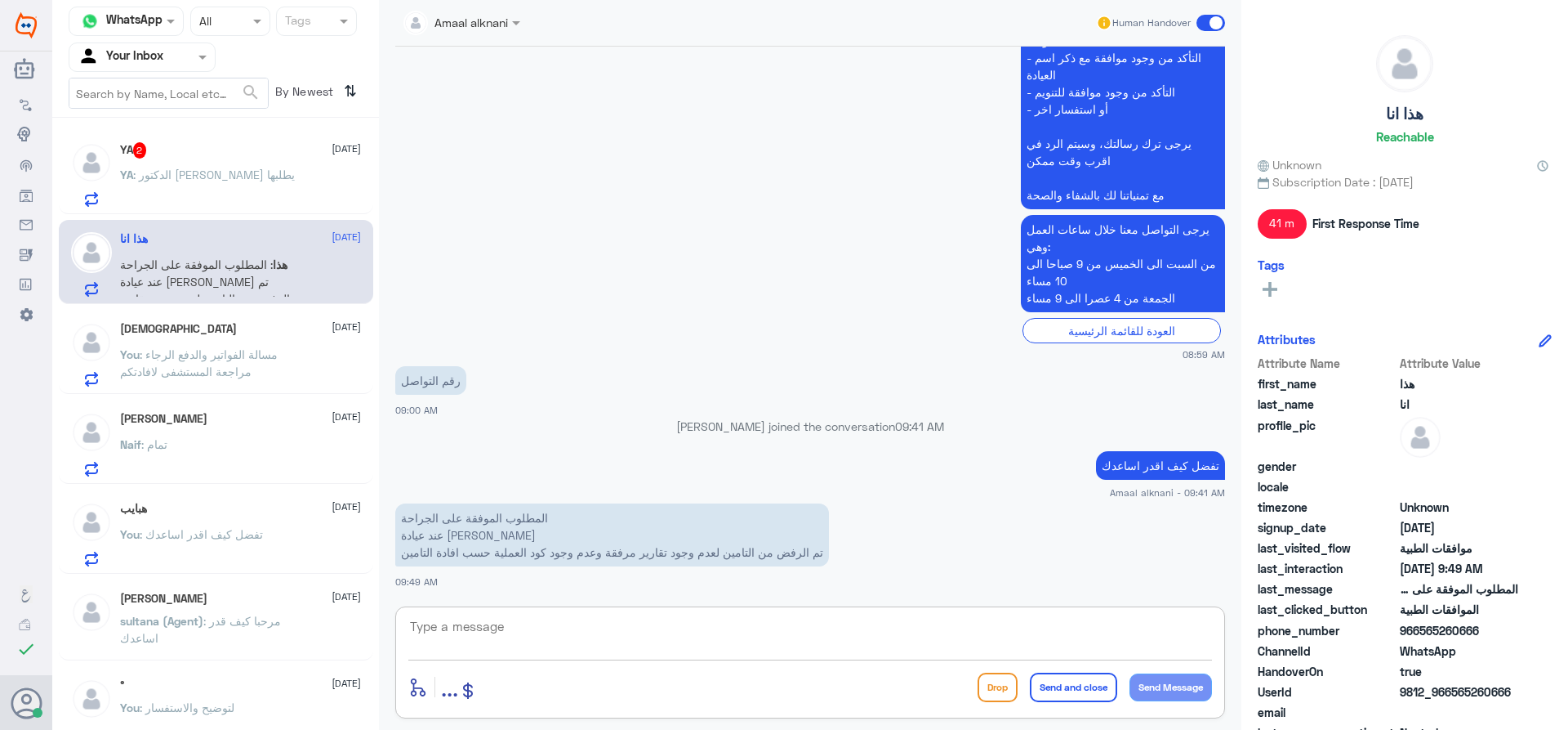
click at [618, 627] on textarea at bounding box center [810, 635] width 803 height 40
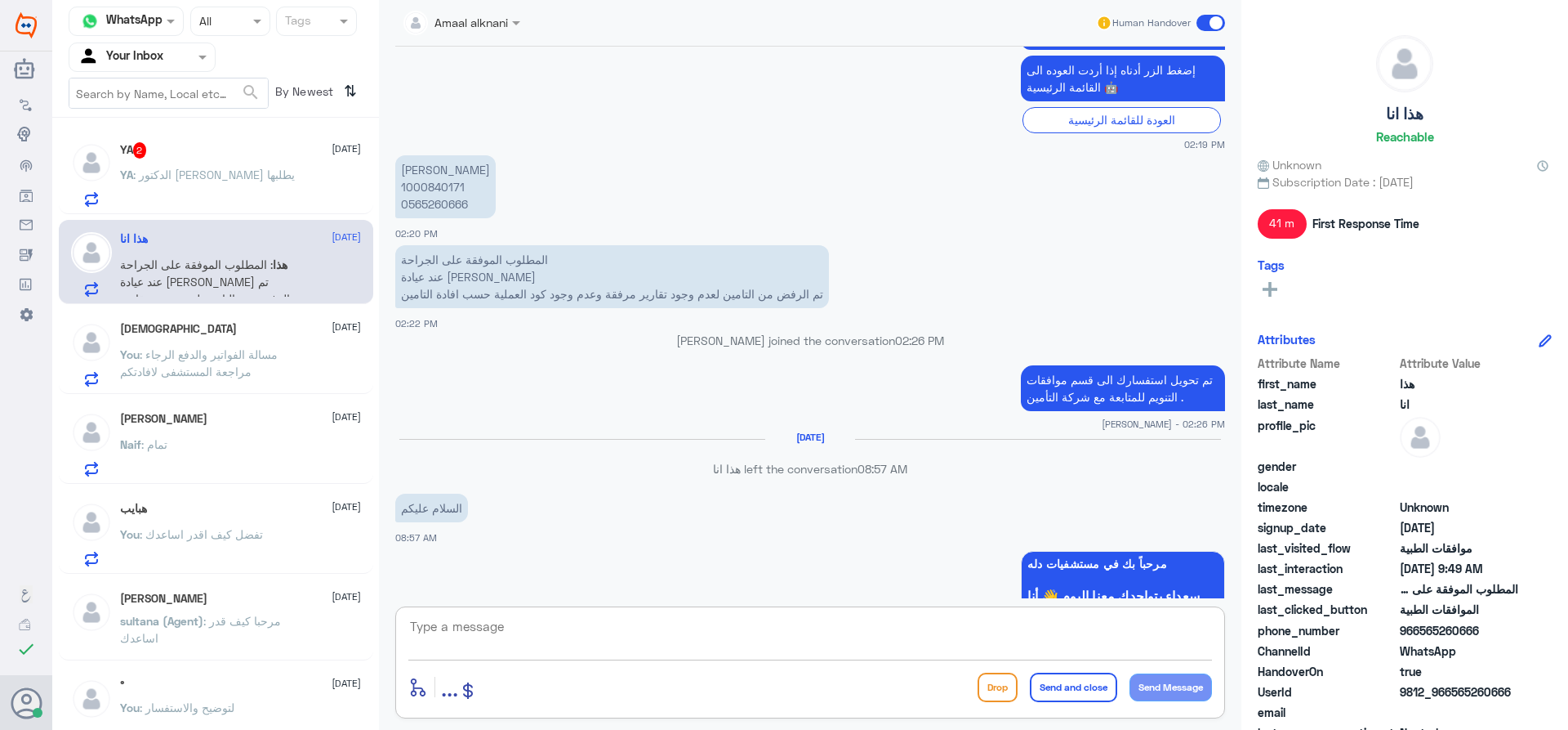
scroll to position [350, 0]
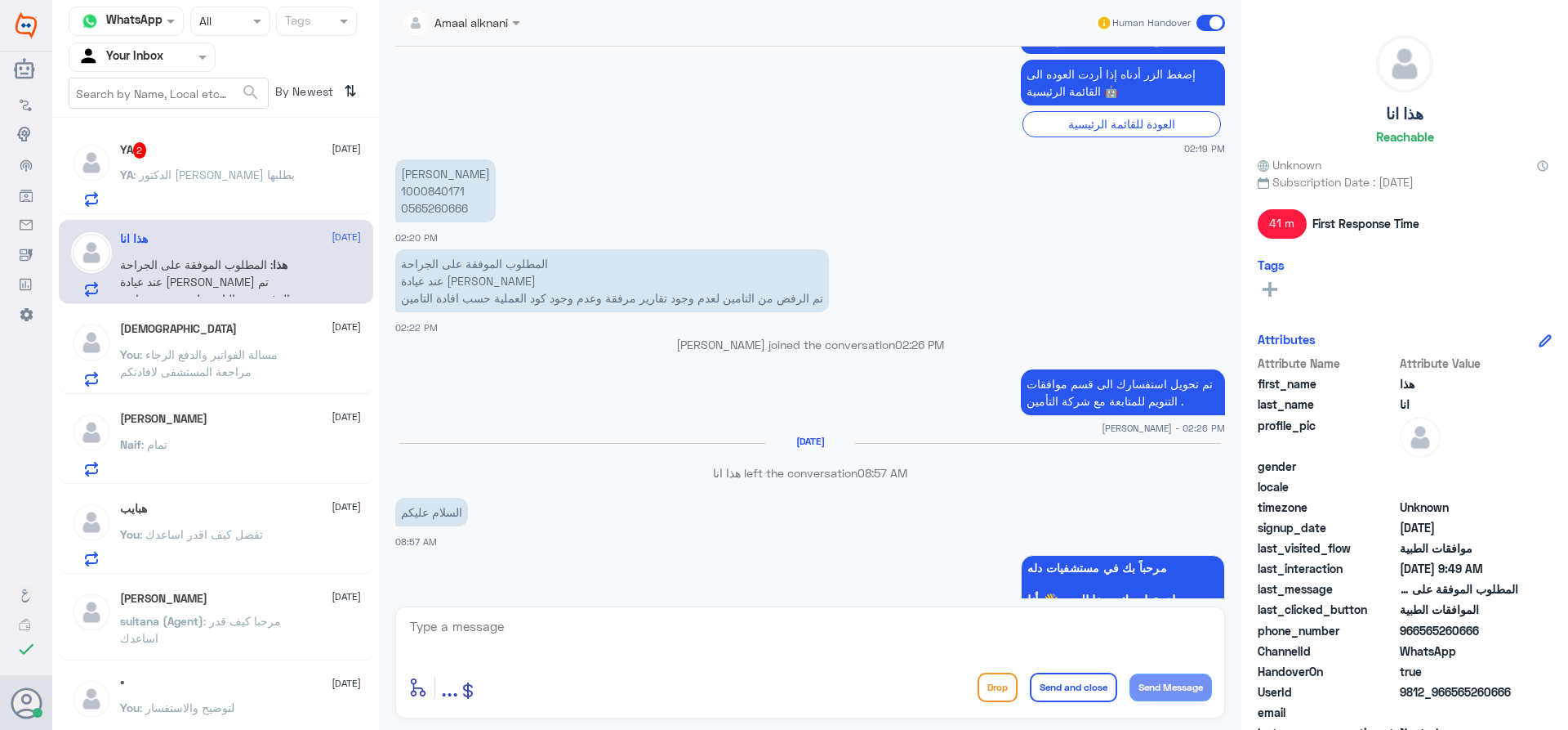
click at [442, 190] on p "[PERSON_NAME] 1000840171 0565260666" at bounding box center [446, 191] width 101 height 63
drag, startPoint x: 439, startPoint y: 652, endPoint x: 442, endPoint y: 639, distance: 13.3
click at [439, 650] on textarea at bounding box center [810, 635] width 803 height 40
type textarea "تغيير كود العملية من الطبيب المعالج"
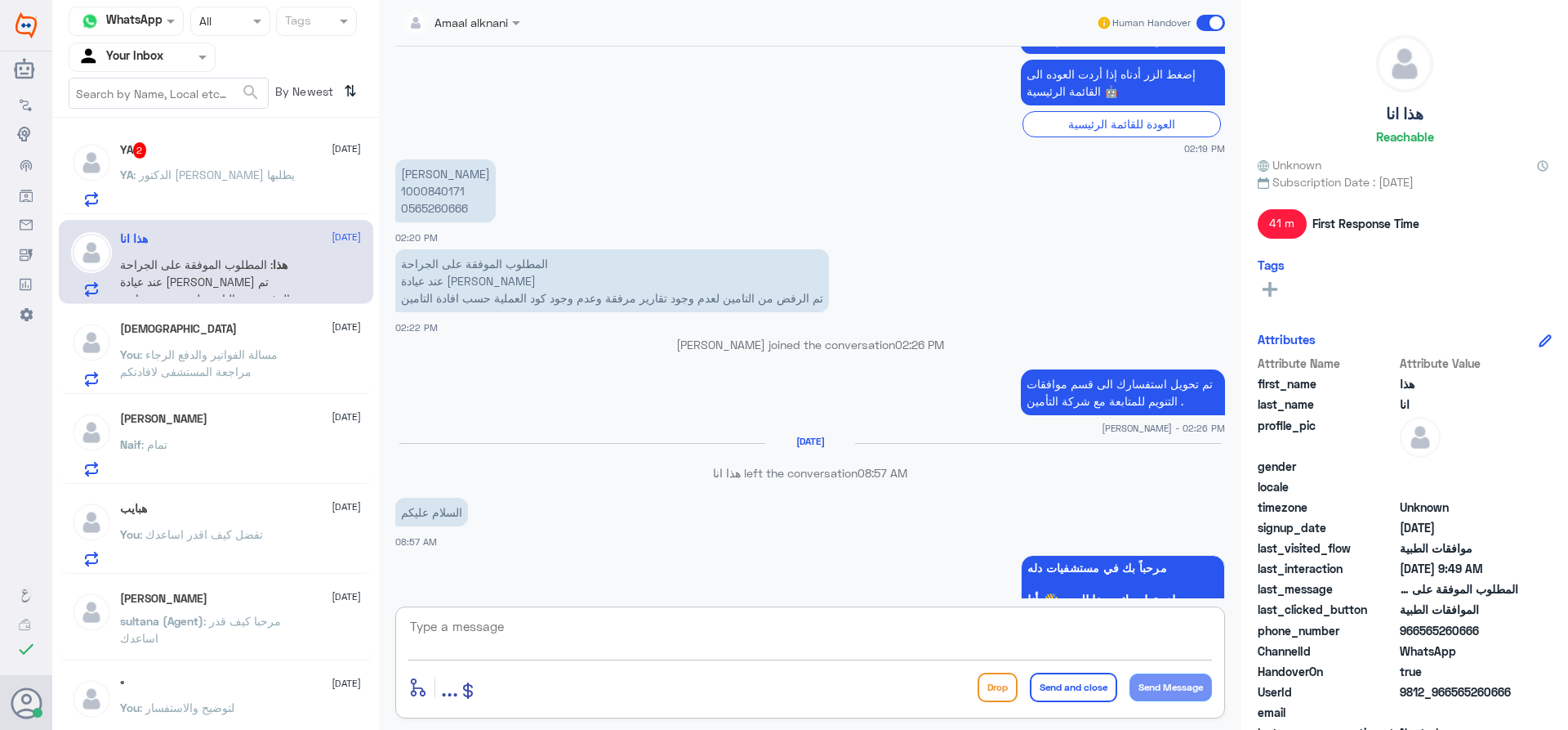
scroll to position [1841, 0]
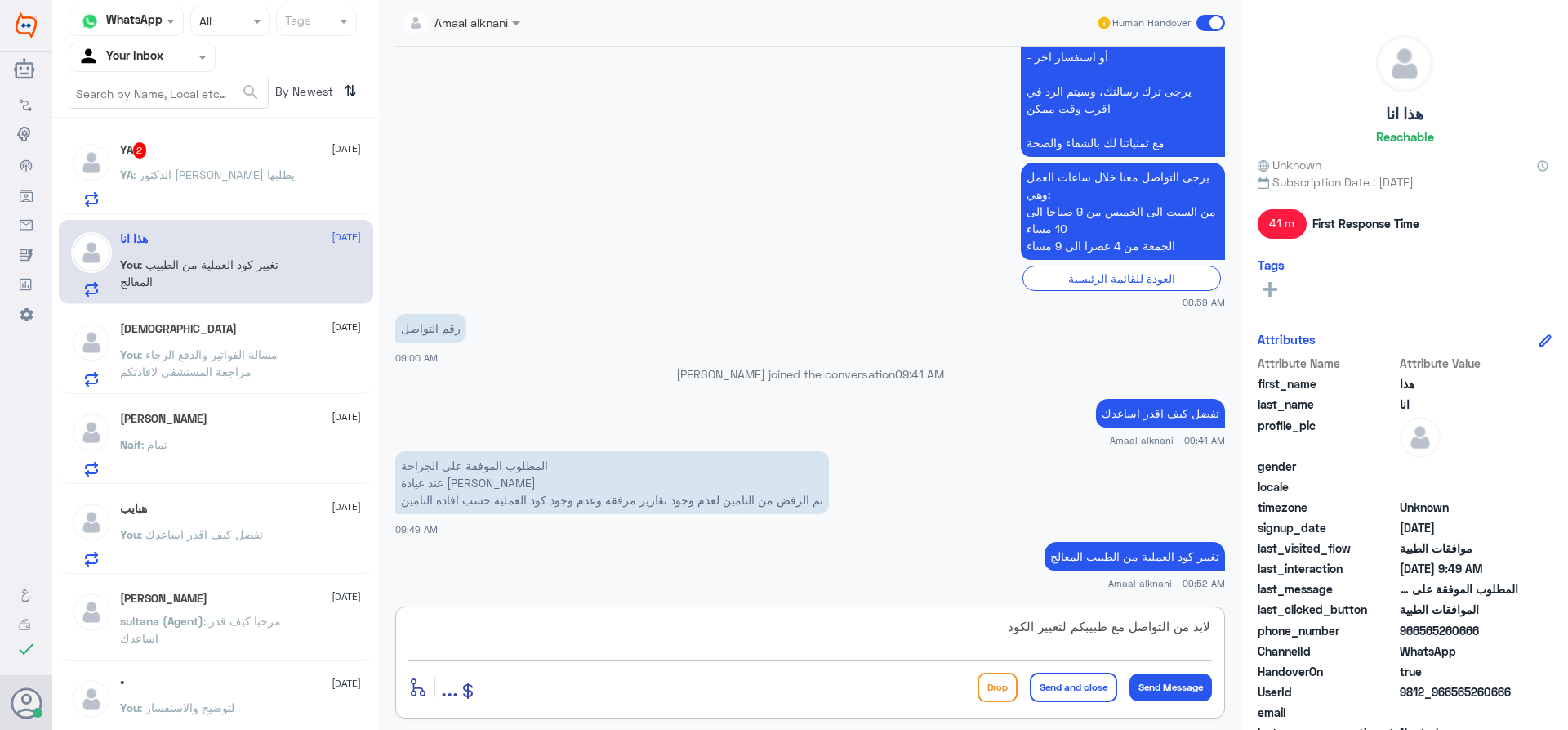
type textarea "لابد من التواصل مع طبيبكم لتغيير الكود"
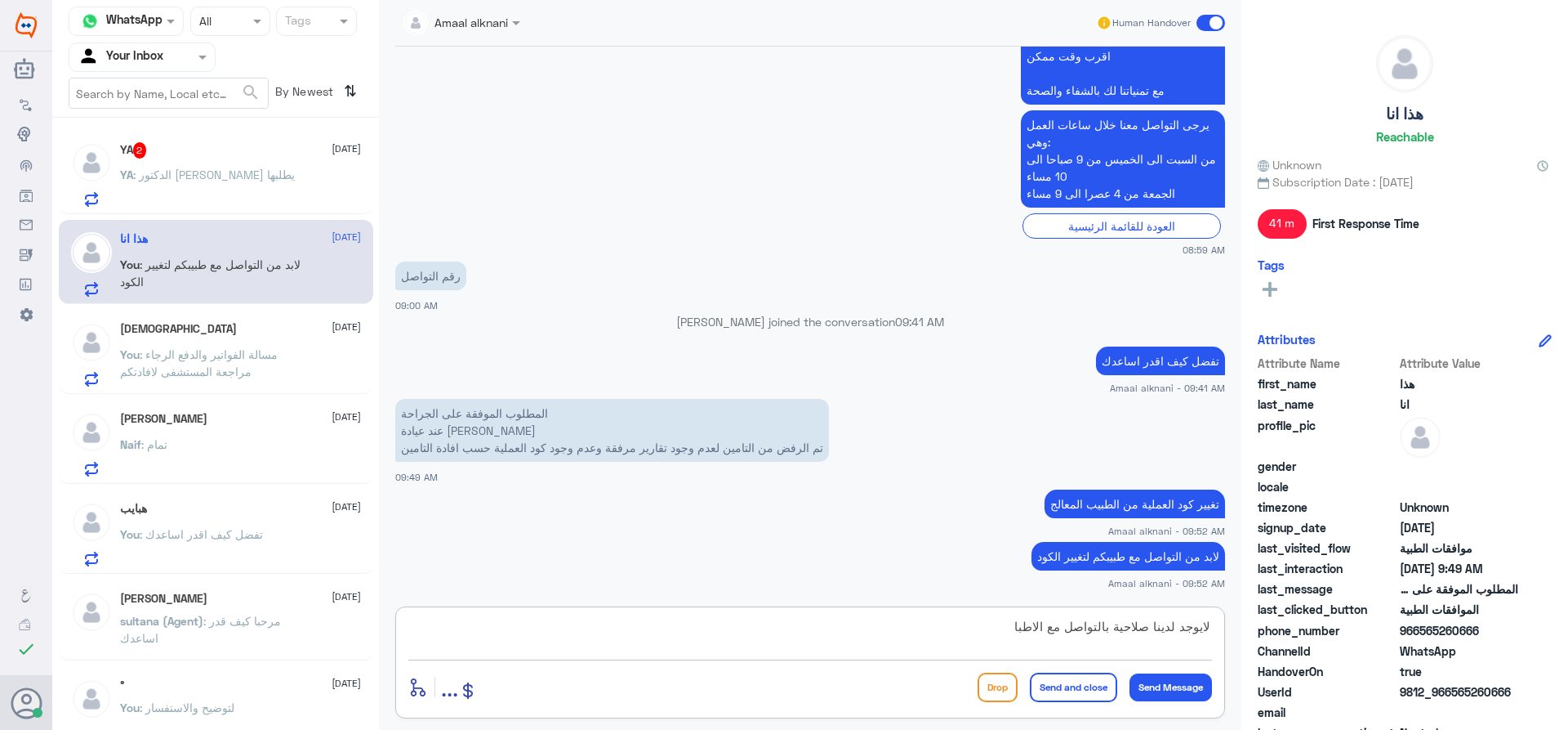
type textarea "لايوجد لدينا صلاحية بالتواصل مع الاطباء"
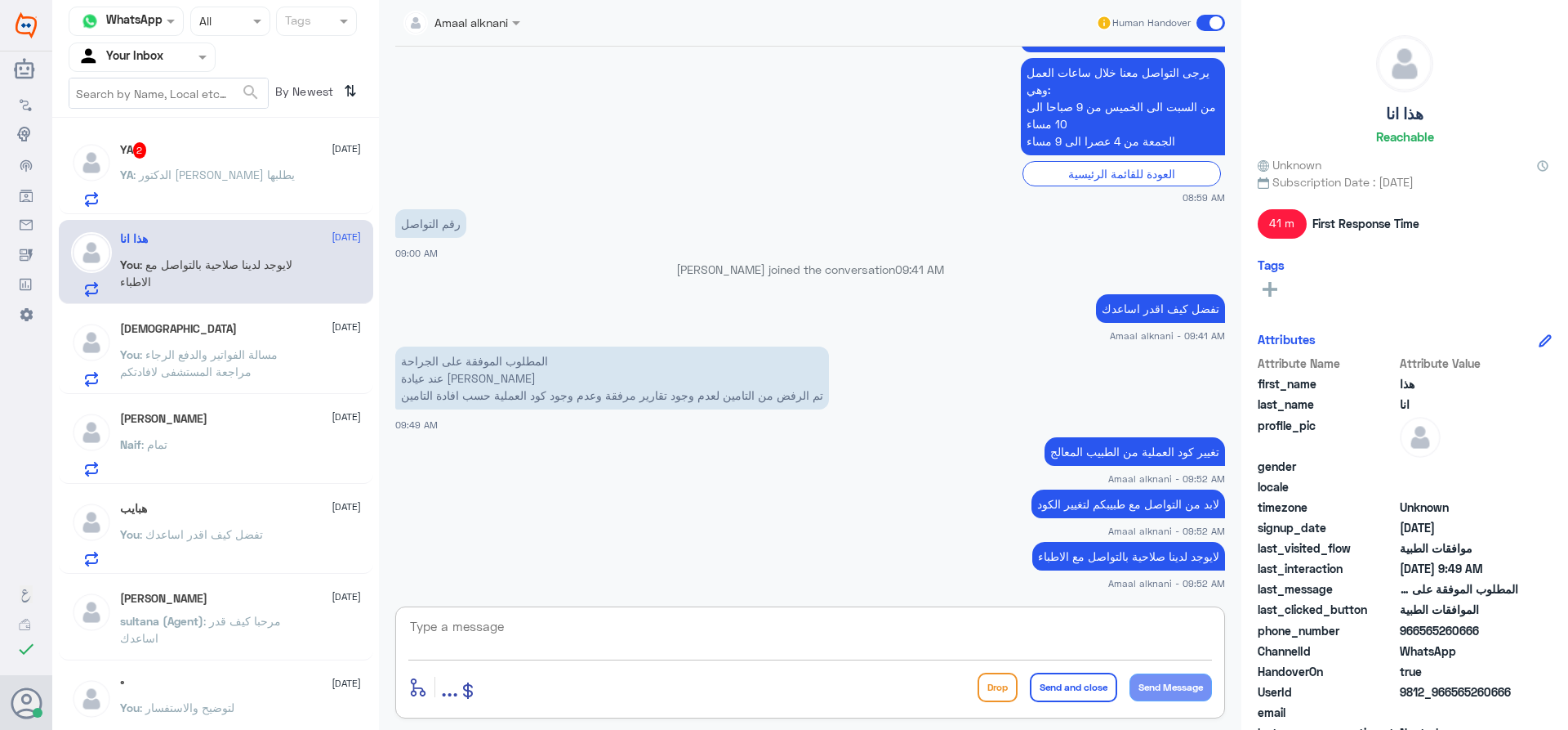
click at [668, 622] on textarea at bounding box center [810, 635] width 803 height 40
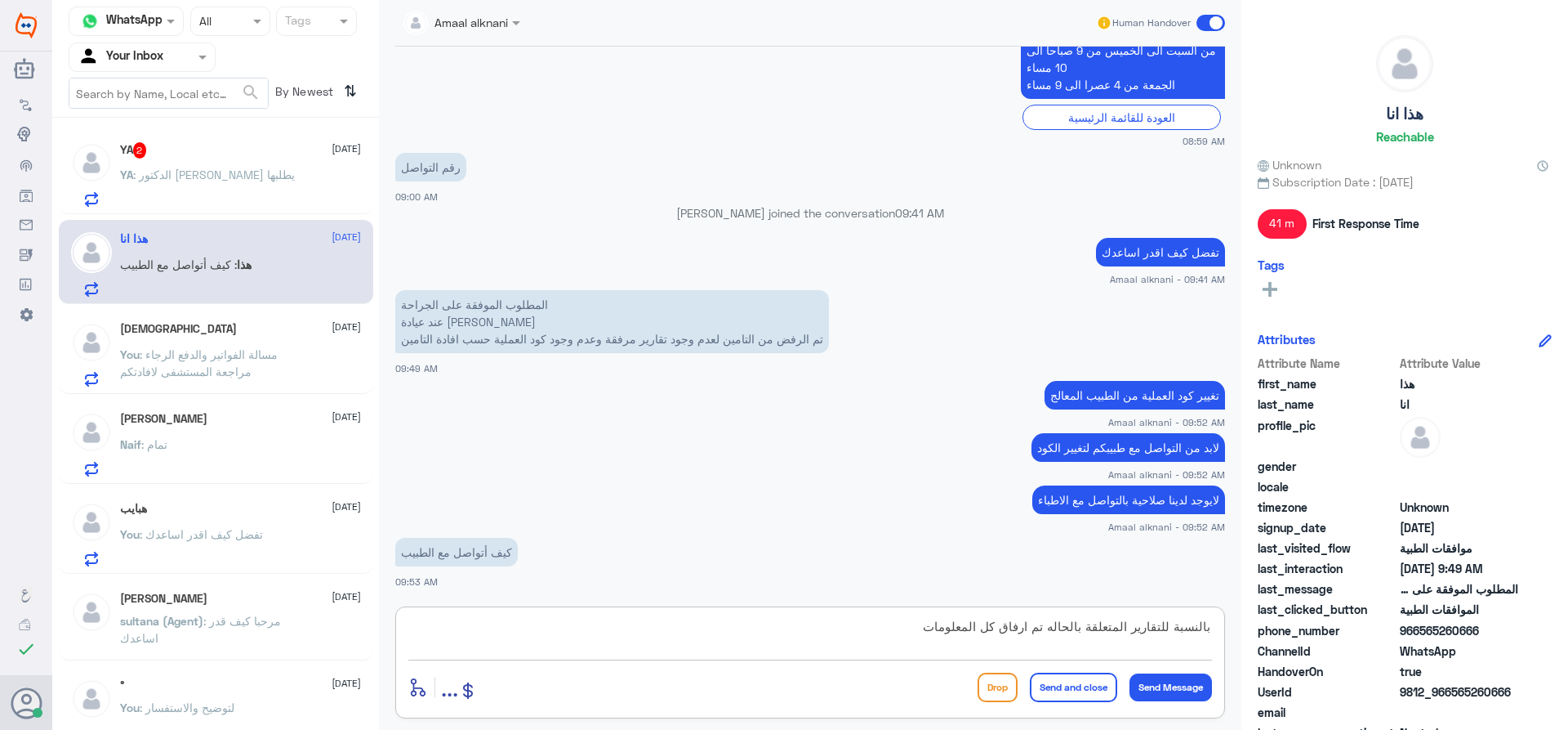
type textarea "بالنسبة للتقارير المتعلقة بالحاله تم ارفاق كل المعلومات"
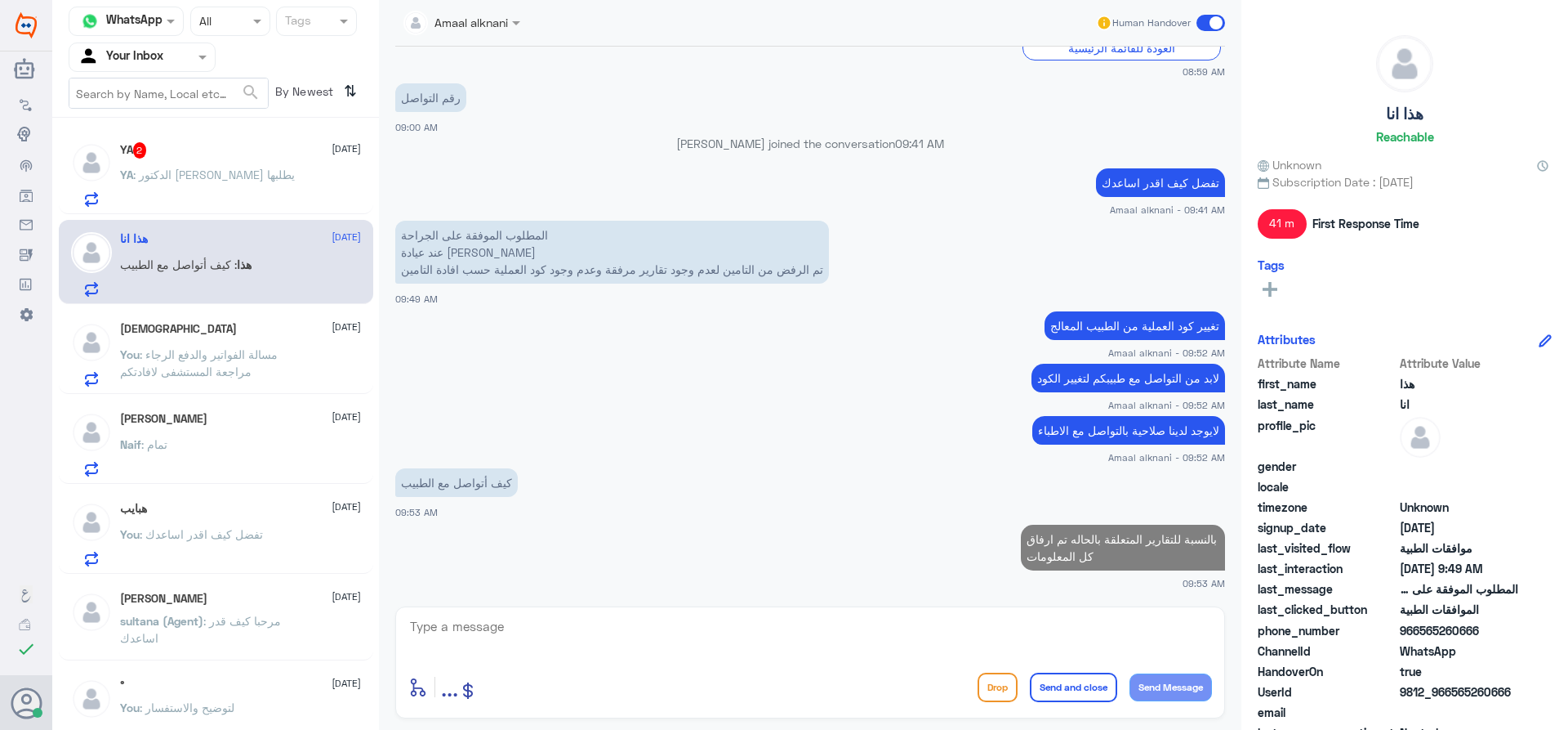
click at [497, 487] on p "كيف أتواصل مع الطبيب" at bounding box center [456, 482] width 122 height 28
click at [495, 486] on p "كيف أتواصل مع الطبيب" at bounding box center [456, 482] width 122 height 28
click at [599, 632] on textarea at bounding box center [810, 635] width 803 height 40
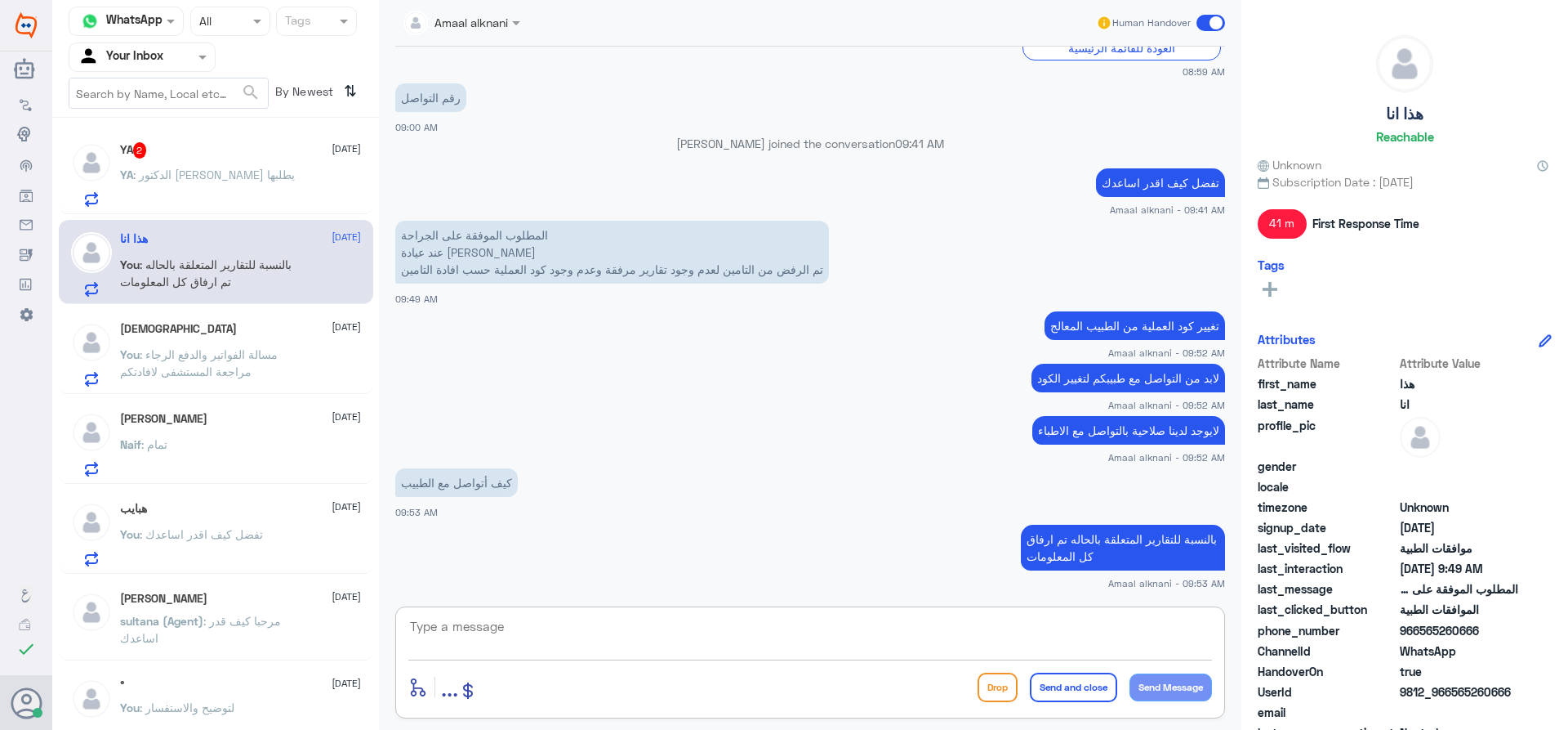
paste textarea "كيف أتواصل مع الطبيب"
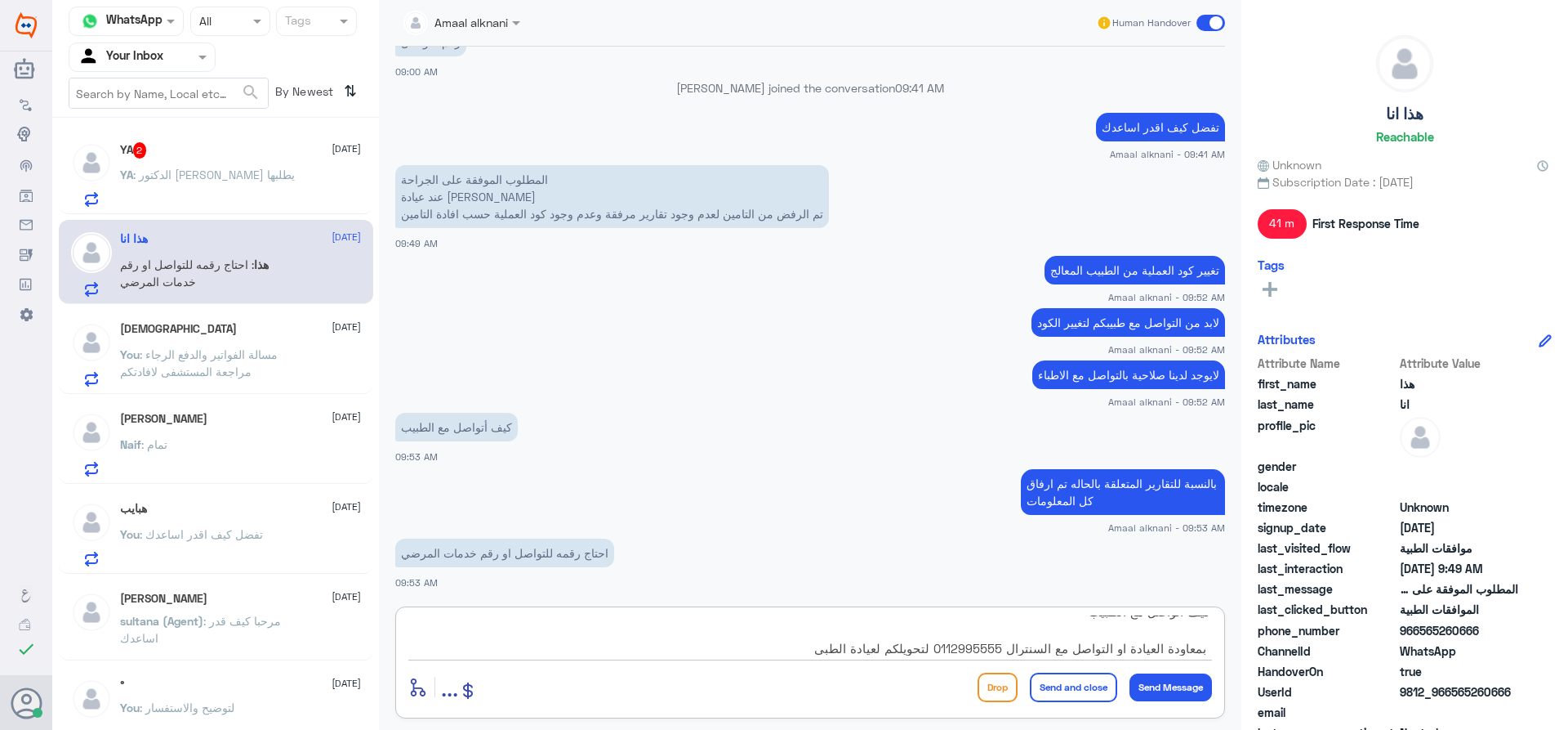
type textarea "كيف أتواصل مع الطبيب بمعاودة العيادة او التواصل مع السنترال 0112995555 لتحويلكم…"
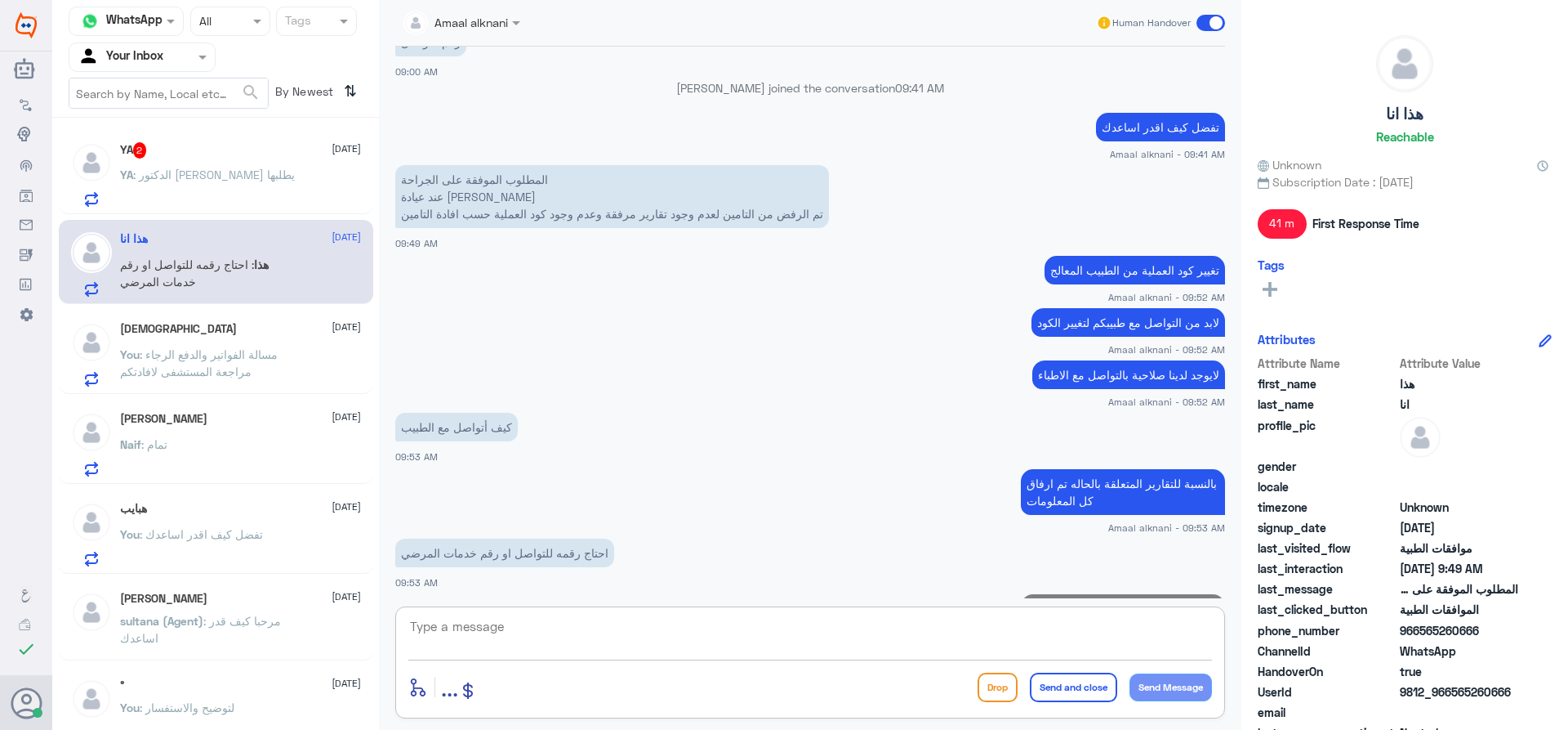
scroll to position [2230, 0]
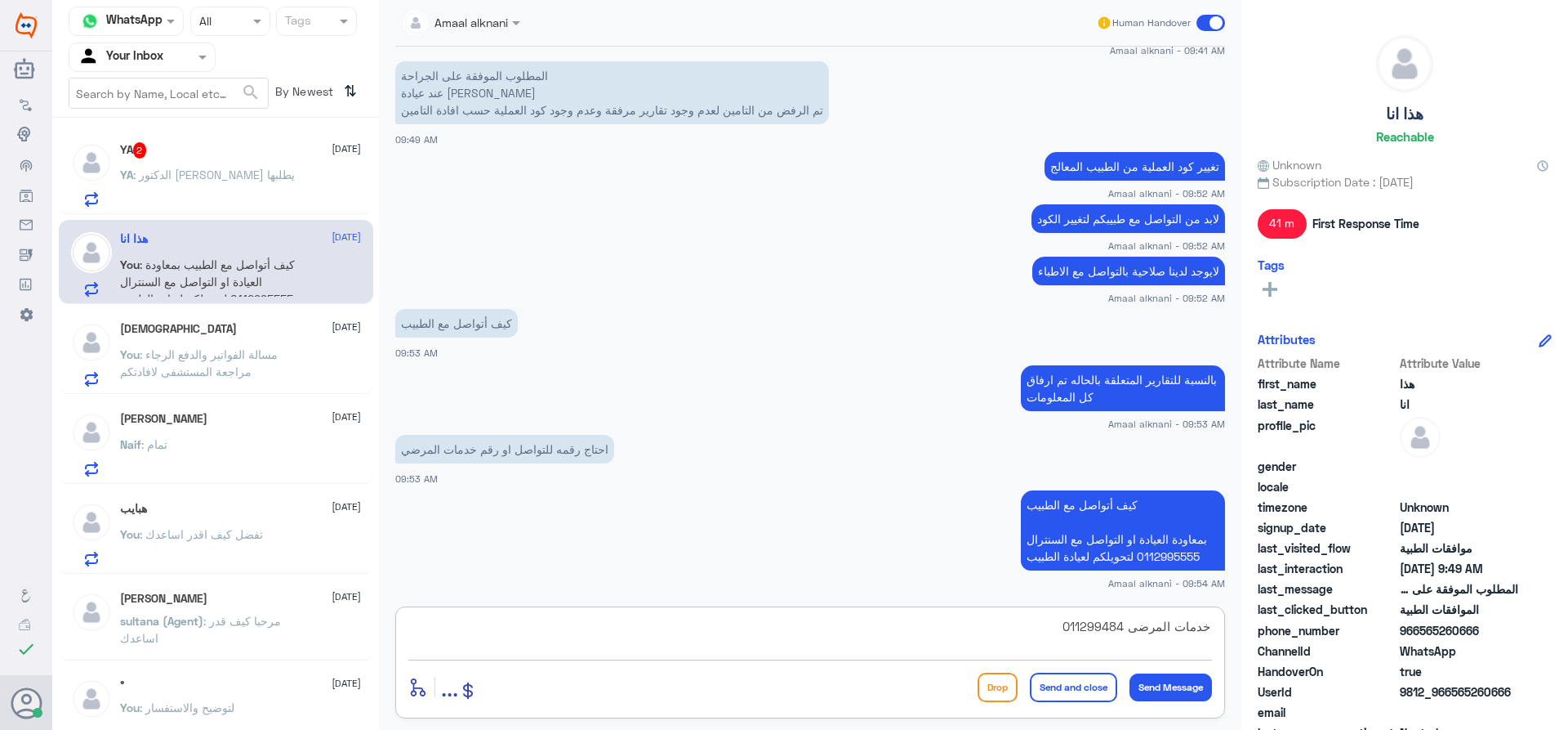
type textarea "خدمات المرضى 0112994841"
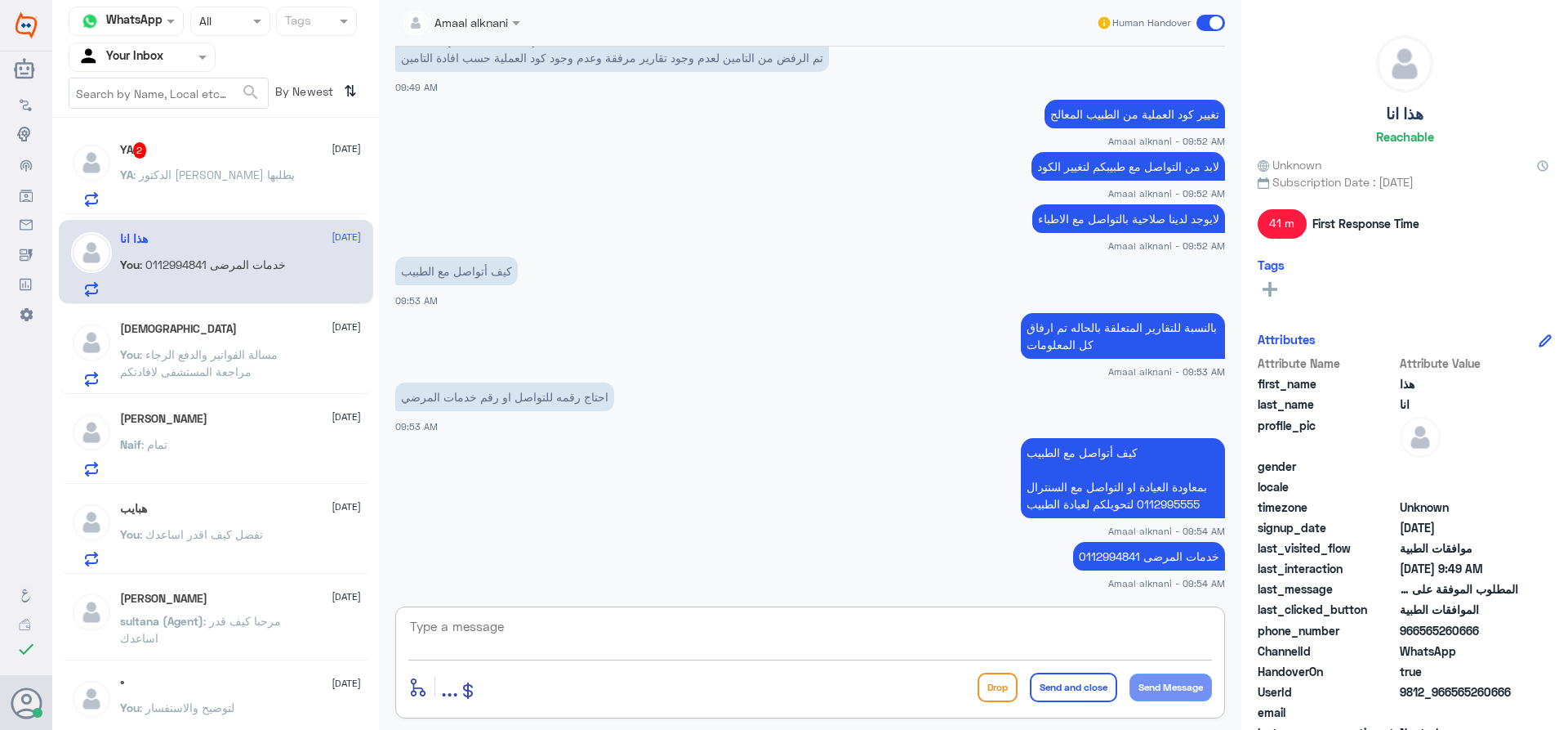
click at [519, 622] on textarea at bounding box center [810, 635] width 803 height 40
type textarea "قدامكم العافية"
click at [1071, 691] on button "Send and close" at bounding box center [1072, 687] width 87 height 29
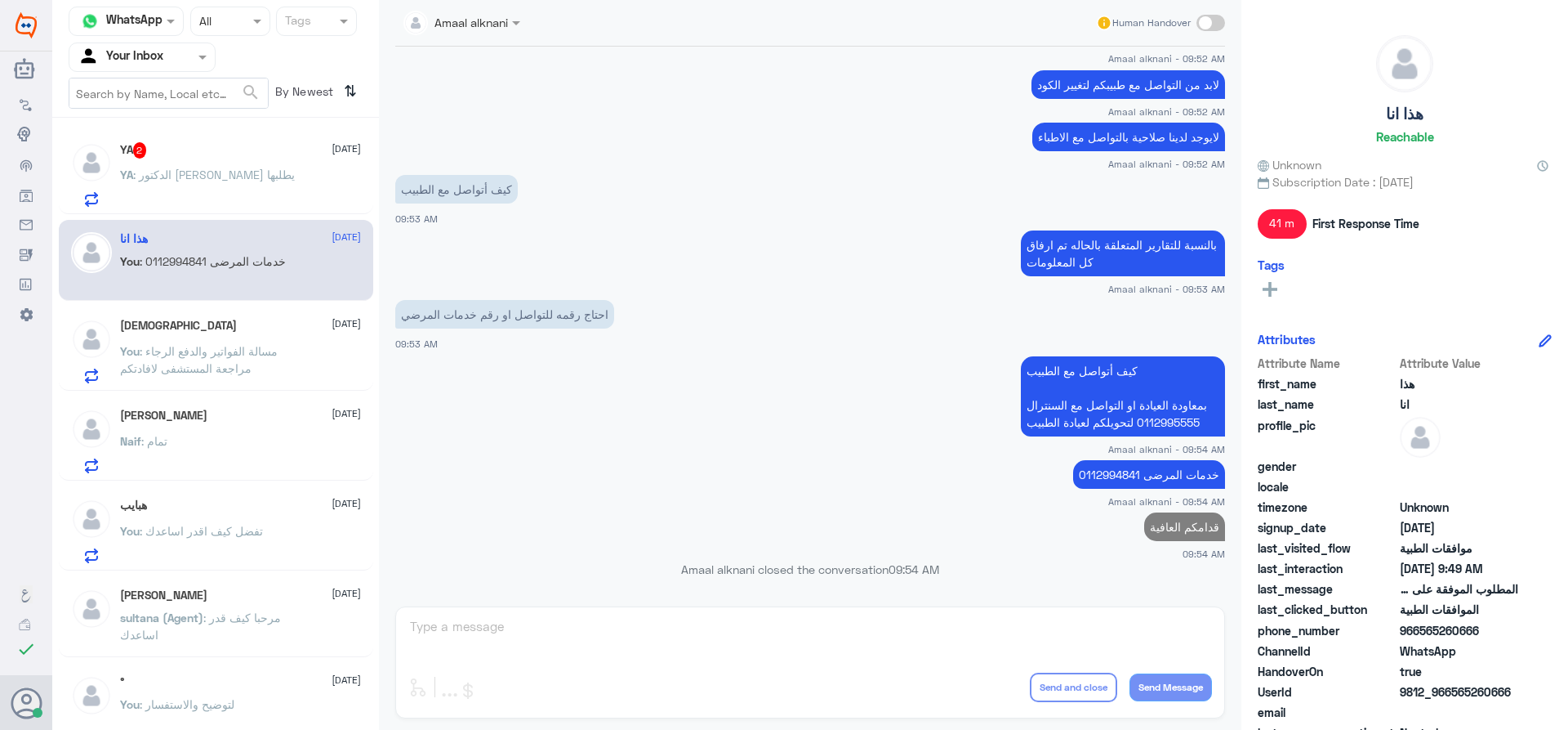
click at [183, 175] on span ": الدكتور [PERSON_NAME] يطلبها" at bounding box center [214, 174] width 162 height 14
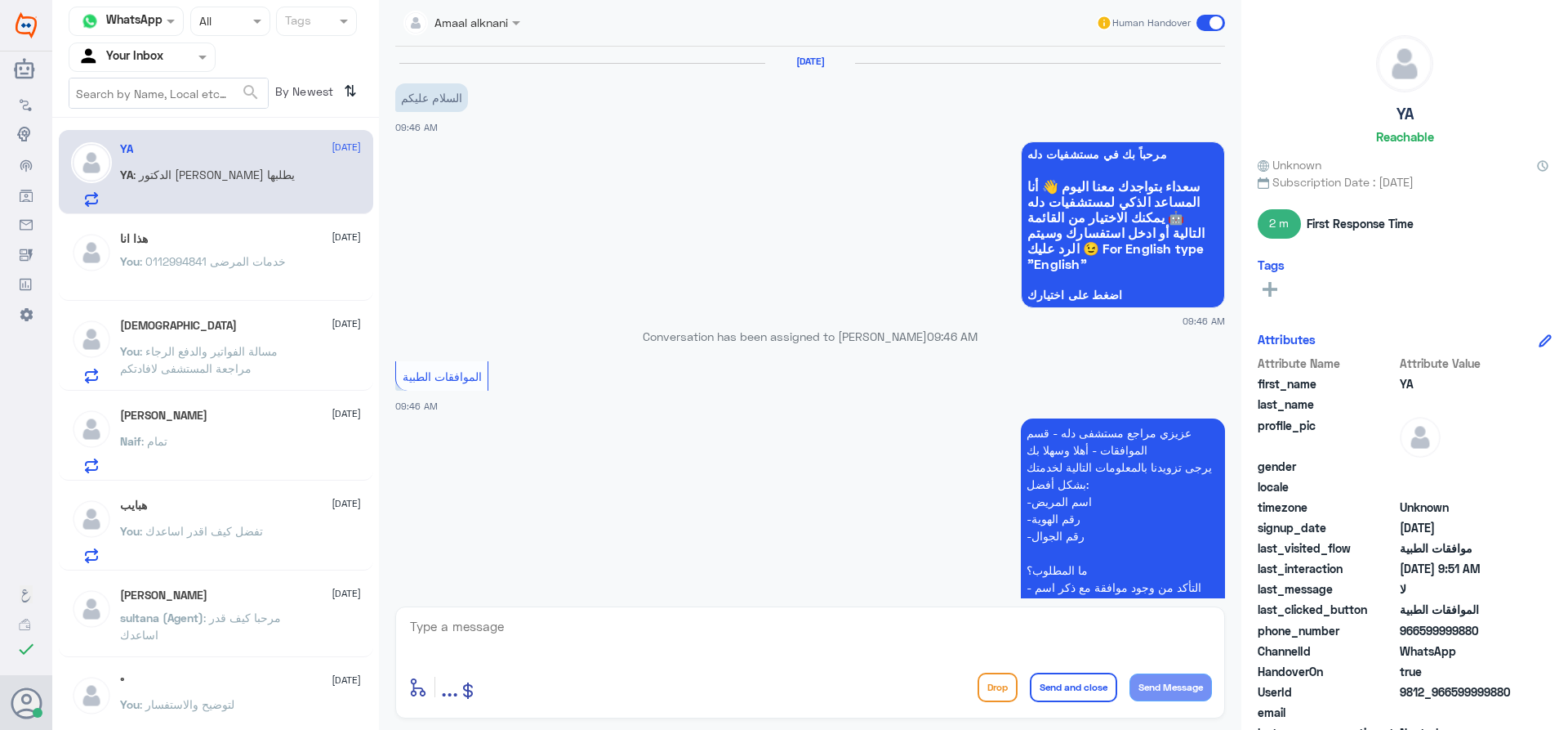
scroll to position [1080, 0]
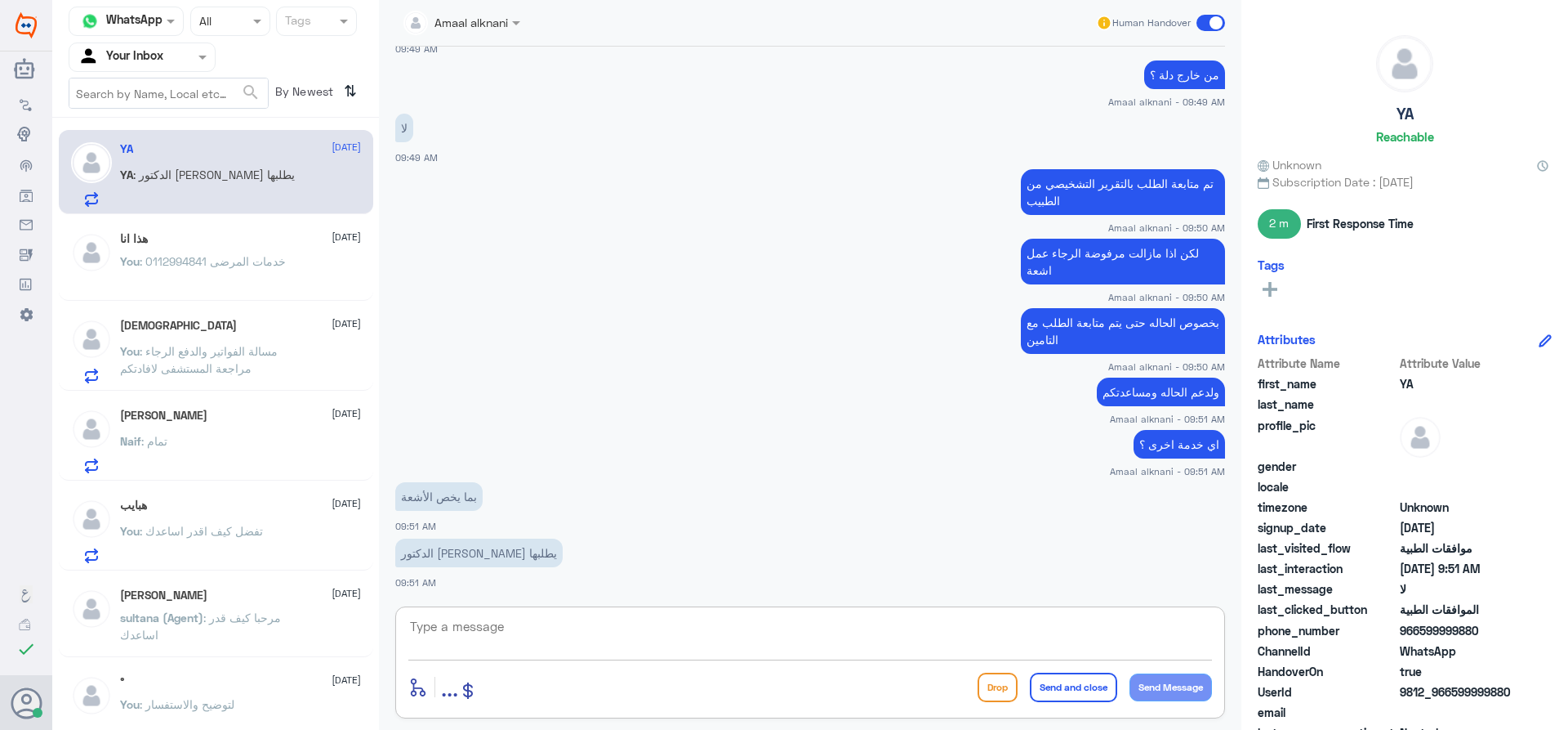
click at [528, 647] on textarea at bounding box center [810, 635] width 803 height 40
click at [515, 642] on textarea at bounding box center [810, 635] width 803 height 40
type textarea "صحيح"
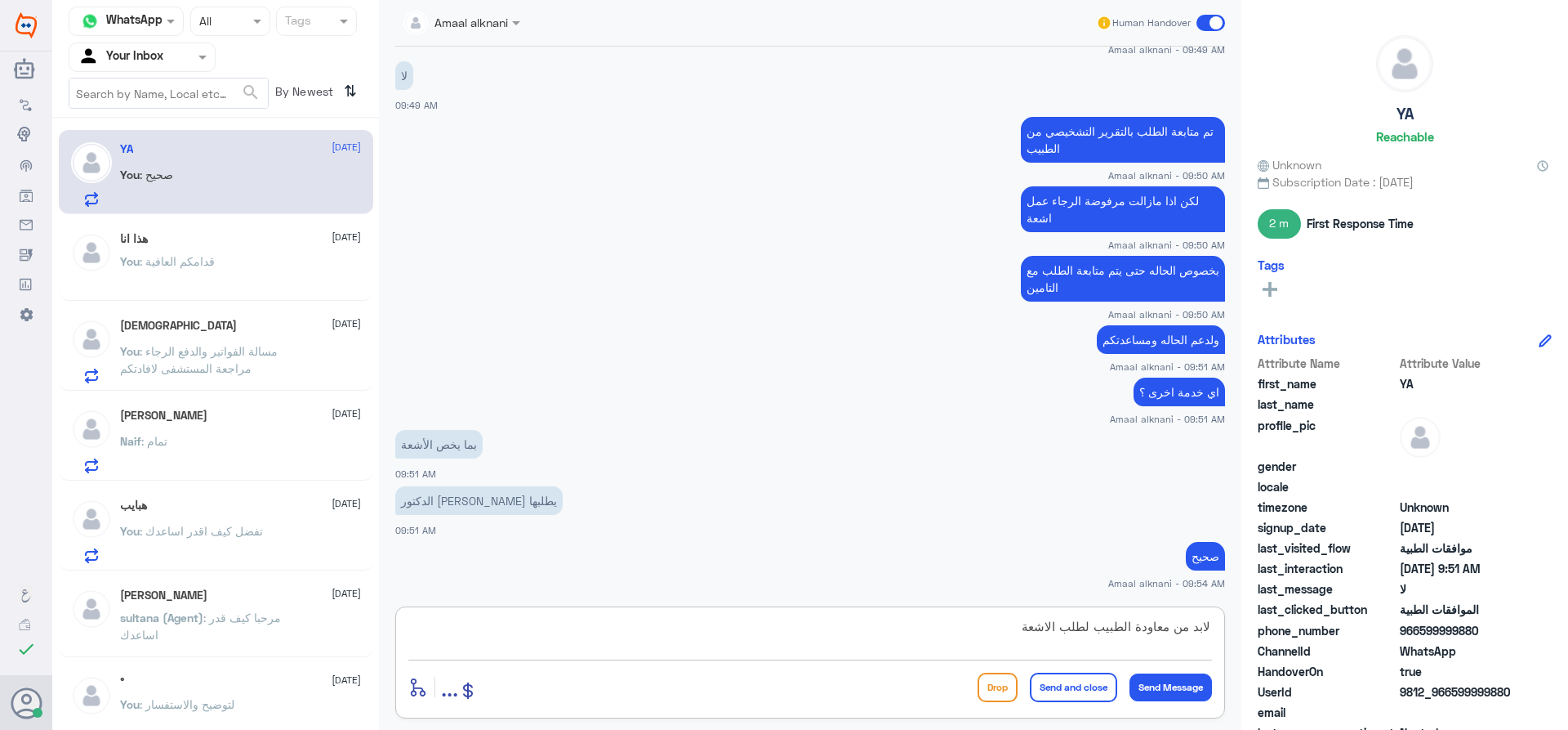
type textarea "لابد من معاودة الطبيب لطلب الاشعة"
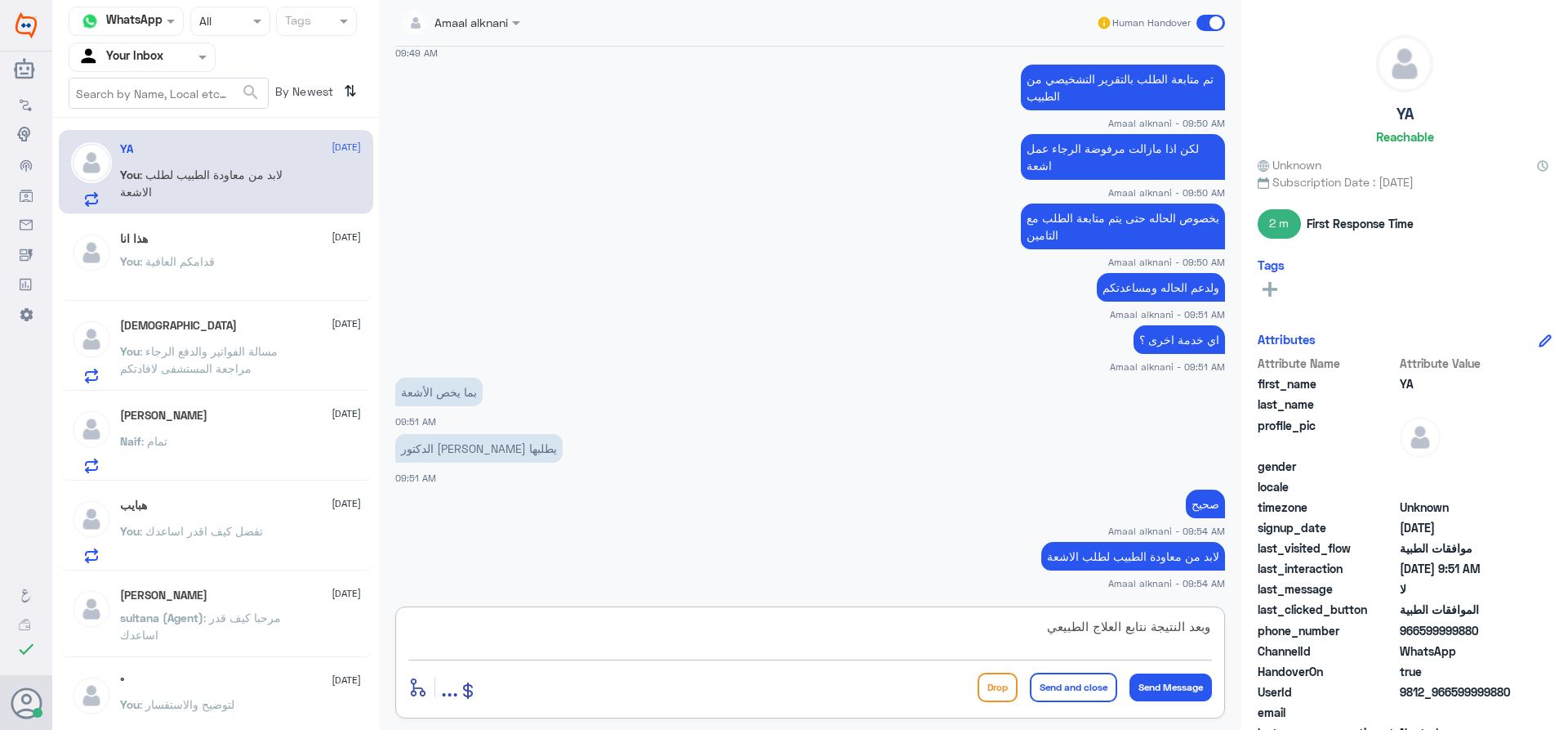
type textarea "وبعد النتيجة نتابع العلاج الطبيعي"
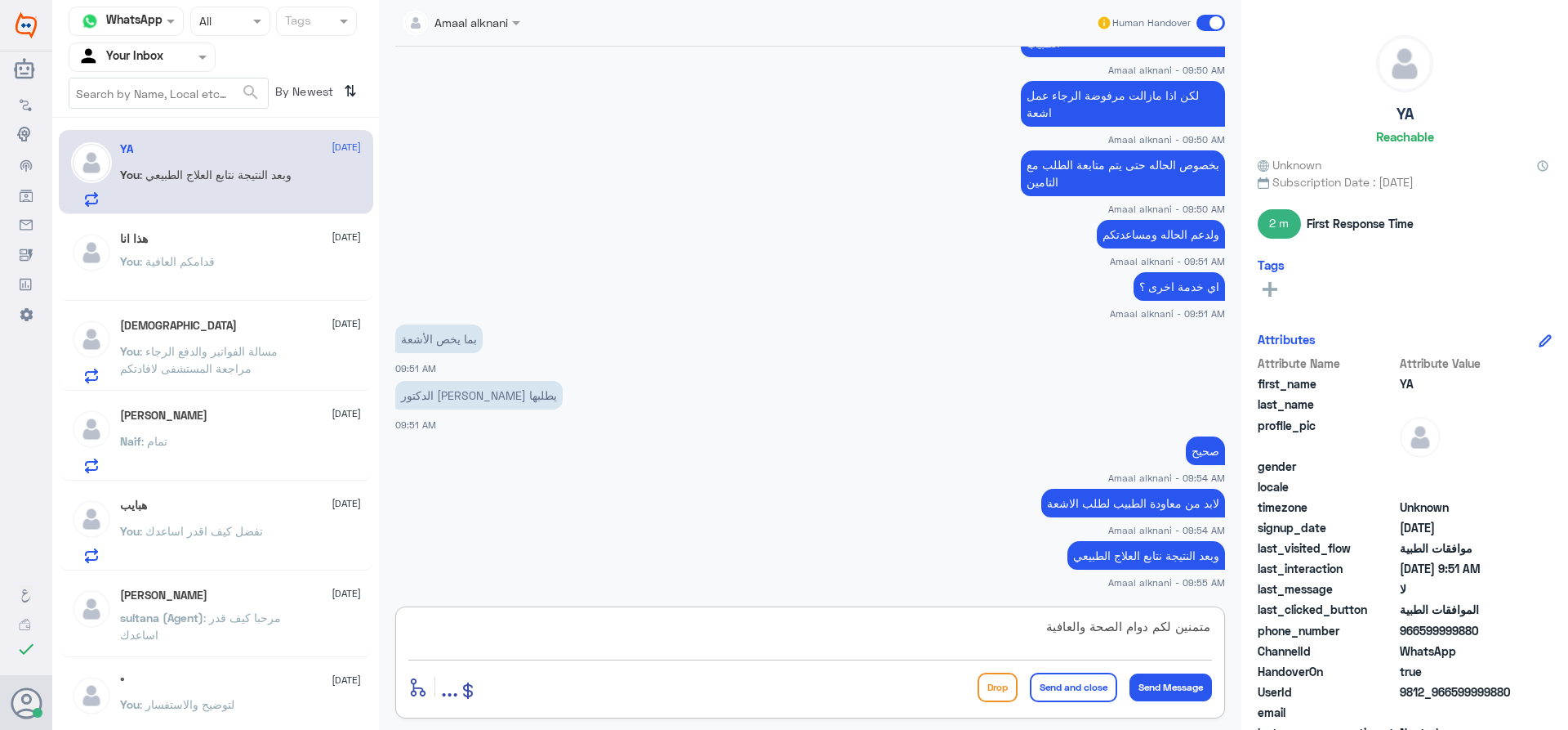
type textarea "متمنين لكم دوام الصحة والعافية"
click at [1079, 690] on button "Send and close" at bounding box center [1072, 687] width 87 height 29
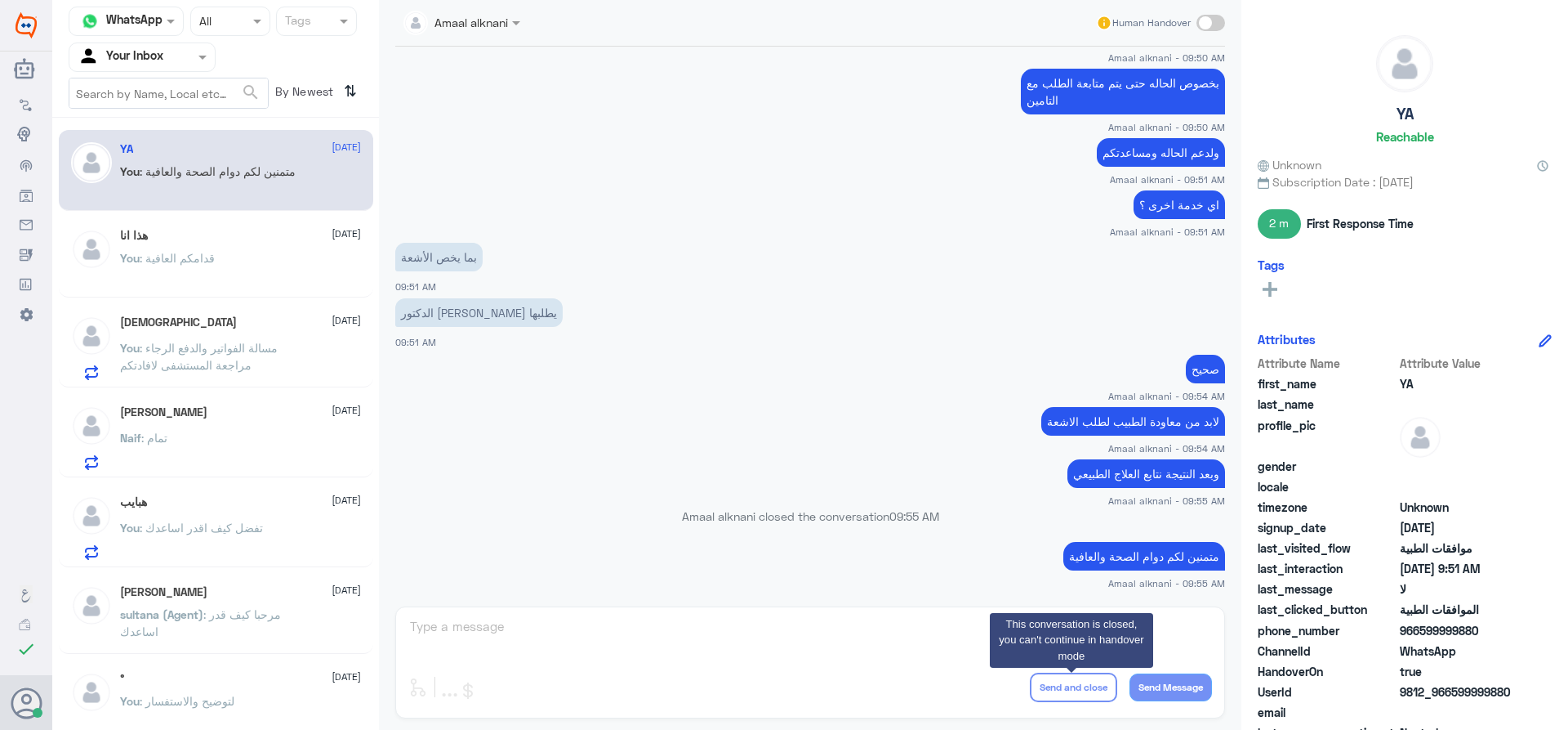
click at [597, 632] on div "Amaal alknani Human Handover [DATE] السلام عليكم 09:46 AM مرحباً بك في مستشفيات…" at bounding box center [810, 367] width 862 height 735
click at [216, 248] on div "هذا انا [DATE] You : قدامكم العافية" at bounding box center [241, 259] width 241 height 62
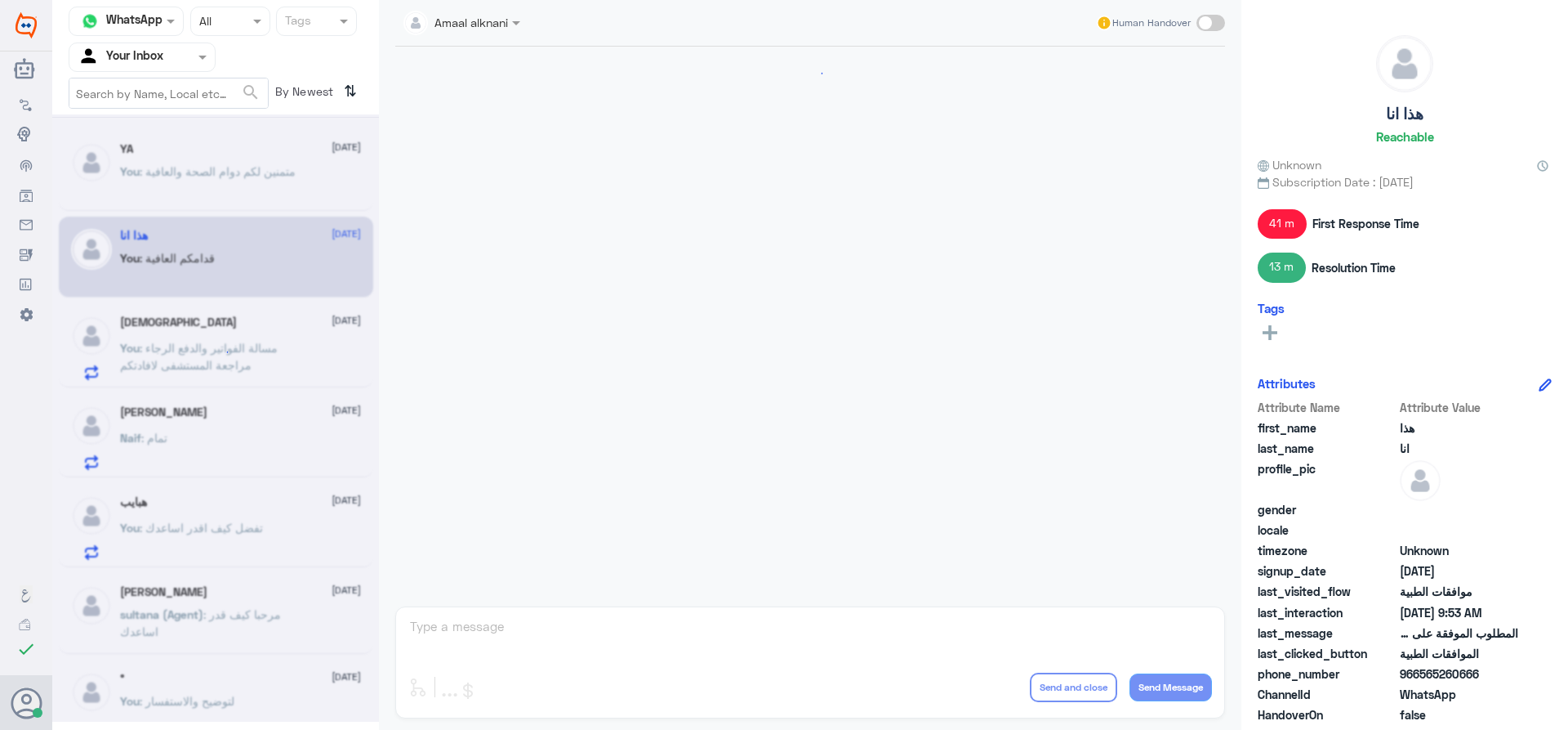
scroll to position [1105, 0]
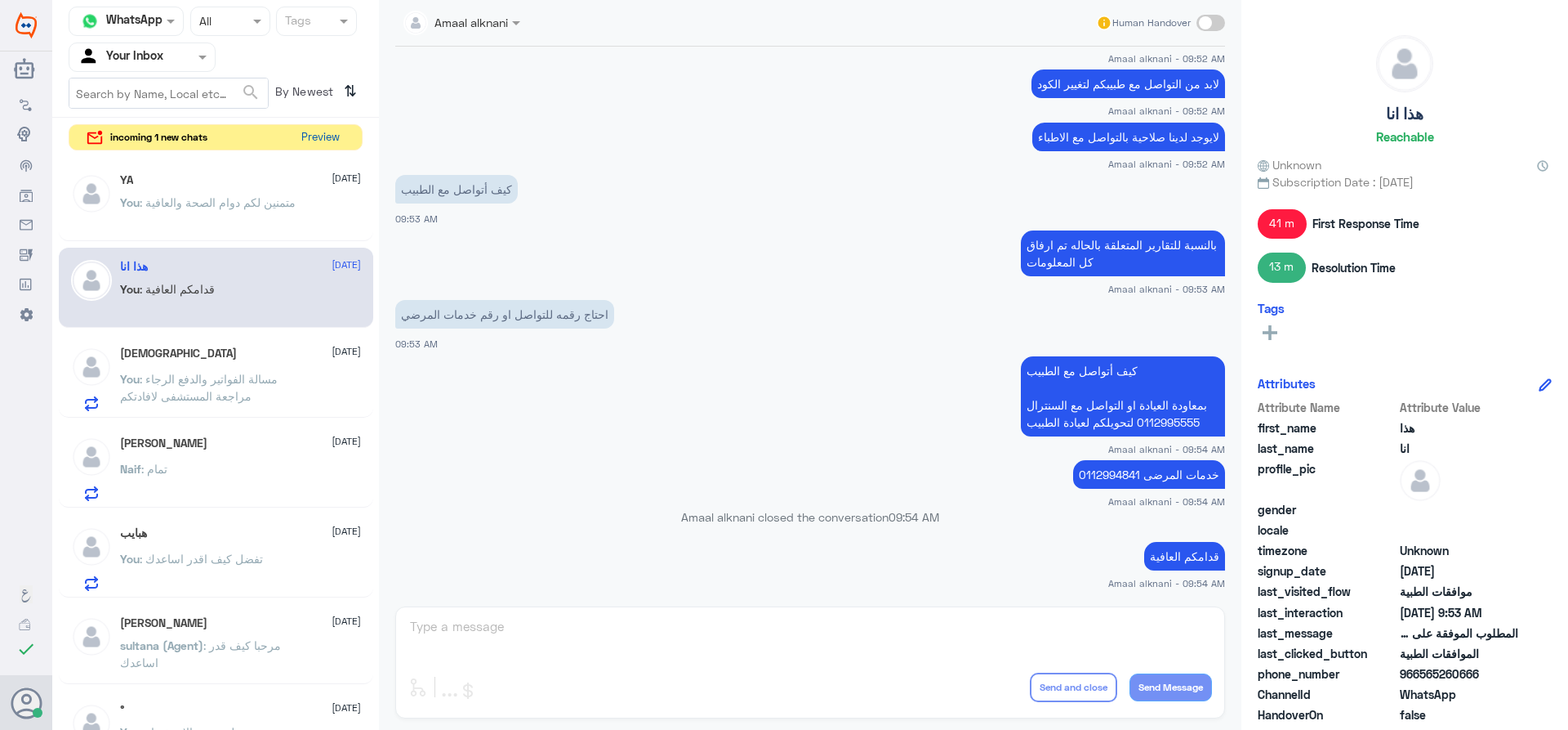
click at [300, 136] on button "Preview" at bounding box center [320, 138] width 51 height 25
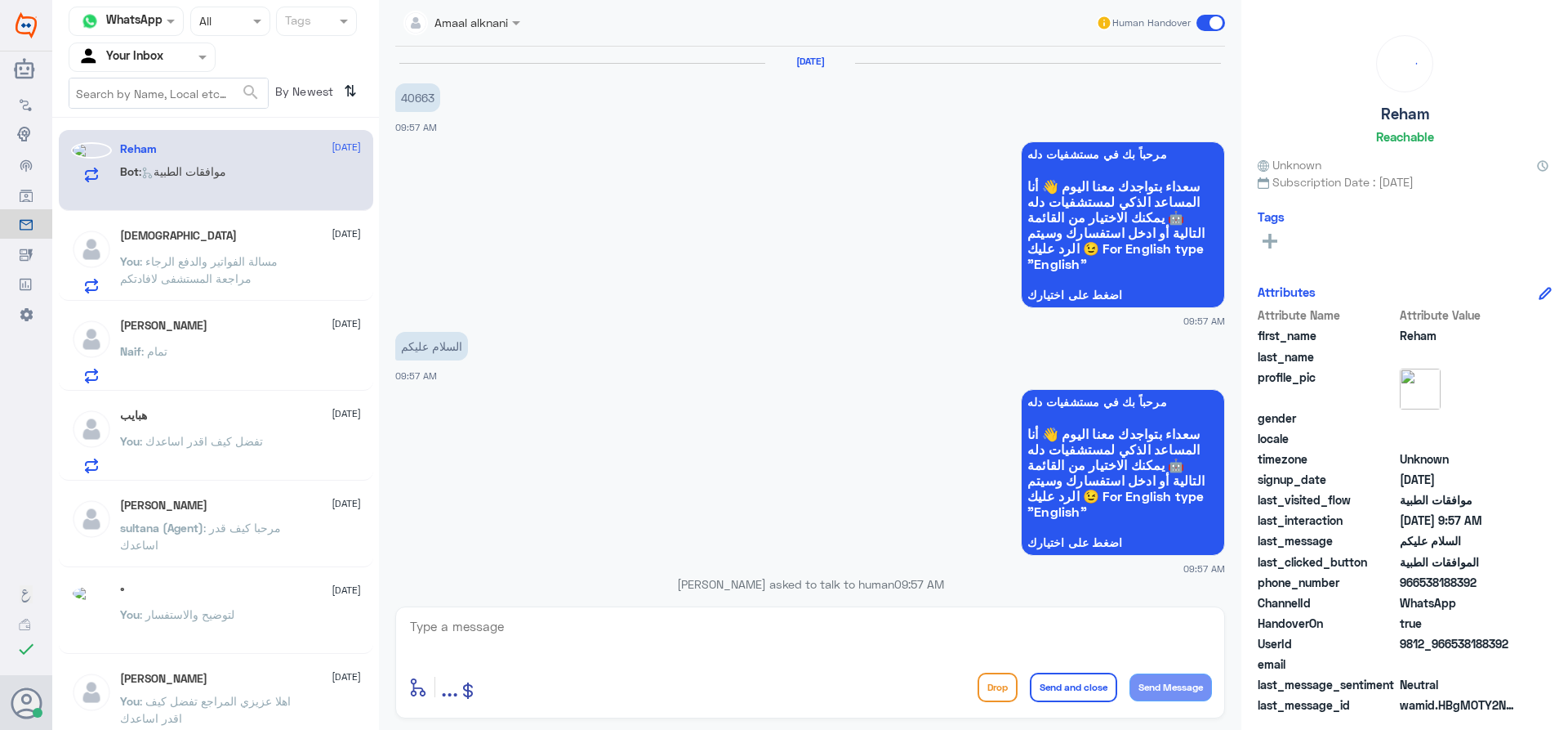
scroll to position [498, 0]
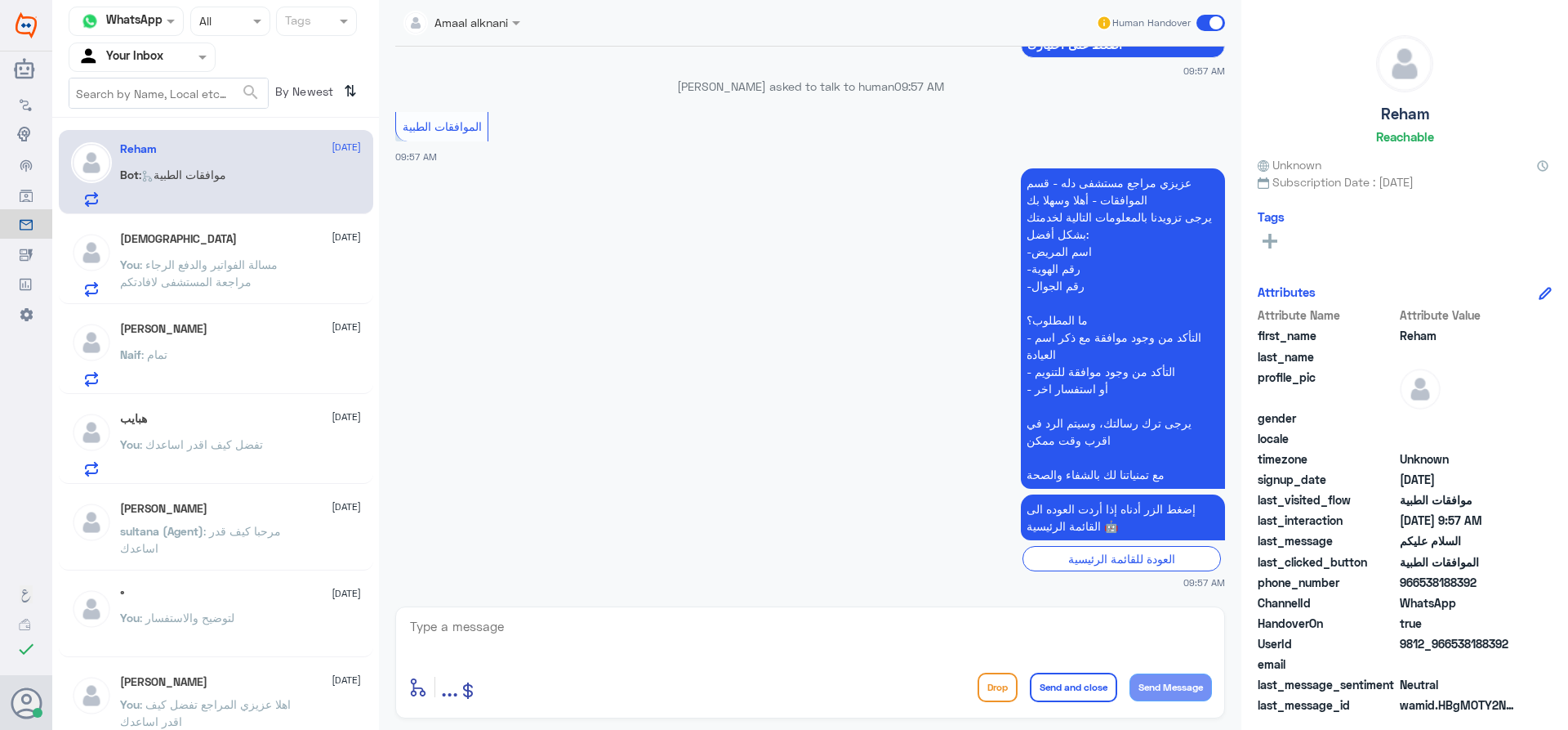
click at [493, 642] on textarea at bounding box center [810, 635] width 803 height 40
type textarea "تفضل كيف اقدر اساعدك"
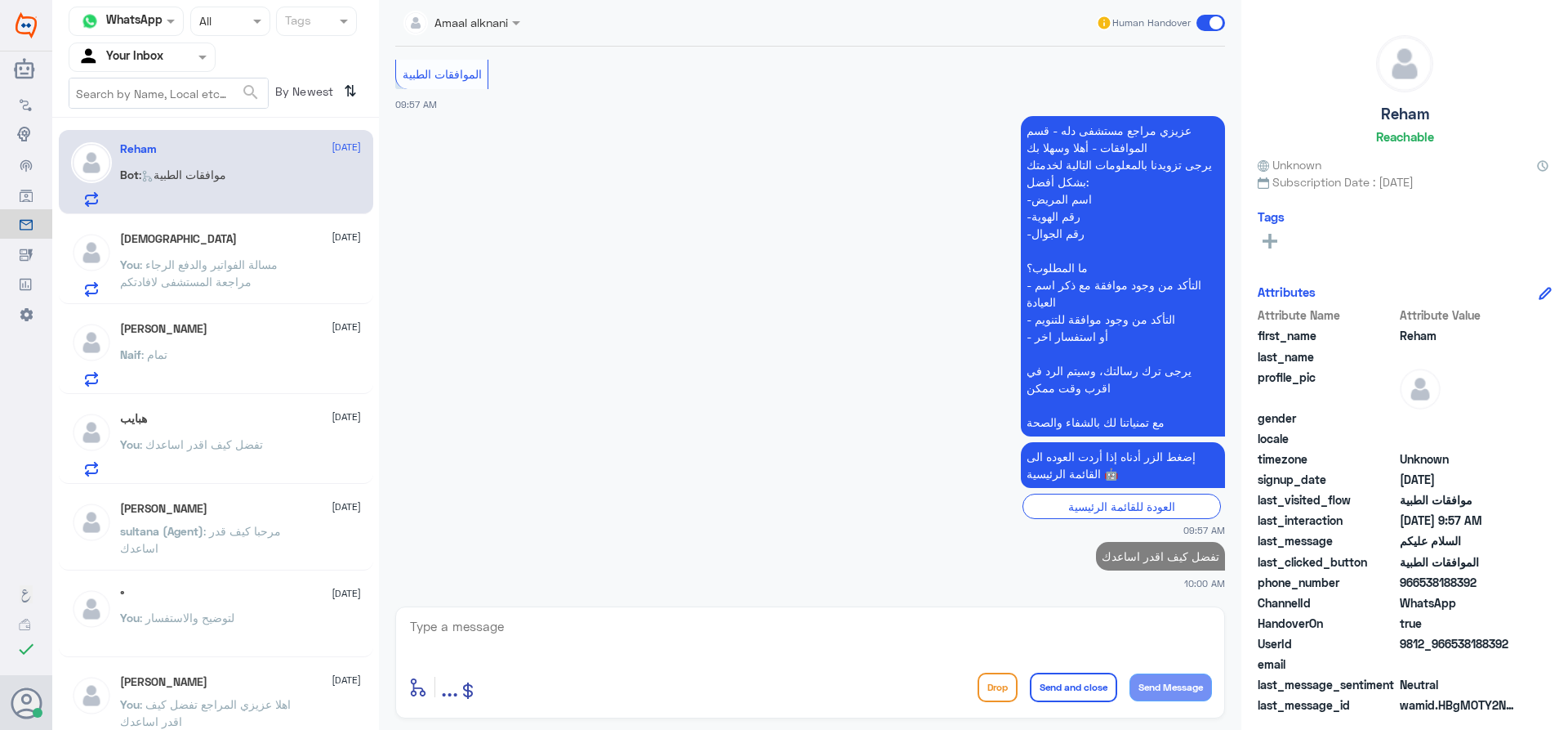
click at [184, 347] on div "Naif Alabsi [DATE] Naif : تمام" at bounding box center [241, 355] width 241 height 65
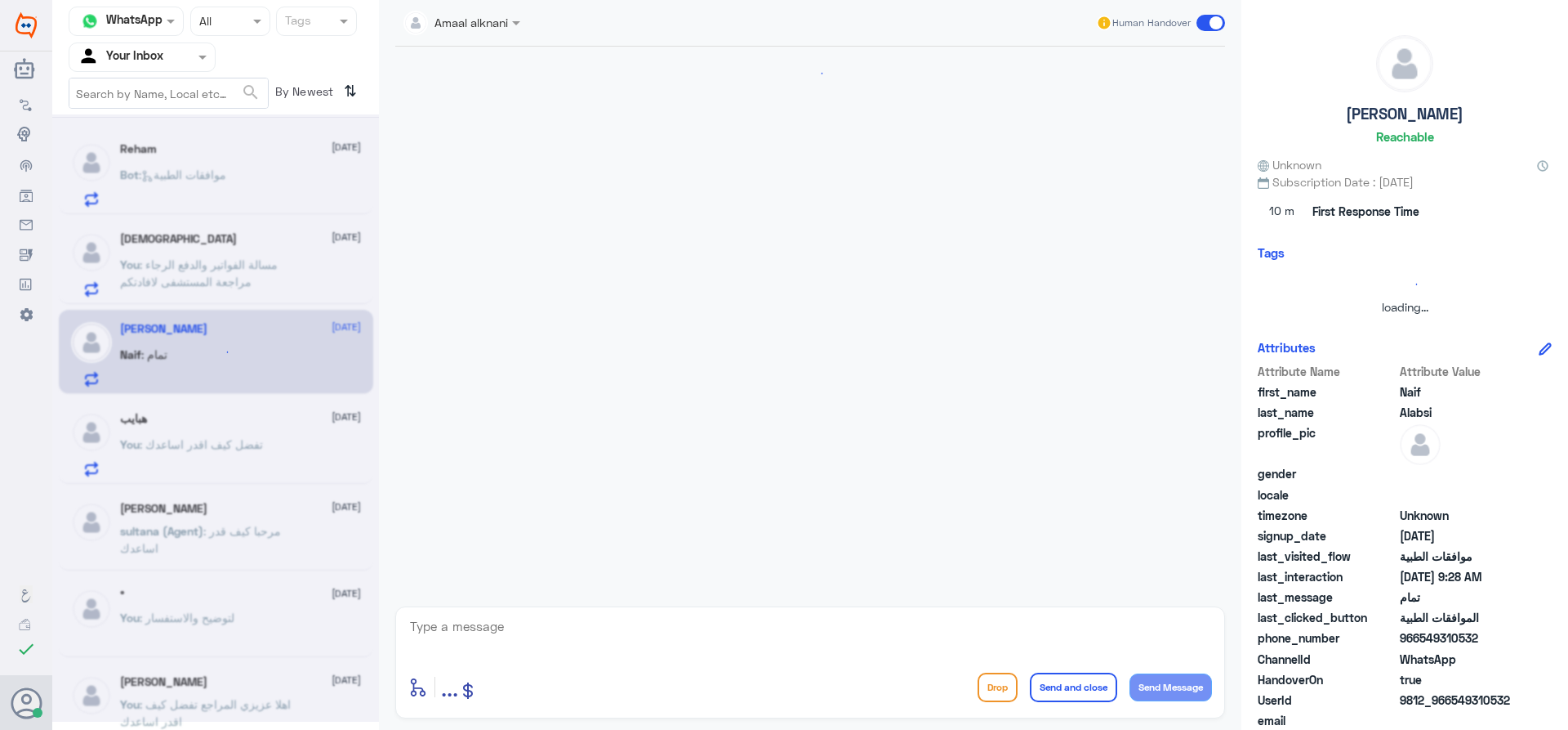
click at [503, 633] on textarea at bounding box center [810, 635] width 803 height 40
click at [233, 441] on div at bounding box center [215, 417] width 327 height 607
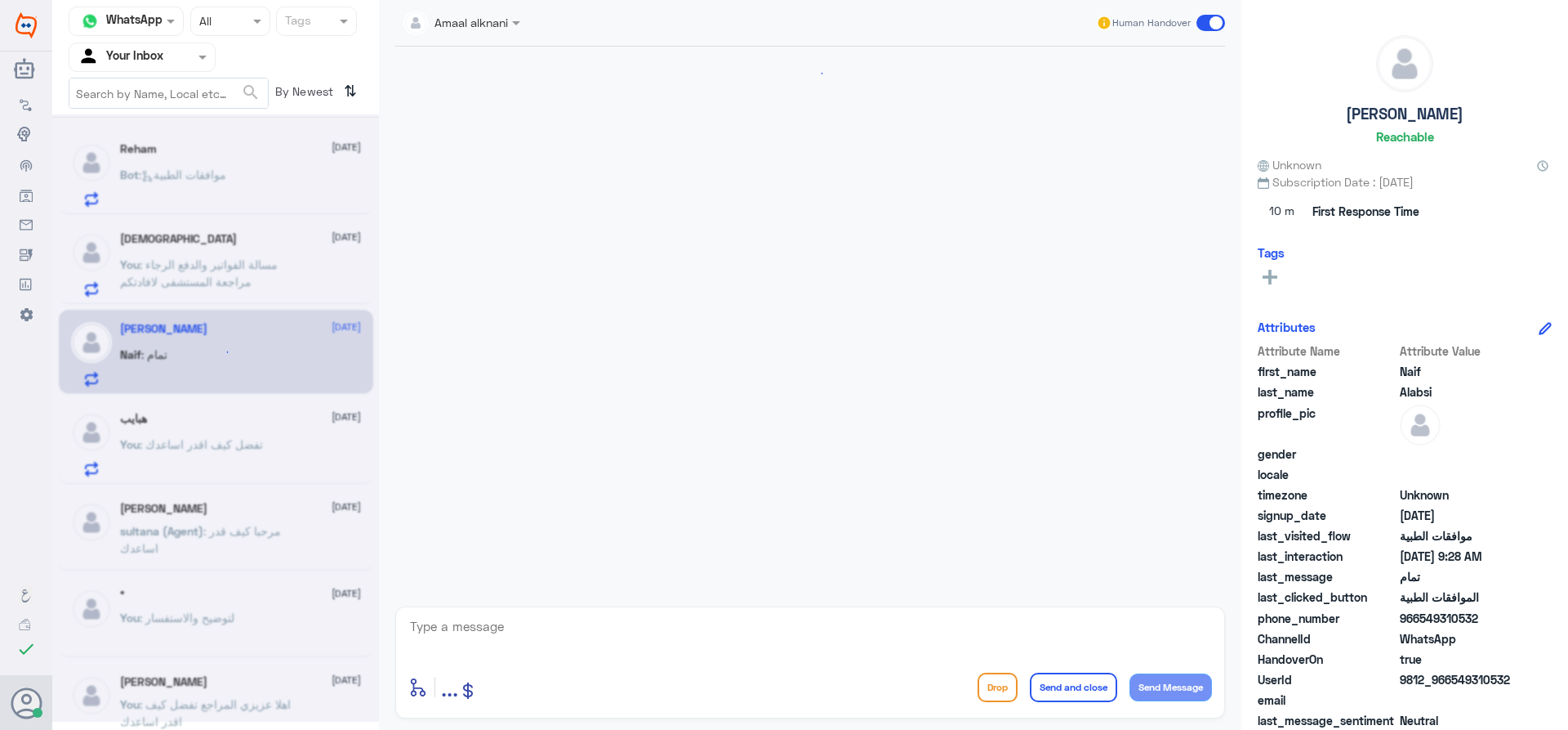
scroll to position [1143, 0]
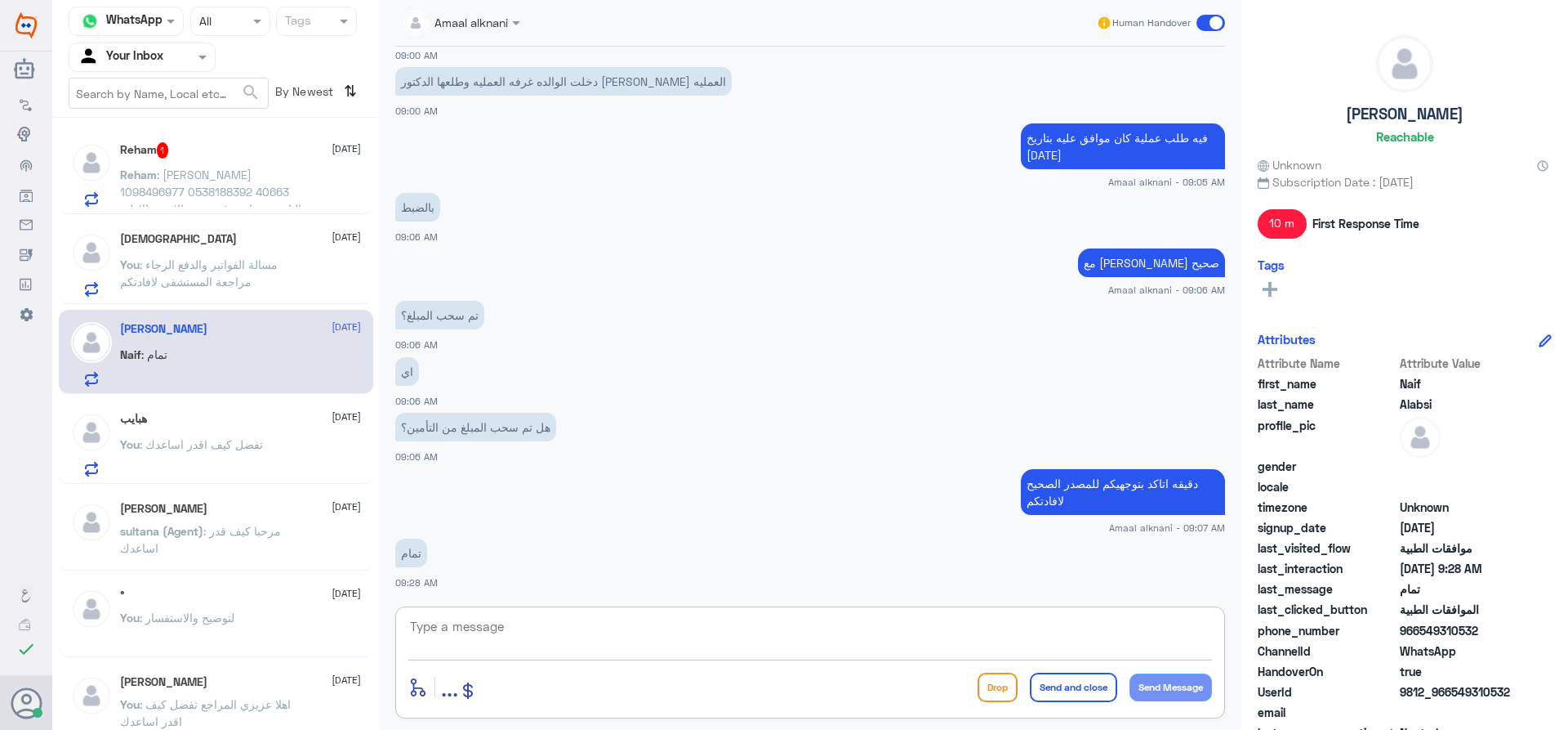
click at [442, 629] on textarea at bounding box center [810, 635] width 803 height 40
click at [224, 185] on span ": [PERSON_NAME] 1098496977 0538188392 40663 التامين نحتاج نرفع صوره الاشعه الاو…" at bounding box center [212, 218] width 183 height 100
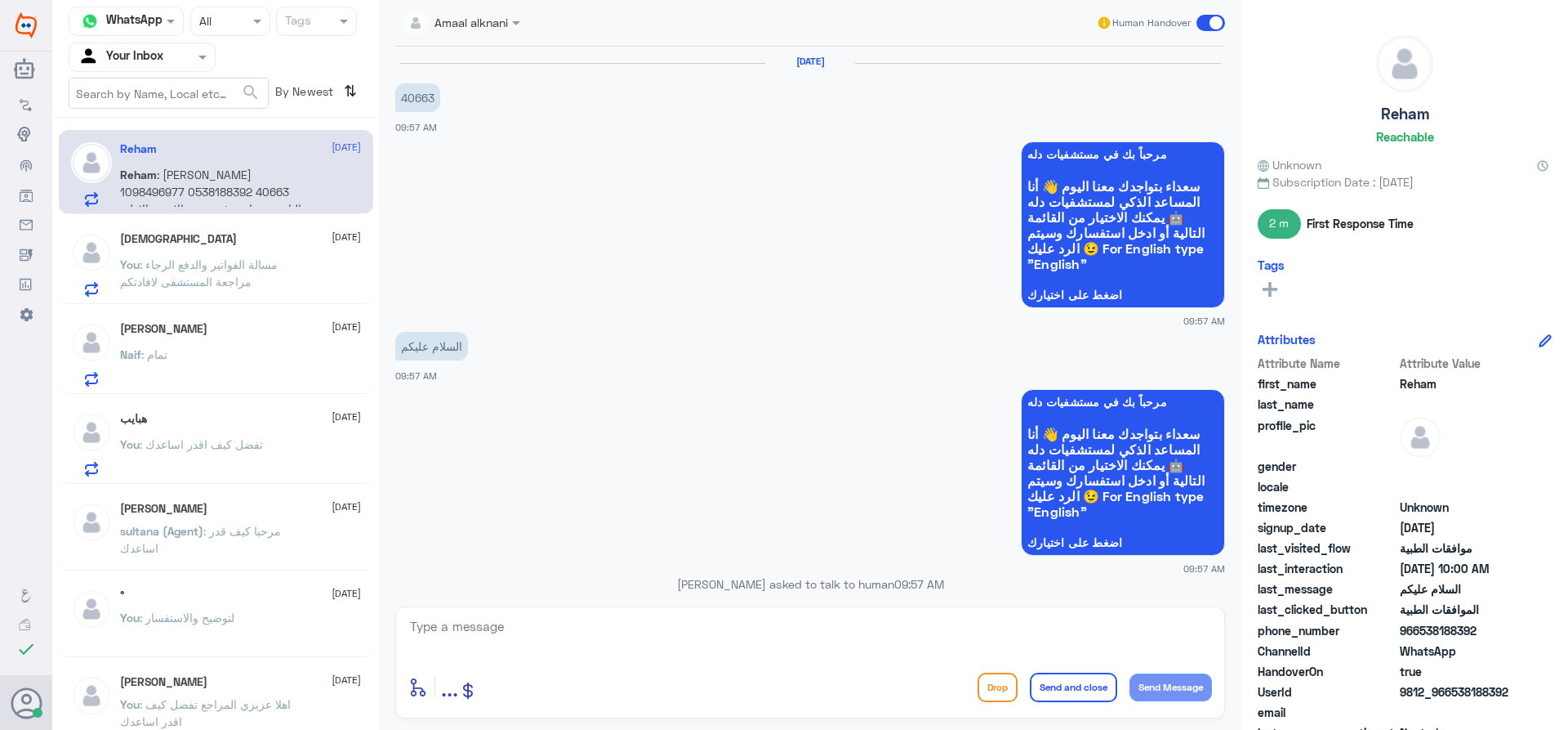
scroll to position [704, 0]
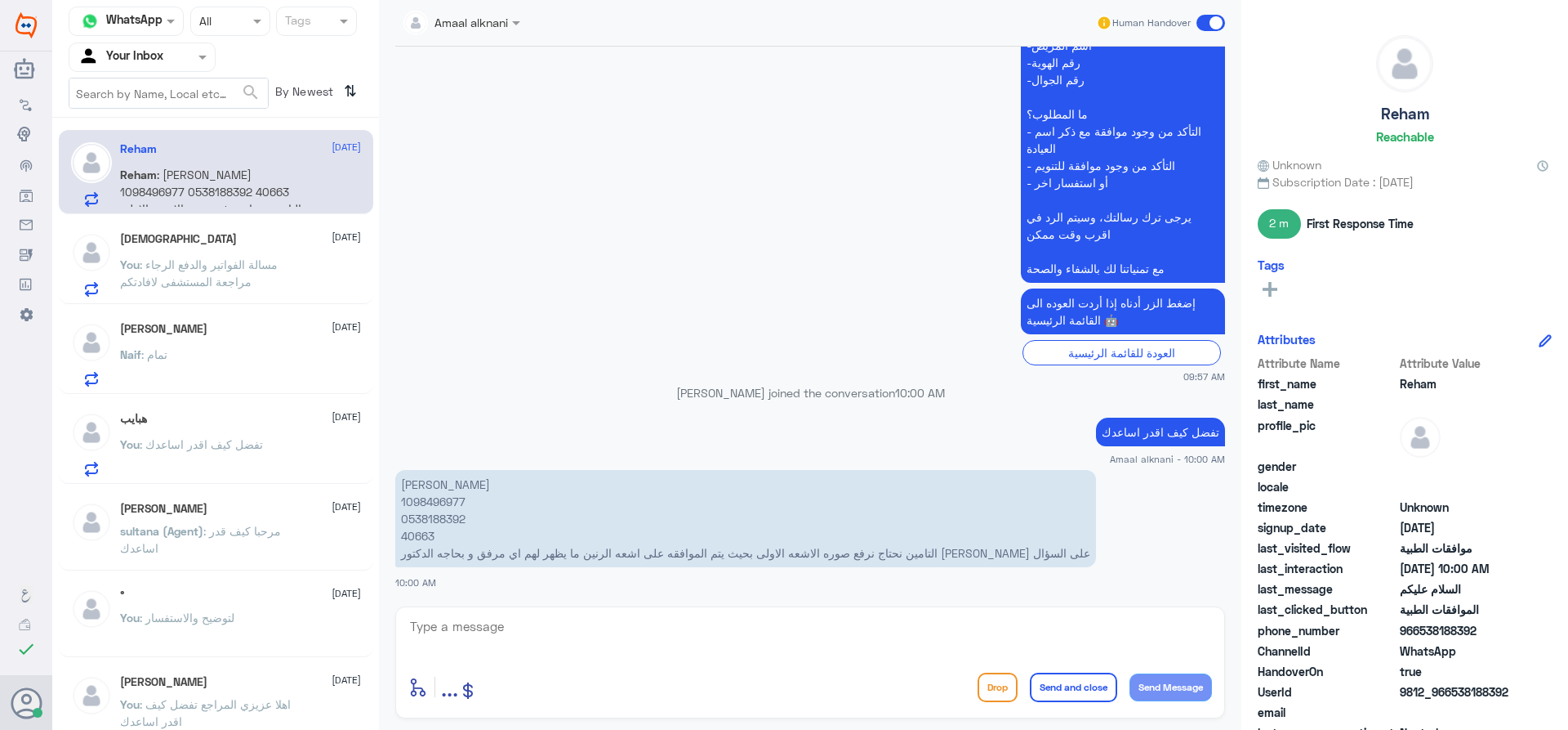
click at [419, 538] on p "[PERSON_NAME] 1098496977 0538188392 40663 التامين نحتاج نرفع صوره الاشعه الاولى…" at bounding box center [745, 517] width 700 height 97
click at [505, 630] on textarea at bounding box center [810, 635] width 803 height 40
type textarea "ن"
type textarea "تم متابعة طلبكم والان تحت الاجراء"
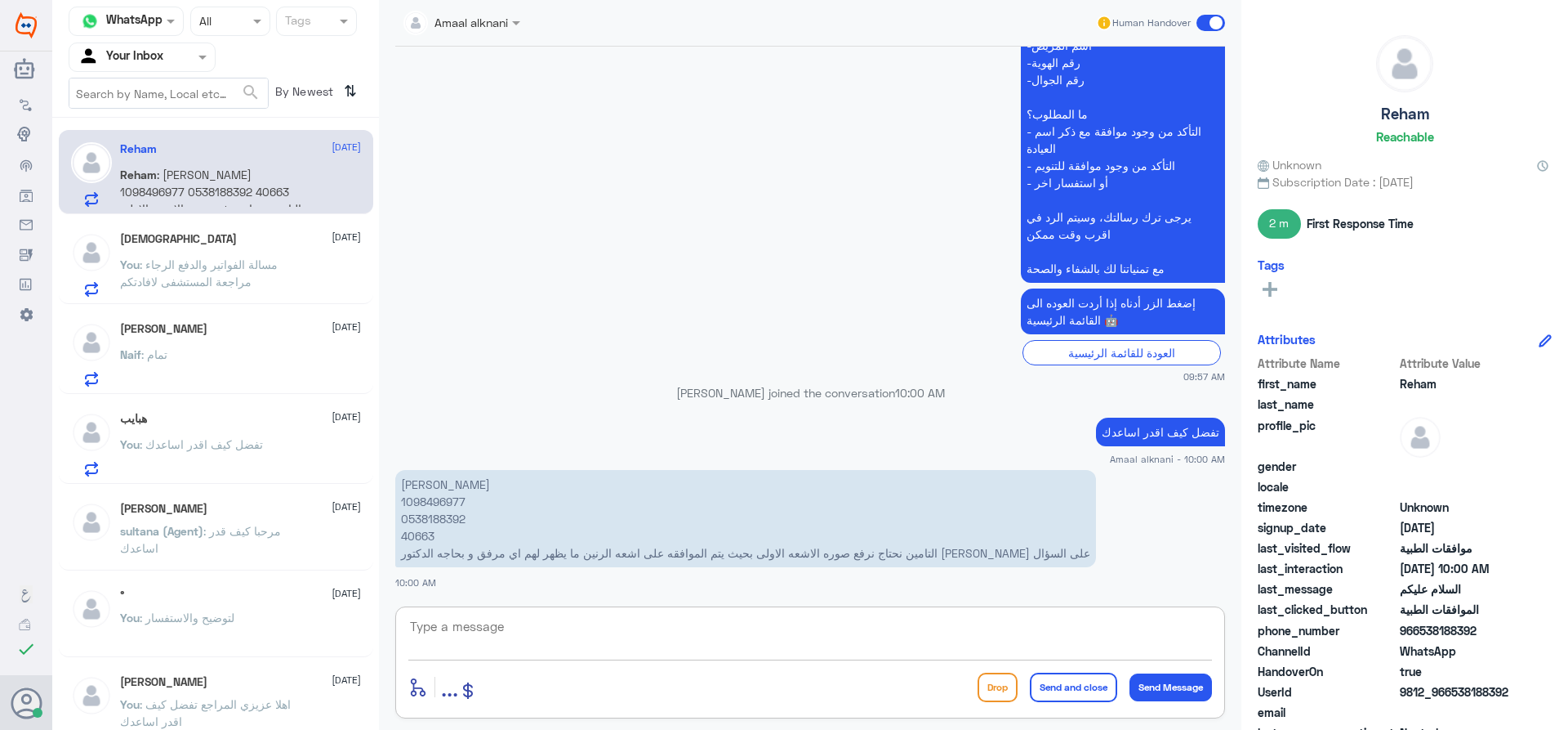
scroll to position [756, 0]
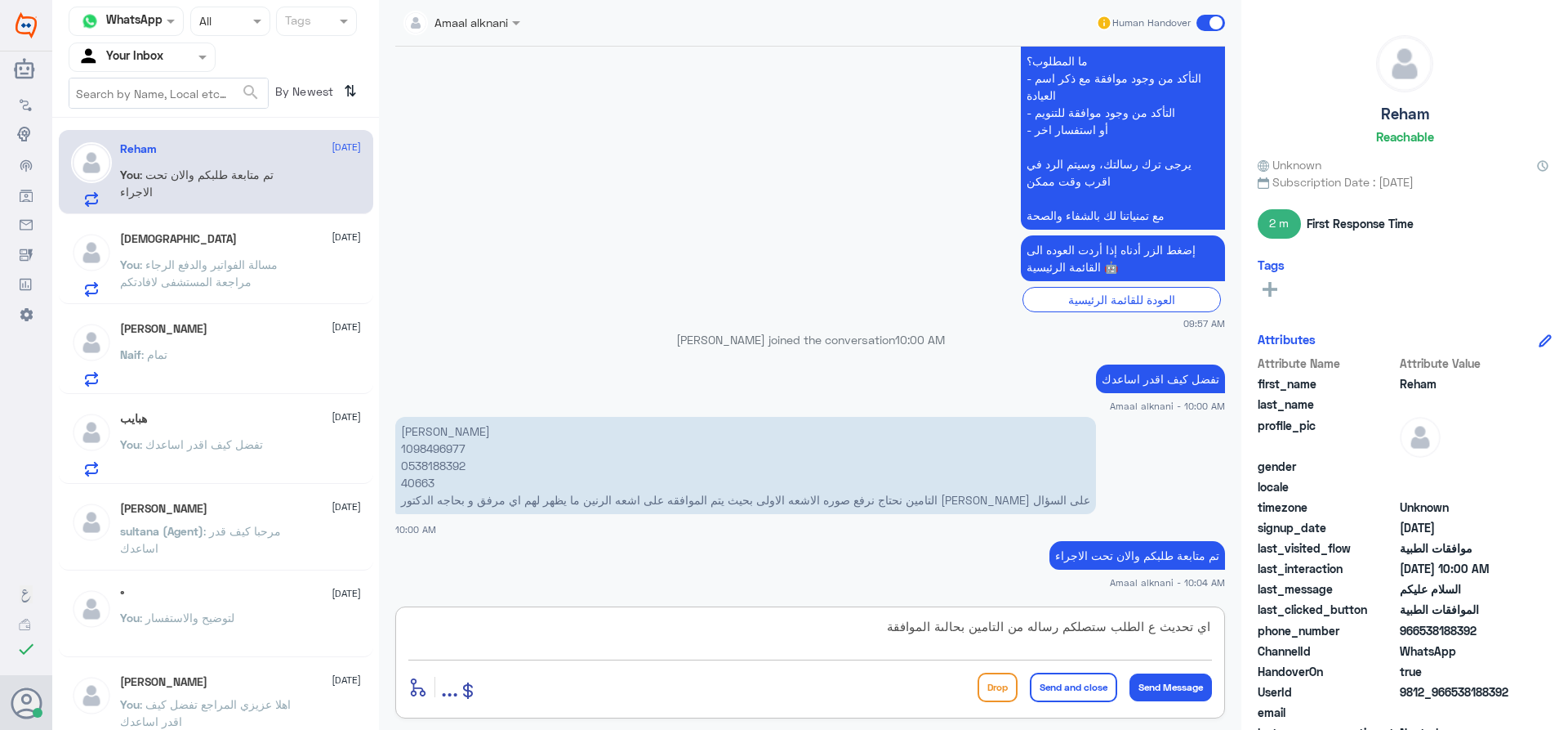
type textarea "اي تحديث ع الطلب ستصلكم رساله من التامين بحالىة الموافقة"
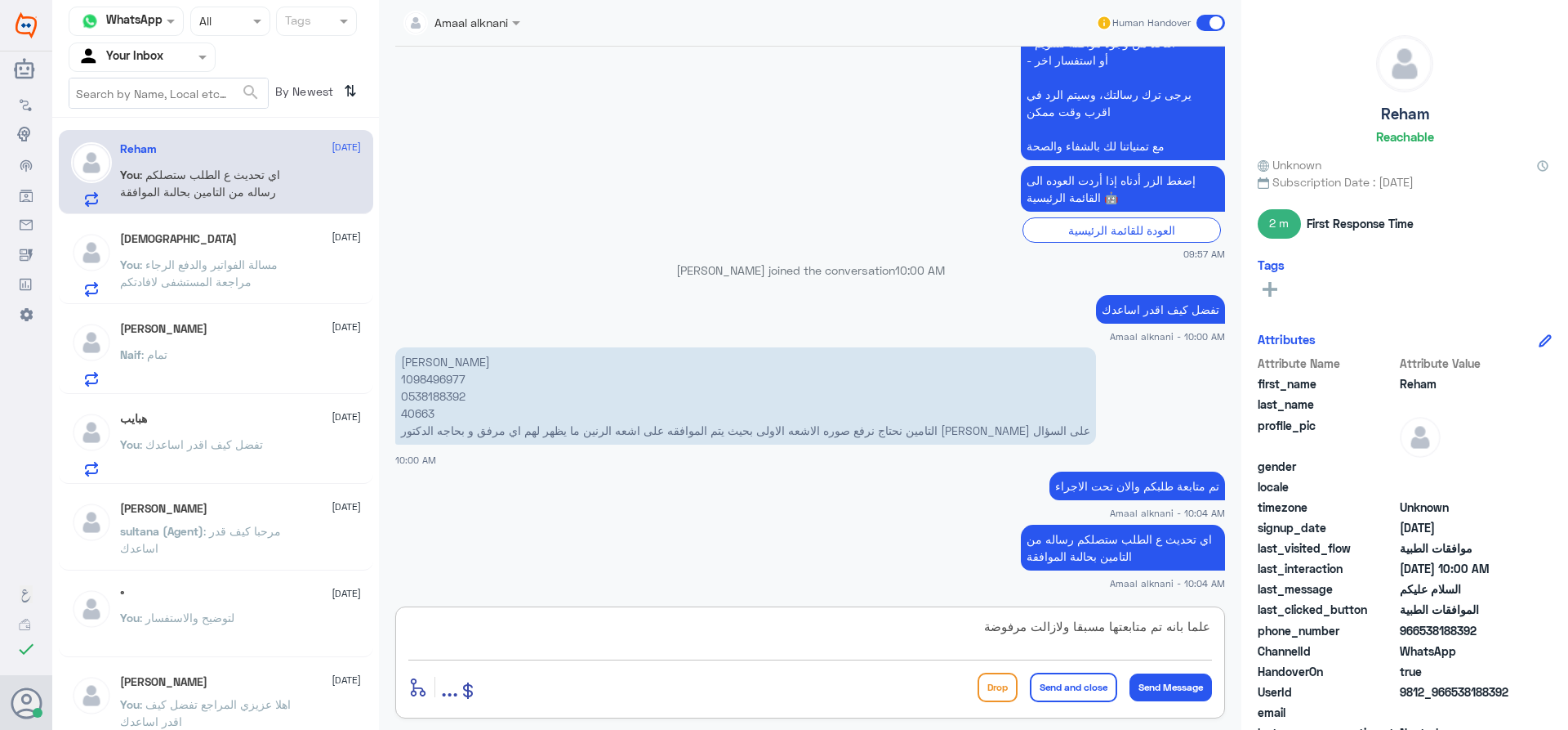
type textarea "علما بانه تم متابعتها مسبقا ولازالت مرفوضة"
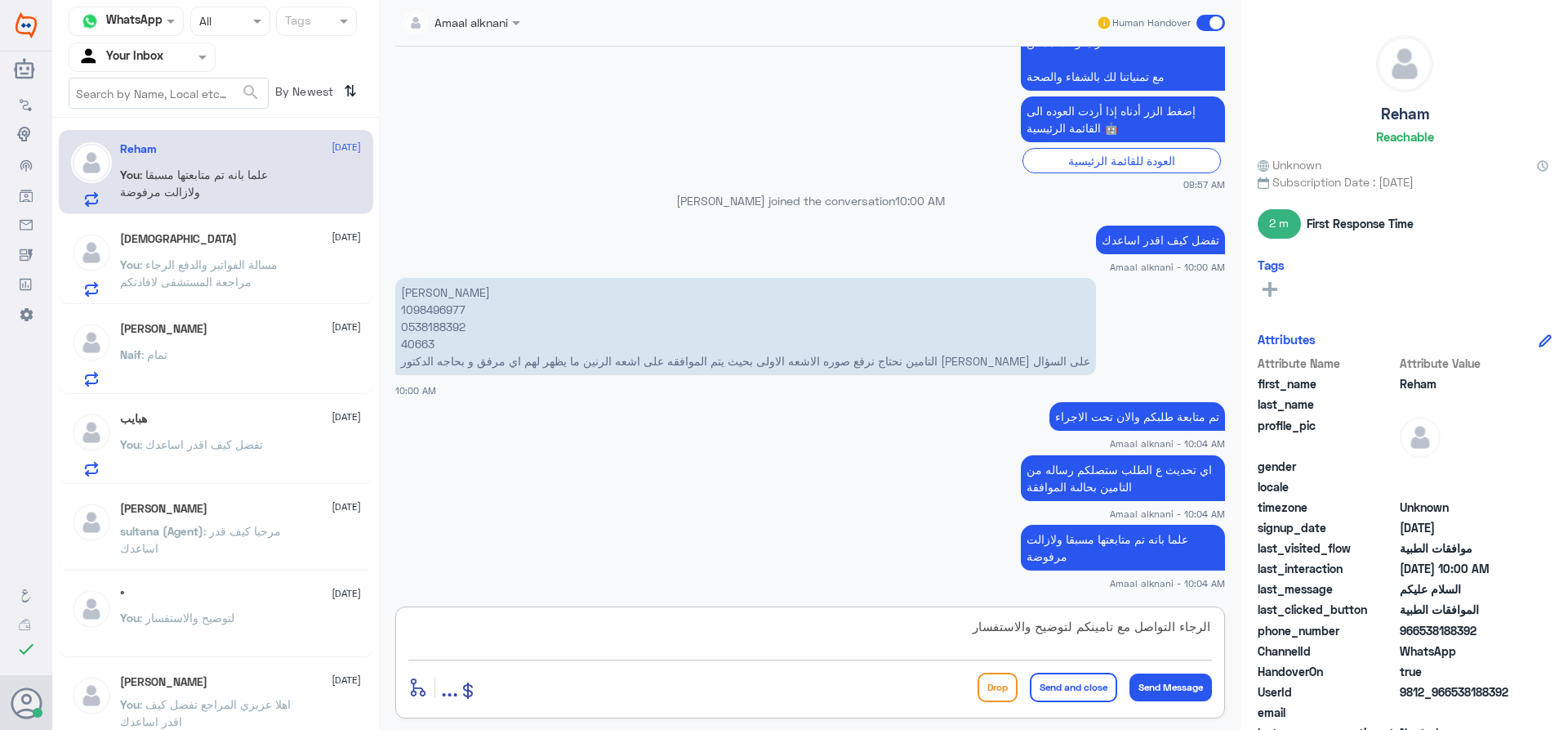
type textarea "الرجاء التواصل مع تامينكم لتوضيح والاستفسار"
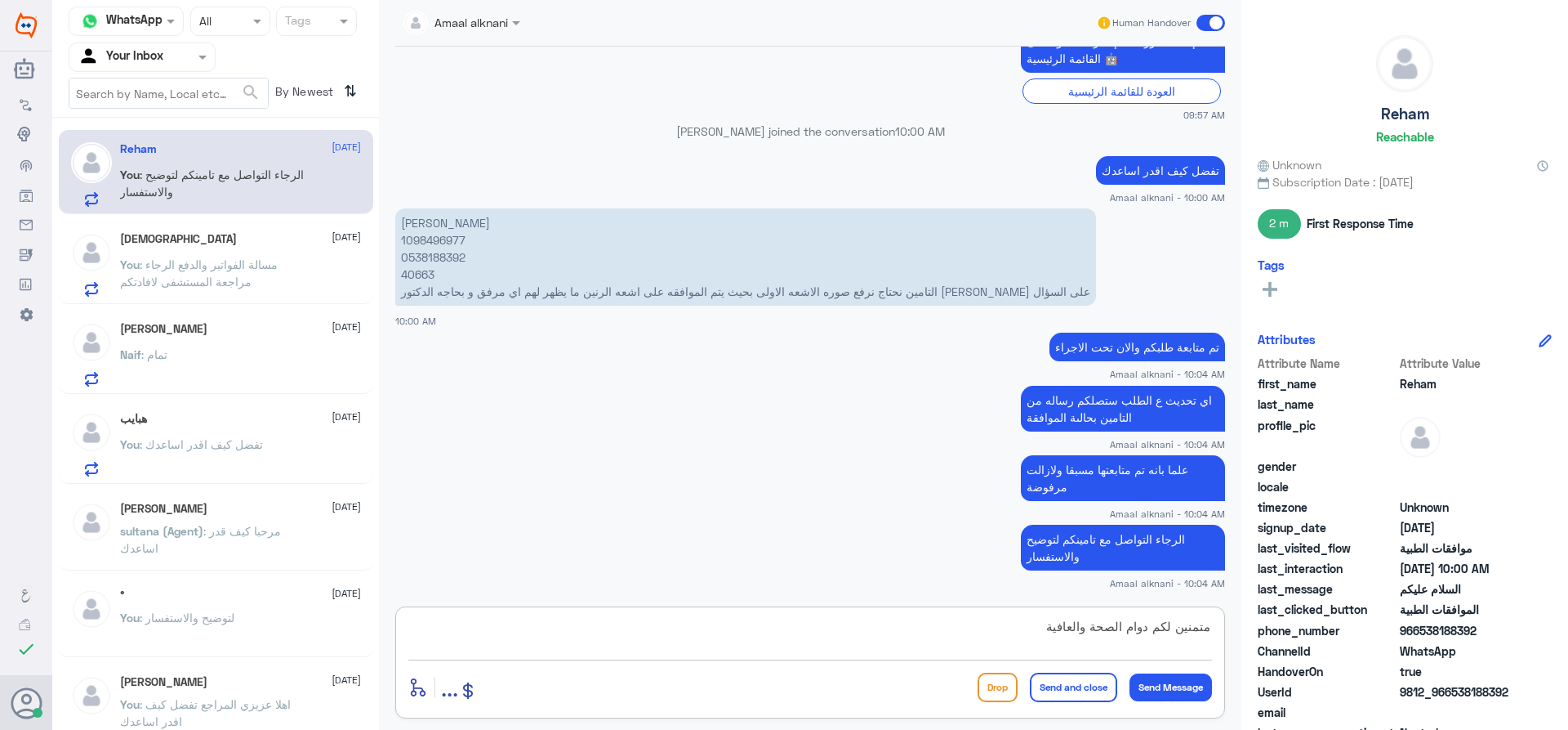
type textarea "متمنين لكم دوام الصحة والعافية"
click at [1079, 686] on button "Send and close" at bounding box center [1072, 687] width 87 height 29
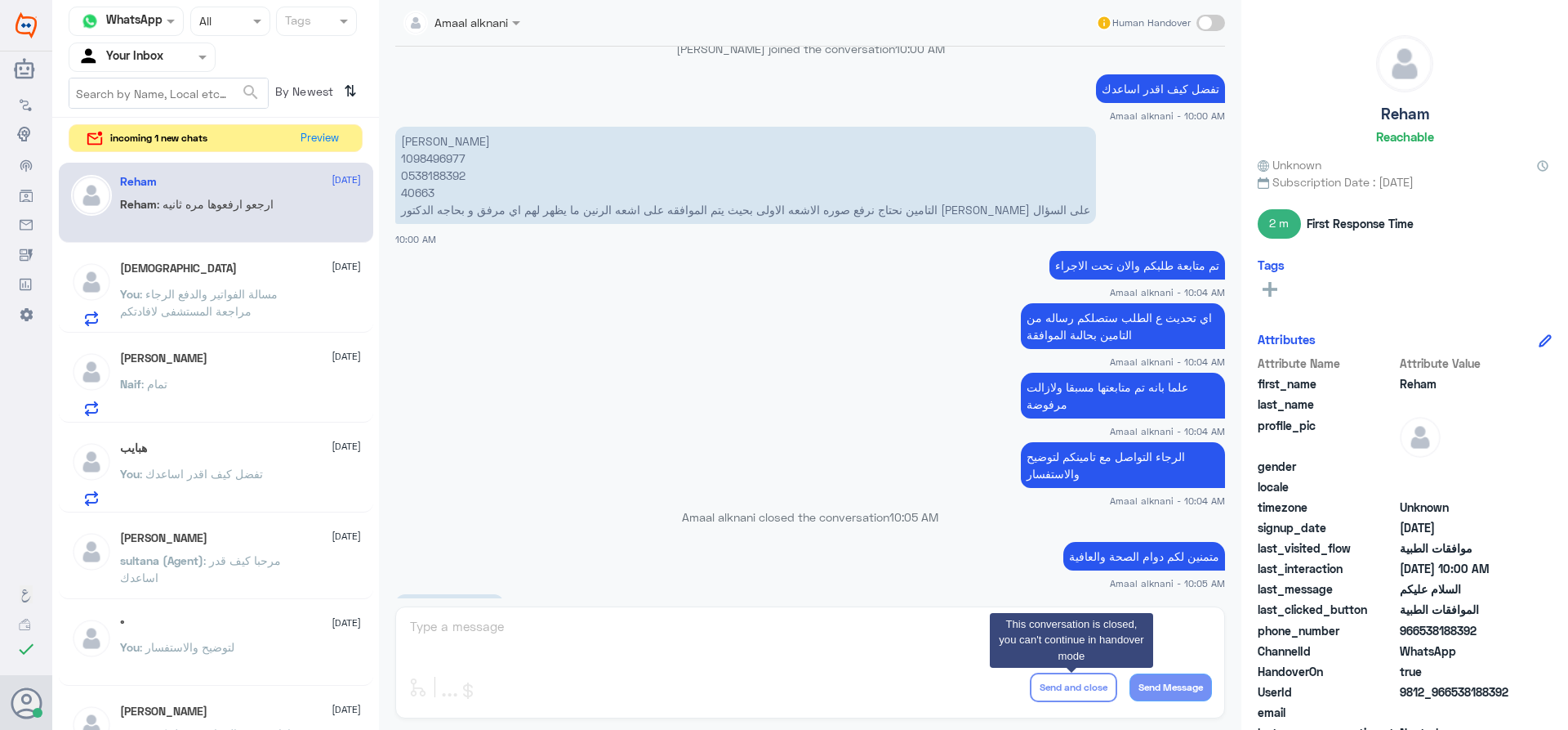
scroll to position [2166, 0]
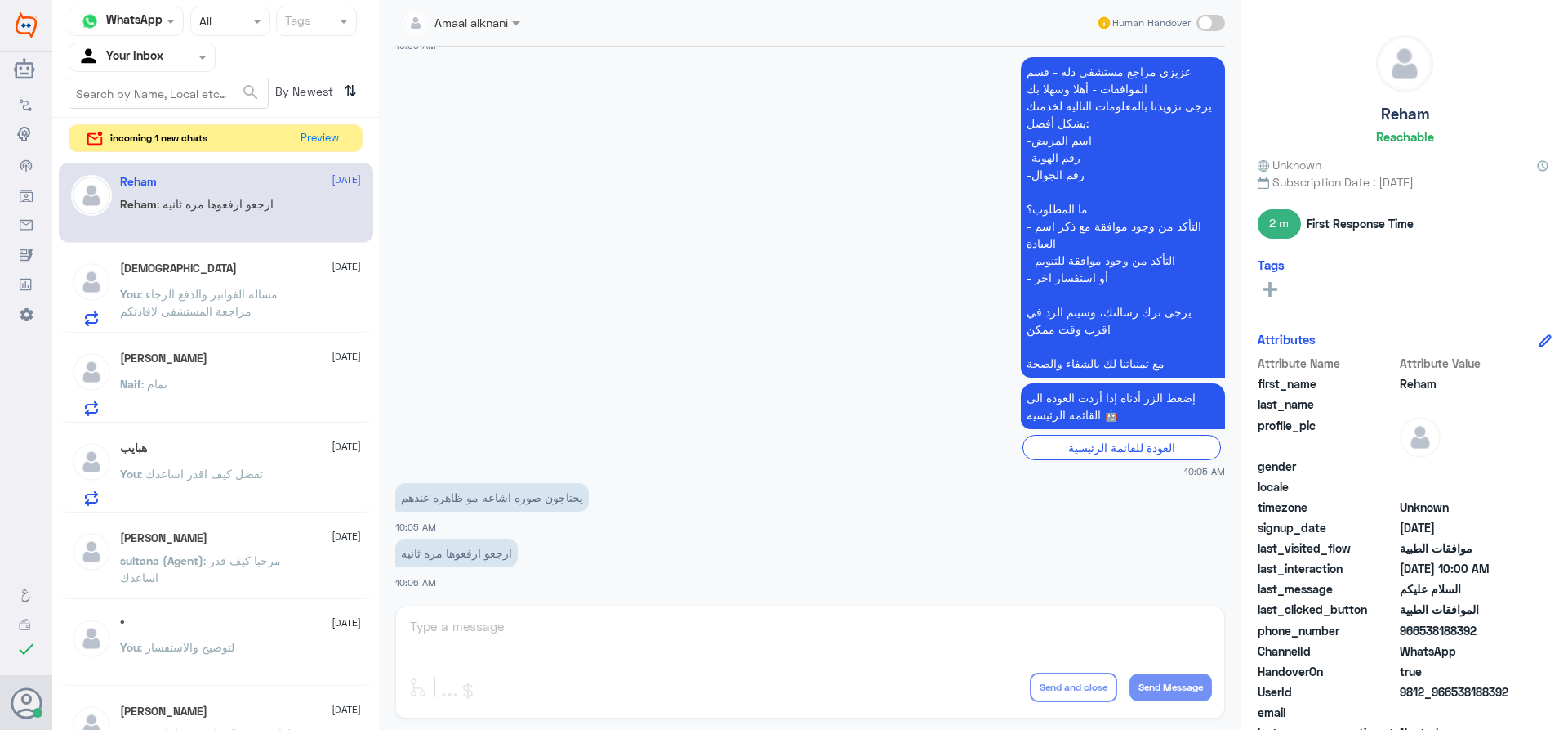
click at [488, 614] on div "Amaal alknani Human Handover [DATE] 40663 09:57 AM مرحباً بك في مستشفيات دله سع…" at bounding box center [810, 367] width 862 height 735
click at [316, 133] on button "Preview" at bounding box center [320, 138] width 51 height 25
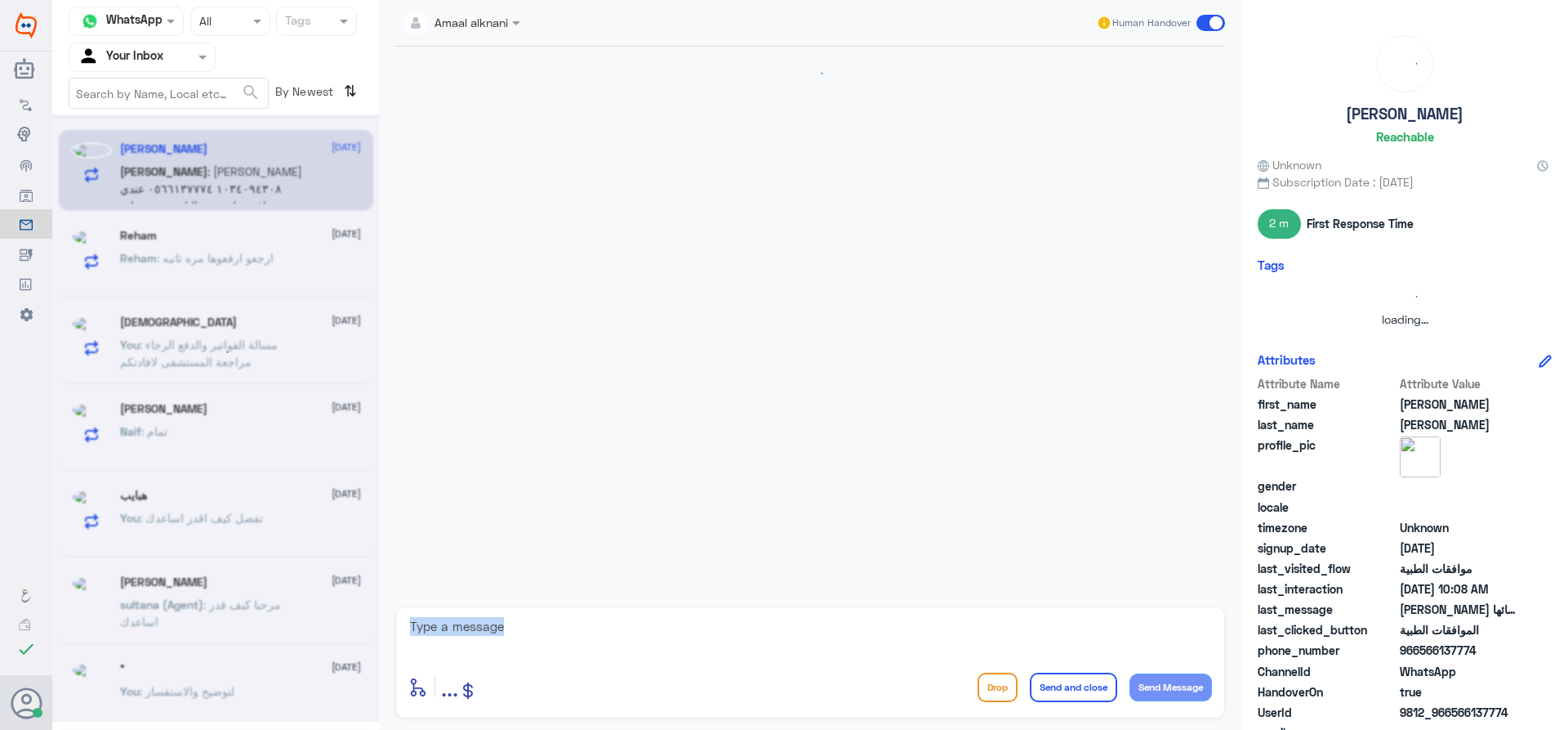
scroll to position [357, 0]
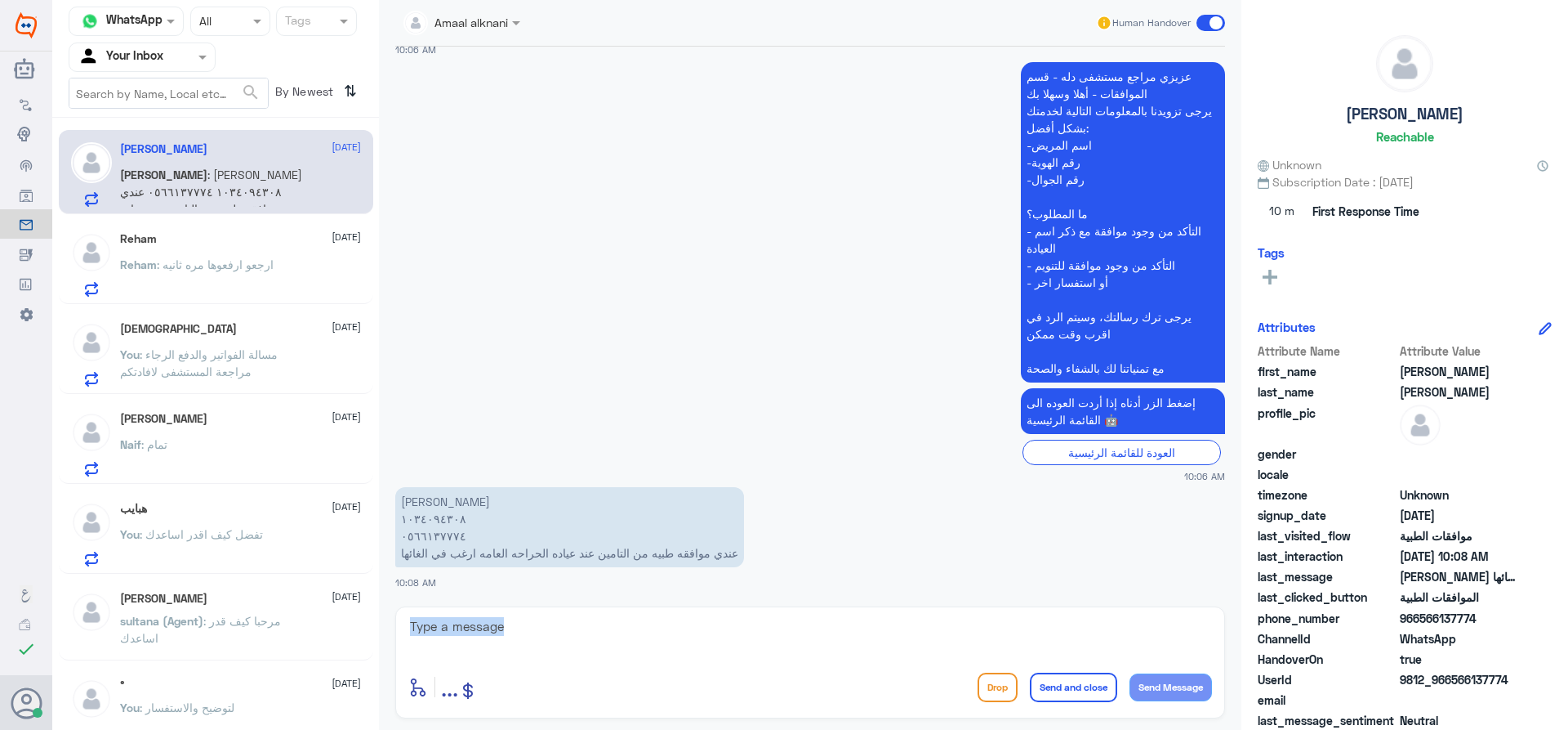
click at [466, 627] on textarea at bounding box center [810, 635] width 803 height 40
drag, startPoint x: 264, startPoint y: 600, endPoint x: 287, endPoint y: 608, distance: 24.4
click at [250, 595] on div "Channel WhatsApp Status × All Tags Agent Filter Your Inbox search By Newest ⇅ […" at bounding box center [809, 367] width 1515 height 735
type textarea "عفوا بخصوص ماذا الطلب المراد الغائة"
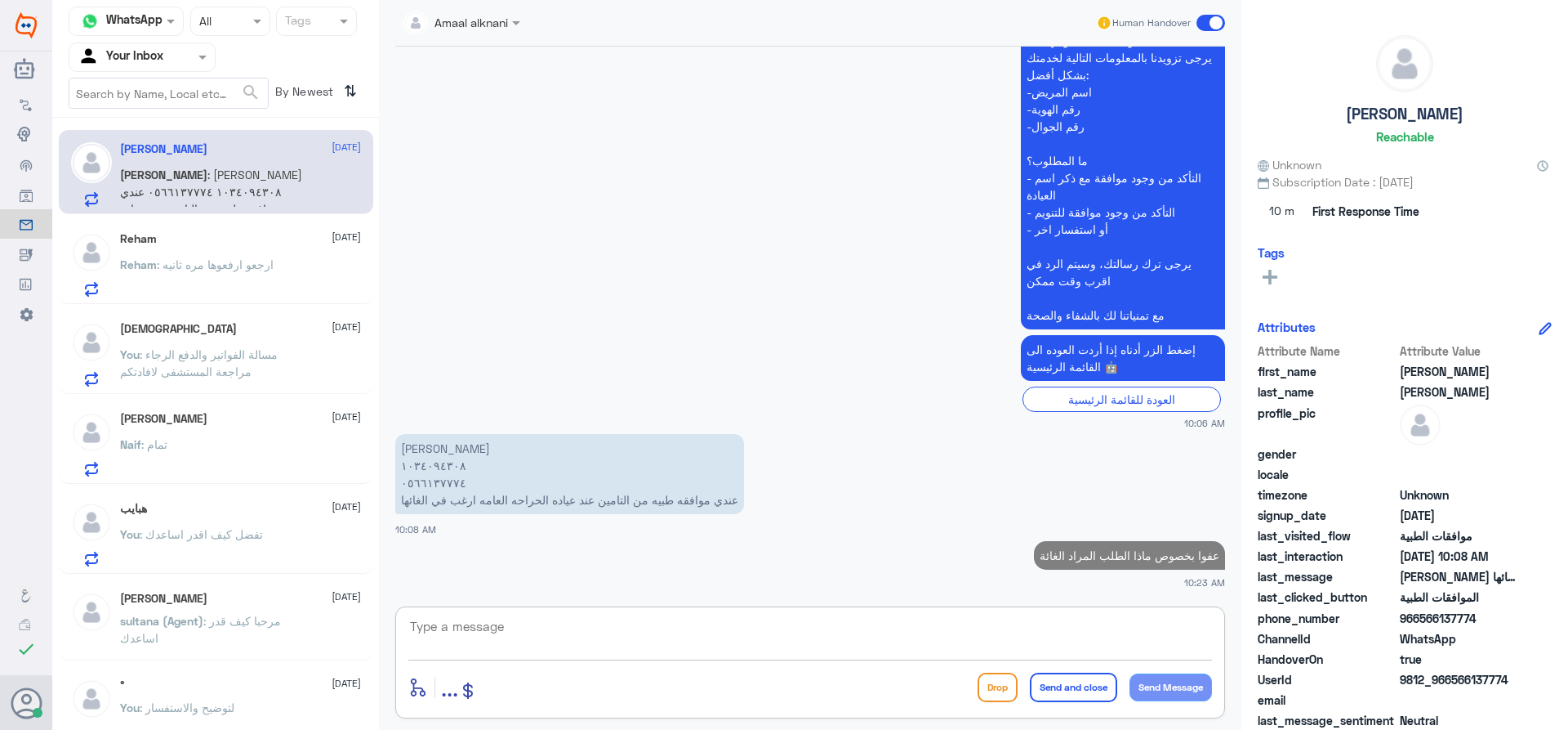
click at [212, 275] on p "Reham : ارجعو ارفعوها مره ثانيه" at bounding box center [197, 276] width 154 height 41
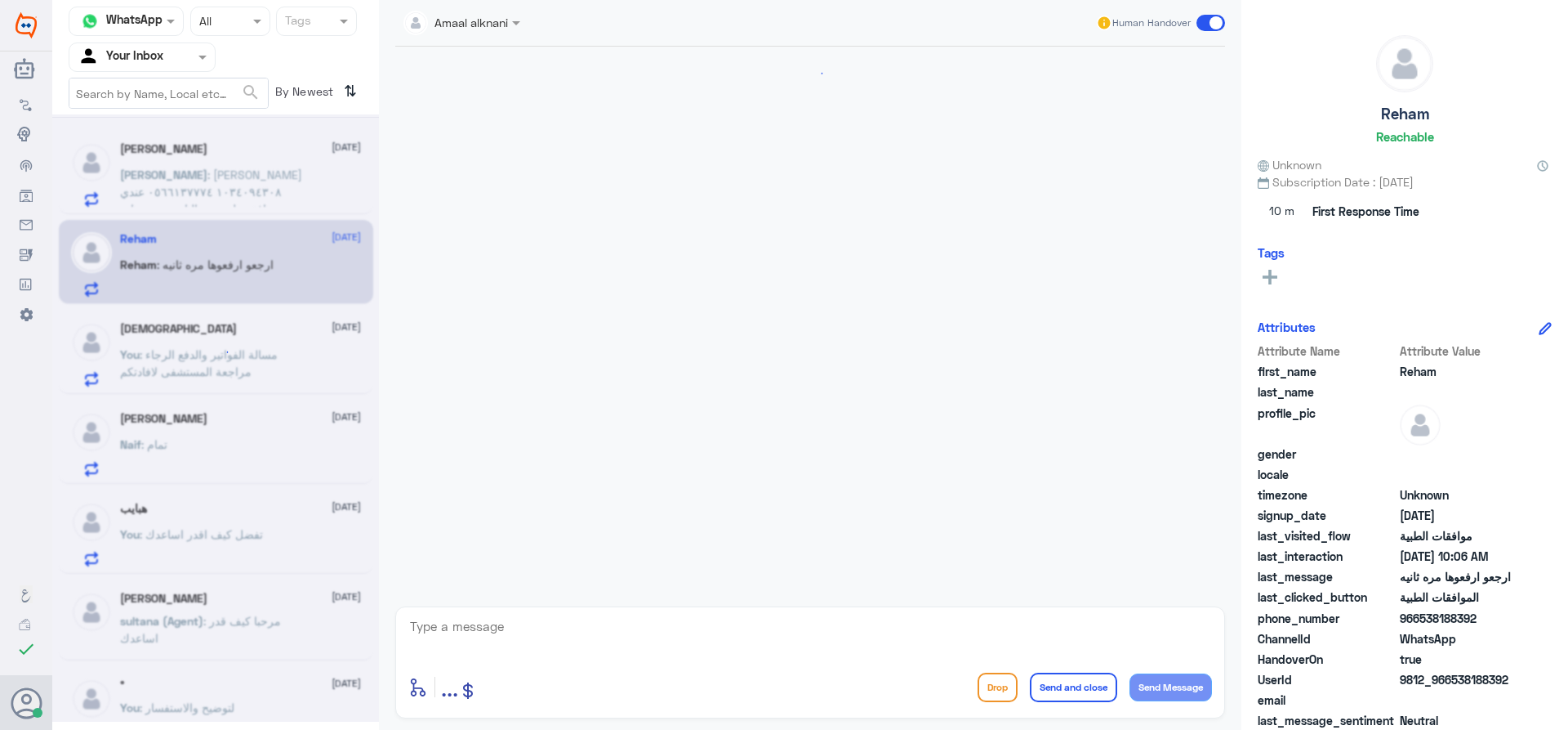
scroll to position [1584, 0]
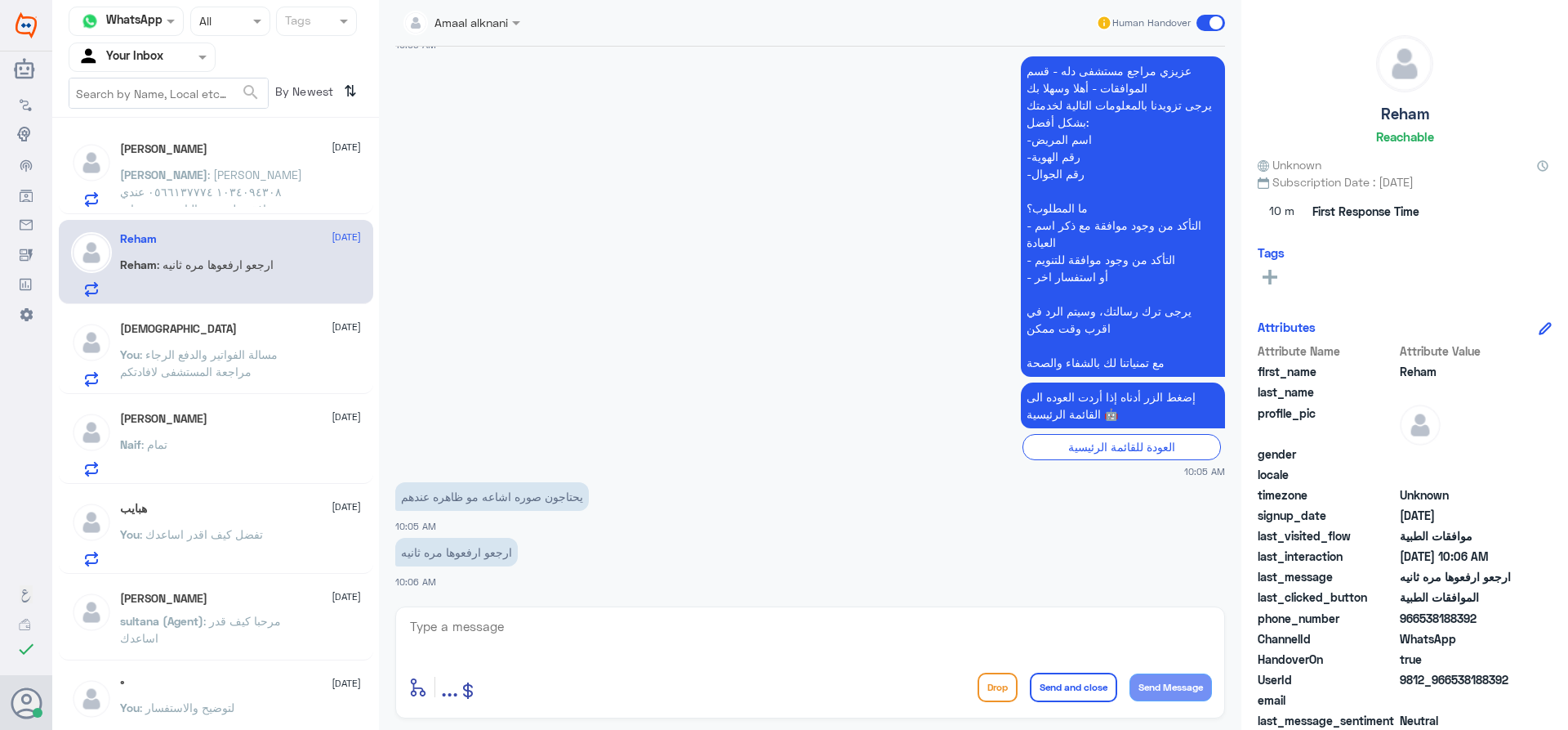
click at [484, 624] on textarea at bounding box center [810, 635] width 803 height 40
type textarea "ر"
click at [224, 174] on span ": عفوا بخصوص ماذا الطلب المراد الغائة" at bounding box center [209, 183] width 176 height 31
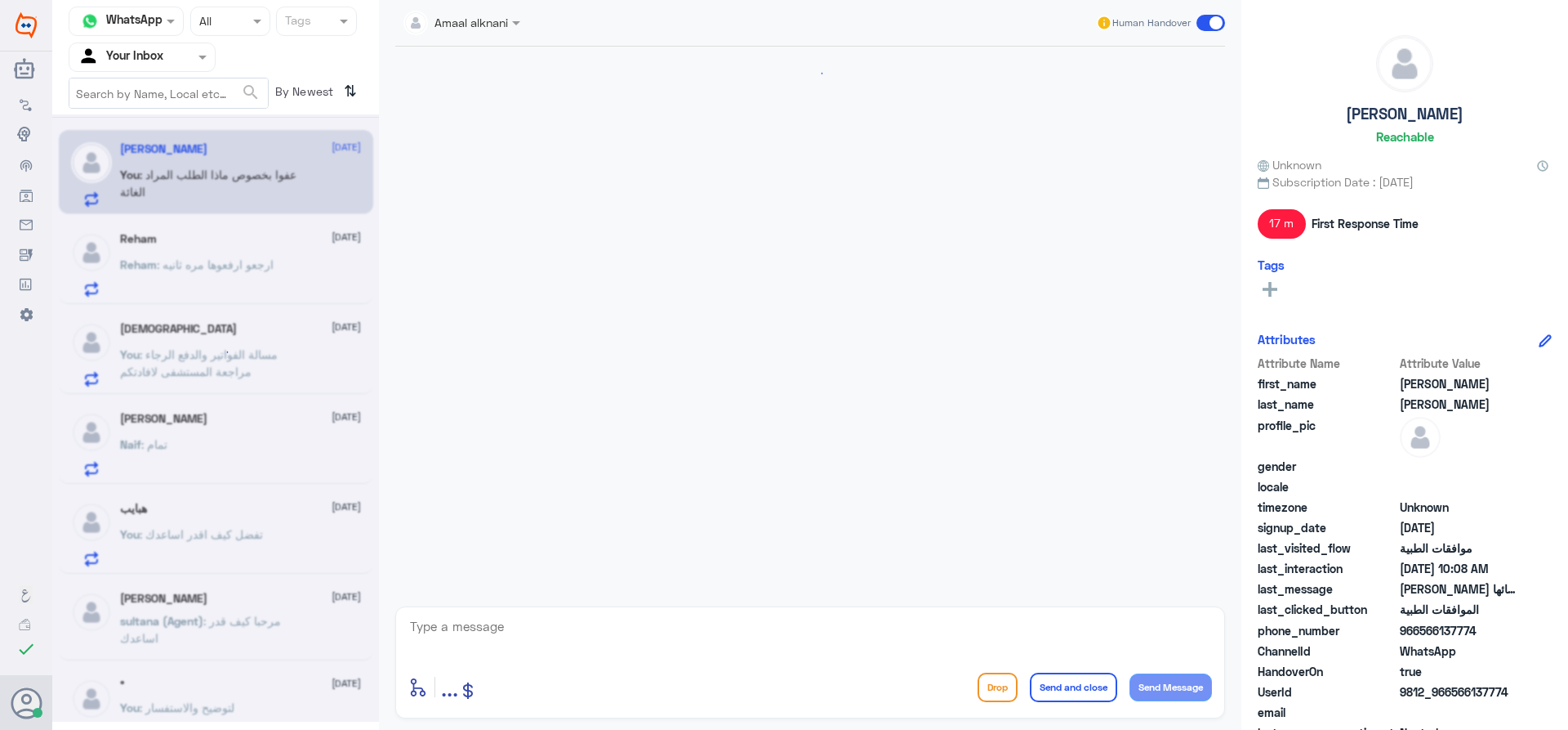
scroll to position [439, 0]
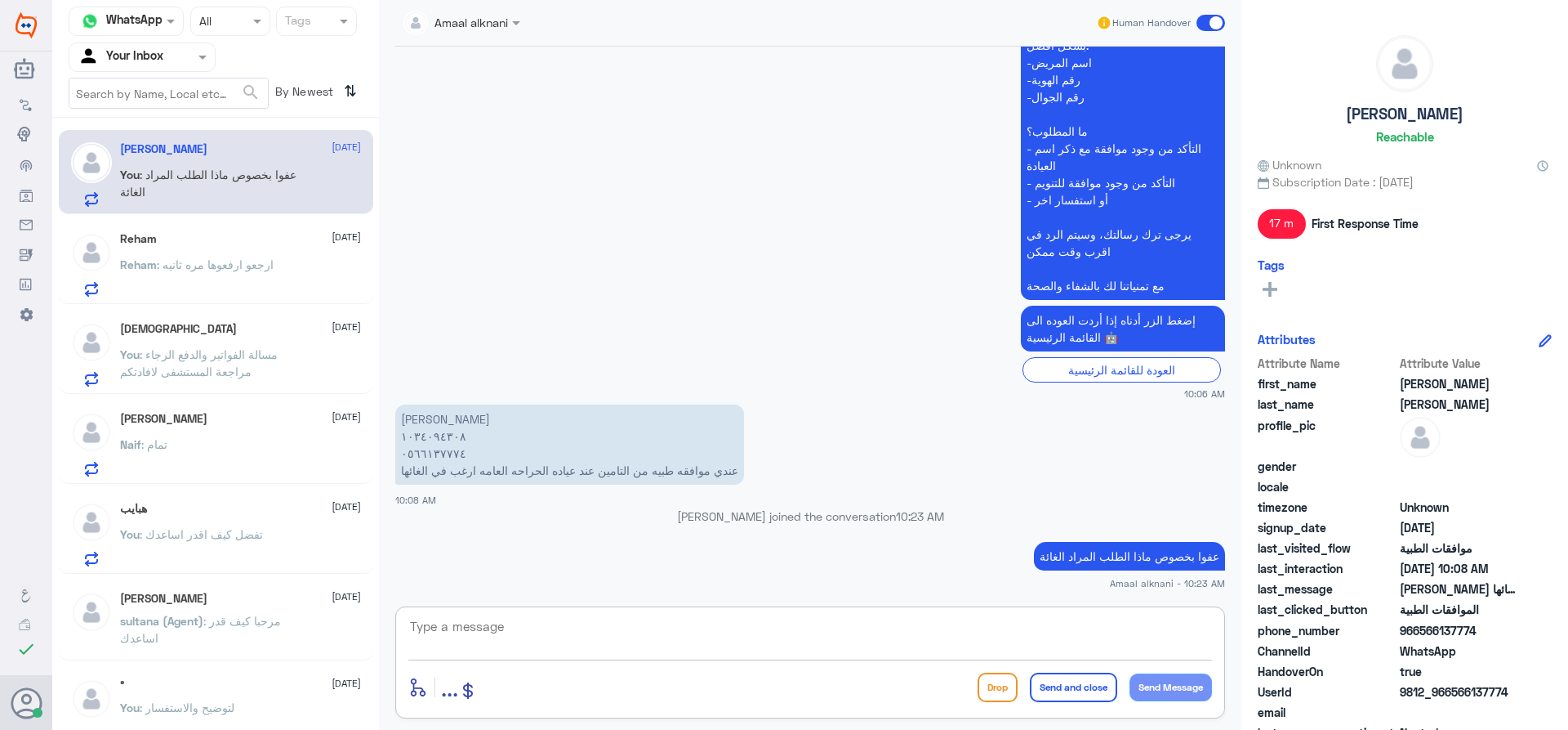
click at [556, 632] on textarea at bounding box center [810, 635] width 803 height 40
type textarea "طلب العملية ؟ ماهو سبب الالغاء اذا سمحت"
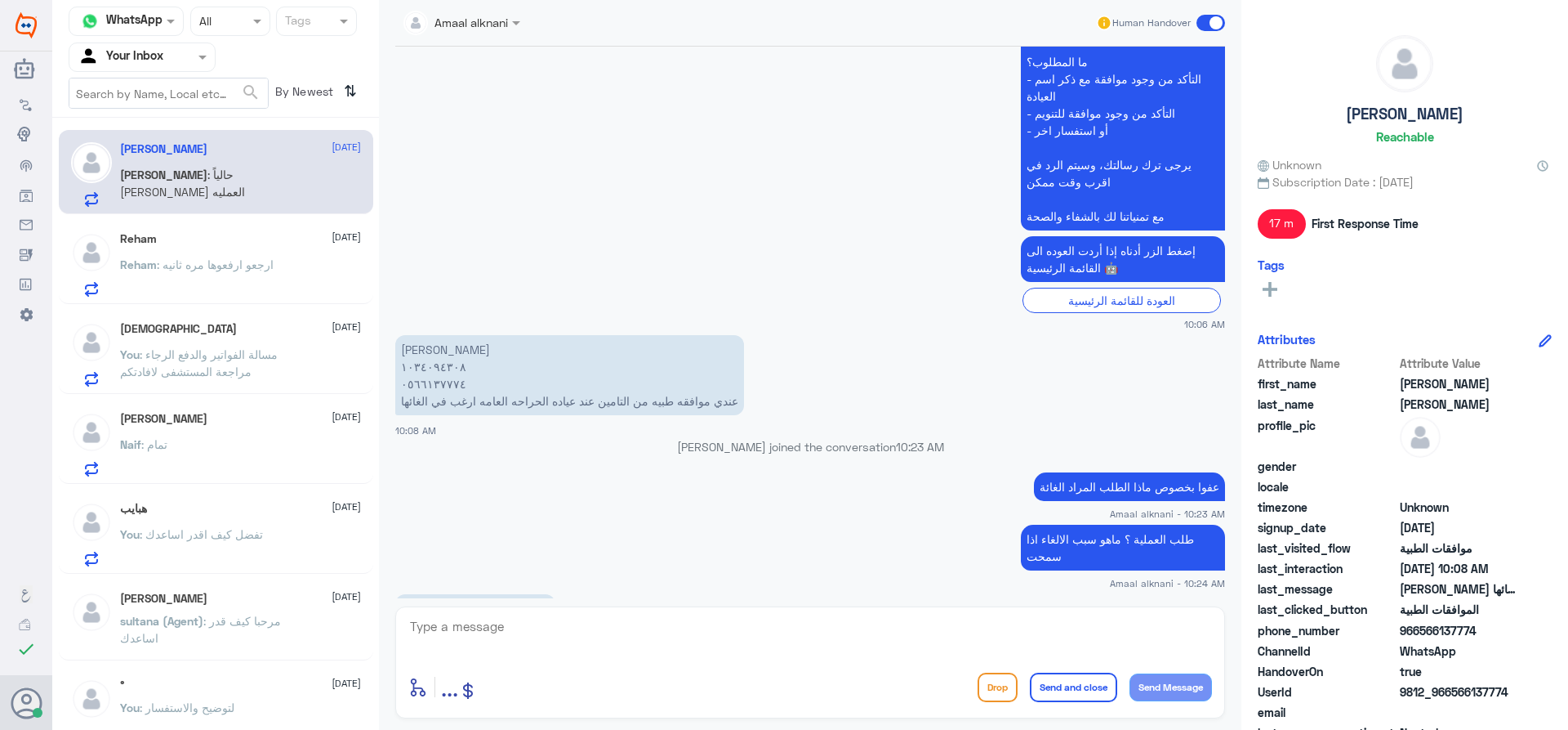
scroll to position [563, 0]
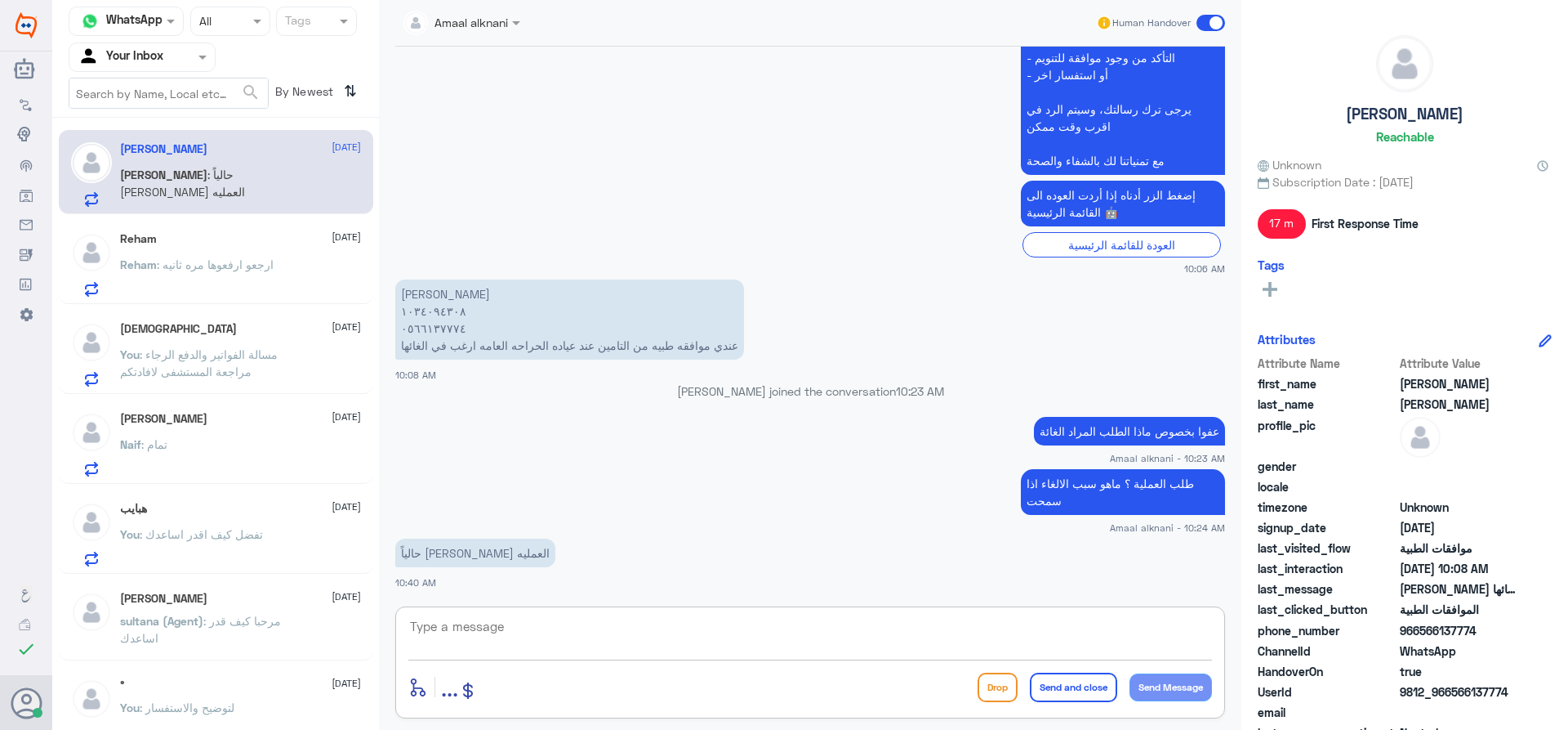
click at [483, 627] on textarea at bounding box center [810, 635] width 803 height 40
click at [602, 634] on textarea at bounding box center [810, 635] width 803 height 40
type textarea "0566137774"
drag, startPoint x: 347, startPoint y: 628, endPoint x: 224, endPoint y: 618, distance: 123.4
click at [231, 616] on div "Channel WhatsApp Status × All Tags Agent Filter Your Inbox search By Newest ⇅ […" at bounding box center [809, 367] width 1515 height 735
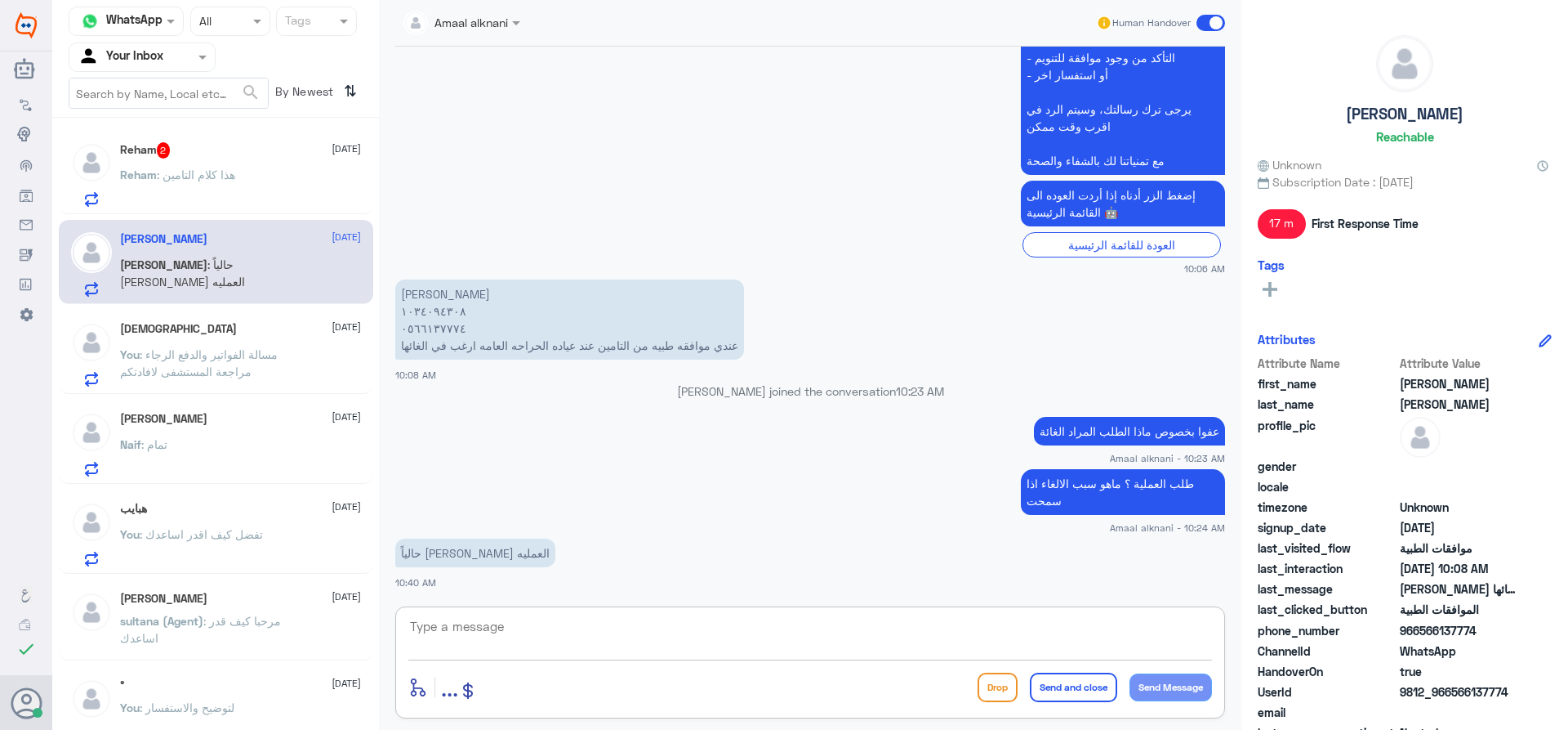
click at [552, 621] on textarea at bounding box center [810, 635] width 803 height 40
type textarea "تم رفع طلبكم بالالغاء للفريق المختص بالعمليات"
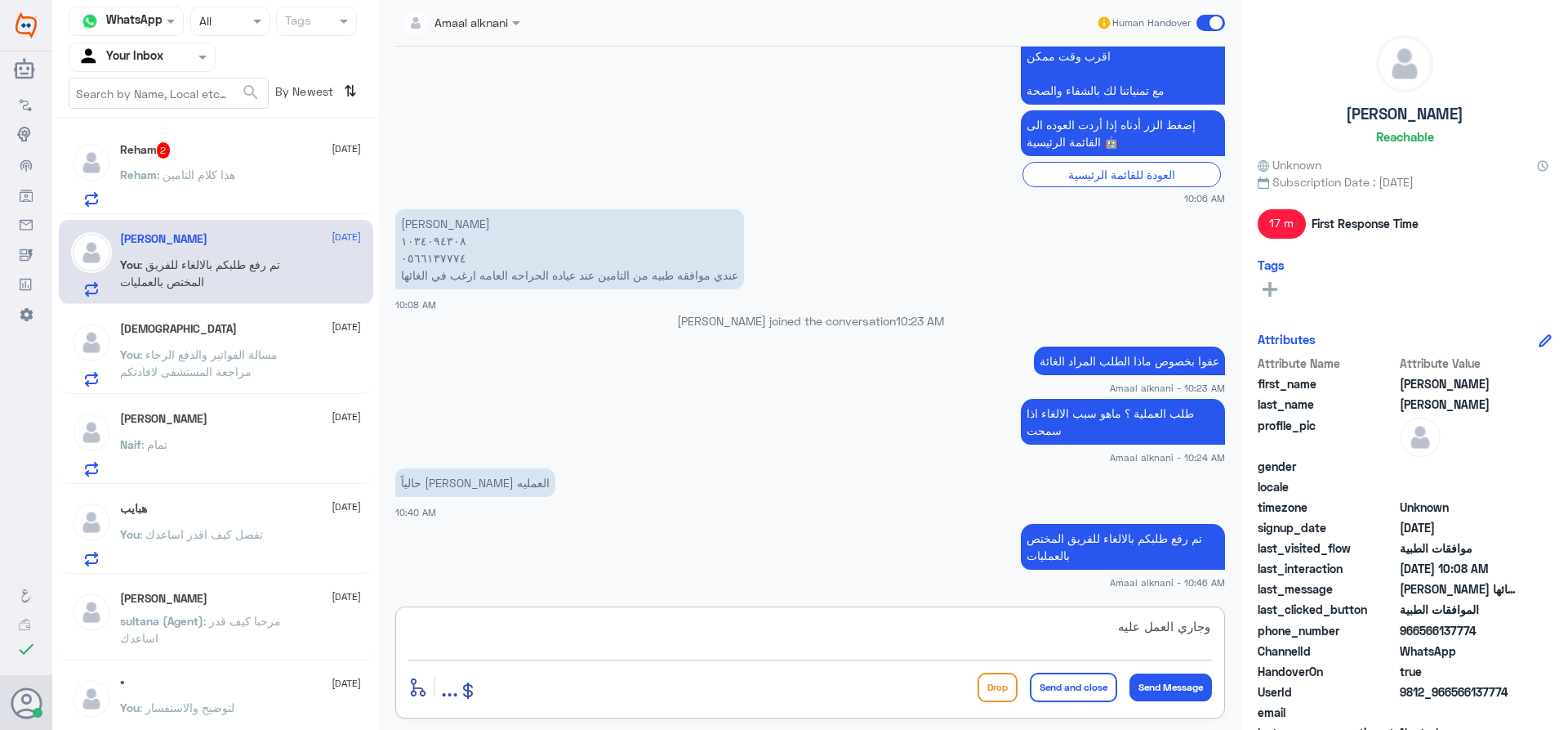
type textarea "وجاري العمل عليه"
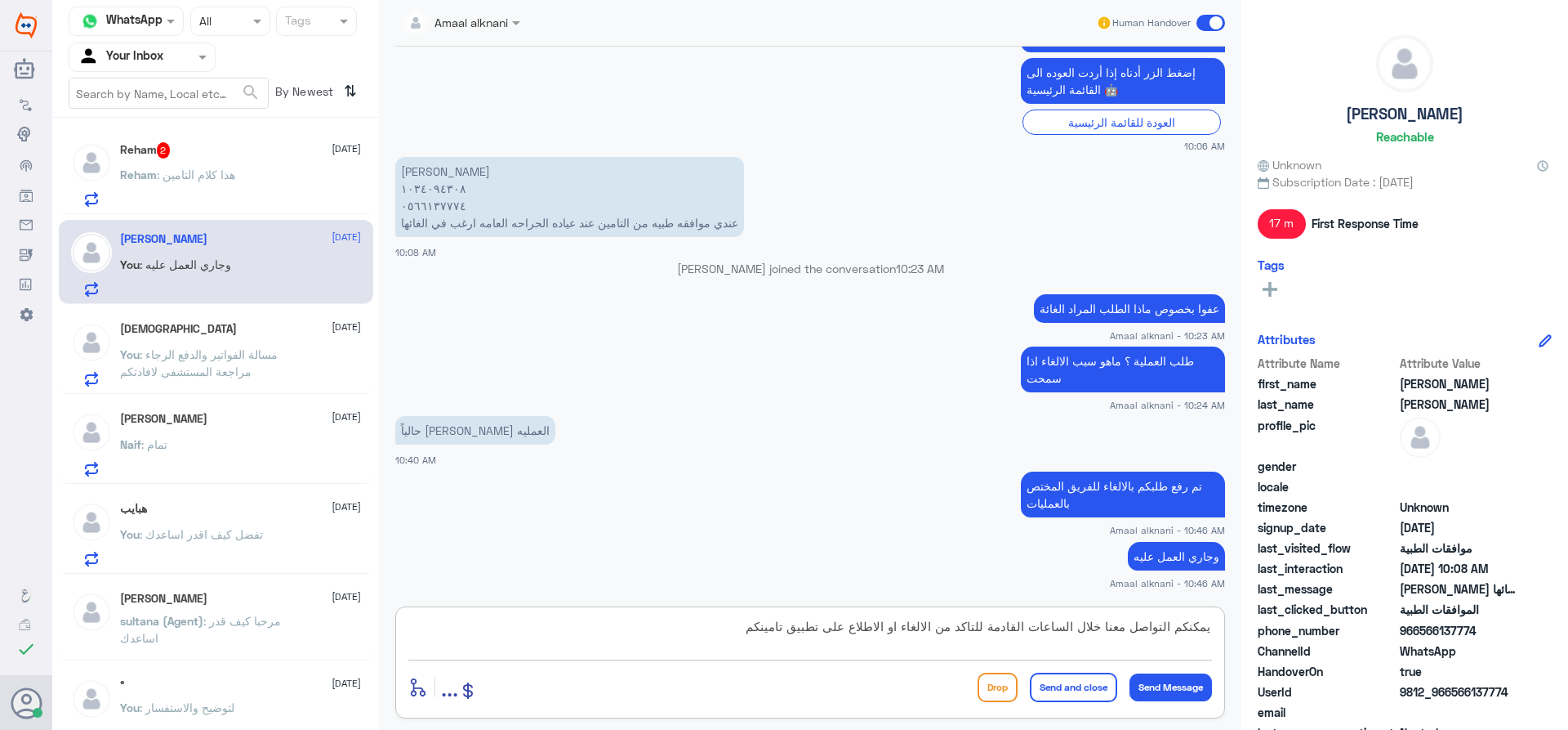
type textarea "يمكنكم التواصل معنا خلال الساعات القادمة للتاكد من الالغاء او الاطلاع على تطبيق…"
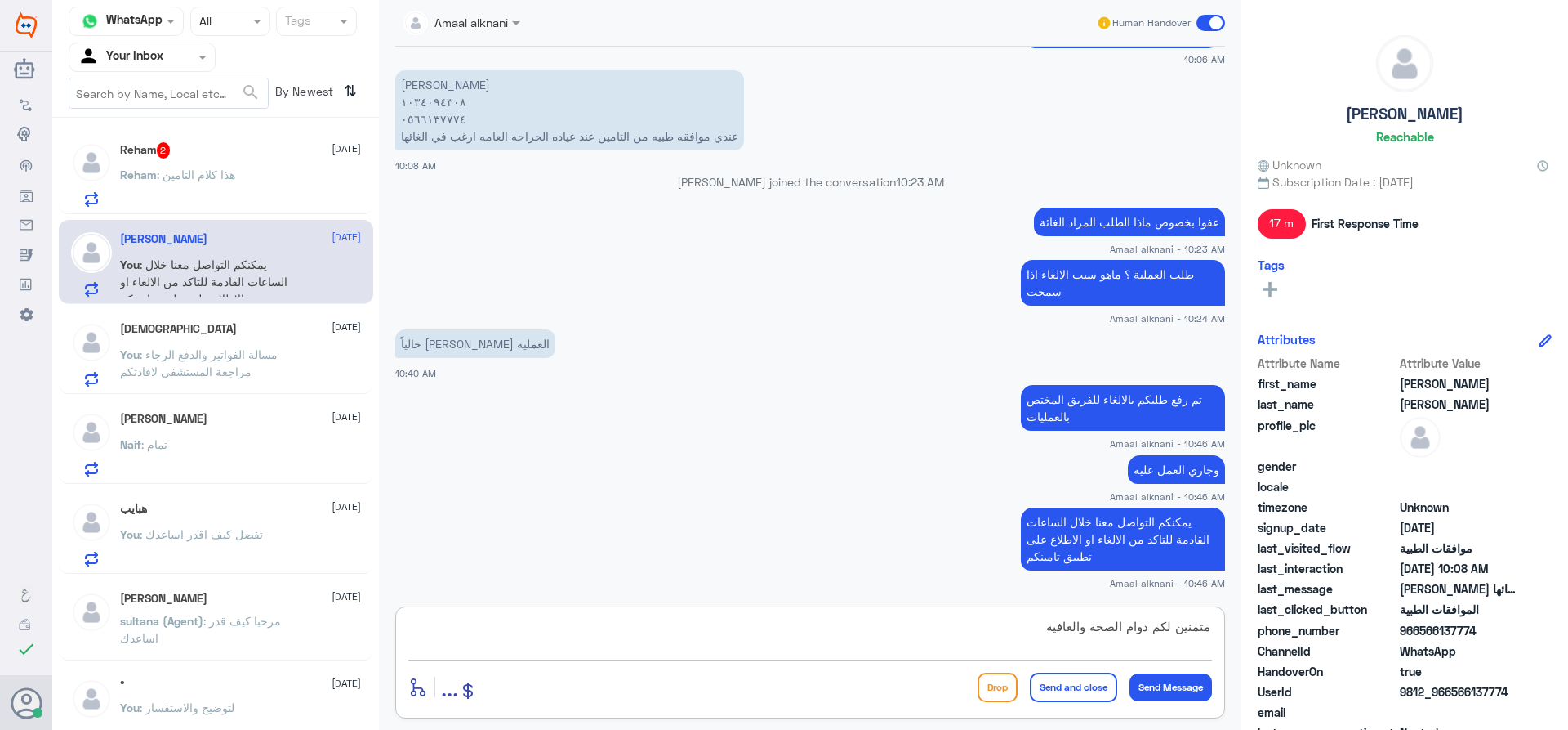
type textarea "متمنين لكم دوام الصحة والعافية"
click at [1066, 692] on button "Send and close" at bounding box center [1072, 687] width 87 height 29
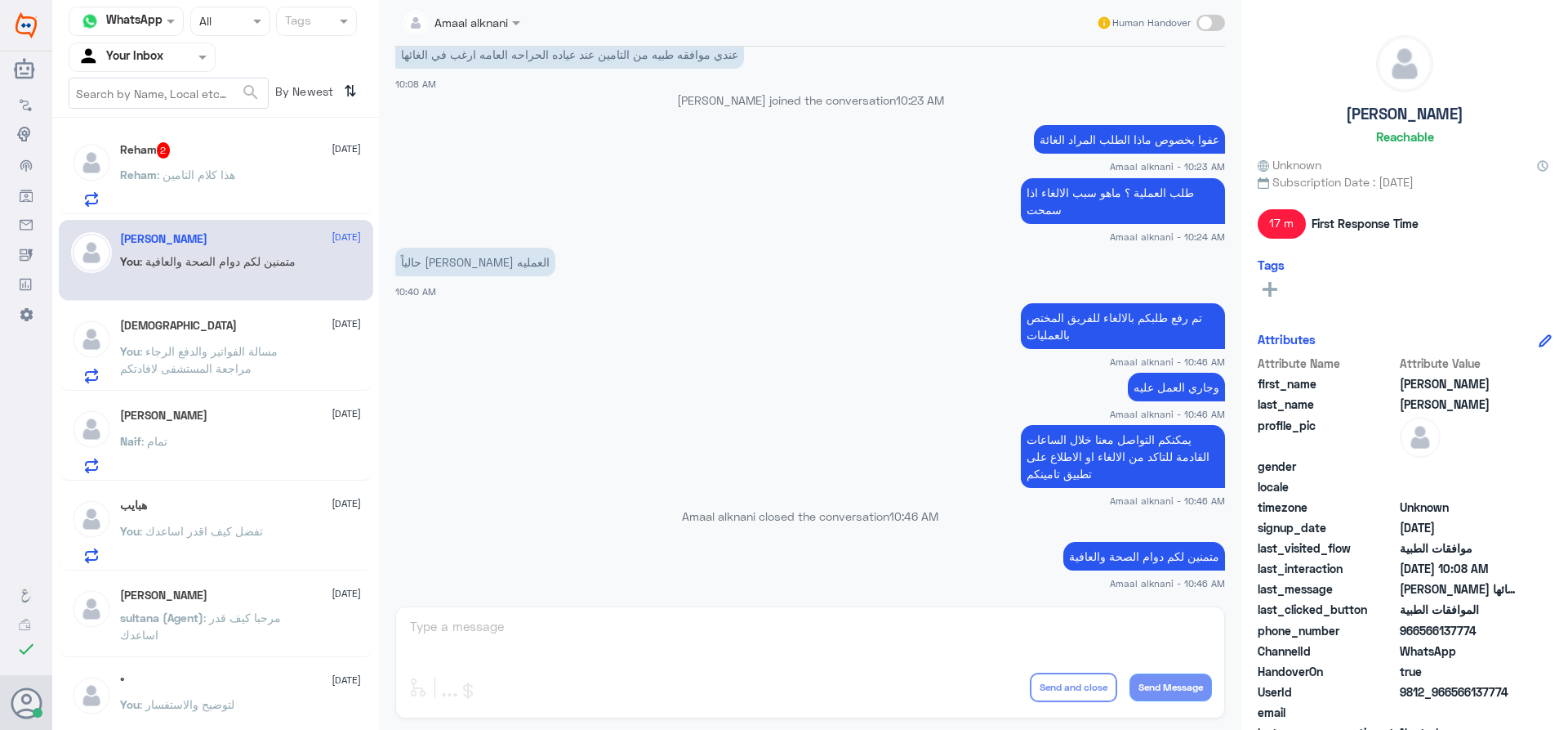
click at [169, 167] on p "Reham : هذا كلام التامين" at bounding box center [178, 186] width 116 height 41
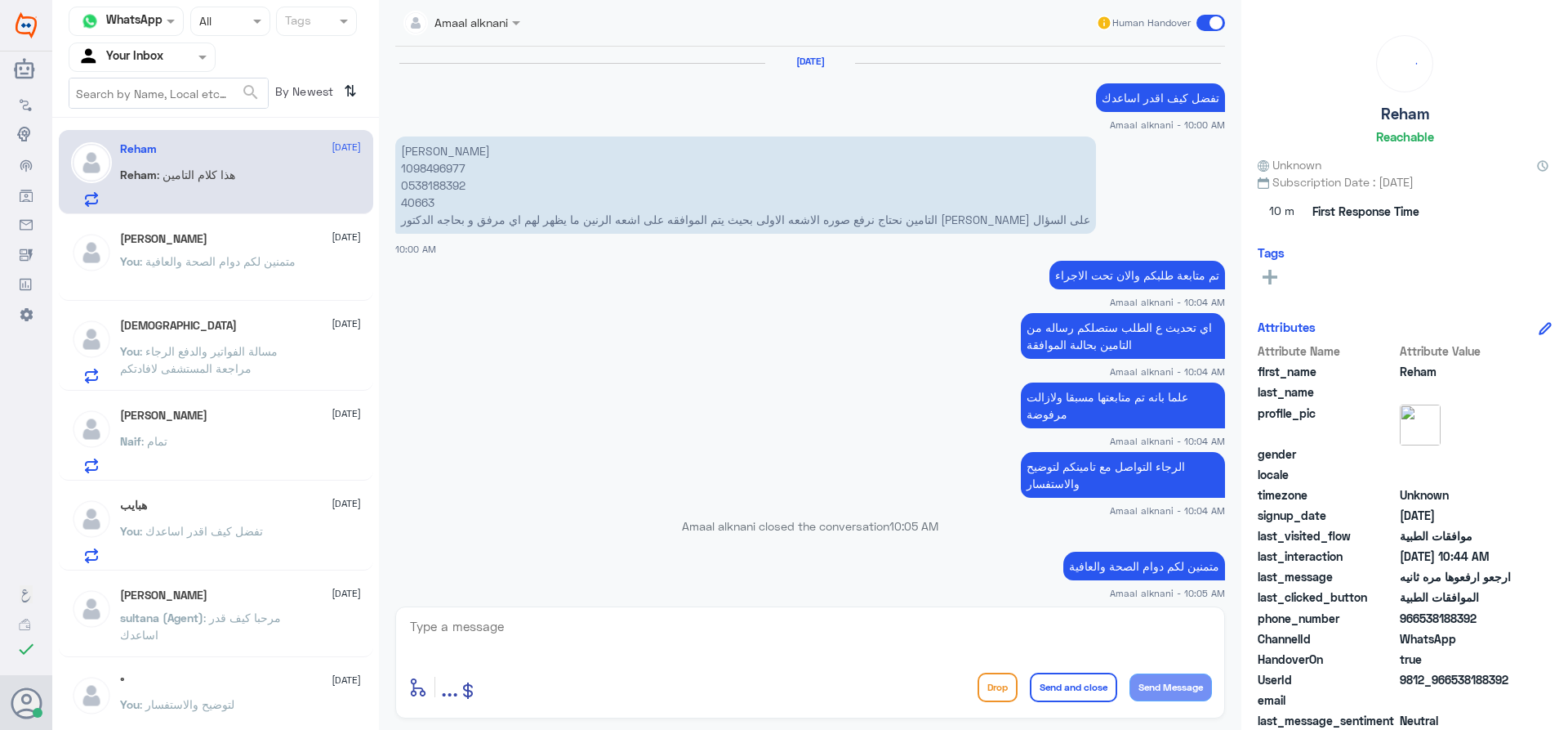
scroll to position [1276, 0]
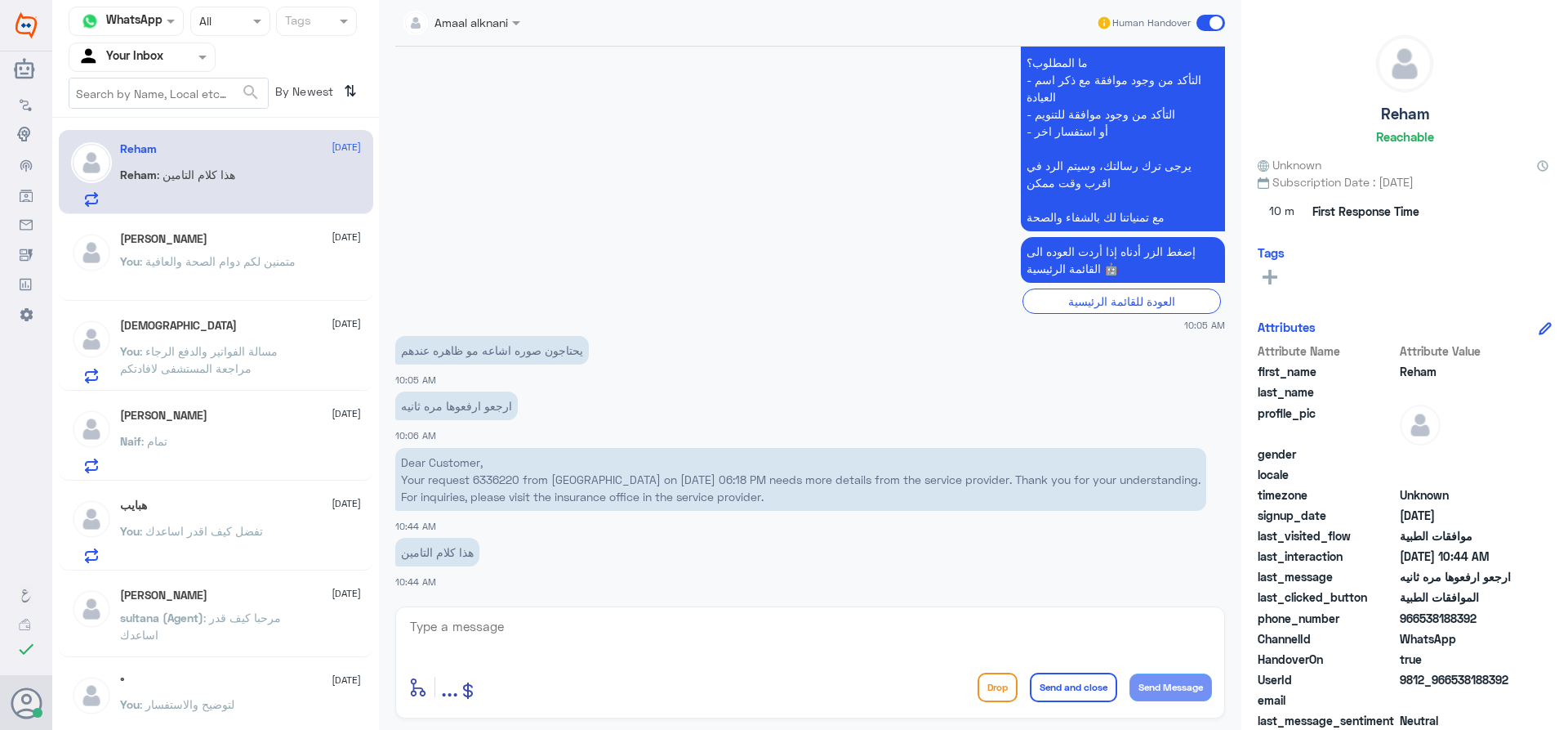
click at [510, 643] on textarea at bounding box center [810, 635] width 803 height 40
click at [503, 479] on p "Dear Customer, Your request 6336220 from [GEOGRAPHIC_DATA] on [DATE] 06:18 PM n…" at bounding box center [801, 479] width 811 height 63
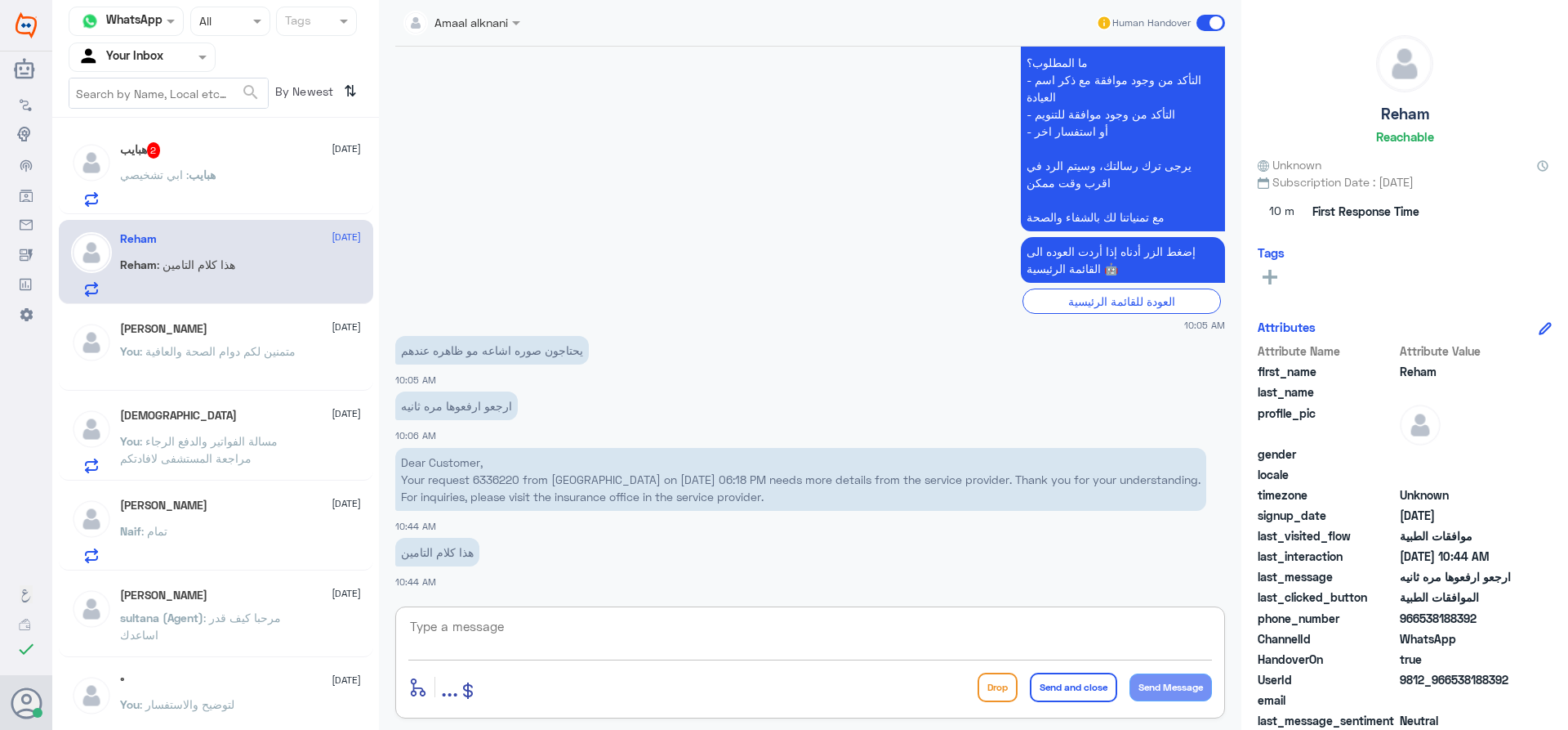
click at [536, 628] on textarea at bounding box center [810, 635] width 803 height 40
click at [185, 163] on div "هبايب 2 [DATE] هبايب : ابي تشخيصي" at bounding box center [241, 174] width 241 height 65
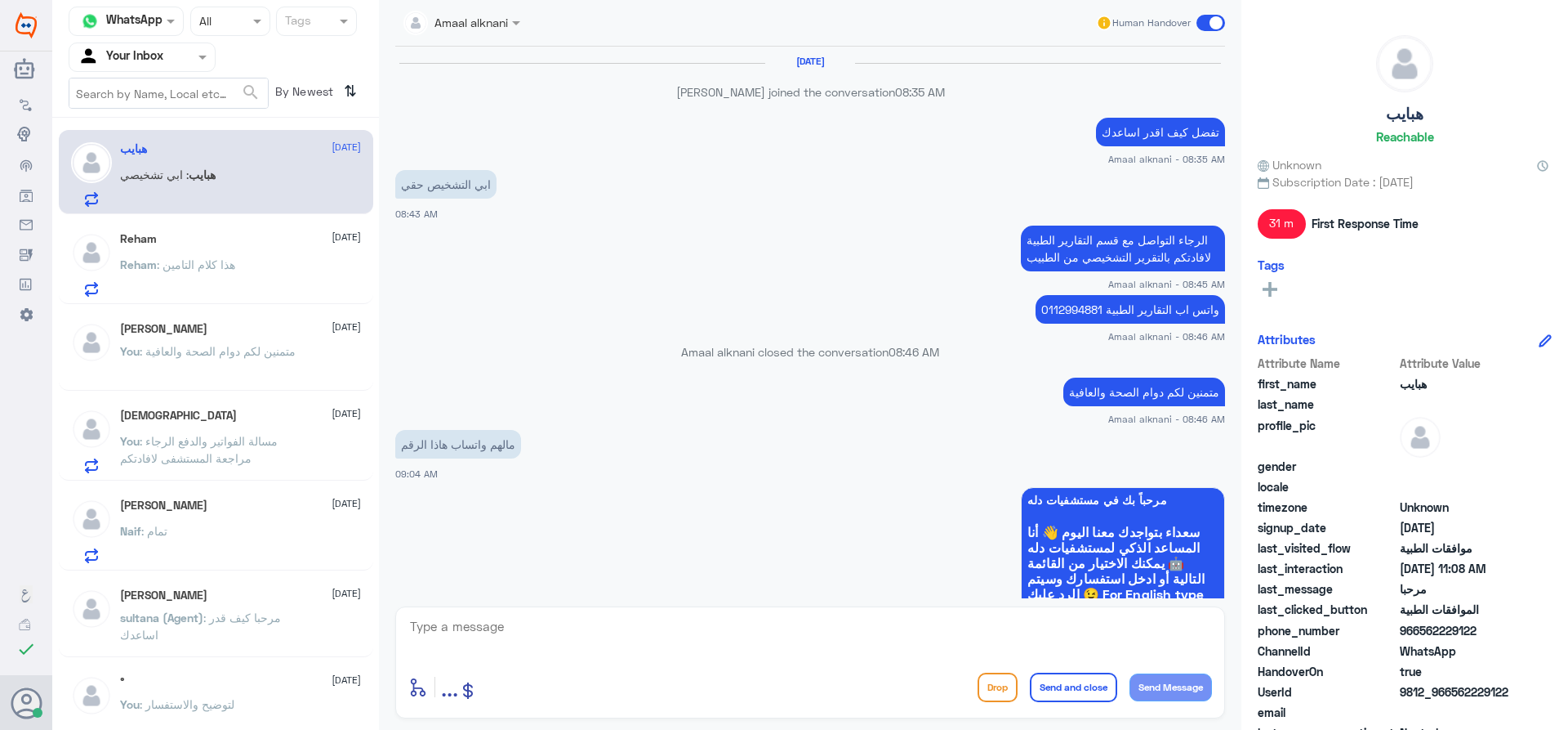
scroll to position [1094, 0]
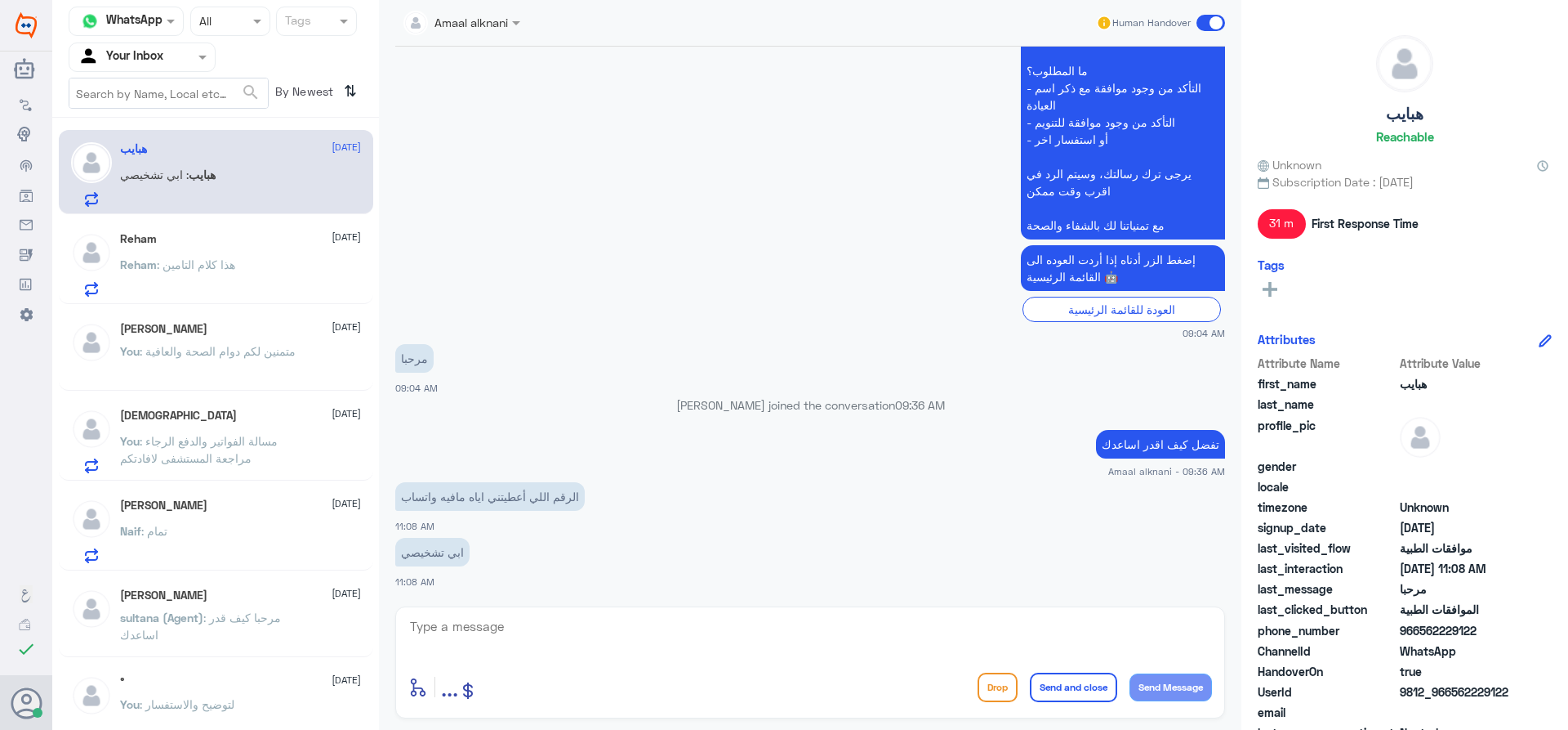
click at [506, 627] on textarea at bounding box center [810, 635] width 803 height 40
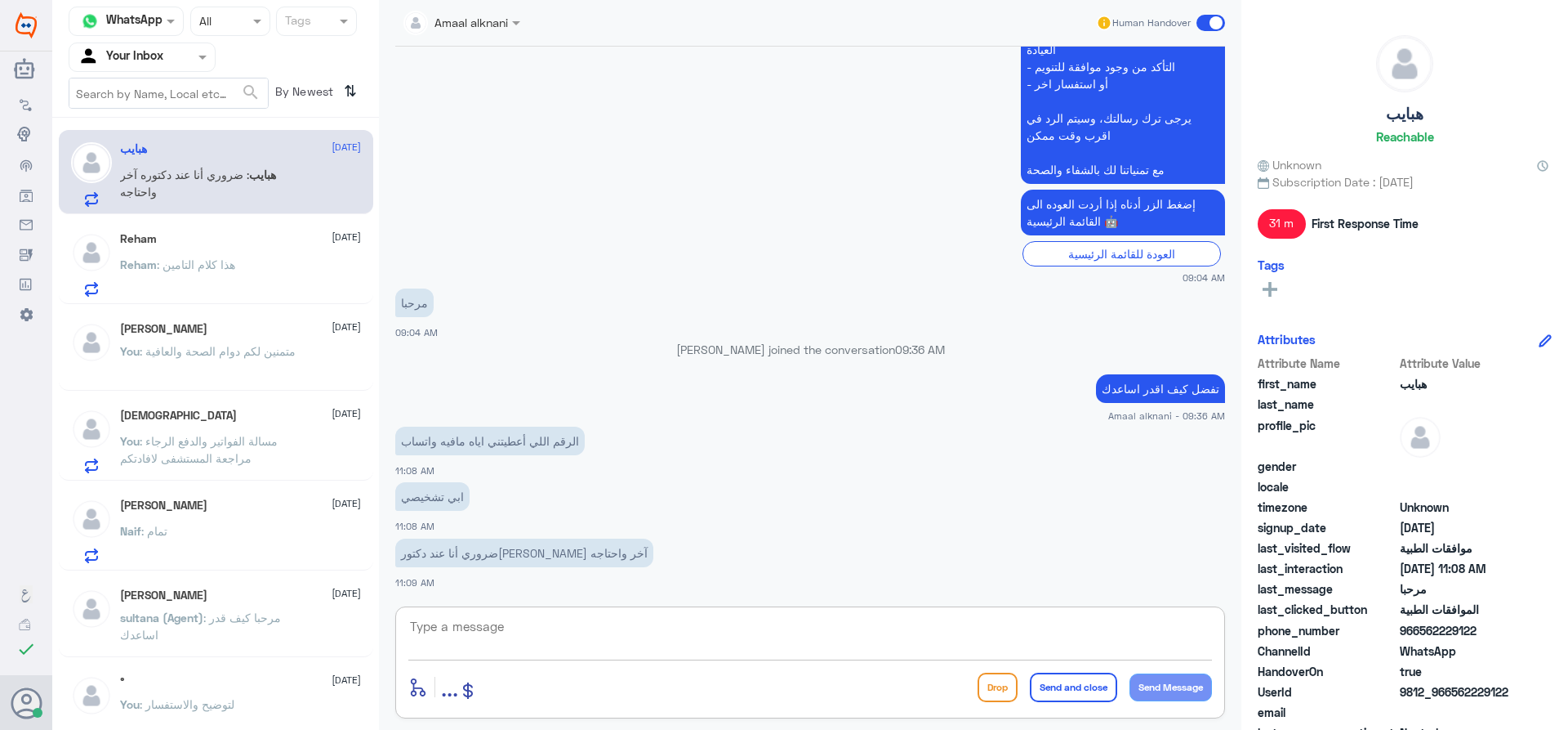
click at [506, 633] on textarea at bounding box center [810, 635] width 803 height 40
type textarea "هنا متابعة الموافقات الطبية"
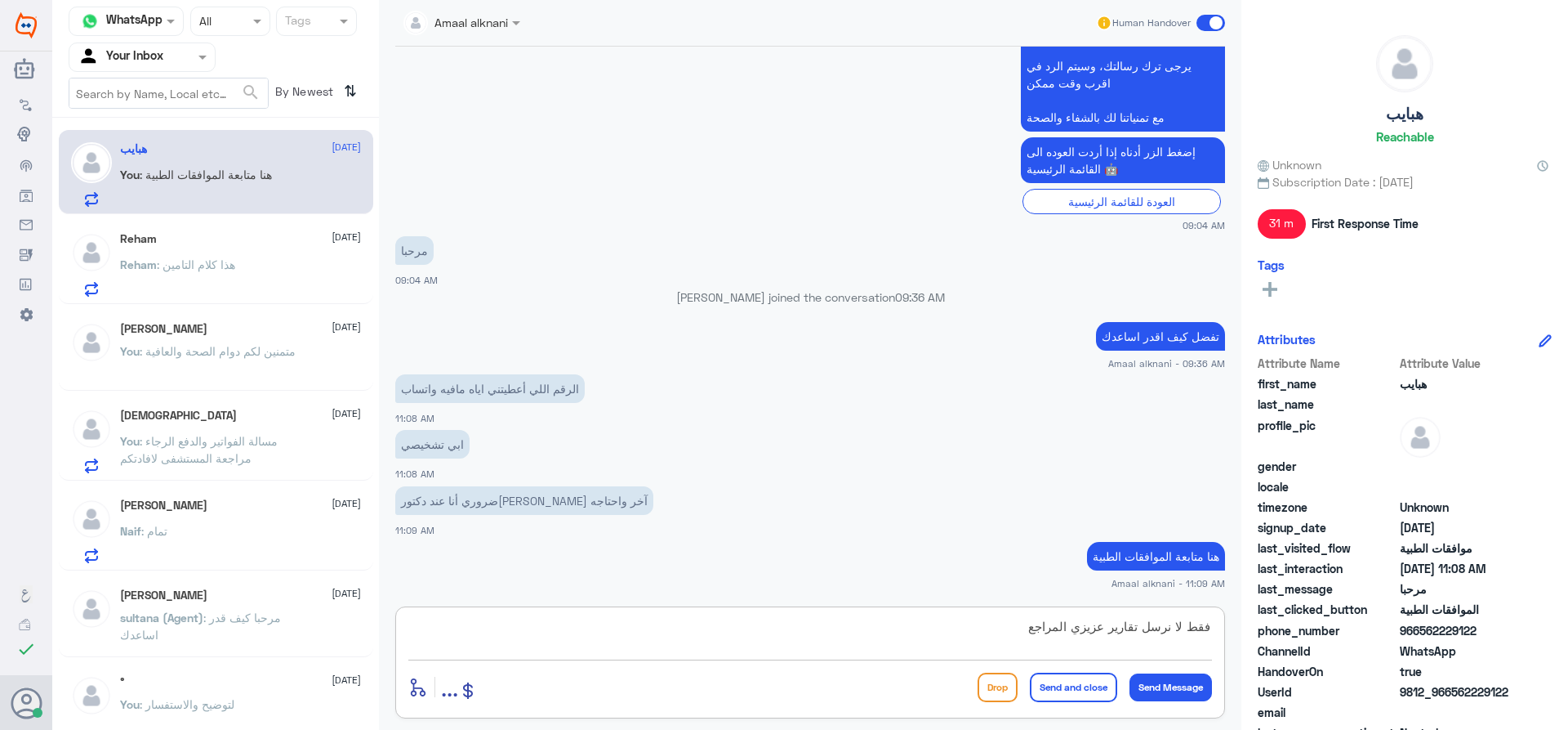
type textarea "فقط لا نرسل تقارير عزيزي المراجع"
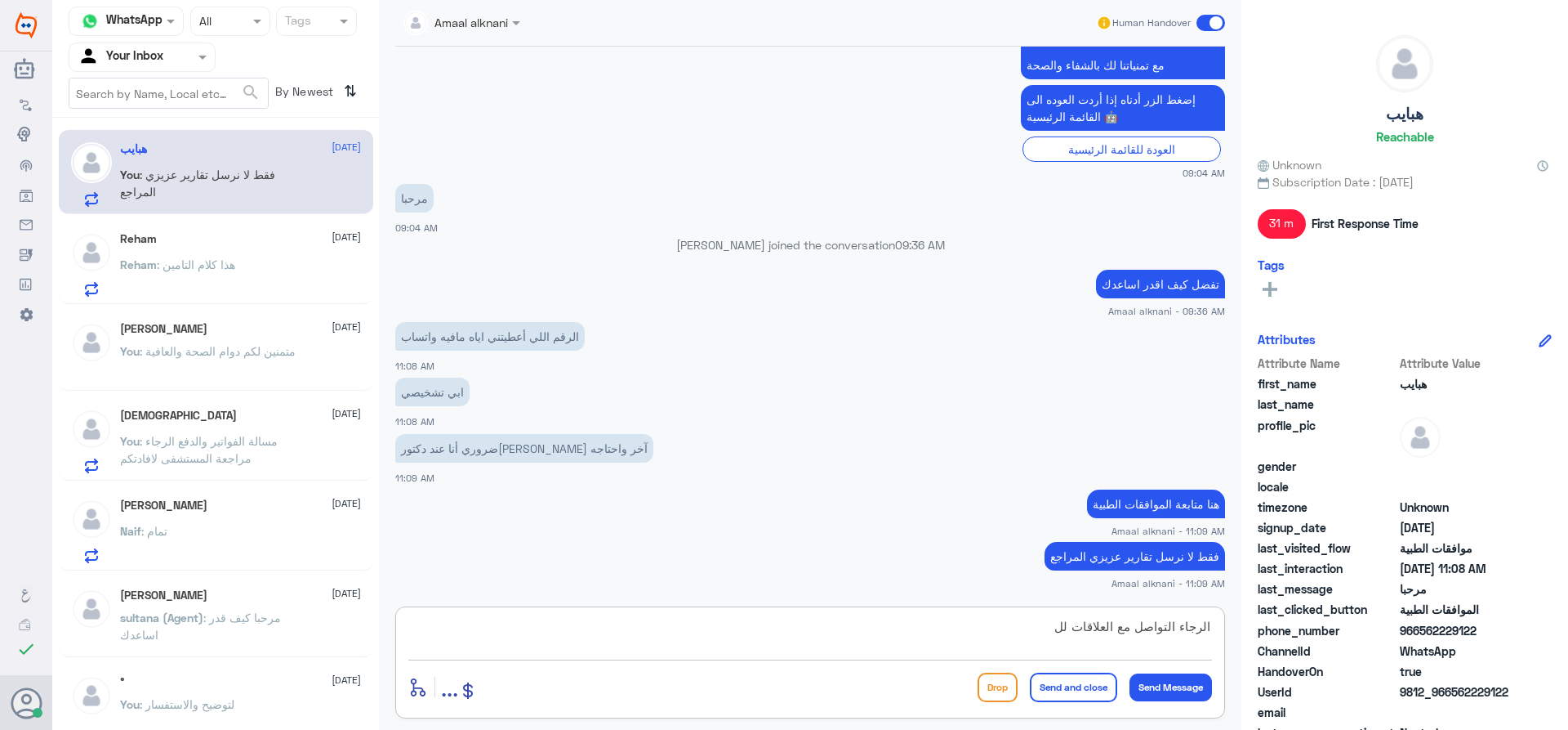
scroll to position [1310, 0]
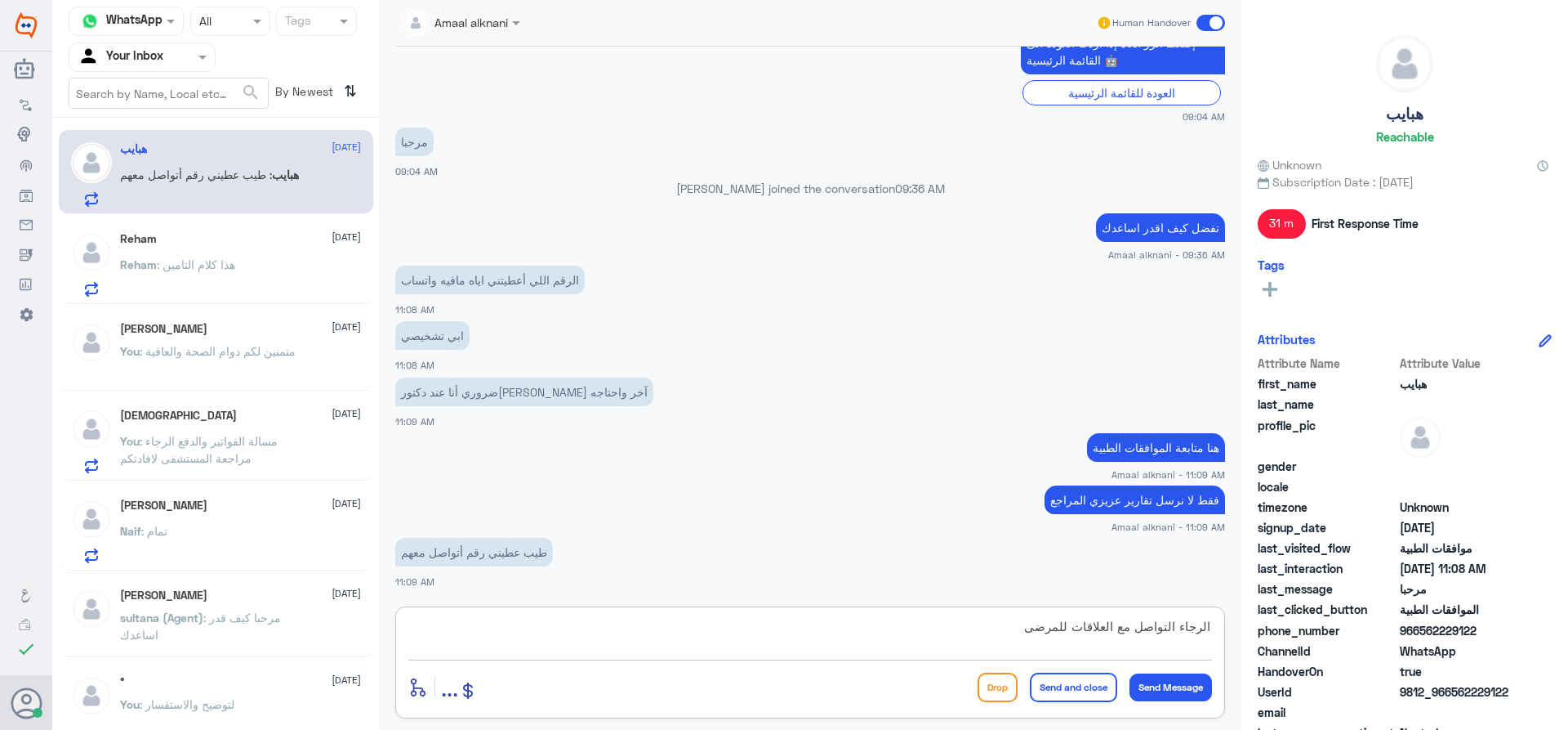
type textarea "الرجاء التواصل مع العلاقات للمرضى"
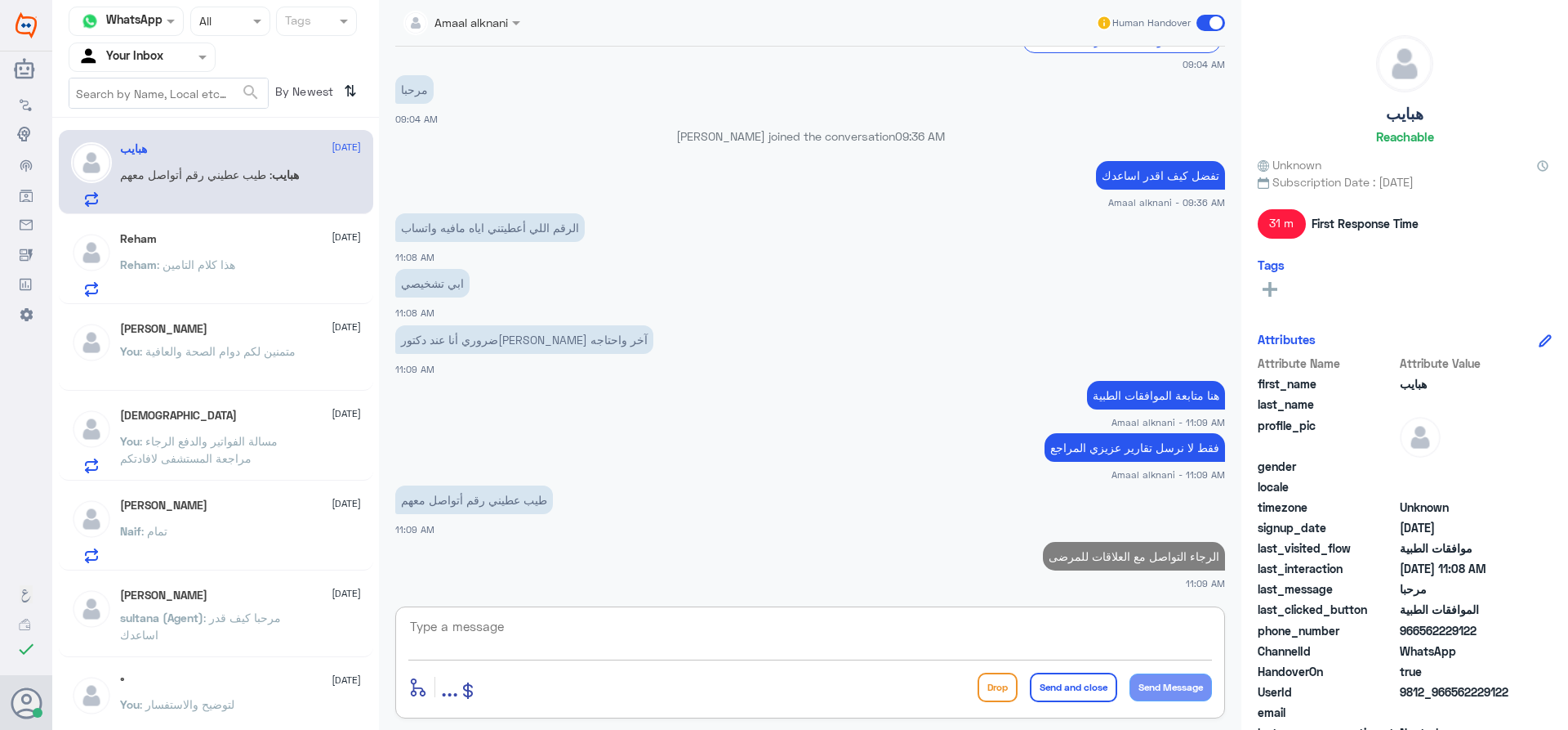
scroll to position [1365, 0]
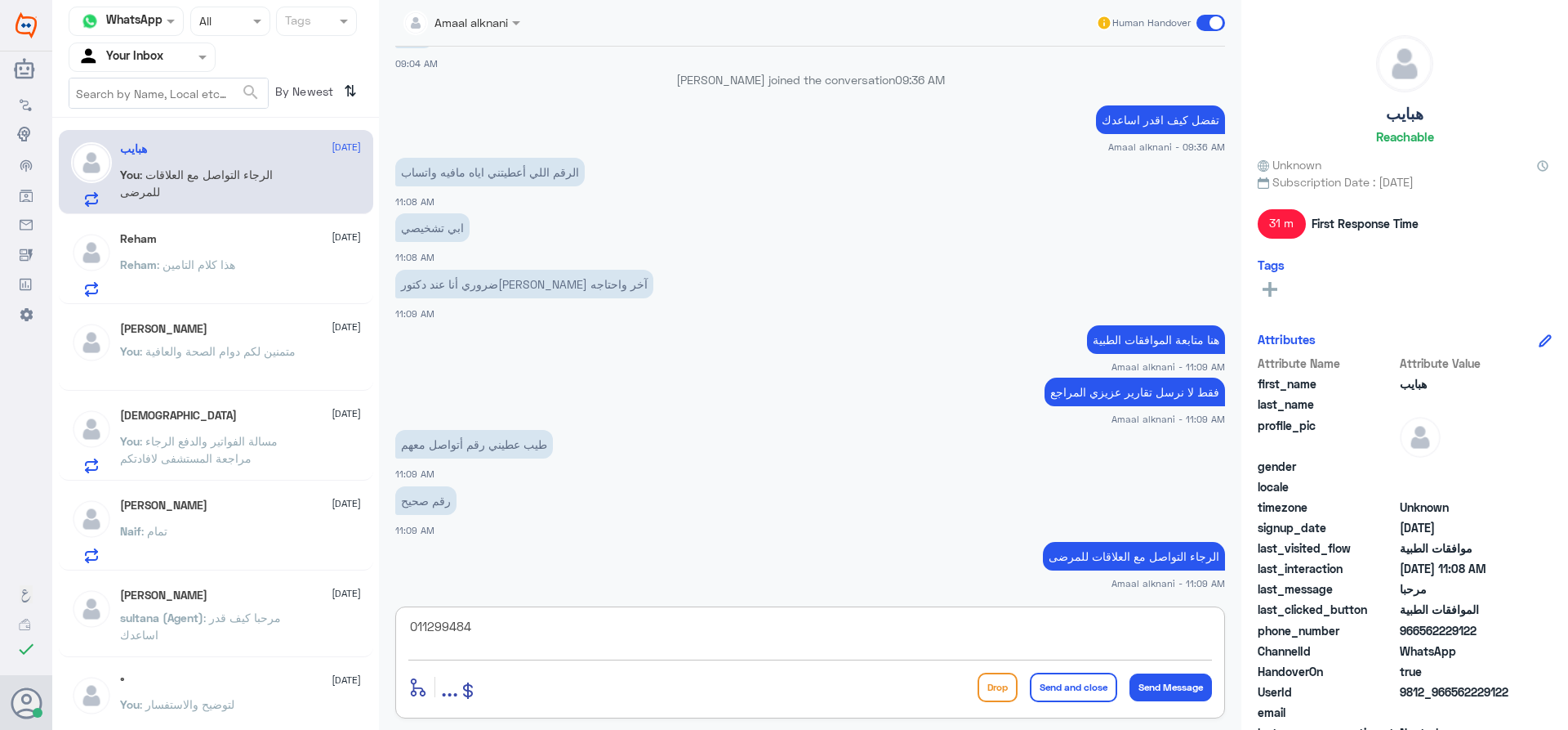
type textarea "0112994841"
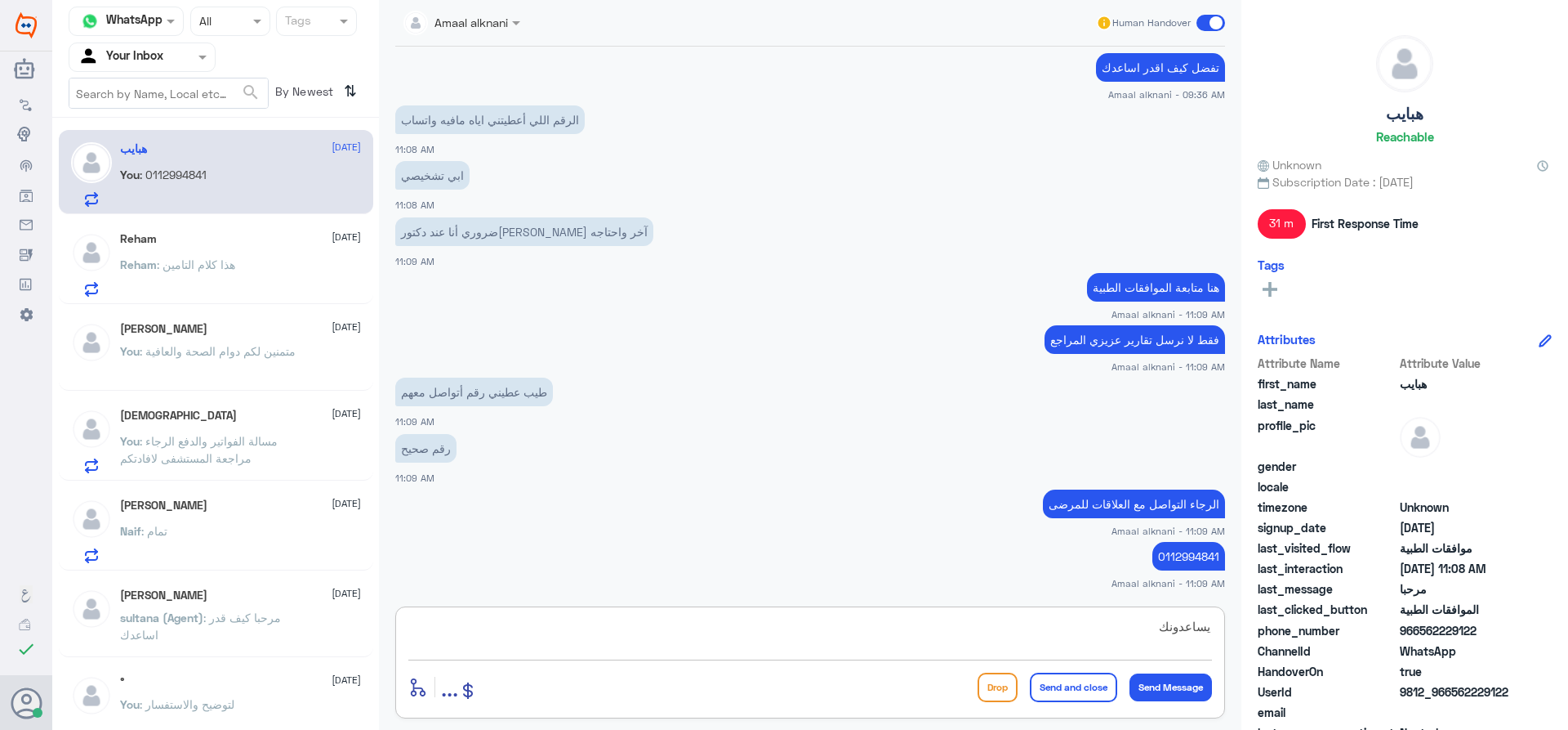
type textarea "يساعدونك"
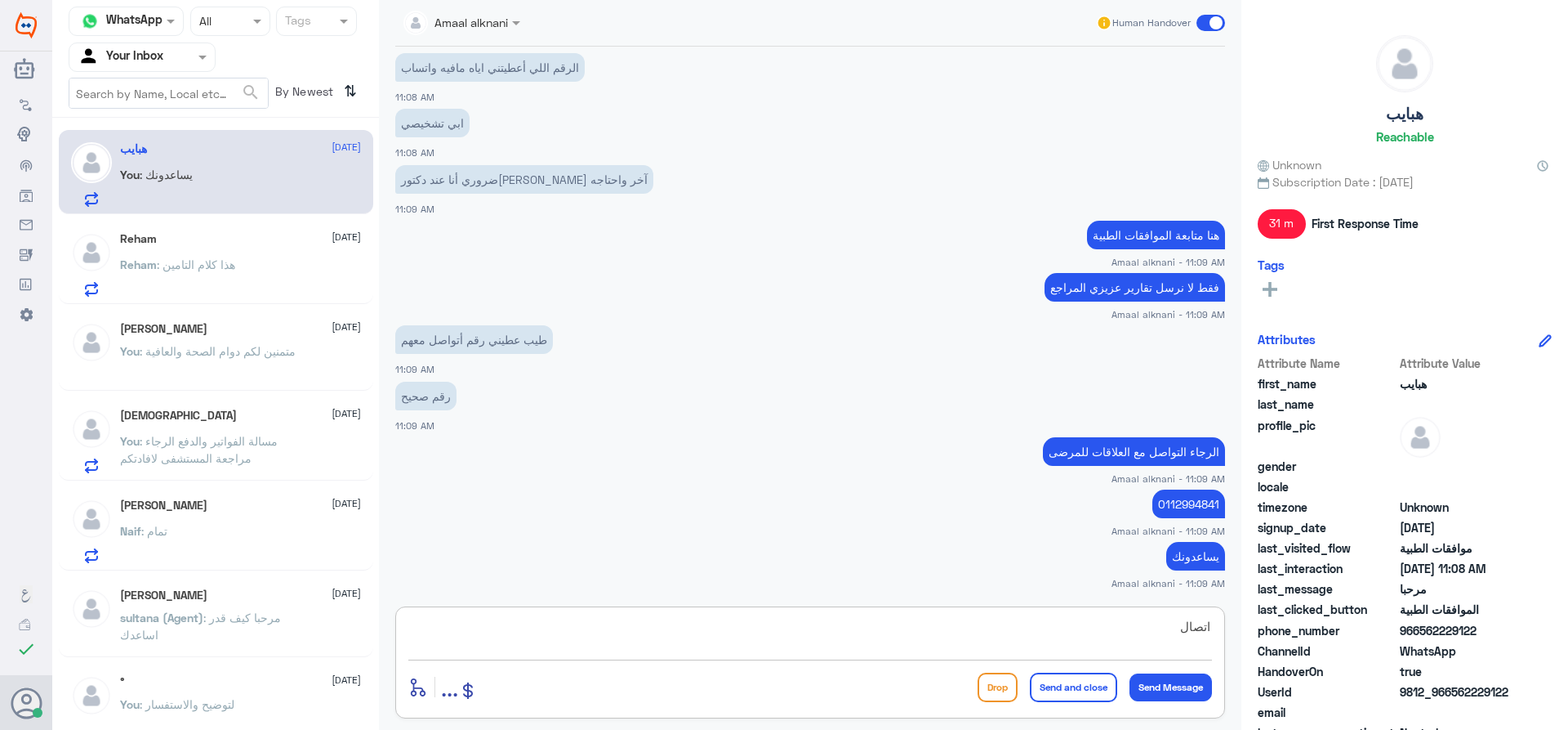
type textarea "اتصال"
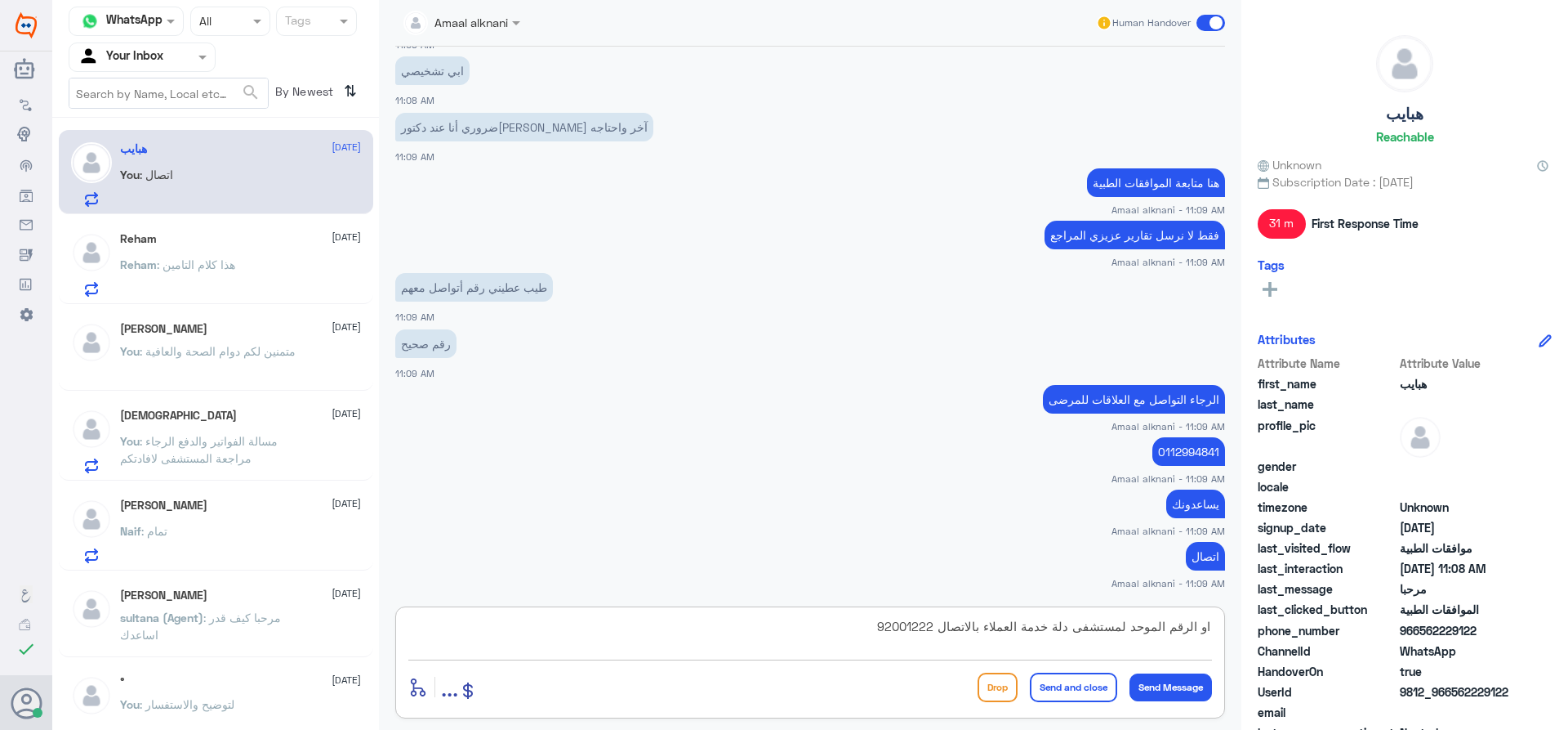
type textarea "او الرقم الموحد لمستشفى دلة خدمة العملاء بالاتصال 920012222"
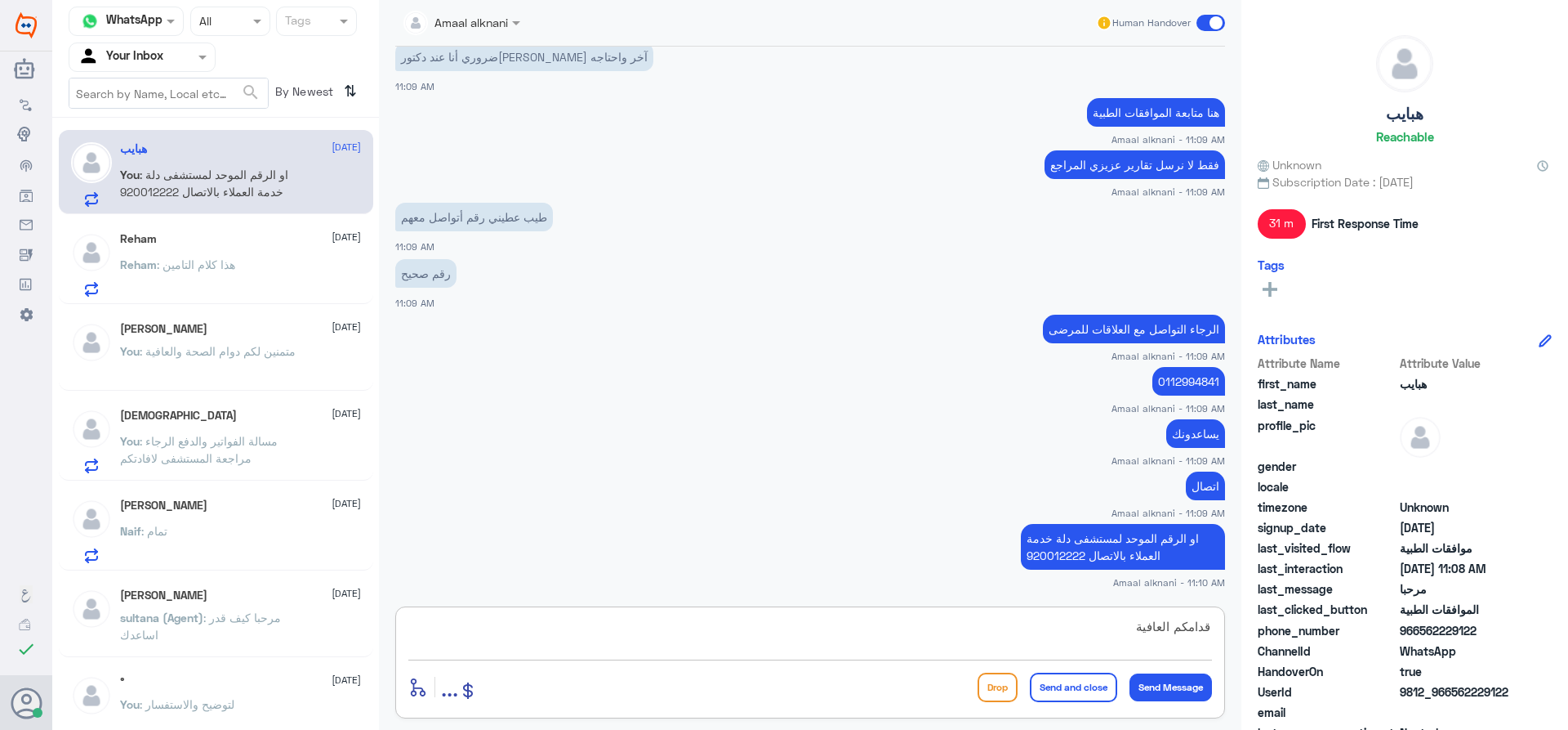
type textarea "قدامكم العافية"
click at [1069, 677] on button "Send and close" at bounding box center [1072, 687] width 87 height 29
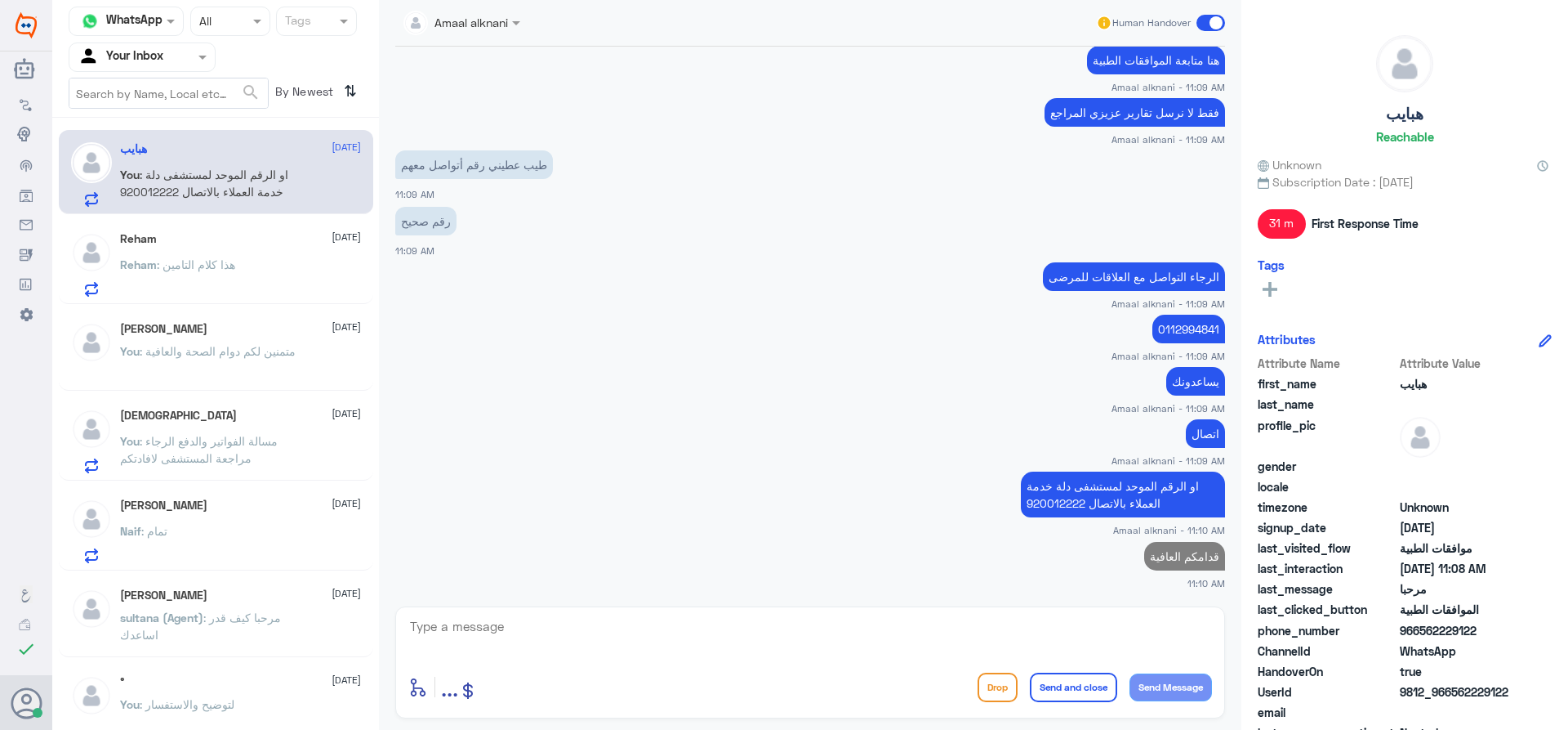
scroll to position [1640, 0]
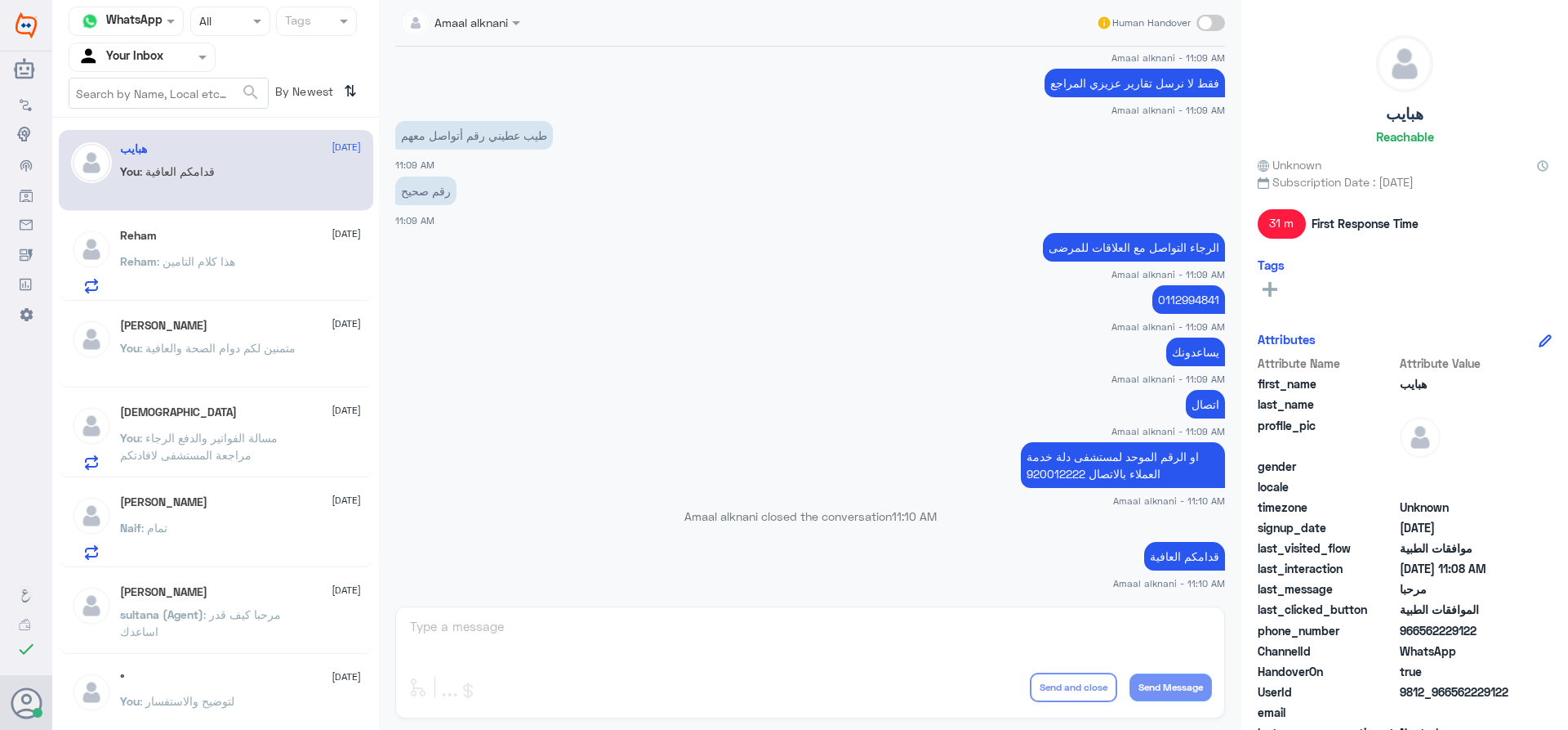
click at [270, 252] on div "Reham [DATE] Reham : هذا كلام التامين" at bounding box center [241, 261] width 241 height 65
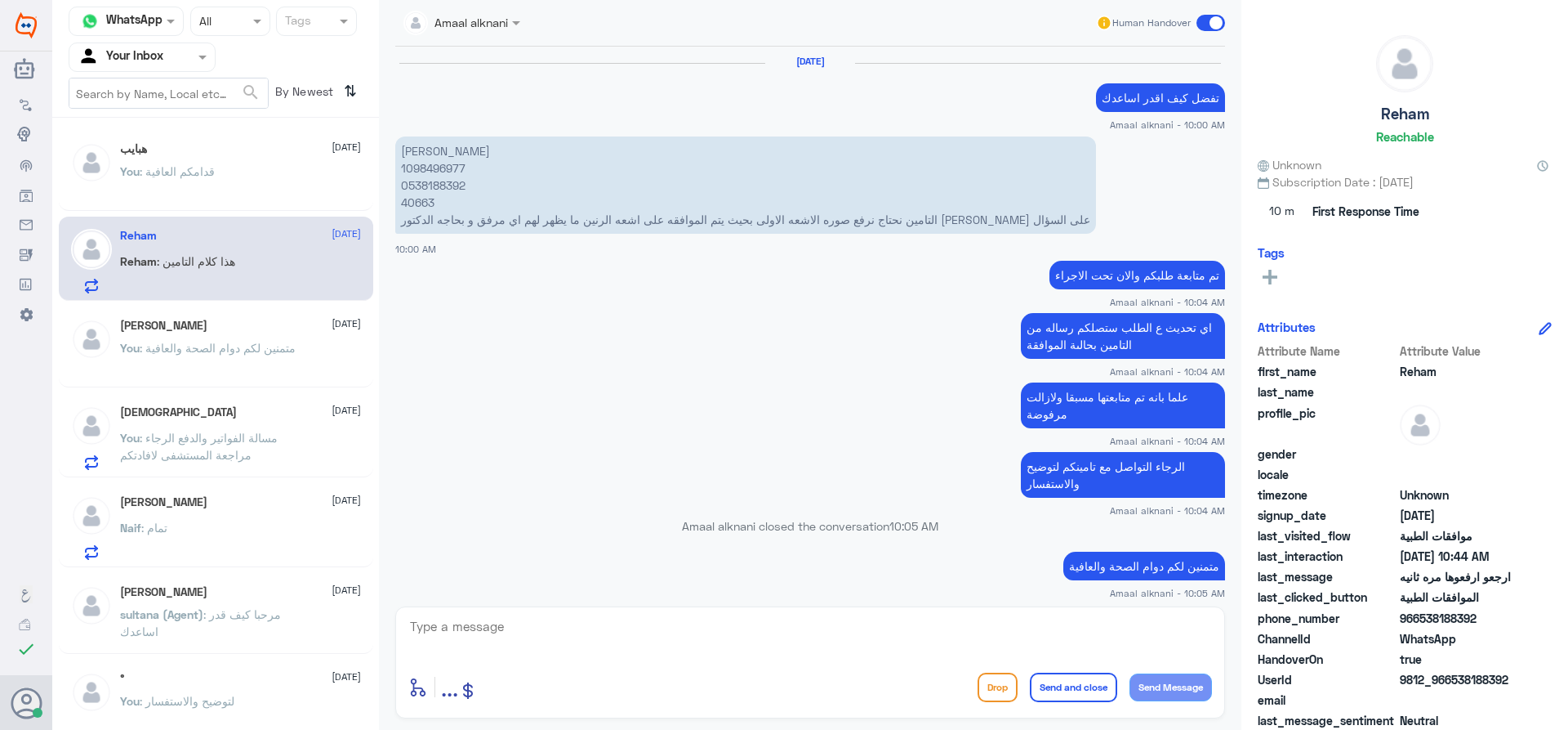
scroll to position [1276, 0]
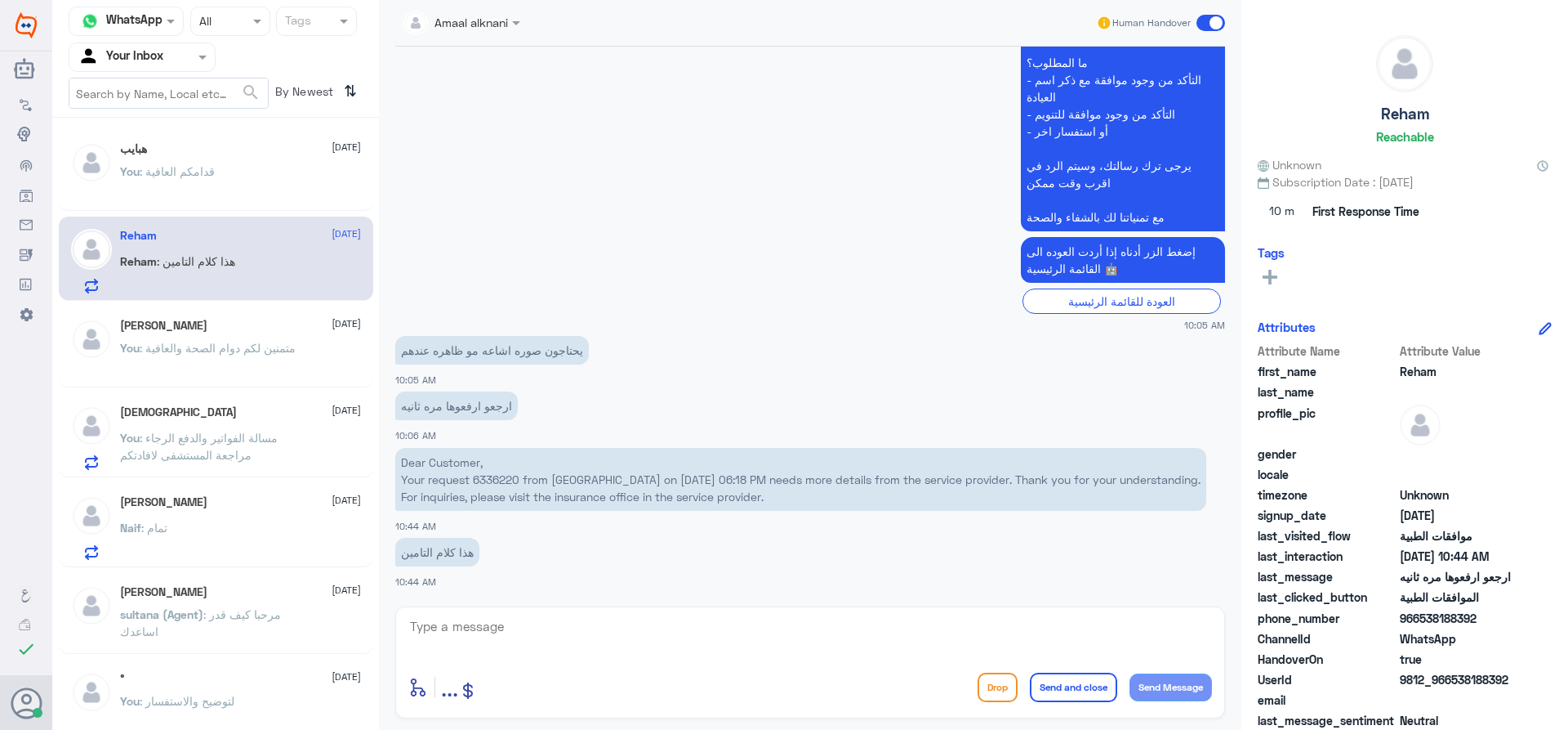
click at [249, 375] on p "You : متمنين لكم دوام الصحة والعافية" at bounding box center [208, 360] width 175 height 41
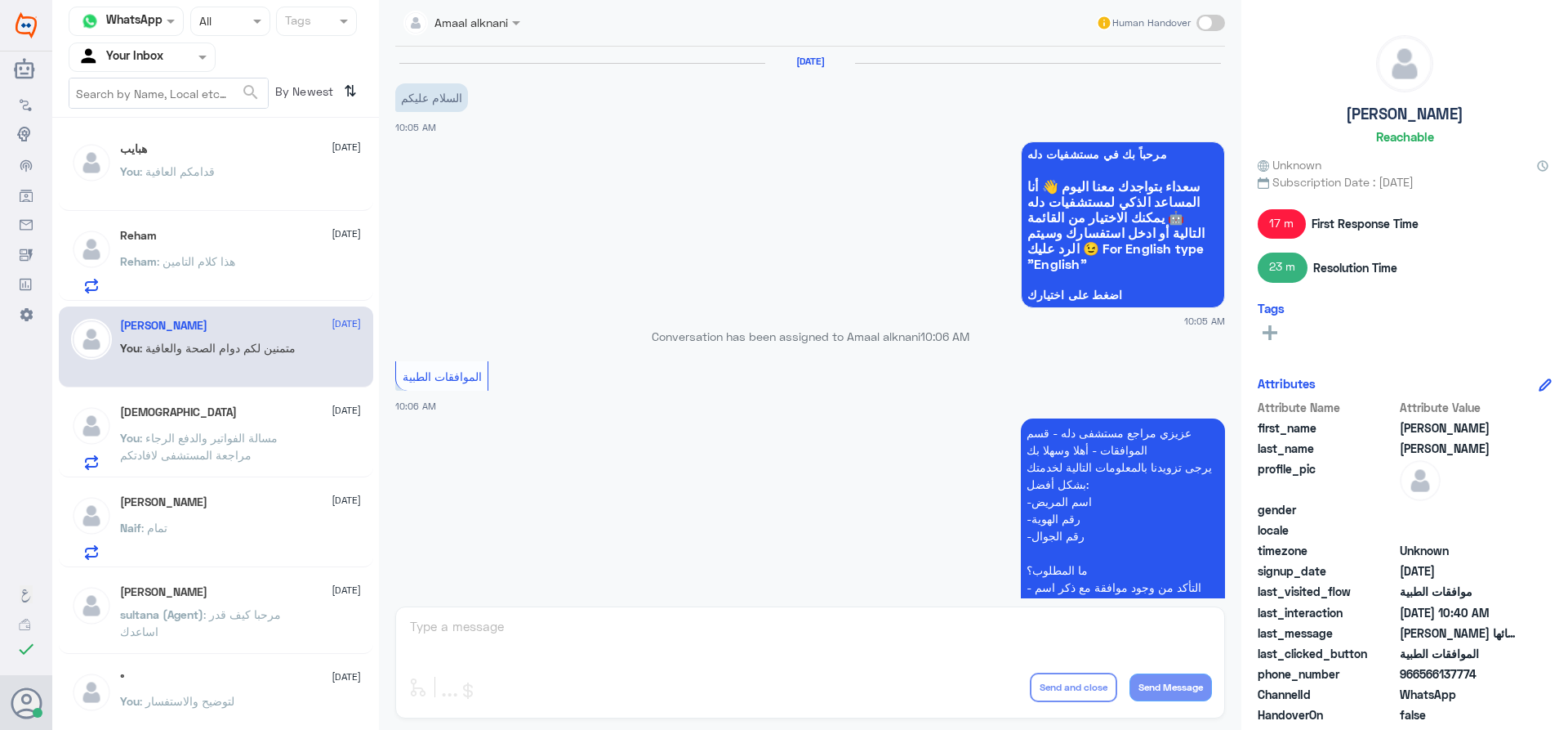
scroll to position [854, 0]
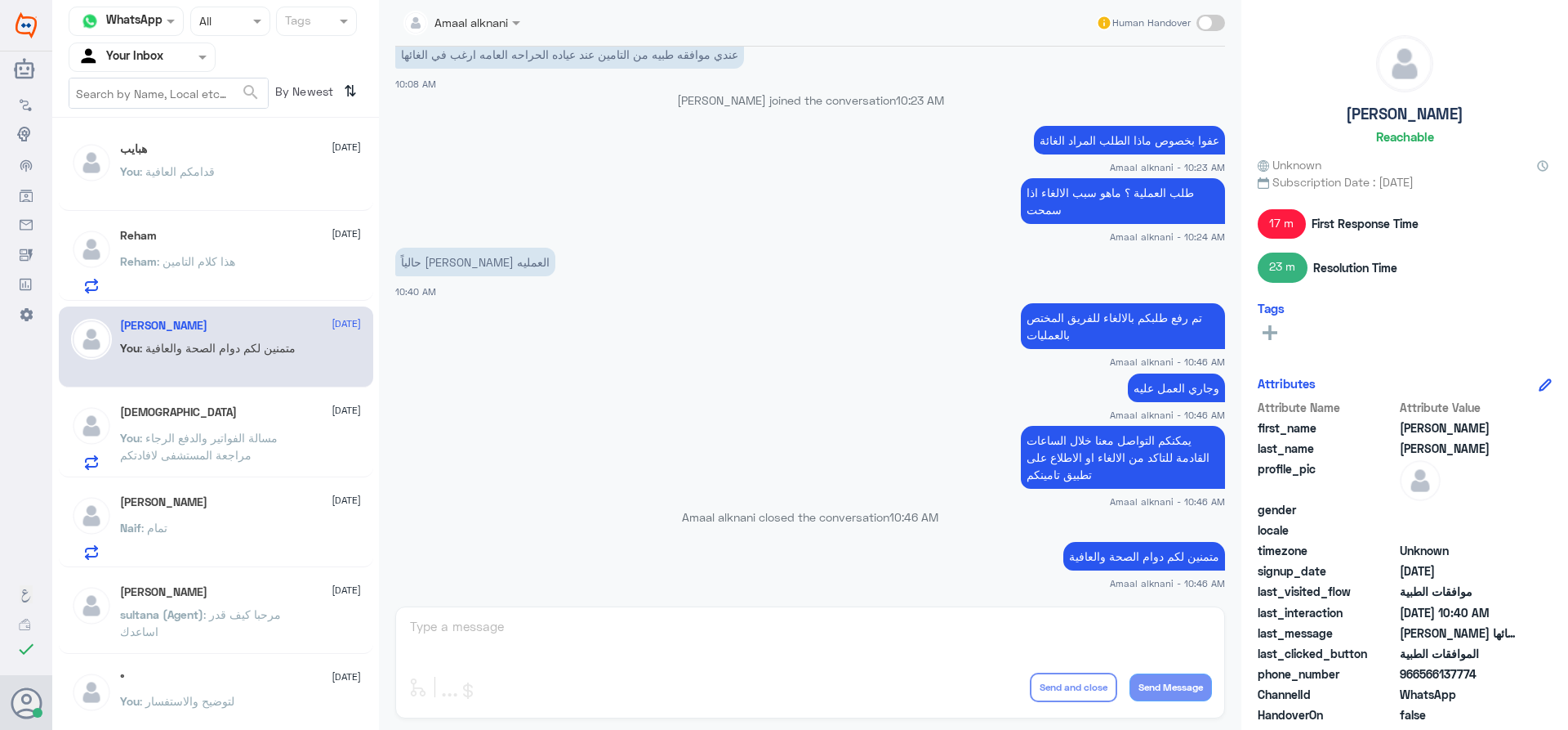
click at [237, 435] on span ": مسالة الفواتير والدفع الرجاء مراجعة المستشفى لافادتكم" at bounding box center [199, 446] width 158 height 31
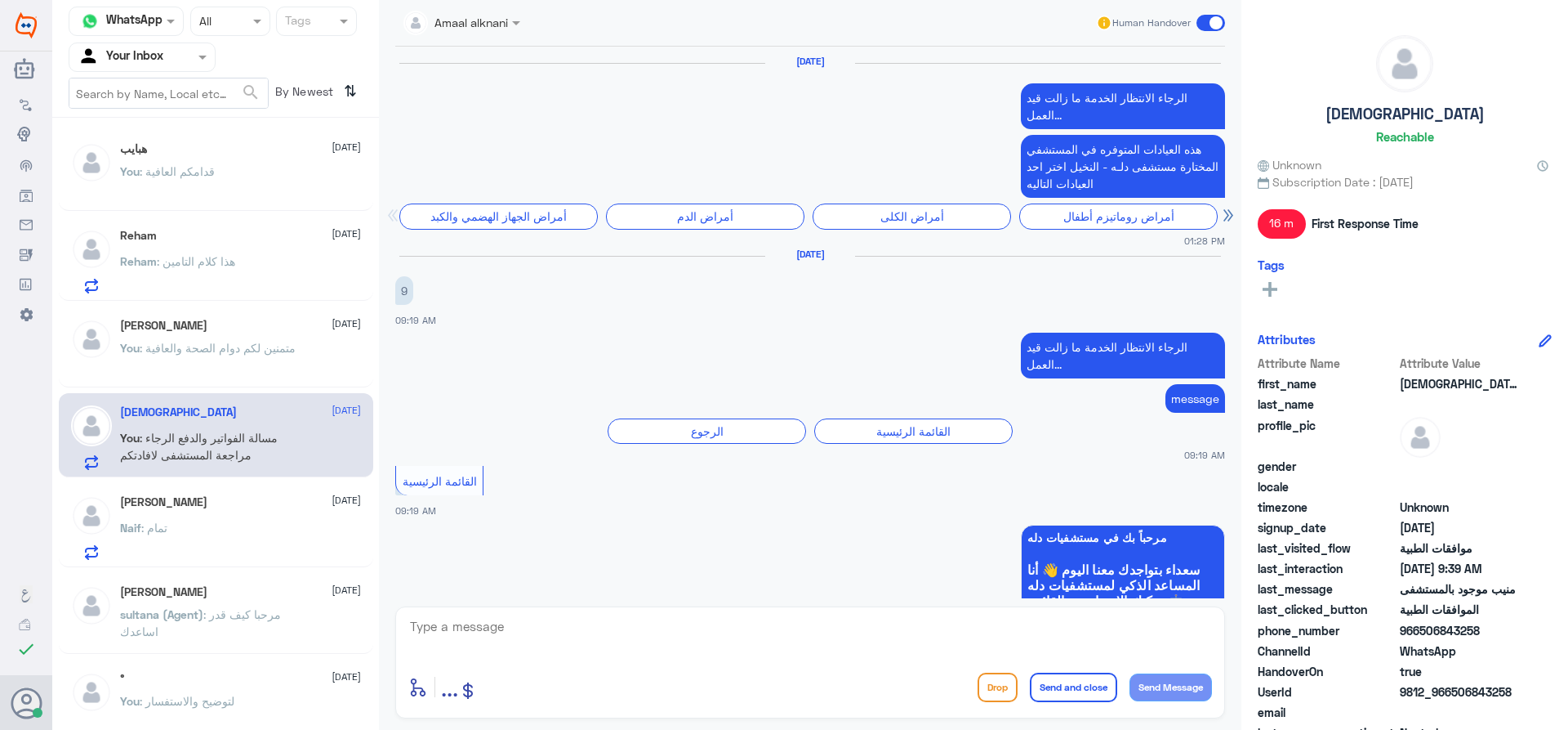
scroll to position [1615, 0]
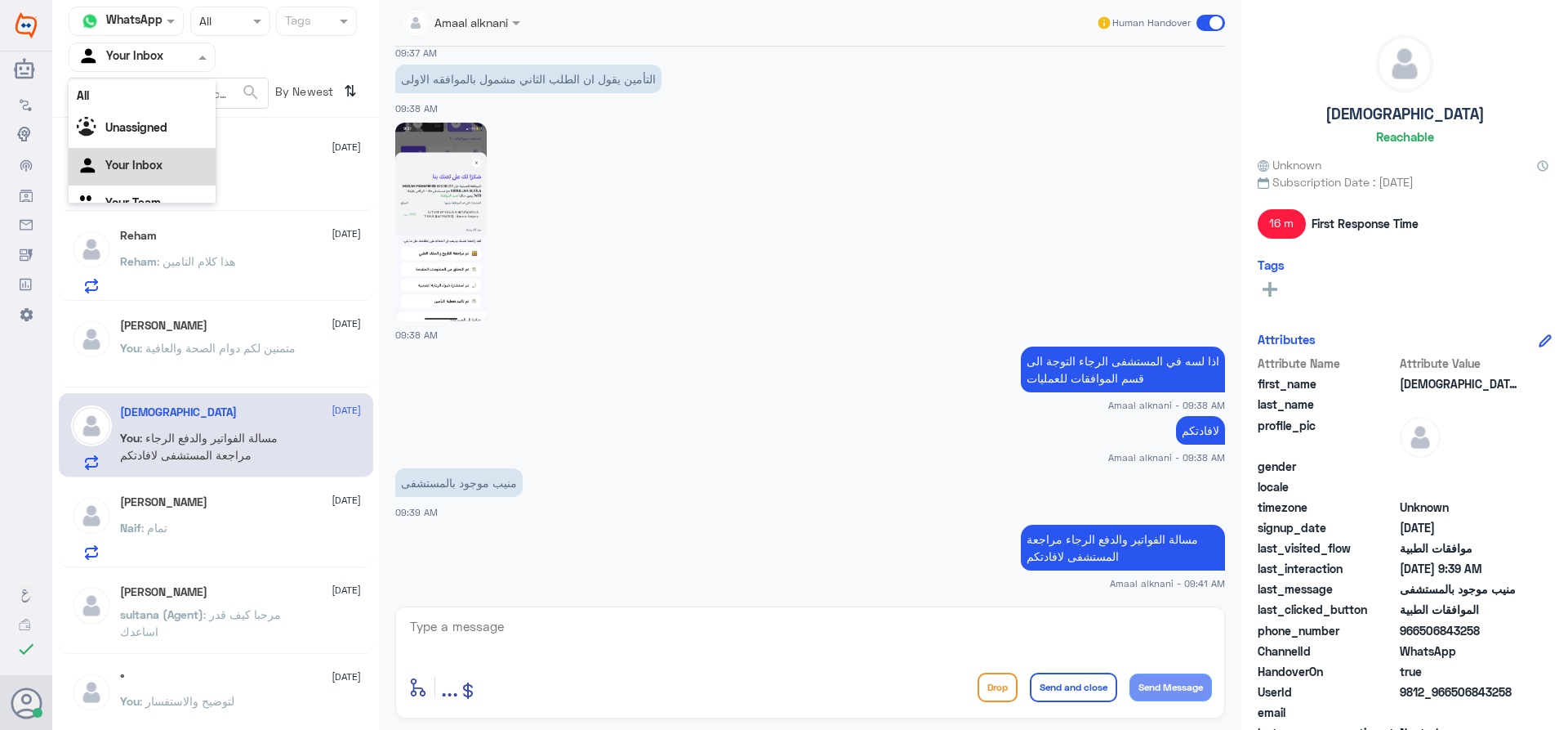
click at [184, 59] on div at bounding box center [142, 56] width 145 height 19
click at [612, 642] on textarea at bounding box center [810, 635] width 803 height 40
click at [195, 156] on div "هبايب [DATE] You : قدامكم العافية" at bounding box center [241, 172] width 241 height 62
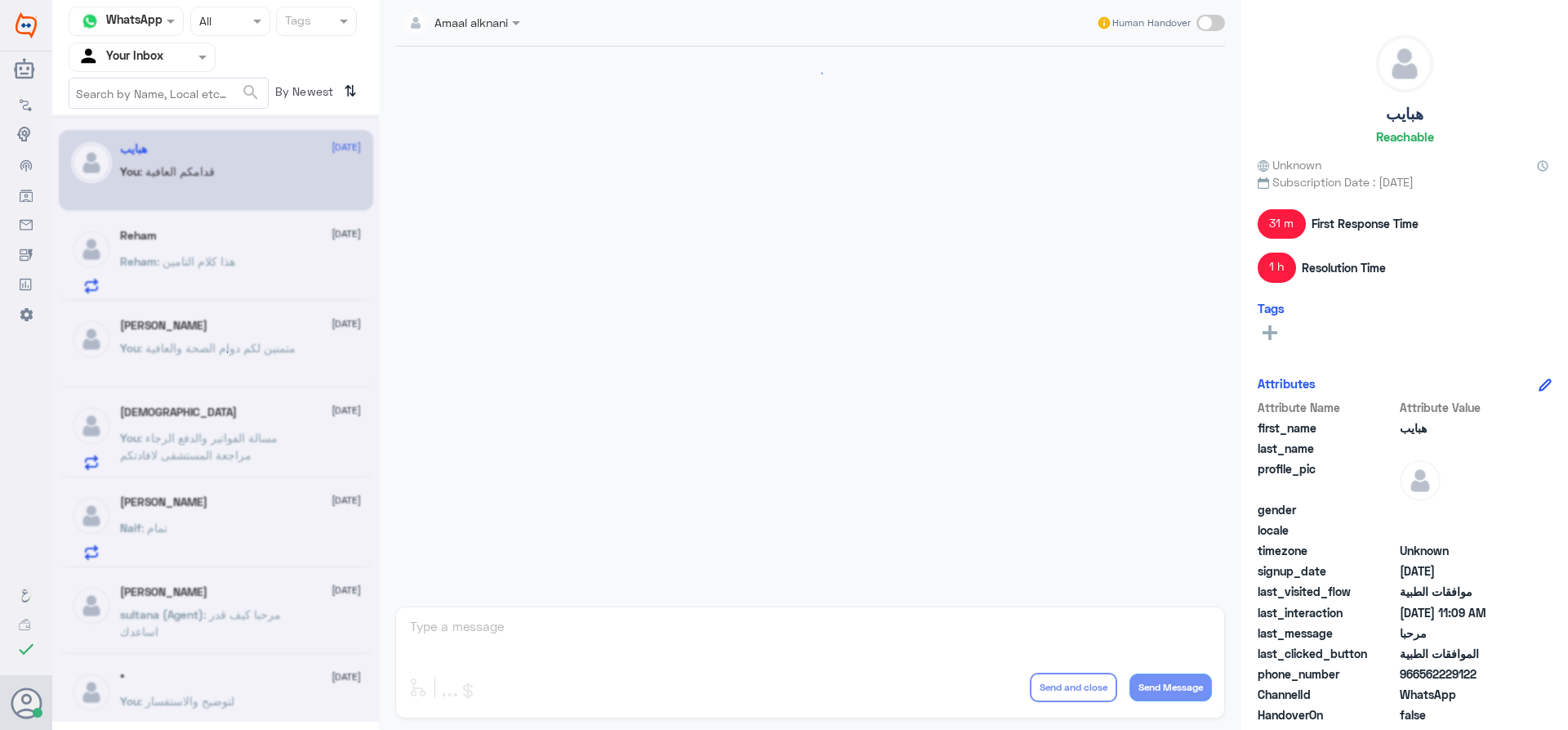
scroll to position [889, 0]
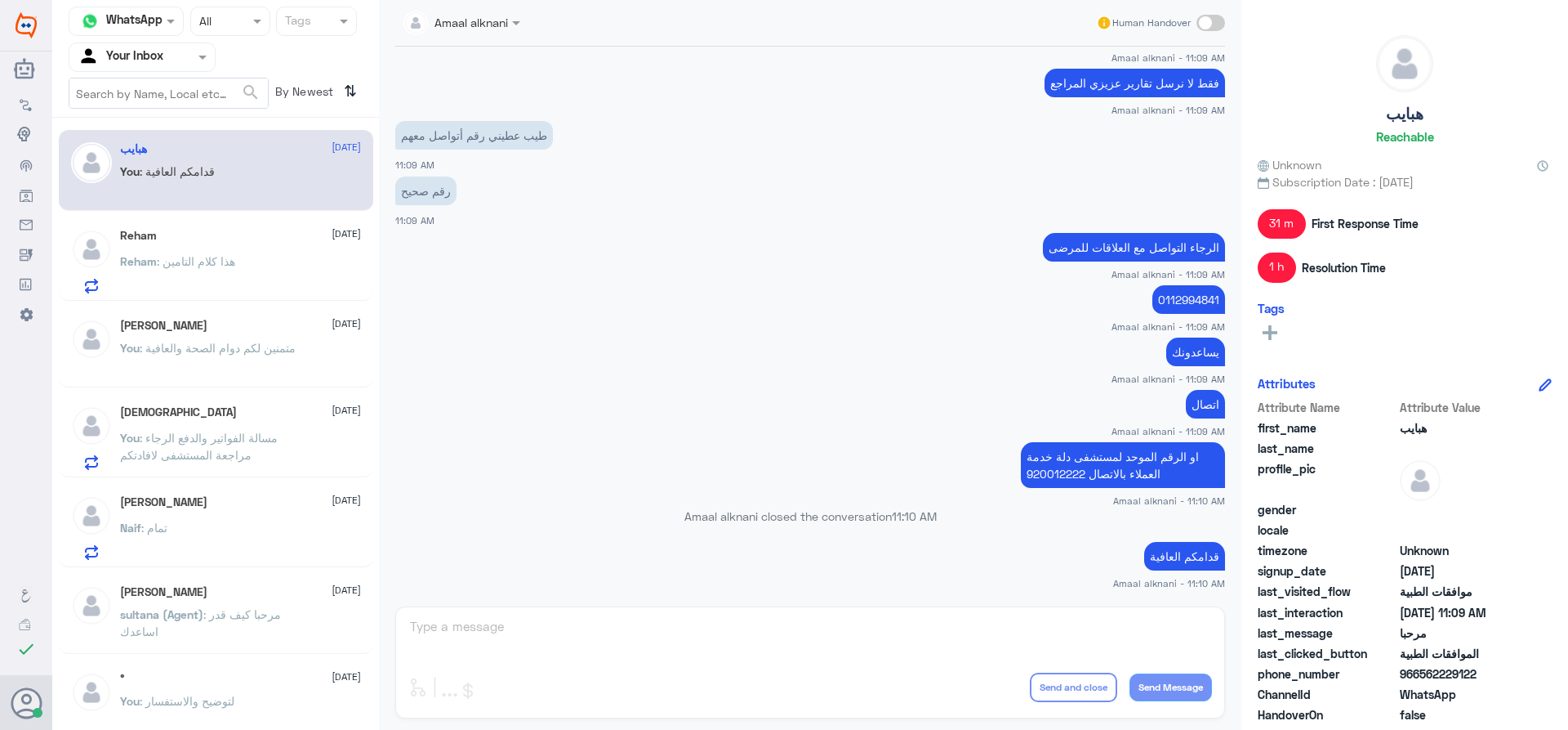
click at [513, 623] on div "Amaal alknani Human Handover [DATE] Conversation has been assigned to Amaal alk…" at bounding box center [810, 367] width 862 height 735
click at [242, 263] on div "Reham : هذا كلام التامين" at bounding box center [241, 275] width 241 height 37
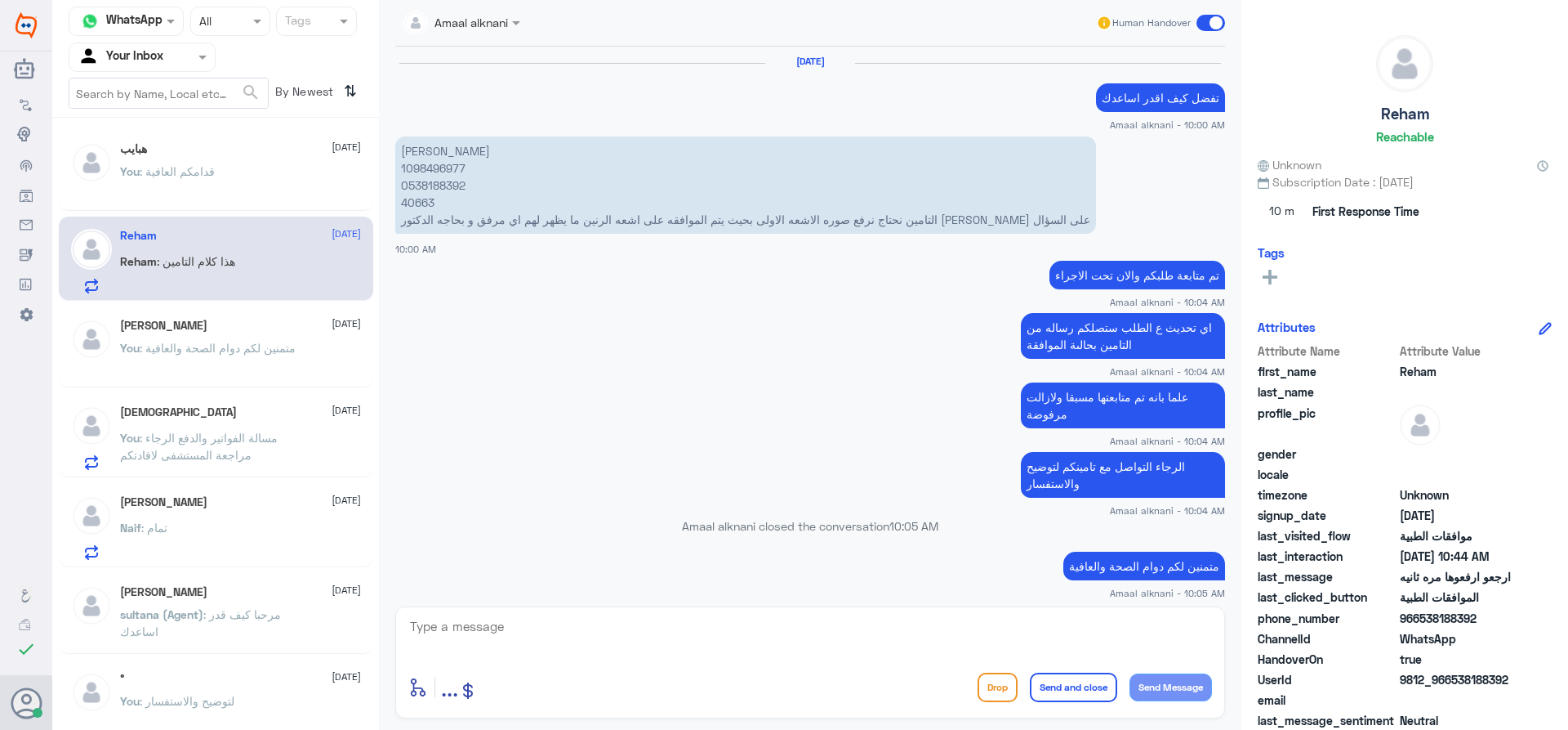
scroll to position [1276, 0]
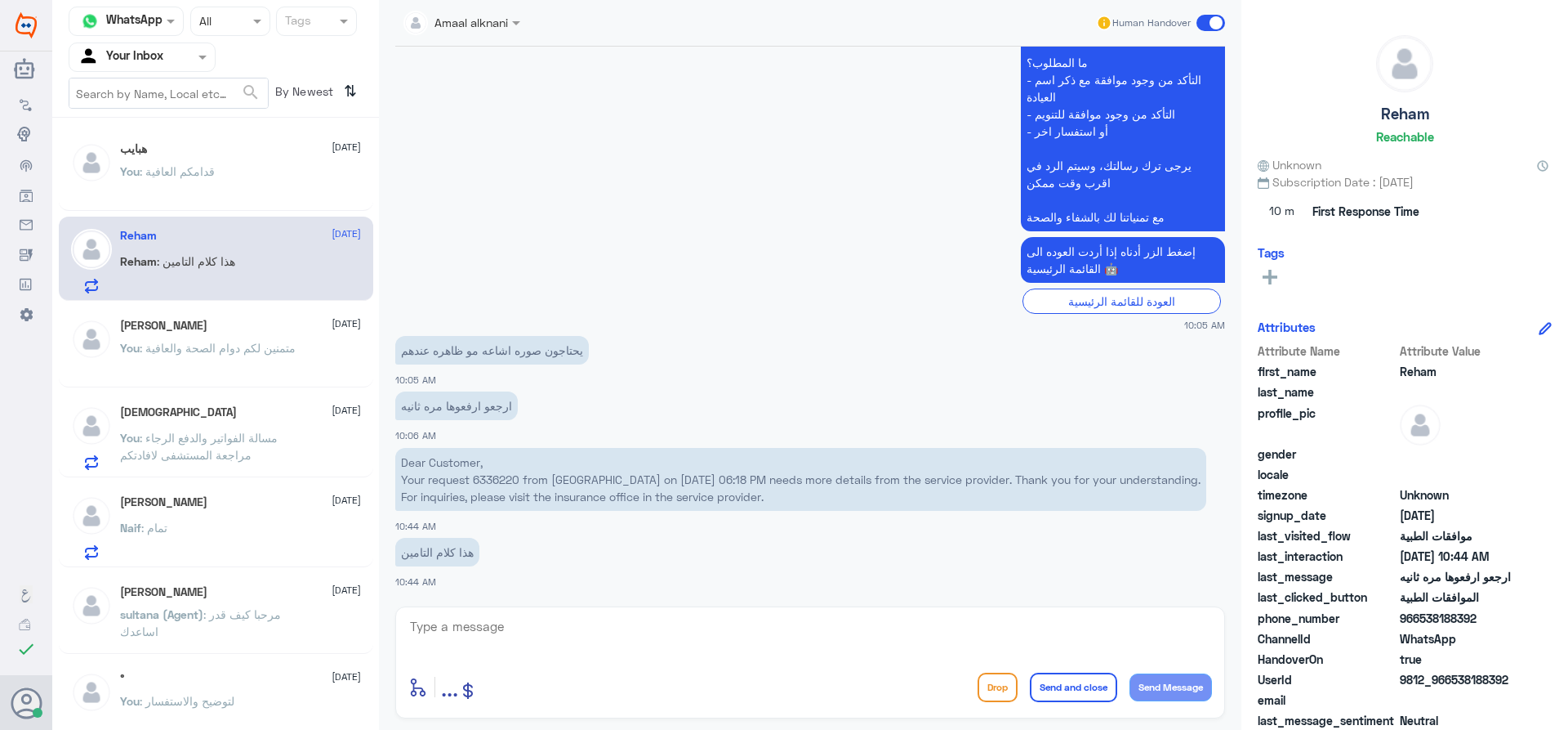
click at [209, 342] on span ": متمنين لكم دوام الصحة والعافية" at bounding box center [217, 348] width 156 height 14
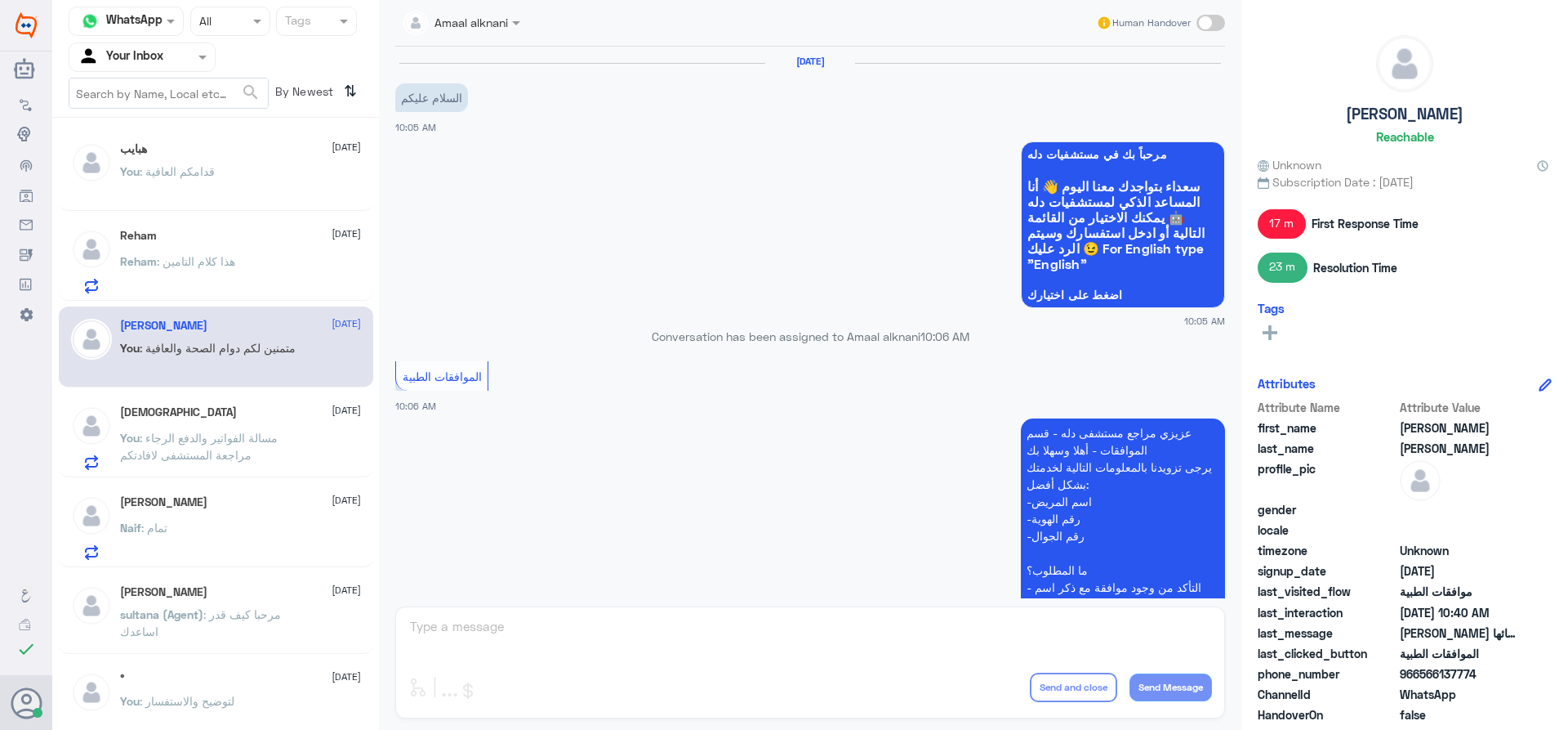
scroll to position [854, 0]
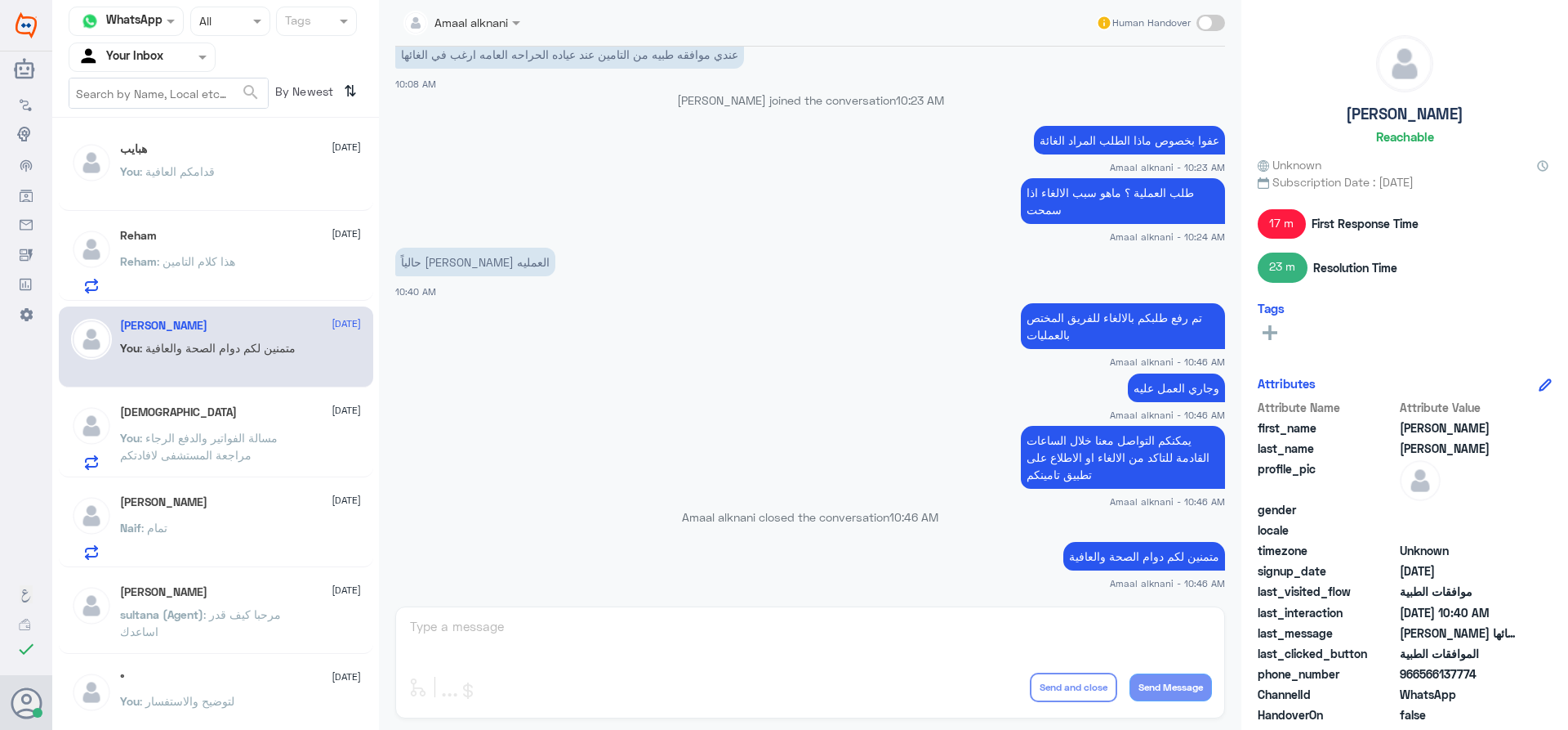
click at [509, 622] on div "Amaal alknani Human Handover [DATE] السلام عليكم 10:05 AM مرحباً بك في مستشفيات…" at bounding box center [810, 367] width 862 height 735
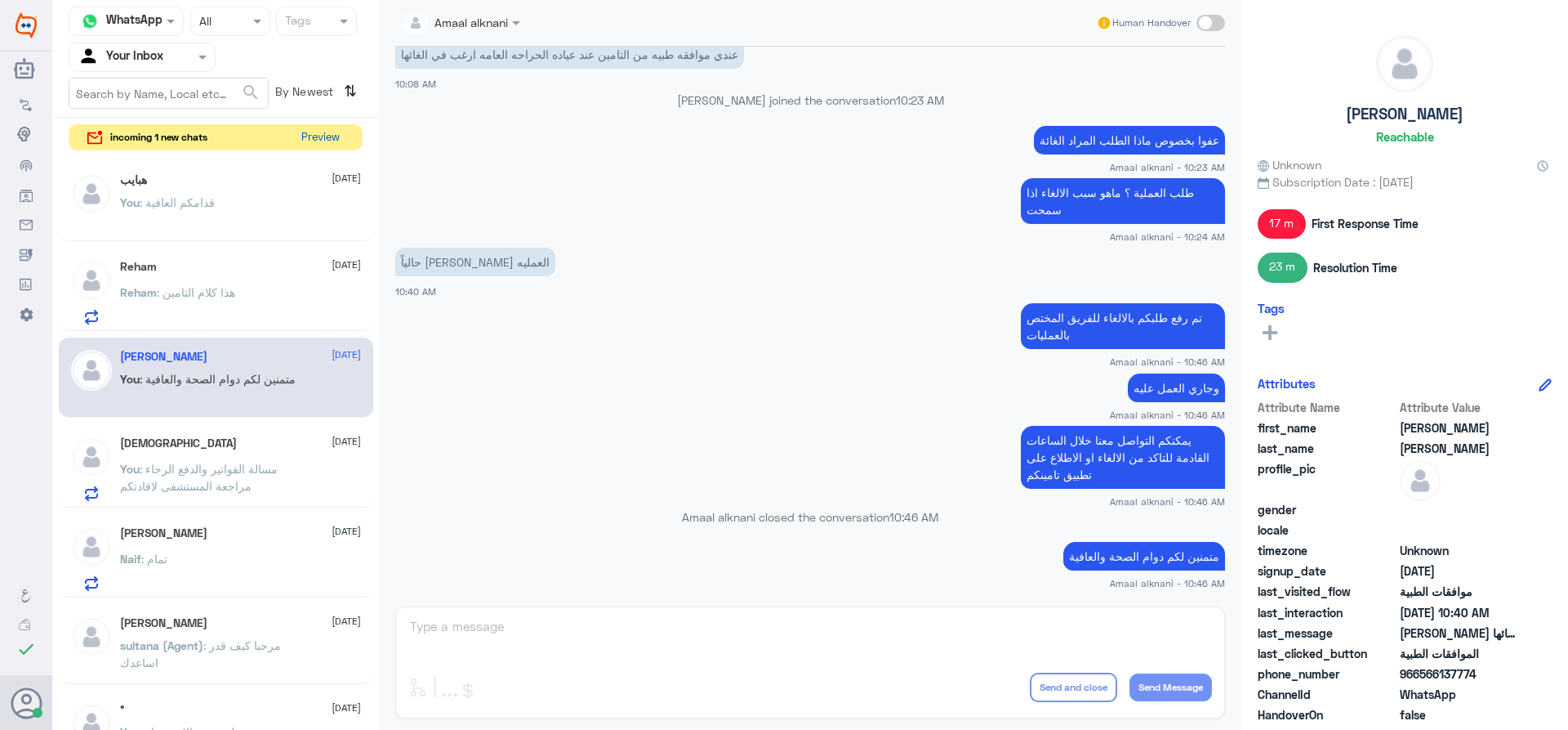
click at [328, 130] on button "Preview" at bounding box center [320, 138] width 51 height 25
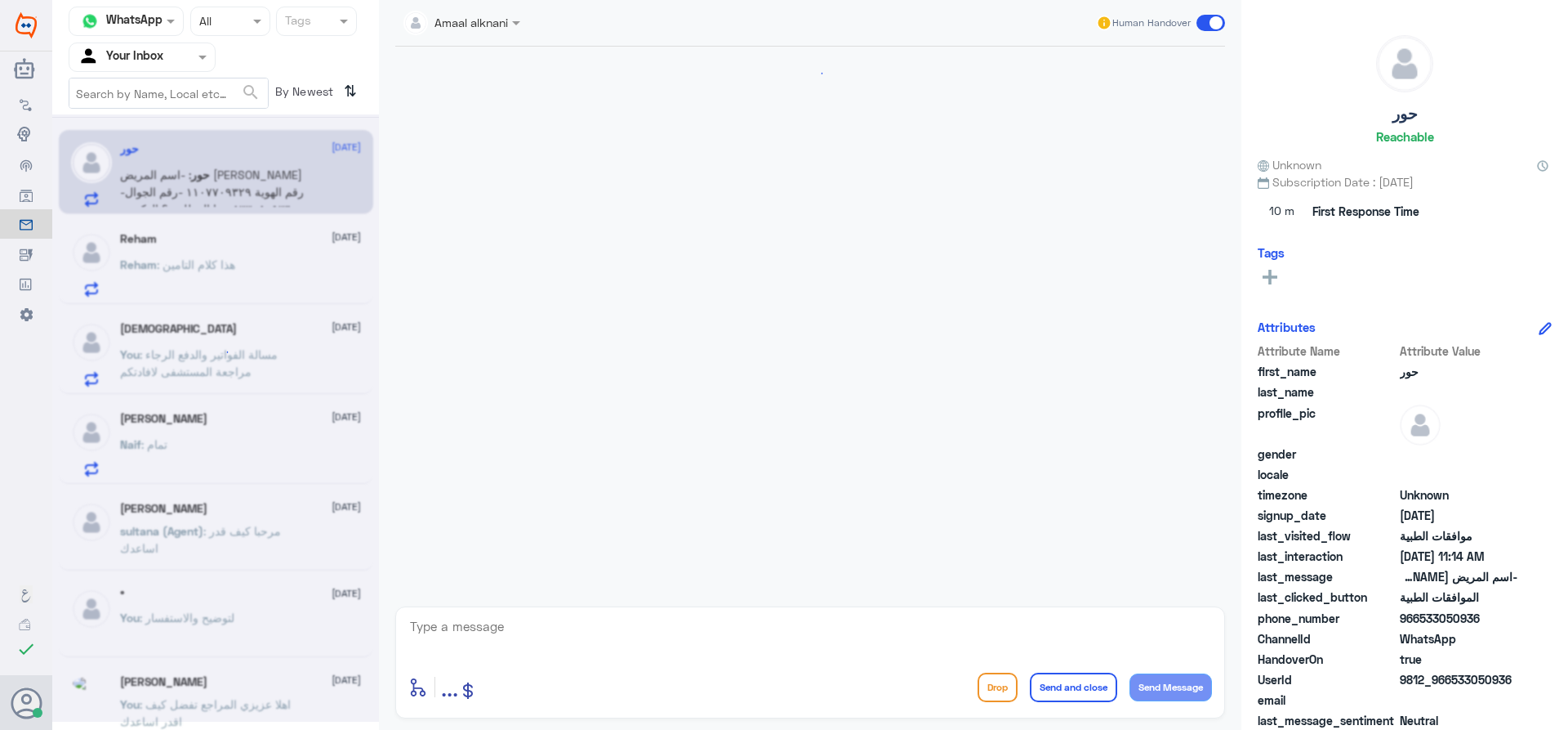
scroll to position [494, 0]
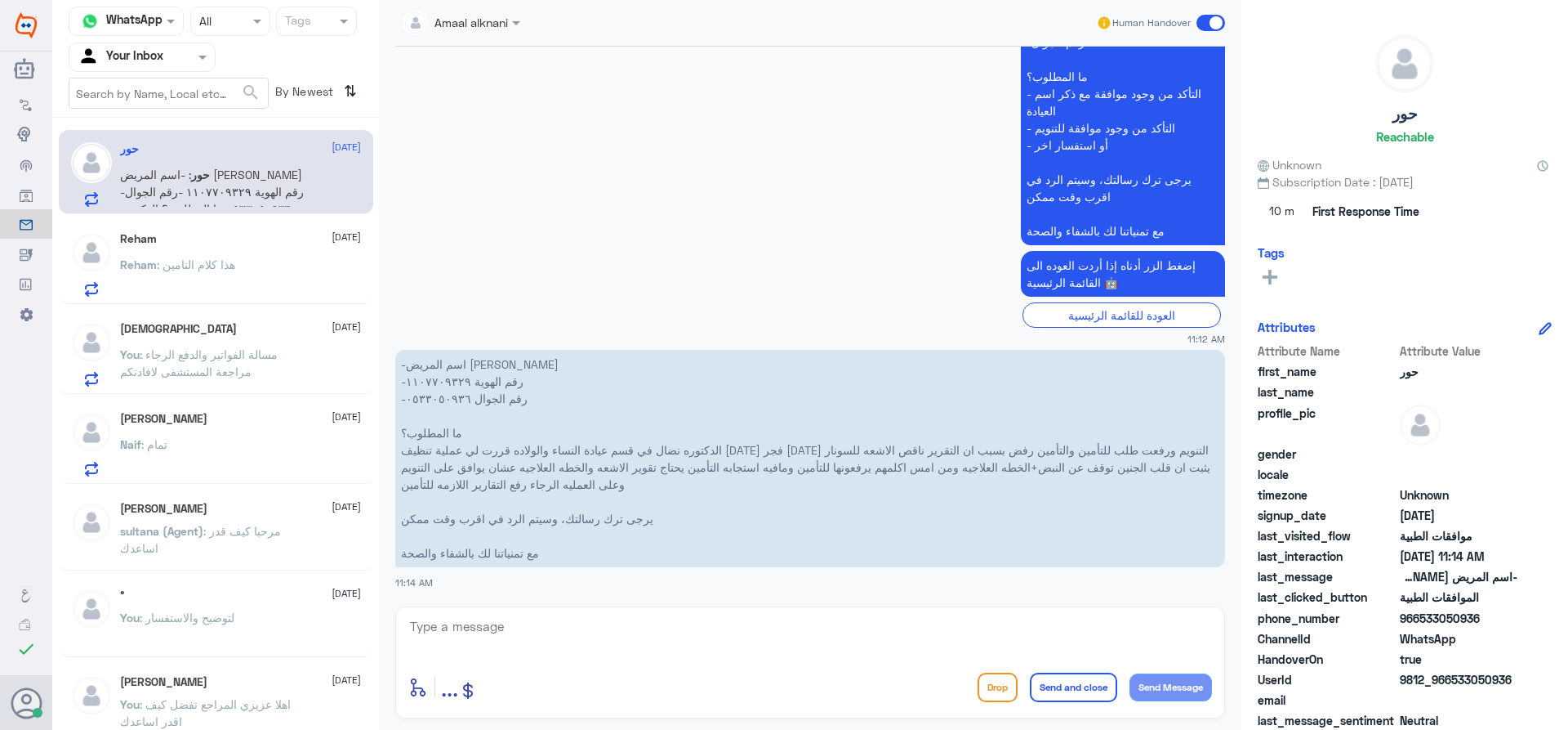
click at [576, 640] on textarea at bounding box center [810, 635] width 803 height 40
type textarea "0533050936"
drag, startPoint x: 525, startPoint y: 619, endPoint x: 406, endPoint y: 617, distance: 119.0
click at [409, 617] on textarea "0533050936" at bounding box center [810, 635] width 803 height 40
click at [637, 460] on p "-اسم المريض [PERSON_NAME] -رقم الهوية ١١٠٧٧٠٩٣٢٩ -رقم الجوال ٠٥٣٣٠٥٠٩٣٦ ما المط…" at bounding box center [810, 459] width 830 height 218
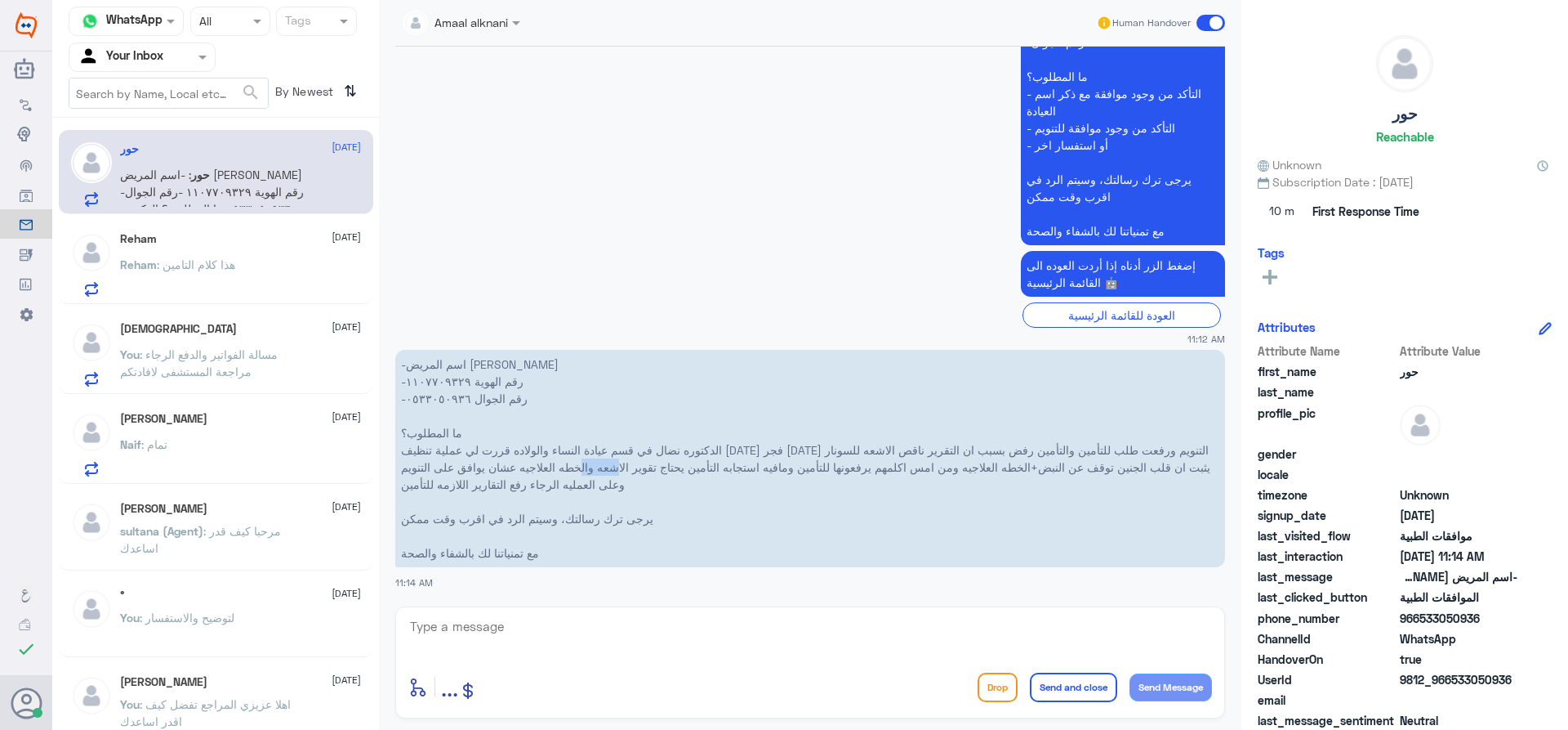
click at [637, 460] on p "-اسم المريض [PERSON_NAME] -رقم الهوية ١١٠٧٧٠٩٣٢٩ -رقم الجوال ٠٥٣٣٠٥٠٩٣٦ ما المط…" at bounding box center [810, 459] width 830 height 218
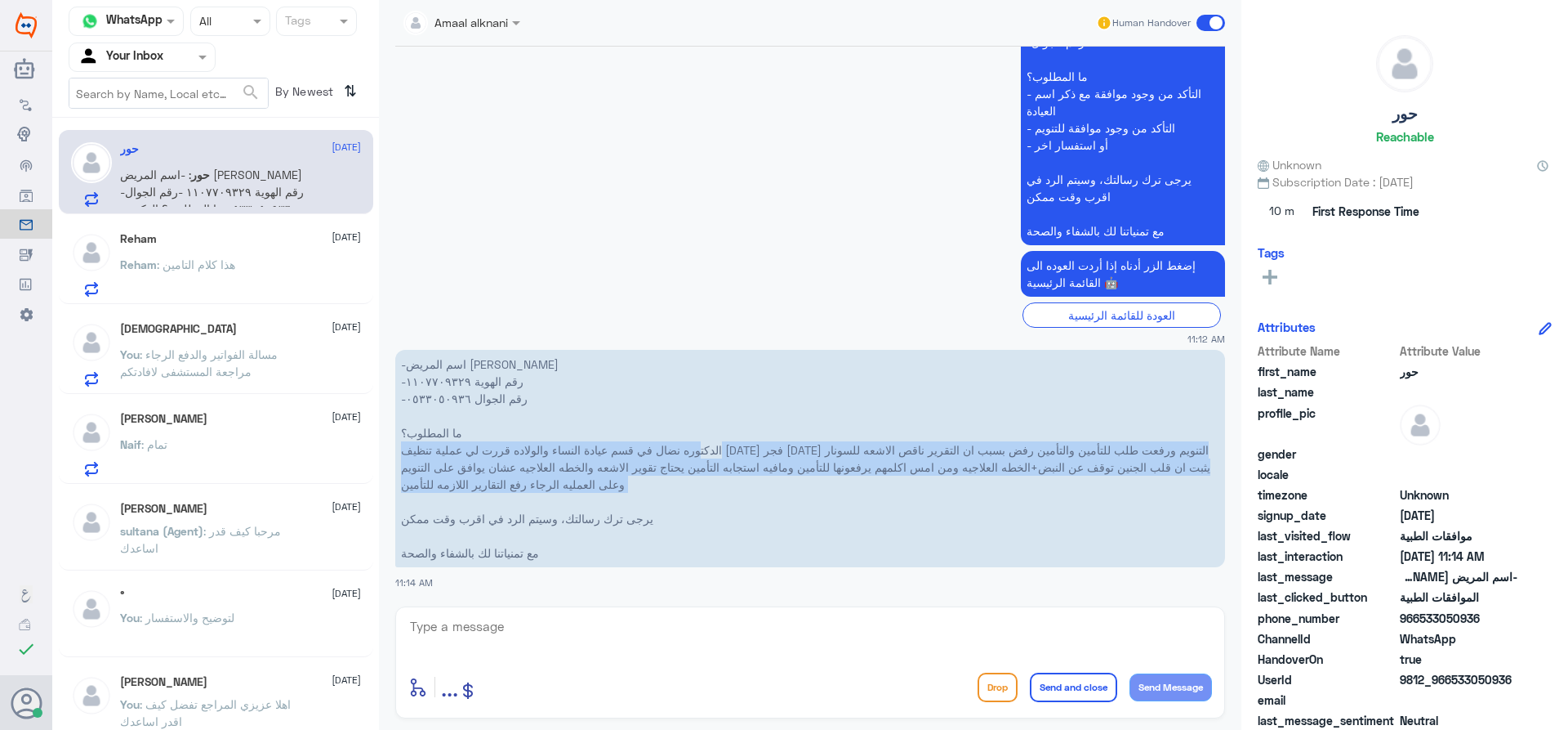
click at [637, 460] on p "-اسم المريض [PERSON_NAME] -رقم الهوية ١١٠٧٧٠٩٣٢٩ -رقم الجوال ٠٥٣٣٠٥٠٩٣٦ ما المط…" at bounding box center [810, 459] width 830 height 218
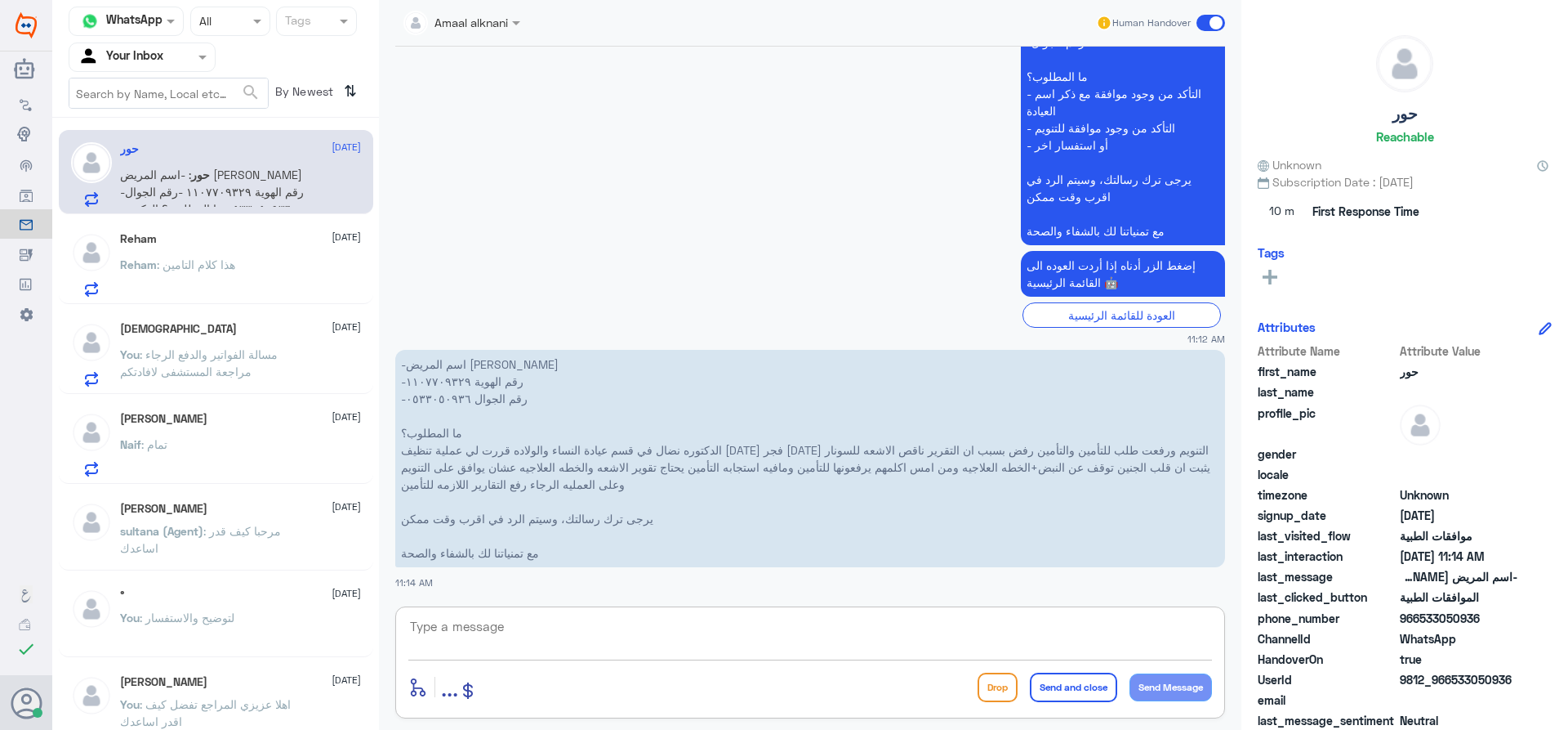
click at [543, 622] on textarea at bounding box center [810, 635] width 803 height 40
type textarea "0533050936"
drag, startPoint x: 532, startPoint y: 629, endPoint x: 257, endPoint y: 613, distance: 275.5
click at [257, 613] on div "Channel WhatsApp Status × All Tags Agent Filter Your Inbox search By Newest ⇅ ح…" at bounding box center [809, 367] width 1515 height 735
drag, startPoint x: 633, startPoint y: 486, endPoint x: 400, endPoint y: 435, distance: 238.5
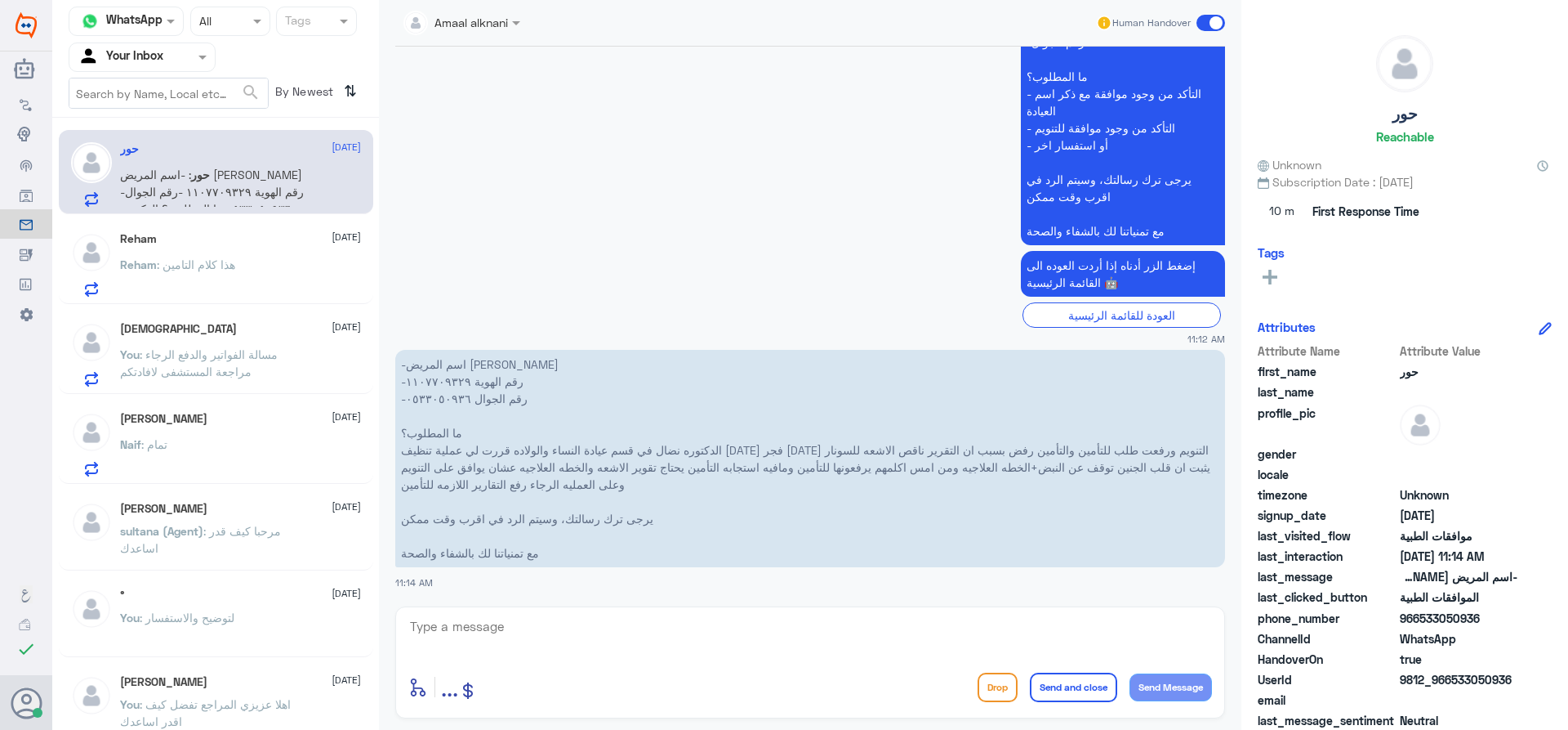
click at [400, 435] on p "-اسم المريض [PERSON_NAME] -رقم الهوية ١١٠٧٧٠٩٣٢٩ -رقم الجوال ٠٥٣٣٠٥٠٩٣٦ ما المط…" at bounding box center [810, 459] width 830 height 218
click at [452, 460] on p "-اسم المريض [PERSON_NAME] -رقم الهوية ١١٠٧٧٠٩٣٢٩ -رقم الجوال ٠٥٣٣٠٥٠٩٣٦ ما المط…" at bounding box center [810, 459] width 830 height 218
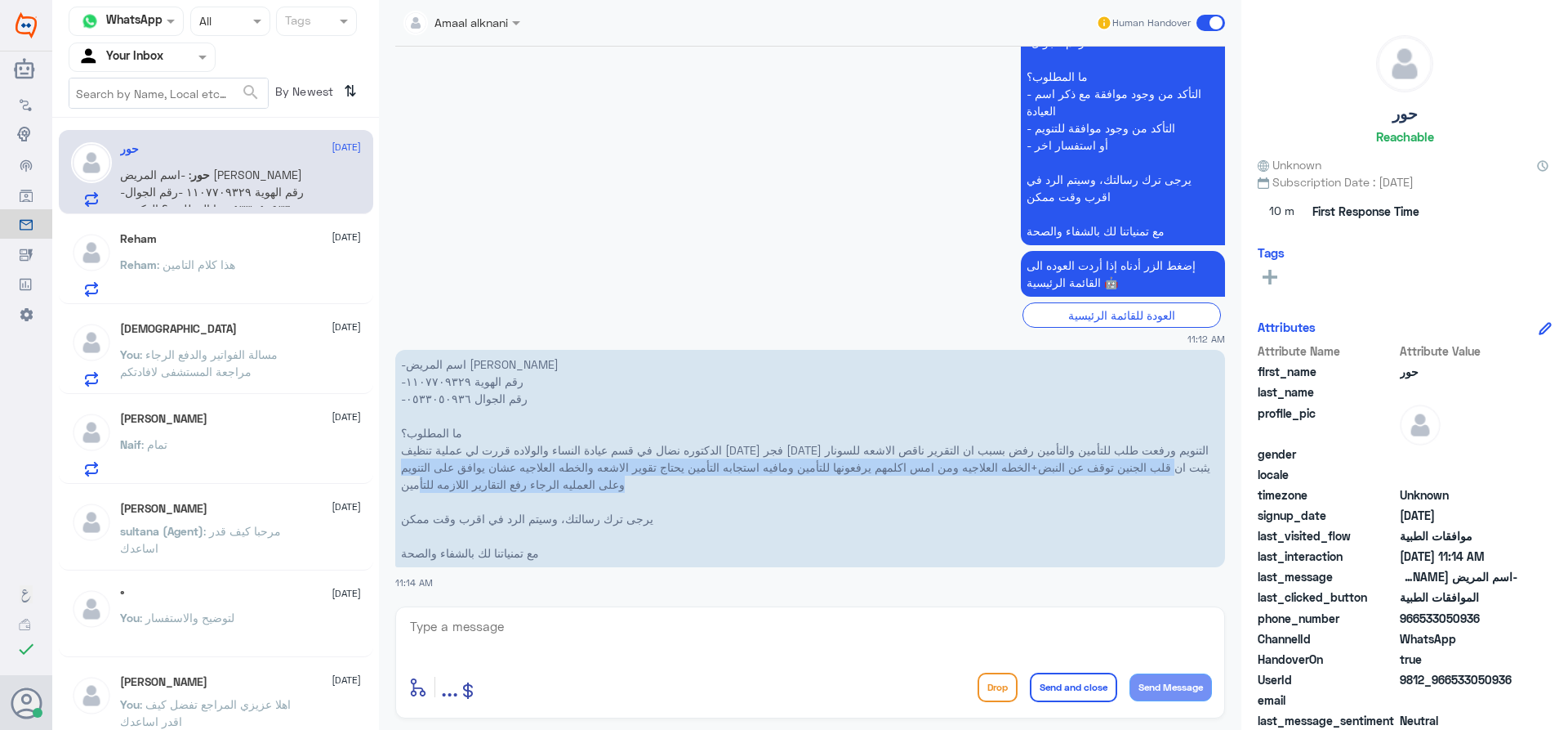
drag, startPoint x: 1206, startPoint y: 447, endPoint x: 441, endPoint y: 471, distance: 765.4
click at [434, 474] on p "-اسم المريض [PERSON_NAME] -رقم الهوية ١١٠٧٧٠٩٣٢٩ -رقم الجوال ٠٥٣٣٠٥٠٩٣٦ ما المط…" at bounding box center [810, 459] width 830 height 218
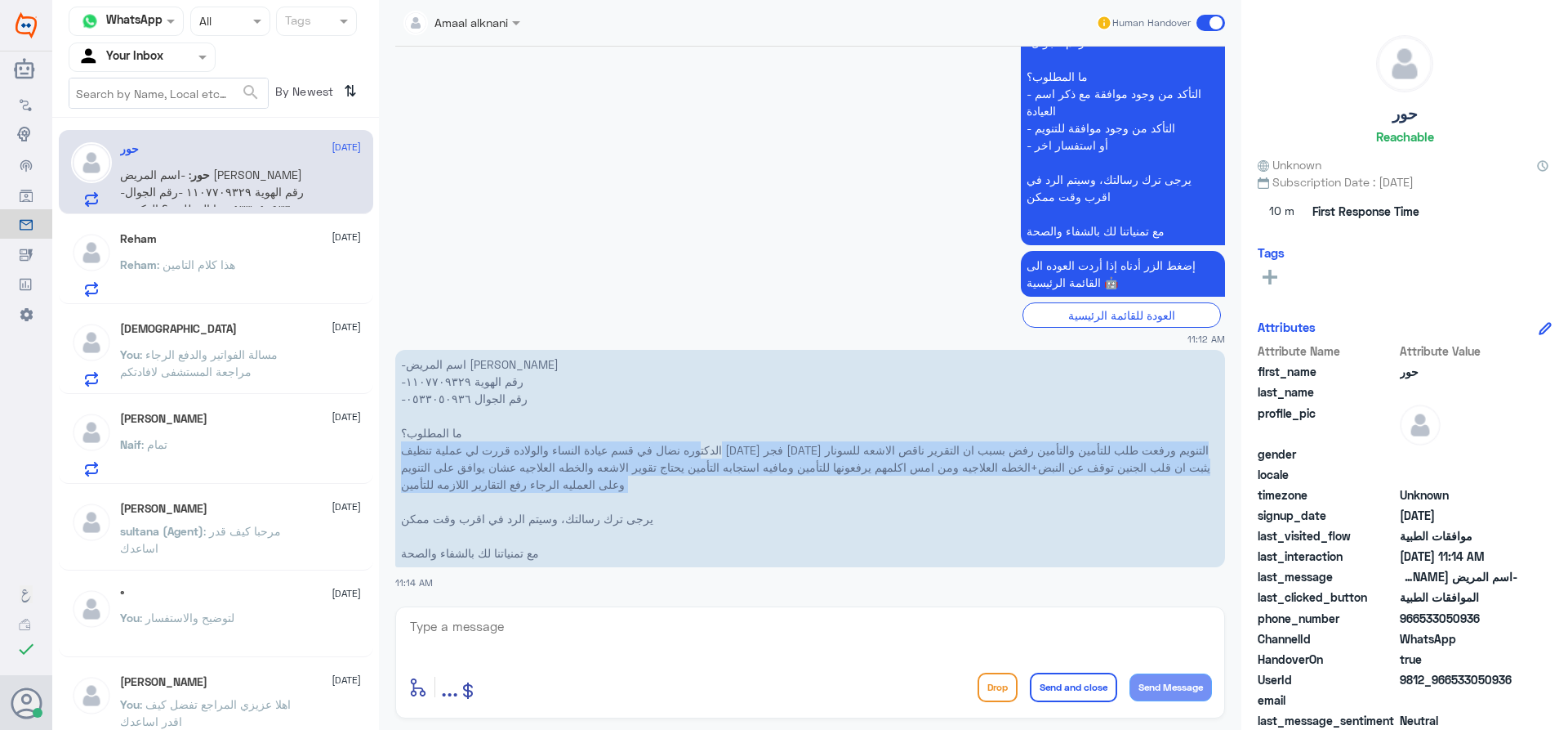
drag, startPoint x: 402, startPoint y: 450, endPoint x: 692, endPoint y: 496, distance: 293.6
click at [692, 496] on p "-اسم المريض [PERSON_NAME] -رقم الهوية ١١٠٧٧٠٩٣٢٩ -رقم الجوال ٠٥٣٣٠٥٠٩٣٦ ما المط…" at bounding box center [810, 459] width 830 height 218
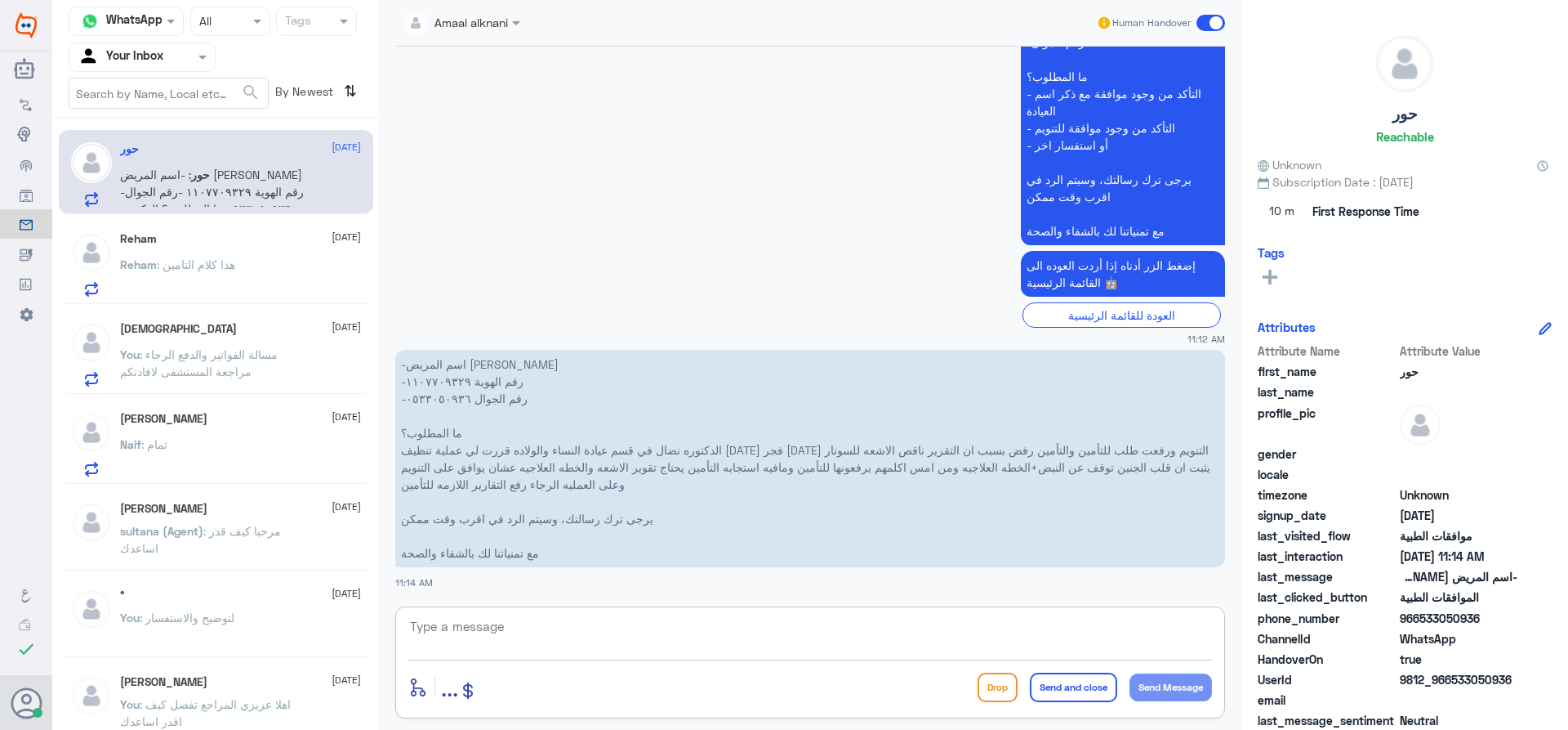
click at [487, 634] on textarea at bounding box center [810, 635] width 803 height 40
type textarea "تم رفع طلبكم للفريق المختص بالعمليات وجاري العمل عليه"
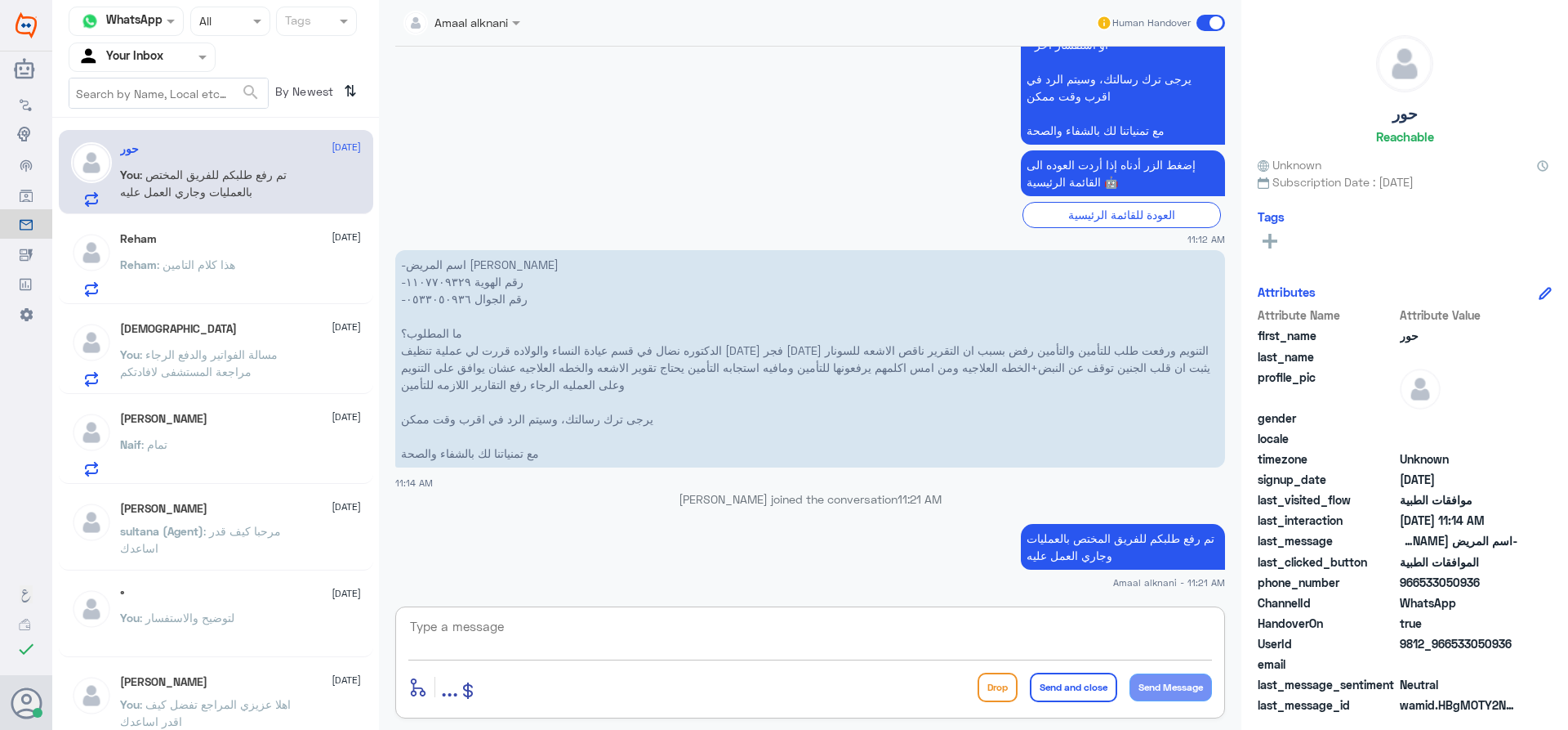
click at [190, 277] on p "Reham : هذا كلام التامين" at bounding box center [178, 276] width 116 height 41
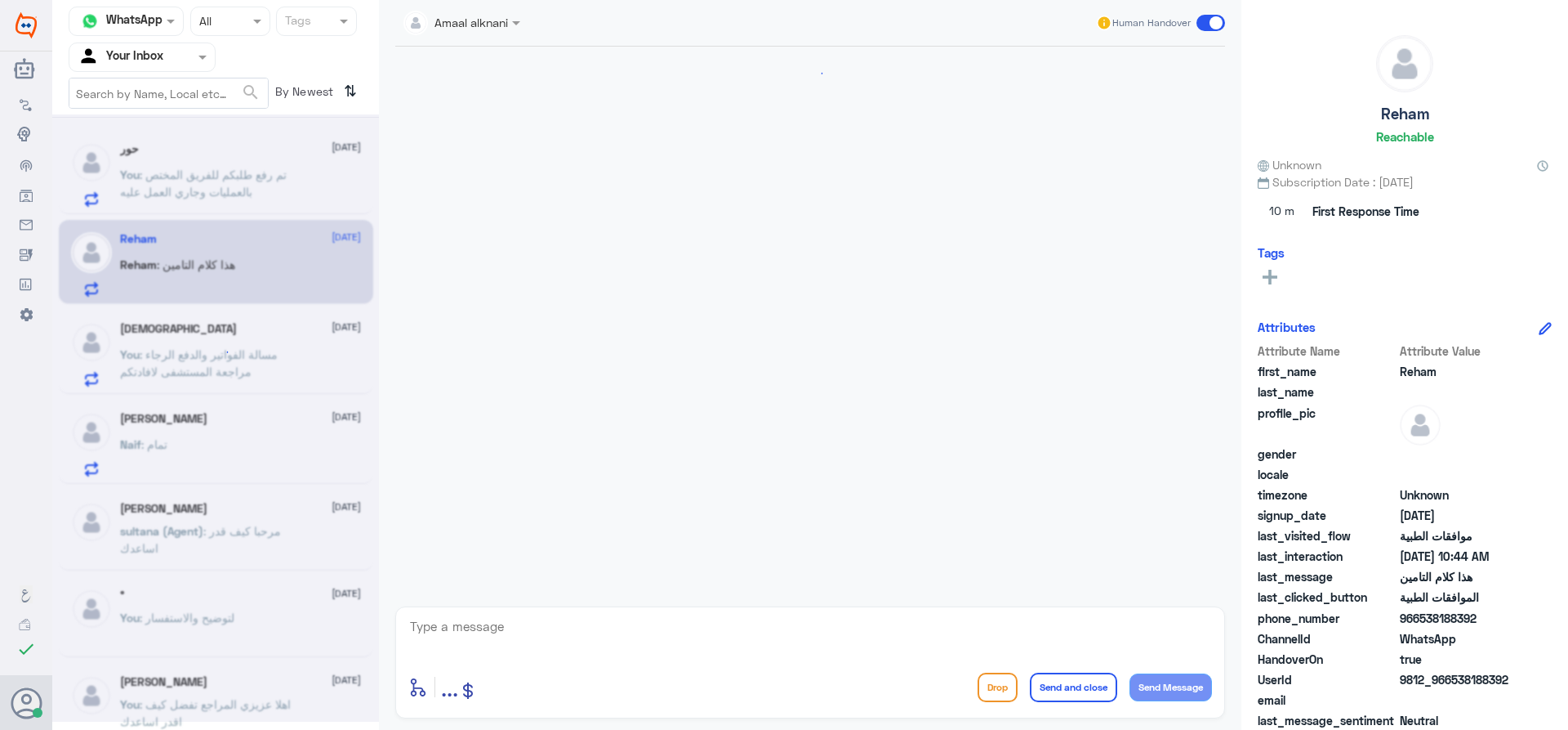
scroll to position [1276, 0]
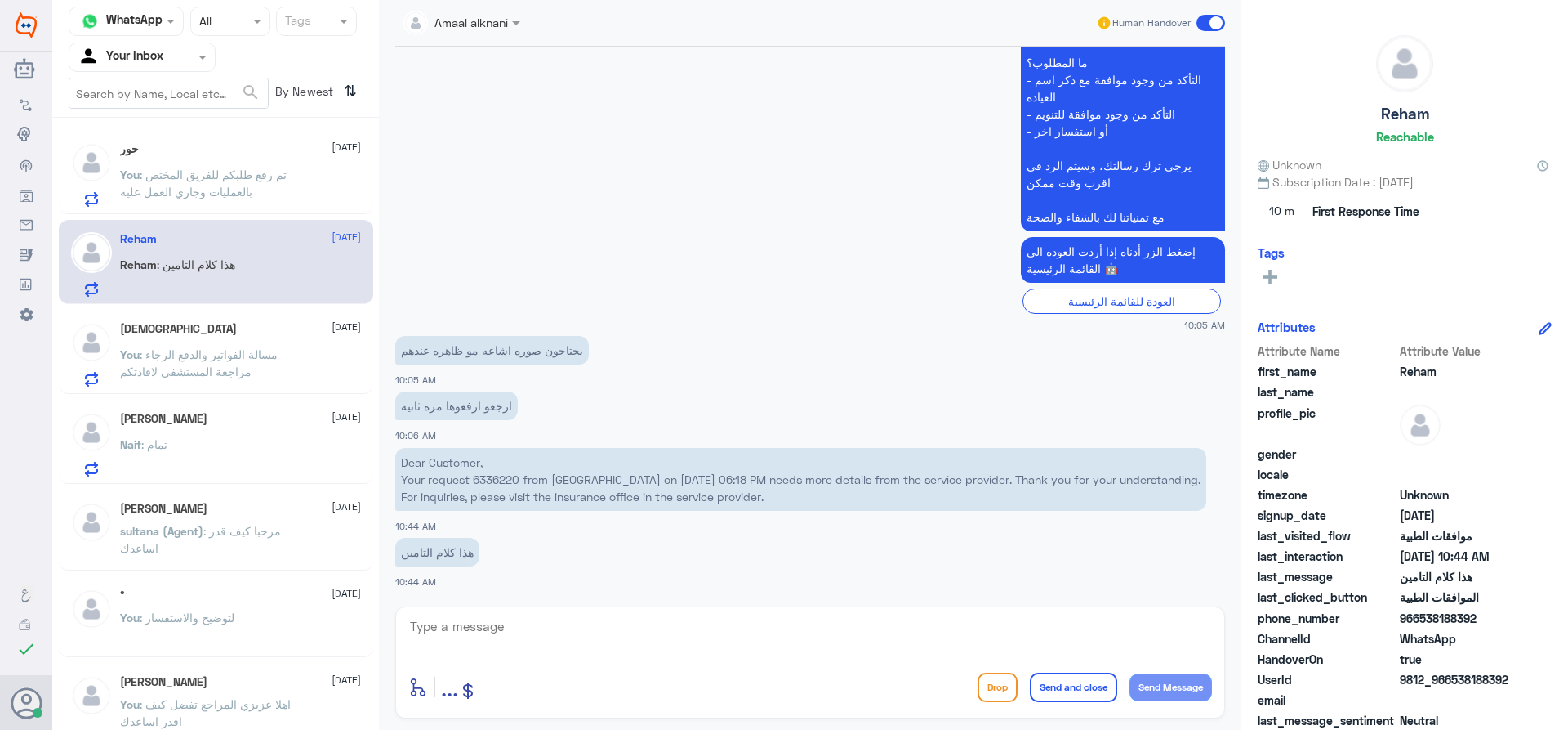
click at [513, 477] on p "Dear Customer, Your request 6336220 from [GEOGRAPHIC_DATA] on [DATE] 06:18 PM n…" at bounding box center [801, 479] width 811 height 63
click at [174, 378] on span ": مسالة الفواتير والدفع الرجاء مراجعة المستشفى لافادتكم" at bounding box center [199, 363] width 158 height 31
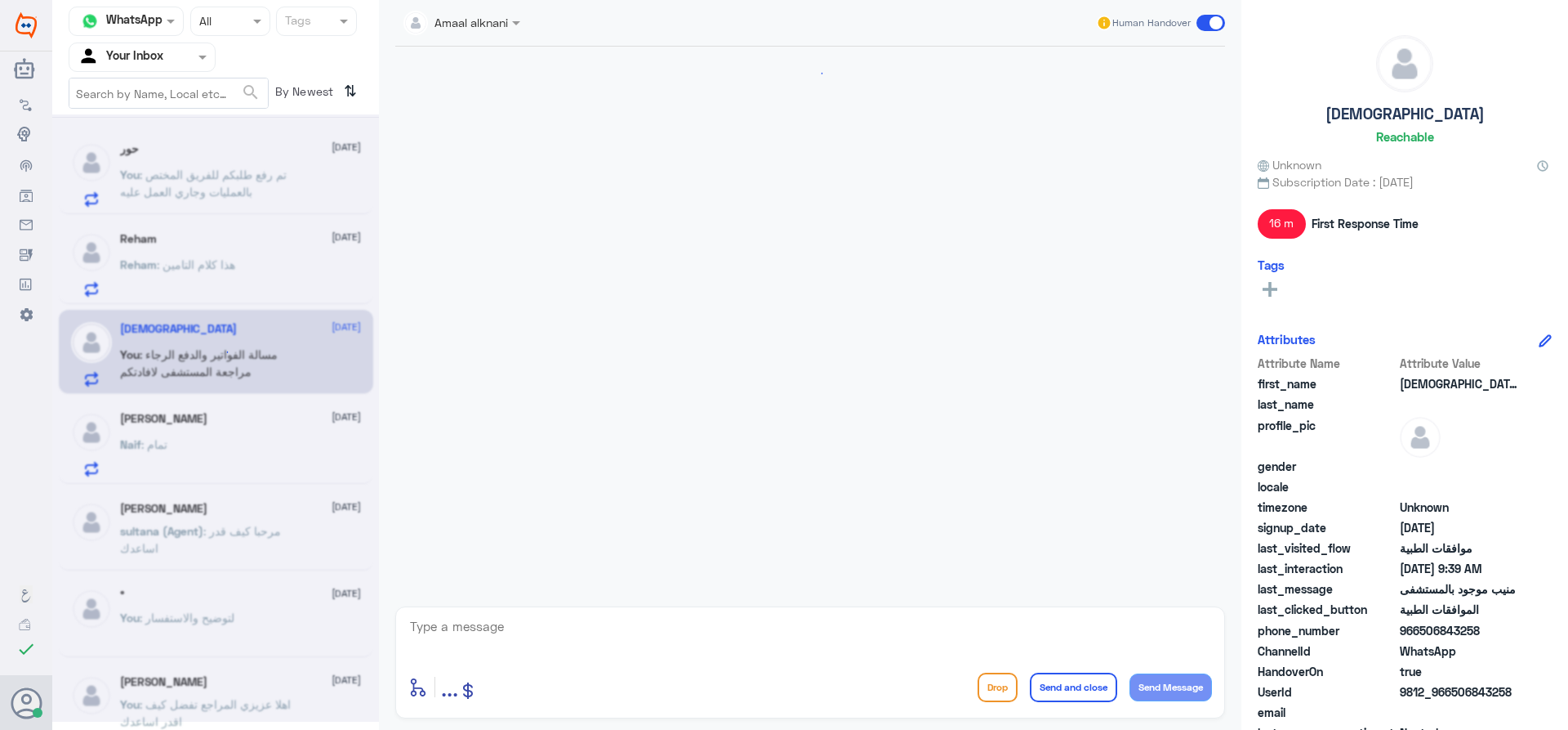
scroll to position [1615, 0]
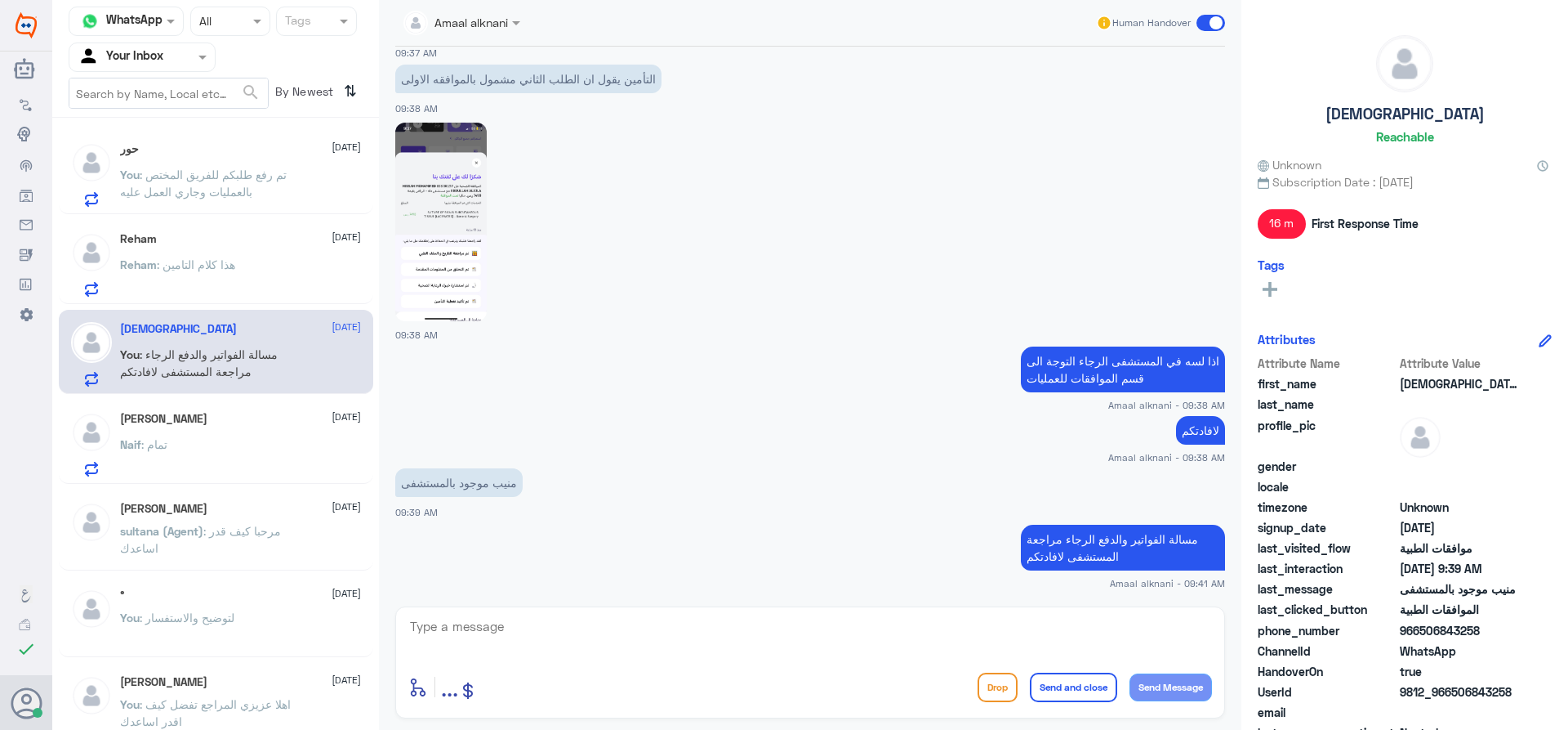
click at [179, 448] on div "Naif : تمام" at bounding box center [241, 459] width 241 height 37
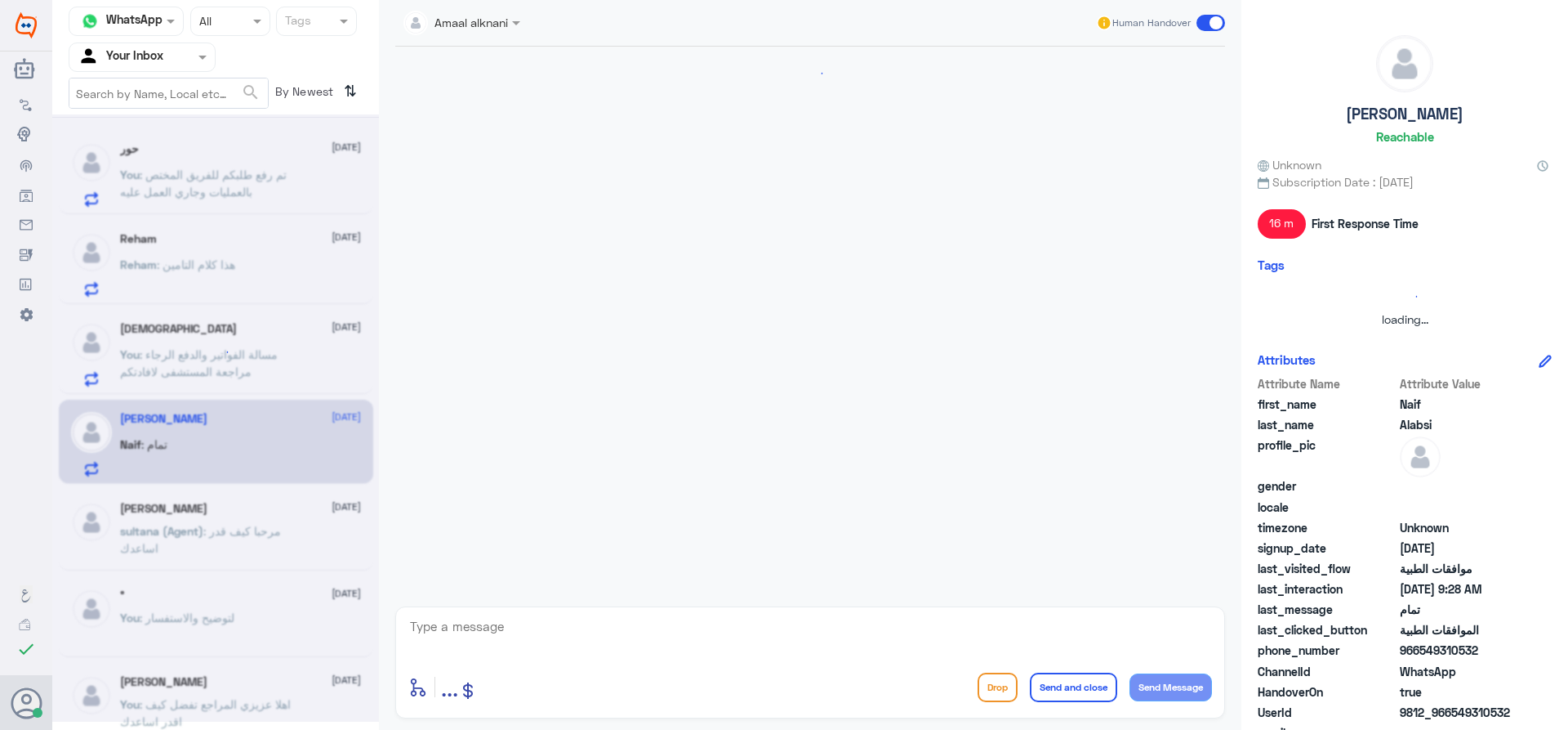
scroll to position [1143, 0]
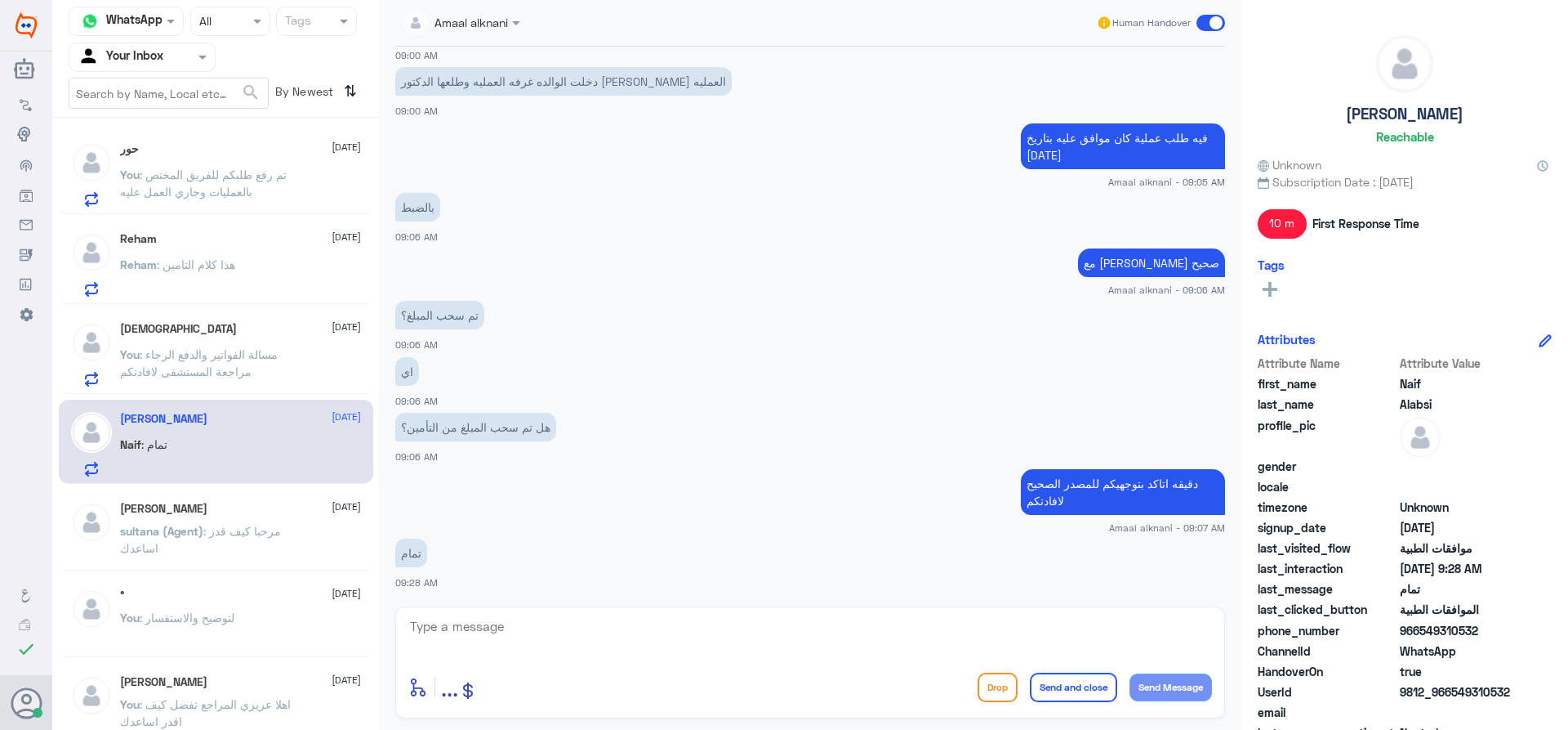
click at [202, 337] on div "[PERSON_NAME] [DATE] You : مسالة الفواتير والدفع الرجاء مراجعة المستشفى لافادتكم" at bounding box center [241, 355] width 241 height 65
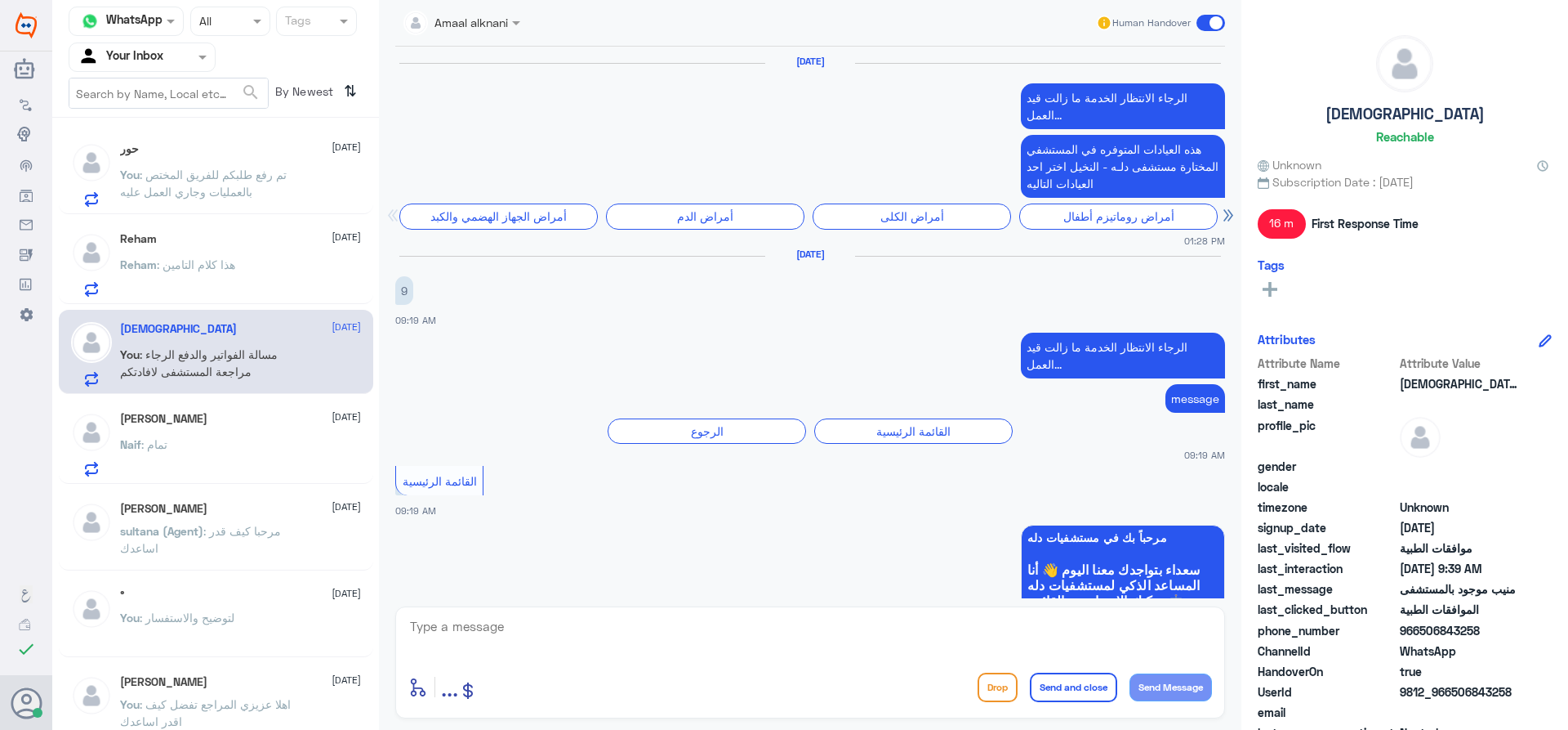
scroll to position [1615, 0]
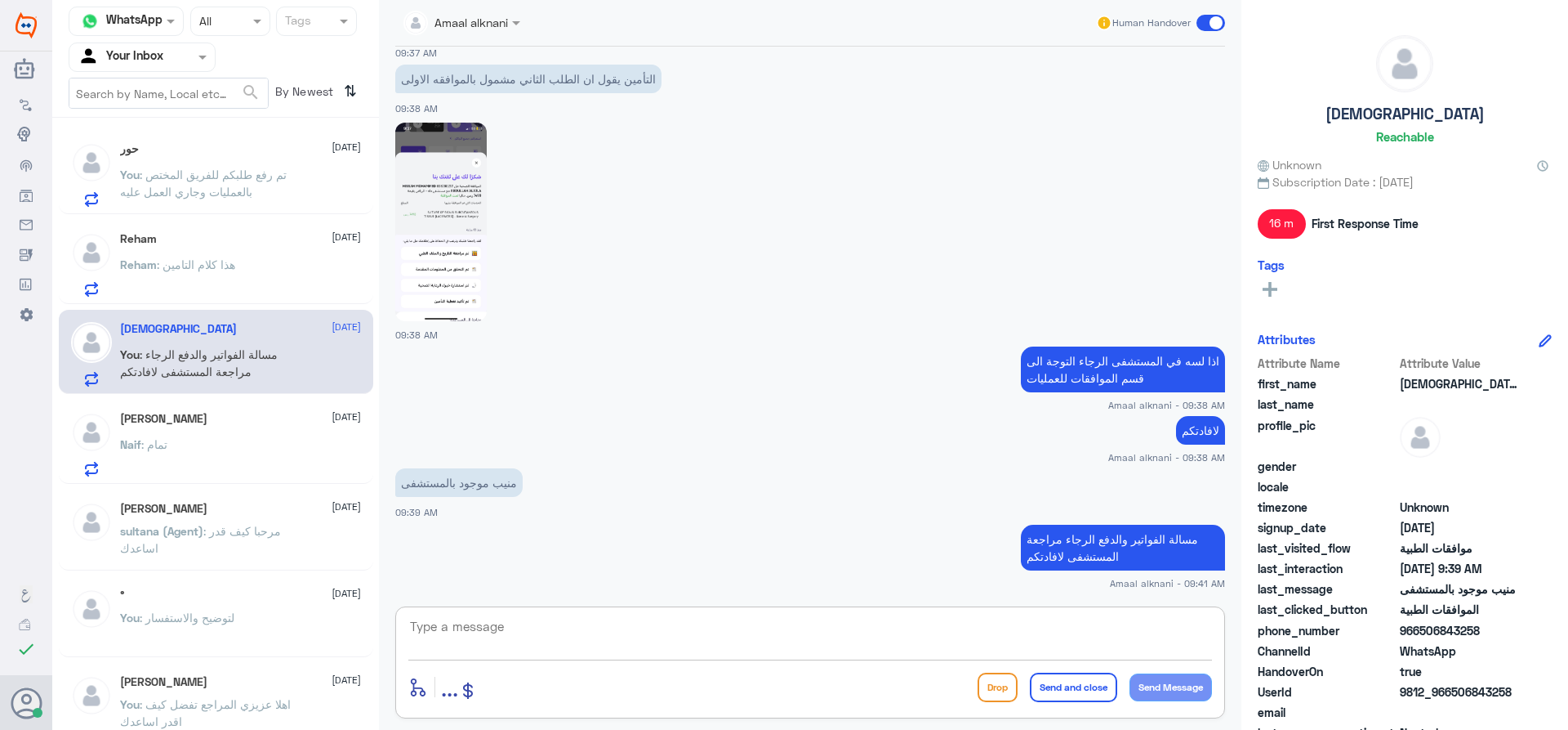
click at [473, 624] on textarea at bounding box center [810, 635] width 803 height 40
type textarea "نسعد دوما بخدمتكم ونتمنى لكم دوام الصحة والعافية"
click at [1098, 678] on button "Send and close" at bounding box center [1072, 687] width 87 height 29
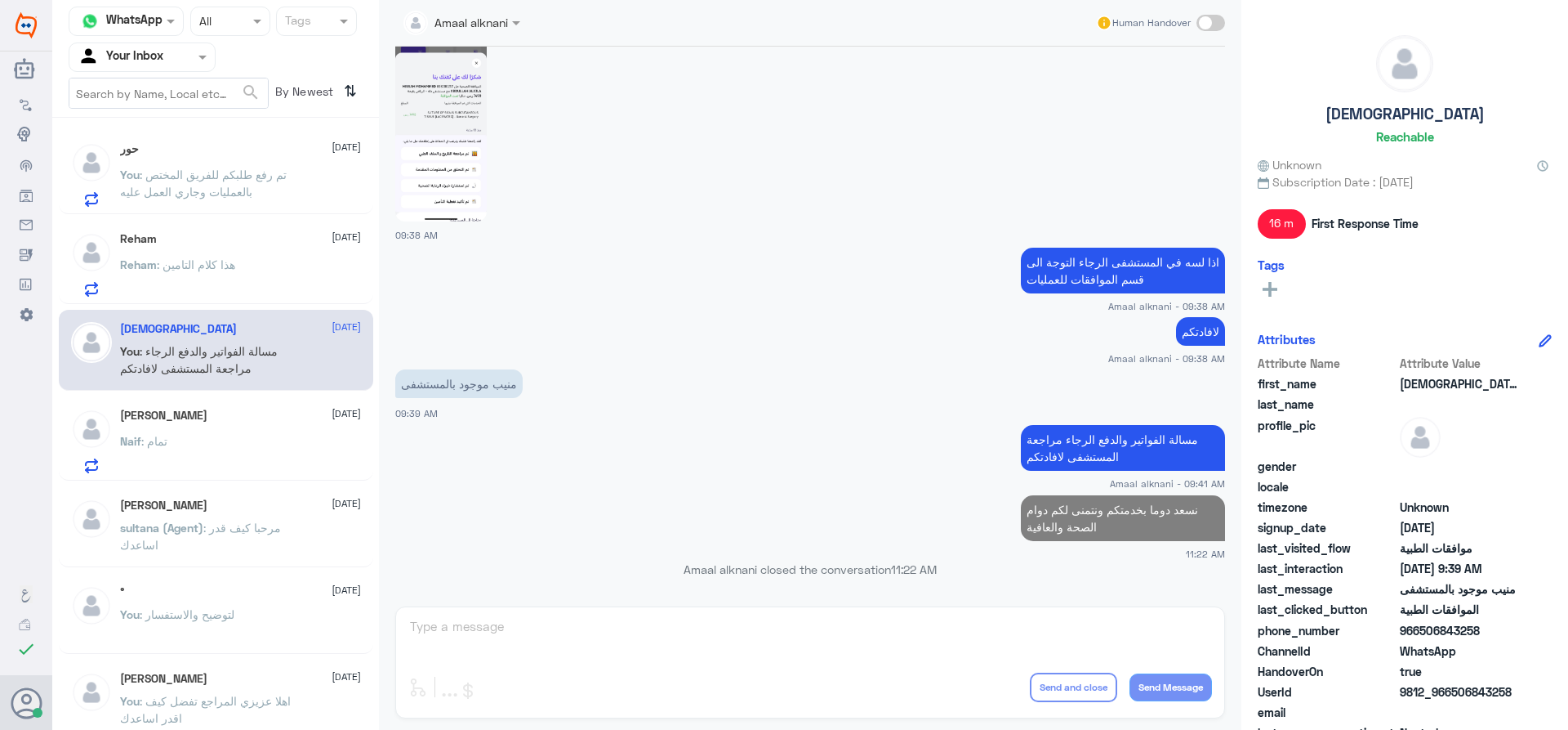
click at [206, 436] on div "Naif : تمام" at bounding box center [241, 455] width 241 height 37
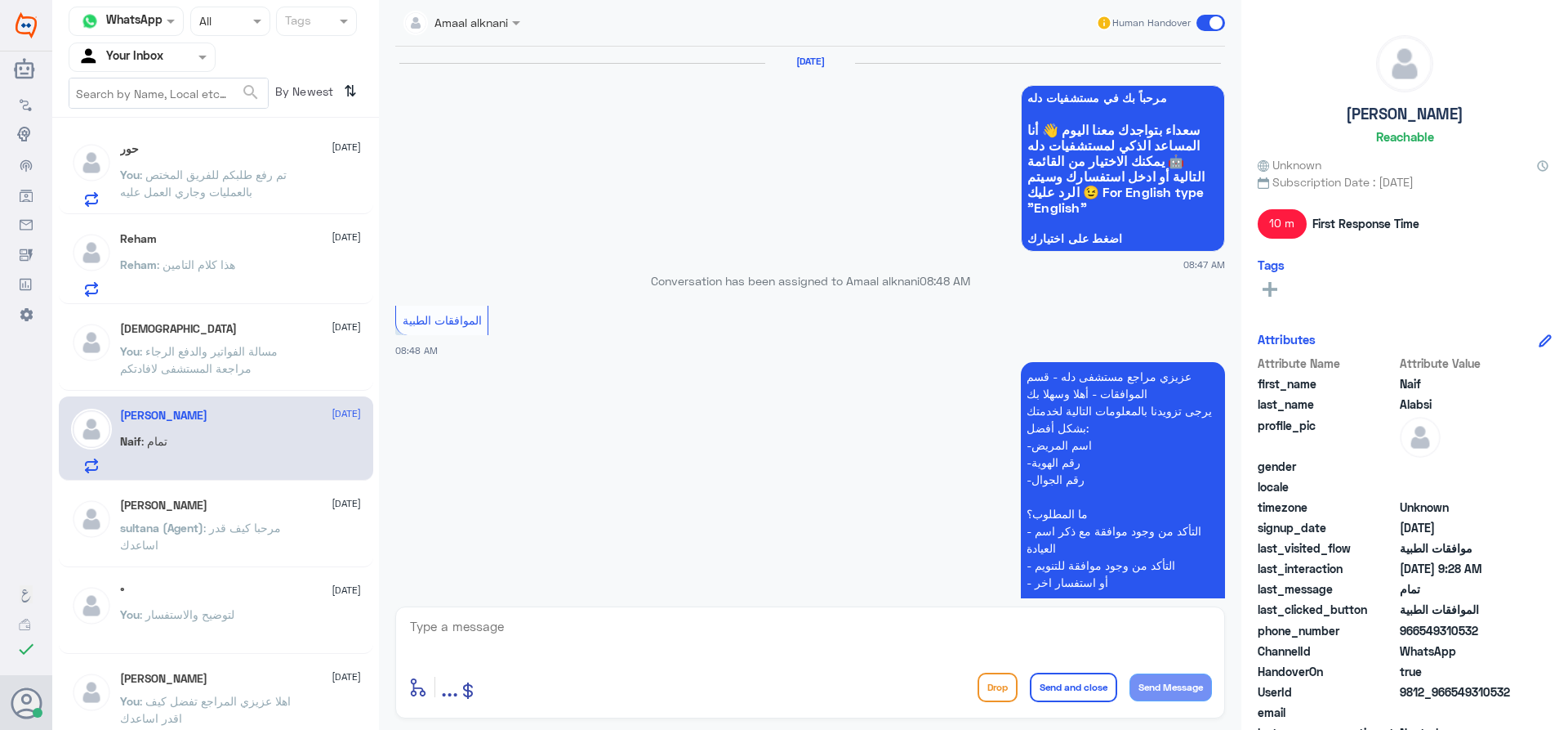
scroll to position [1143, 0]
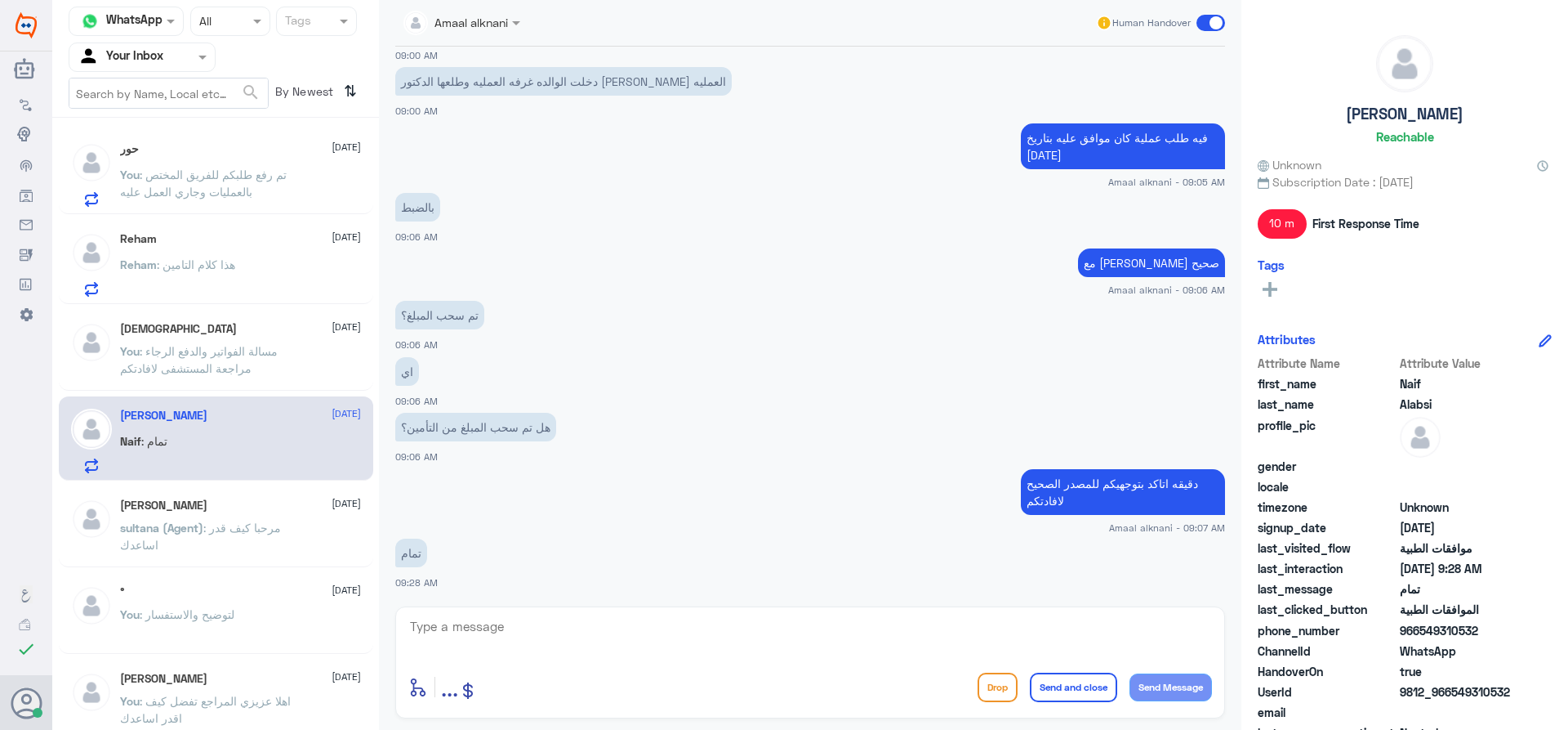
click at [232, 534] on span ": مرحبا كيف قدر اساعدك" at bounding box center [201, 536] width 161 height 31
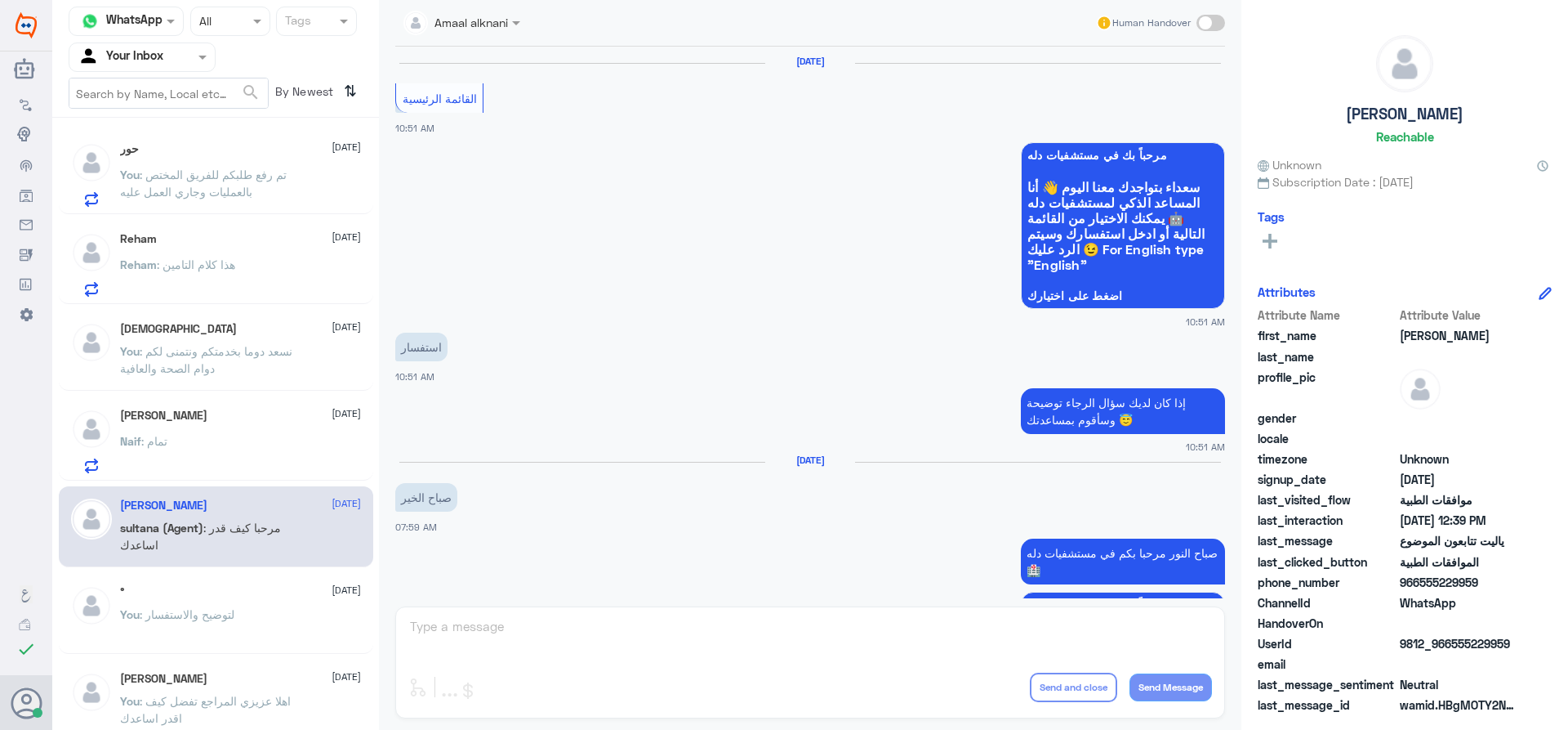
scroll to position [1466, 0]
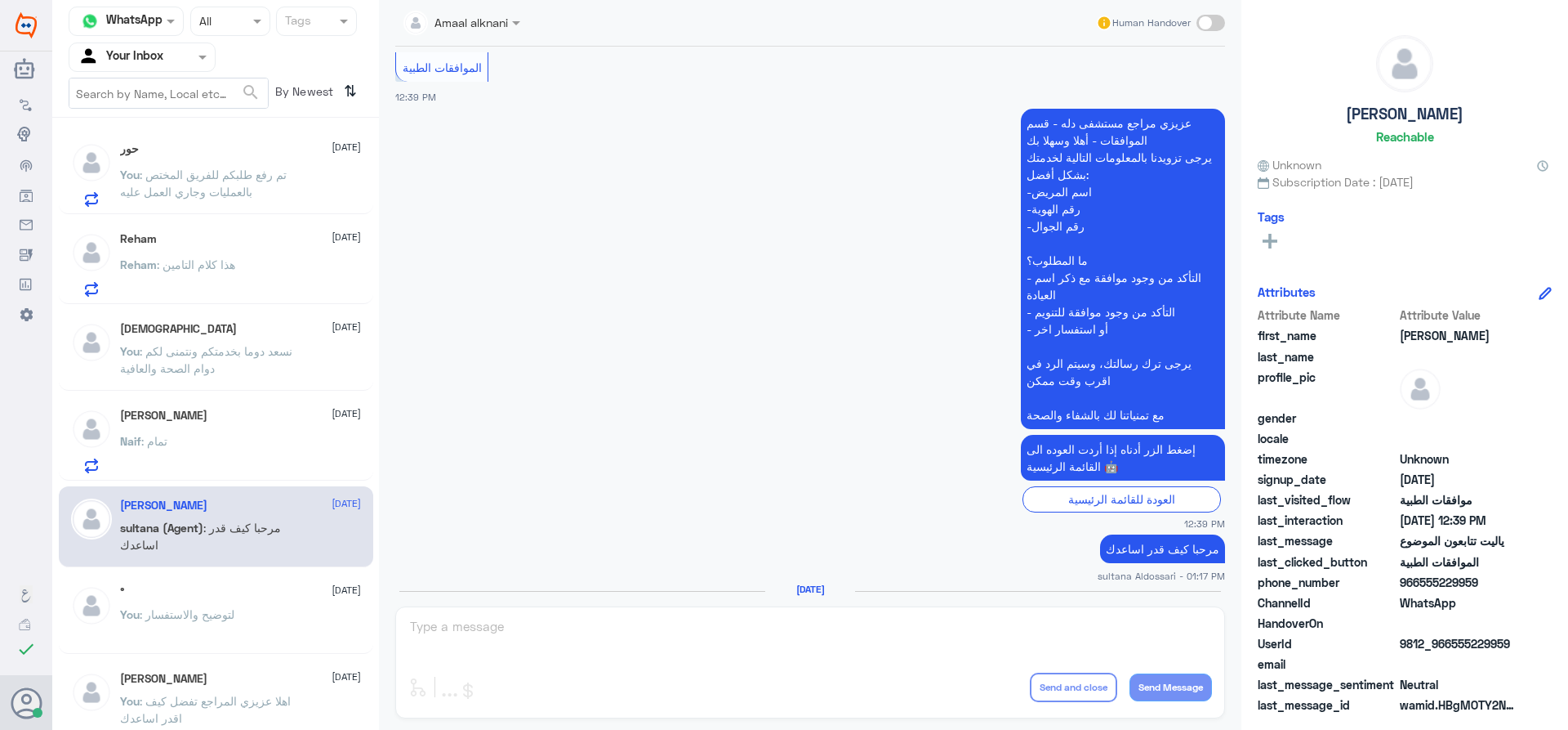
click at [573, 615] on div "Amaal alknani Human Handover [DATE] القائمة الرئيسية 10:51 AM مرحباً بك في مستش…" at bounding box center [810, 367] width 862 height 735
click at [564, 625] on div "Amaal alknani Human Handover [DATE] القائمة الرئيسية 10:51 AM مرحباً بك في مستش…" at bounding box center [810, 367] width 862 height 735
click at [216, 178] on span ": تم رفع طلبكم للفريق المختص بالعمليات وجاري العمل عليه" at bounding box center [204, 183] width 166 height 31
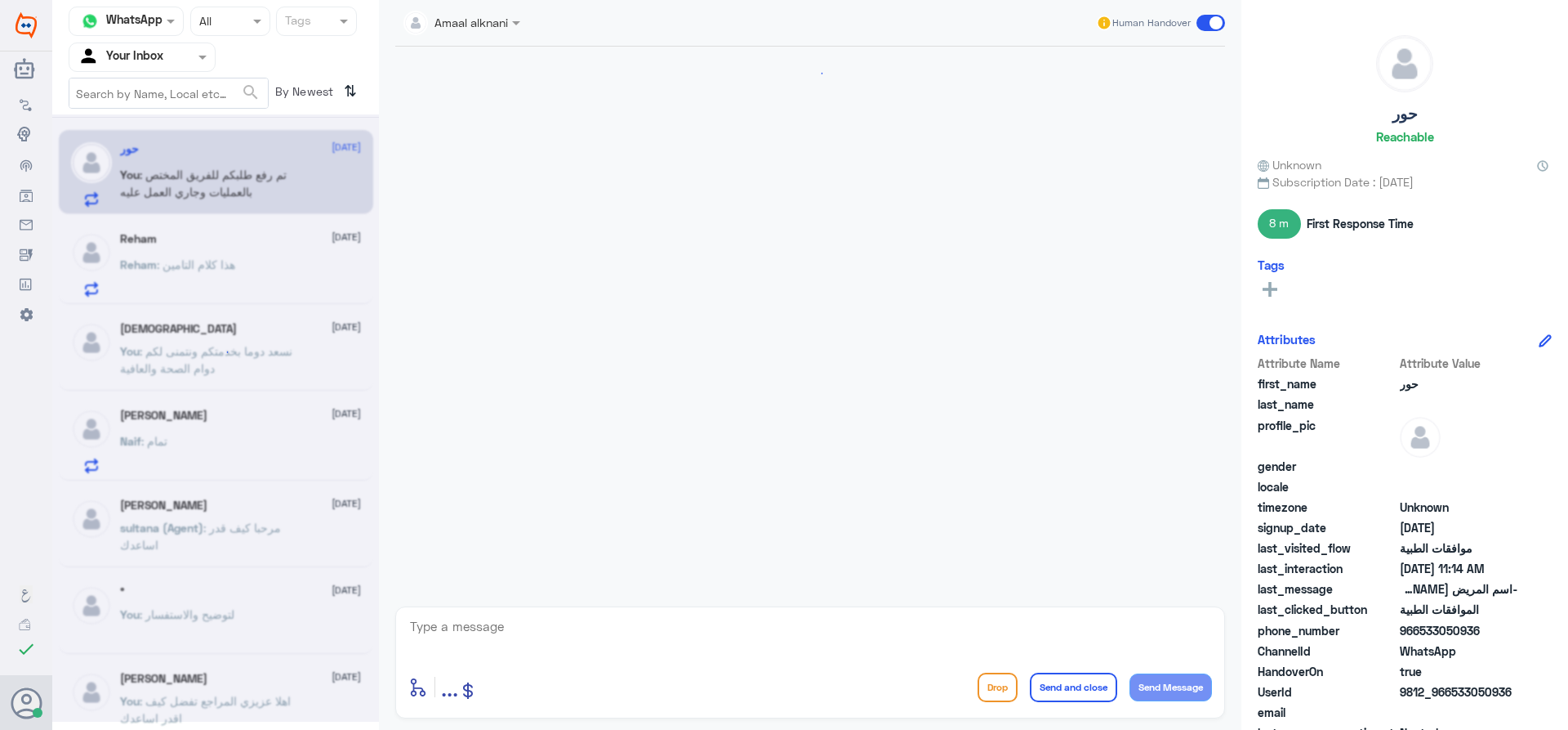
scroll to position [593, 0]
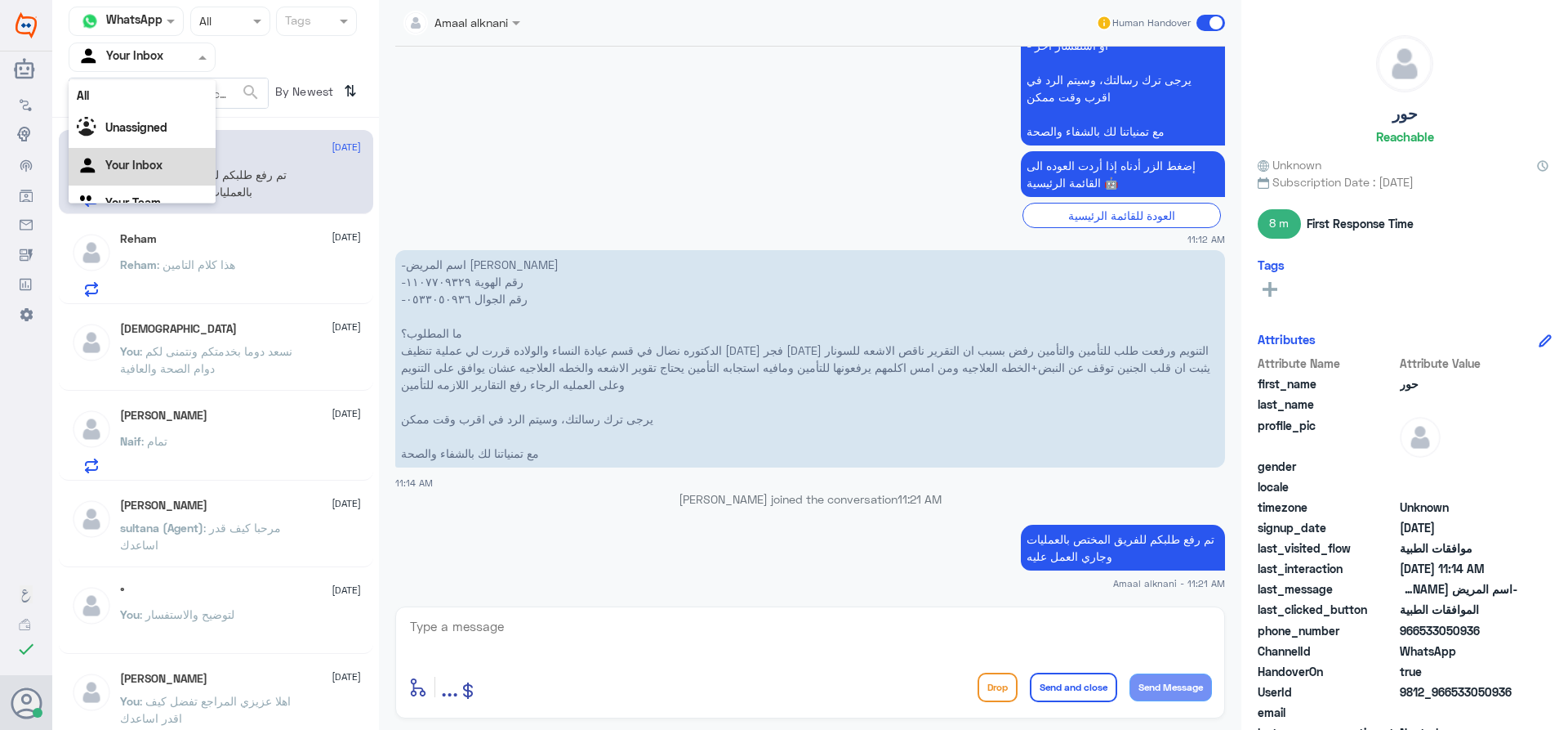
click at [147, 57] on input "text" at bounding box center [122, 56] width 90 height 19
click at [141, 180] on Team "Your Team" at bounding box center [133, 181] width 56 height 14
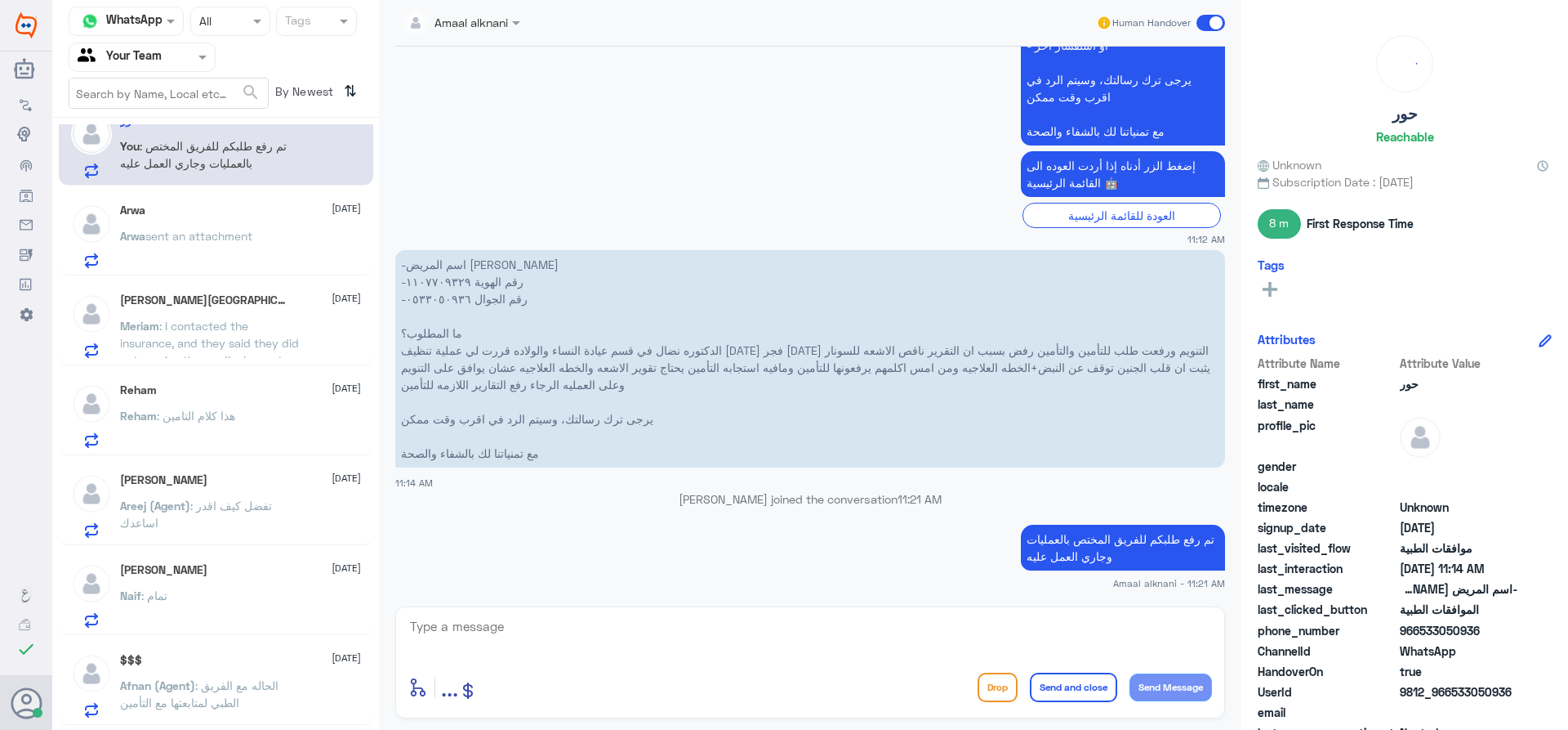
scroll to position [0, 0]
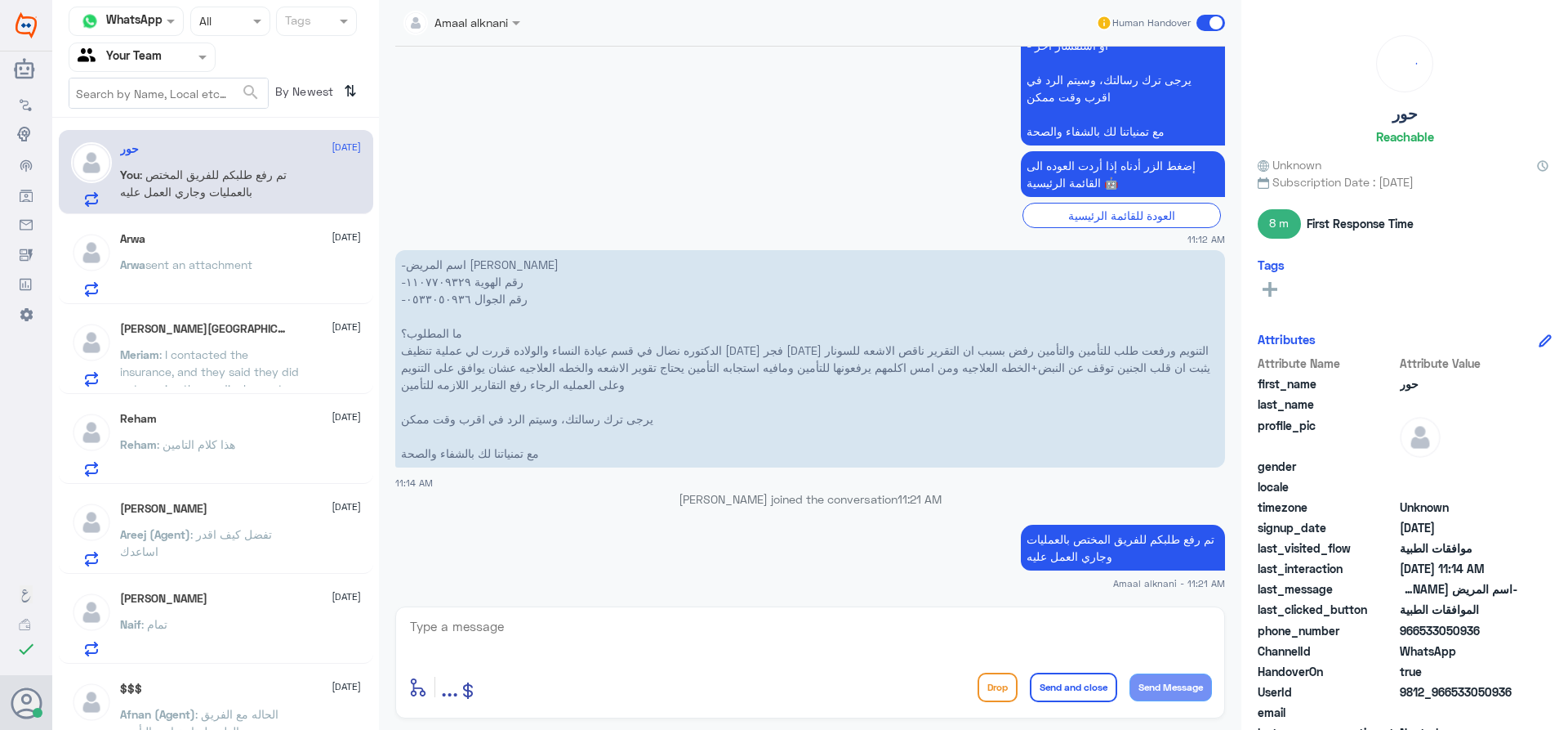
click at [207, 274] on p "Arwa sent an attachment" at bounding box center [186, 276] width 132 height 41
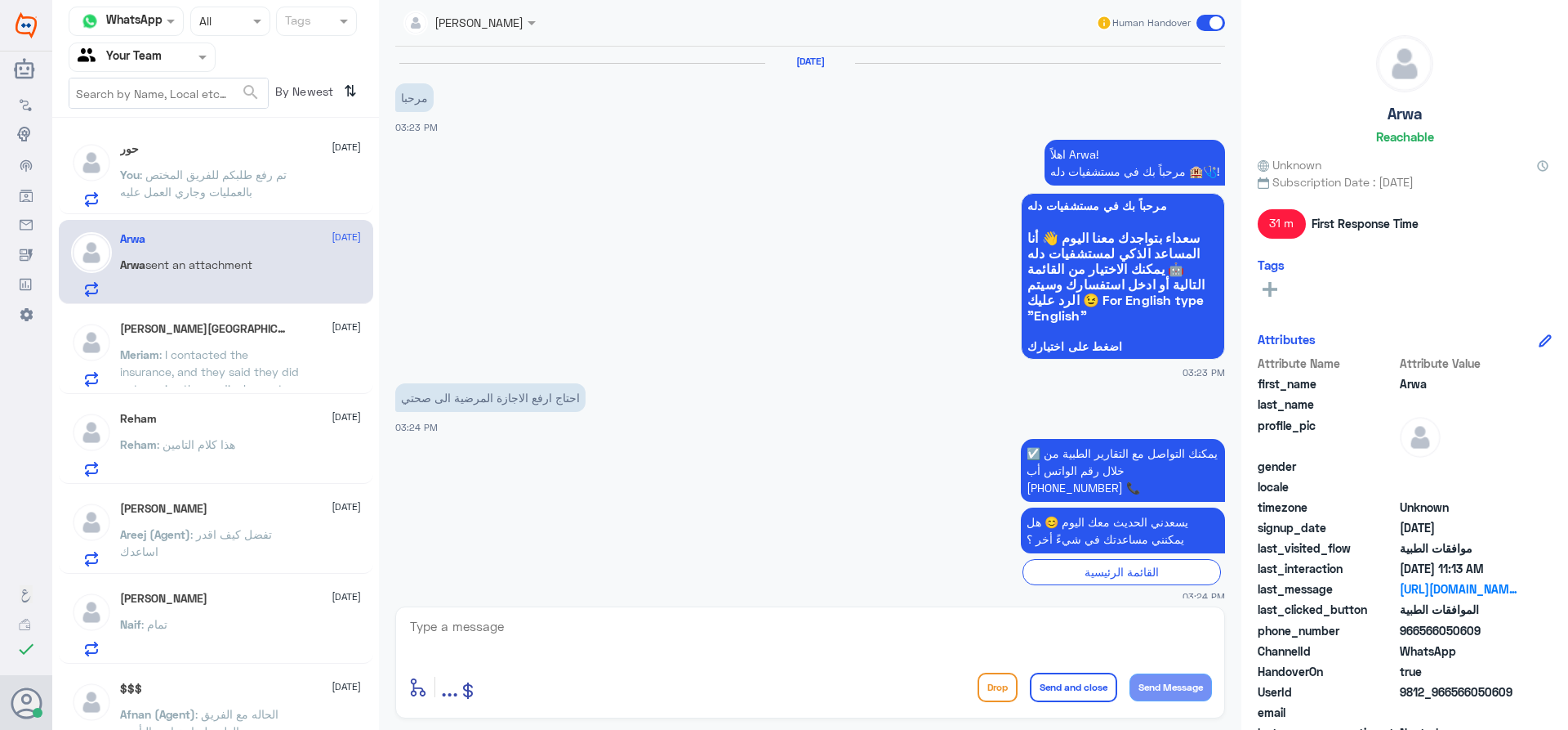
scroll to position [1771, 0]
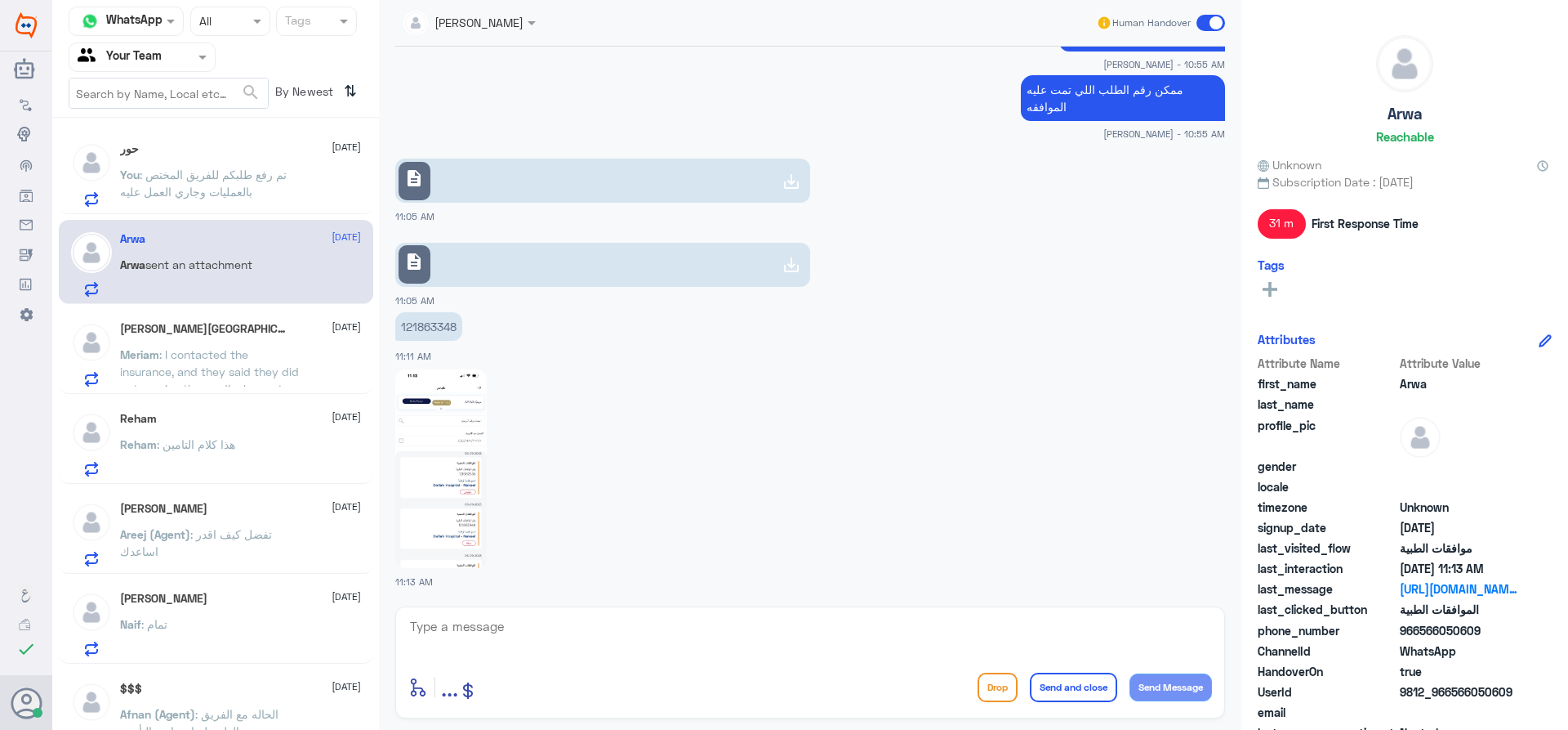
click at [428, 326] on p "121863348" at bounding box center [429, 326] width 67 height 28
click at [445, 526] on img at bounding box center [441, 468] width 91 height 199
click at [440, 458] on img at bounding box center [441, 468] width 91 height 199
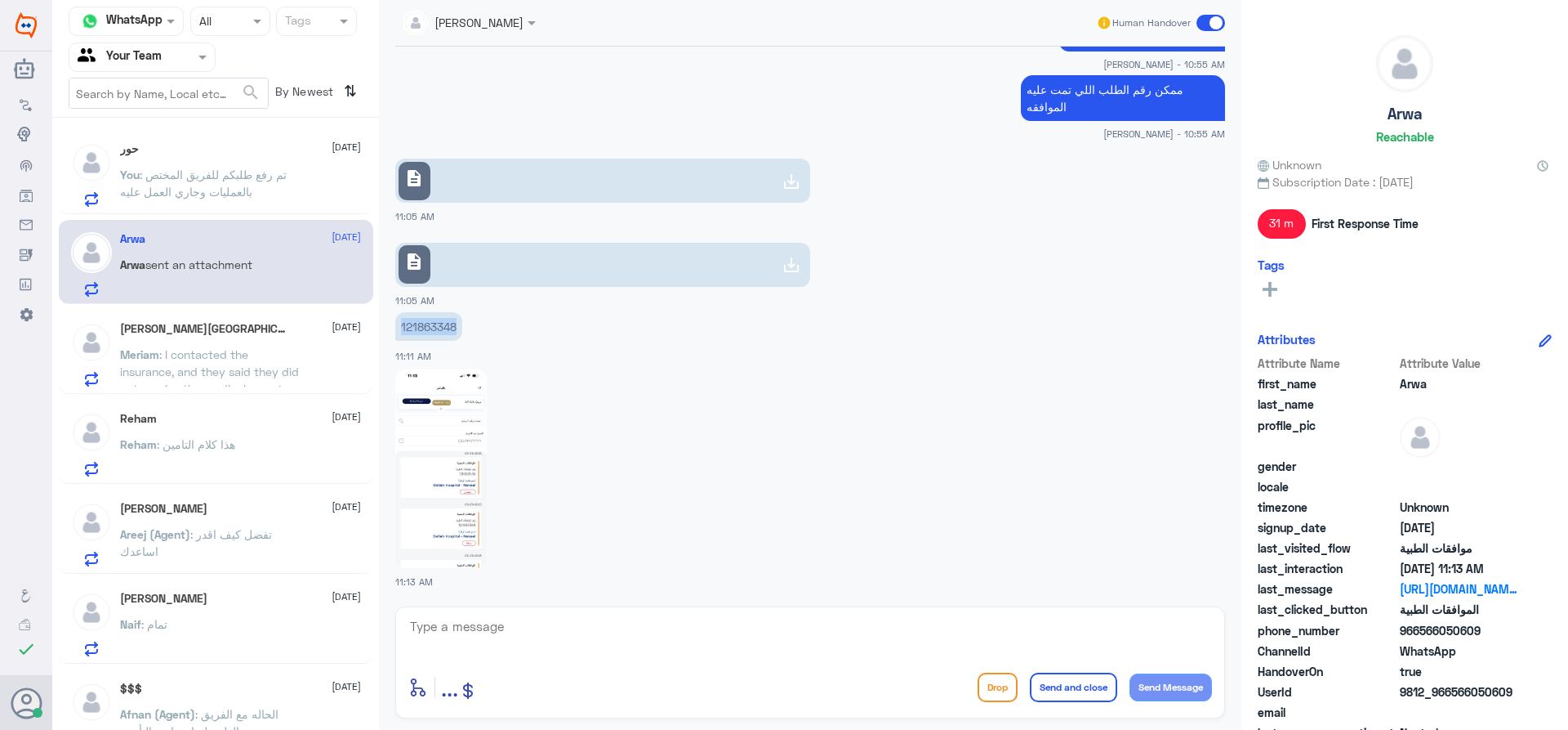
click at [495, 186] on link "description" at bounding box center [603, 180] width 415 height 44
click at [587, 270] on link "description" at bounding box center [603, 265] width 415 height 44
click at [562, 265] on link "description" at bounding box center [603, 265] width 415 height 44
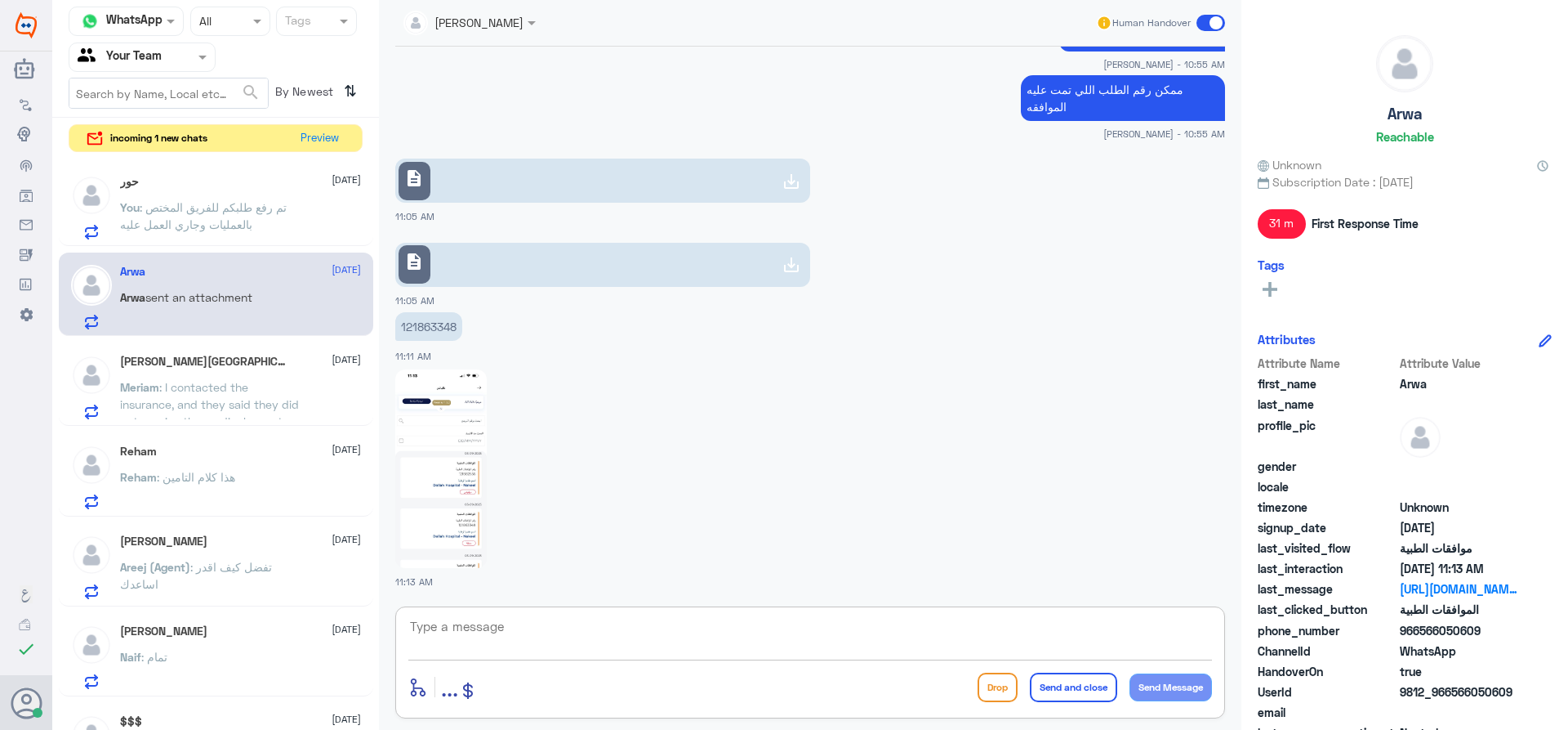
click at [501, 633] on textarea at bounding box center [810, 635] width 803 height 40
click at [564, 630] on textarea at bounding box center [810, 635] width 803 height 40
paste textarea "Cone beam CT"
type textarea "Cone beam CT - غير مغطى"
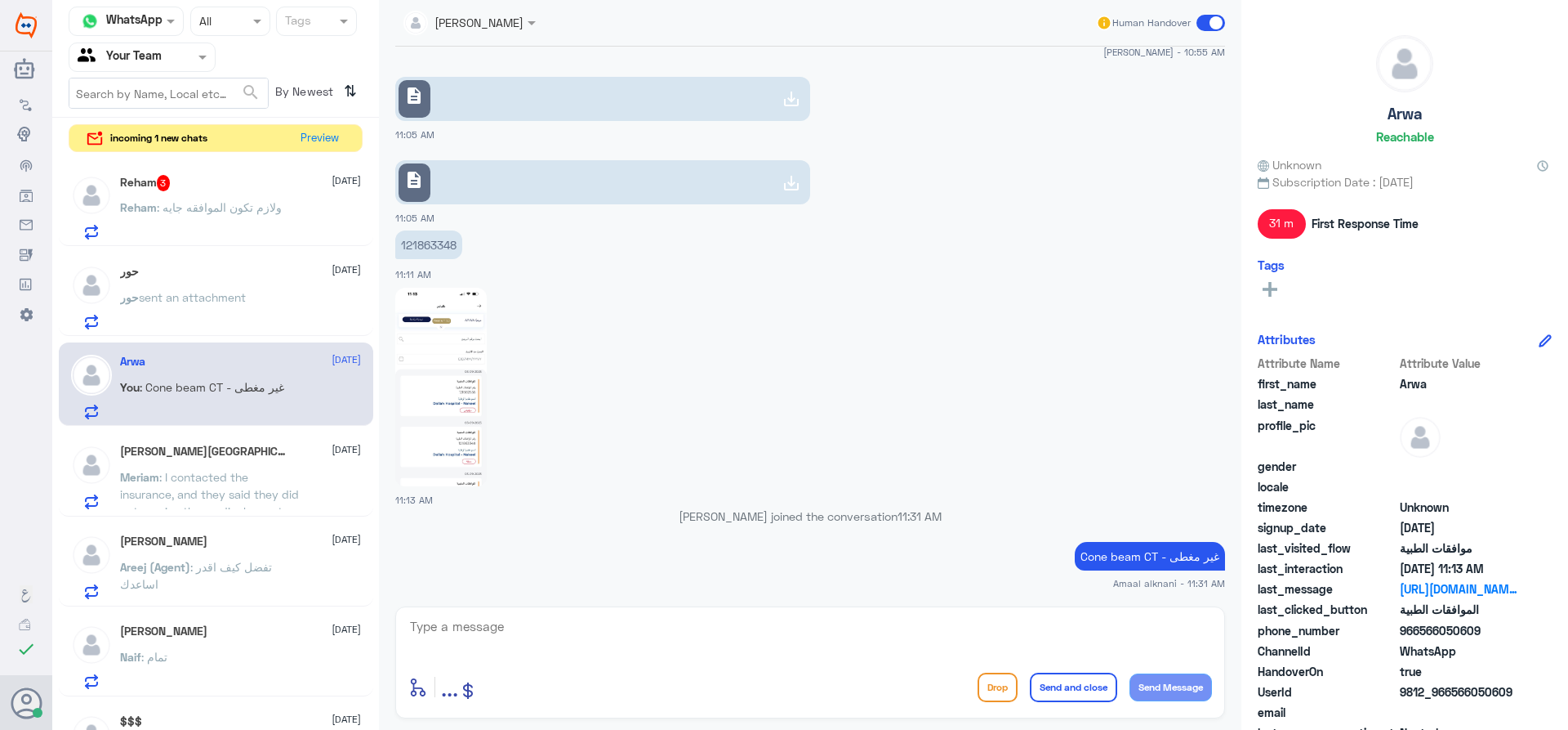
click at [223, 209] on span ": ولازم تكون الموافقه جايه" at bounding box center [219, 207] width 125 height 14
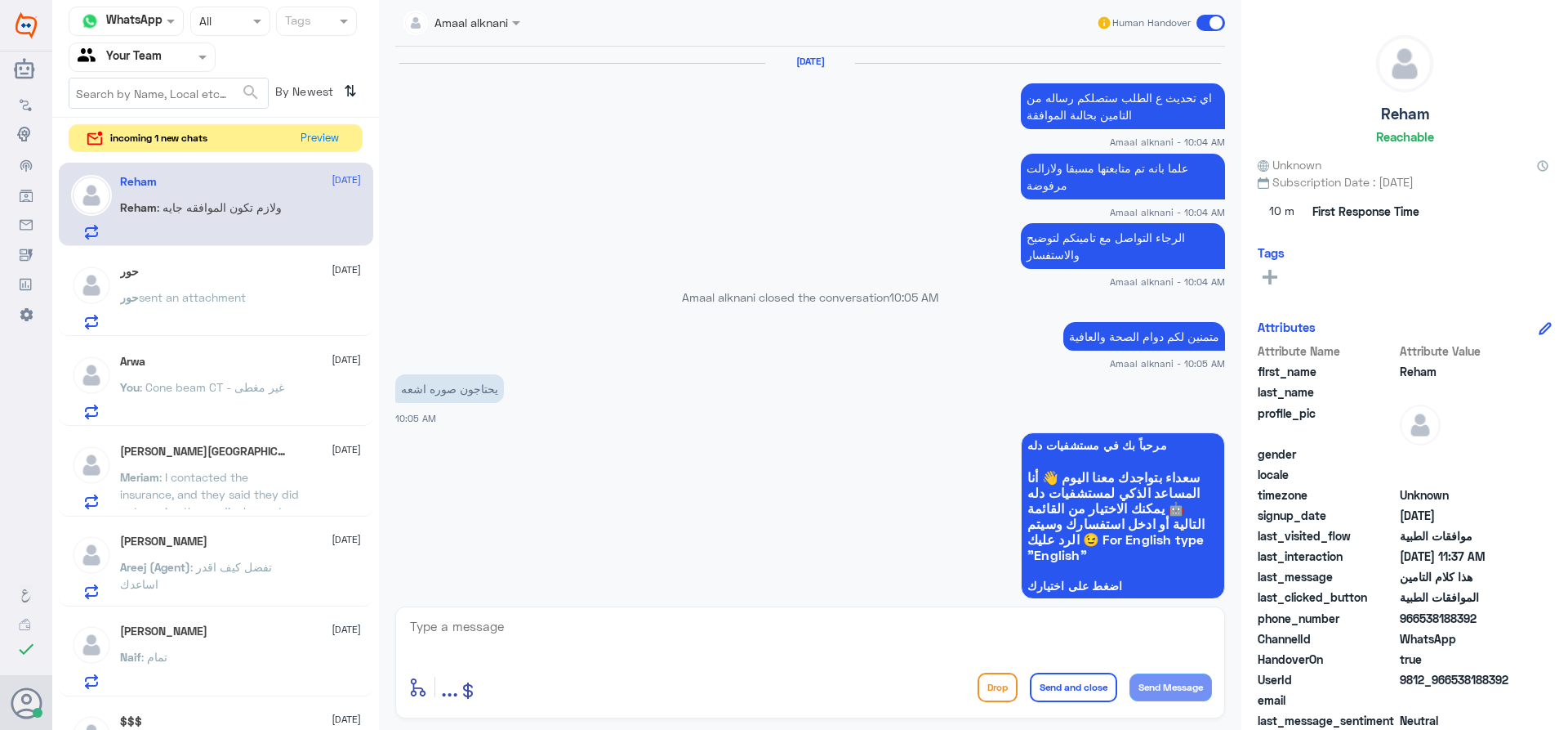
scroll to position [1213, 0]
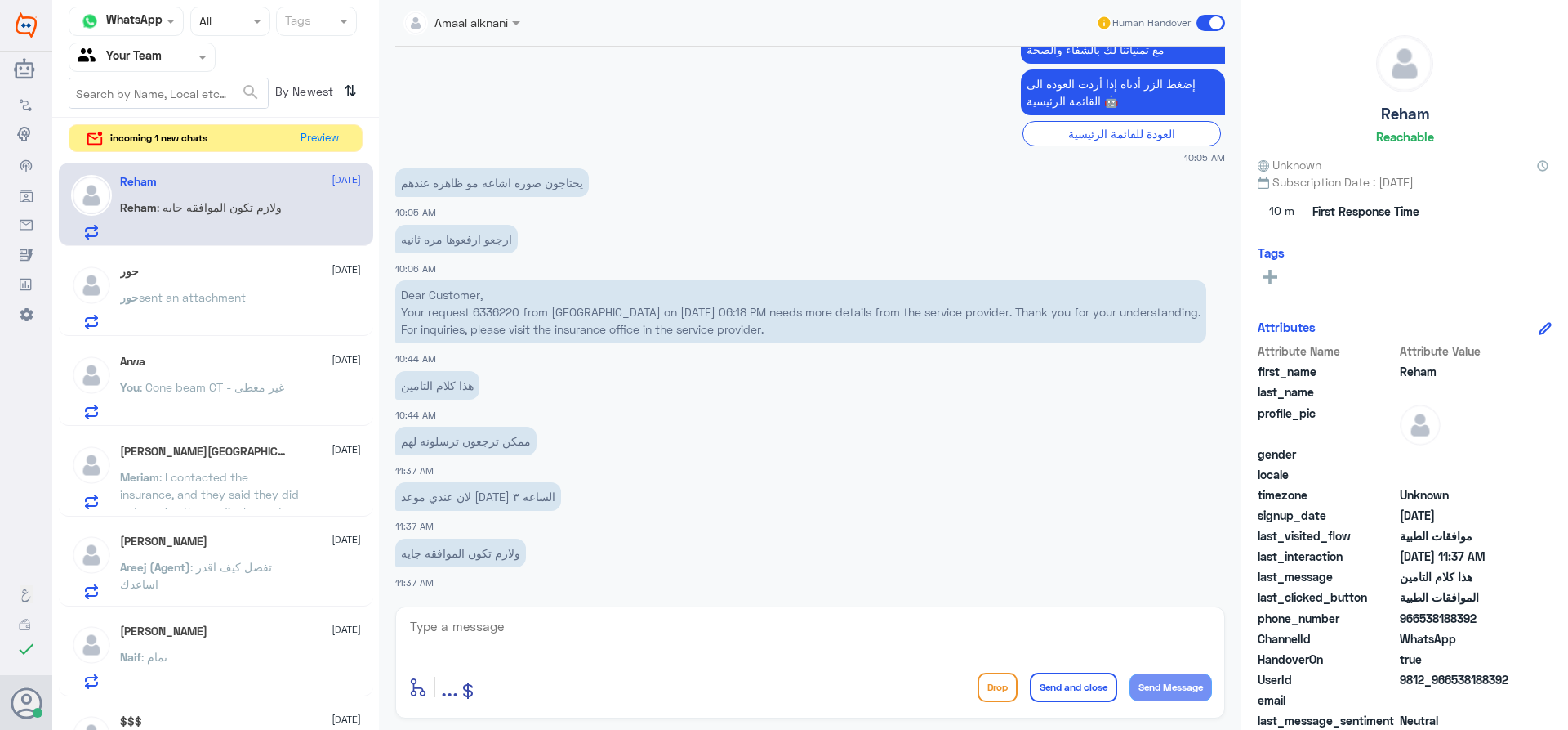
click at [534, 649] on textarea at bounding box center [810, 635] width 803 height 40
click at [173, 268] on div "حور [DATE]" at bounding box center [241, 271] width 241 height 14
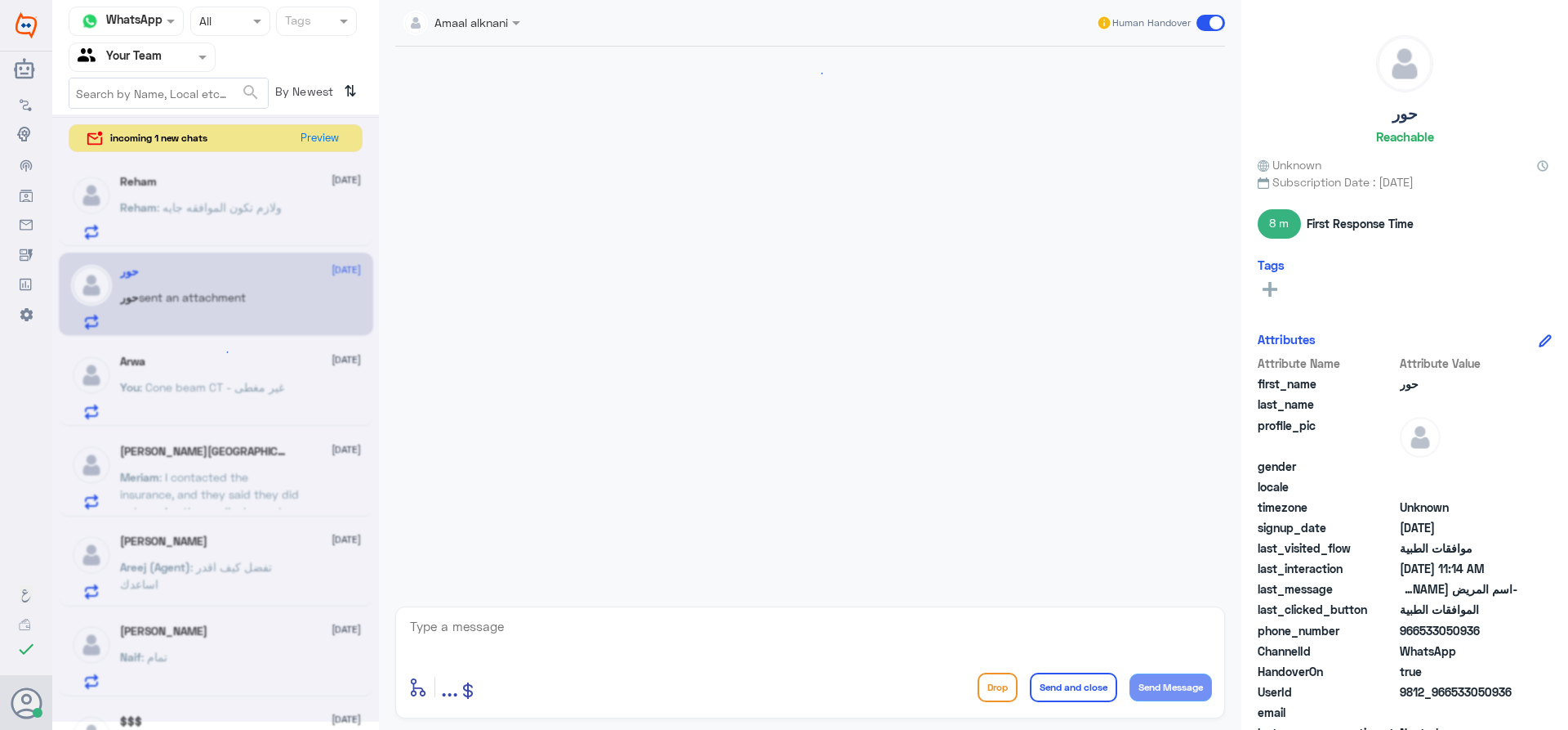
scroll to position [593, 0]
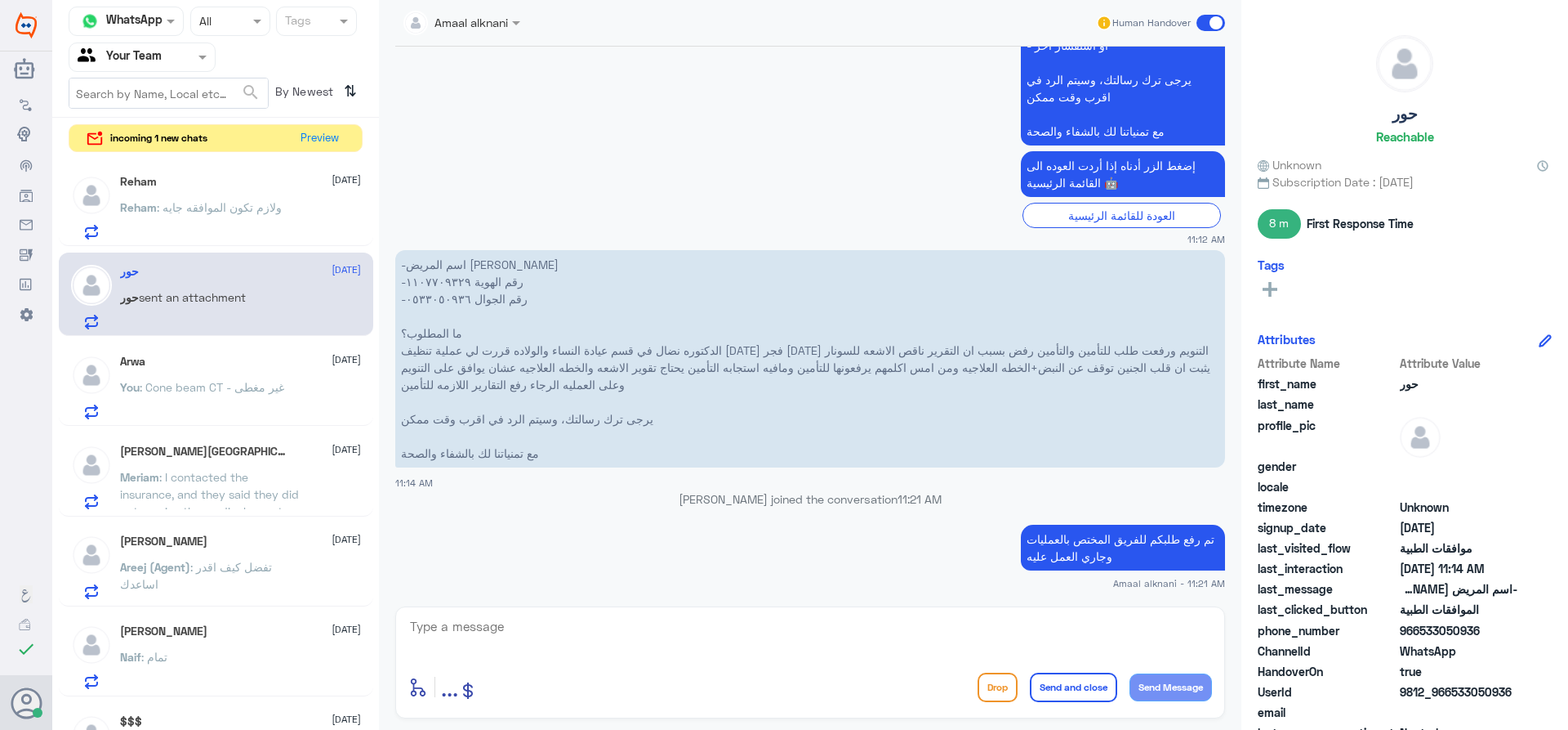
click at [527, 625] on textarea at bounding box center [810, 635] width 803 height 40
paste textarea "نتيجه الاشعه في تاريخ [DATE] لم تدرج حتى الان بالنظام بنتاكد من الاشعه"
type textarea "نتيجه الاشعه في تاريخ [DATE] لم تدرج حتى الان بالنظام بنتاكد من الاشعه"
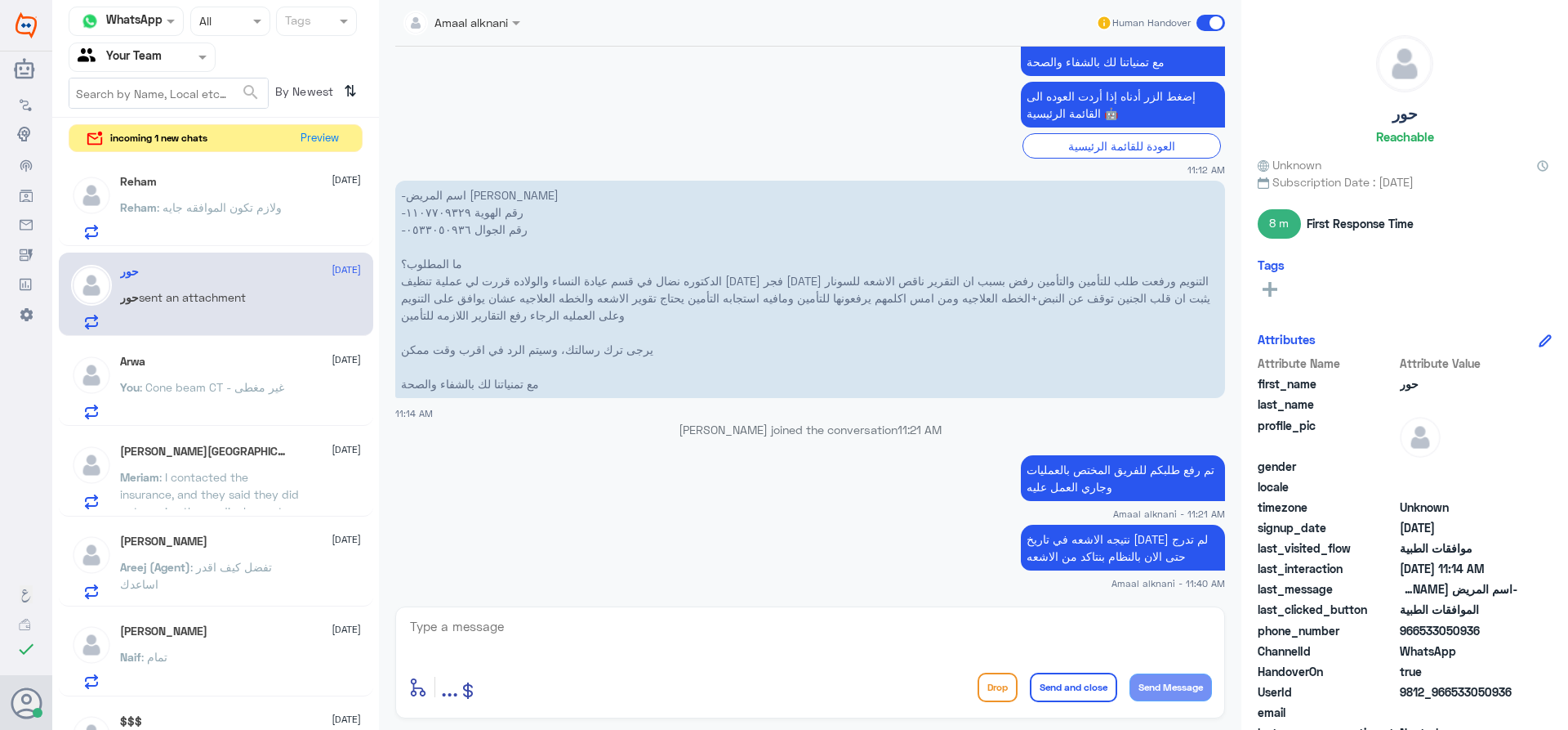
click at [221, 399] on p "You : Cone beam CT - غير مغطى" at bounding box center [203, 399] width 165 height 41
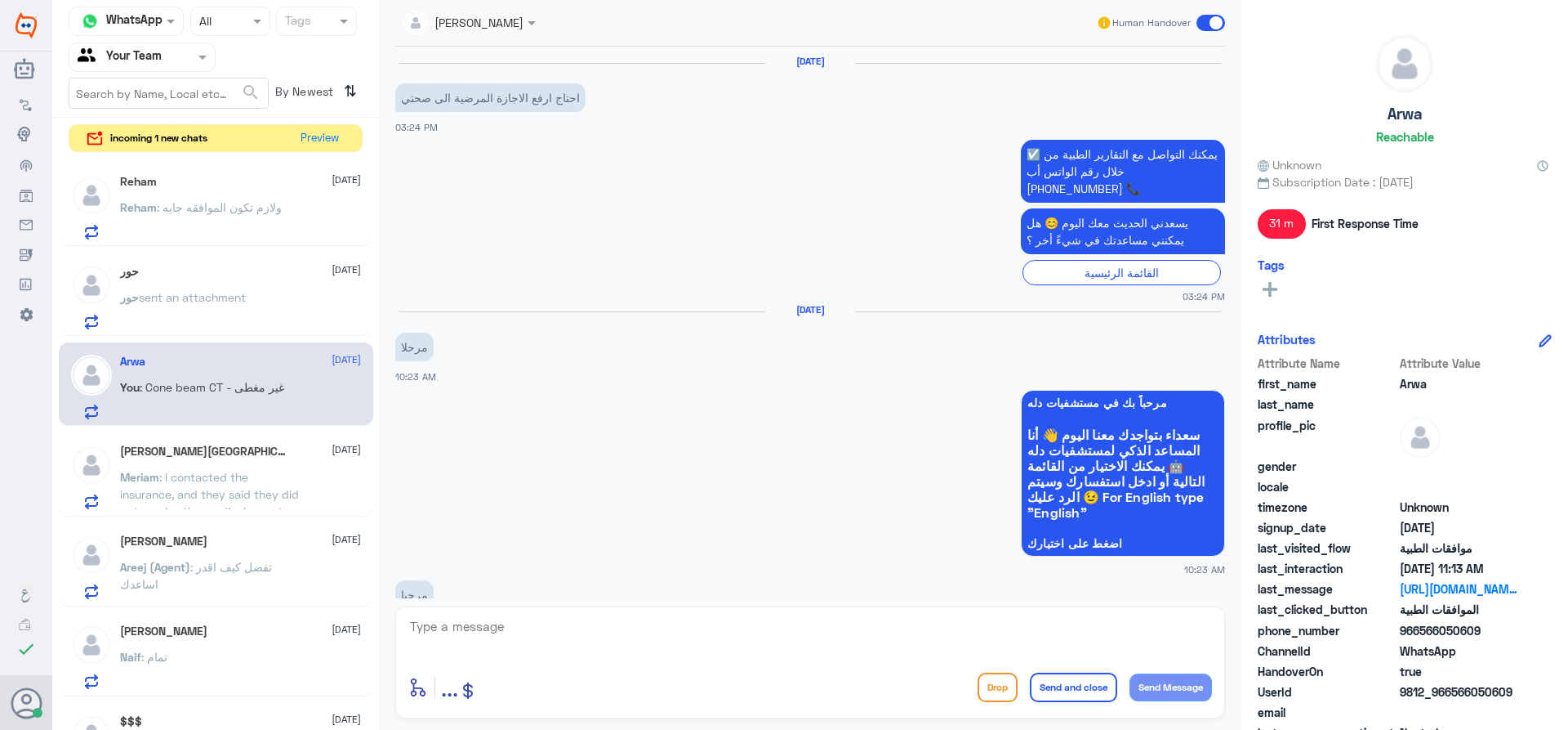
scroll to position [1553, 0]
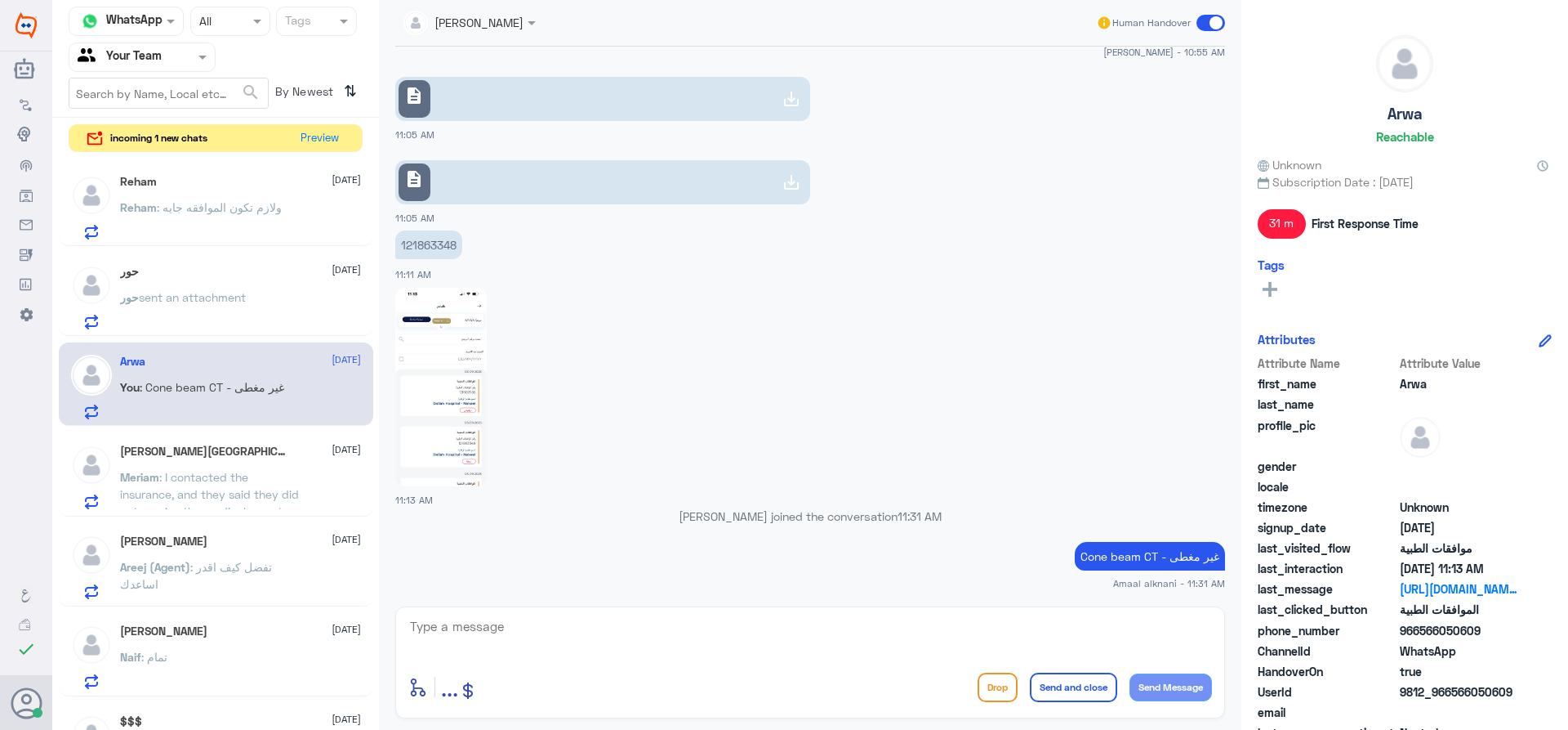
click at [514, 640] on textarea at bounding box center [810, 635] width 803 height 40
type textarea "h"
type textarea "الرجاء التواصل مع تامينكم لتوضيح والاستفسار"
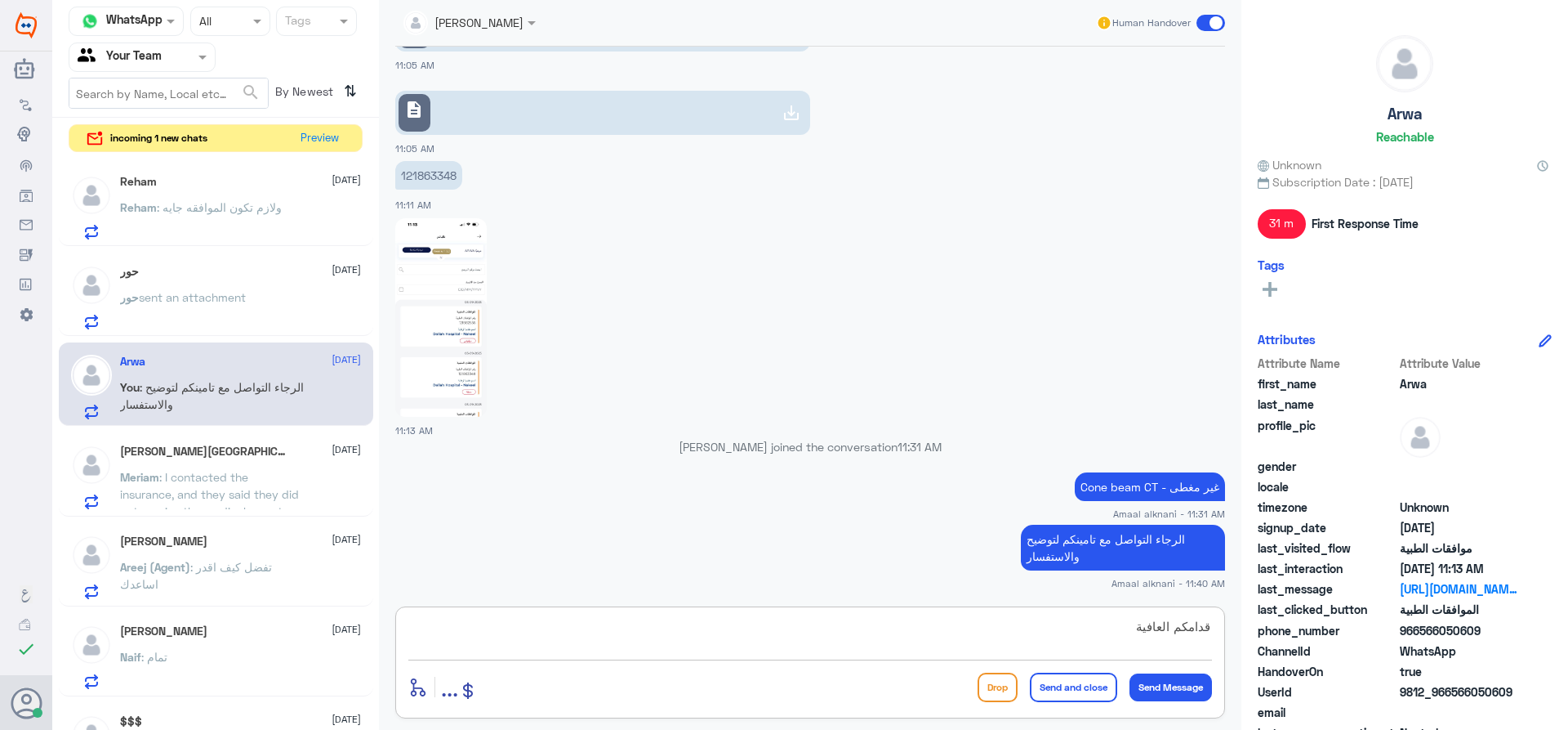
type textarea "قدامكم العافية"
click at [1084, 683] on button "Send and close" at bounding box center [1072, 687] width 87 height 29
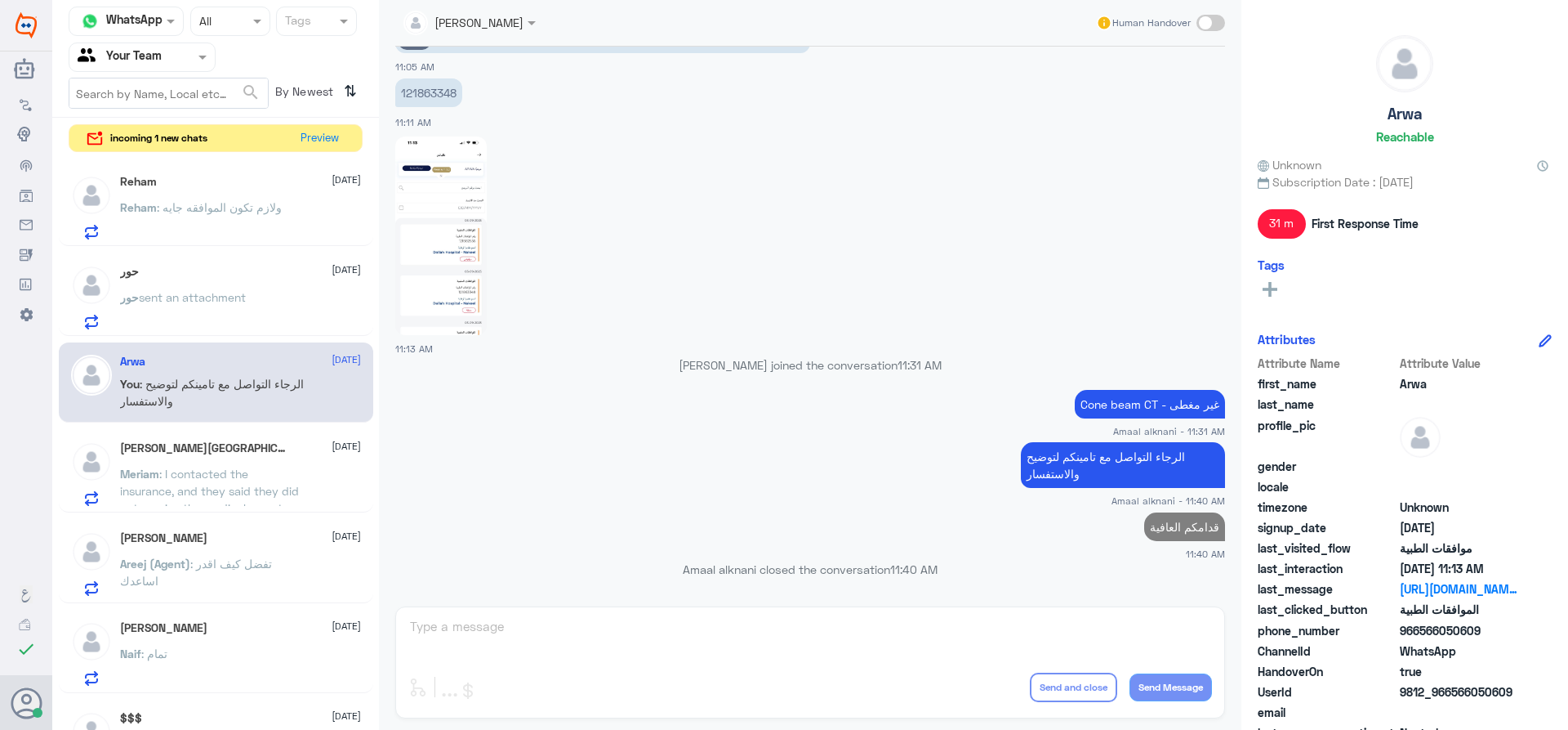
click at [267, 214] on span ": ولازم تكون الموافقه جايه" at bounding box center [219, 207] width 125 height 14
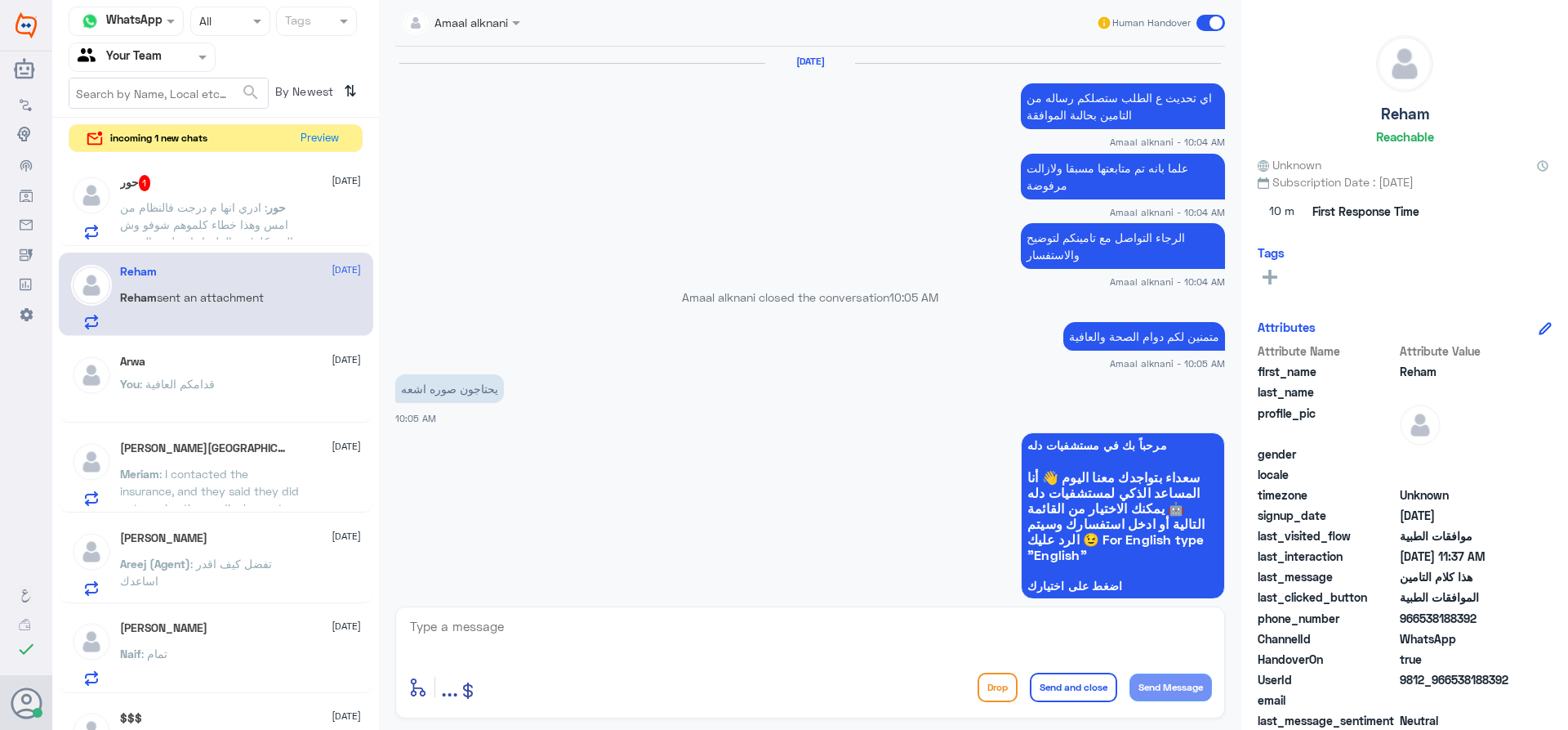
scroll to position [1213, 0]
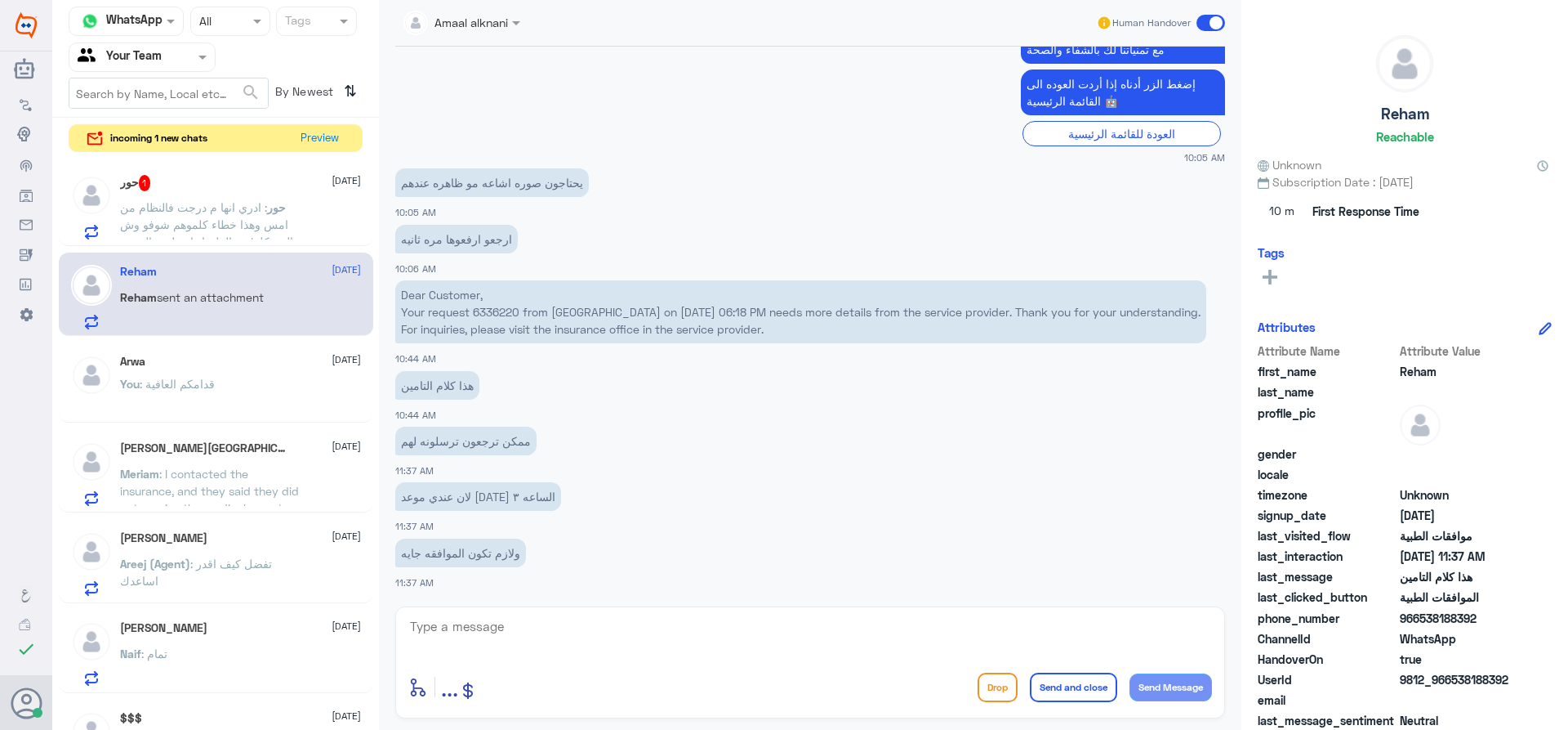
click at [202, 214] on span ": ادري انها م درجت فالنظام من امس وهذا خطاء كلموهم شوفو وش المشكله! مع العلم ان…" at bounding box center [207, 241] width 173 height 82
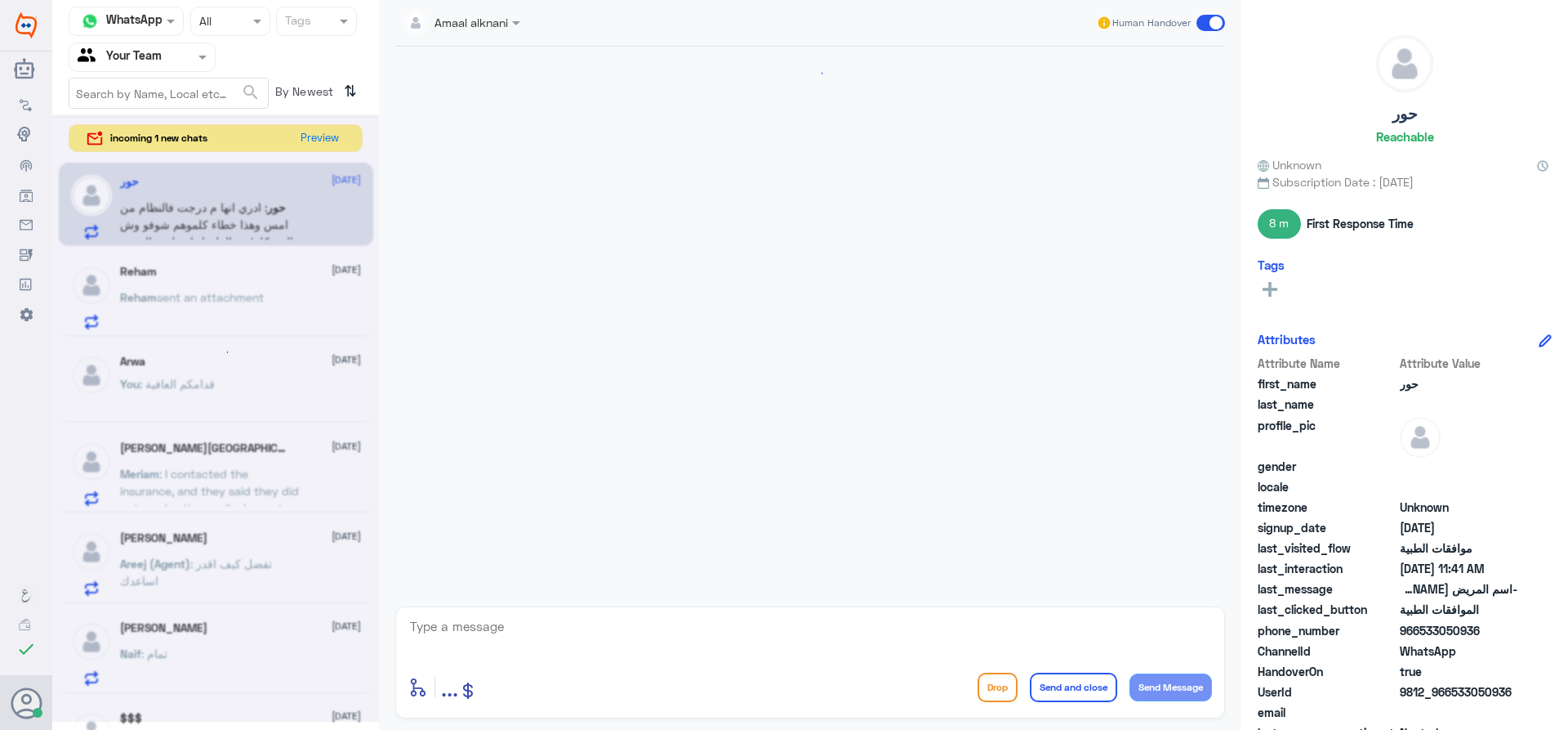
scroll to position [718, 0]
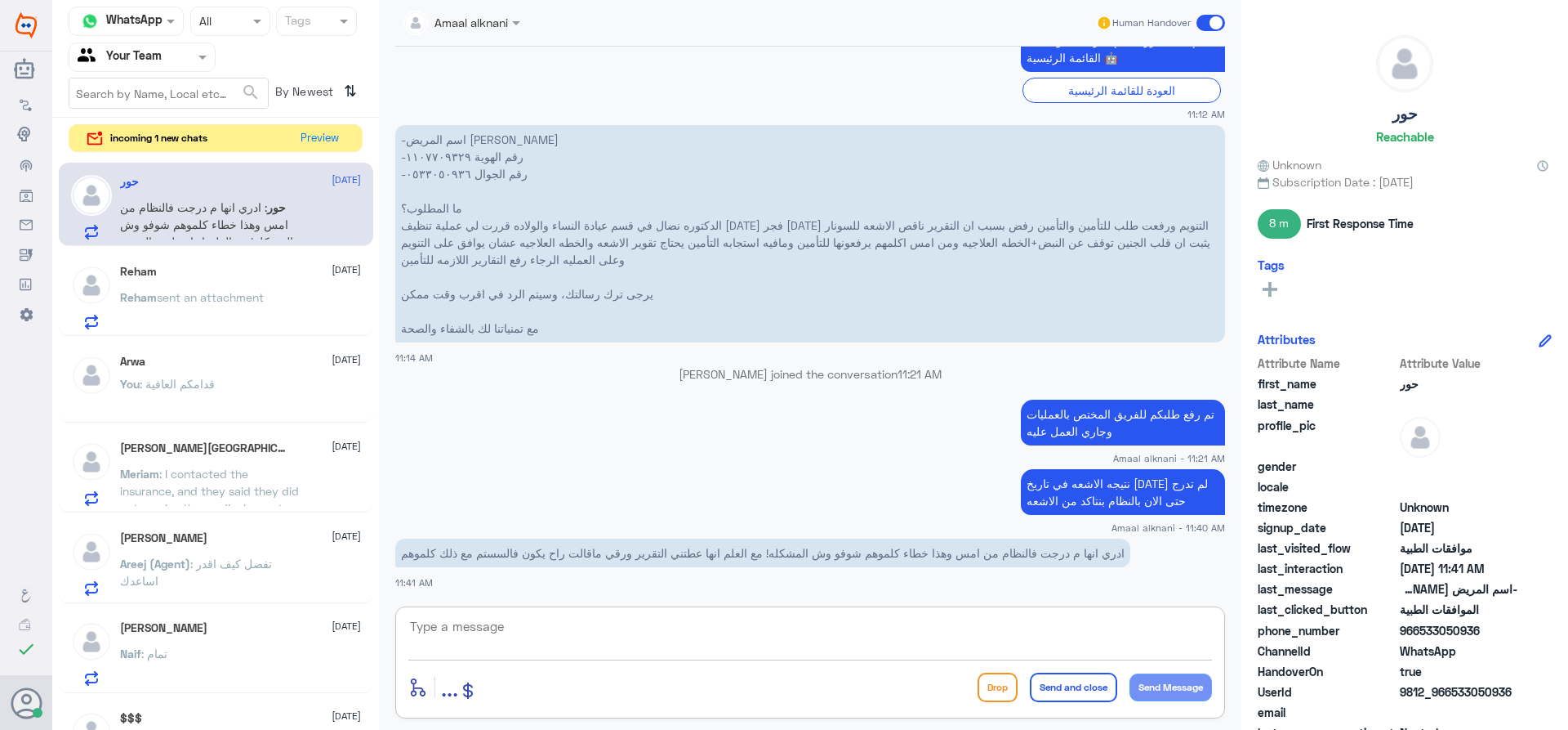
click at [588, 635] on textarea at bounding box center [810, 635] width 803 height 40
type textarea "ممكن ترسلين لي التقرير هنا لو سمحتي"
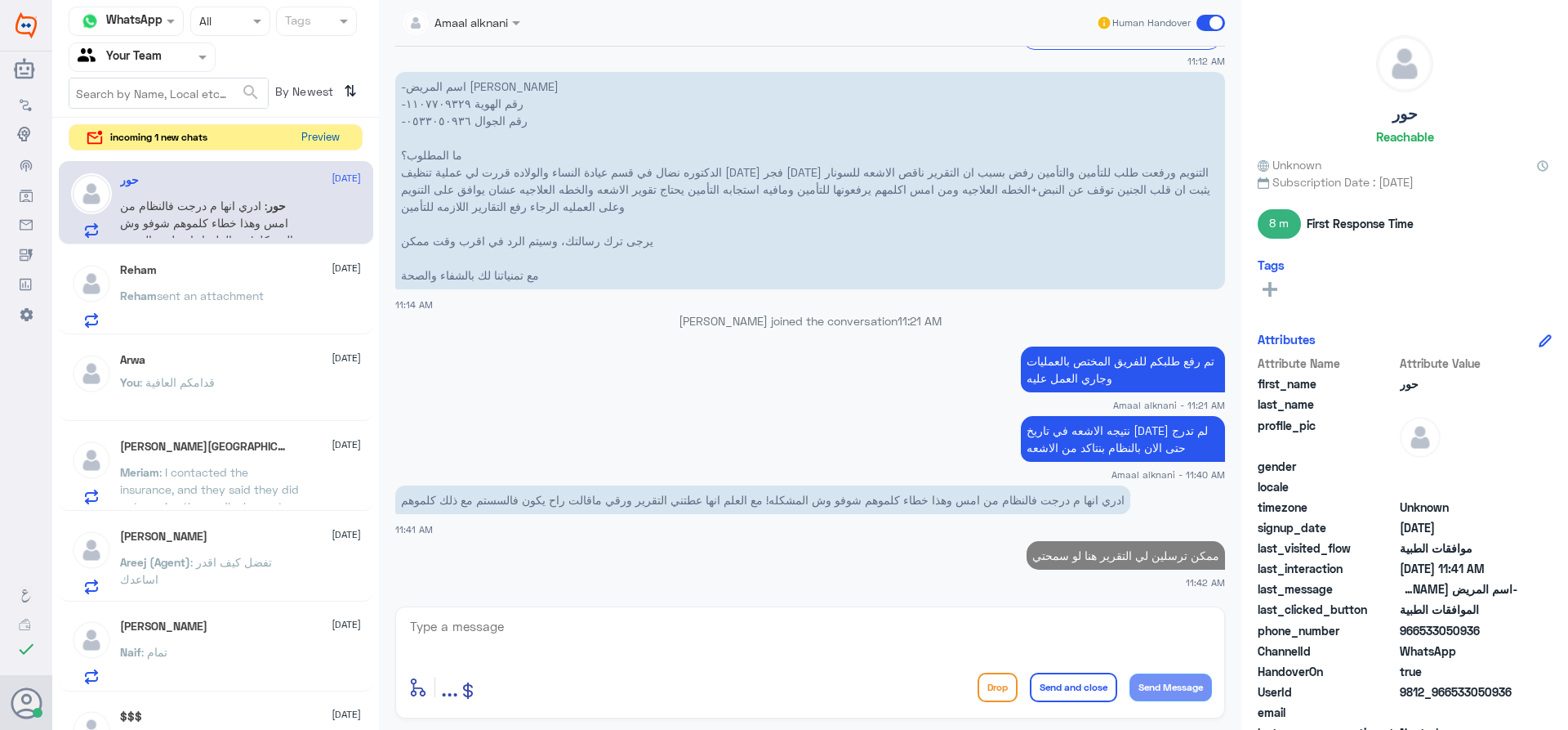
click at [310, 134] on button "Preview" at bounding box center [320, 138] width 51 height 25
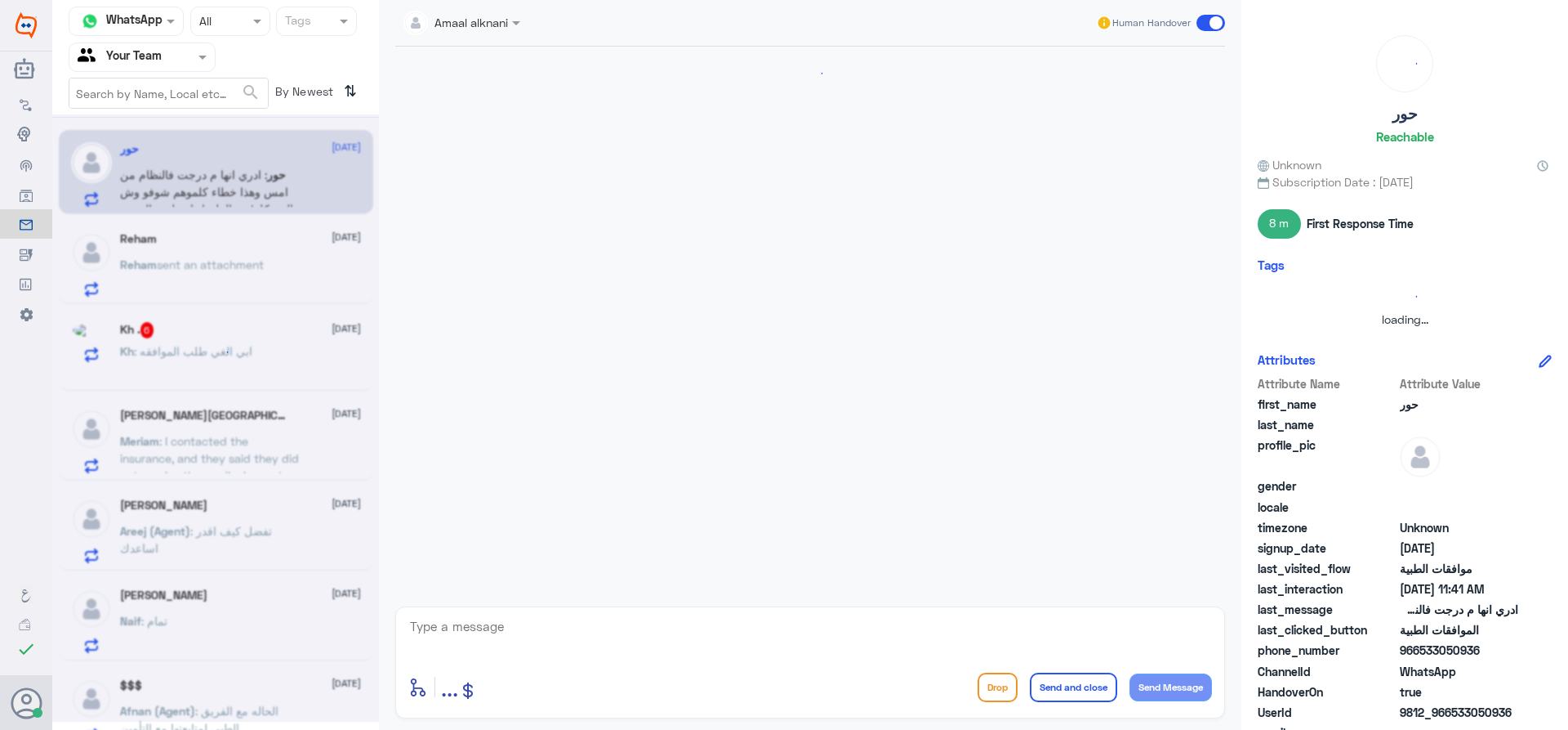
scroll to position [718, 0]
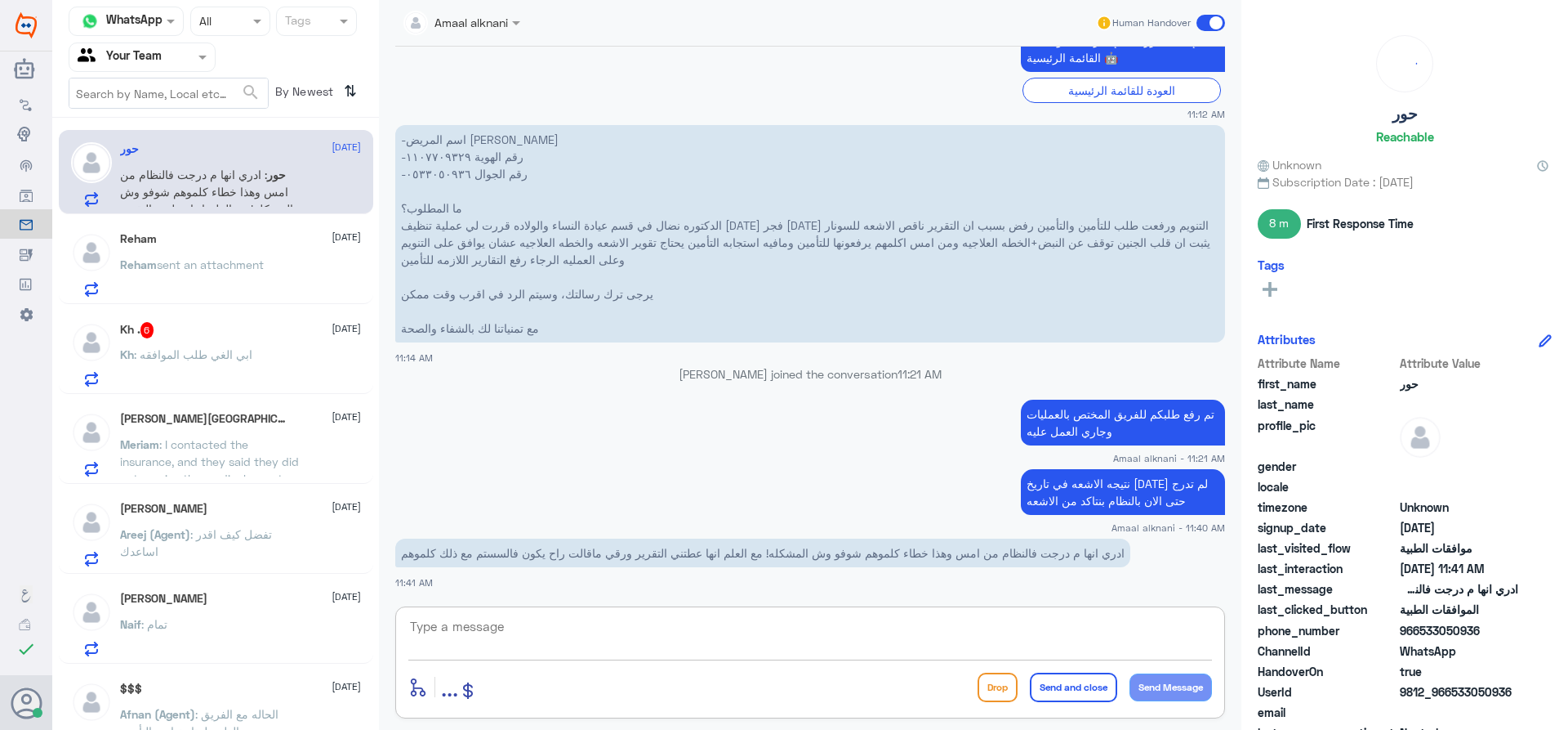
click at [543, 632] on textarea at bounding box center [810, 635] width 803 height 40
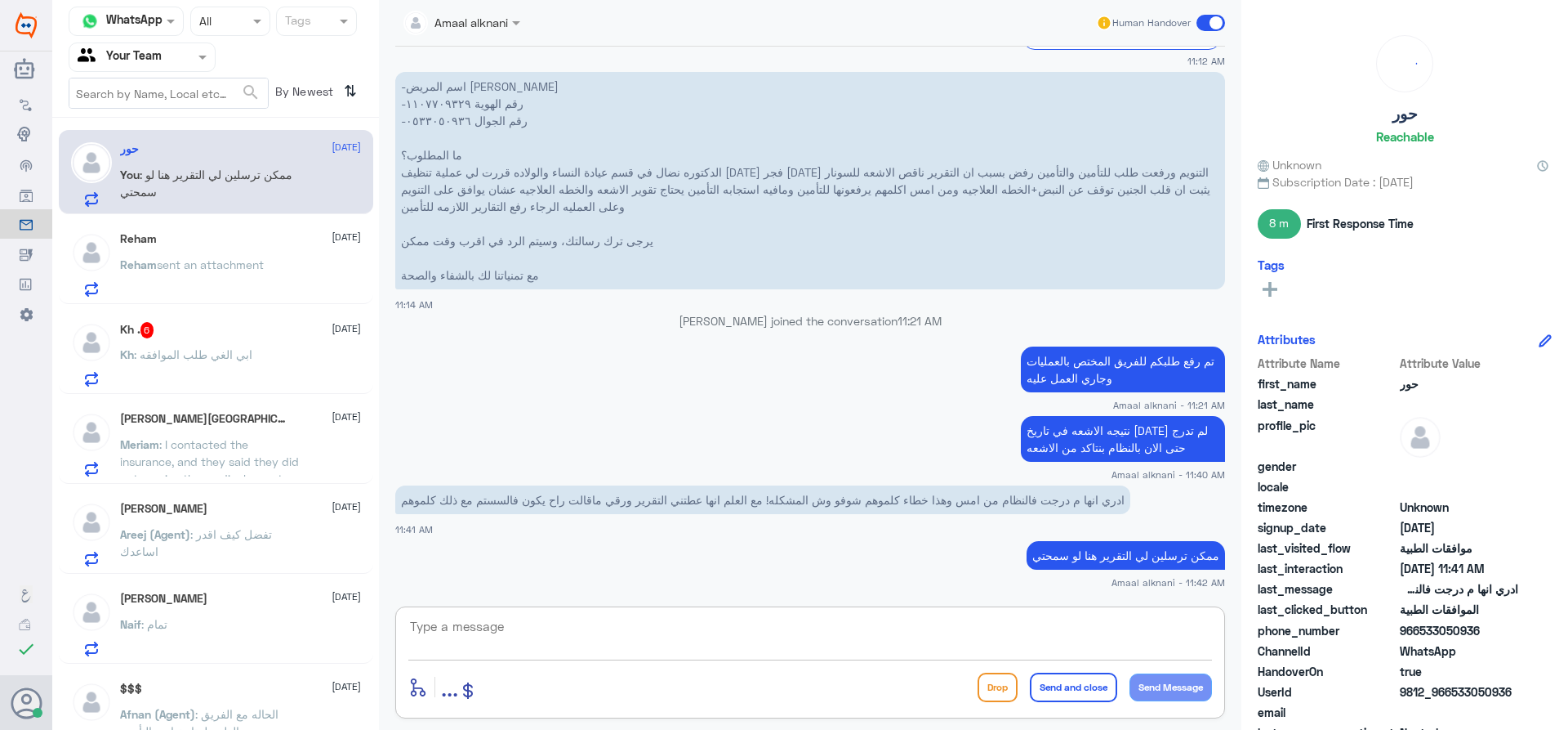
click at [134, 355] on span ": ابي الغي طلب الموافقه" at bounding box center [193, 354] width 119 height 14
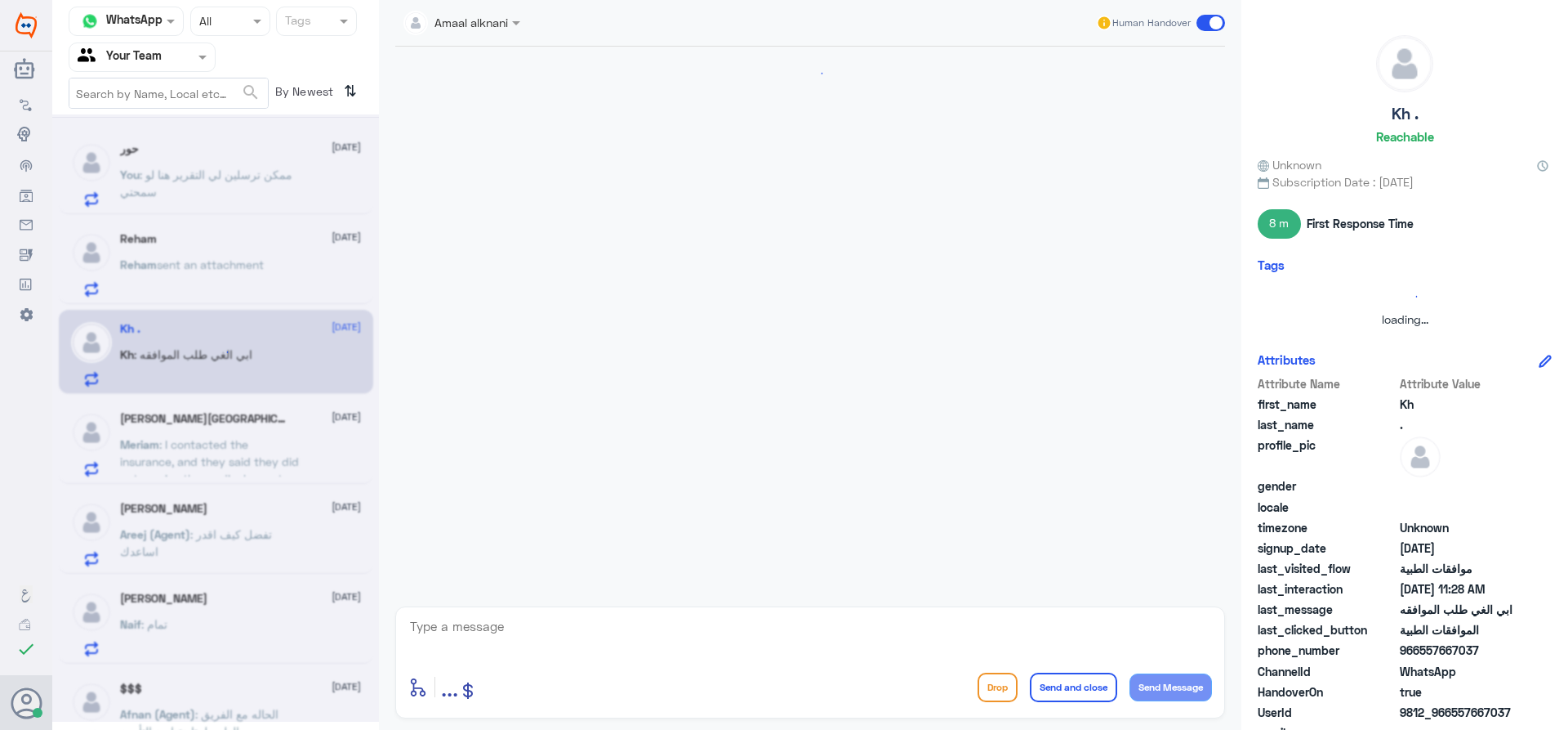
scroll to position [473, 0]
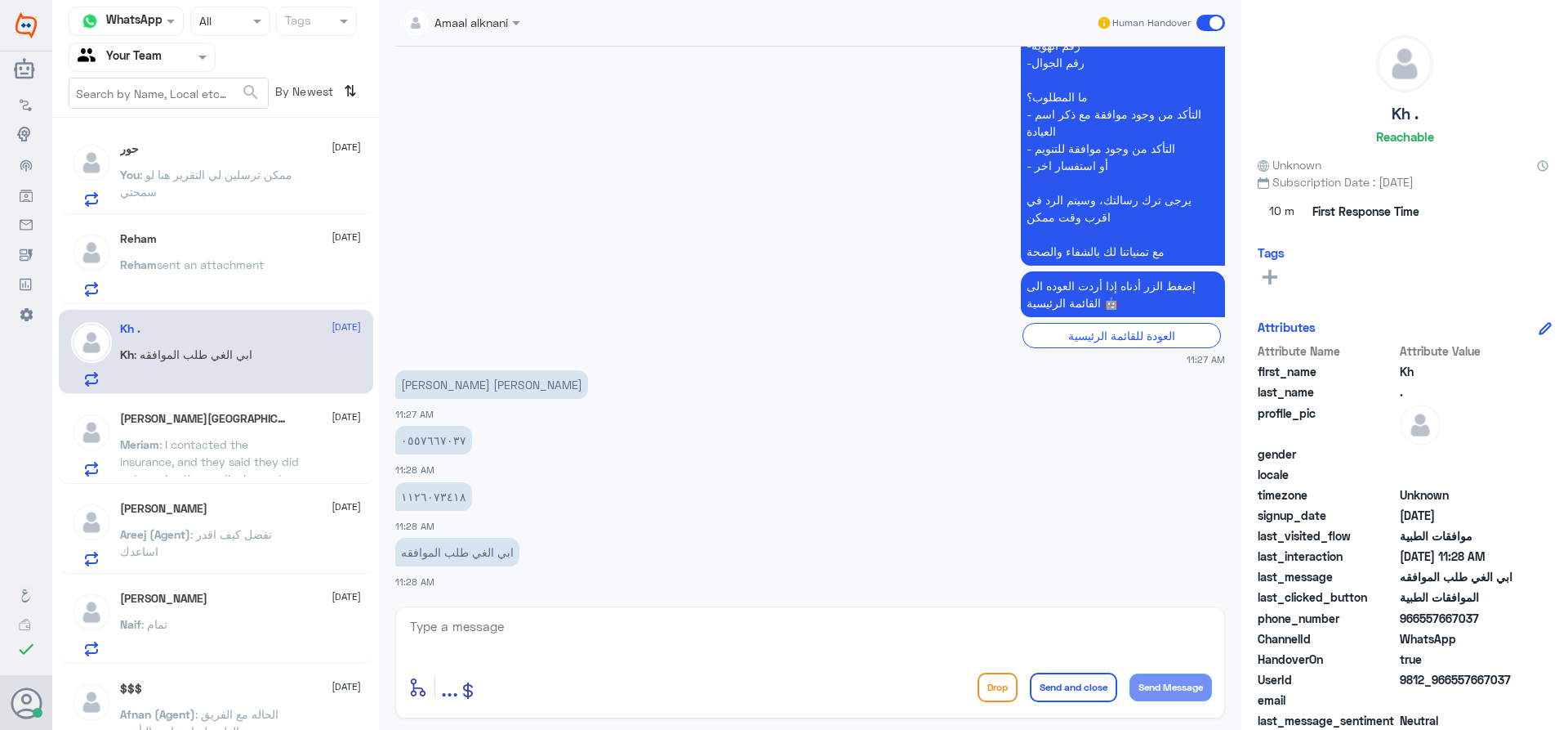
click at [522, 635] on textarea at bounding box center [810, 635] width 803 height 40
click at [523, 631] on textarea at bounding box center [810, 635] width 803 height 40
type textarea "0557667037"
drag, startPoint x: 523, startPoint y: 631, endPoint x: 263, endPoint y: 612, distance: 260.7
click at [263, 612] on div "Channel WhatsApp Status × All Tags Agent Filter Your Team search By Newest ⇅ حو…" at bounding box center [809, 367] width 1515 height 735
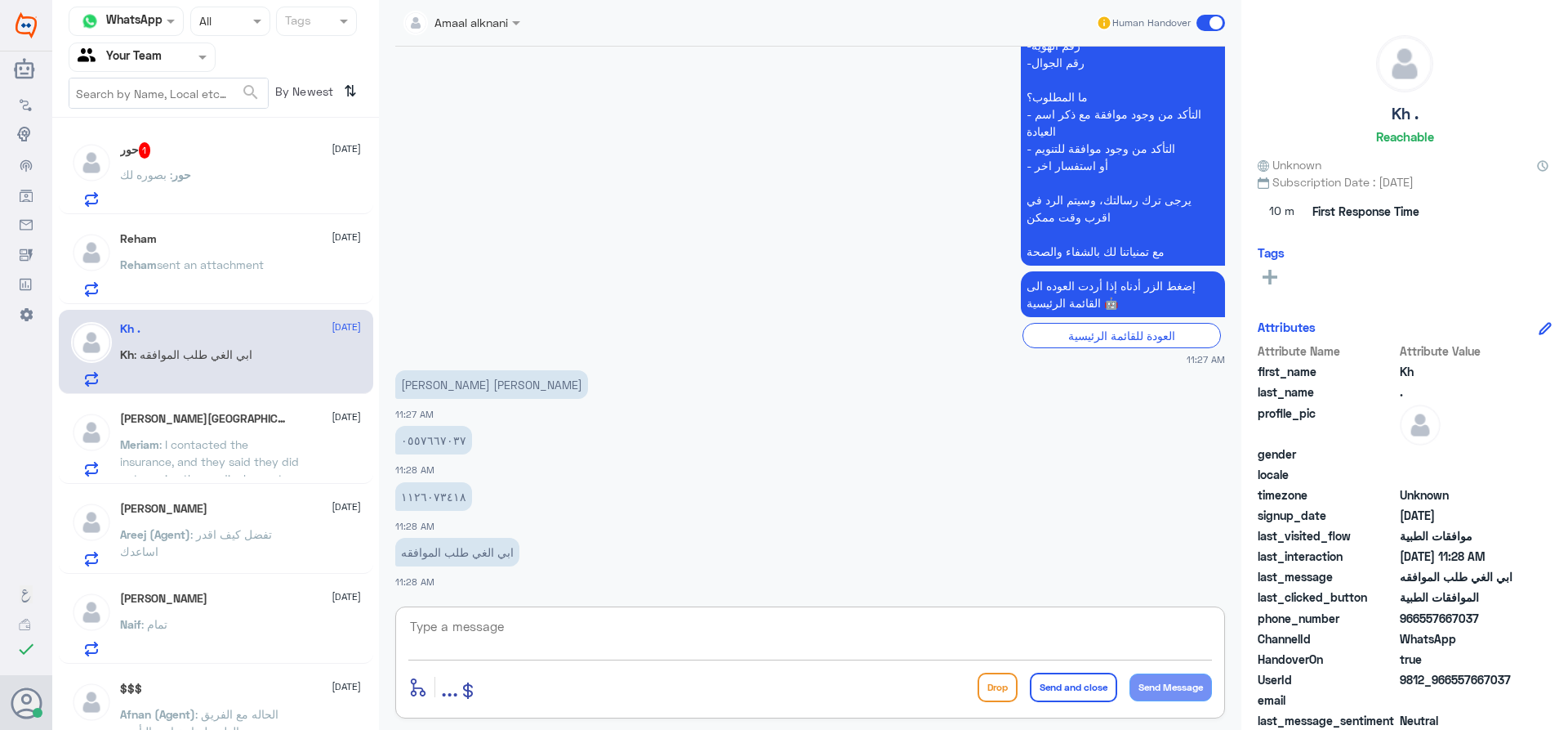
click at [637, 640] on textarea at bounding box center [810, 635] width 803 height 40
type textarea "بخصوص العملية ؟"
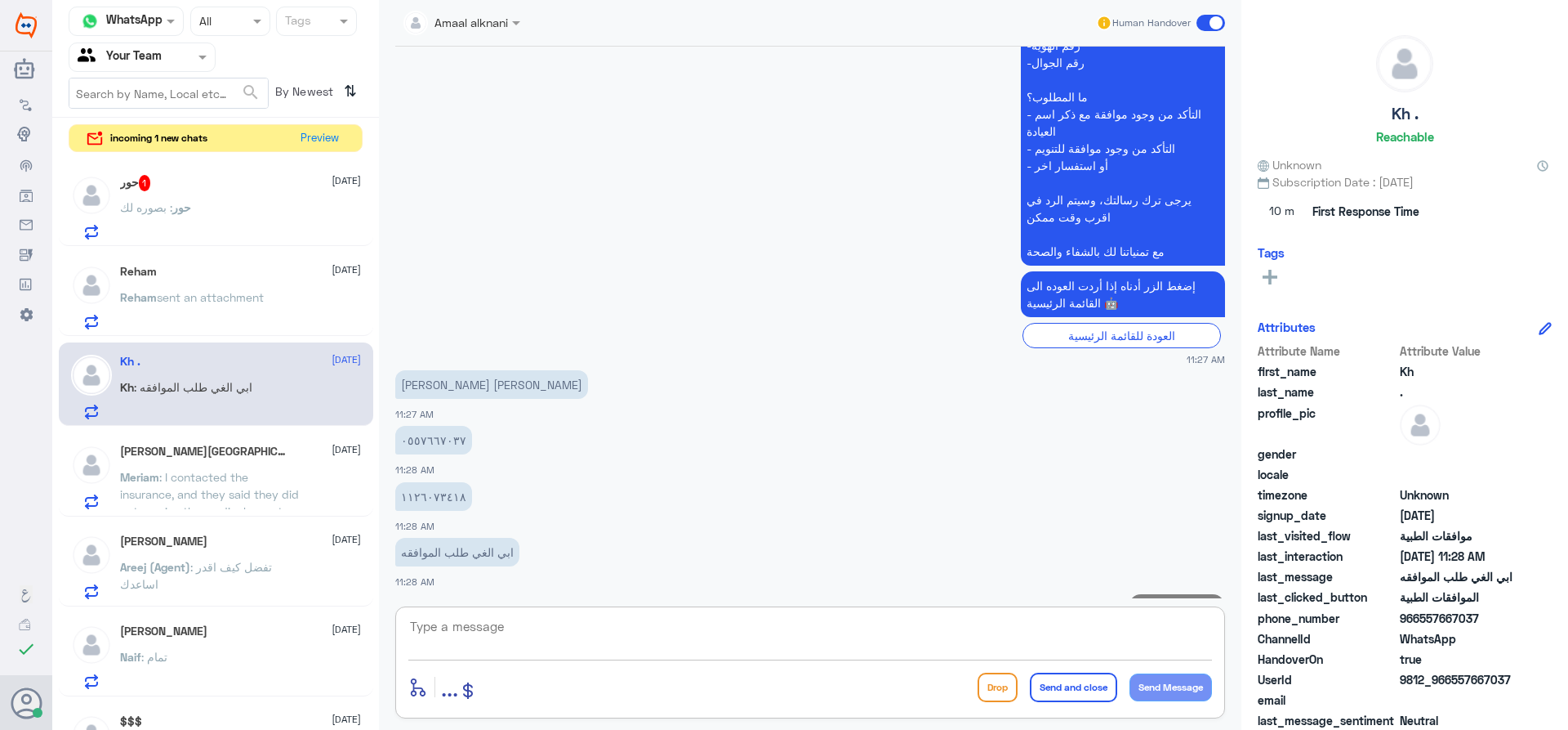
scroll to position [525, 0]
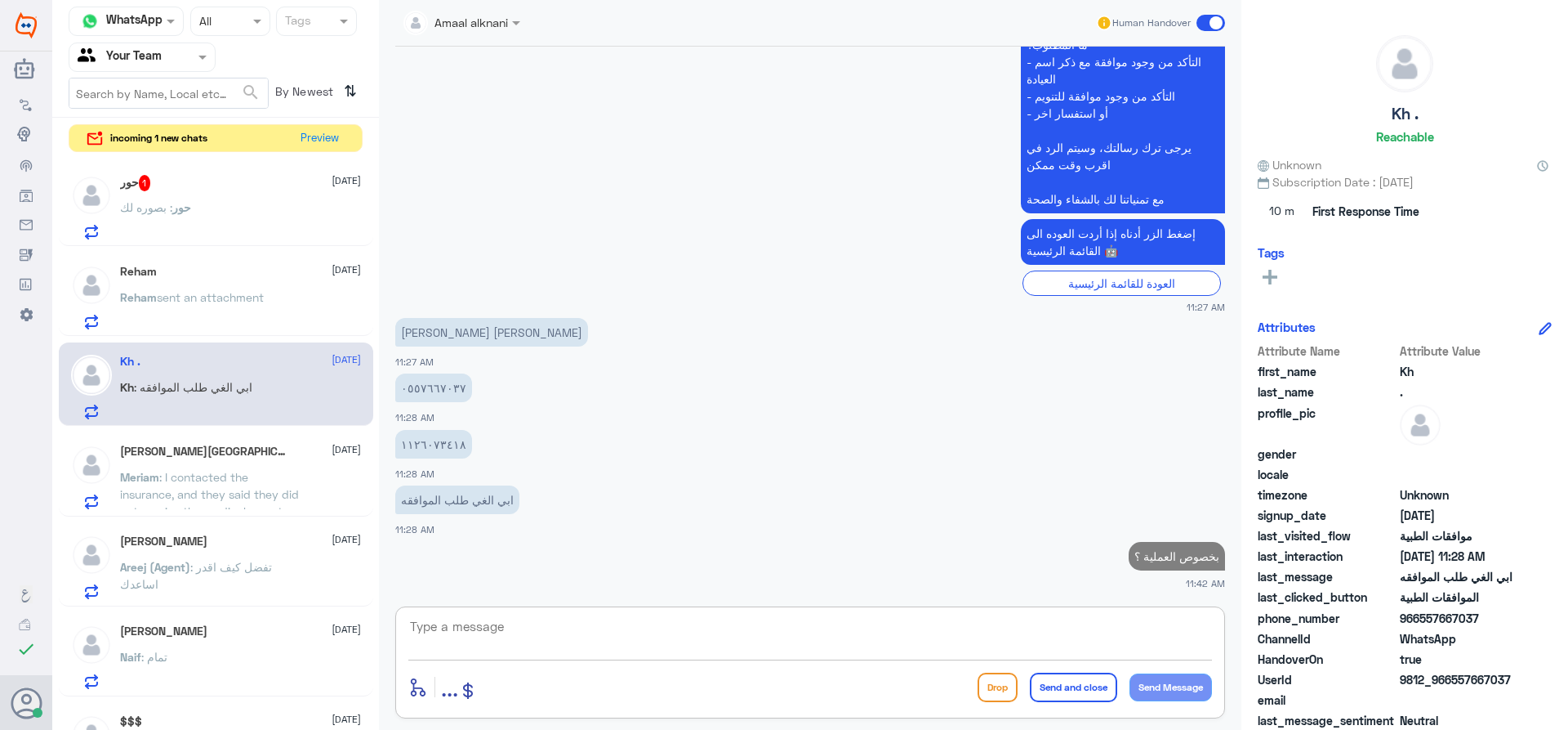
click at [218, 196] on div "حور 1 [DATE] حور : بصوره لك" at bounding box center [241, 207] width 241 height 65
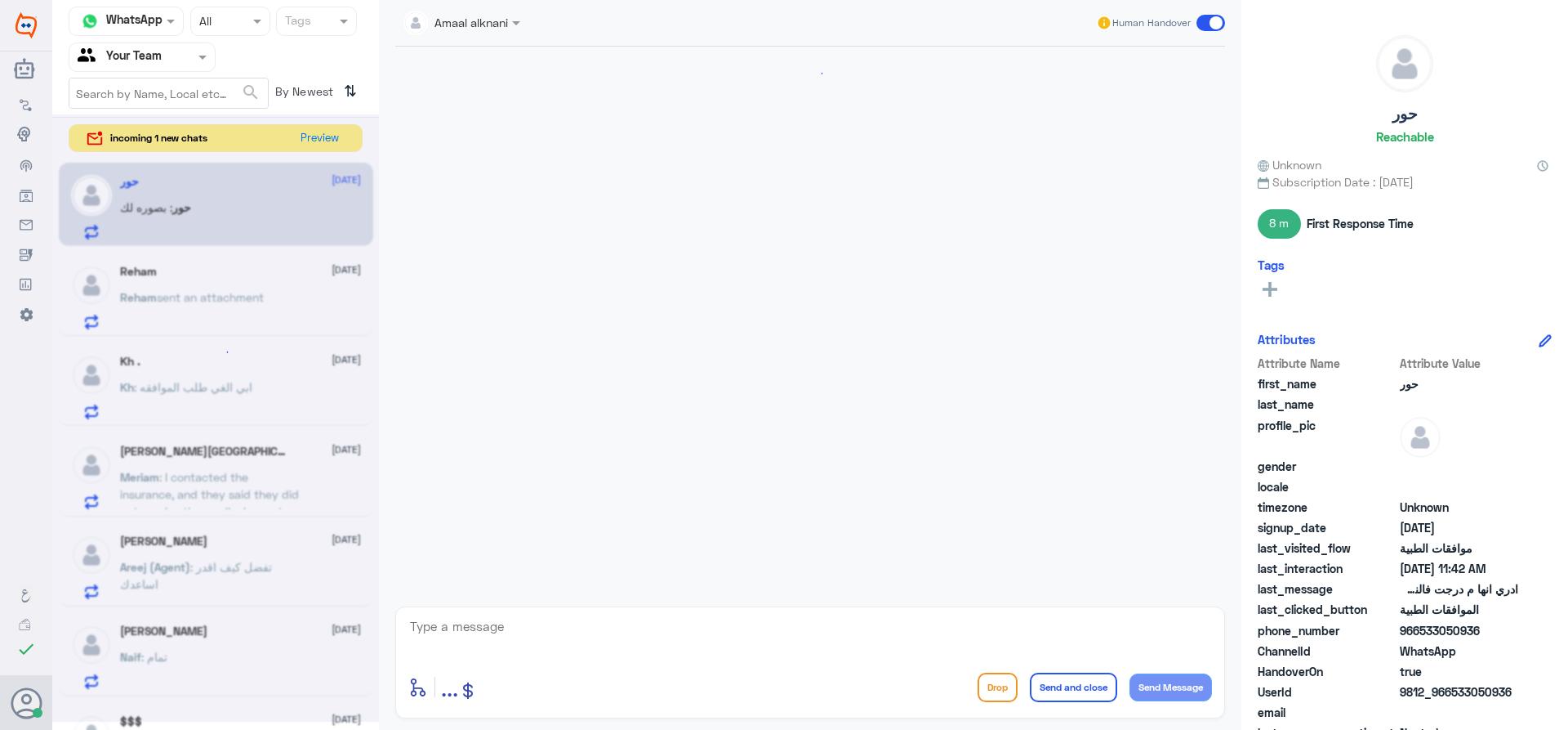
scroll to position [827, 0]
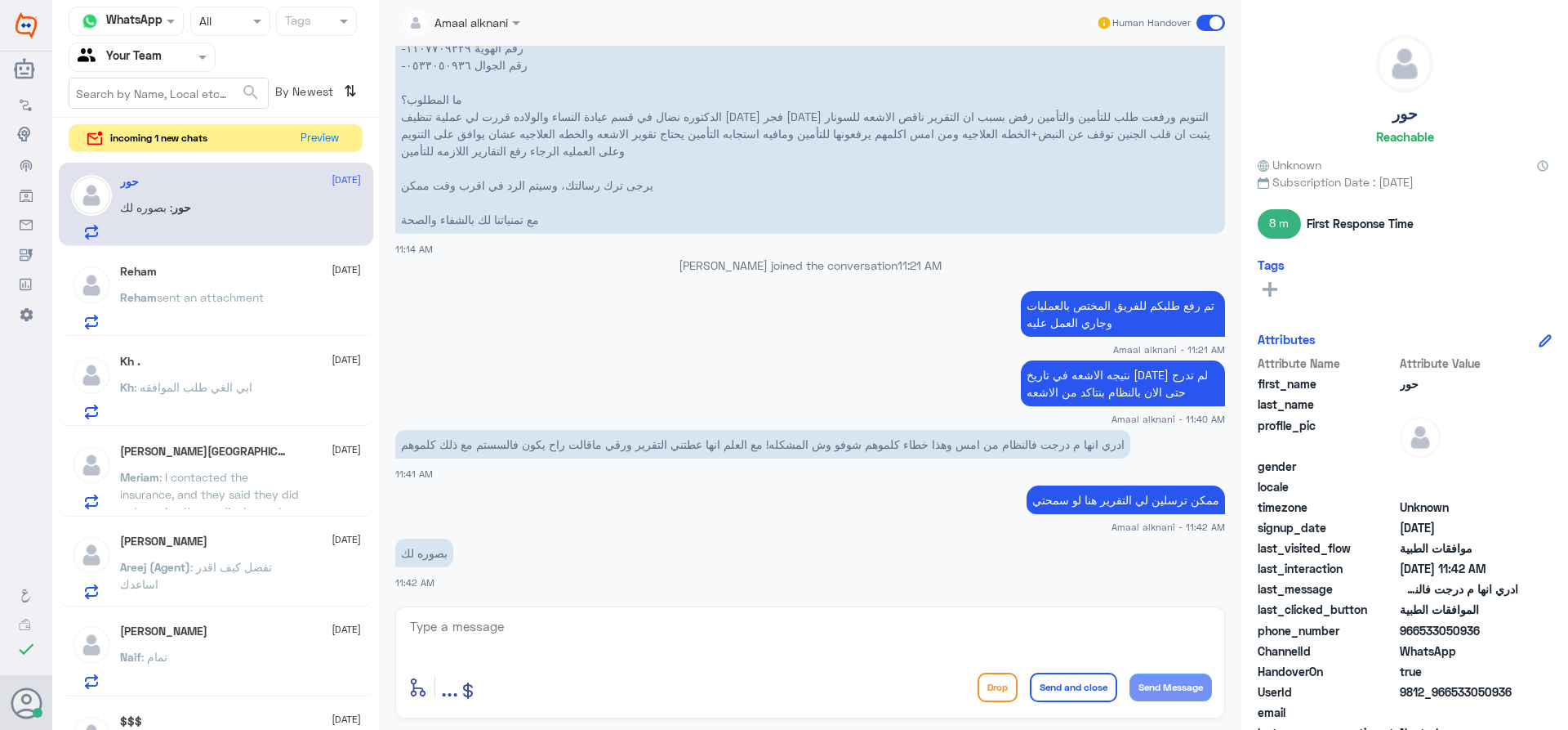
click at [533, 622] on textarea at bounding box center [810, 635] width 803 height 40
click at [535, 636] on textarea at bounding box center [810, 635] width 803 height 40
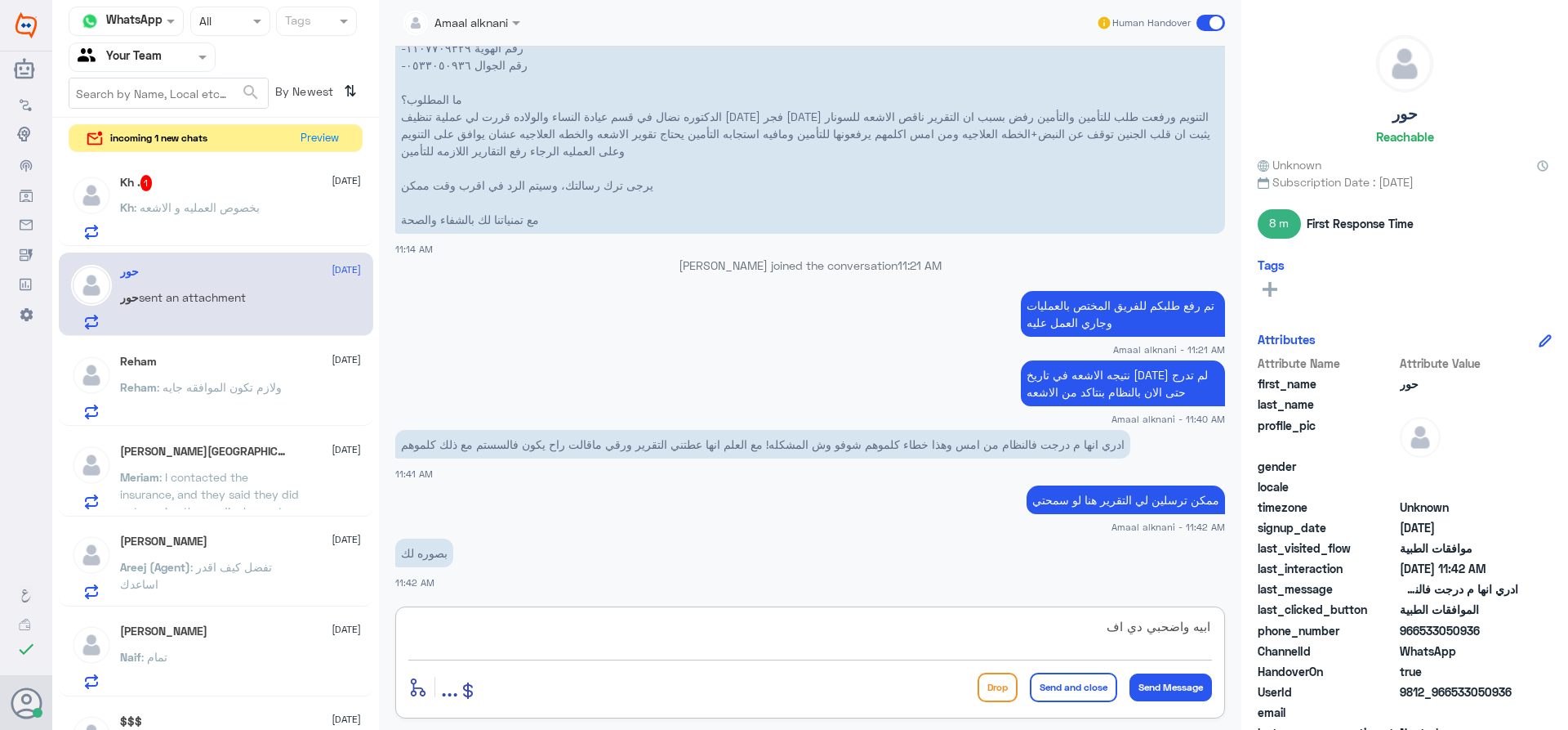
click at [1154, 628] on textarea "ابيه واضحبي دي اف" at bounding box center [810, 635] width 803 height 40
click at [1160, 630] on textarea "ابيه واضحبي دي اف" at bounding box center [810, 635] width 803 height 40
click at [1061, 636] on textarea "ابيه واضح بي دي اف" at bounding box center [810, 635] width 803 height 40
type textarea "ابيه واضح بي دي اف اذا امكن"
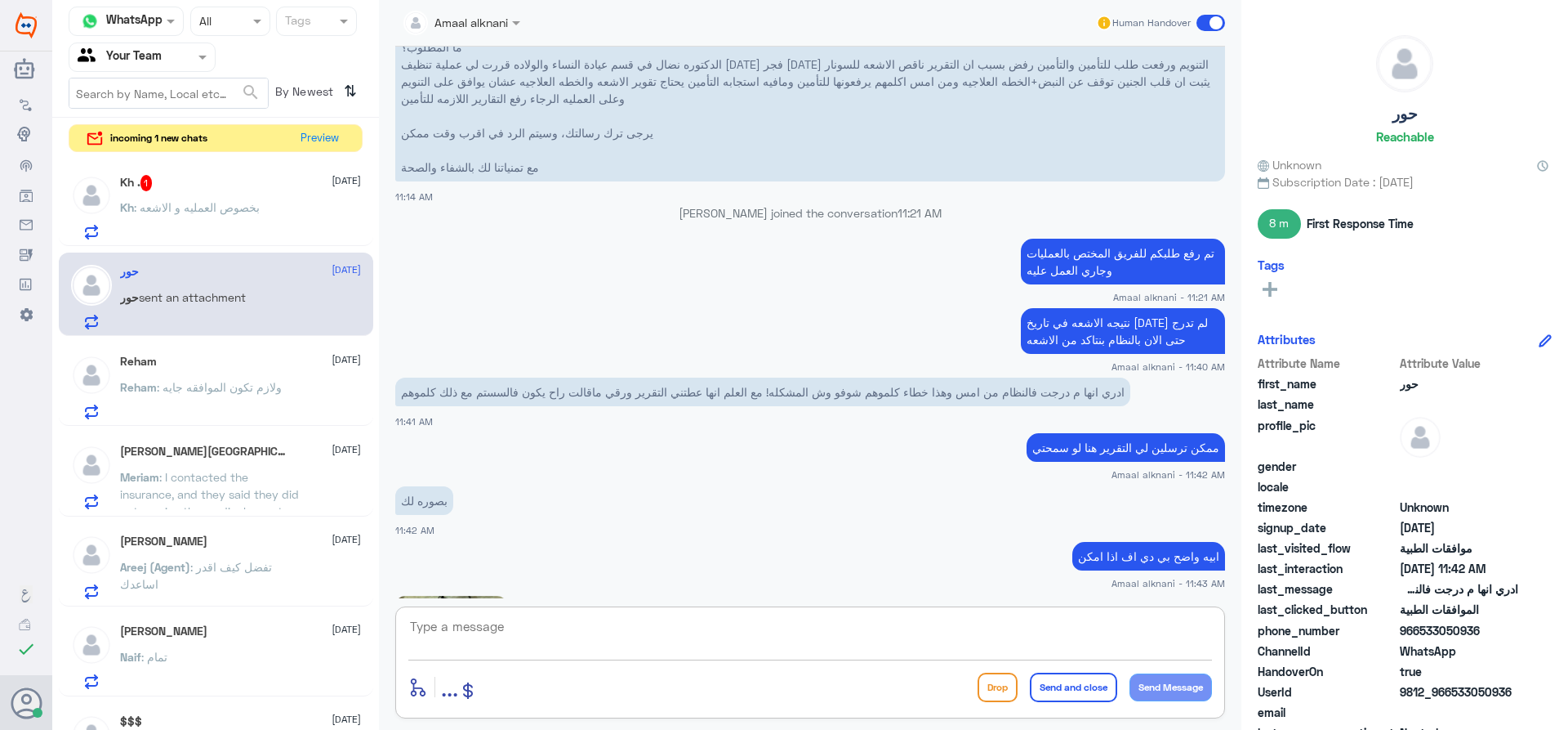
scroll to position [1300, 0]
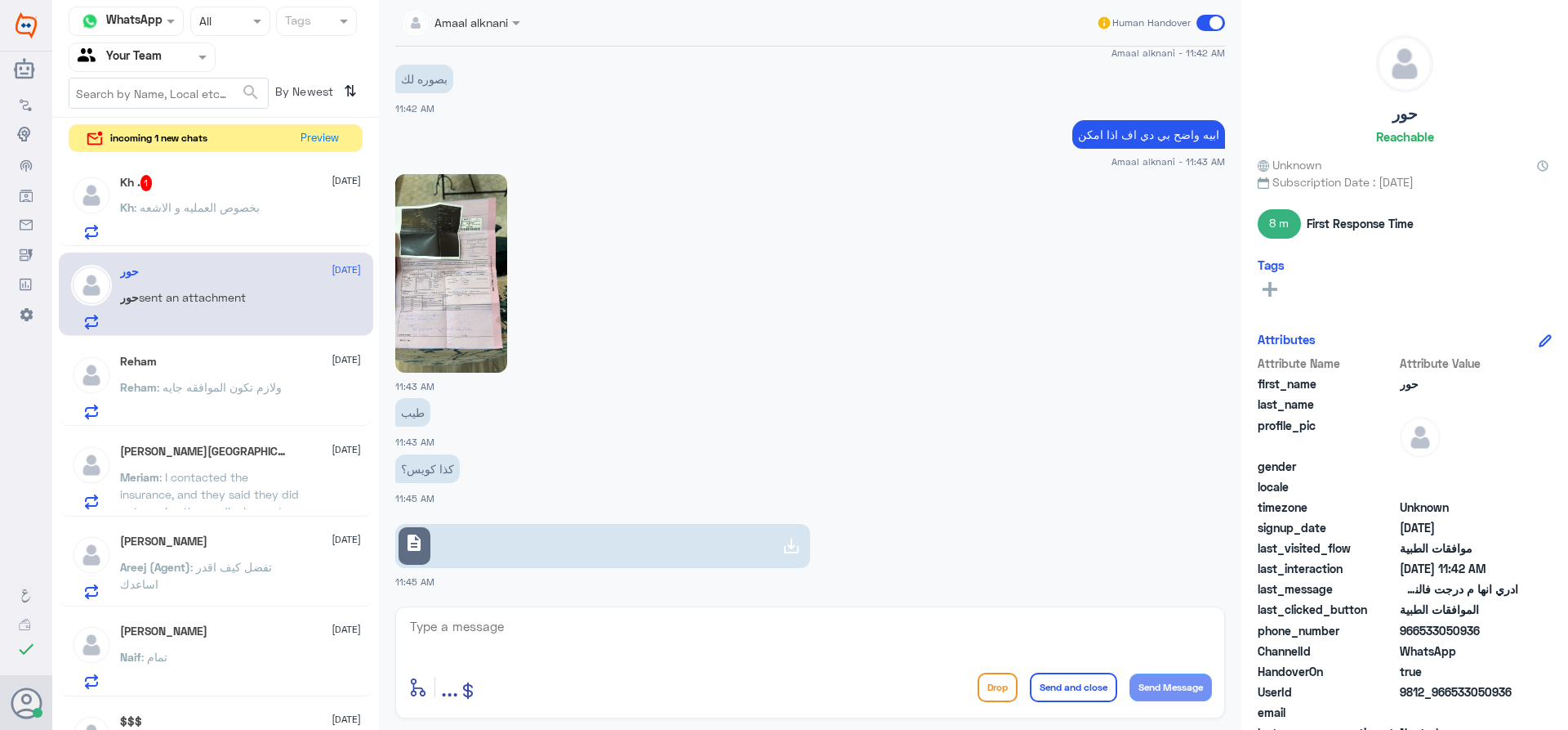
click at [456, 296] on img at bounding box center [451, 273] width 112 height 199
click at [555, 540] on link "description" at bounding box center [603, 545] width 415 height 44
